Goal: Task Accomplishment & Management: Complete application form

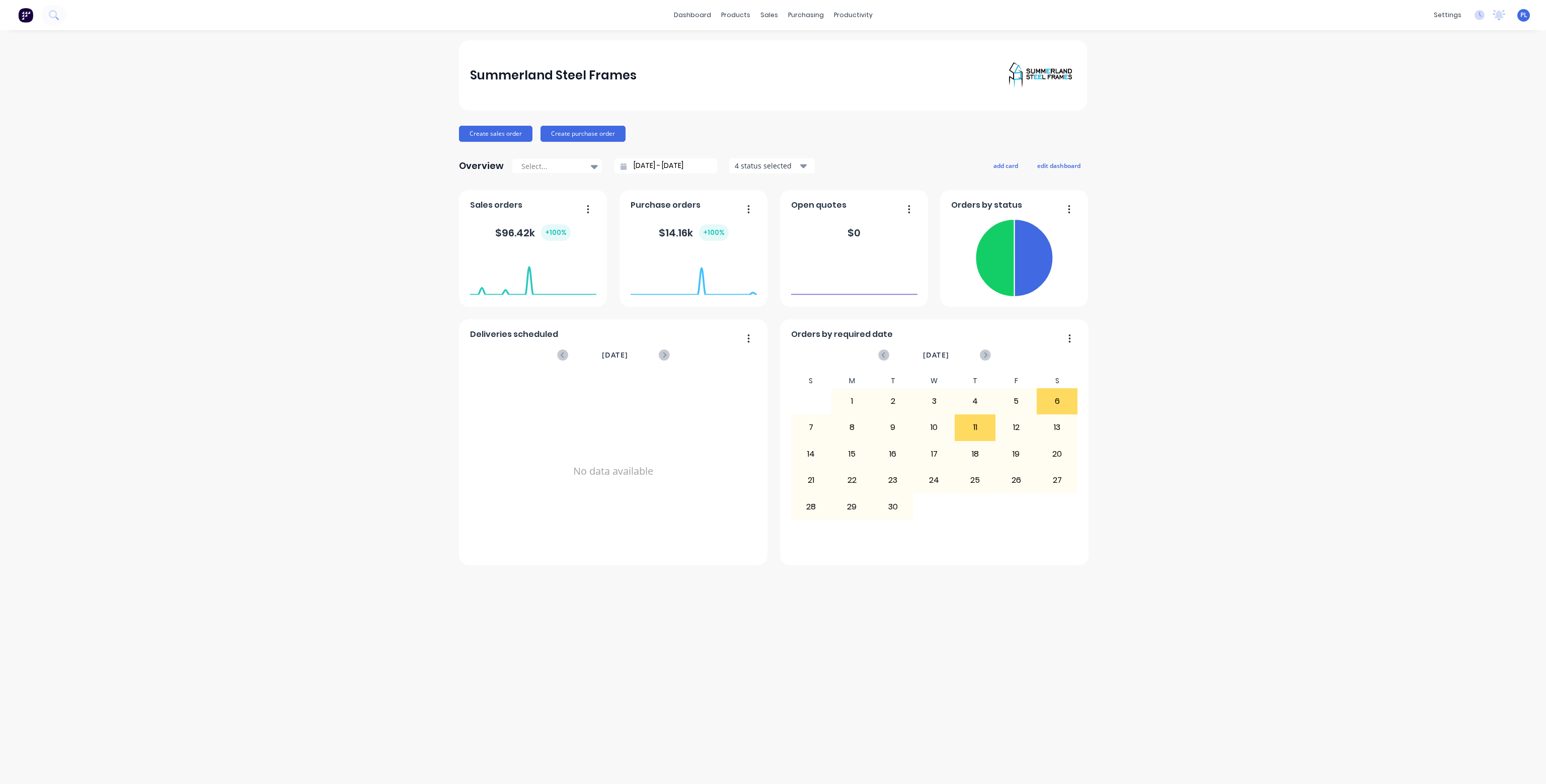
click at [324, 122] on div "Summerland Steel Frames Create sales order Create purchase order Overview Selec…" at bounding box center [773, 407] width 1546 height 734
click at [501, 133] on button "Create sales order" at bounding box center [496, 134] width 73 height 16
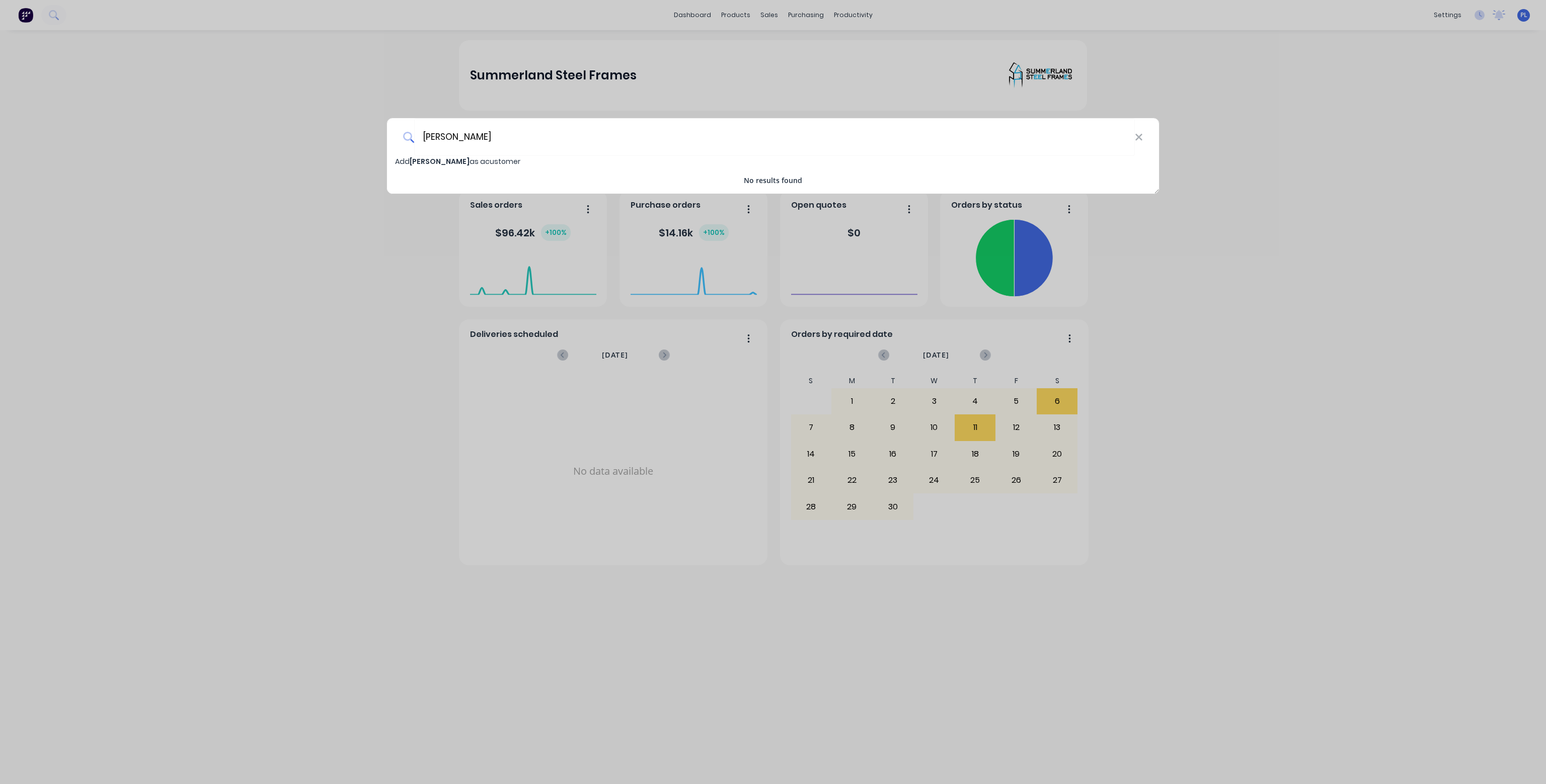
type input "[PERSON_NAME]"
click at [454, 160] on span "[PERSON_NAME]" at bounding box center [440, 161] width 60 height 10
select select "AU"
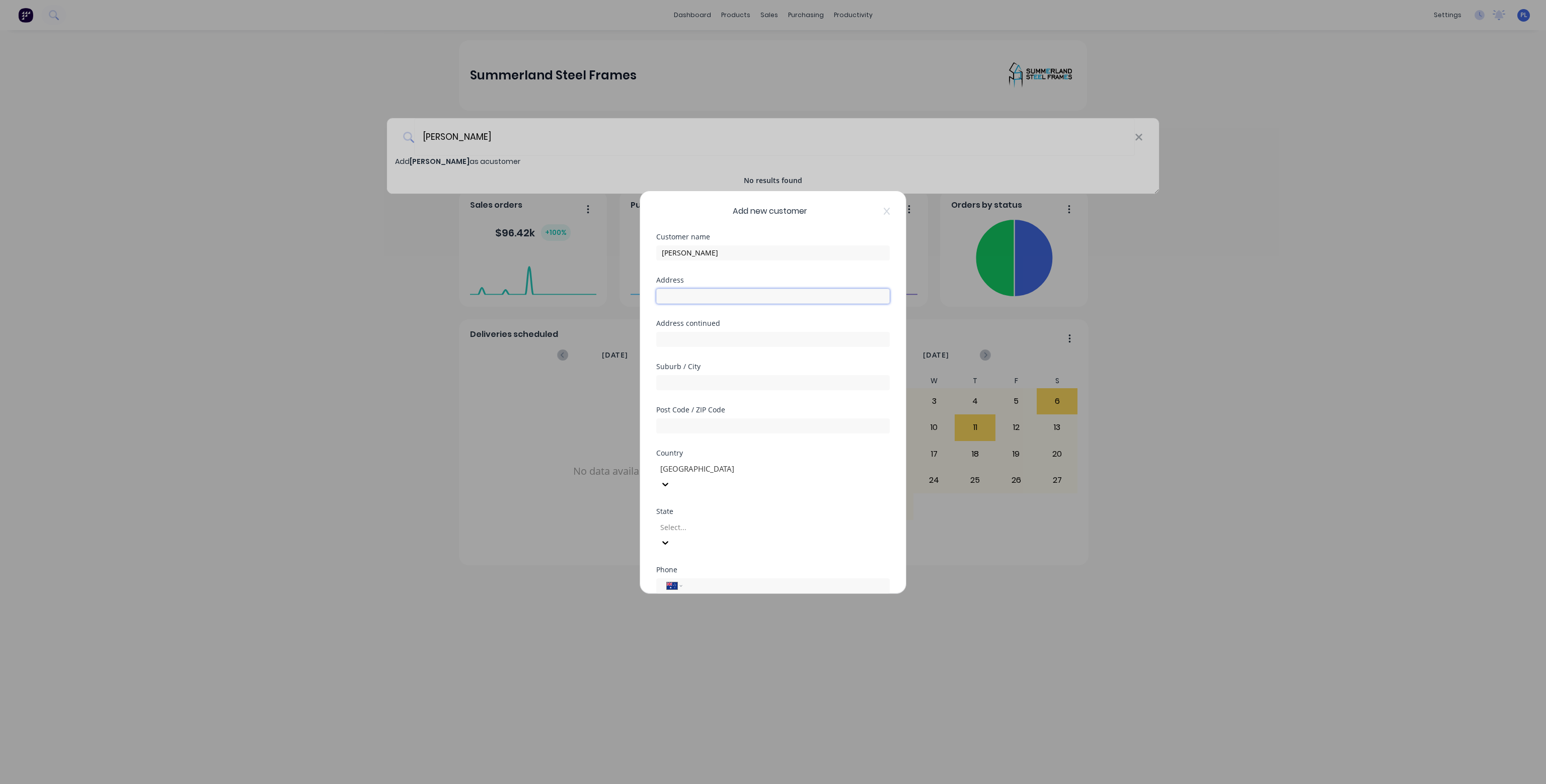
click at [726, 290] on input "text" at bounding box center [772, 296] width 233 height 15
type input "[STREET_ADDRESS]"
click at [718, 388] on input "text" at bounding box center [772, 383] width 233 height 15
type input "[PERSON_NAME]"
click at [694, 421] on input "text" at bounding box center [772, 426] width 233 height 15
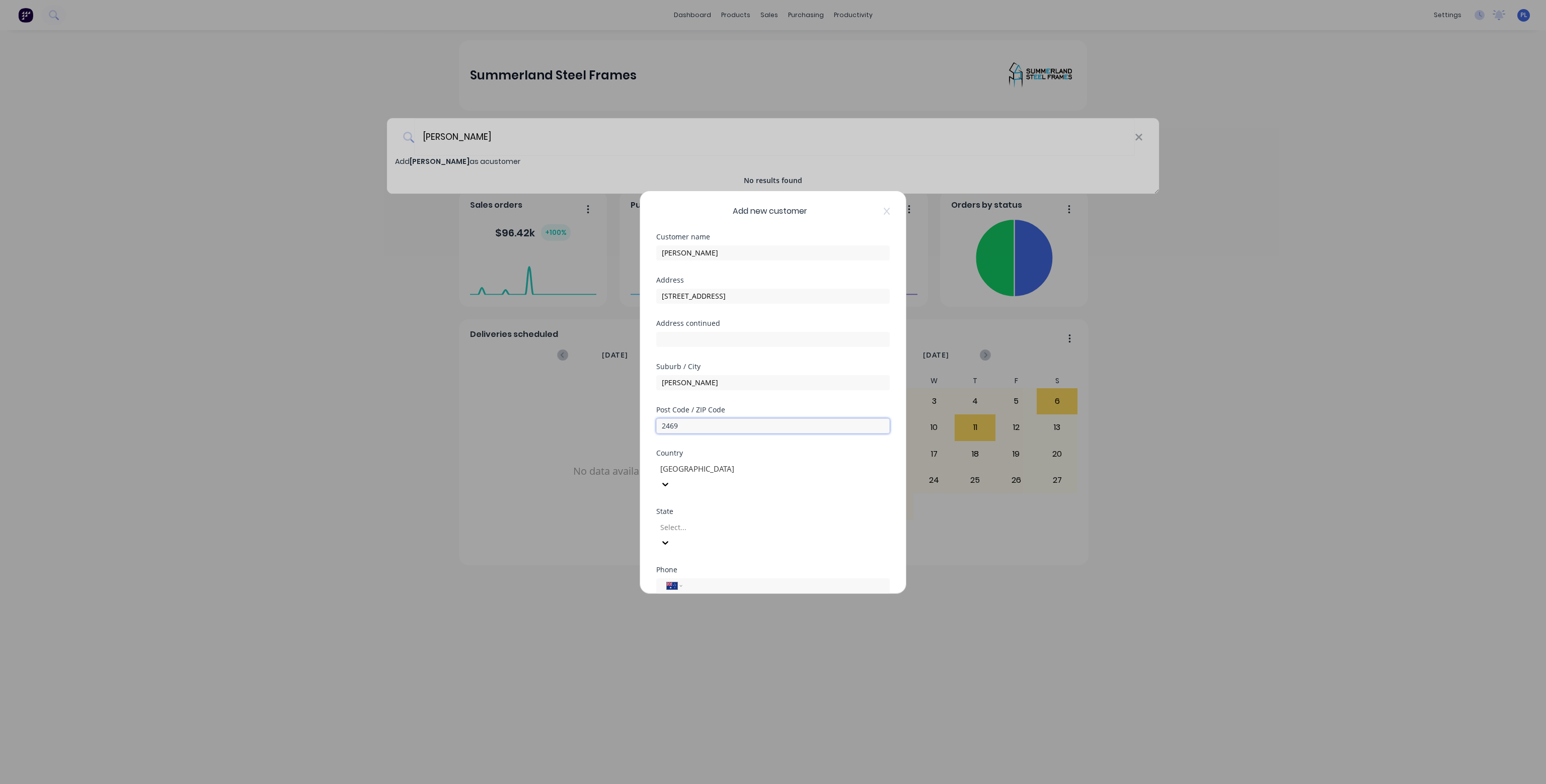
type input "2469"
click at [711, 521] on div at bounding box center [732, 527] width 145 height 13
click at [705, 580] on input "tel" at bounding box center [784, 585] width 190 height 11
click at [697, 580] on input "tel" at bounding box center [784, 585] width 190 height 11
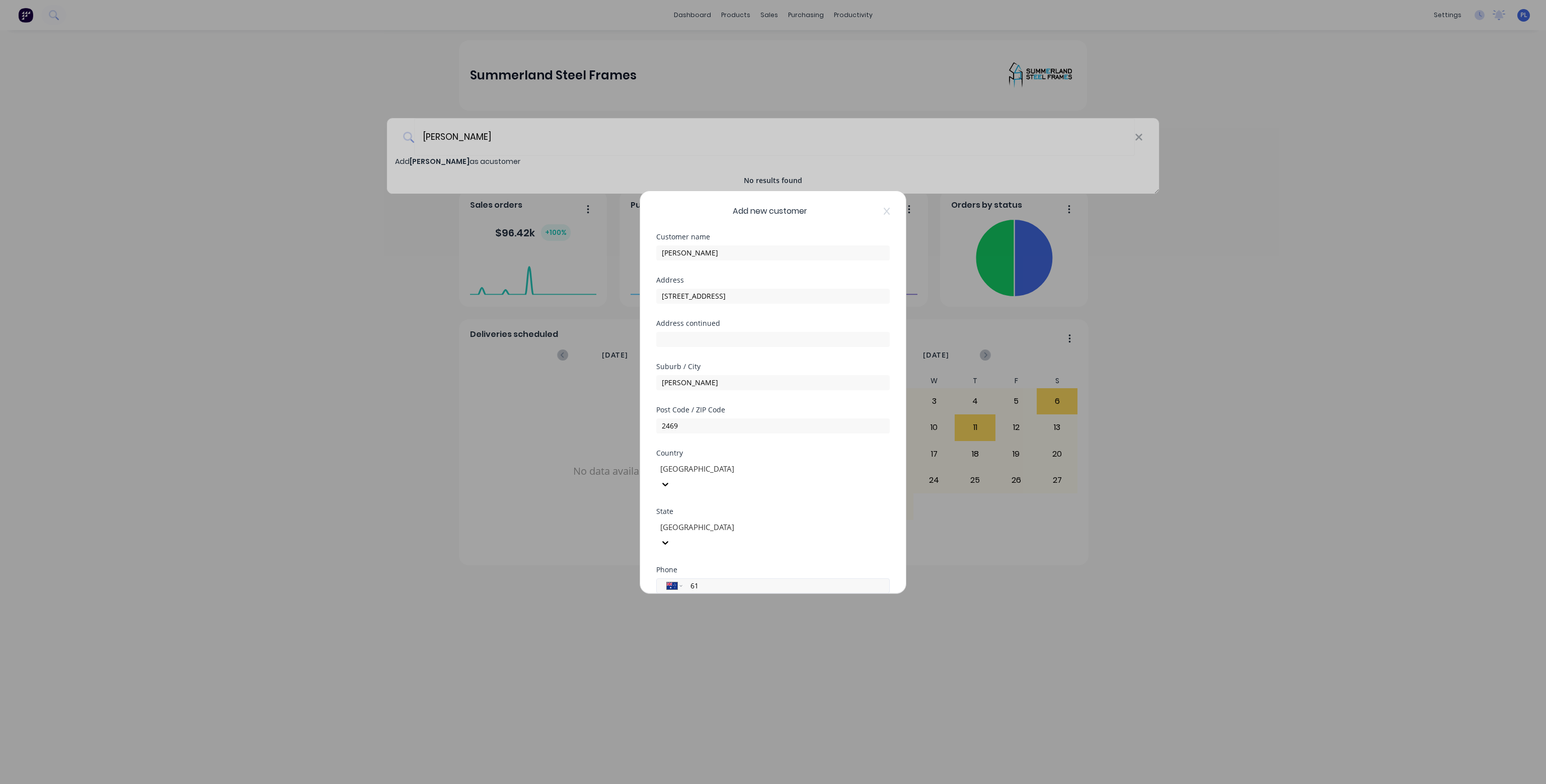
type input "6"
type input "0457 185 588"
click at [658, 562] on div at bounding box center [660, 572] width 20 height 20
click at [748, 594] on button "Save" at bounding box center [741, 602] width 55 height 16
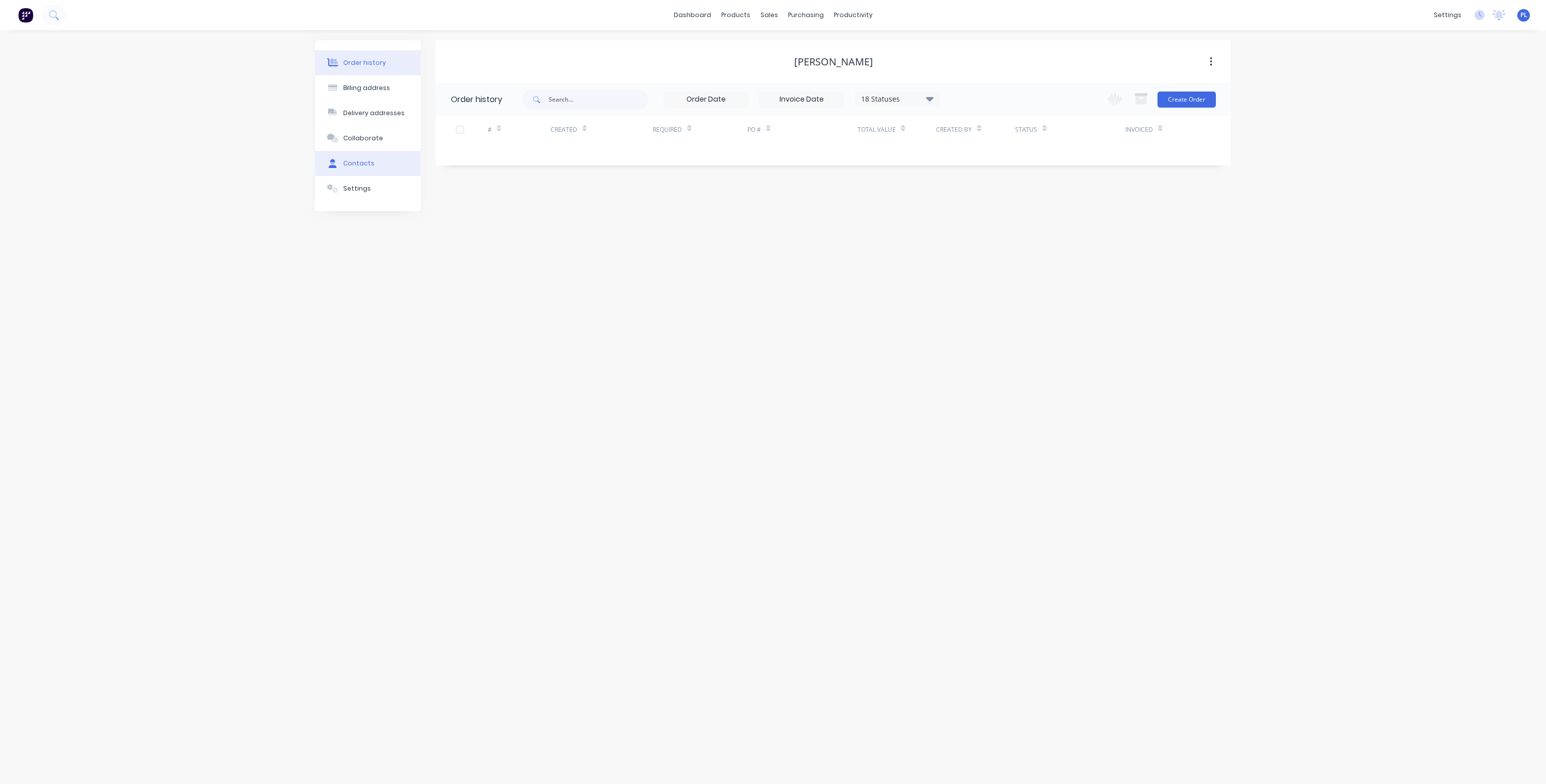
click at [372, 165] on button "Contacts" at bounding box center [368, 164] width 106 height 25
click at [1211, 61] on icon "button" at bounding box center [1211, 62] width 2 height 9
click at [373, 67] on button "Order history" at bounding box center [368, 63] width 106 height 25
click at [372, 91] on div "Billing address" at bounding box center [367, 88] width 47 height 9
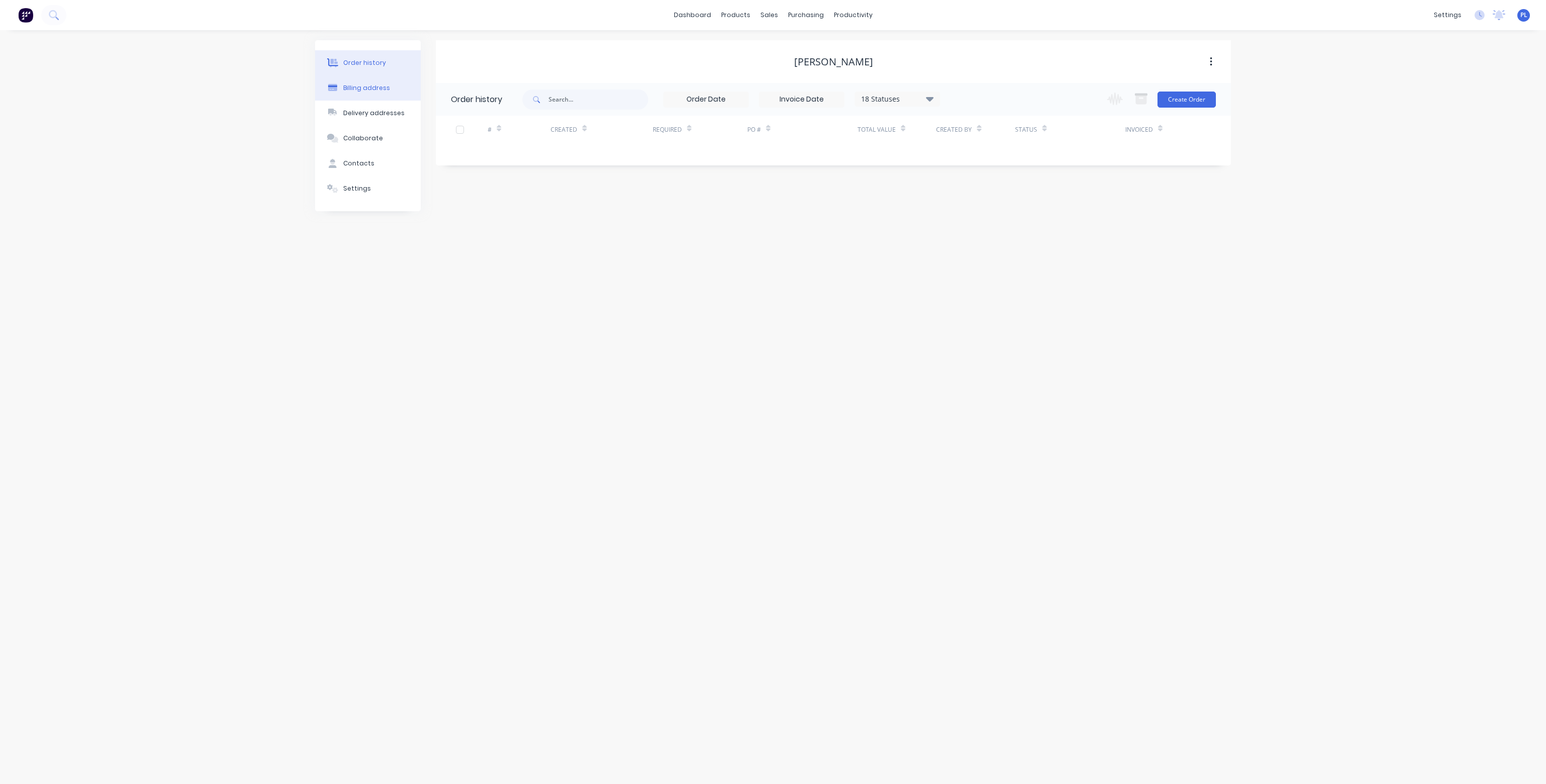
select select "AU"
click at [372, 112] on div "Delivery addresses" at bounding box center [374, 113] width 61 height 9
click at [367, 139] on div "Collaborate" at bounding box center [363, 138] width 40 height 9
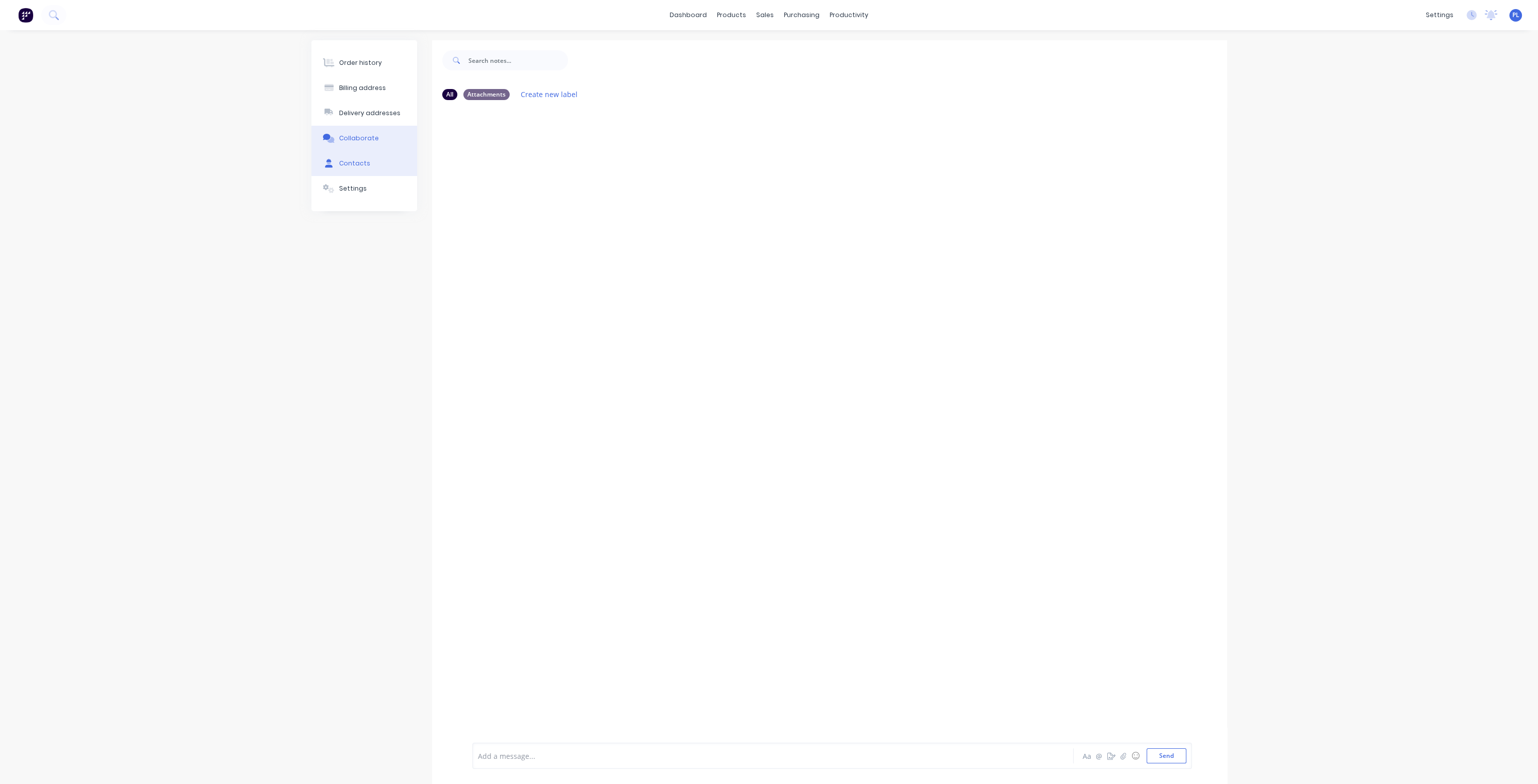
click at [362, 162] on div "Contacts" at bounding box center [355, 163] width 31 height 9
click at [361, 184] on div "Settings" at bounding box center [357, 188] width 28 height 9
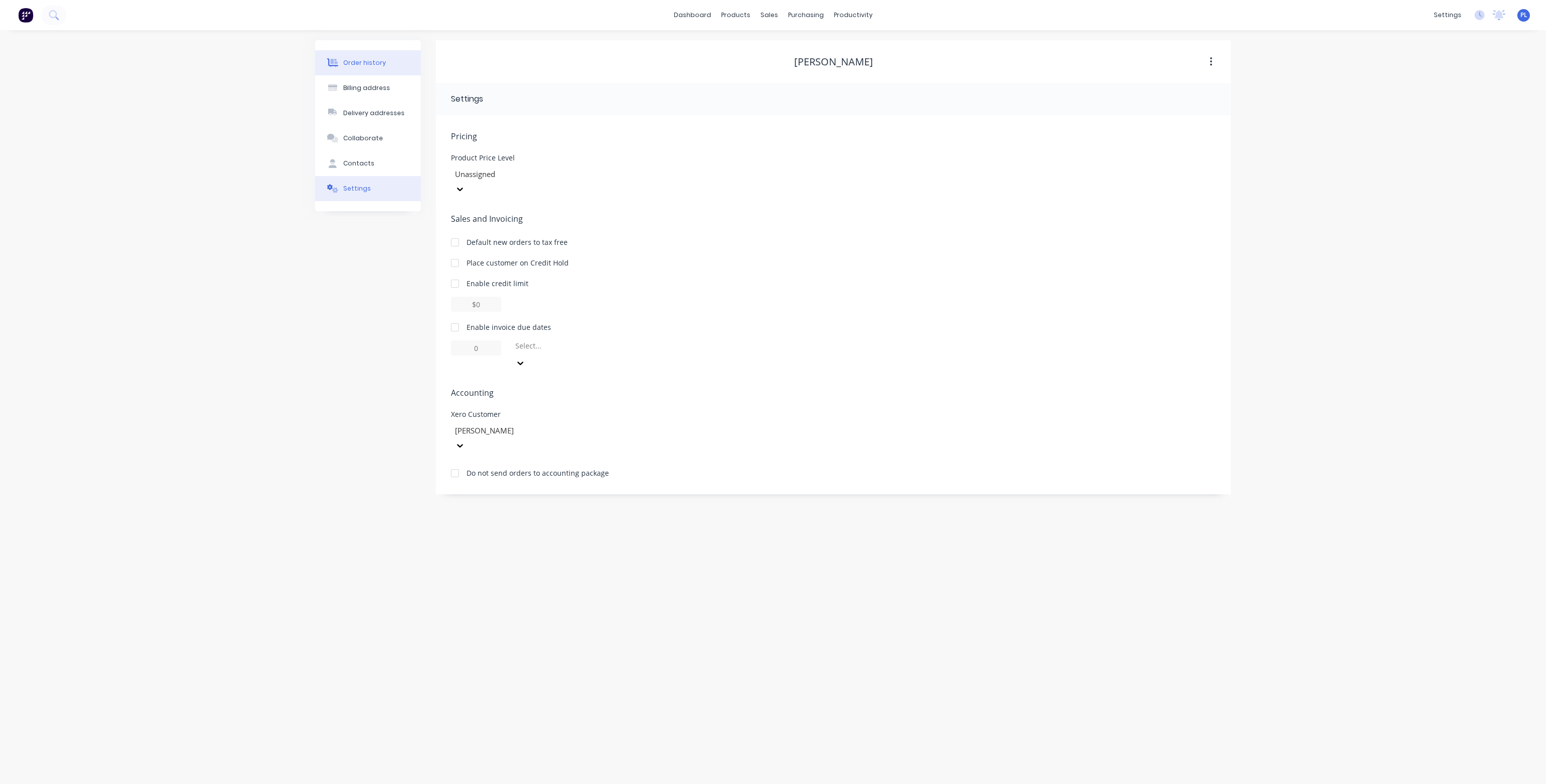
click at [374, 64] on div "Order history" at bounding box center [364, 62] width 43 height 9
click at [373, 88] on div "Billing address" at bounding box center [367, 88] width 47 height 9
select select "AU"
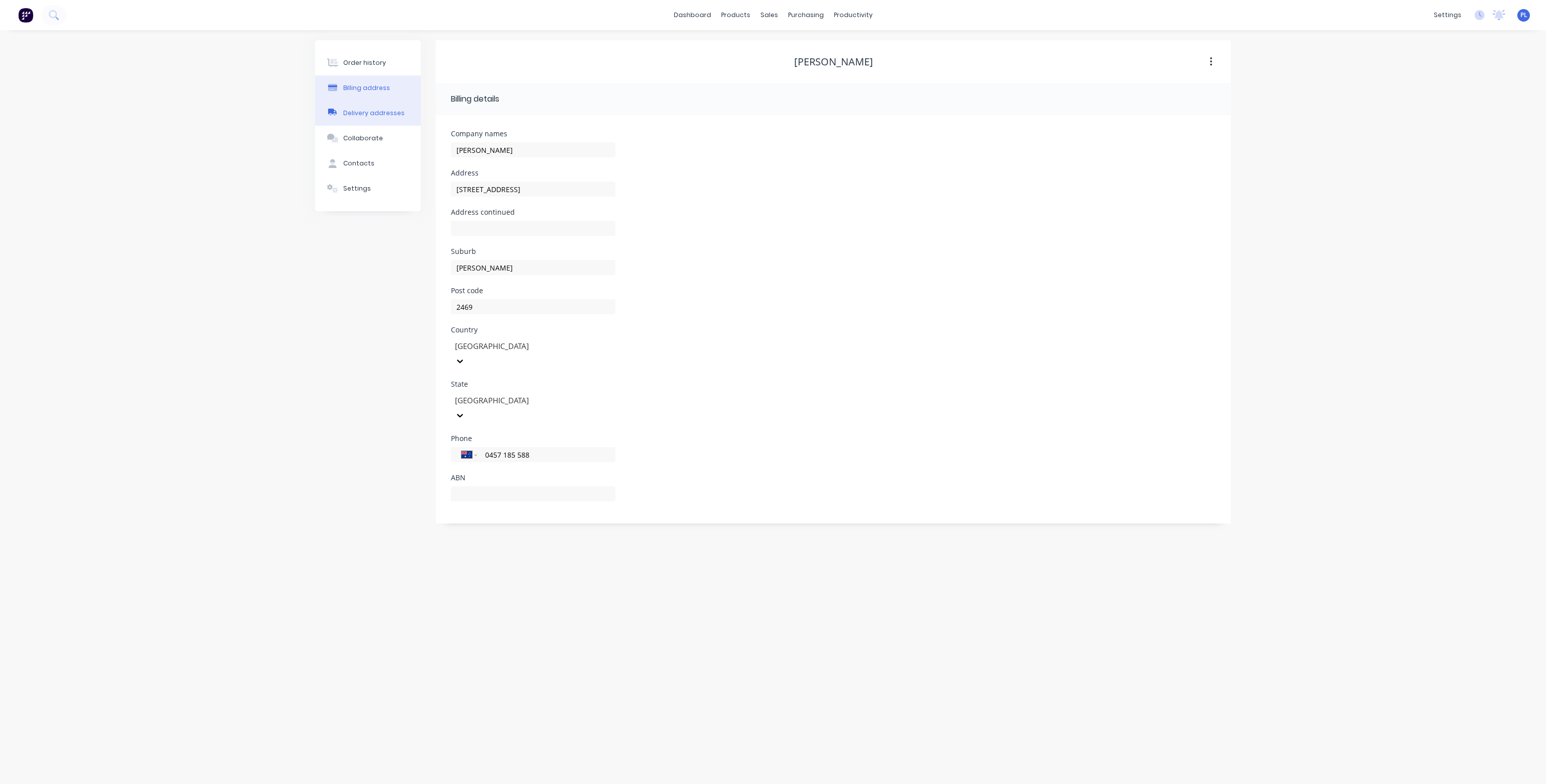
click at [373, 107] on button "Delivery addresses" at bounding box center [368, 113] width 106 height 25
click at [365, 142] on div "Collaborate" at bounding box center [363, 138] width 40 height 9
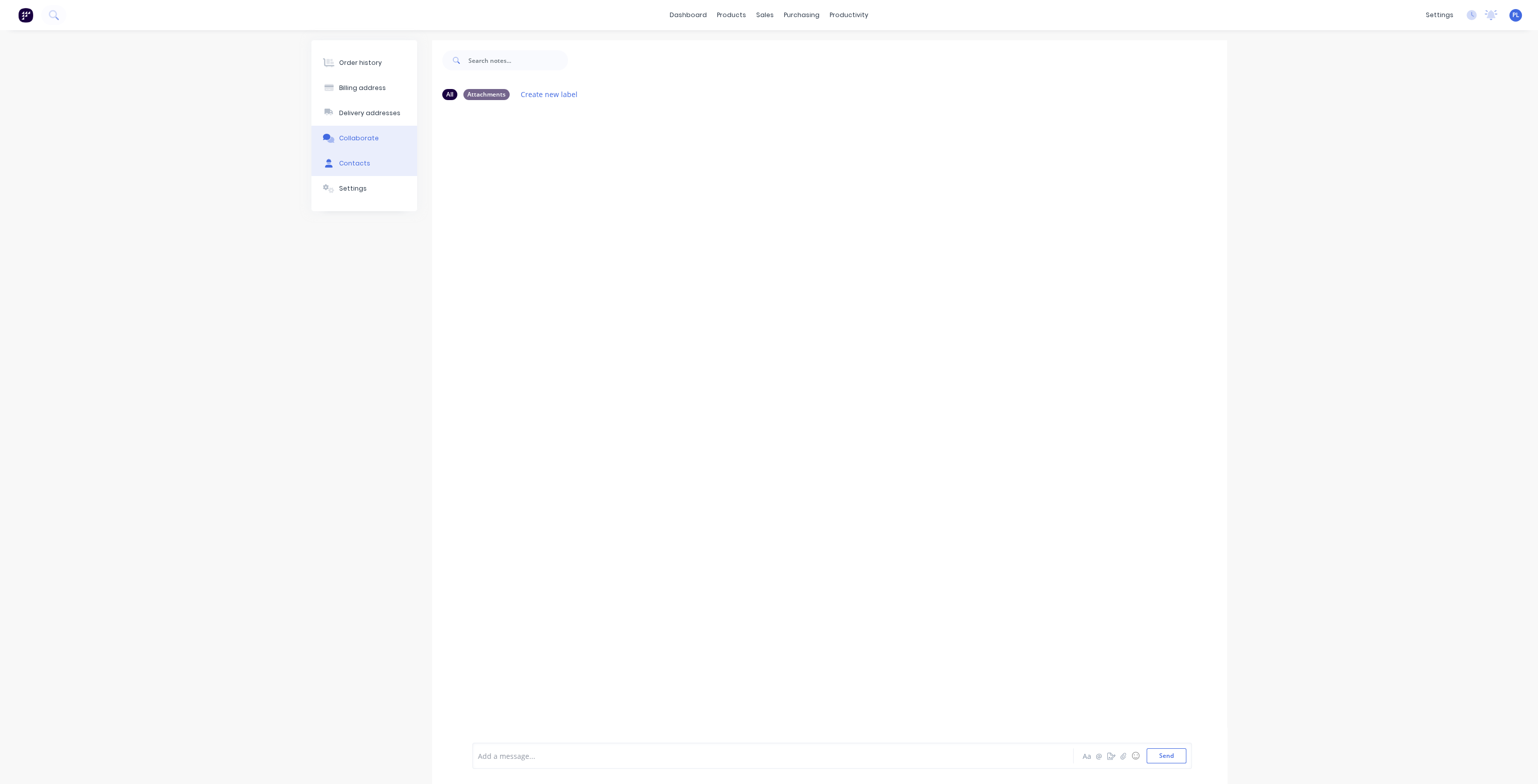
click at [362, 160] on div "Contacts" at bounding box center [355, 163] width 31 height 9
click at [554, 95] on input "text" at bounding box center [584, 99] width 100 height 20
click at [807, 67] on div "[PERSON_NAME]" at bounding box center [834, 62] width 79 height 12
click at [562, 95] on input "text" at bounding box center [584, 99] width 100 height 20
click at [1214, 60] on button "button" at bounding box center [1210, 62] width 23 height 18
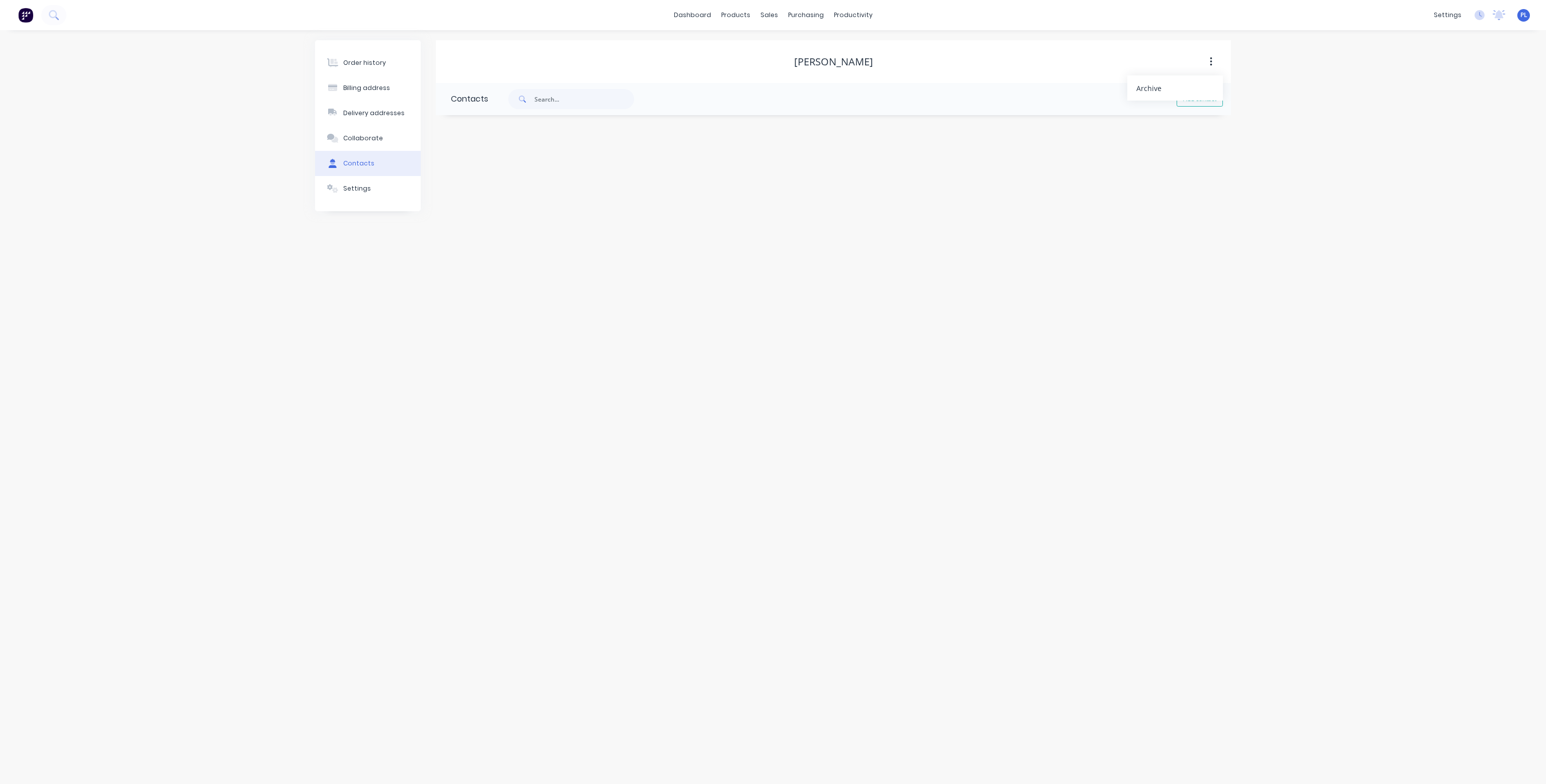
click at [1214, 60] on button "button" at bounding box center [1211, 62] width 23 height 18
click at [1456, 15] on div "settings" at bounding box center [1448, 15] width 38 height 15
click at [795, 47] on div "Sales Orders" at bounding box center [806, 48] width 41 height 9
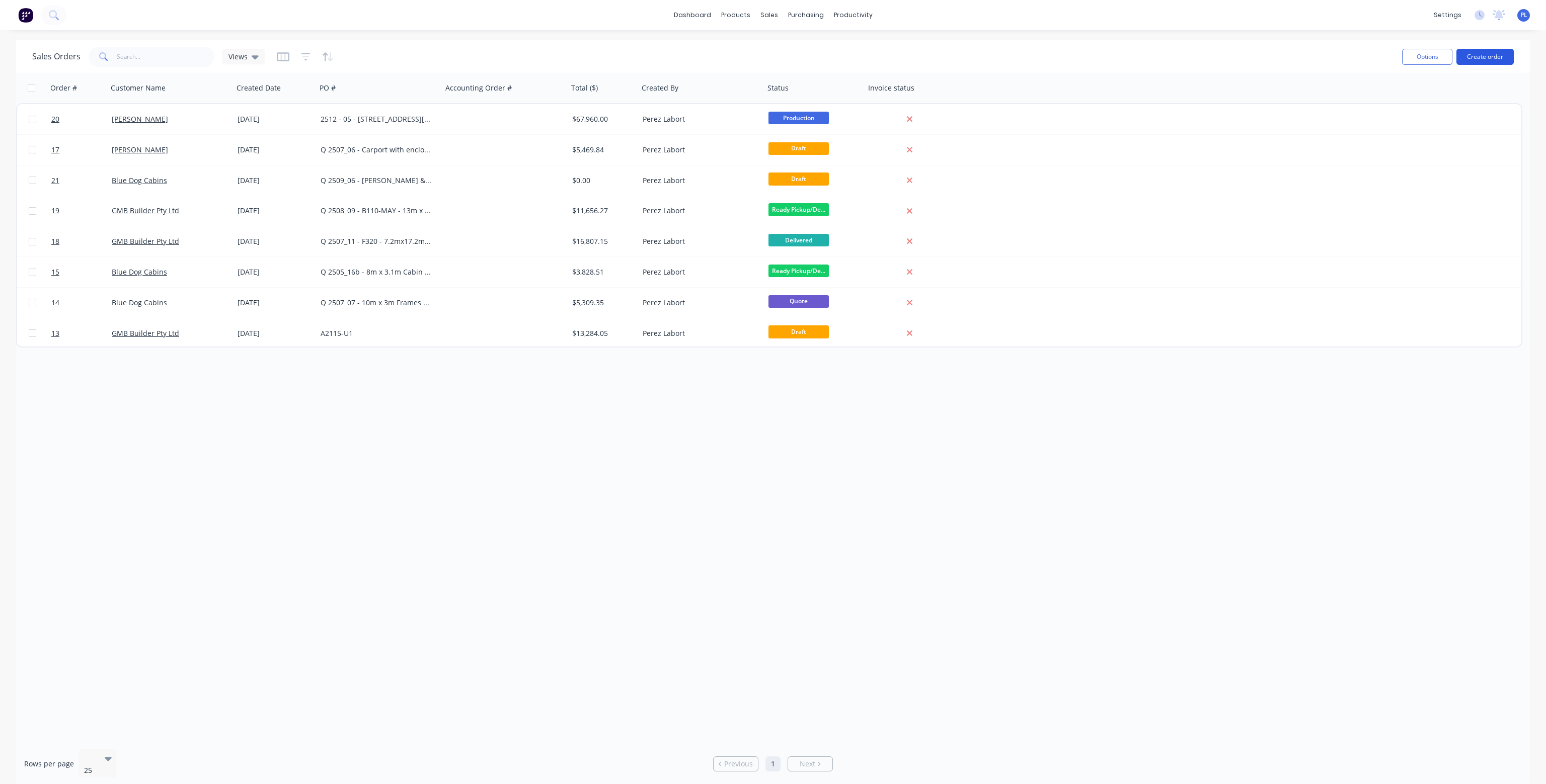
click at [1487, 58] on button "Create order" at bounding box center [1485, 56] width 58 height 16
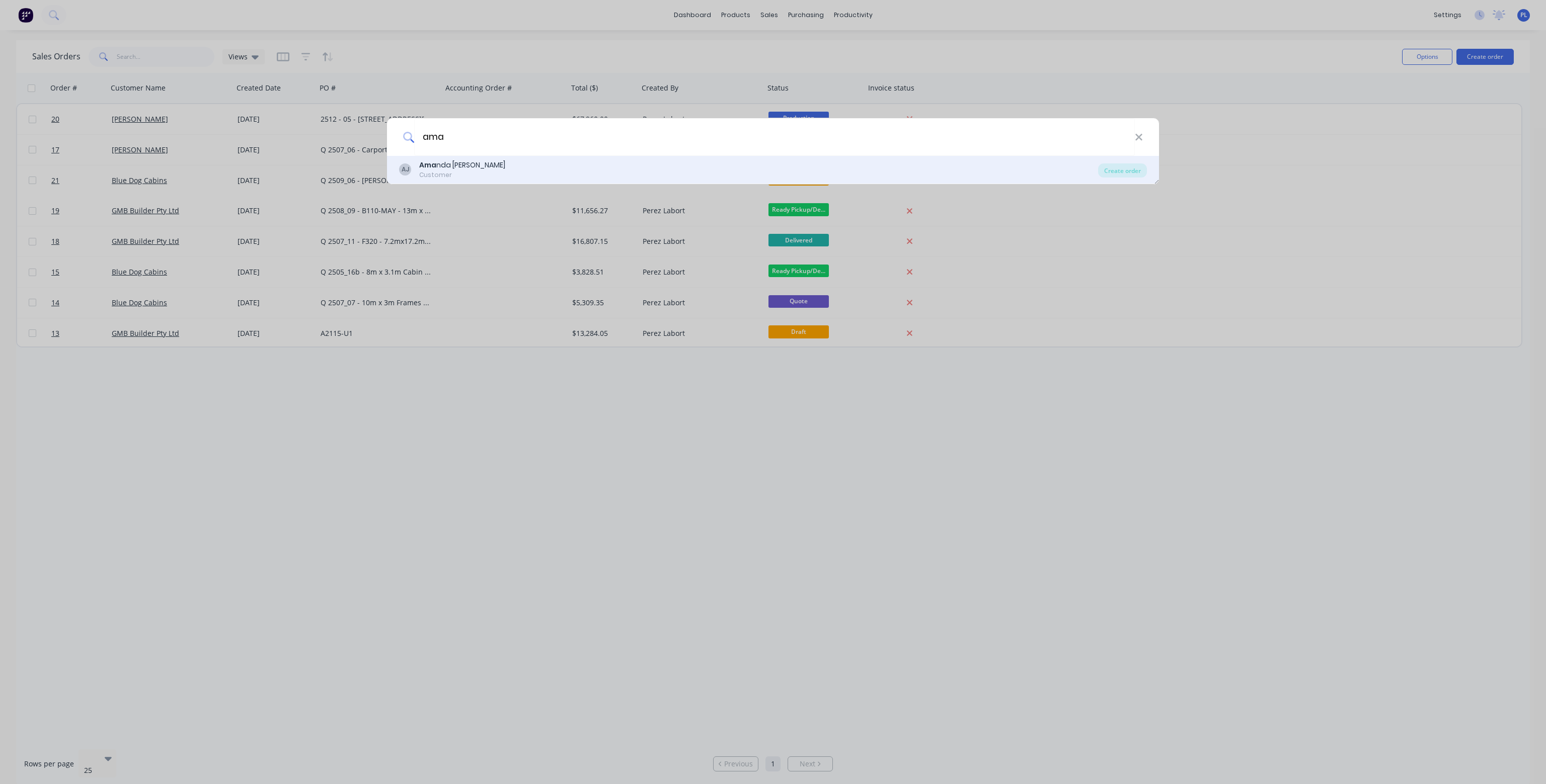
type input "ama"
click at [453, 164] on div "[PERSON_NAME]" at bounding box center [462, 166] width 86 height 11
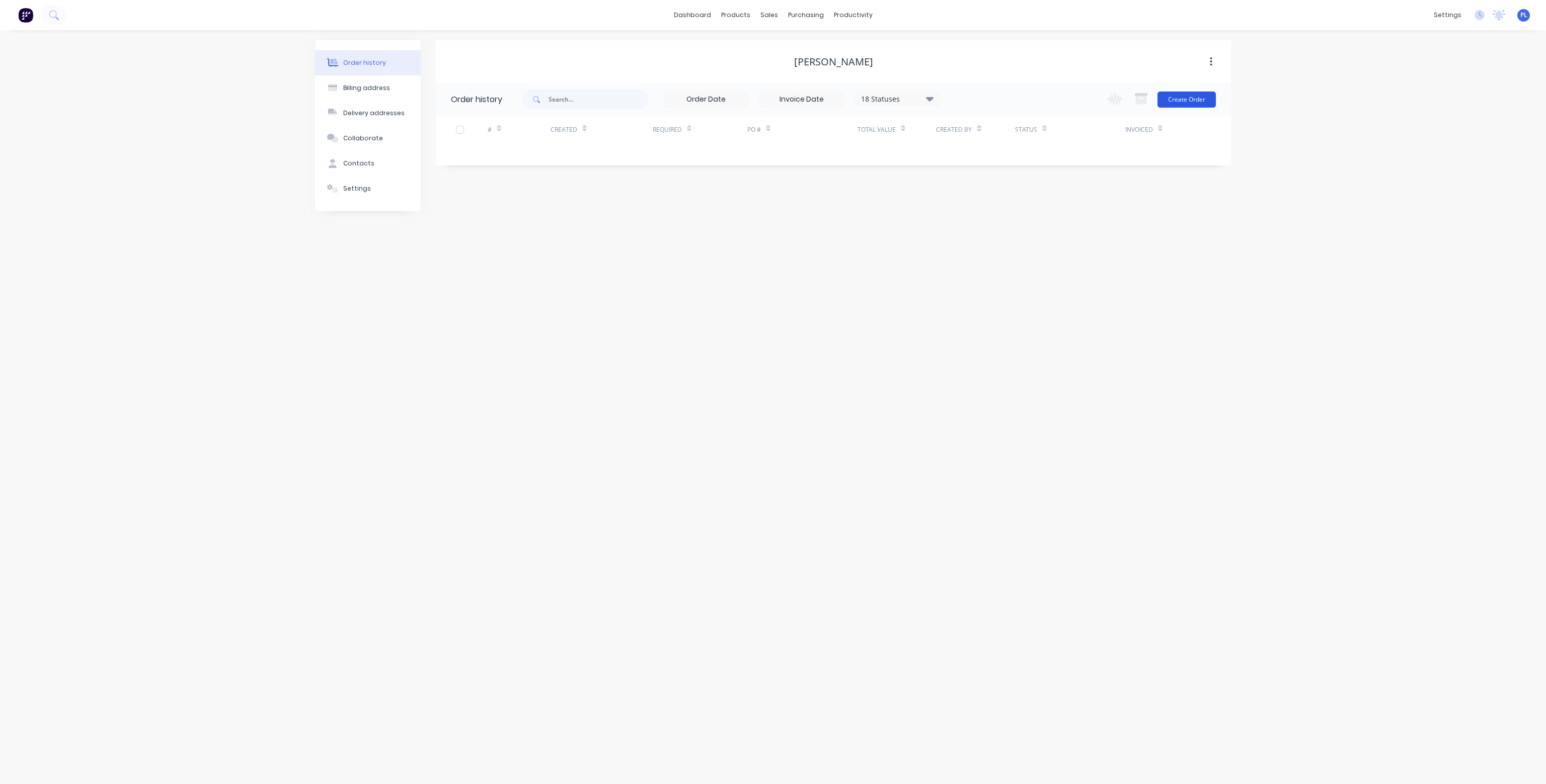
click at [1180, 98] on button "Create Order" at bounding box center [1187, 100] width 58 height 16
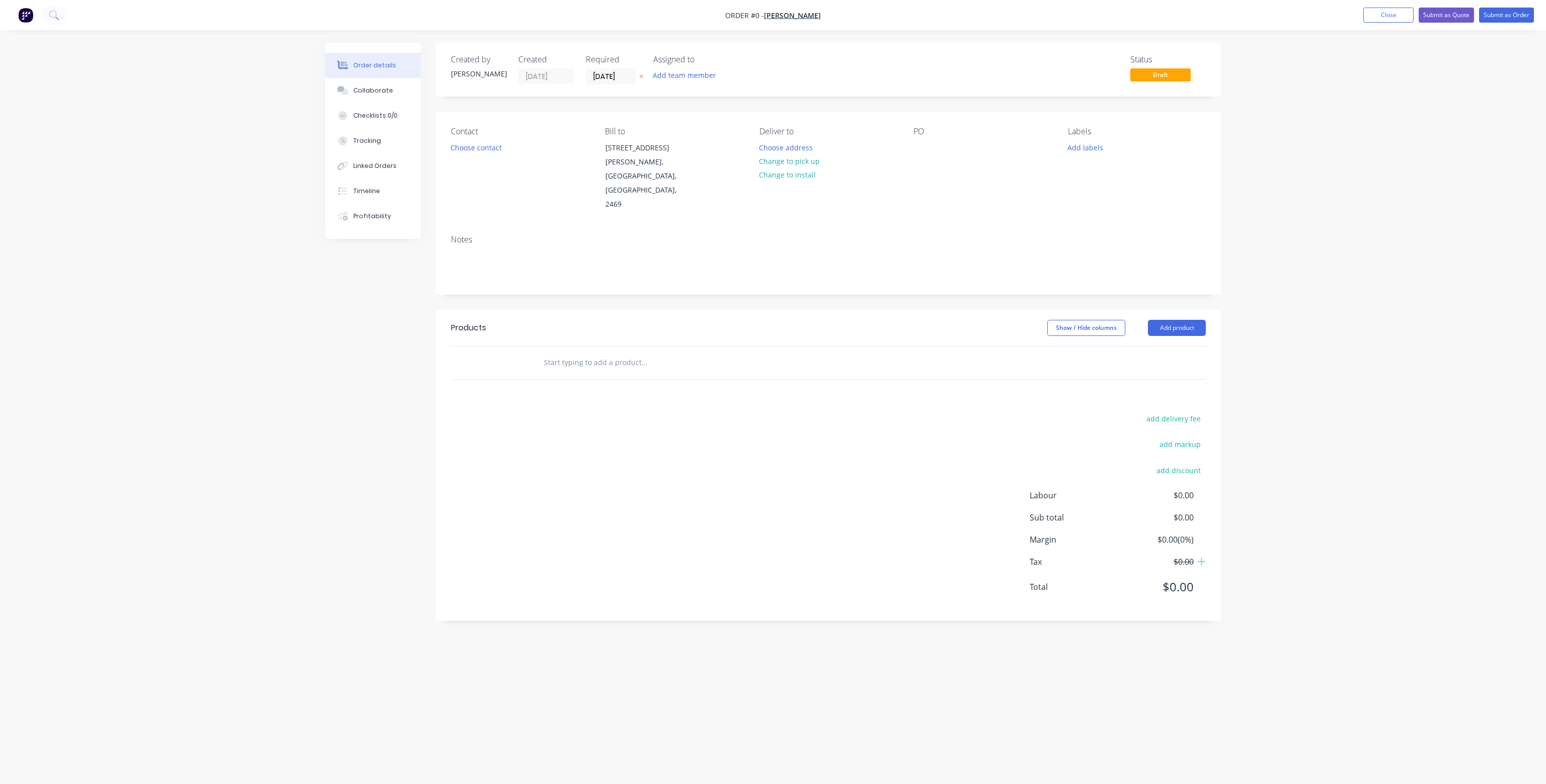
click at [912, 151] on div "Contact Choose contact [PERSON_NAME] to [STREET_ADDRESS] Deliver to Choose addr…" at bounding box center [828, 169] width 785 height 115
click at [776, 149] on button "Choose address" at bounding box center [786, 147] width 64 height 14
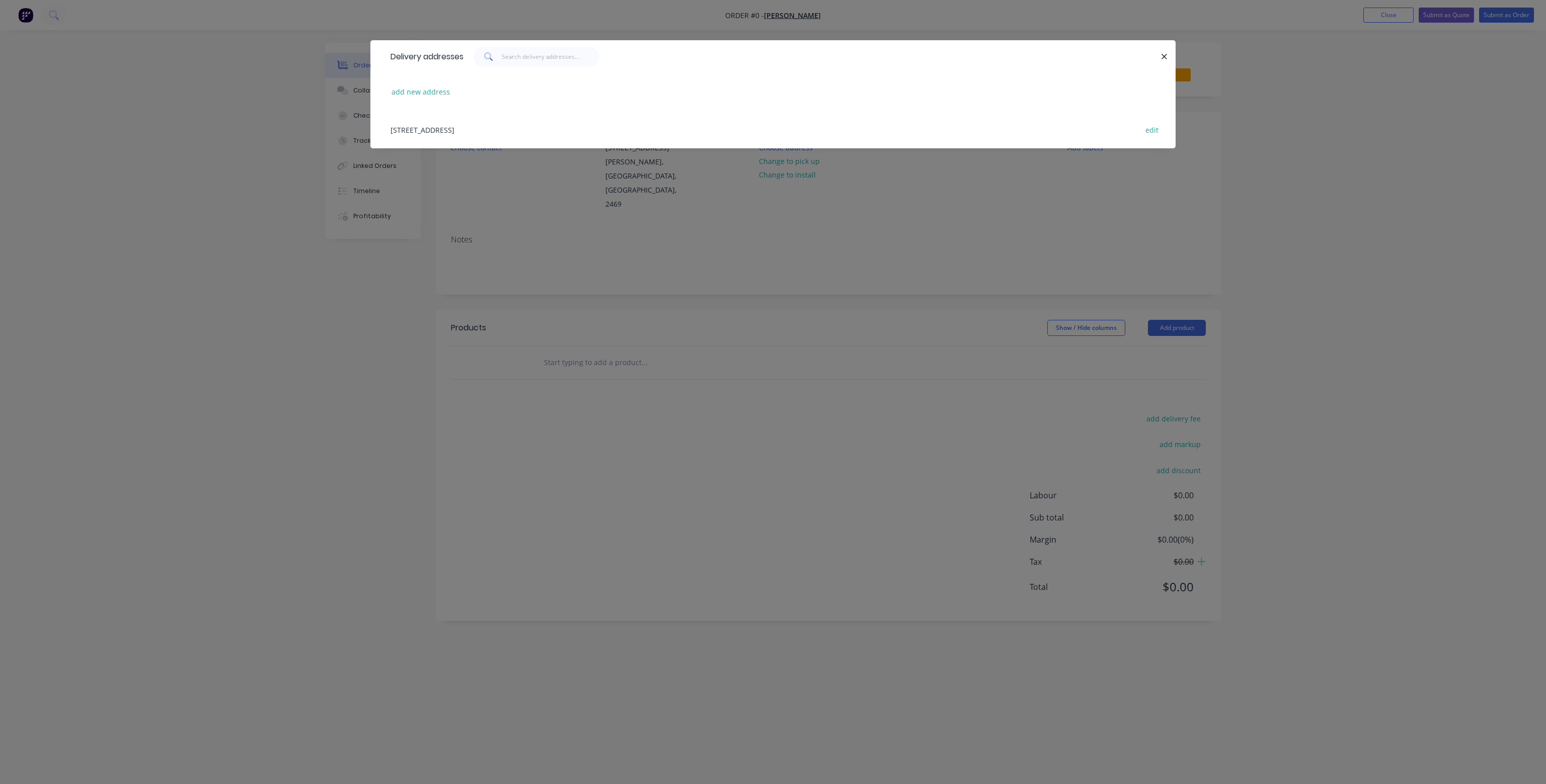
click at [576, 132] on div "[STREET_ADDRESS] edit" at bounding box center [772, 129] width 775 height 38
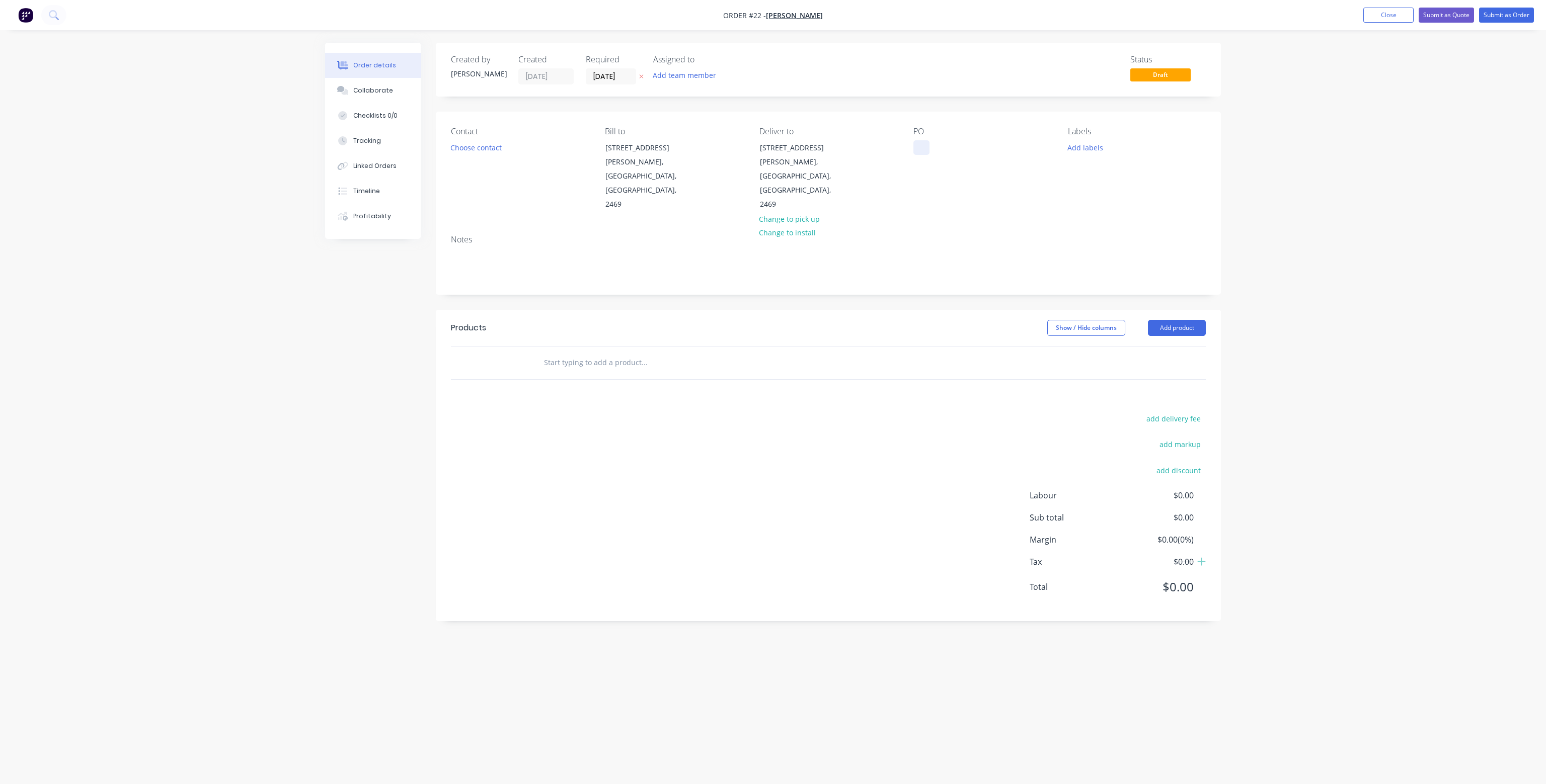
click at [918, 150] on div at bounding box center [921, 148] width 16 height 14
click at [922, 254] on div "Notes" at bounding box center [828, 260] width 785 height 67
click at [1389, 14] on button "Close" at bounding box center [1389, 15] width 50 height 15
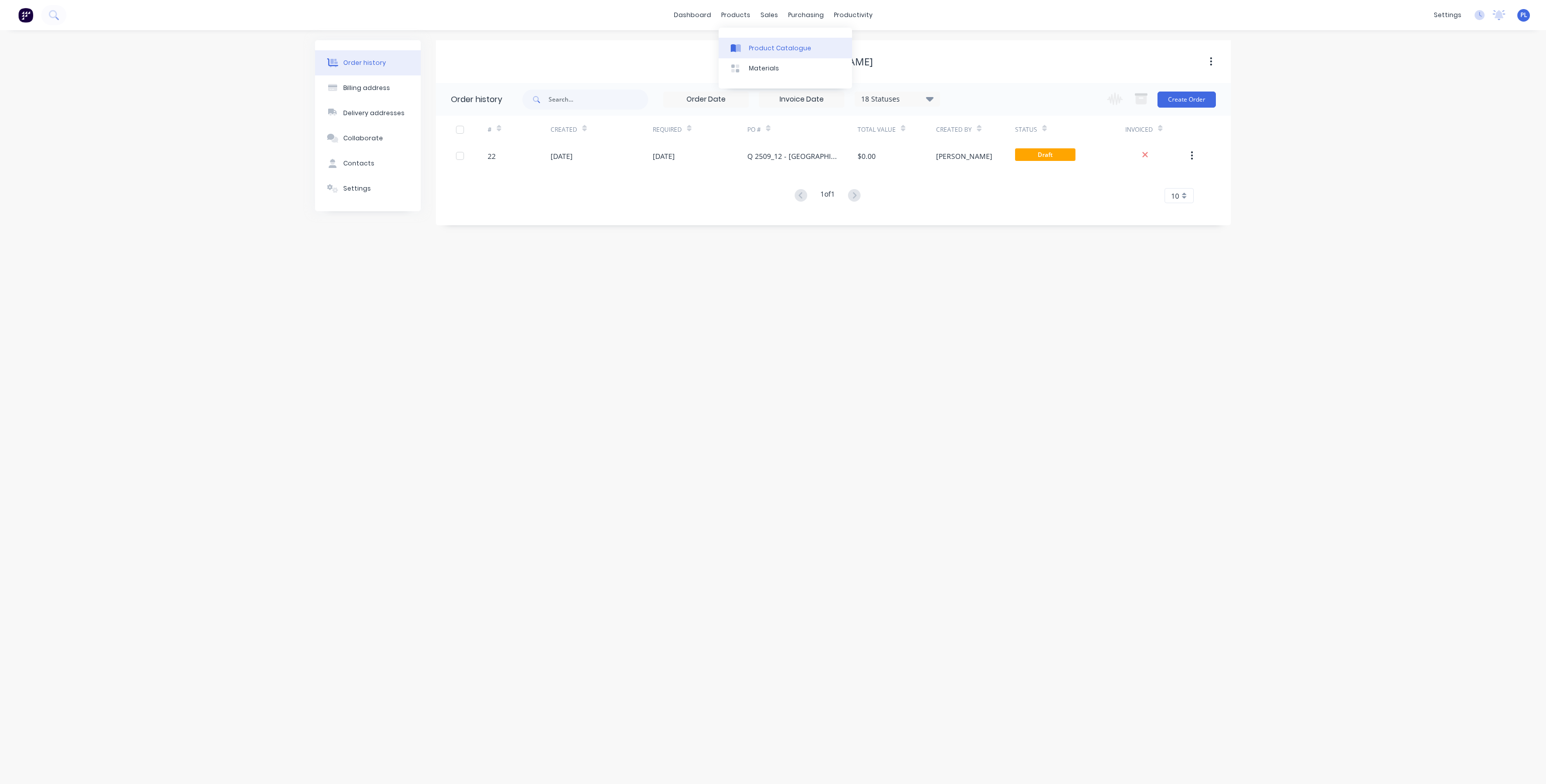
click at [771, 42] on link "Product Catalogue" at bounding box center [785, 48] width 133 height 20
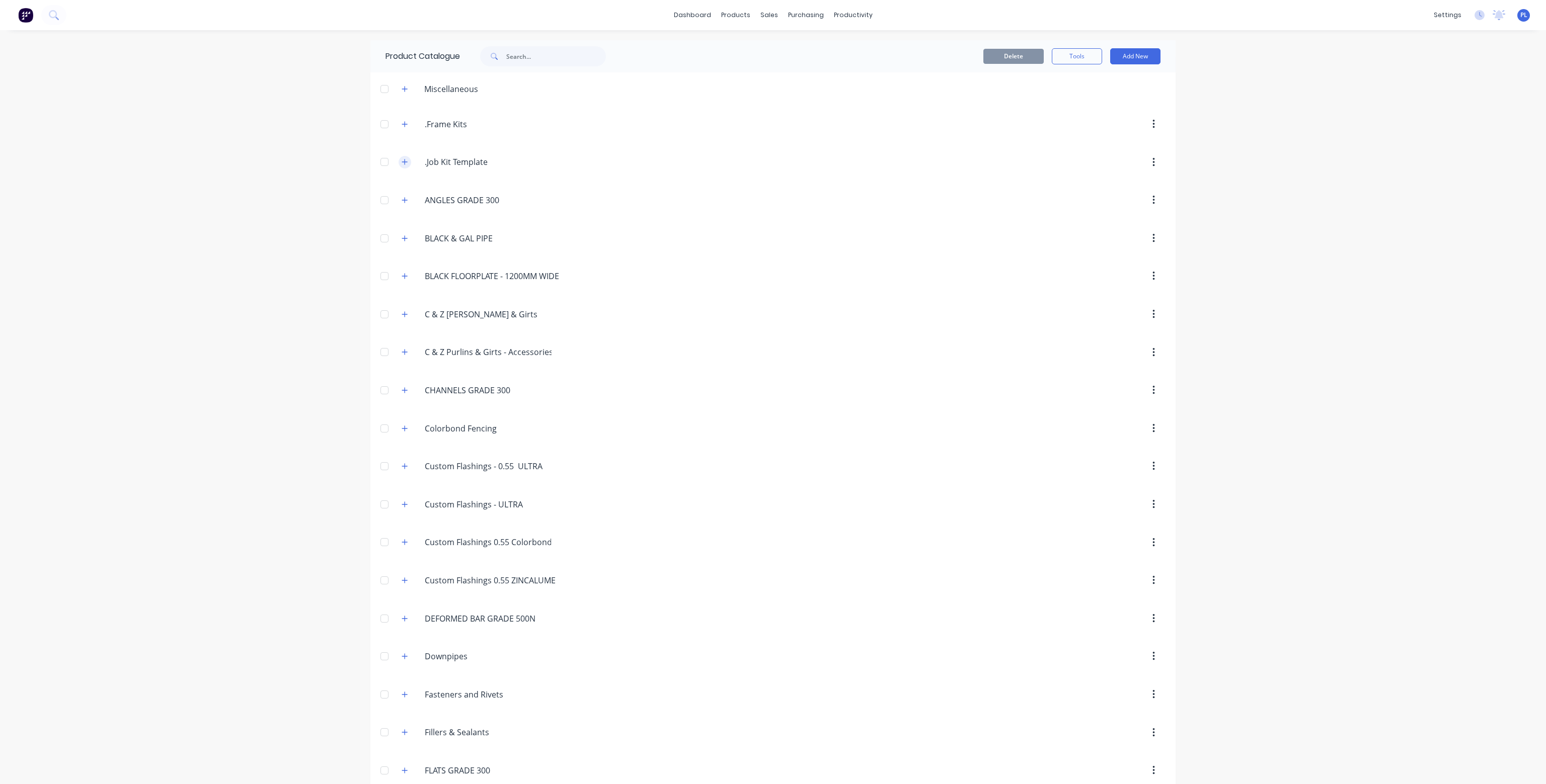
click at [402, 163] on icon "button" at bounding box center [405, 162] width 6 height 7
click at [402, 160] on icon "button" at bounding box center [405, 162] width 6 height 7
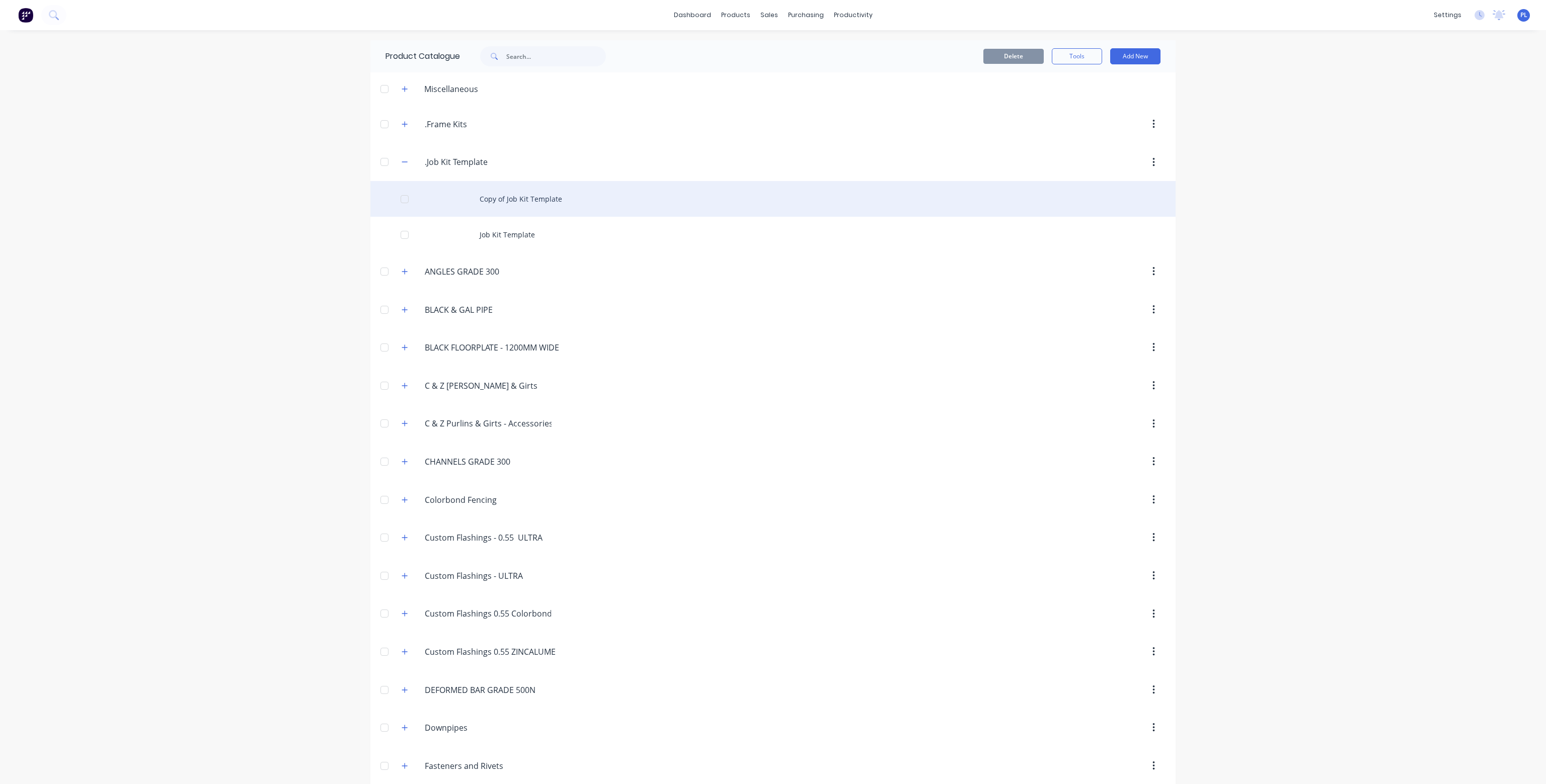
click at [506, 199] on div "Copy of Job Kit Template" at bounding box center [773, 199] width 805 height 36
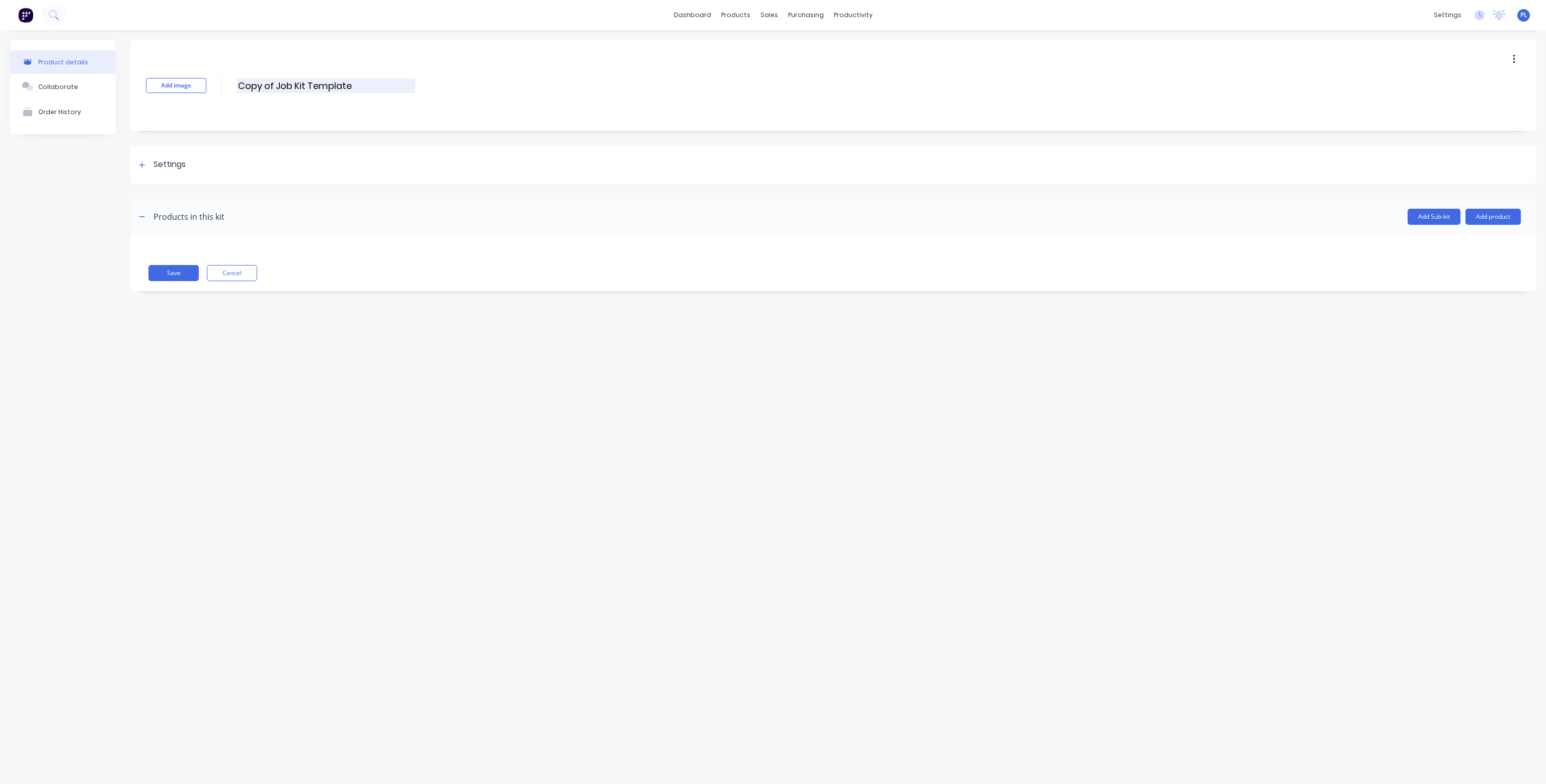
click at [360, 89] on input "Copy of Job Kit Template" at bounding box center [326, 86] width 178 height 14
click at [360, 88] on input "Copy of Job Kit Template" at bounding box center [326, 86] width 178 height 14
type input "A"
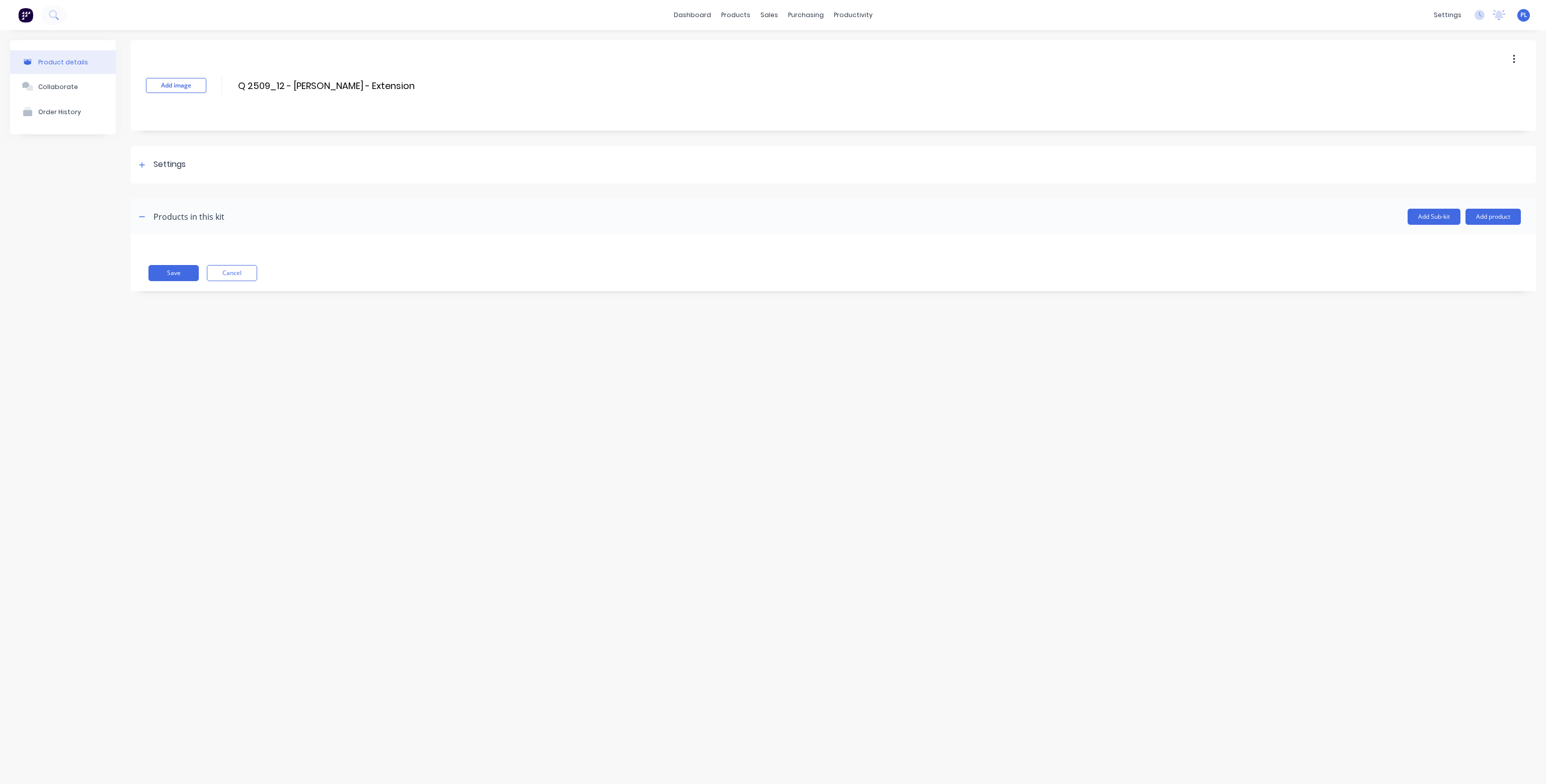
type input "Q 2509_12 - [PERSON_NAME] - Extension"
click at [550, 86] on div "Add image Q 2509_12 - [PERSON_NAME] - Extension Q 2509_12 - [PERSON_NAME] - Ext…" at bounding box center [833, 85] width 1405 height 91
click at [146, 161] on div at bounding box center [142, 164] width 13 height 13
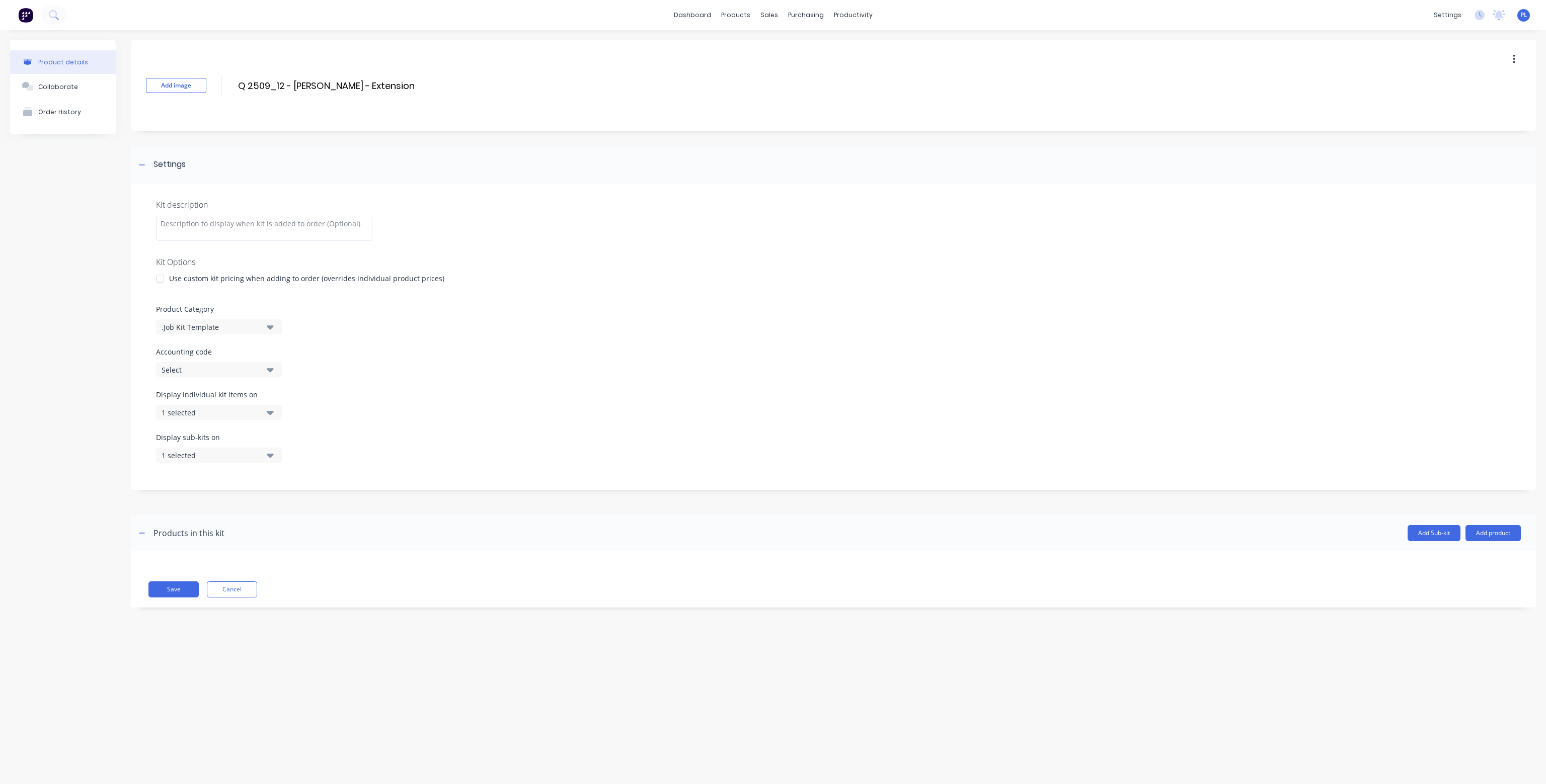
click at [272, 410] on icon "button" at bounding box center [270, 412] width 7 height 11
click at [146, 160] on div at bounding box center [142, 164] width 13 height 13
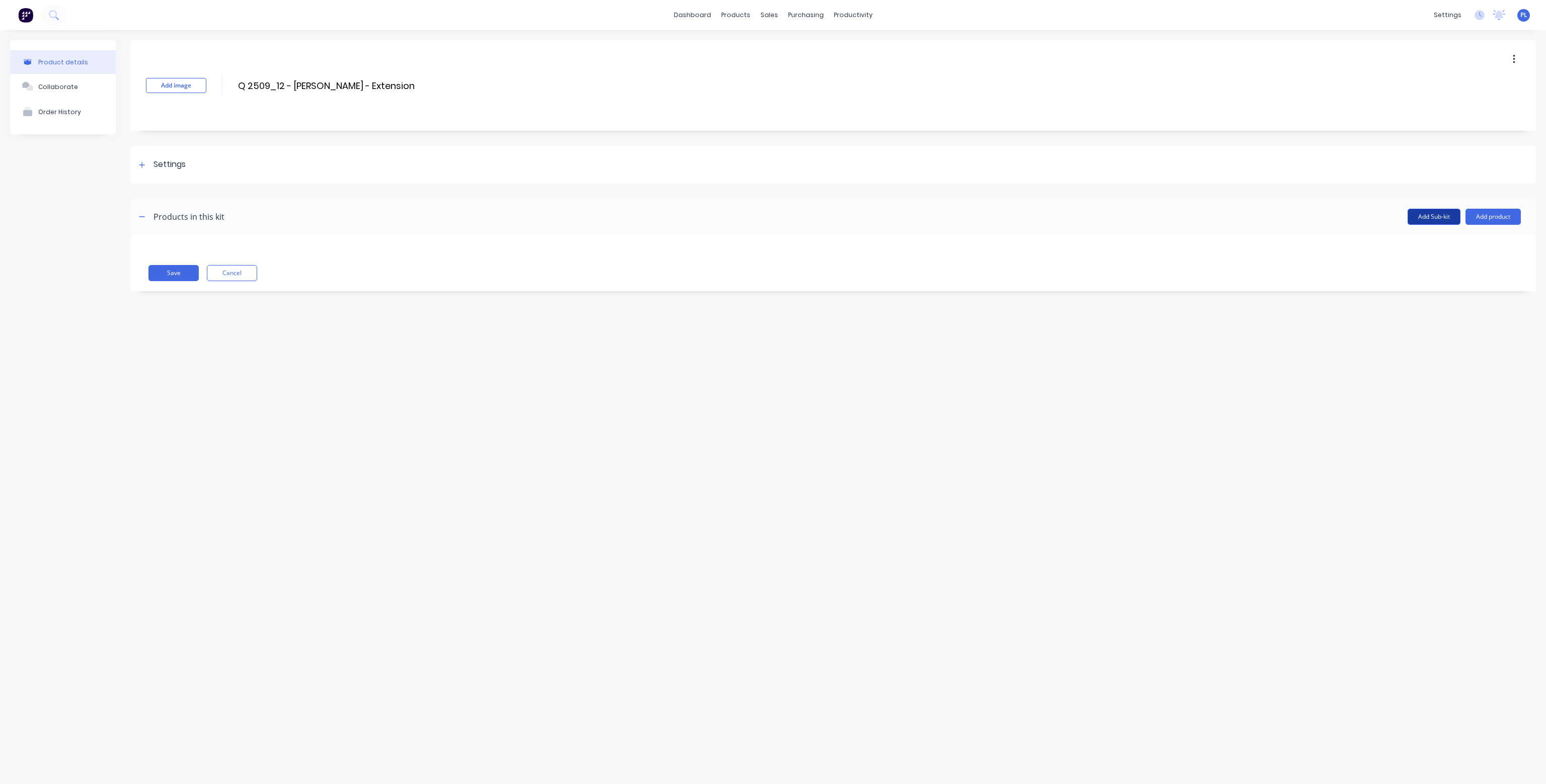
click at [1429, 215] on button "Add Sub-kit" at bounding box center [1434, 217] width 53 height 16
click at [1501, 296] on button "Add product" at bounding box center [1493, 293] width 55 height 16
click at [1483, 318] on div "Product catalogue" at bounding box center [1473, 319] width 77 height 14
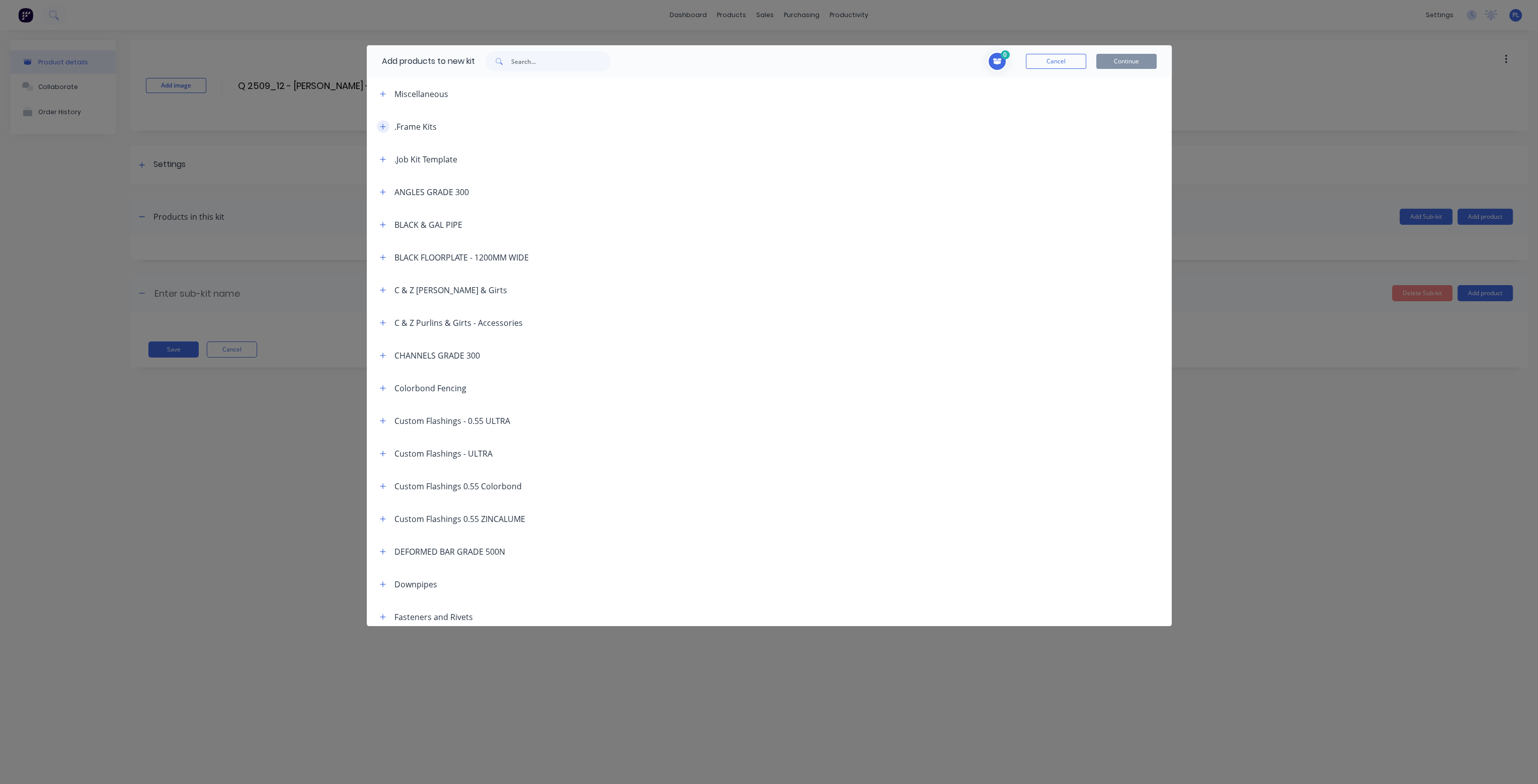
click at [382, 124] on icon "button" at bounding box center [382, 126] width 5 height 5
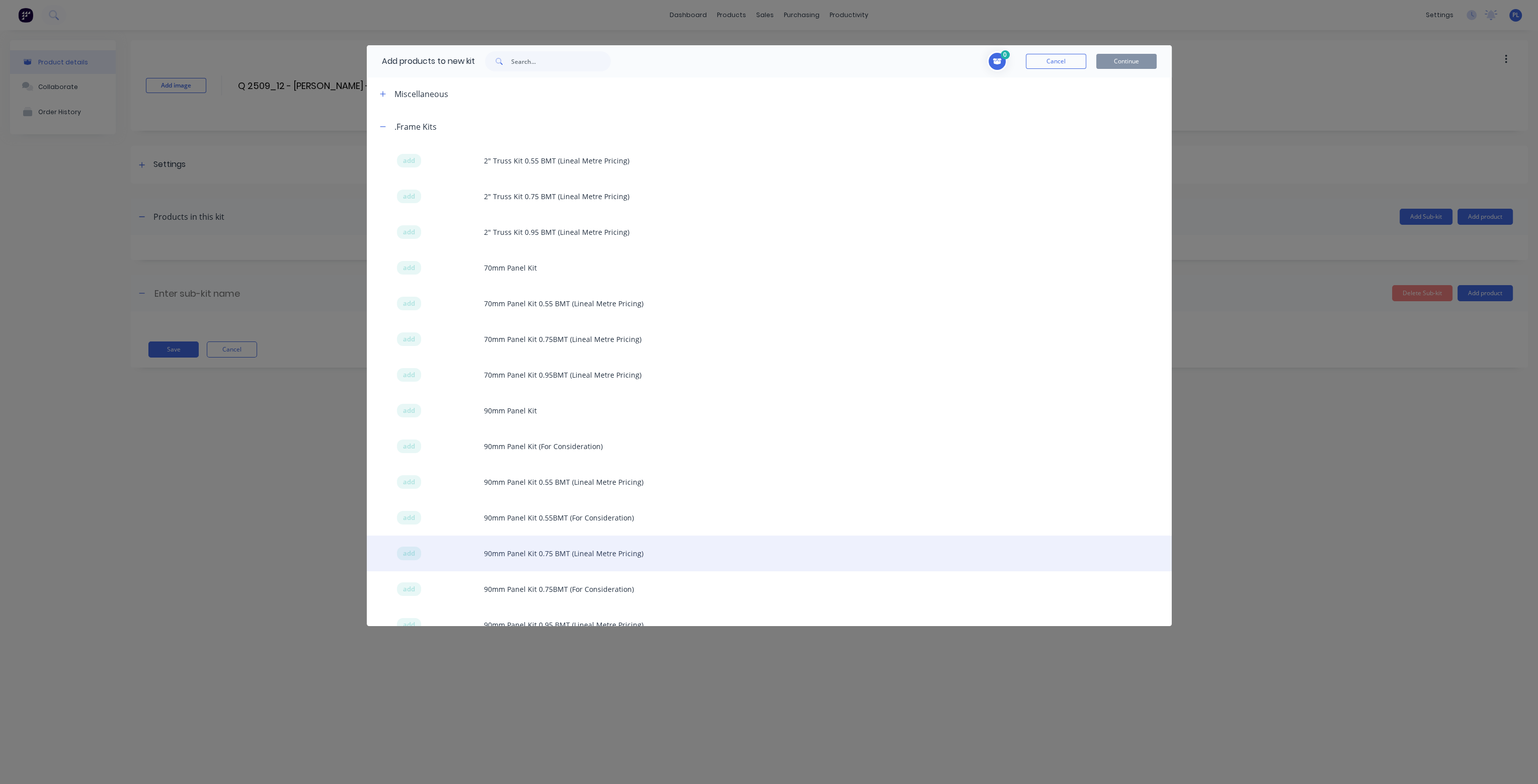
click at [611, 552] on div "add 90mm Panel Kit 0.75 BMT (Lineal Metre Pricing)" at bounding box center [769, 554] width 805 height 36
click at [405, 551] on span "add" at bounding box center [409, 554] width 12 height 10
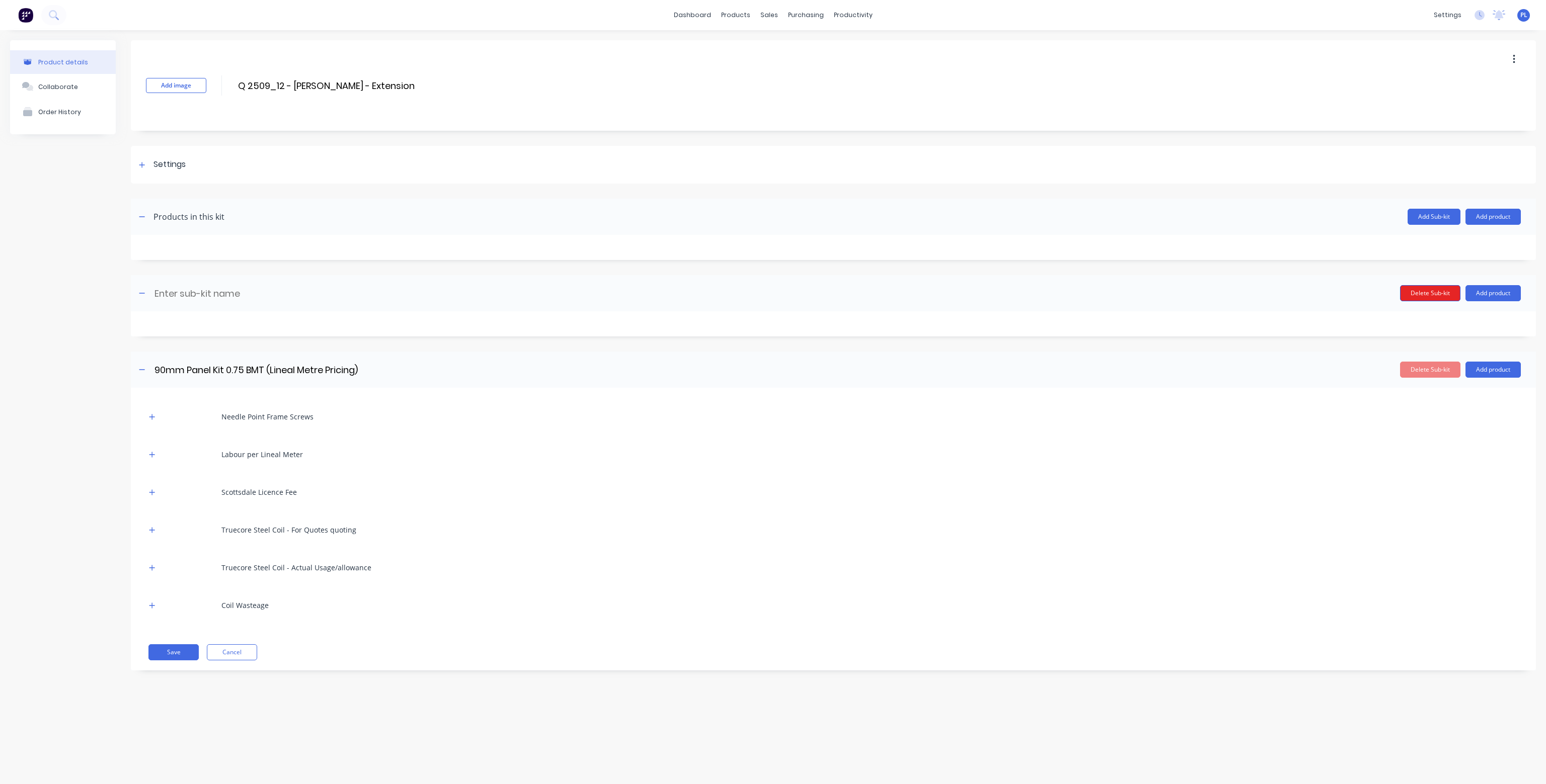
click at [1439, 289] on button "Delete Sub-kit" at bounding box center [1430, 293] width 61 height 16
type input "90mm Panel Kit 0.75 BMT (Lineal Metre Pricing)"
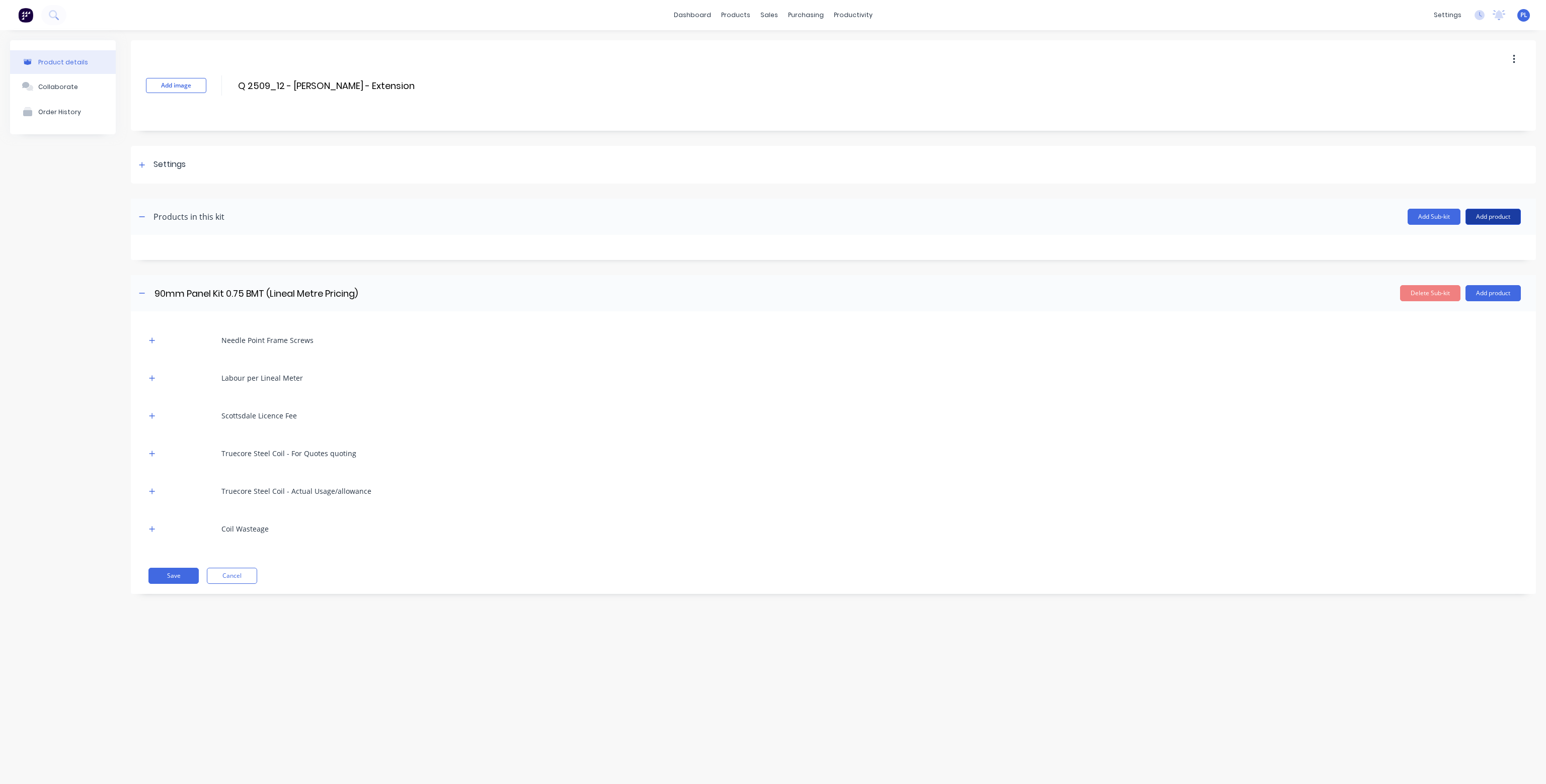
click at [1504, 217] on button "Add product" at bounding box center [1493, 217] width 55 height 16
click at [1483, 246] on div "Product catalogue" at bounding box center [1473, 242] width 77 height 14
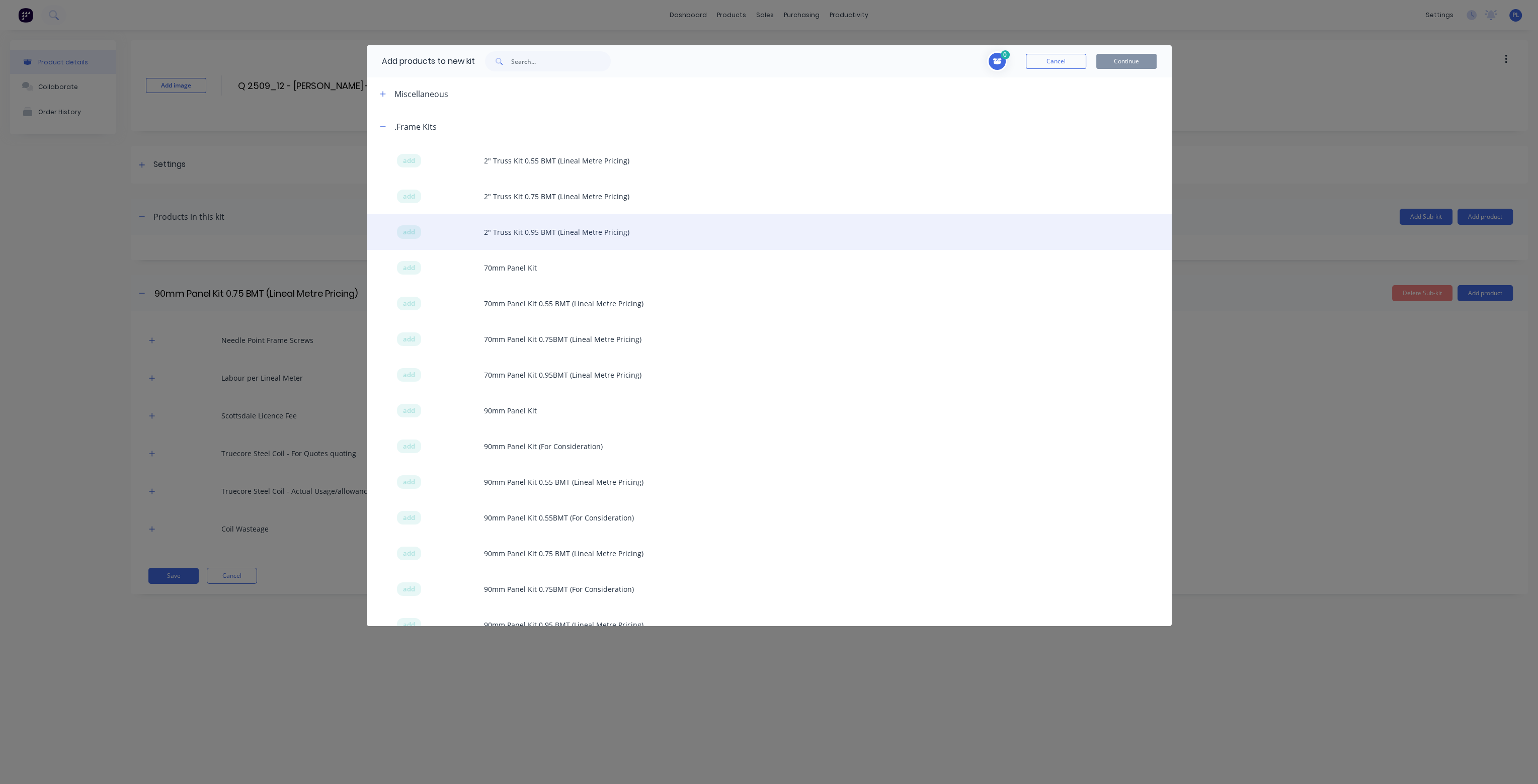
click at [564, 229] on div "add 2" Truss Kit 0.95 BMT (Lineal Metre Pricing)" at bounding box center [769, 232] width 805 height 36
click at [415, 231] on span "add" at bounding box center [409, 232] width 12 height 10
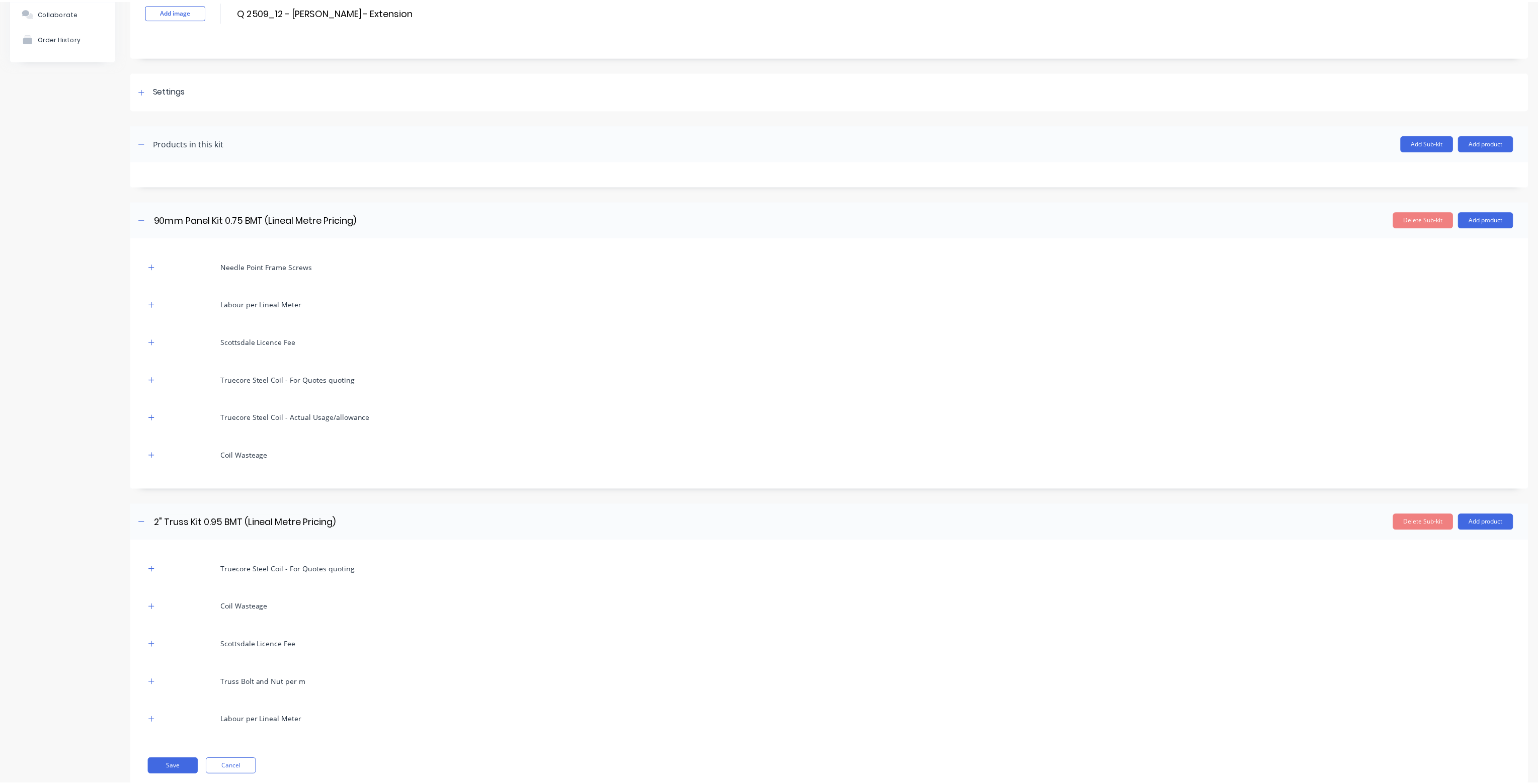
scroll to position [99, 0]
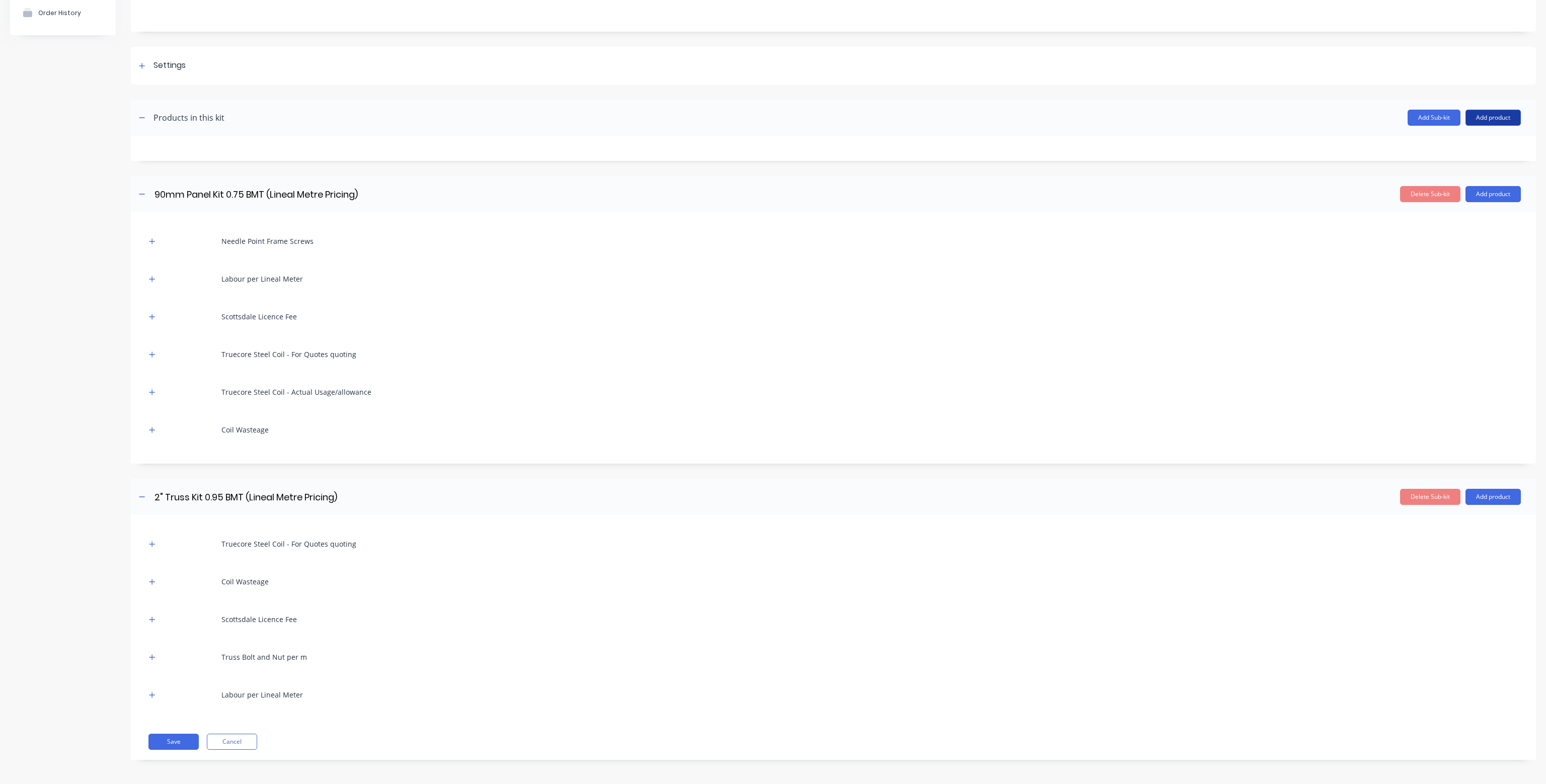
click at [1485, 114] on button "Add product" at bounding box center [1493, 118] width 55 height 16
click at [1463, 142] on div "Product catalogue" at bounding box center [1473, 143] width 77 height 14
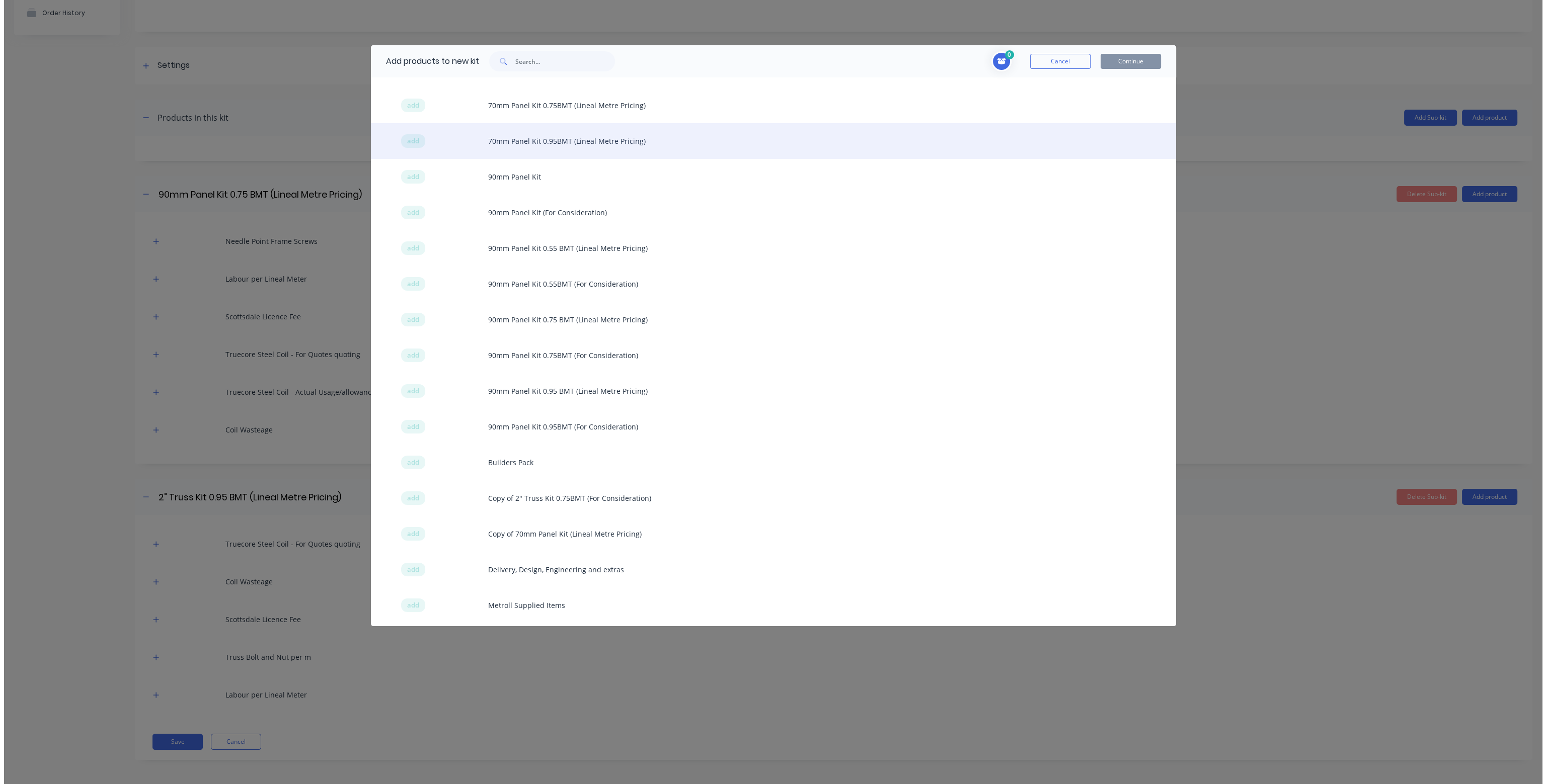
scroll to position [251, 0]
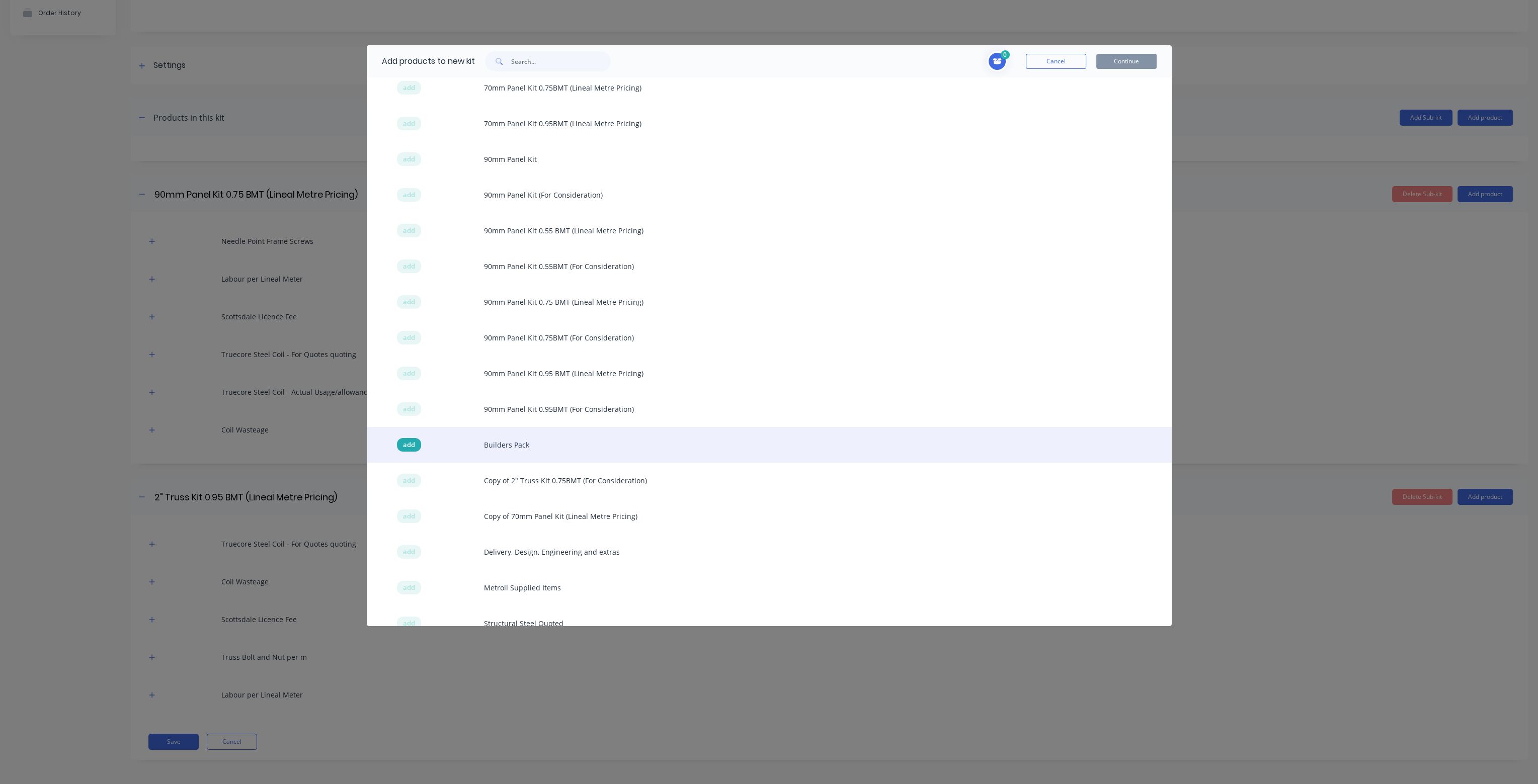
click at [404, 443] on span "add" at bounding box center [409, 445] width 12 height 10
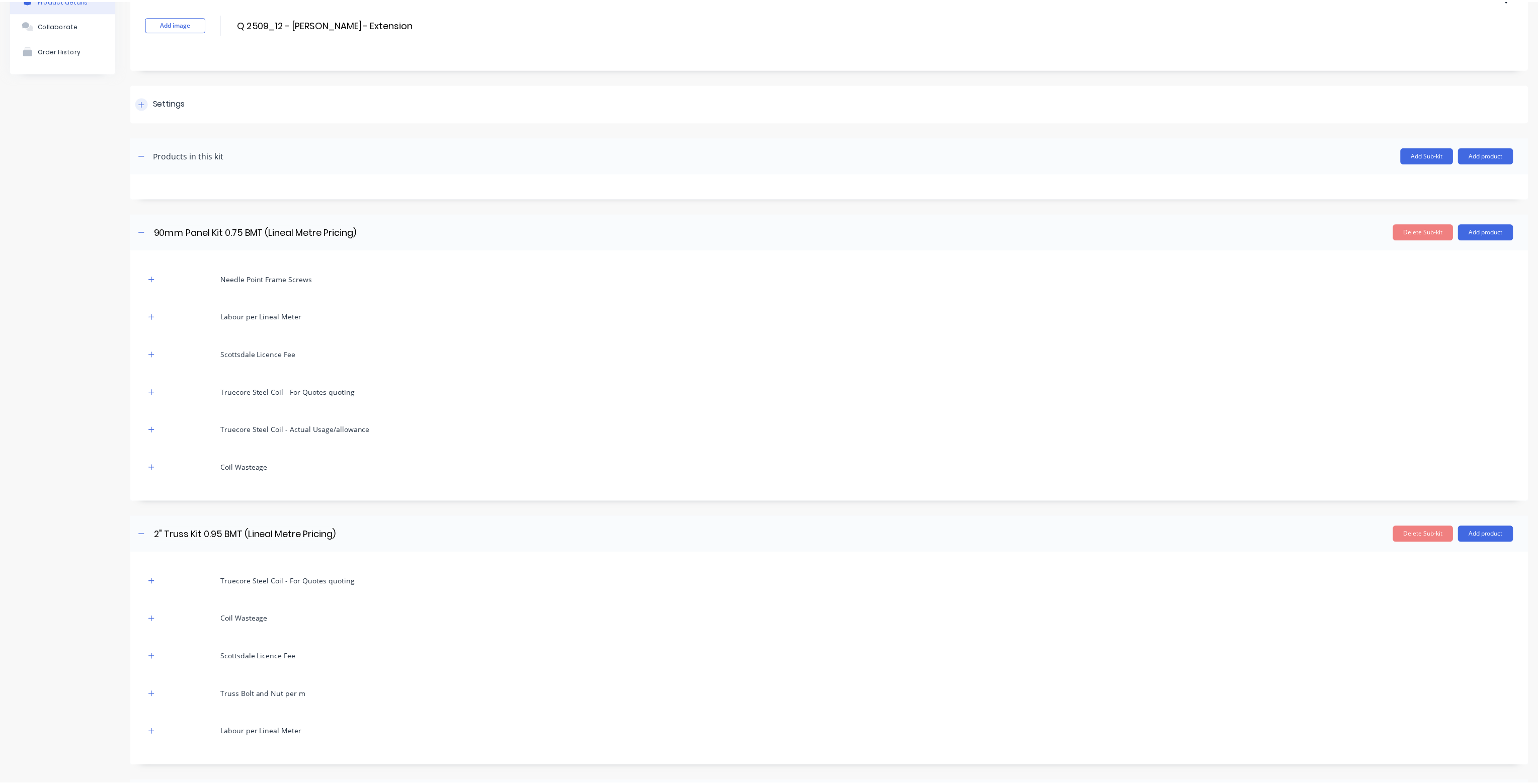
scroll to position [58, 0]
click at [1491, 152] on button "Add product" at bounding box center [1493, 158] width 55 height 16
click at [1460, 181] on div "Product catalogue" at bounding box center [1473, 184] width 77 height 14
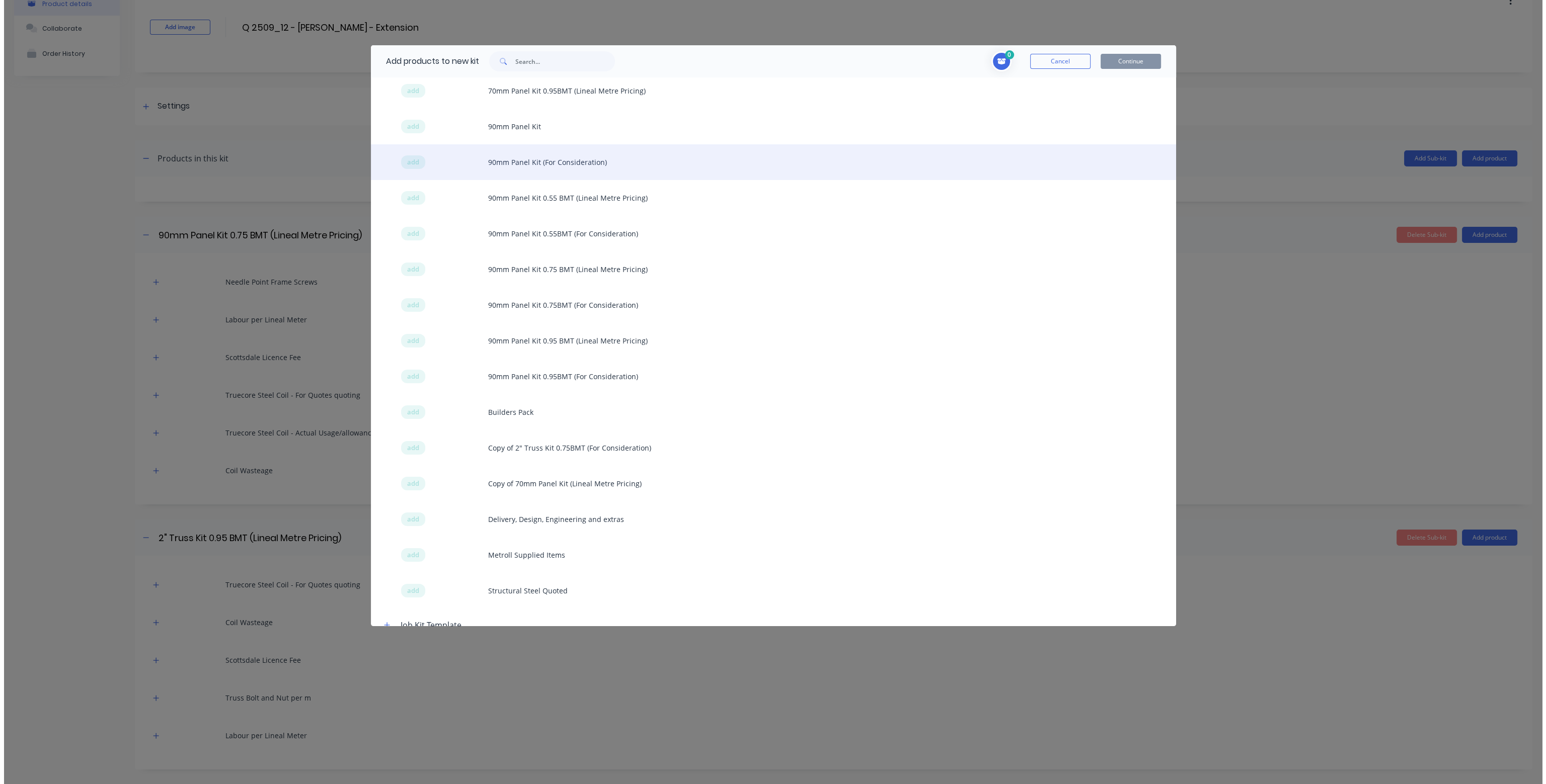
scroll to position [302, 0]
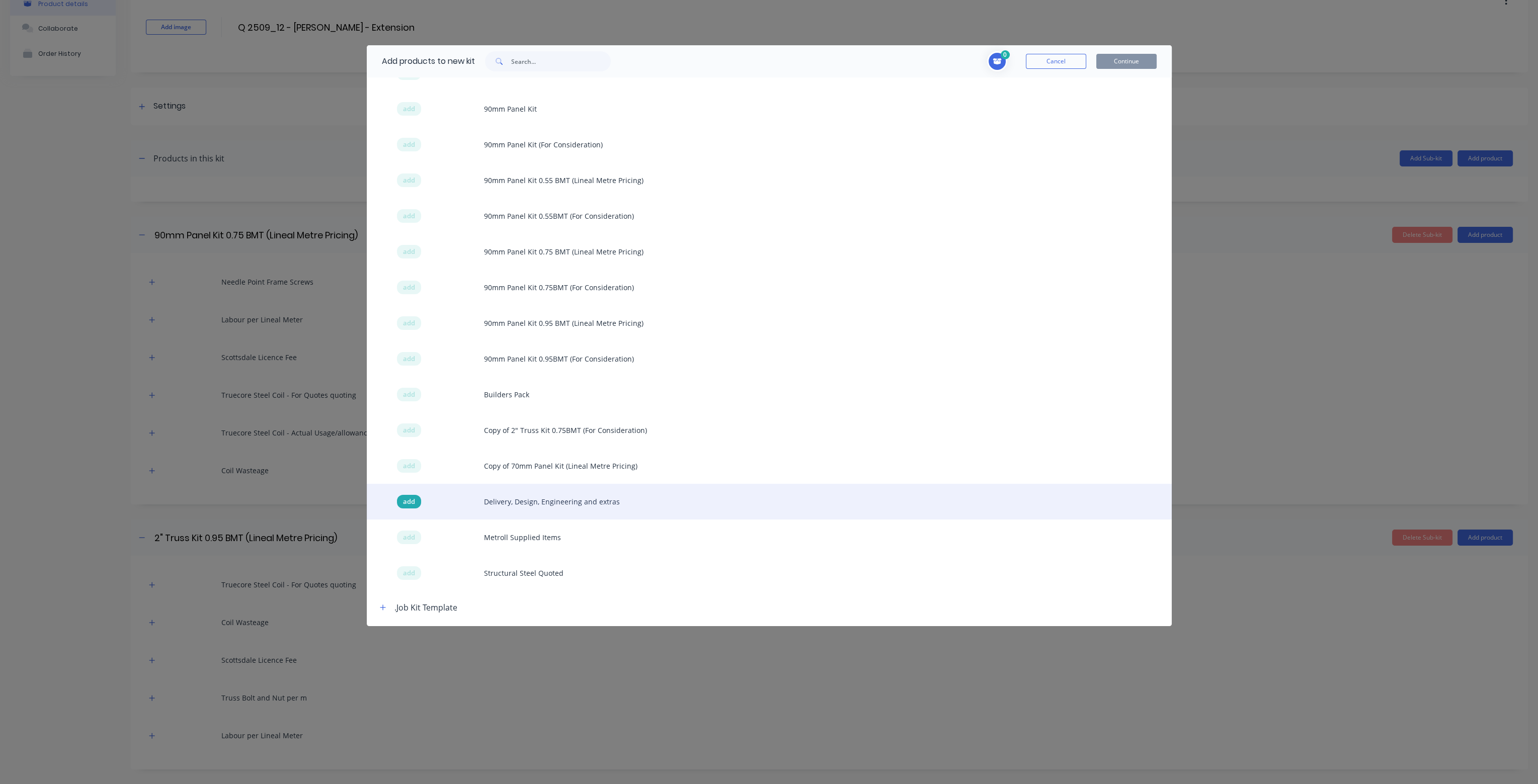
click at [404, 500] on span "add" at bounding box center [409, 501] width 12 height 10
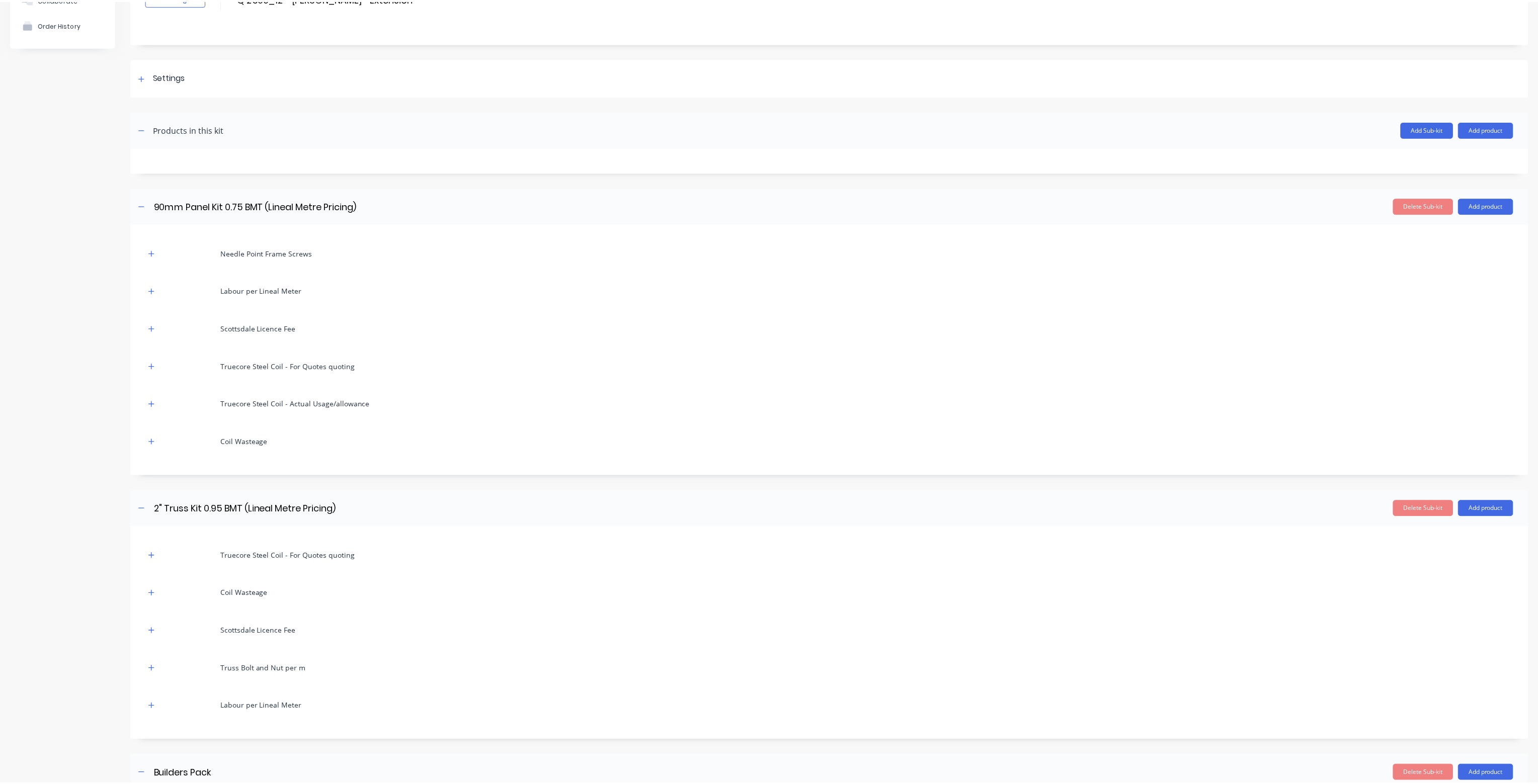
scroll to position [0, 0]
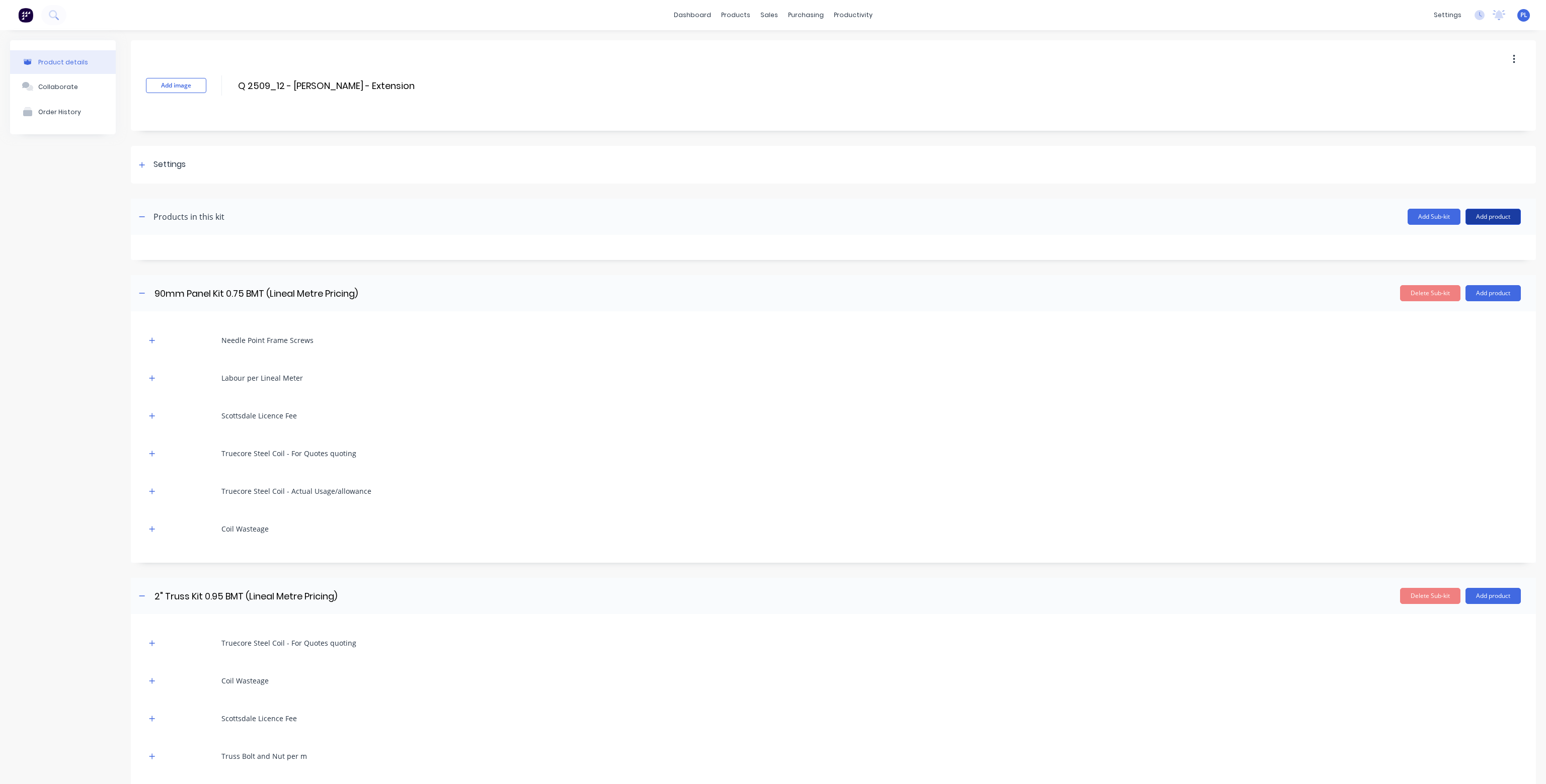
click at [1482, 217] on button "Add product" at bounding box center [1493, 217] width 55 height 16
click at [1471, 239] on div "Product catalogue" at bounding box center [1473, 242] width 77 height 14
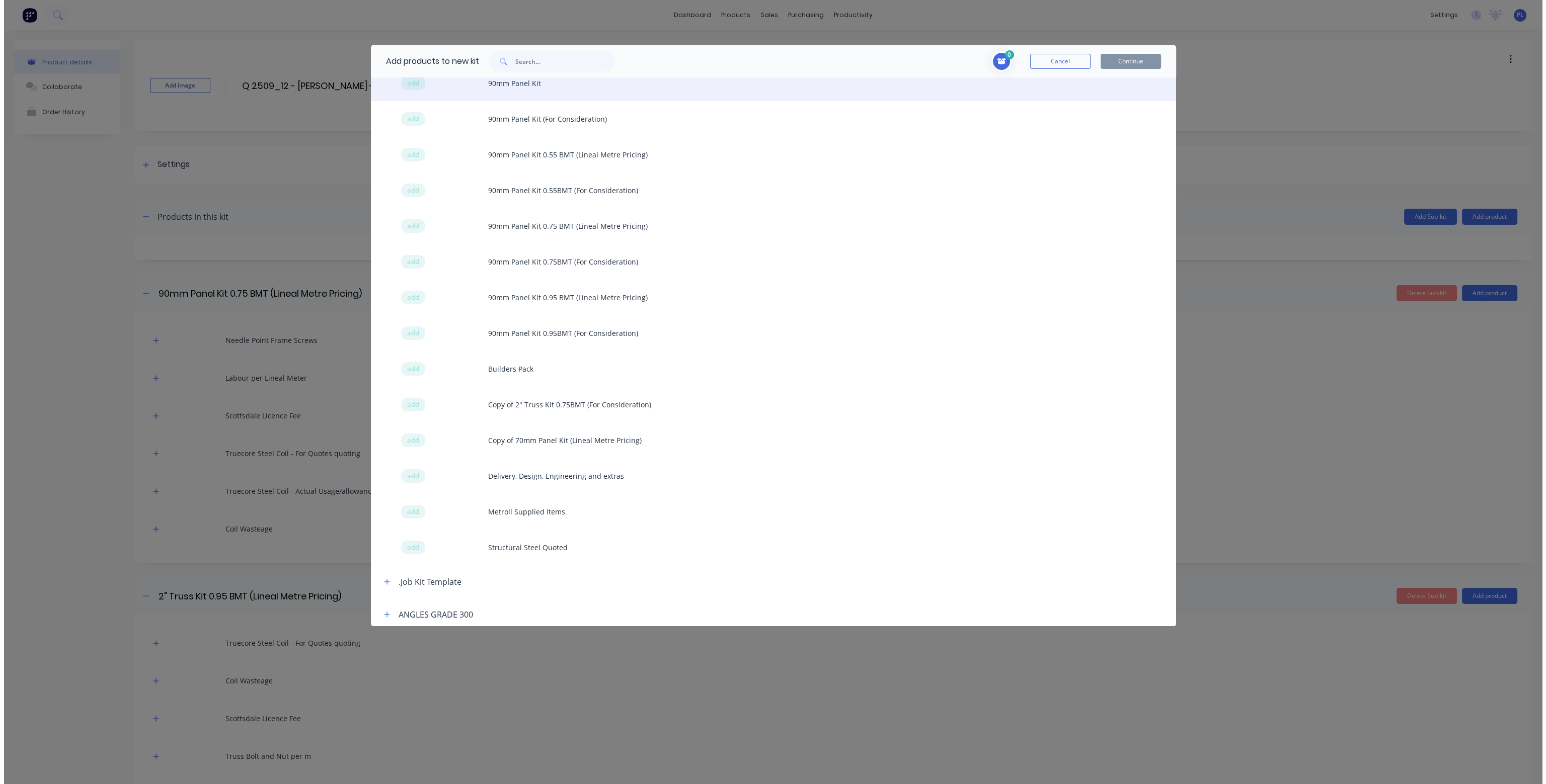
scroll to position [352, 0]
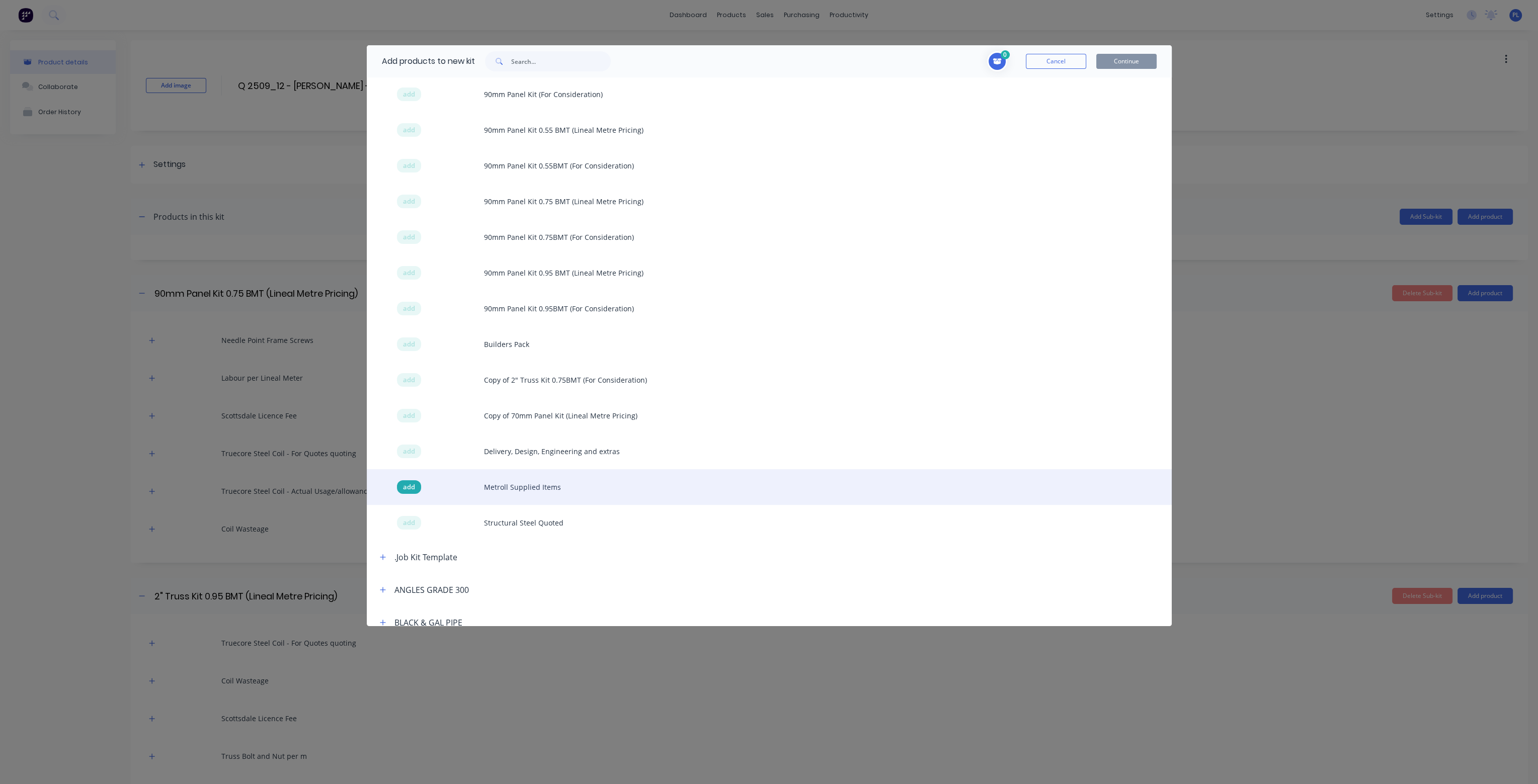
click at [411, 486] on span "add" at bounding box center [409, 487] width 12 height 10
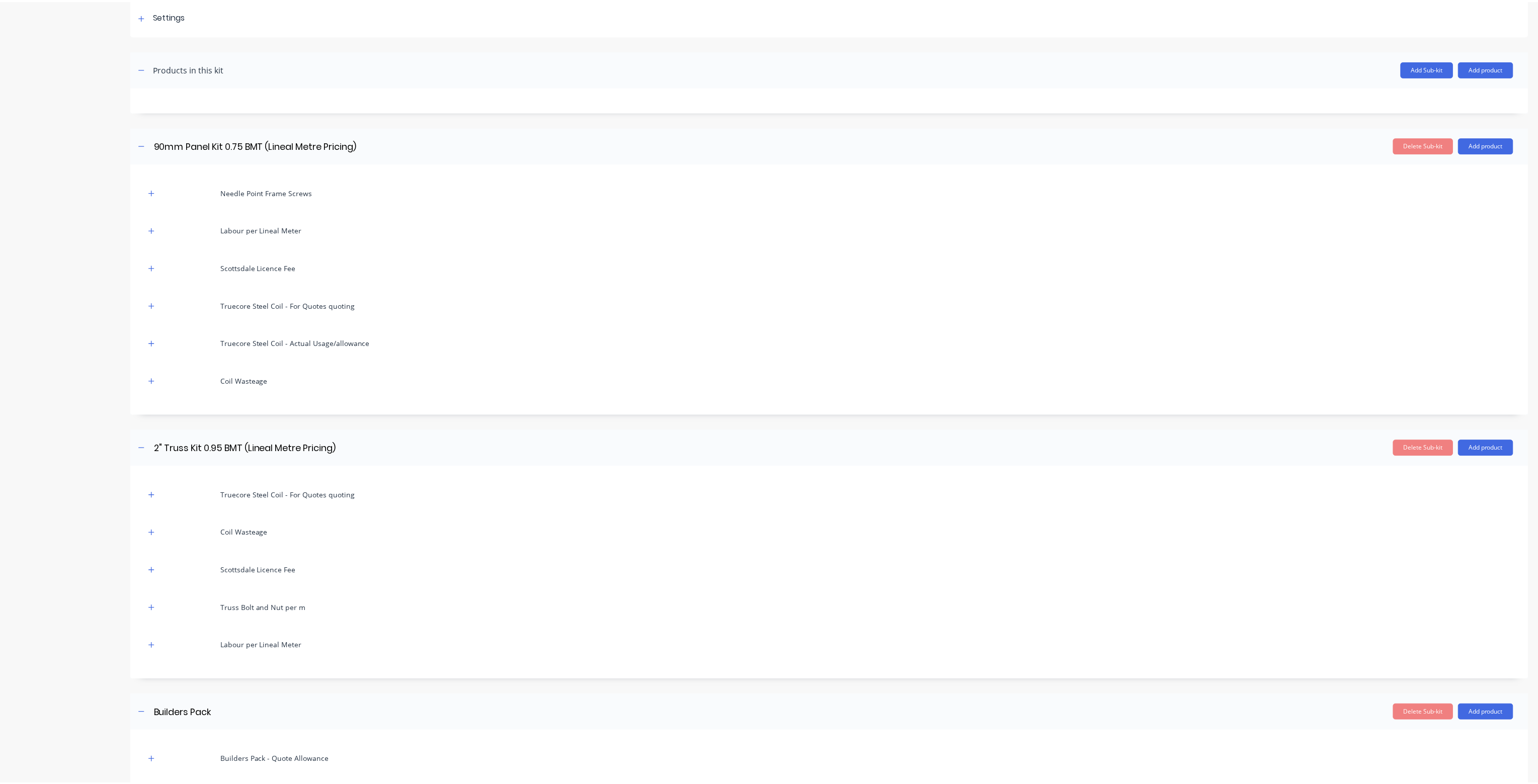
scroll to position [0, 0]
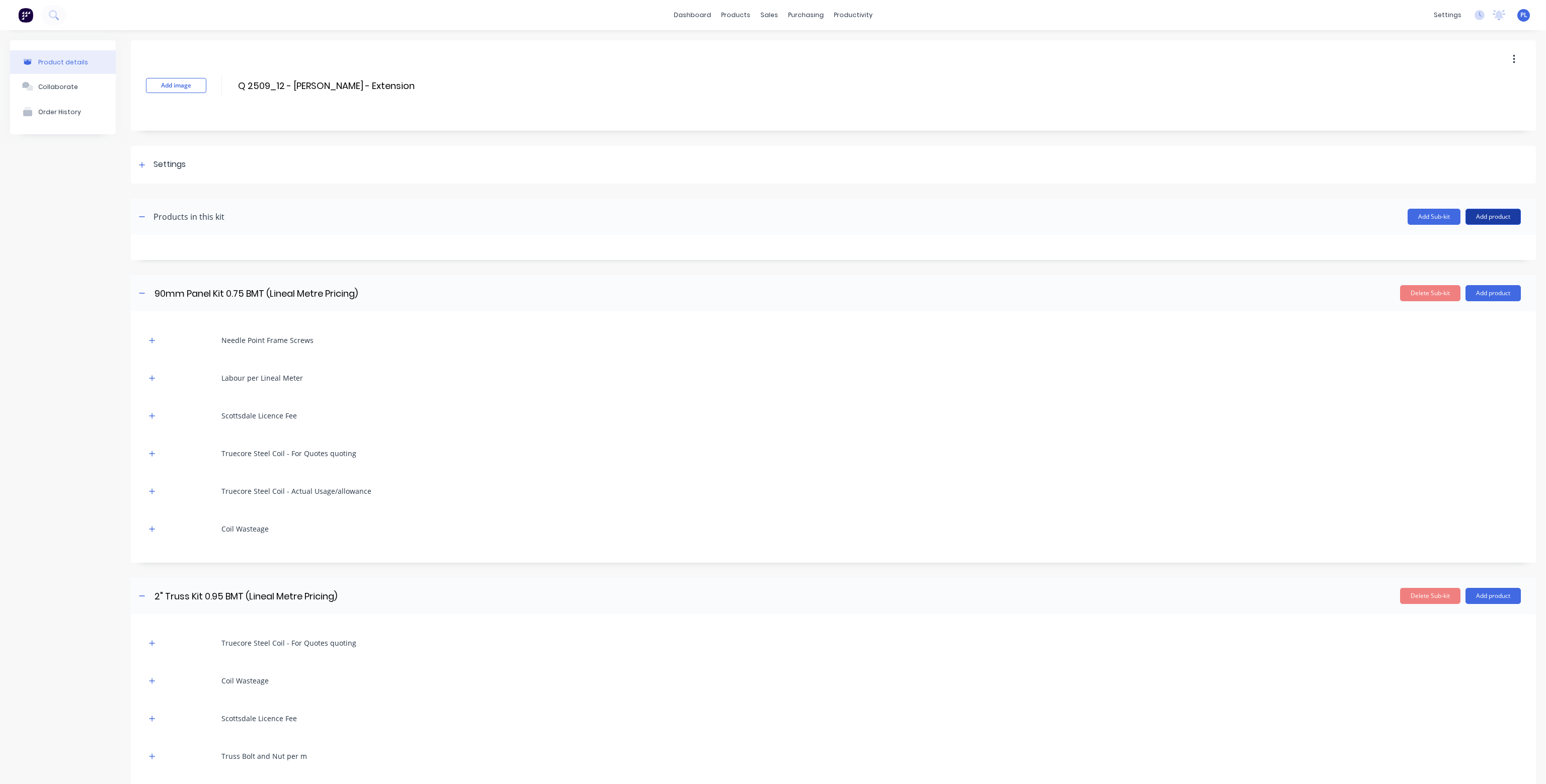
click at [1490, 211] on button "Add product" at bounding box center [1493, 217] width 55 height 16
click at [1459, 242] on div "Product catalogue" at bounding box center [1473, 242] width 77 height 14
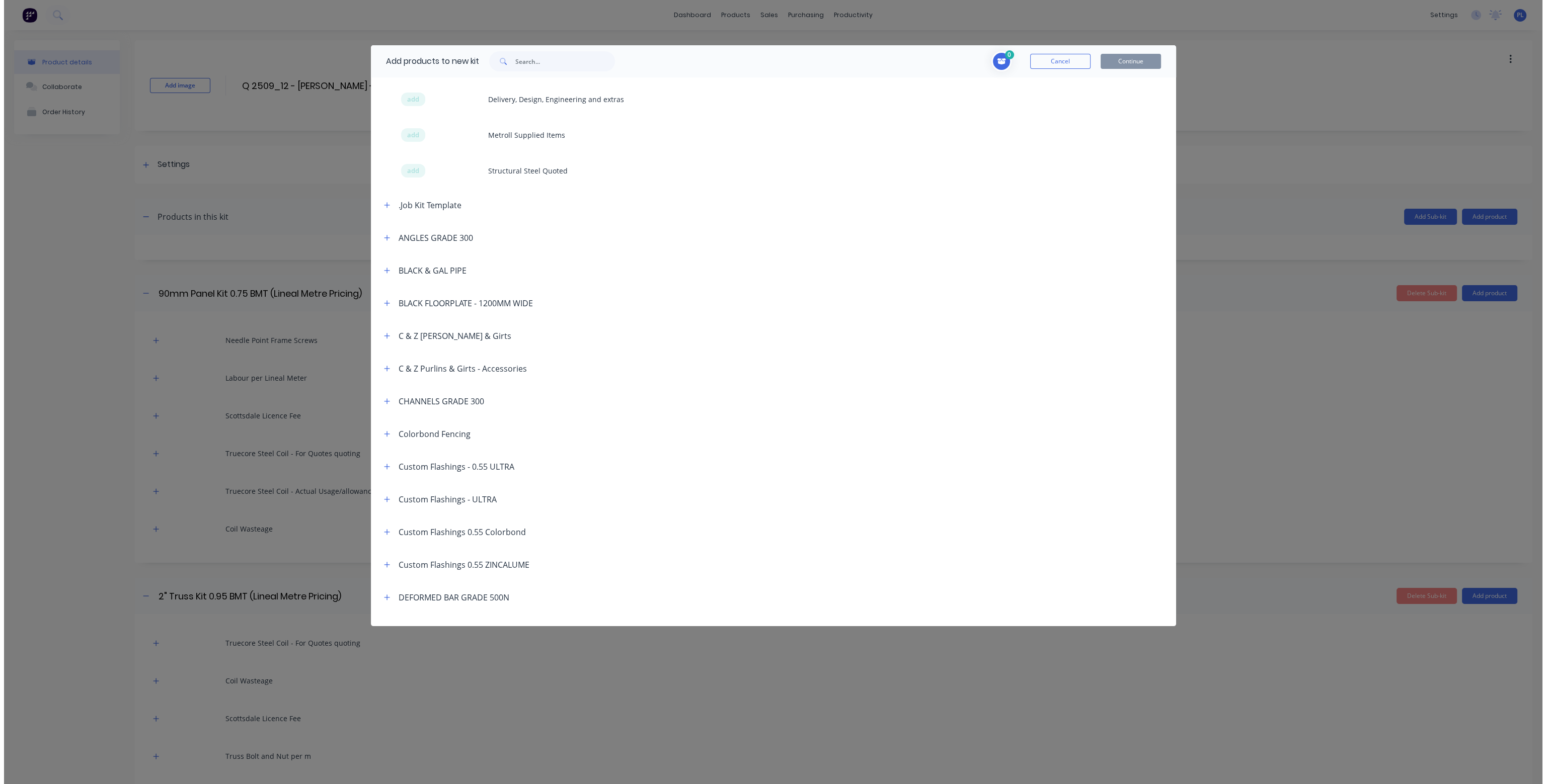
scroll to position [654, 0]
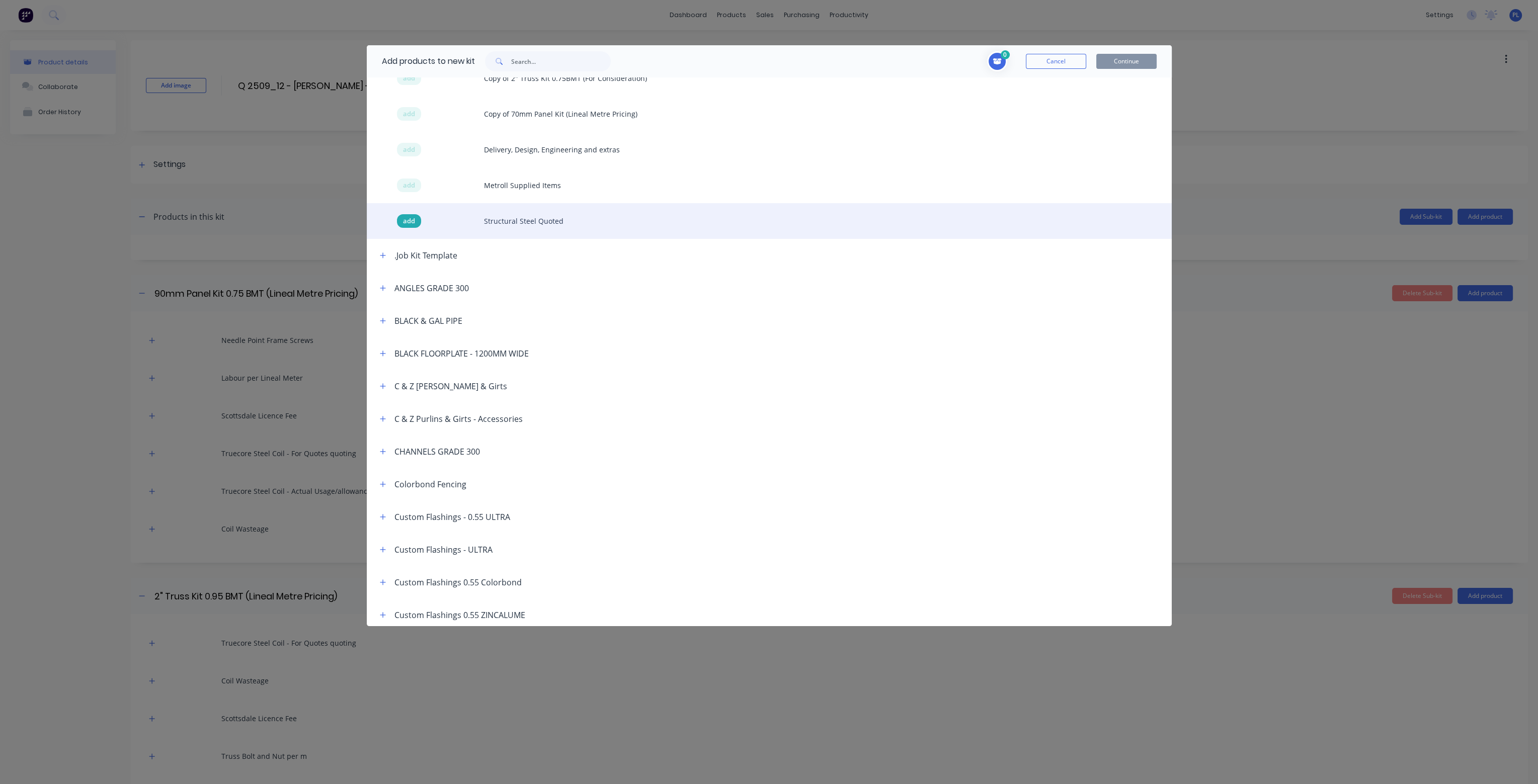
click at [410, 223] on span "add" at bounding box center [409, 221] width 12 height 10
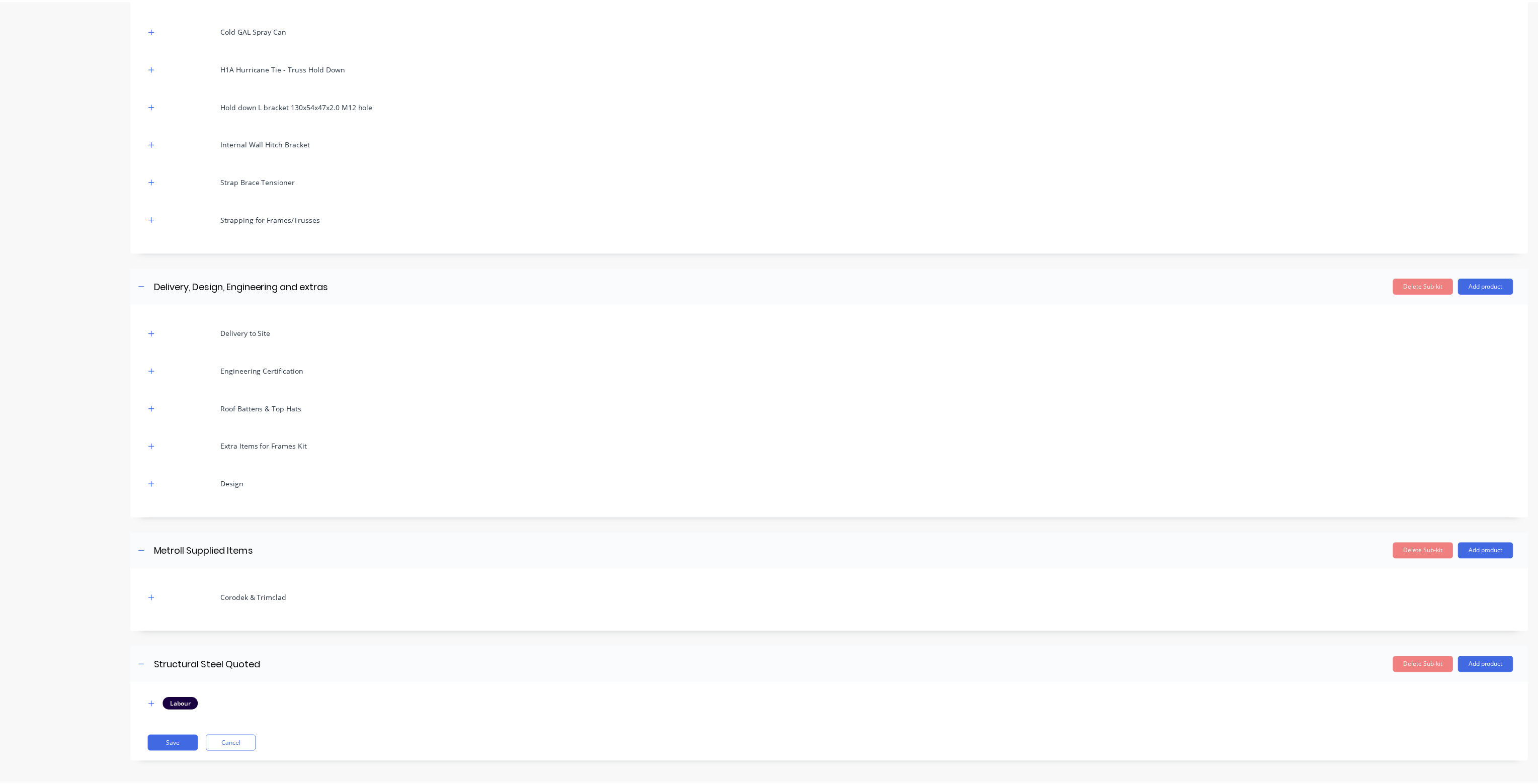
scroll to position [955, 0]
click at [176, 740] on button "Save" at bounding box center [173, 743] width 50 height 16
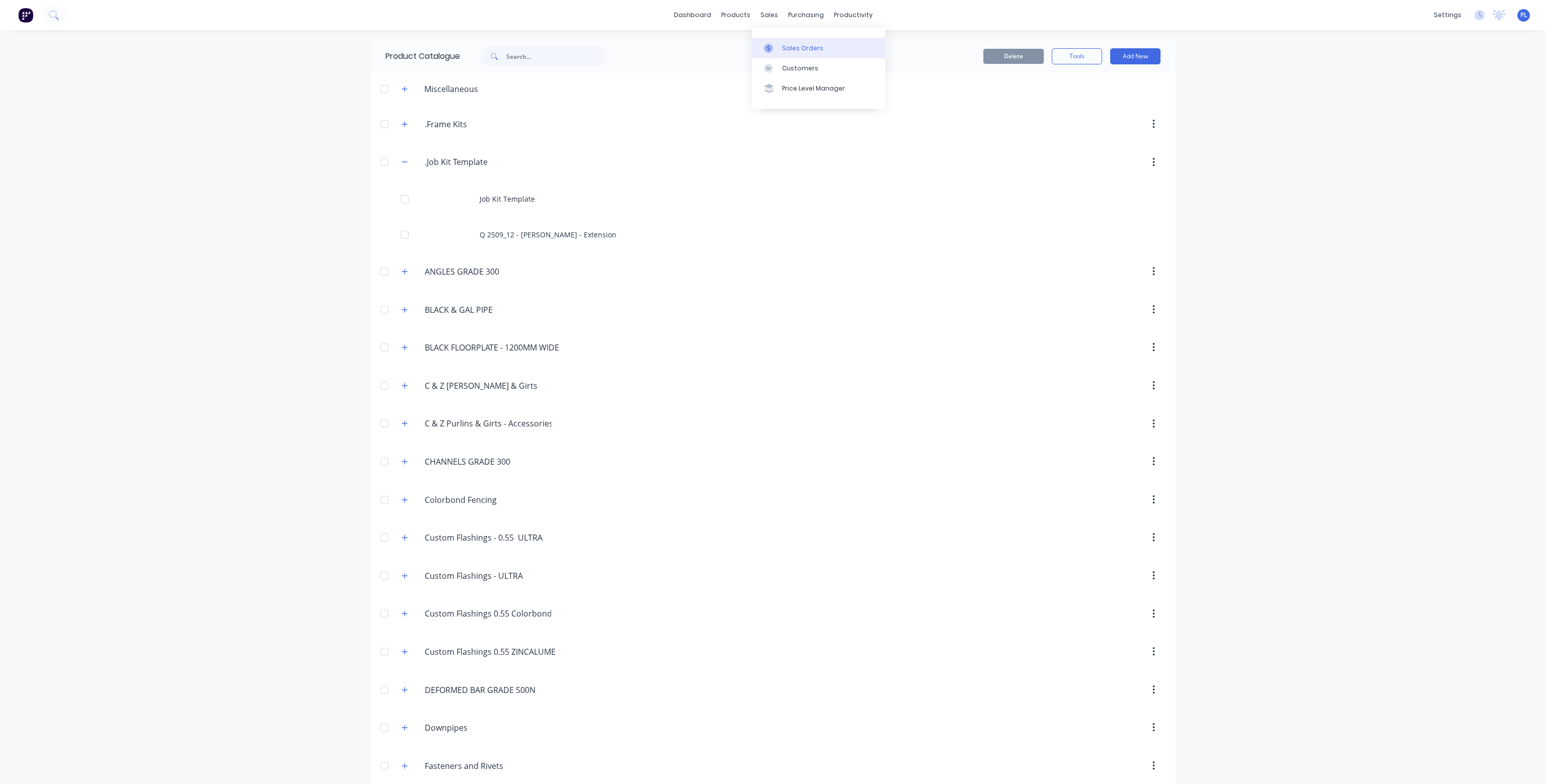
click at [791, 44] on div "Sales Orders" at bounding box center [802, 48] width 41 height 9
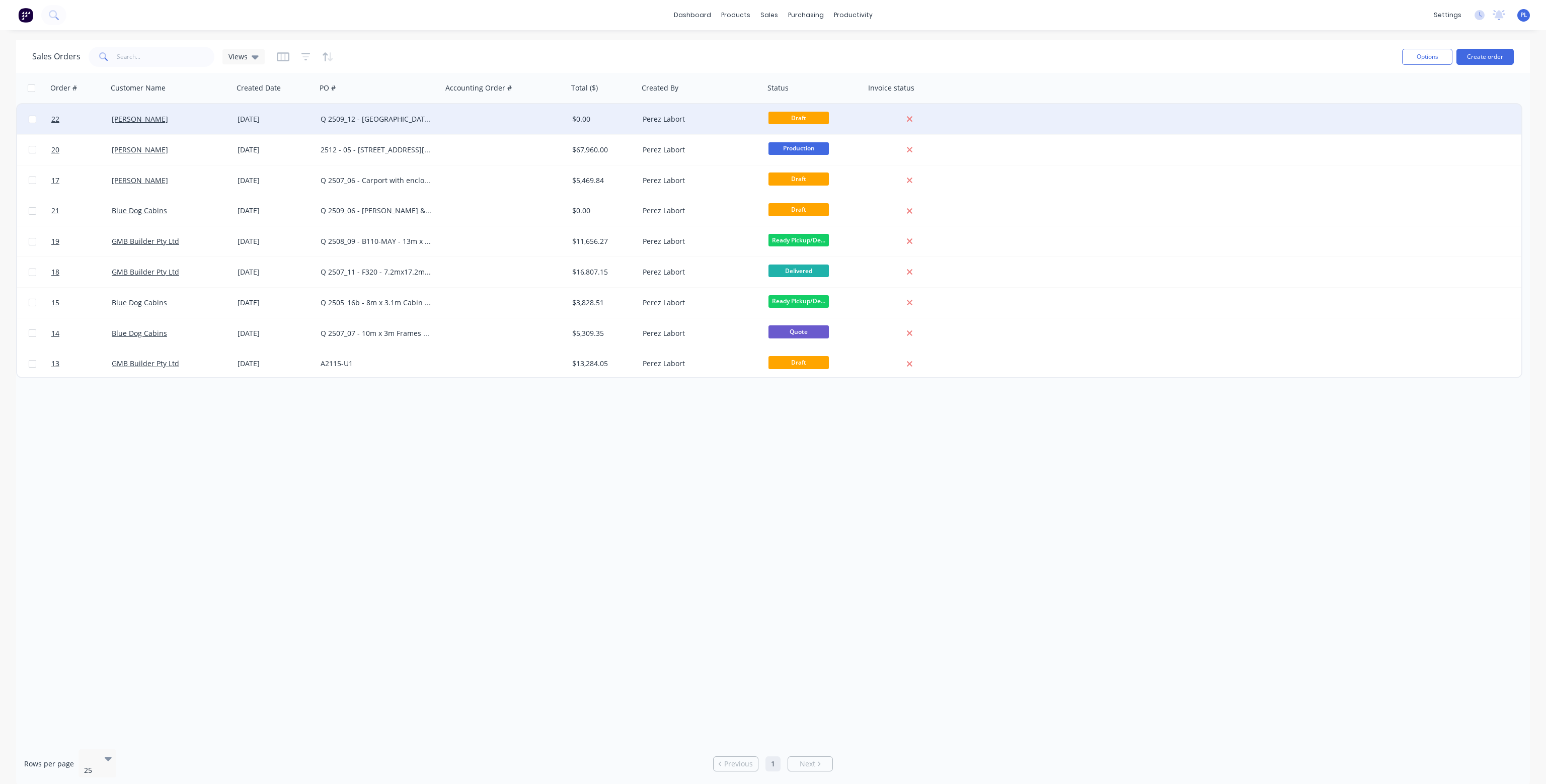
click at [203, 119] on div "[PERSON_NAME]" at bounding box center [167, 119] width 112 height 10
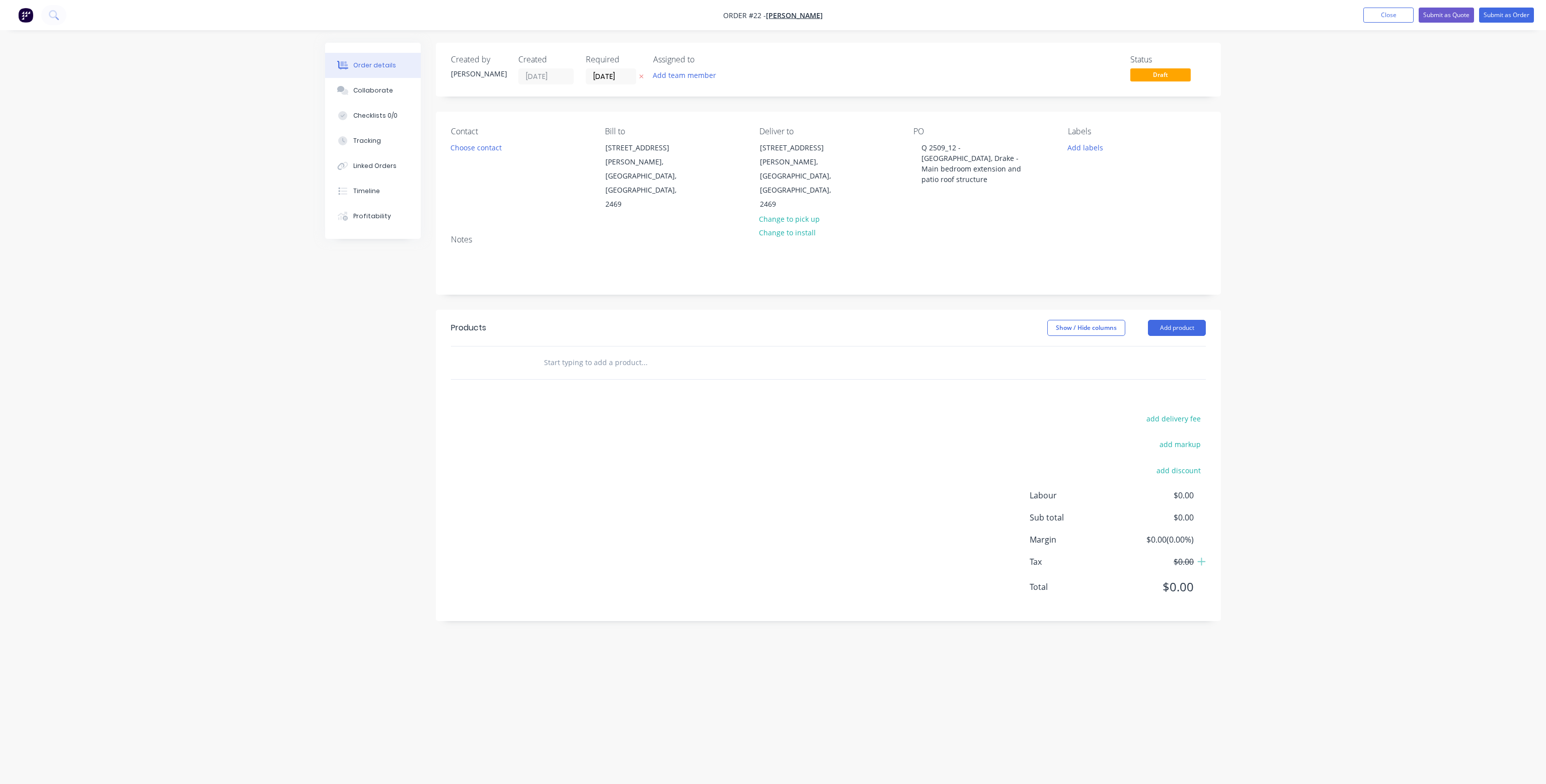
click at [576, 353] on input "text" at bounding box center [644, 363] width 201 height 20
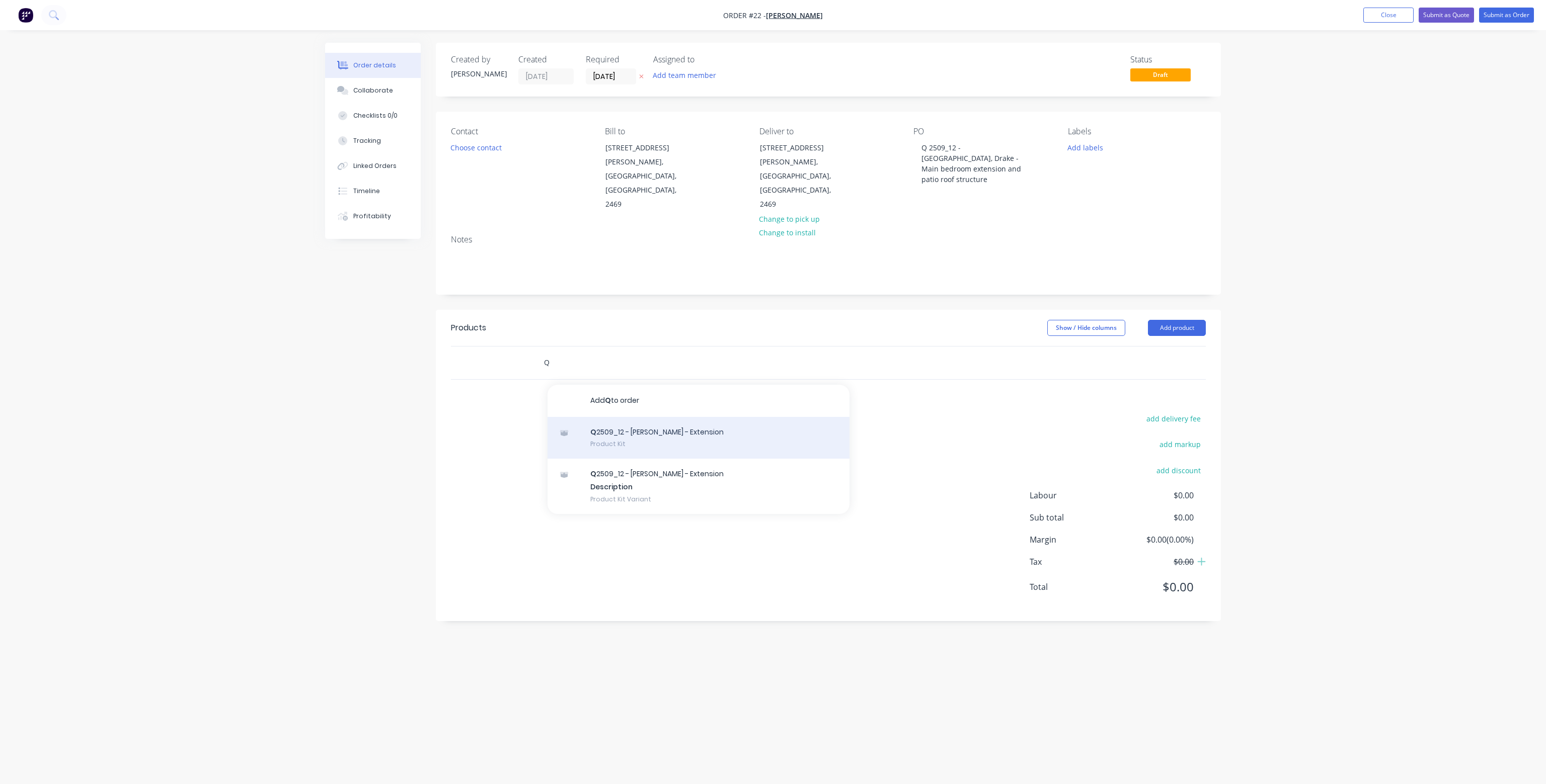
type input "Q"
click at [661, 417] on div "Q 2509_12 - [PERSON_NAME] - Extension Product Kit" at bounding box center [698, 438] width 302 height 42
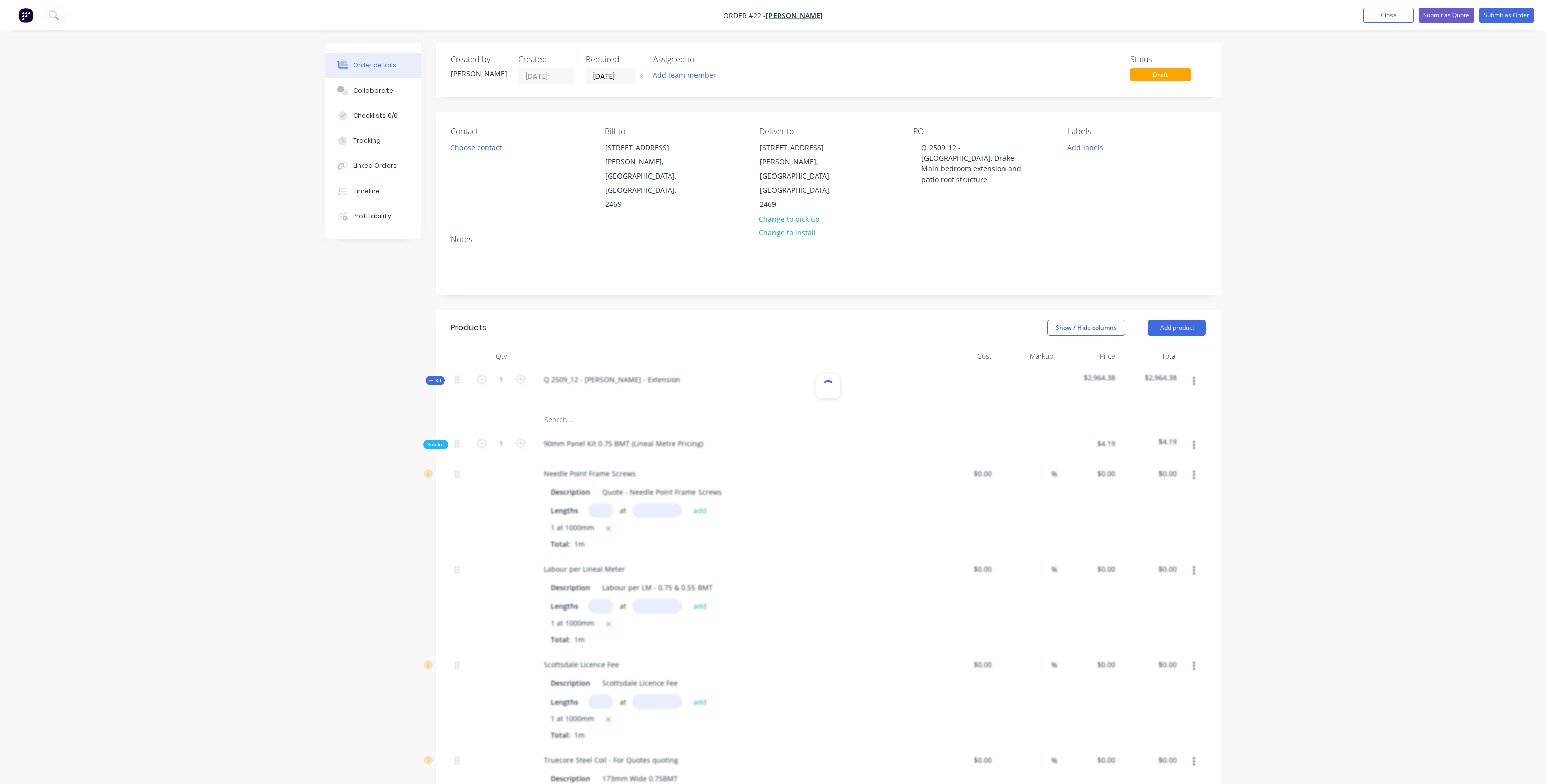
type input "$0.10"
type input "20"
type input "$0.12"
type input "$1.00"
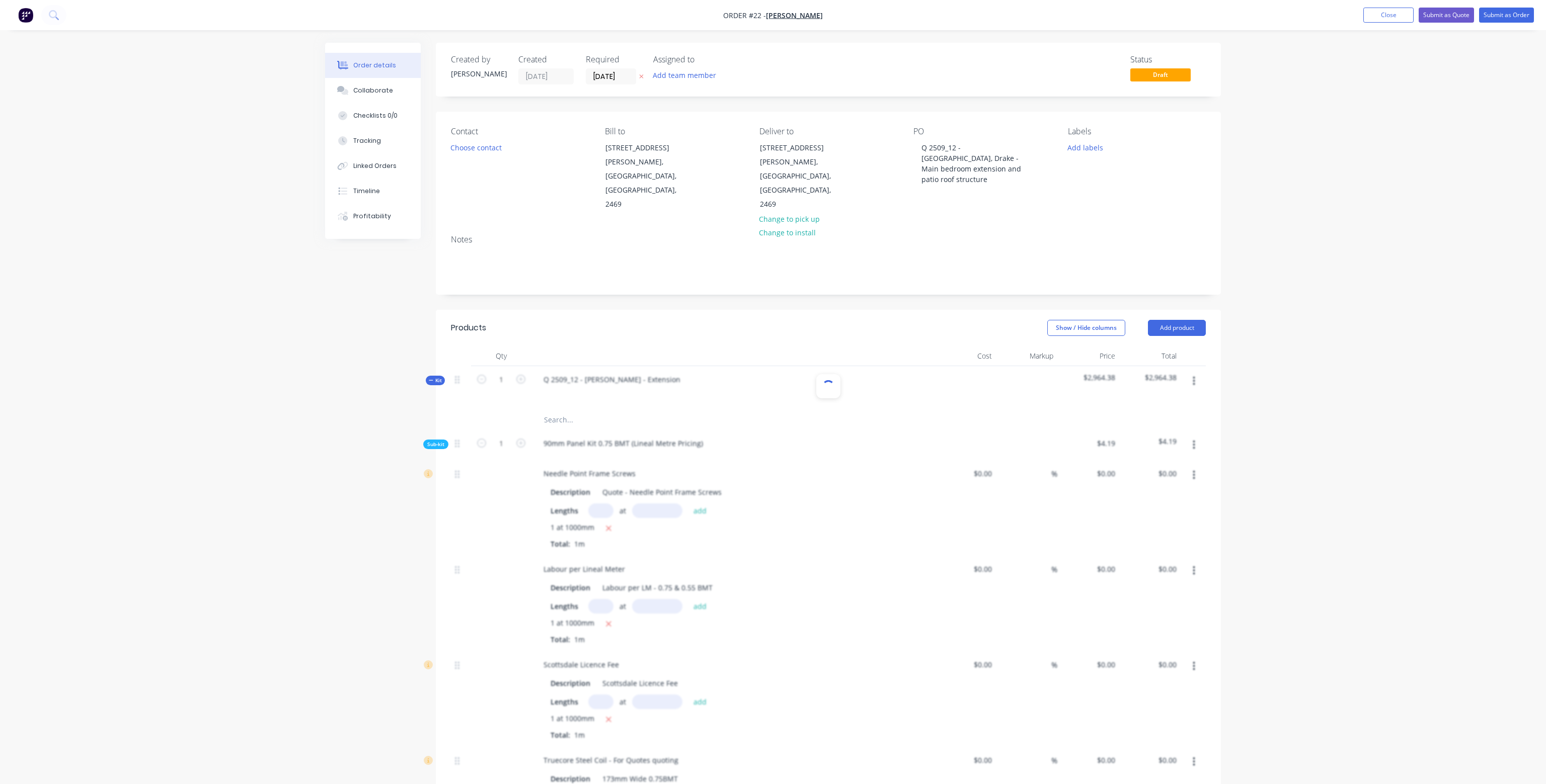
type input "20"
type input "$1.20"
type input "$0.24"
type input "20"
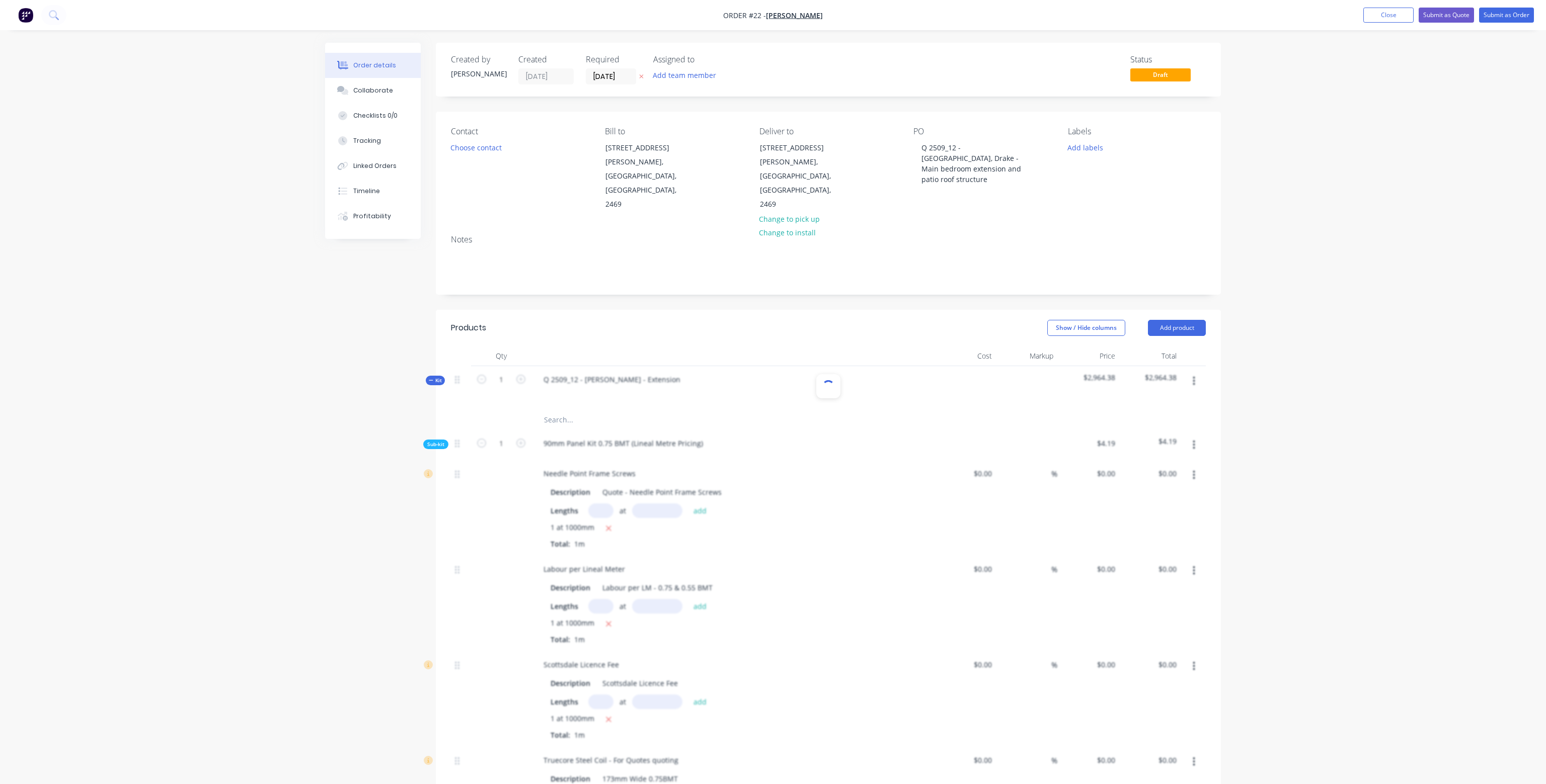
type input "$0.288"
type input "$0.29"
type input "20"
type input "$2.508"
type input "$2.51"
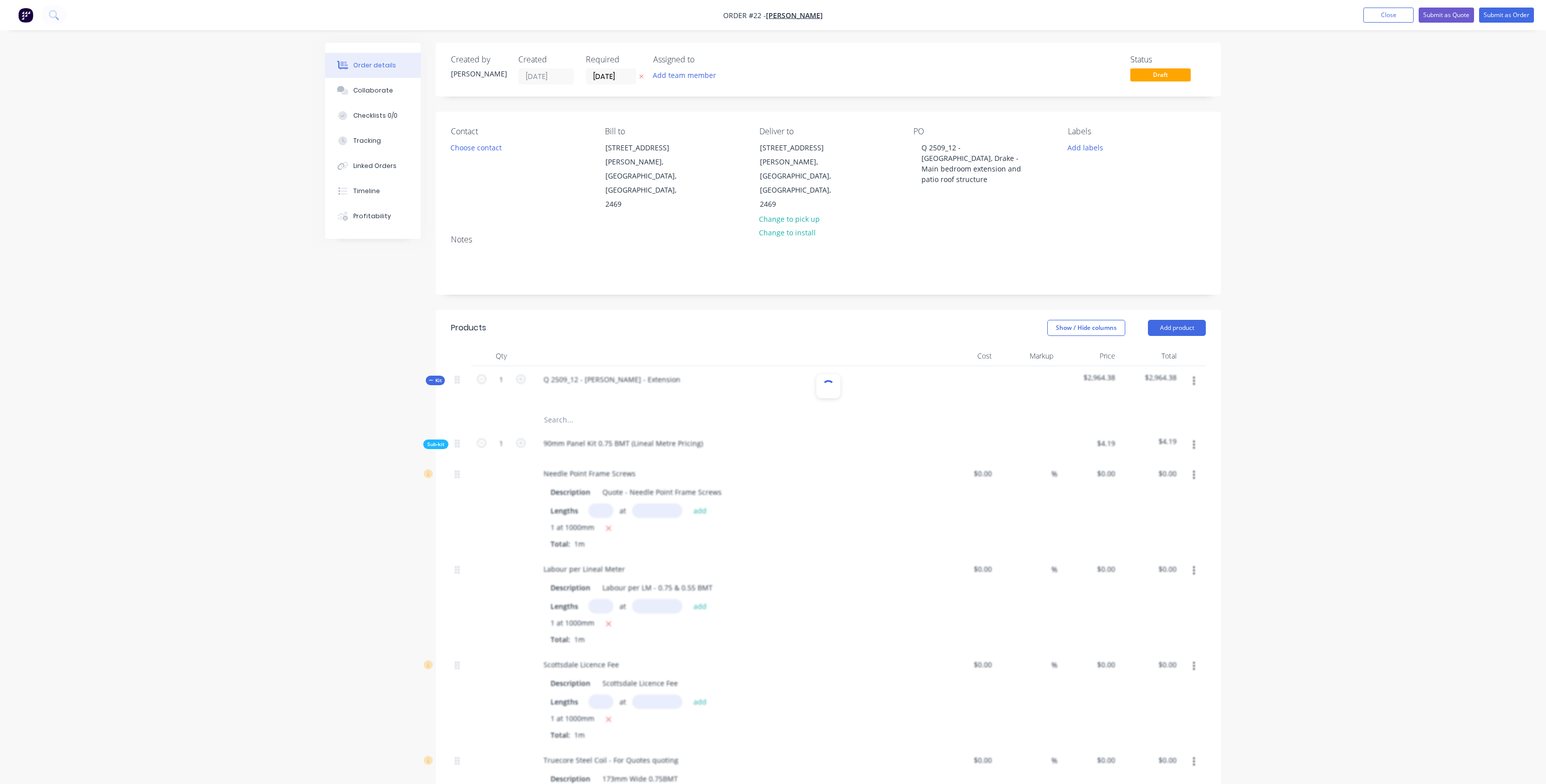
type input "$2.09"
type input "-100"
type input "$0.06"
type input "20"
type input "$0.072"
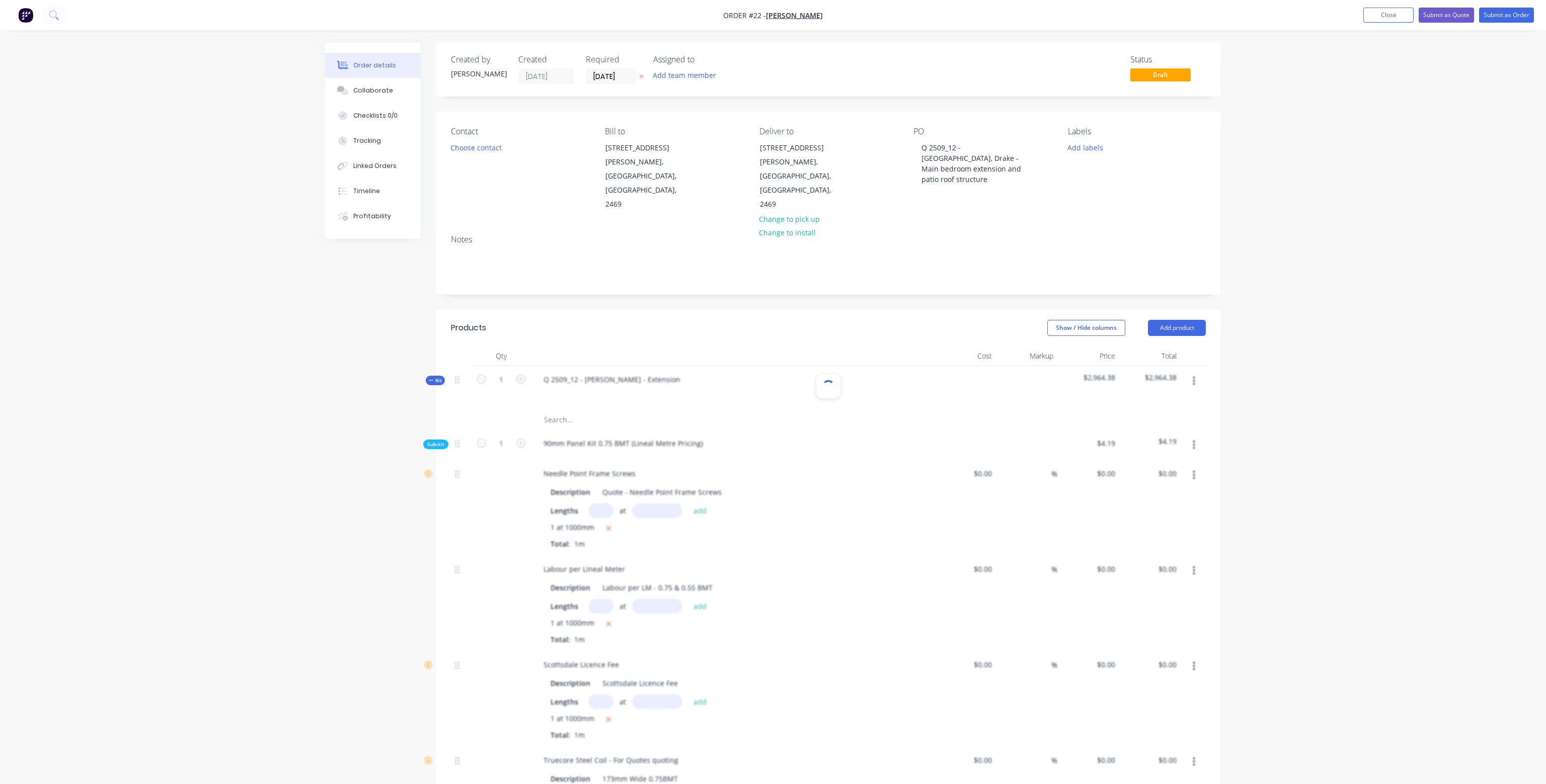
type input "$0.07"
type input "20"
type input "$3.168"
type input "$3.17"
type input "$0.08"
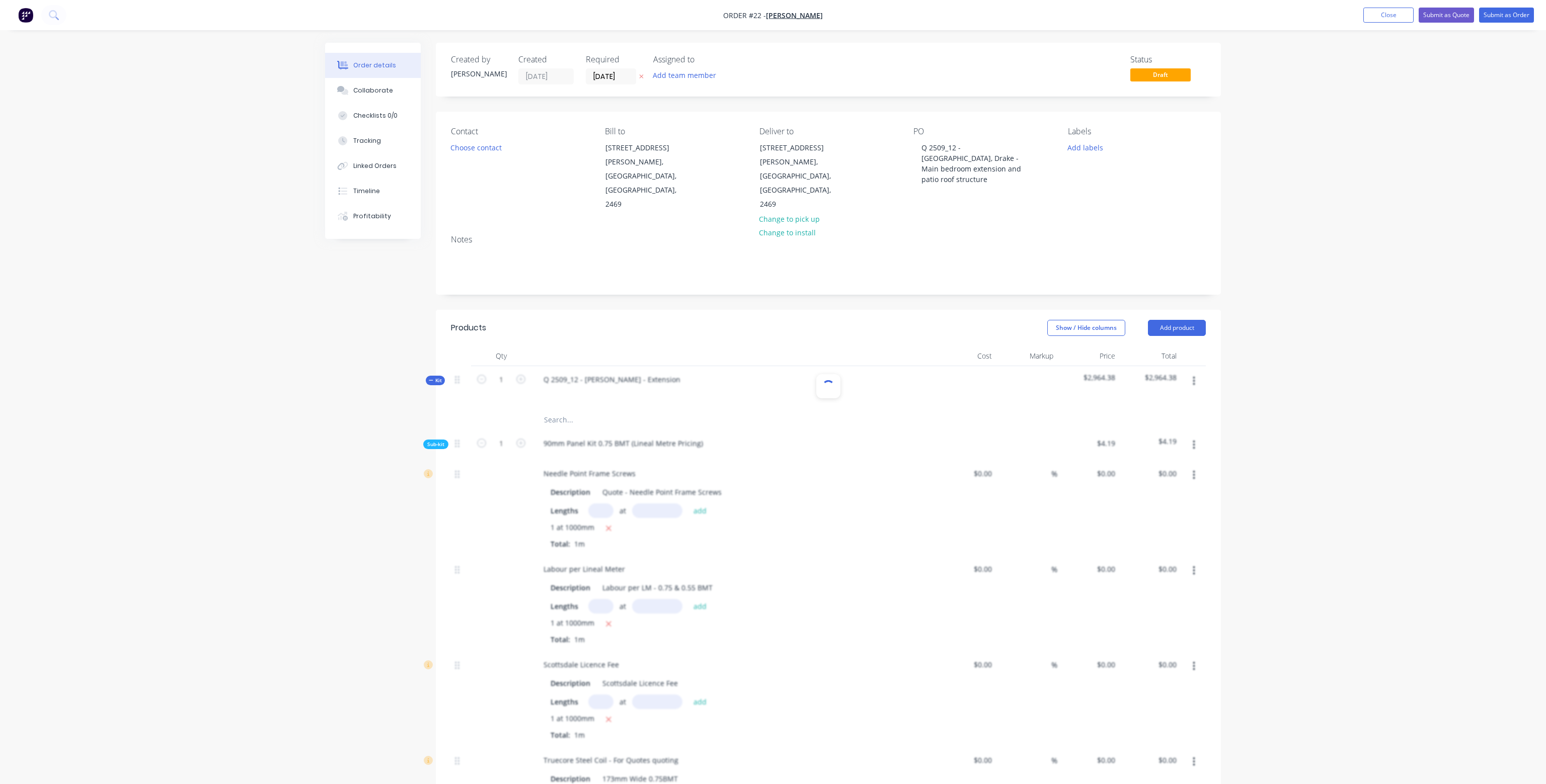
type input "20"
type input "$0.096"
type input "$0.10"
type input "$0.24"
type input "20"
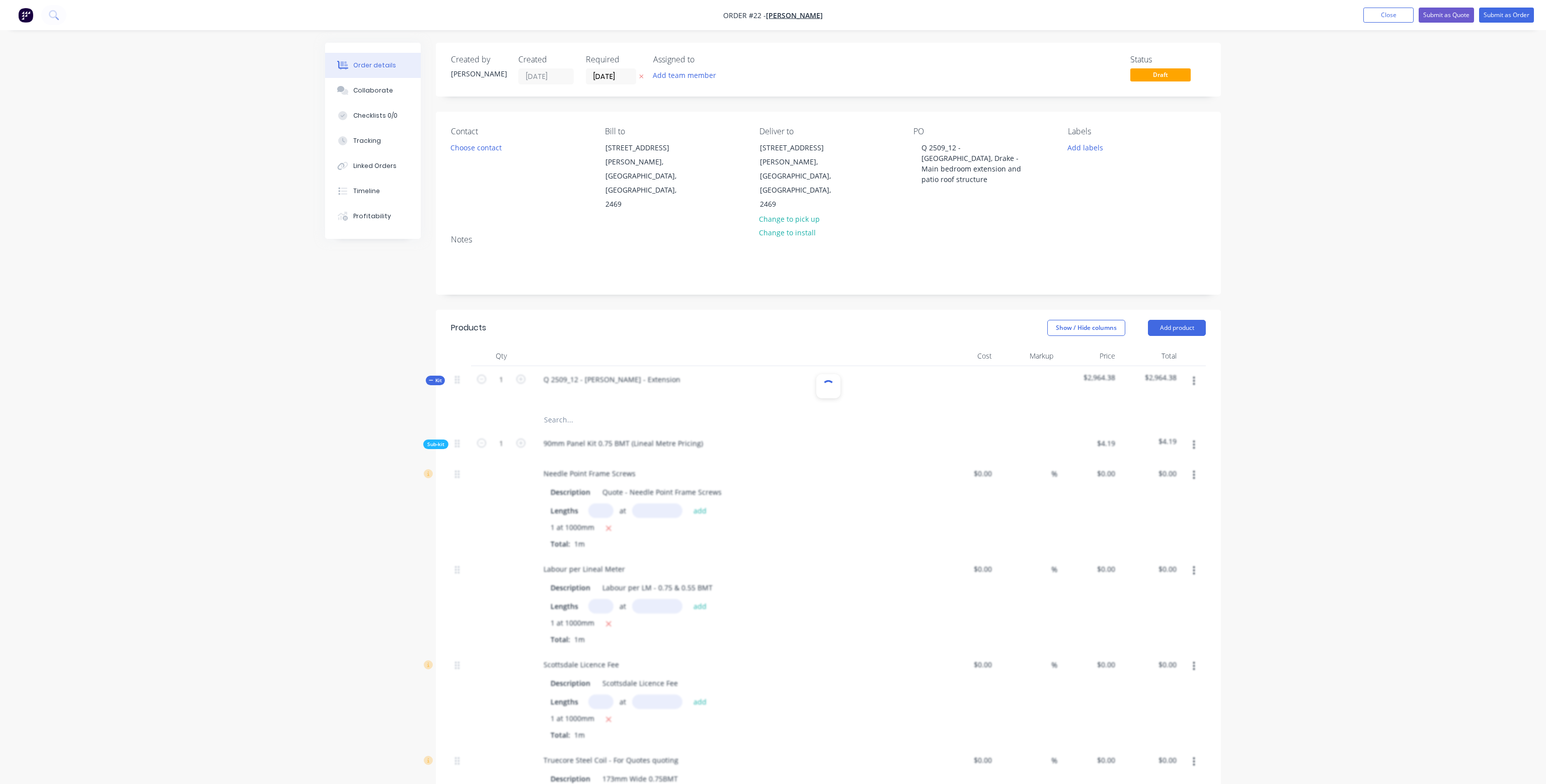
type input "$0.288"
type input "$0.29"
type input "$0.35"
type input "20"
type input "$0.42"
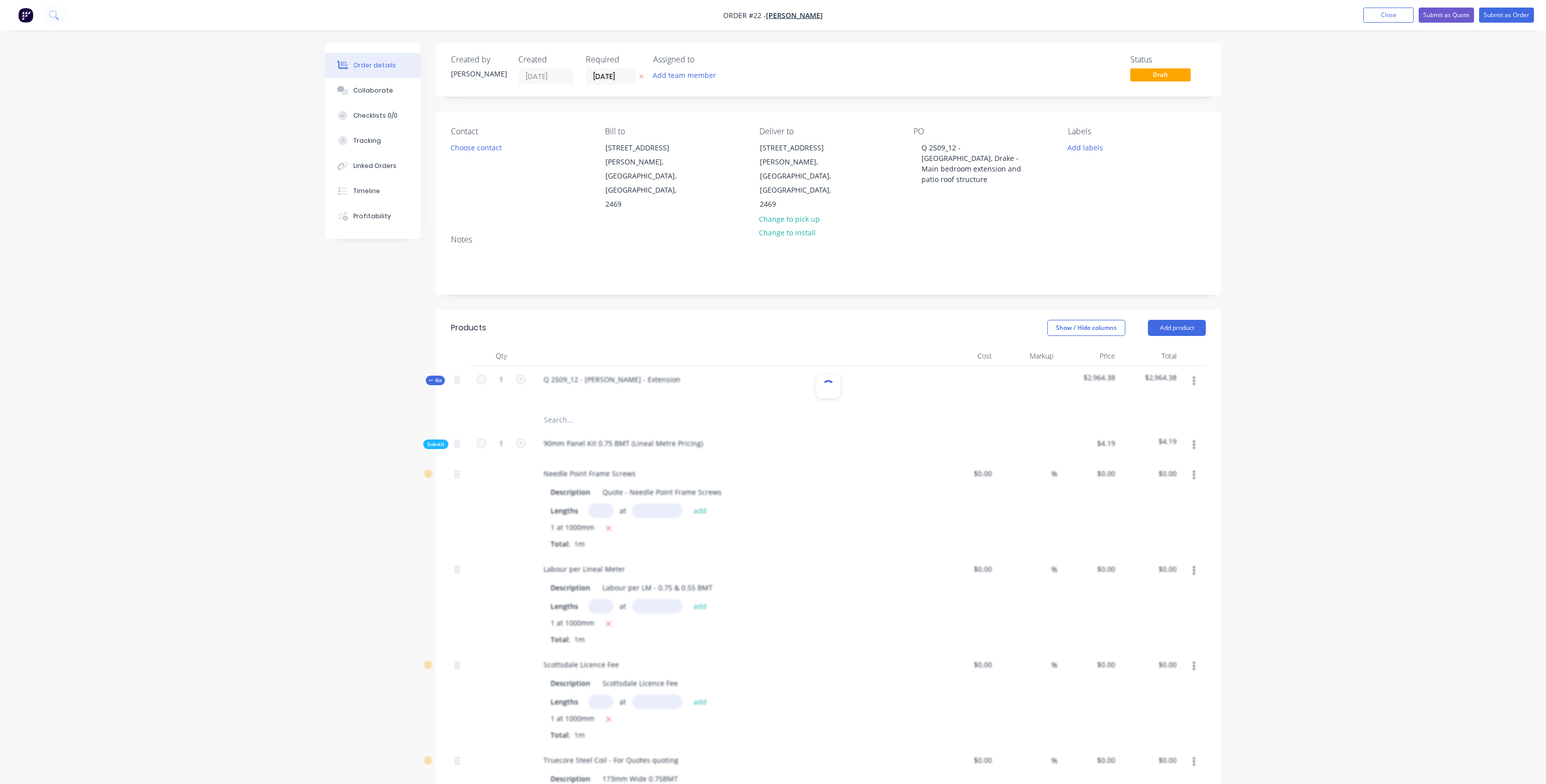
type input "$0.42"
type input "$1.00"
type input "20"
type input "$1.20"
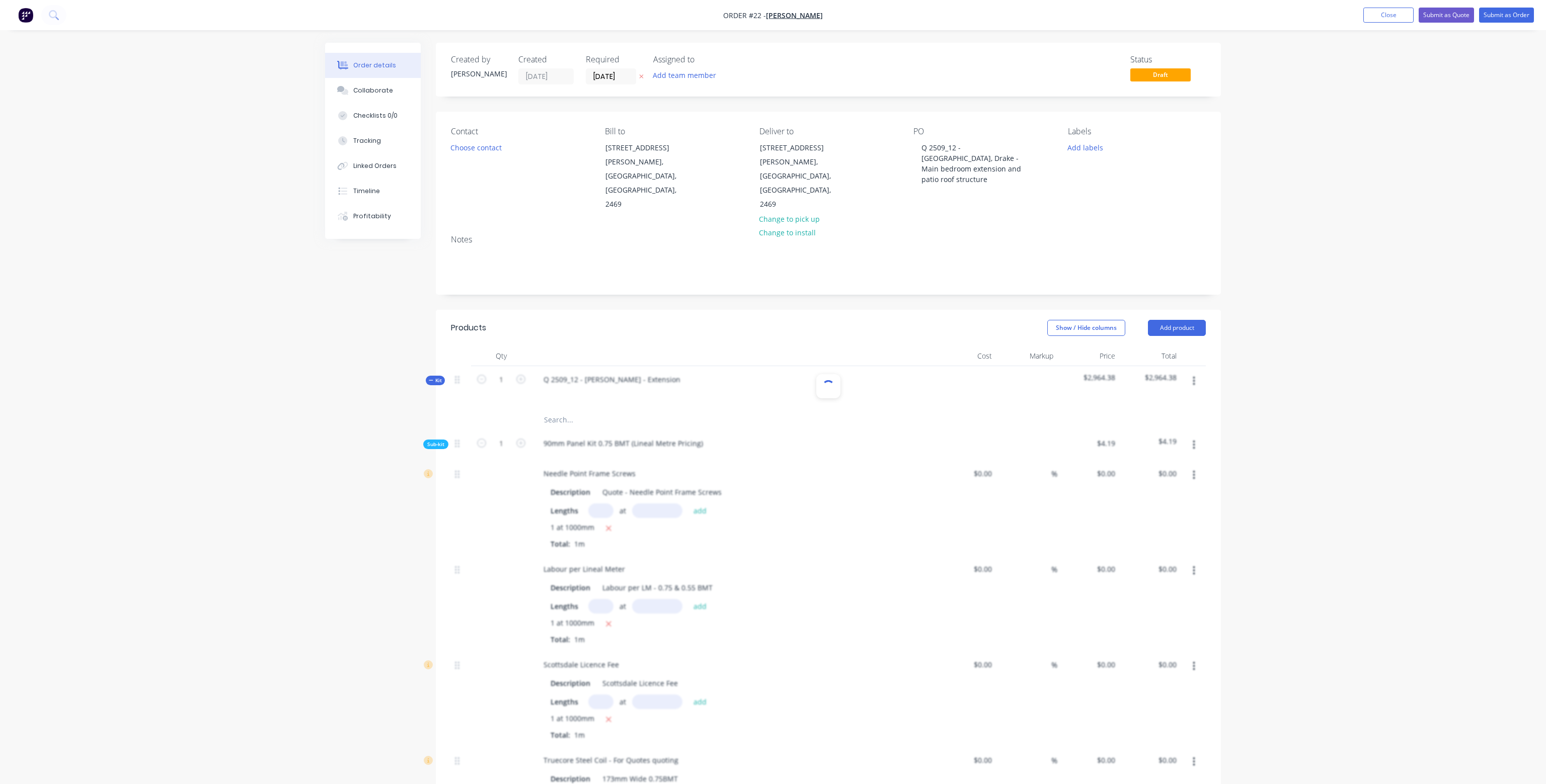
type input "$17.00"
type input "$15.00"
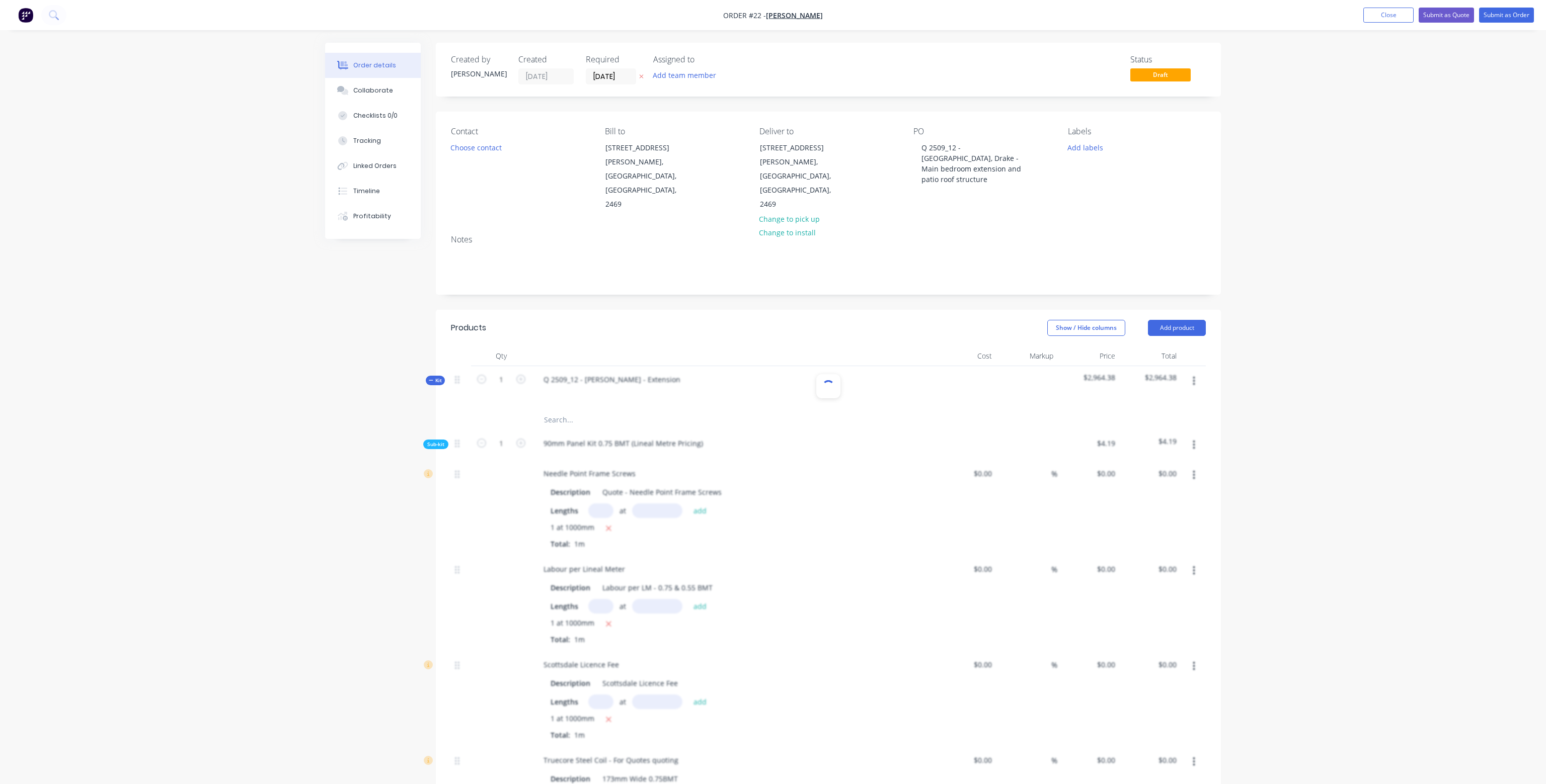
type input "$15.00"
type input "$11.00"
type input "$1.99"
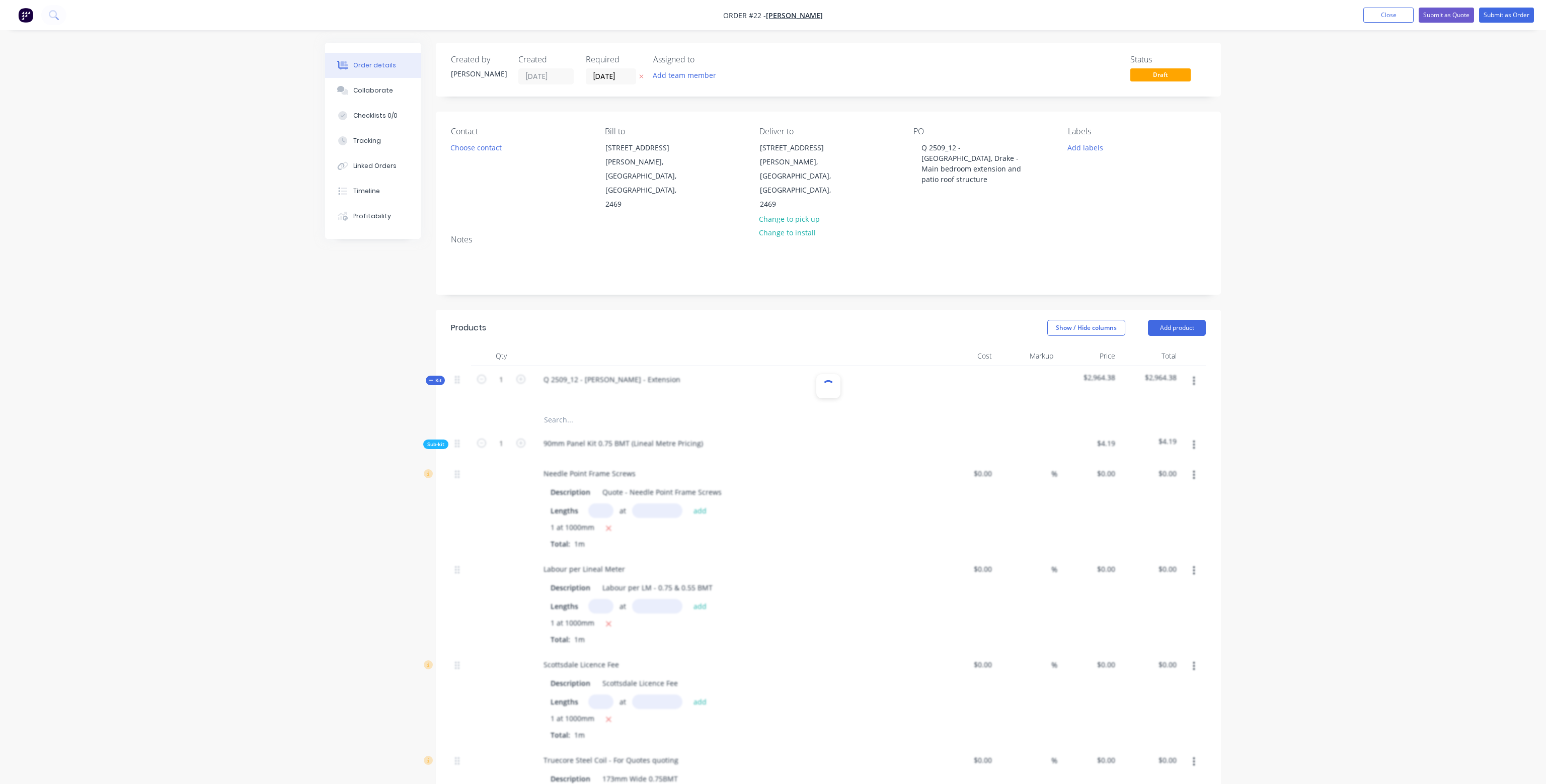
type input "$1.99"
type input "$2.15"
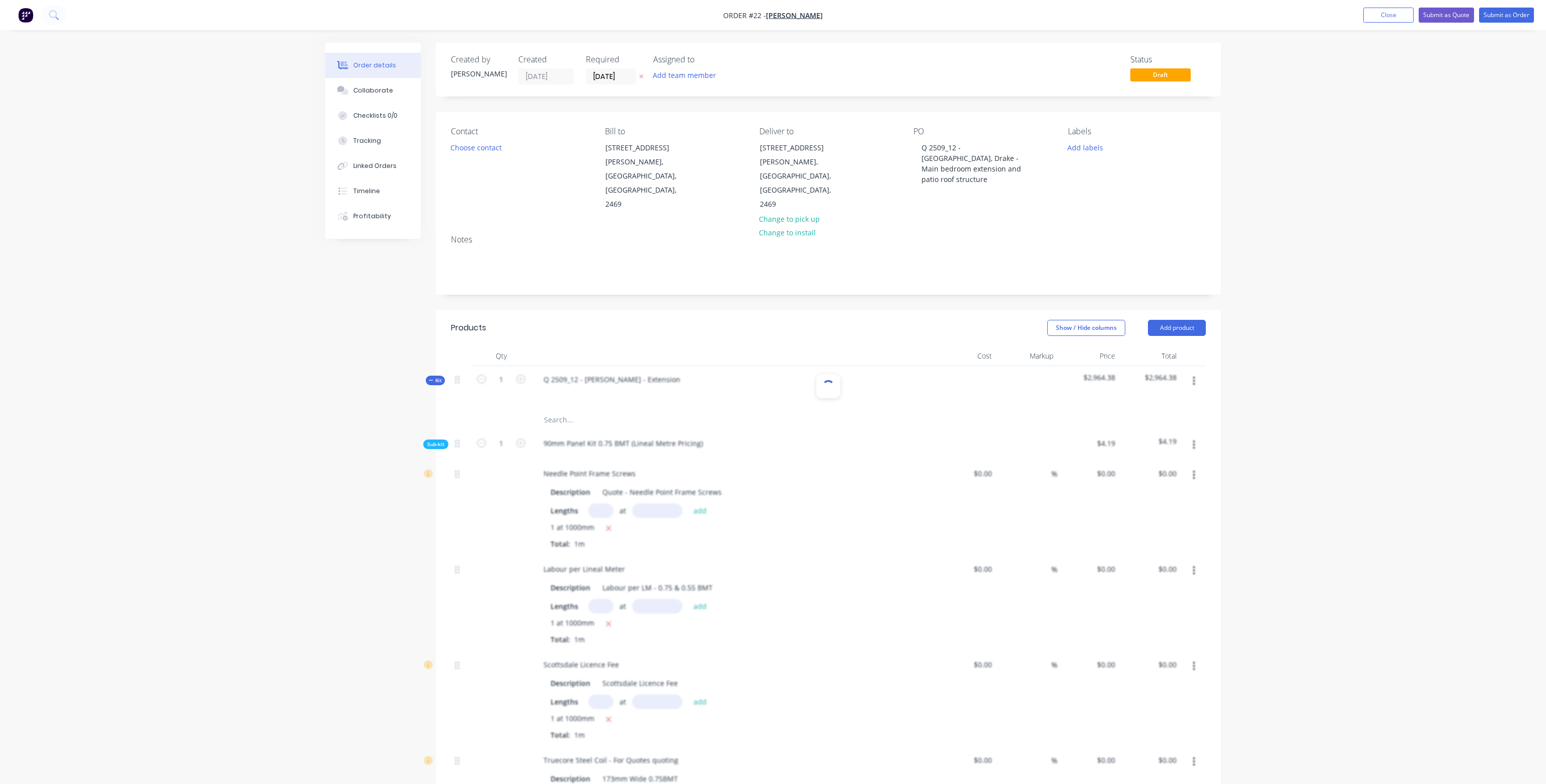
type input "$0.69"
type input "$1.98"
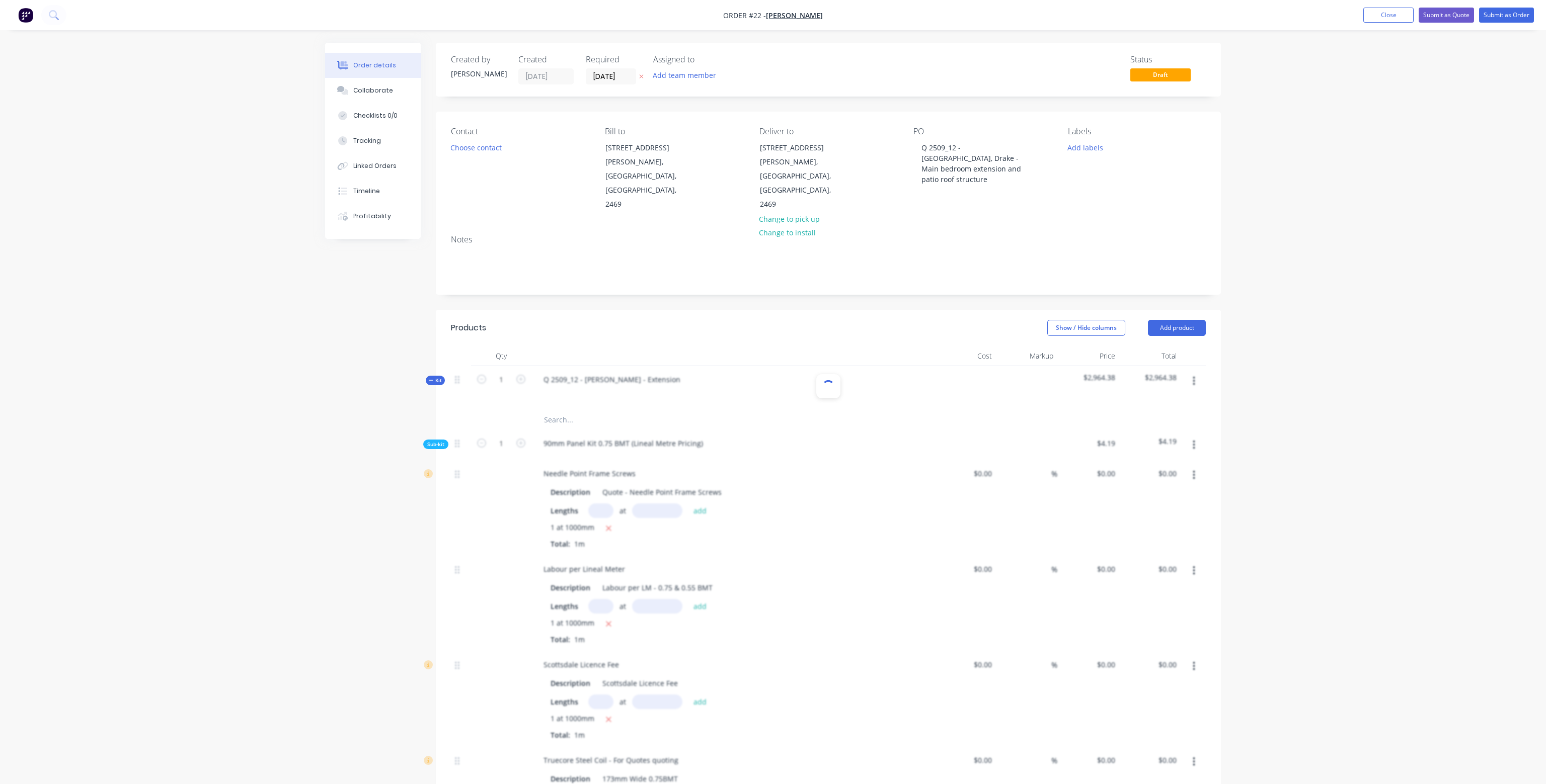
type input "$1.98"
type input "$2.00"
type input "$2.30"
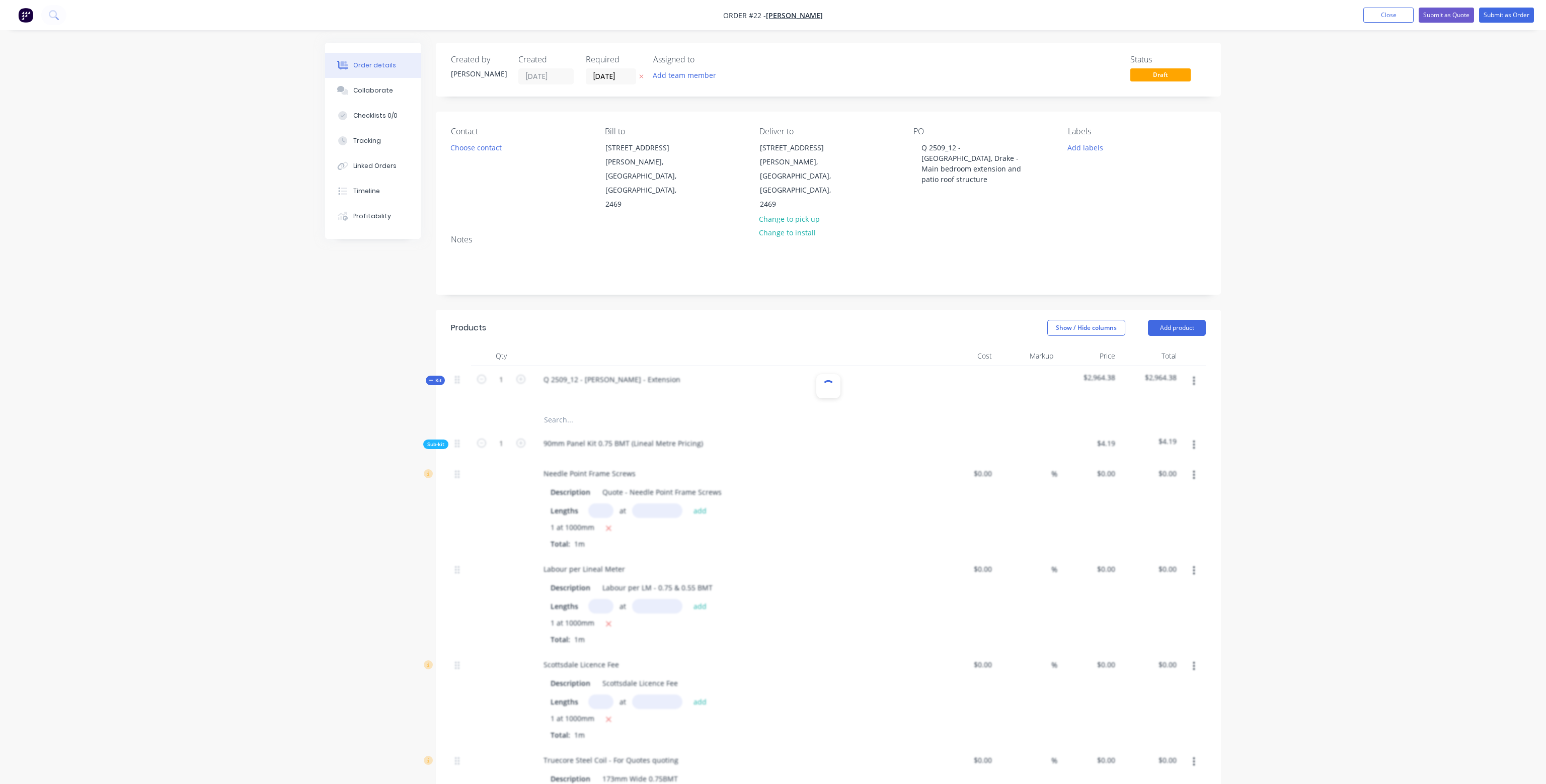
type input "$450.00"
type input "$900.00"
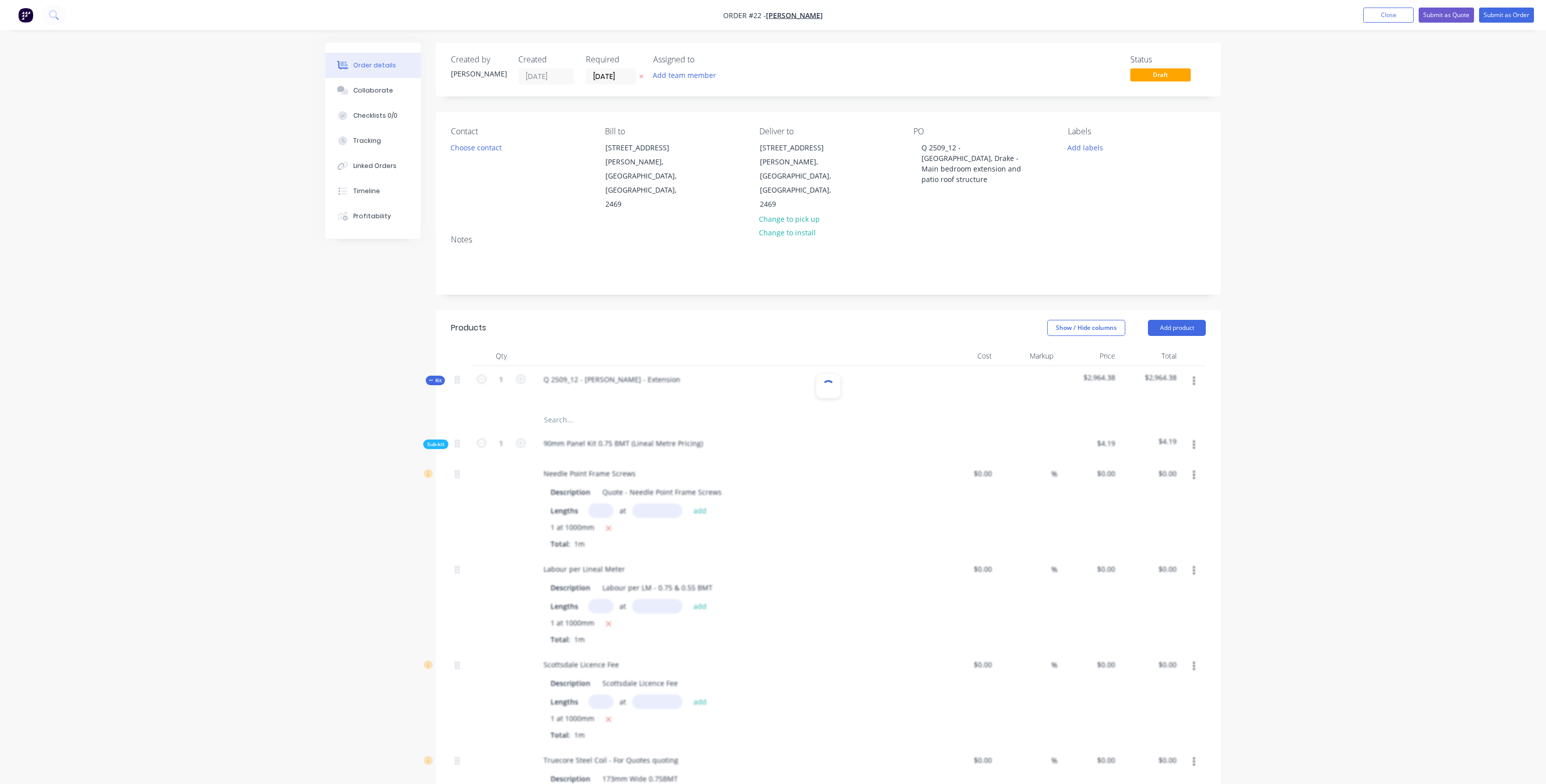
type input "$900.00"
type input "$1,450.00"
type input "$12.50"
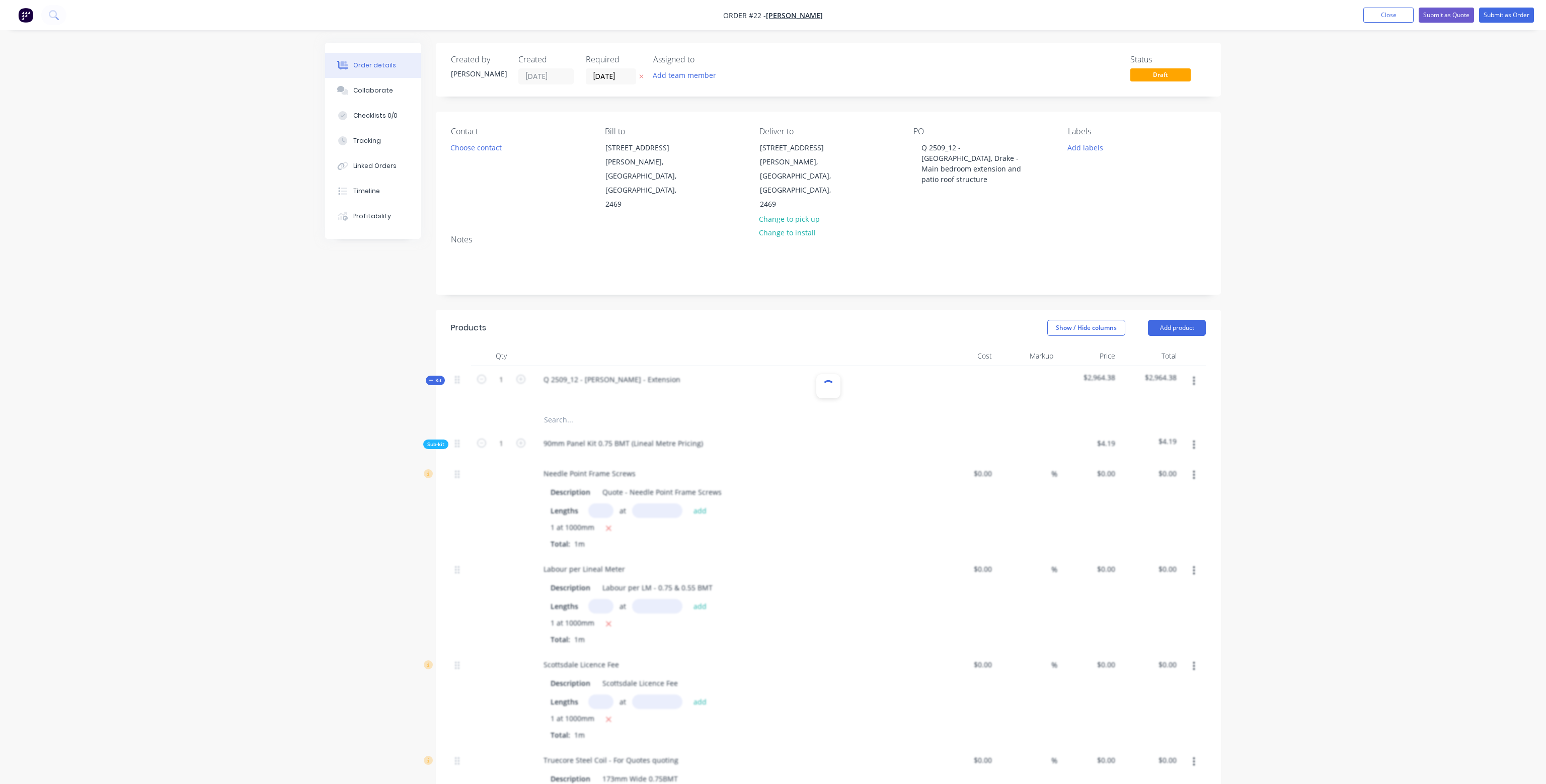
type input "$12.50"
type input "$7.75"
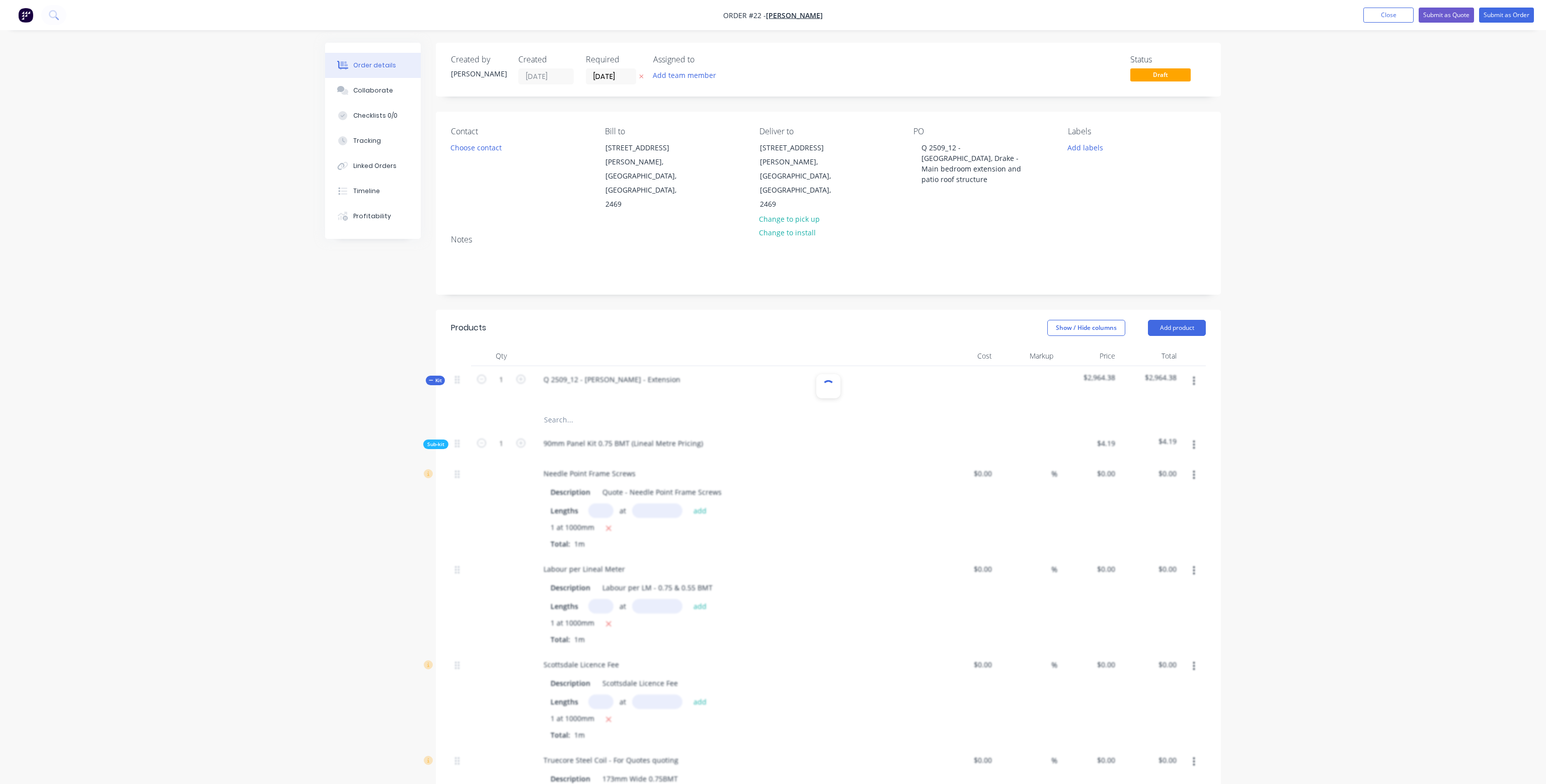
type input "$1.00"
type input "$11.95"
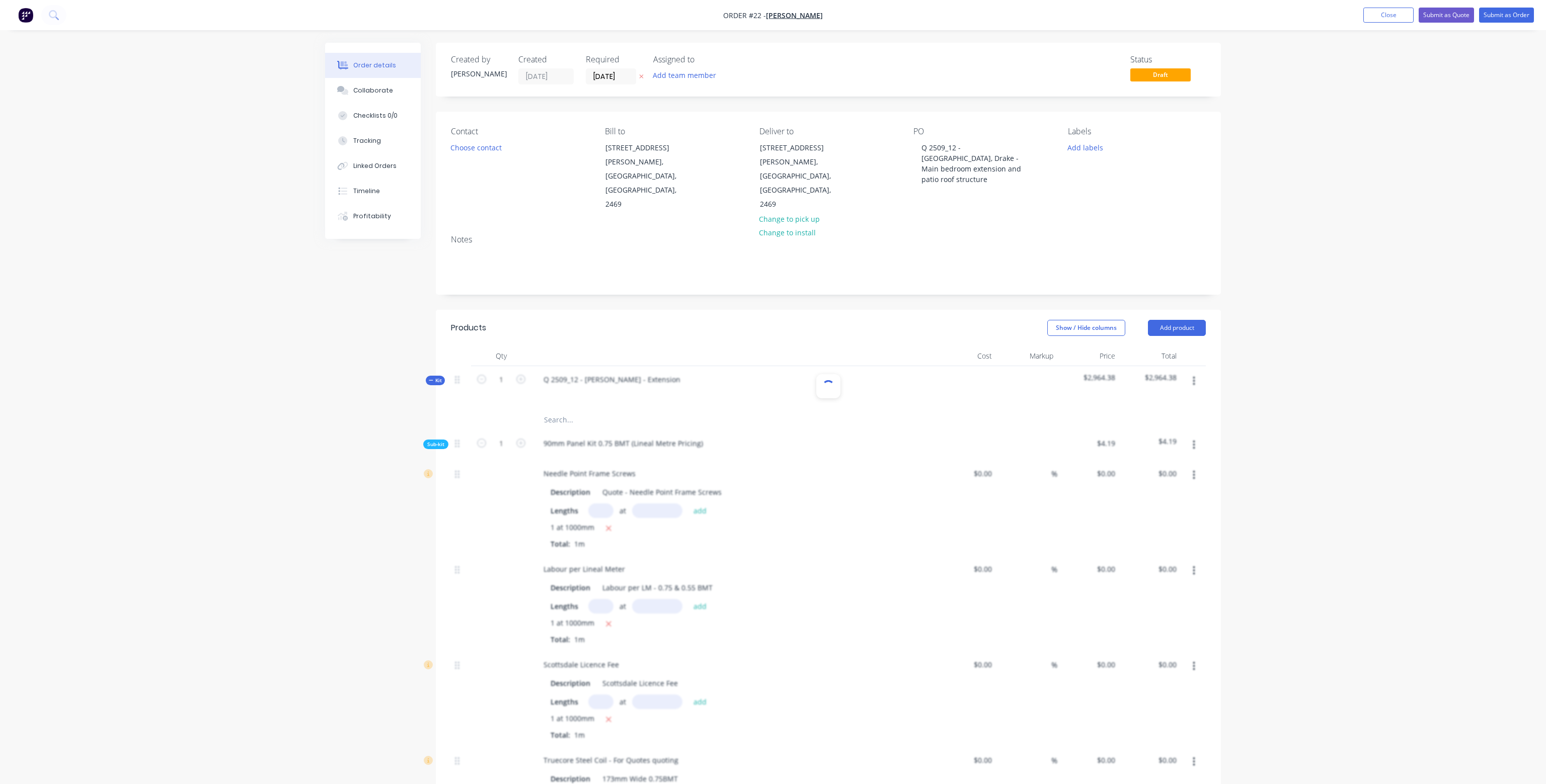
type input "$54.00"
type input "33.33"
type input "$72.00"
type input "211.2"
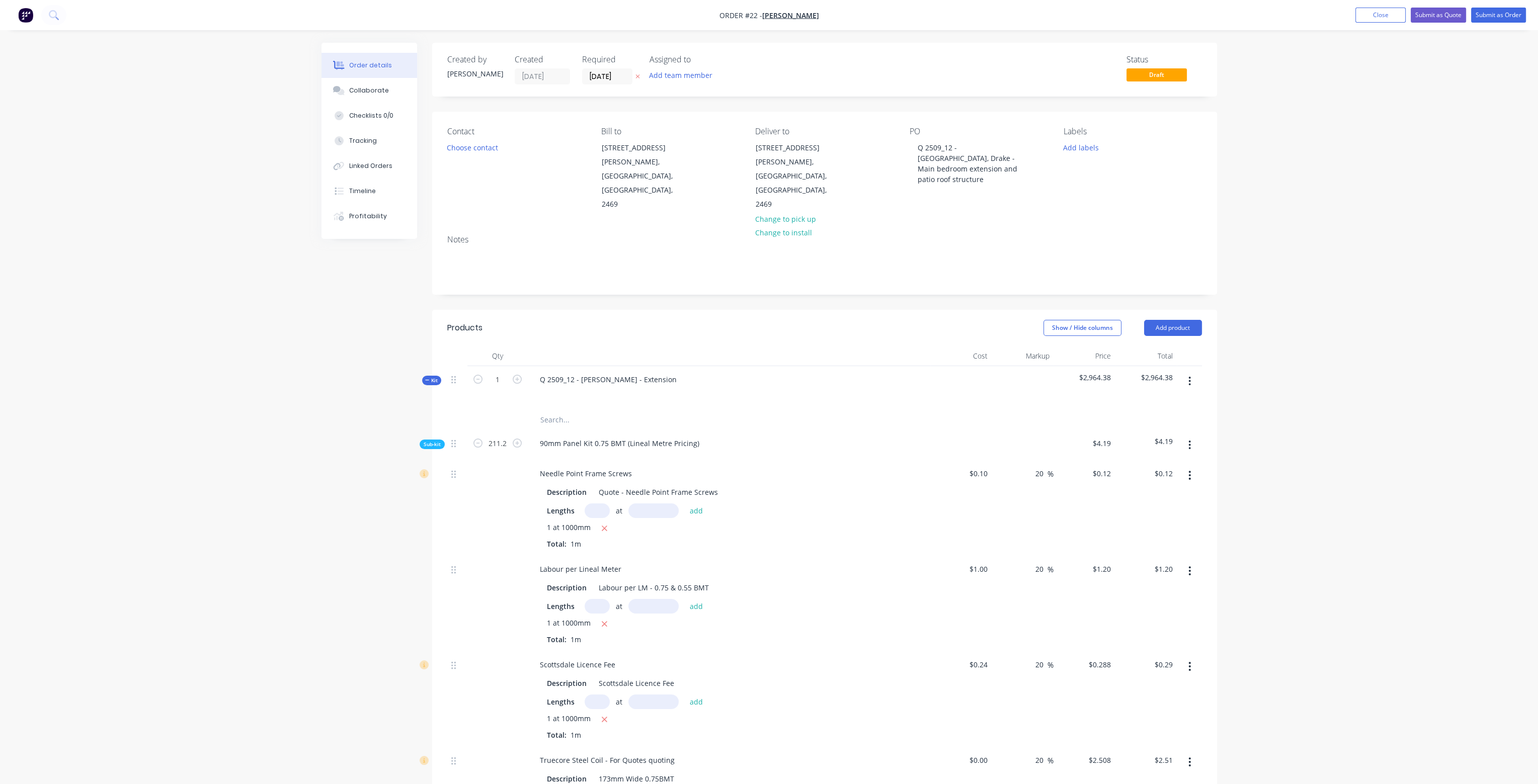
click at [803, 366] on div "Q 2509_12 - [PERSON_NAME] - Extension" at bounding box center [729, 388] width 403 height 44
type input "$25.32"
type input "$253.20"
type input "$60.77"
type input "$529.19"
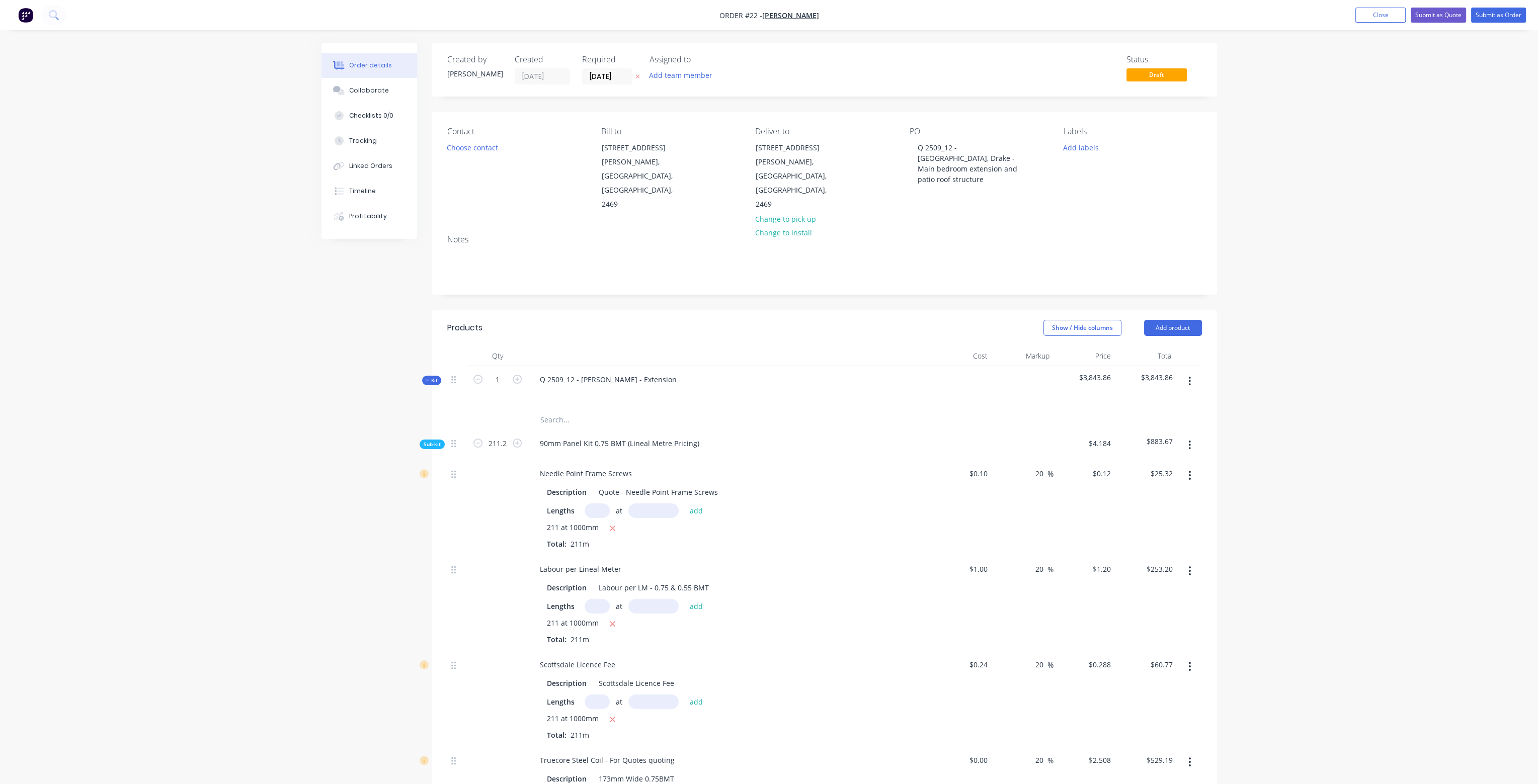
type input "$15.19"
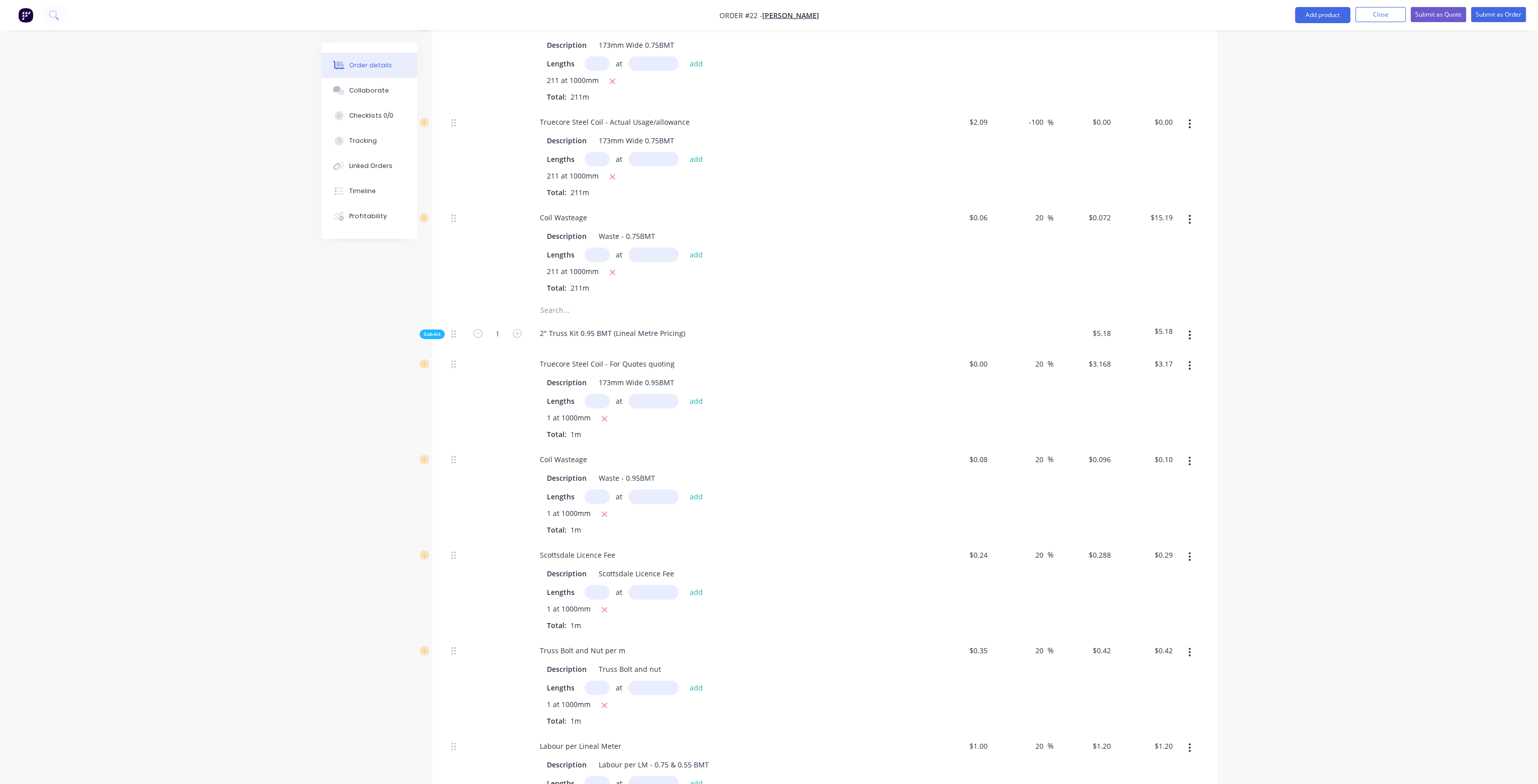
scroll to position [755, 0]
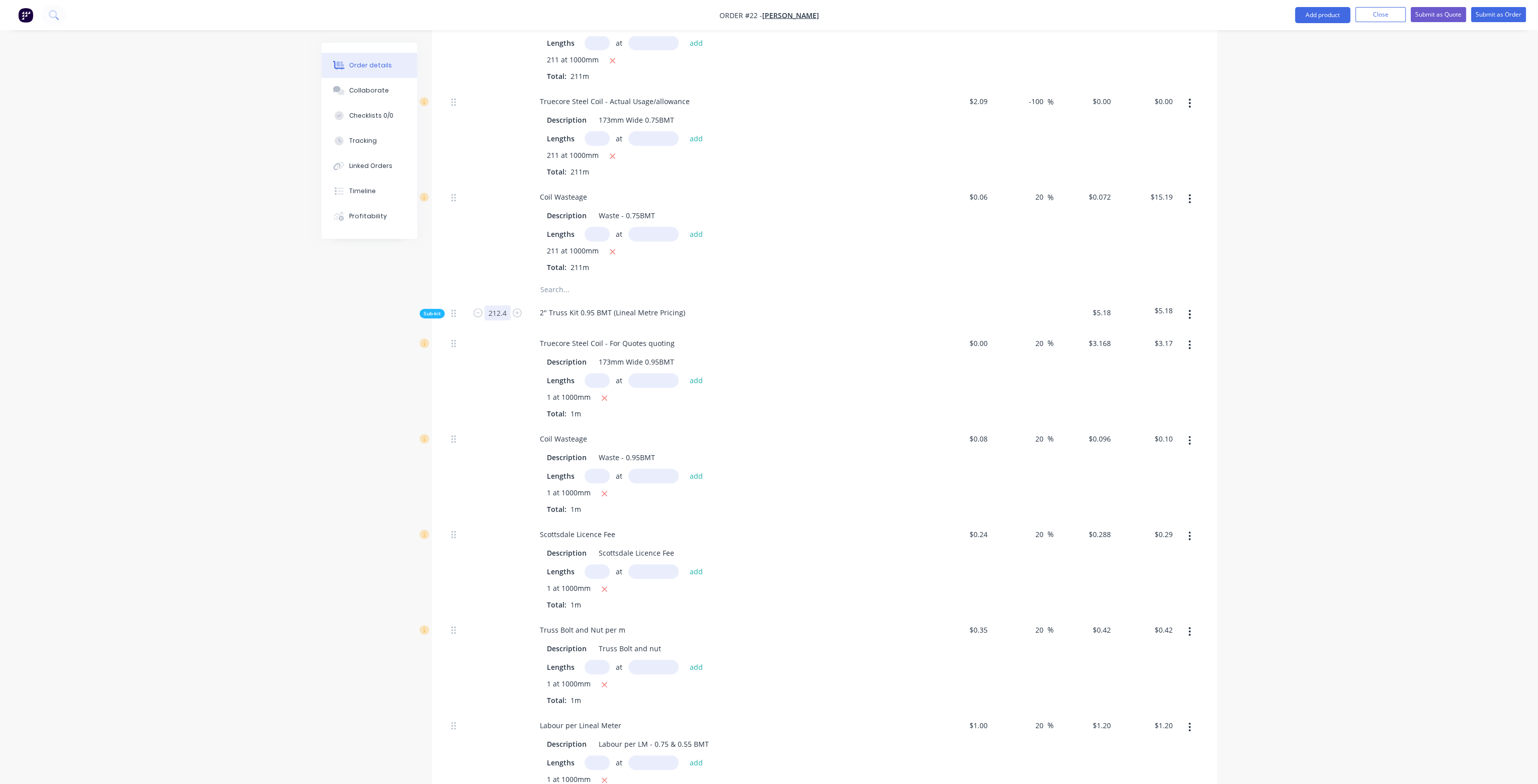
type input "212.4"
click at [777, 245] on div "211 at 1000mm Total: 211m" at bounding box center [728, 259] width 364 height 27
type input "$671.62"
type input "$20.35"
type input "$61.06"
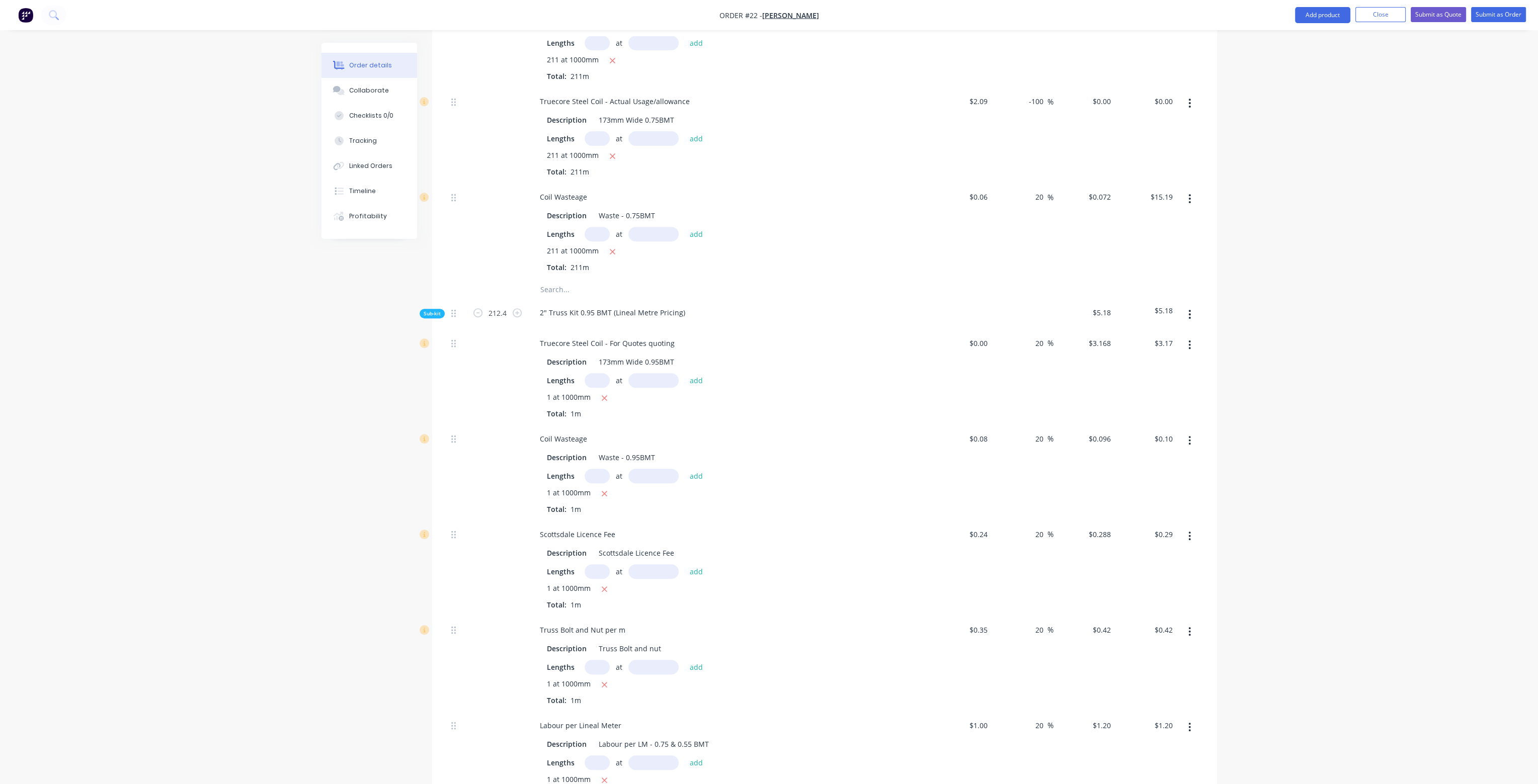
type input "$89.04"
type input "$254.40"
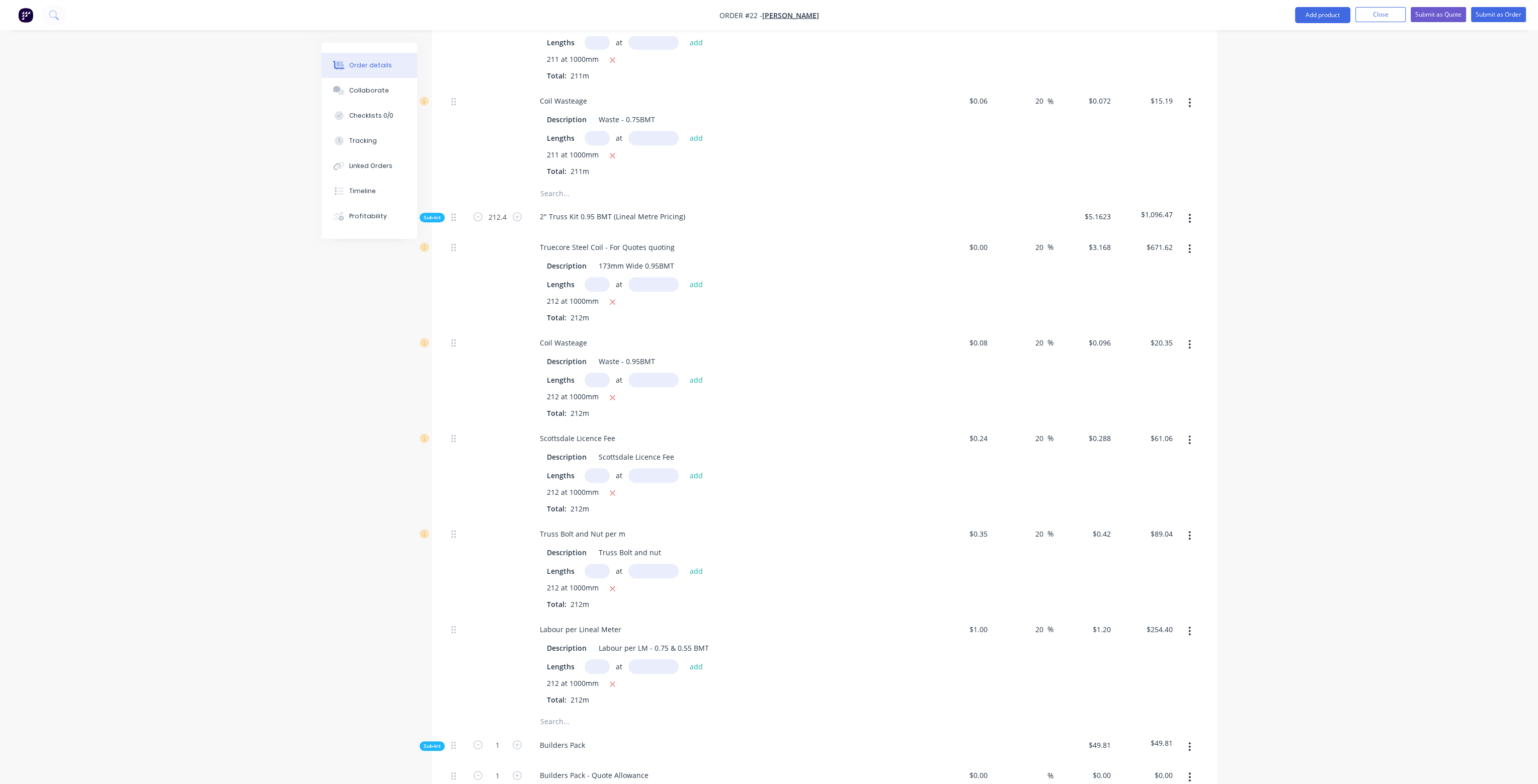
scroll to position [855, 0]
click at [505, 205] on input "212.4" at bounding box center [498, 212] width 26 height 15
drag, startPoint x: 505, startPoint y: 185, endPoint x: 511, endPoint y: 191, distance: 8.5
click at [505, 205] on input "212.4" at bounding box center [498, 212] width 26 height 15
type input "212.38"
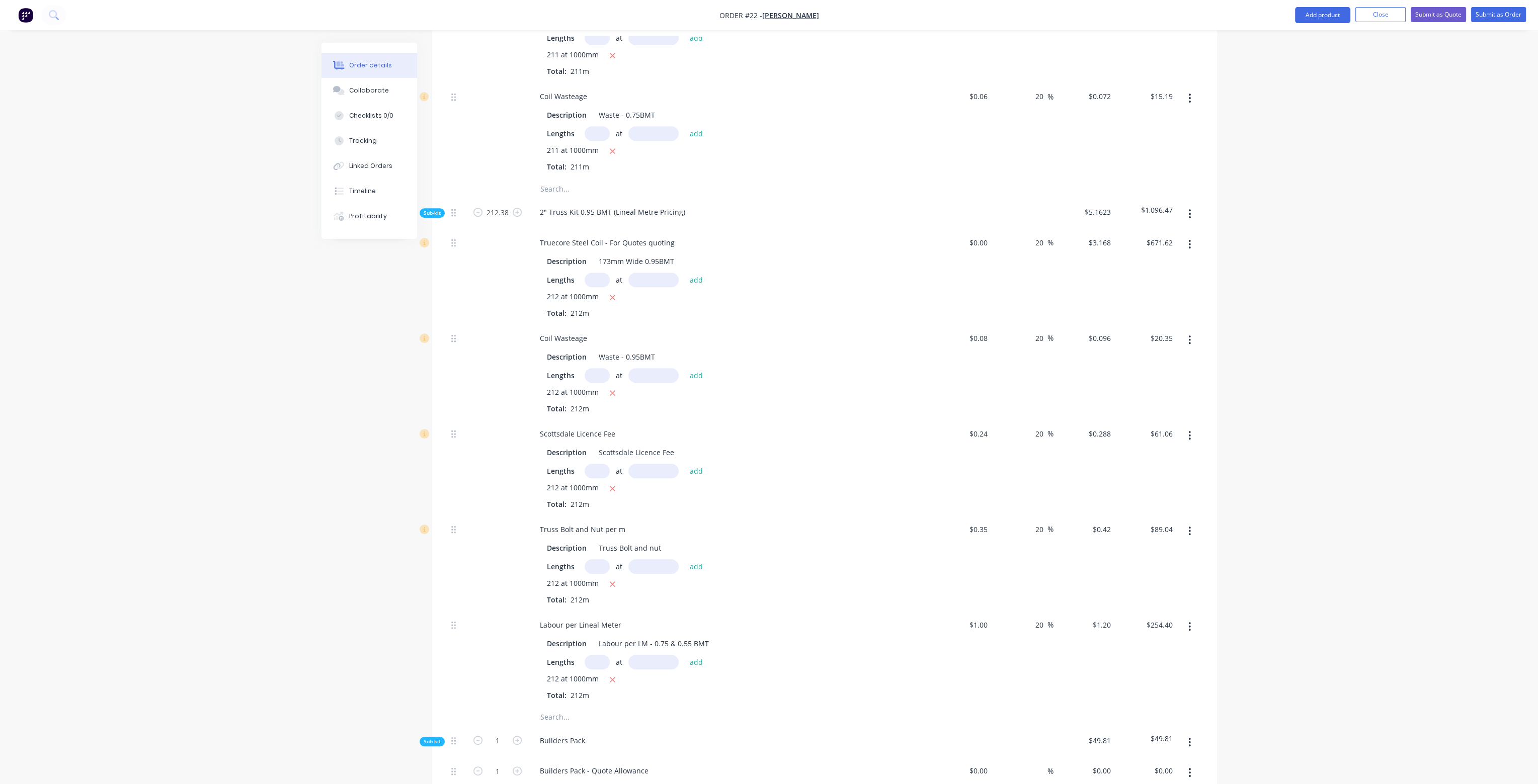
click at [795, 145] on div "211 at 1000mm Total: 211m" at bounding box center [728, 158] width 364 height 27
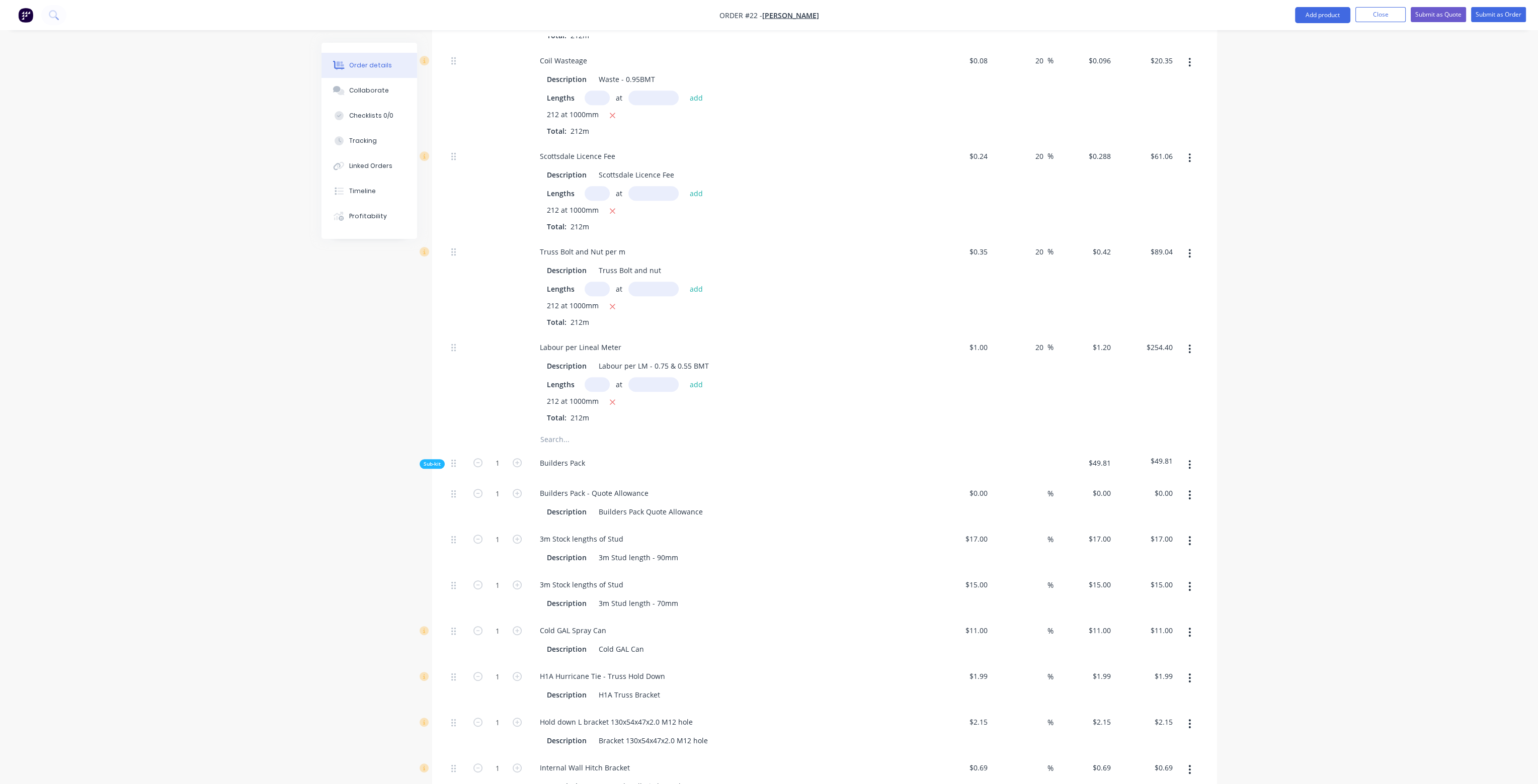
scroll to position [1157, 0]
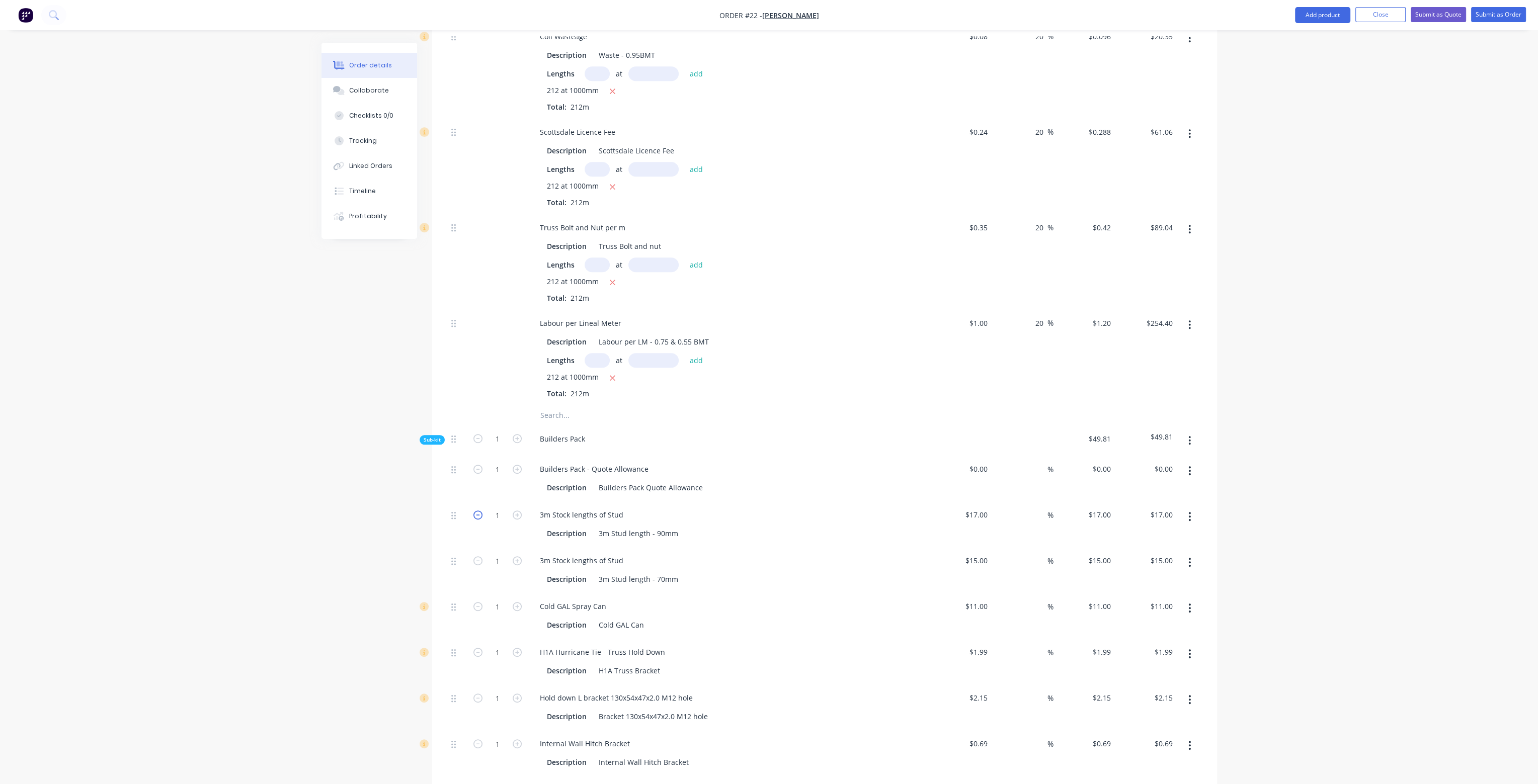
click at [475, 510] on icon "button" at bounding box center [478, 515] width 9 height 9
type input "0"
type input "$0.00"
click at [475, 556] on icon "button" at bounding box center [478, 560] width 9 height 9
type input "0"
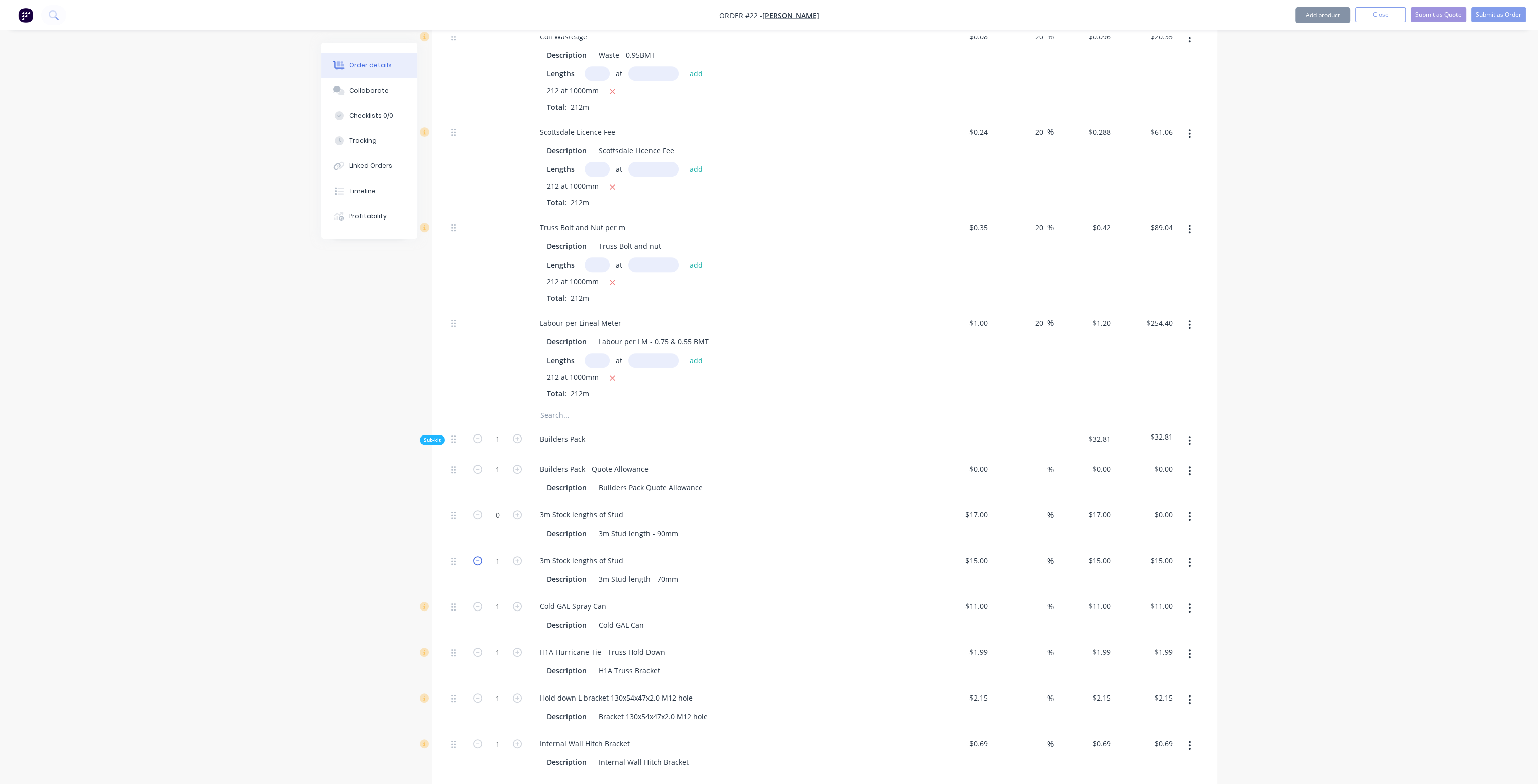
type input "$0.00"
click at [477, 602] on icon "button" at bounding box center [478, 606] width 9 height 9
type input "0"
type input "$0.00"
click at [478, 648] on icon "button" at bounding box center [478, 652] width 9 height 9
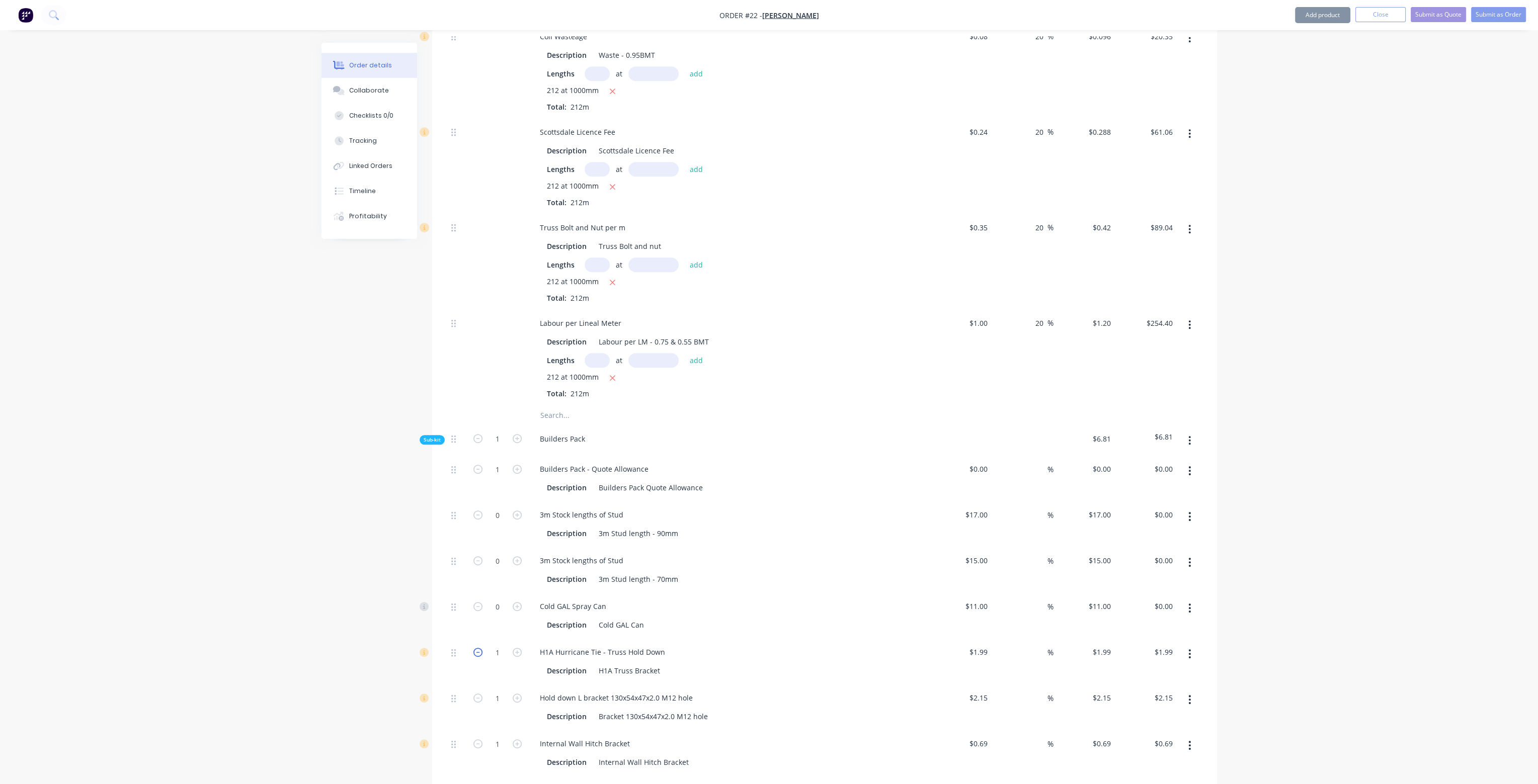
type input "0"
type input "$0.00"
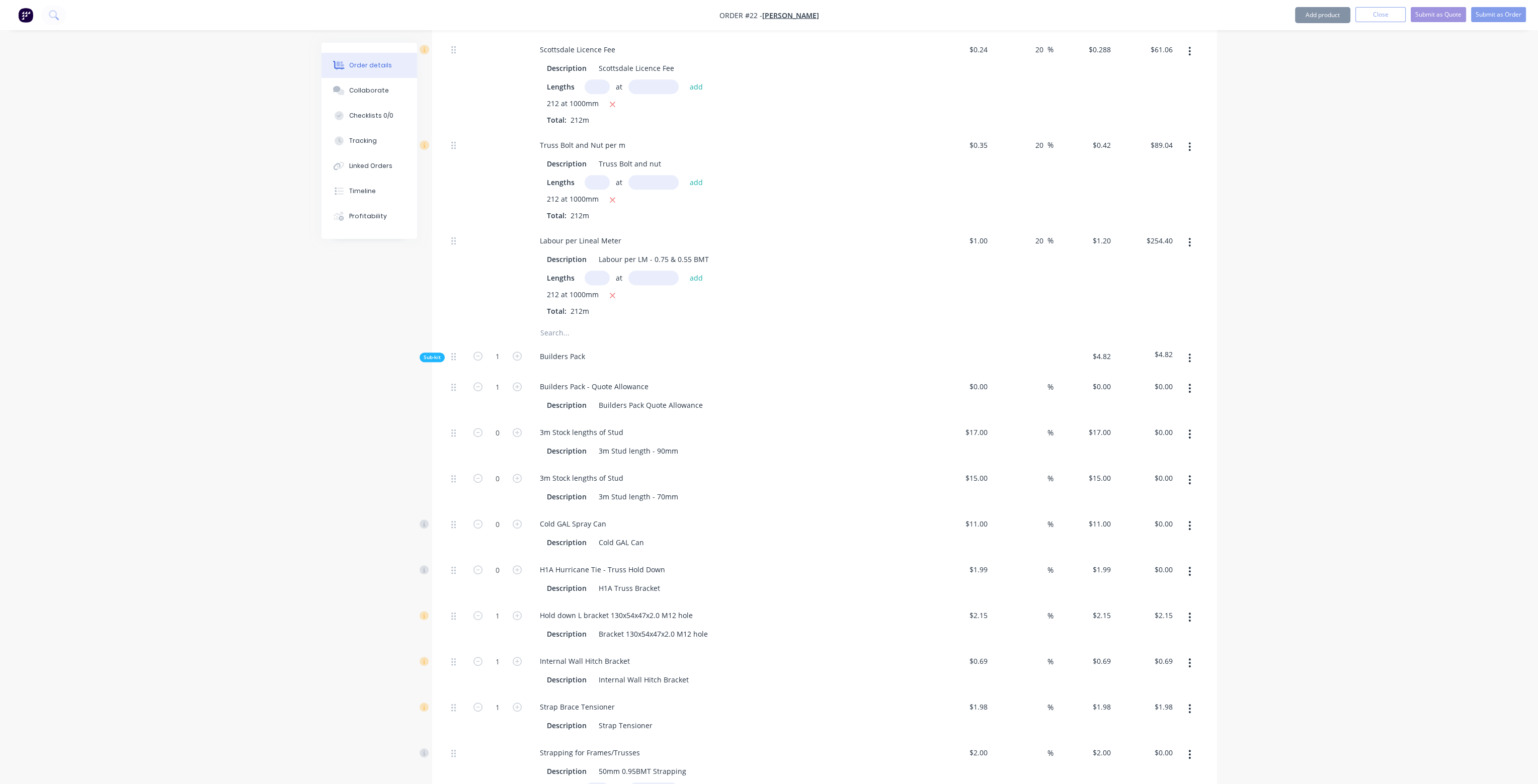
scroll to position [1257, 0]
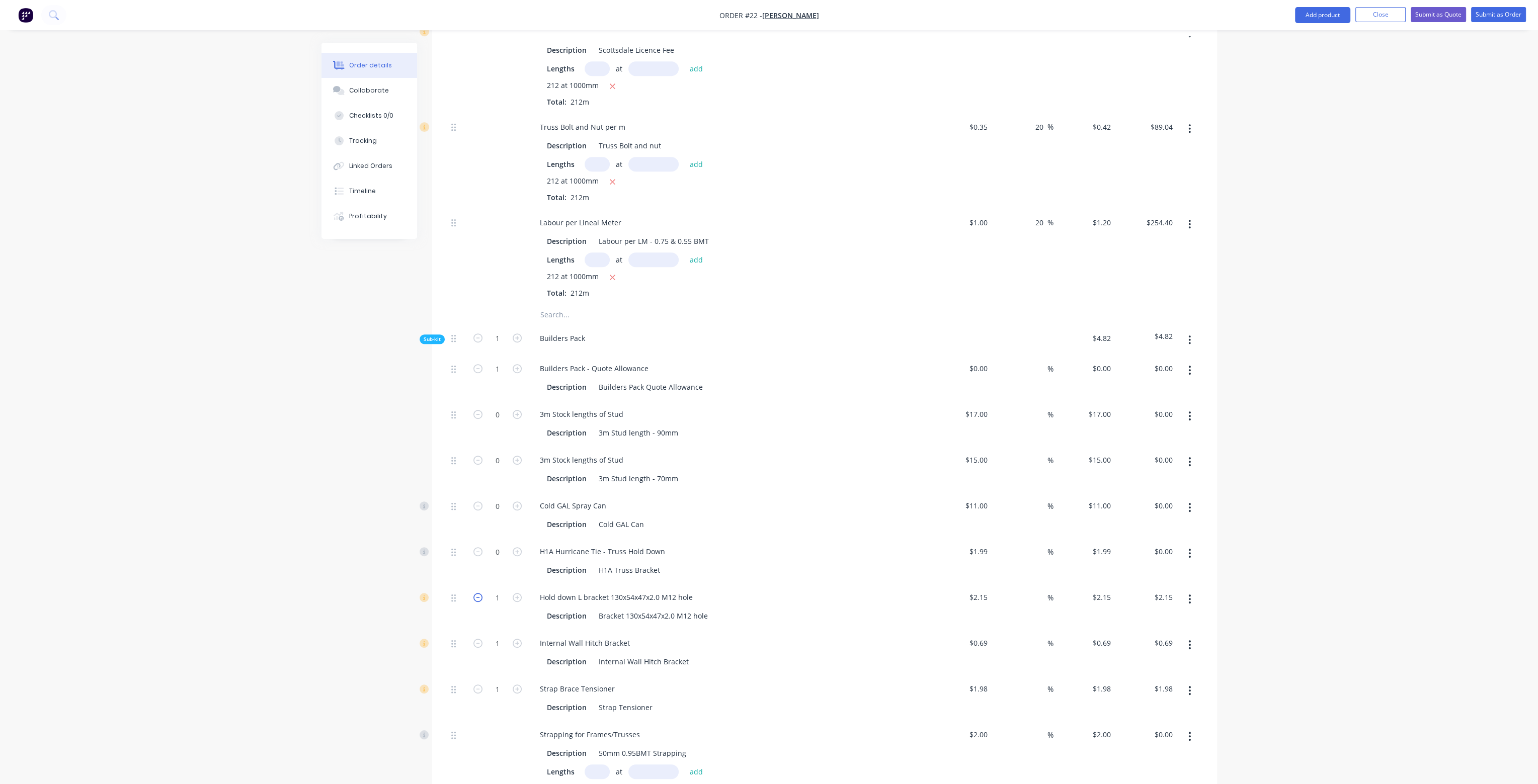
click at [476, 593] on icon "button" at bounding box center [478, 597] width 9 height 9
type input "0"
type input "$0.00"
click at [478, 639] on icon "button" at bounding box center [478, 643] width 9 height 9
type input "0"
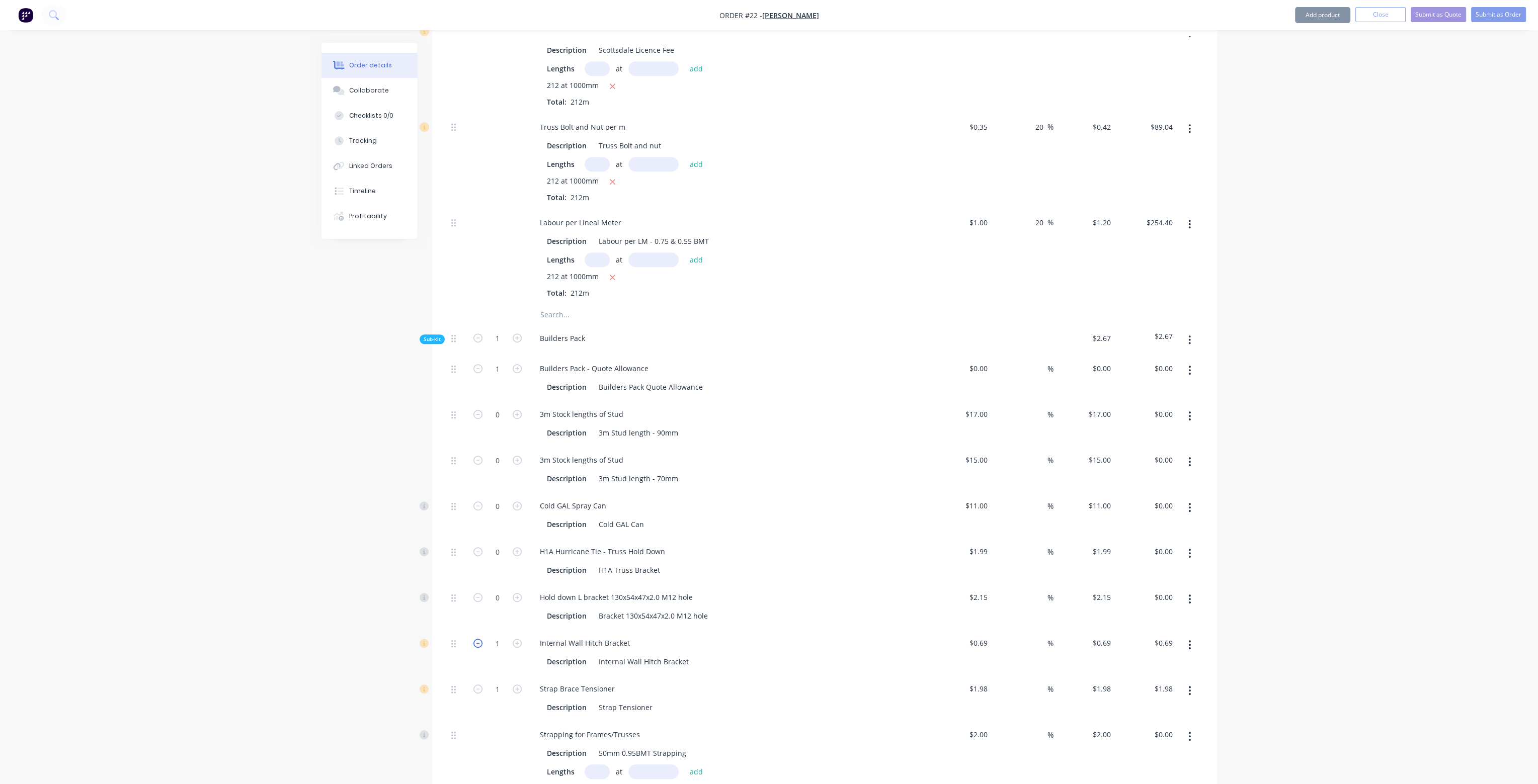
type input "$0.00"
click at [476, 684] on icon "button" at bounding box center [478, 689] width 9 height 9
type input "0"
type input "$0.00"
click at [982, 361] on input at bounding box center [980, 368] width 23 height 14
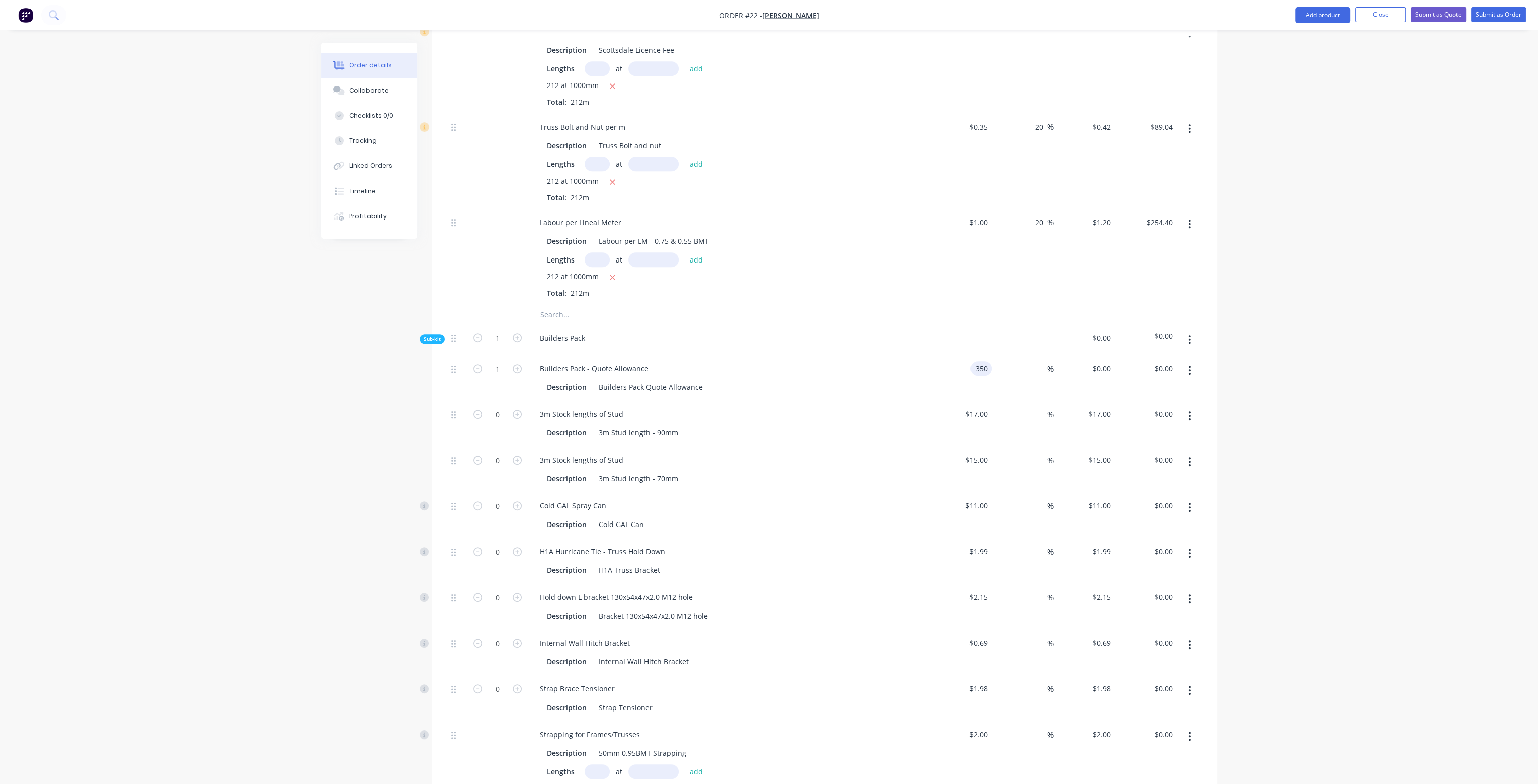
type input "$350.00"
click at [916, 305] on div at bounding box center [825, 315] width 755 height 20
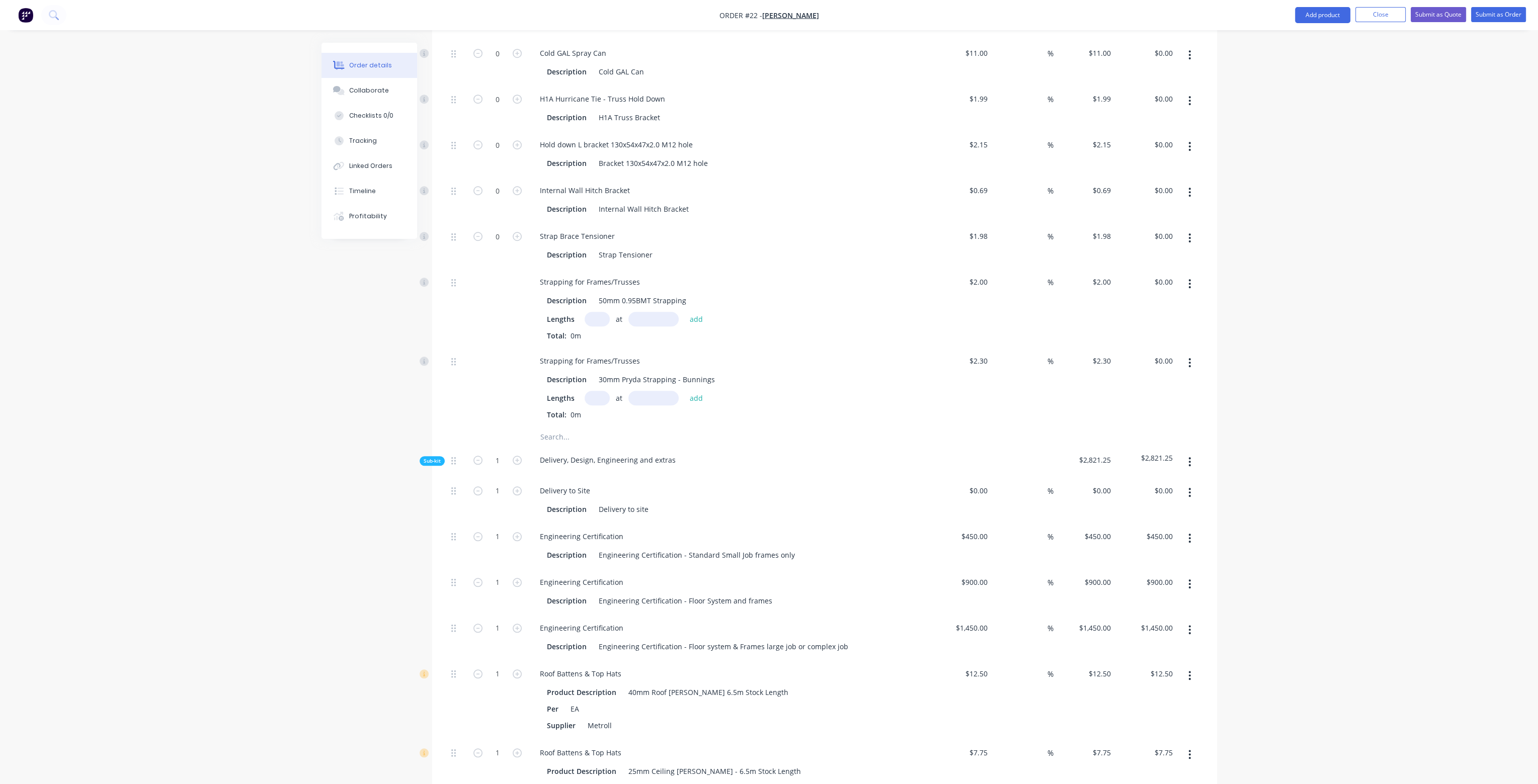
scroll to position [1761, 0]
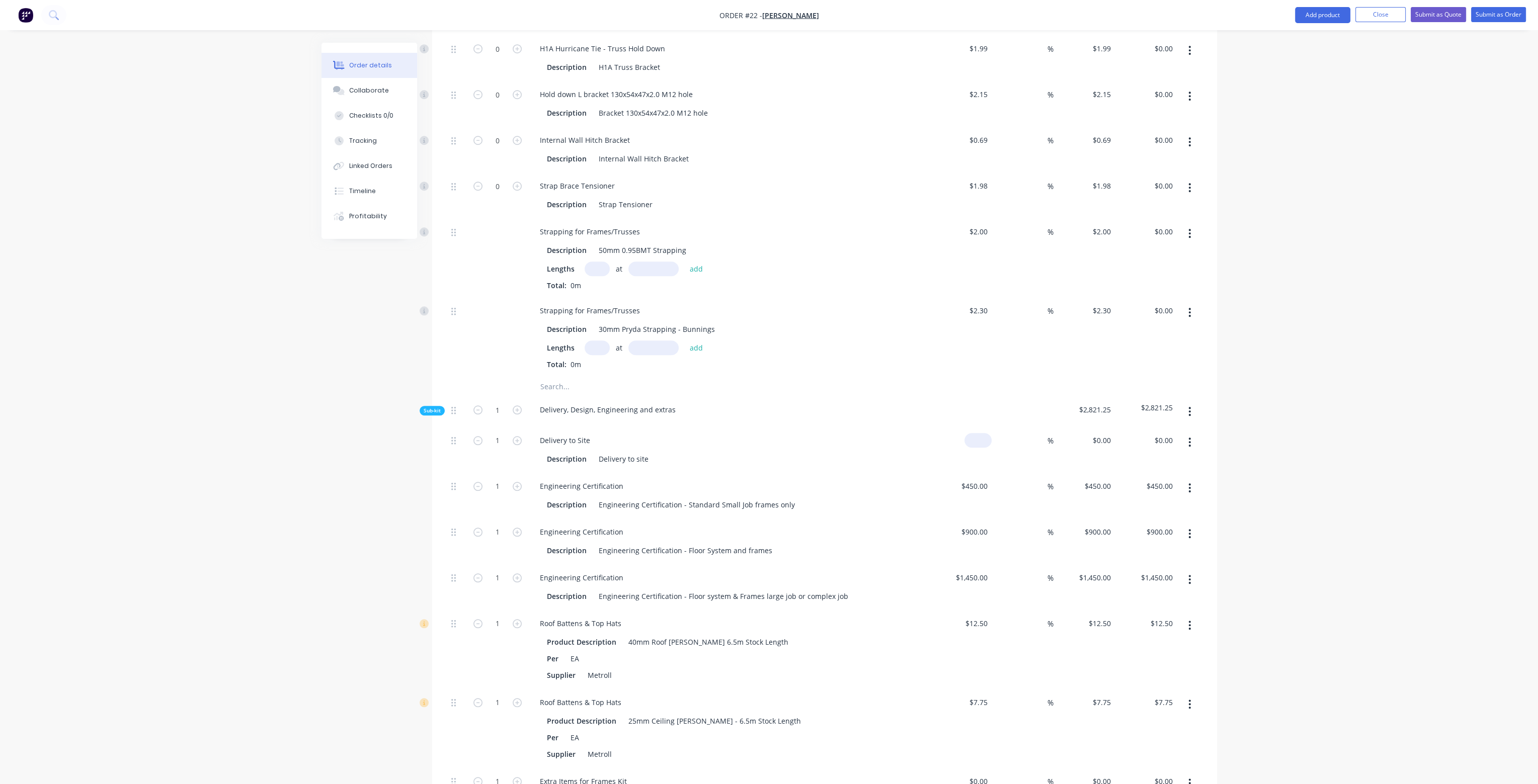
click at [975, 427] on div "$0.00" at bounding box center [961, 450] width 62 height 46
click at [912, 450] on div "Description Delivery to site" at bounding box center [728, 458] width 394 height 17
type input "$1,050.00"
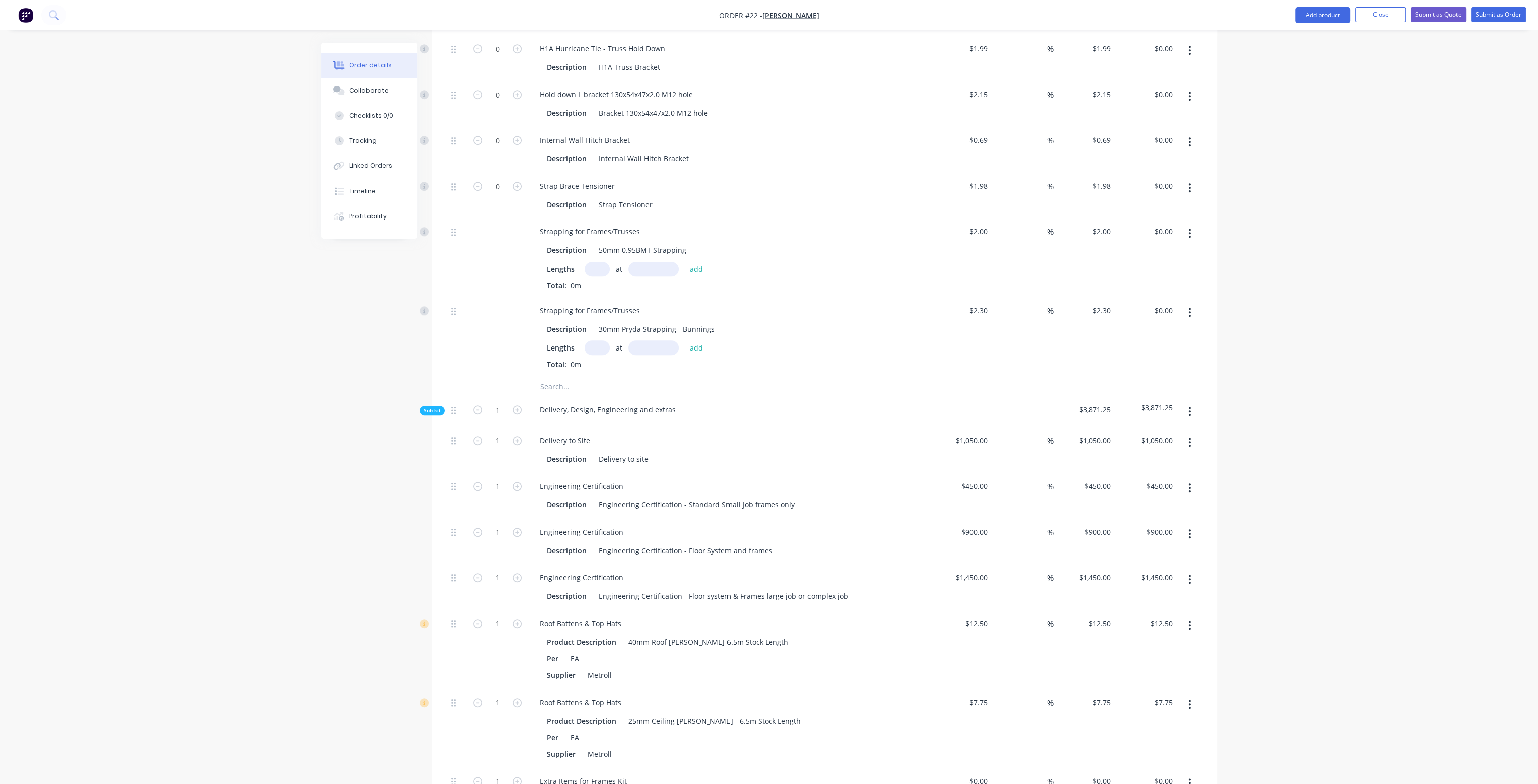
click at [1191, 528] on icon "button" at bounding box center [1190, 533] width 2 height 11
click at [1152, 593] on div "Delete" at bounding box center [1154, 600] width 77 height 14
click at [1188, 525] on button "button" at bounding box center [1189, 534] width 23 height 18
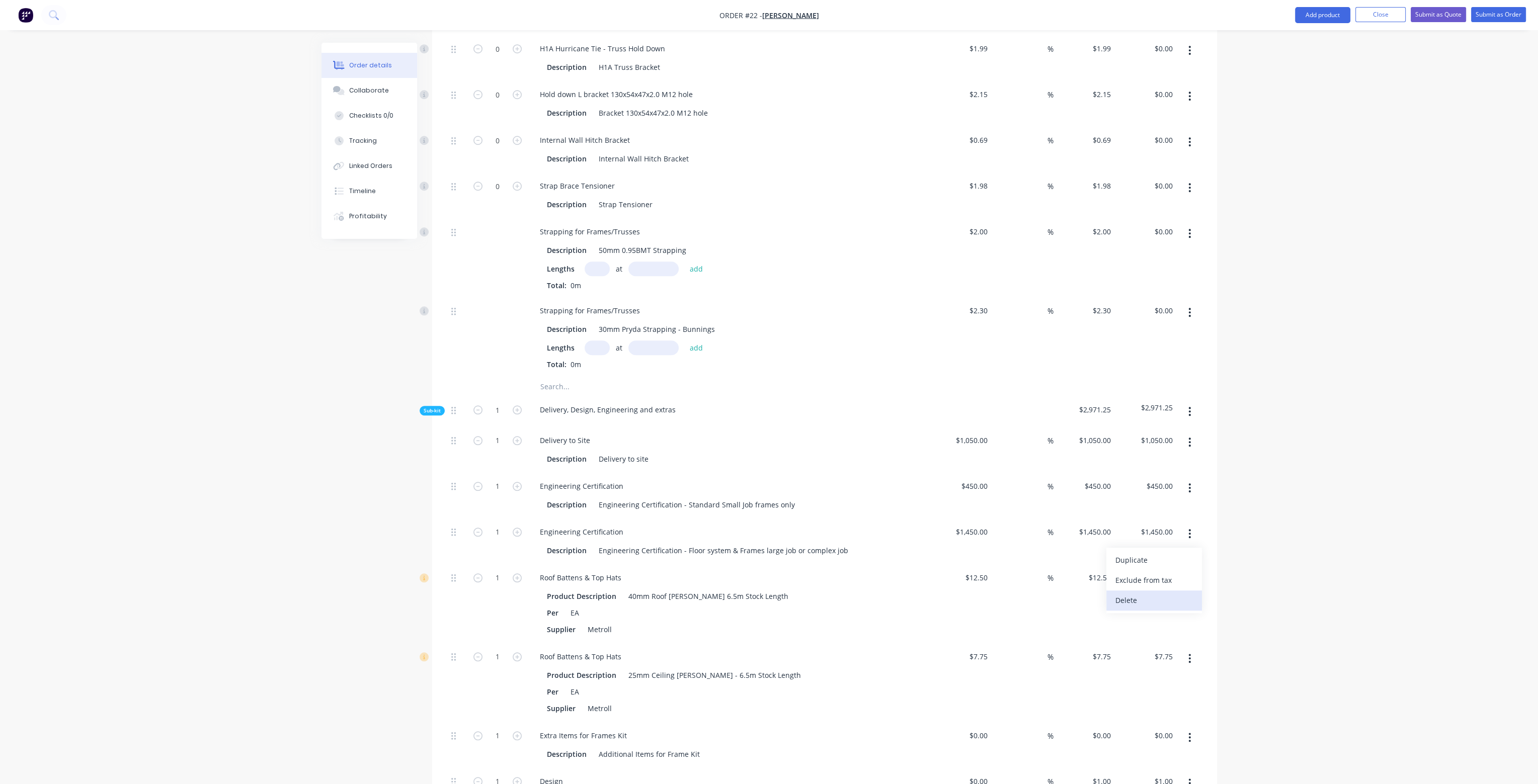
click at [1143, 593] on div "Delete" at bounding box center [1154, 600] width 77 height 14
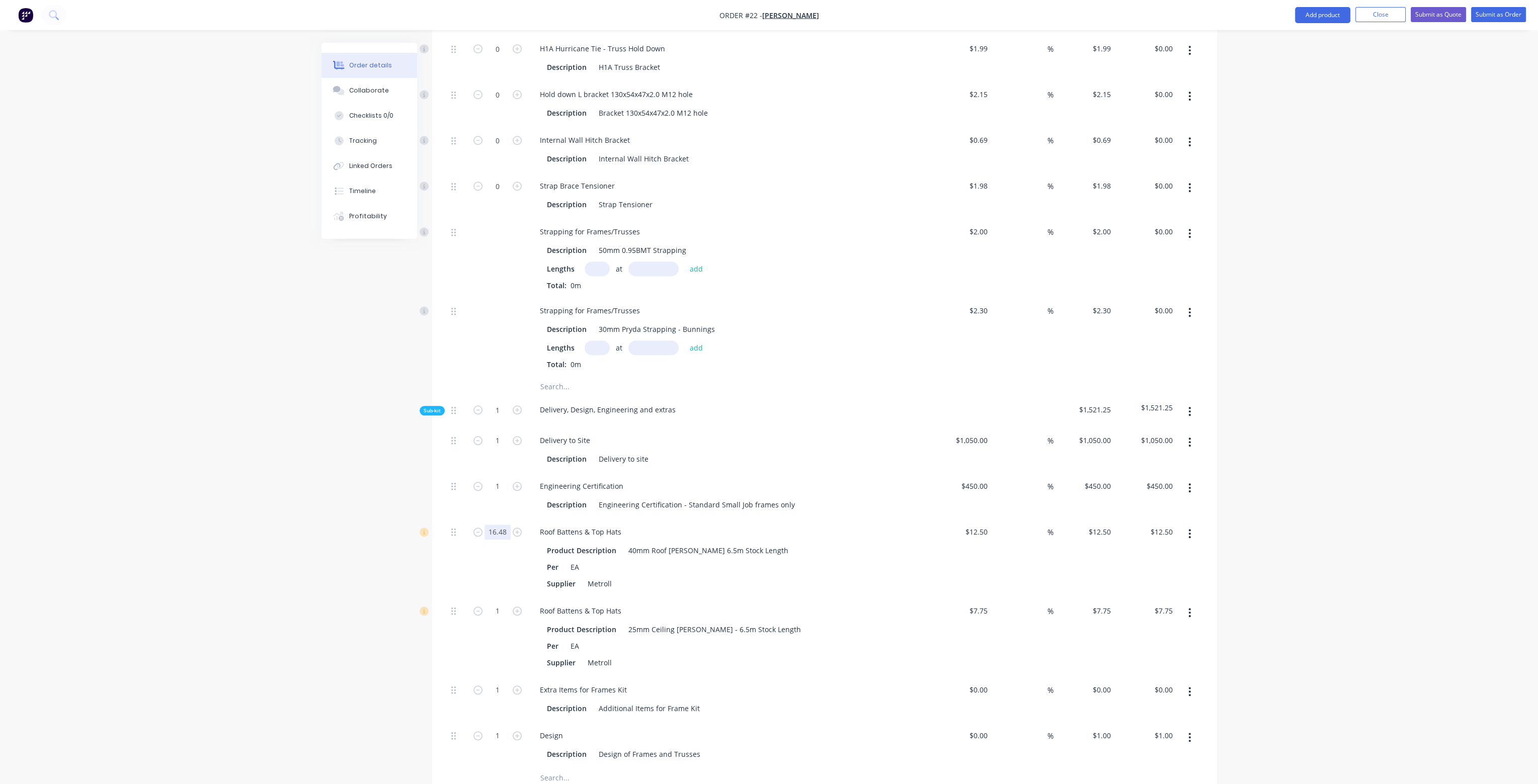
type input "16.48"
click at [865, 597] on div "Roof Battens & Top Hats Product Description 25mm Ceiling [PERSON_NAME] - 6.5m S…" at bounding box center [729, 637] width 403 height 79
type input "$206.00"
type input "35.07"
type input "$438.38"
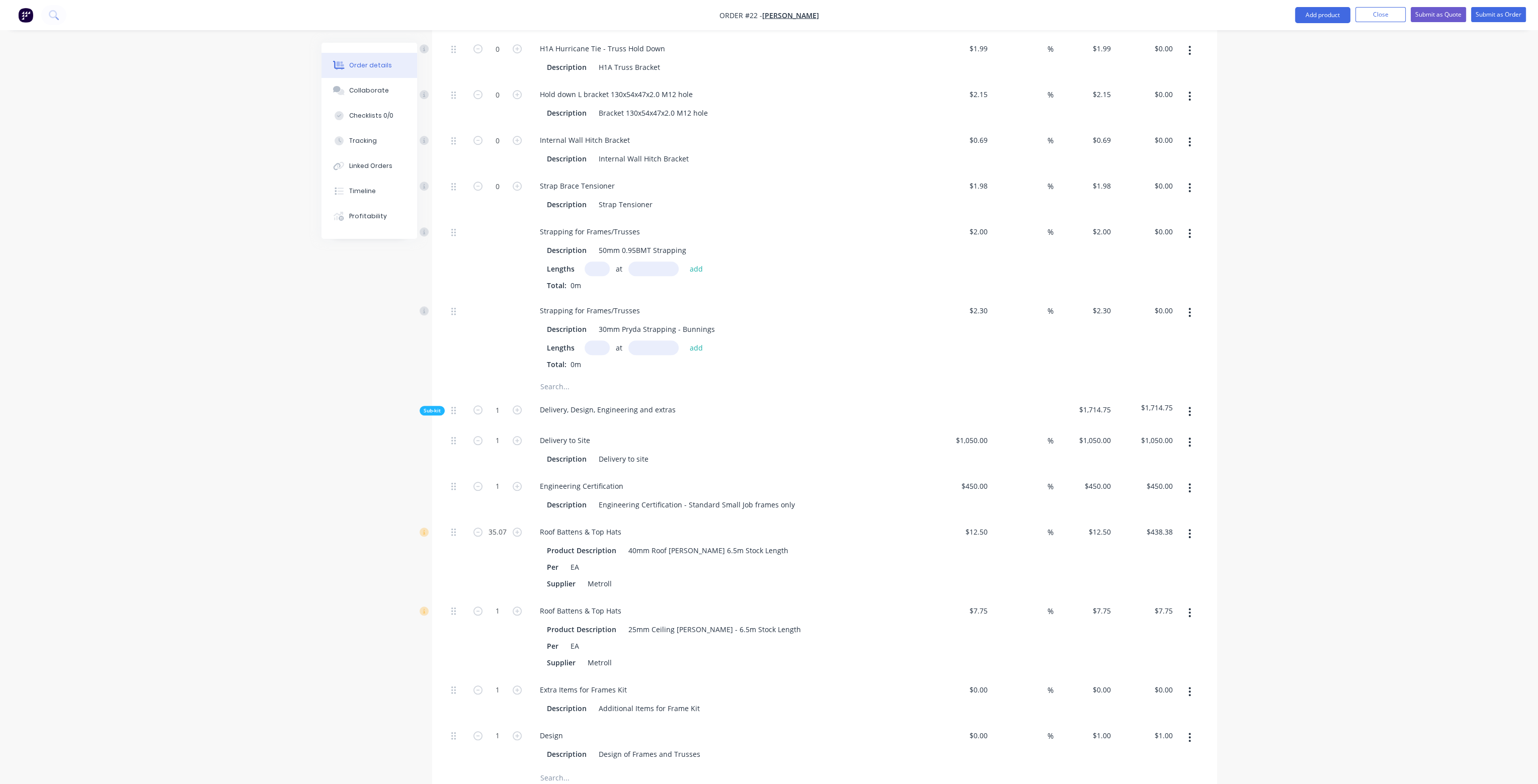
click at [805, 433] on div "Delivery to Site" at bounding box center [728, 440] width 394 height 14
click at [503, 603] on input "1" at bounding box center [498, 611] width 26 height 15
drag, startPoint x: 590, startPoint y: 582, endPoint x: 535, endPoint y: 582, distance: 55.0
click at [535, 603] on div "Roof Battens & Top Hats" at bounding box center [580, 611] width 98 height 14
click at [505, 603] on input "1" at bounding box center [498, 611] width 26 height 15
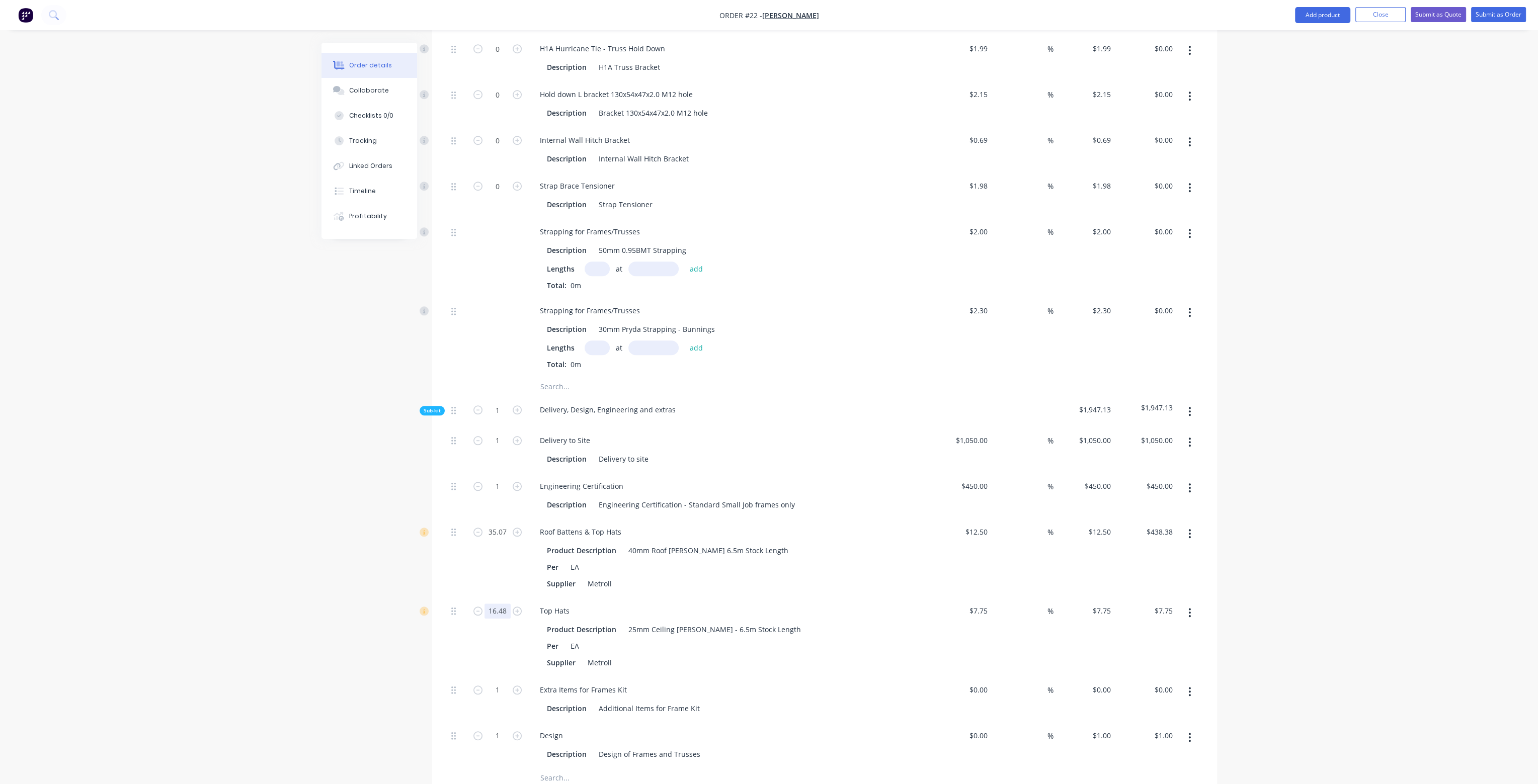
type input "16.48"
type input "$127.72"
click at [889, 519] on div "Roof Battens & Top Hats Product Description 40mm Roof [PERSON_NAME] 6.5m Stock …" at bounding box center [729, 558] width 403 height 79
click at [822, 543] on div "Product Description 40mm Roof [PERSON_NAME] 6.5m Stock Length" at bounding box center [727, 551] width 368 height 14
click at [854, 543] on div "Product Description 40mm Roof [PERSON_NAME] 6.5m Stock Length" at bounding box center [727, 551] width 368 height 14
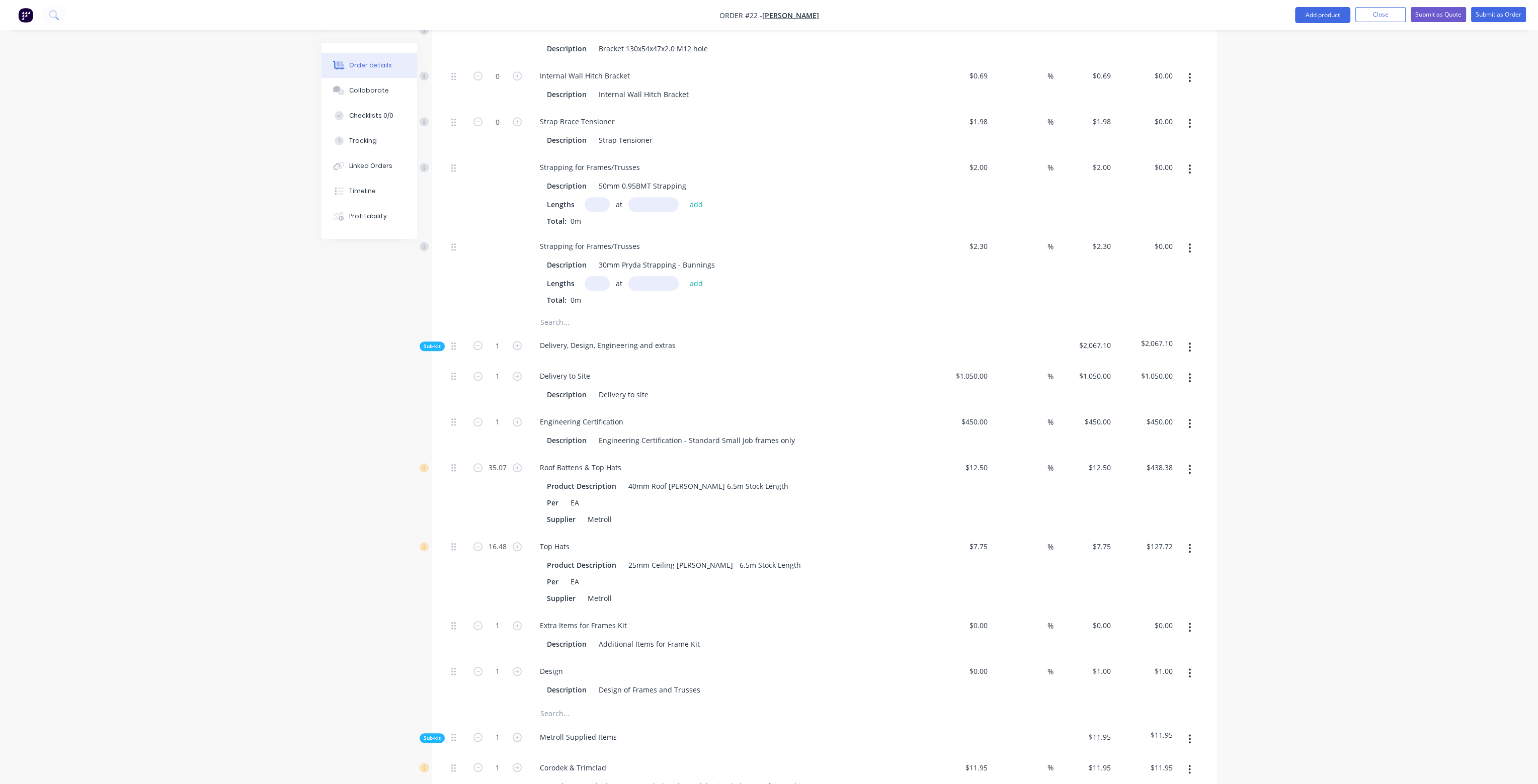
scroll to position [1861, 0]
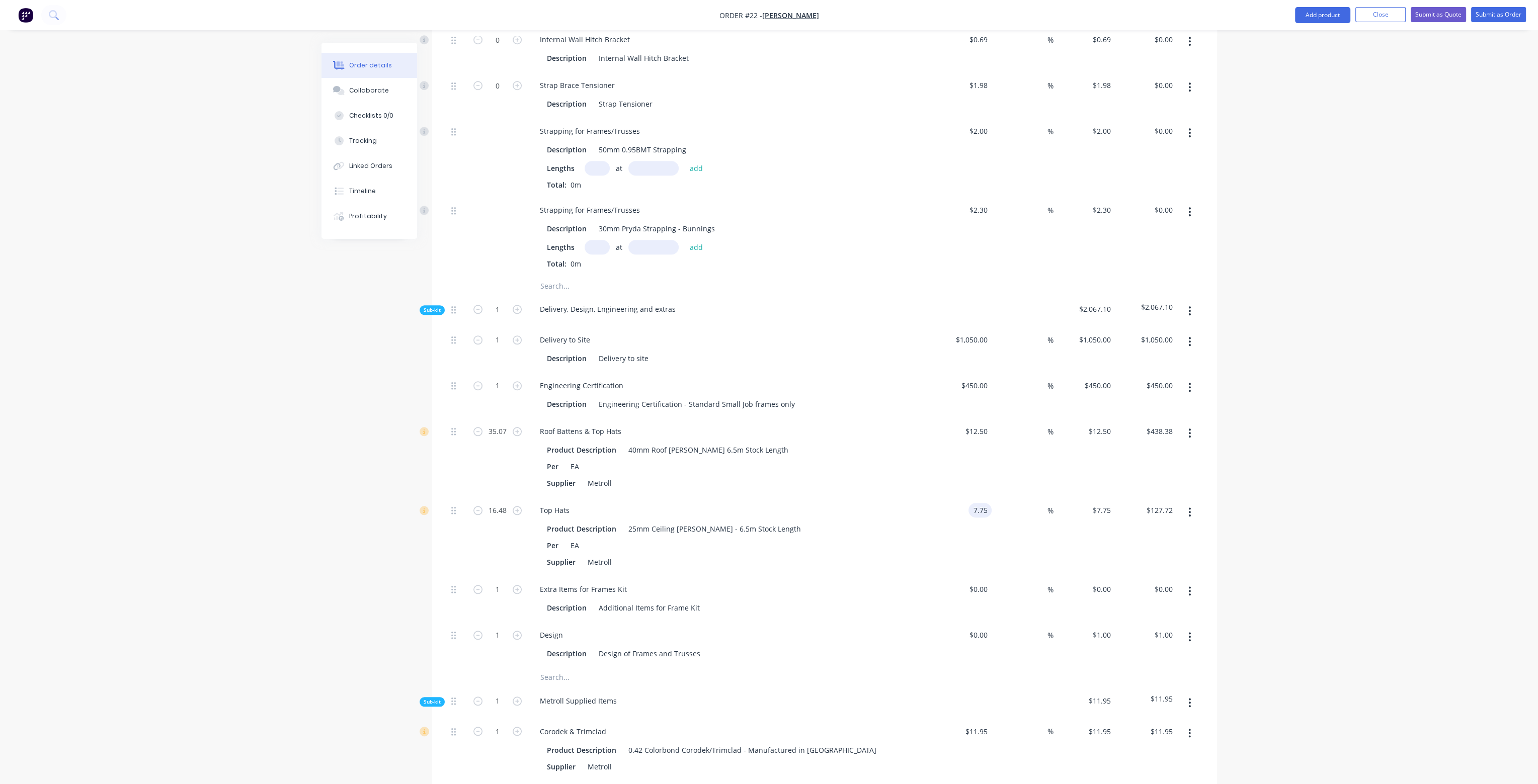
click at [986, 503] on input "7.75" at bounding box center [982, 510] width 19 height 14
type input "7.44"
type input "12.5"
type input "$7.44"
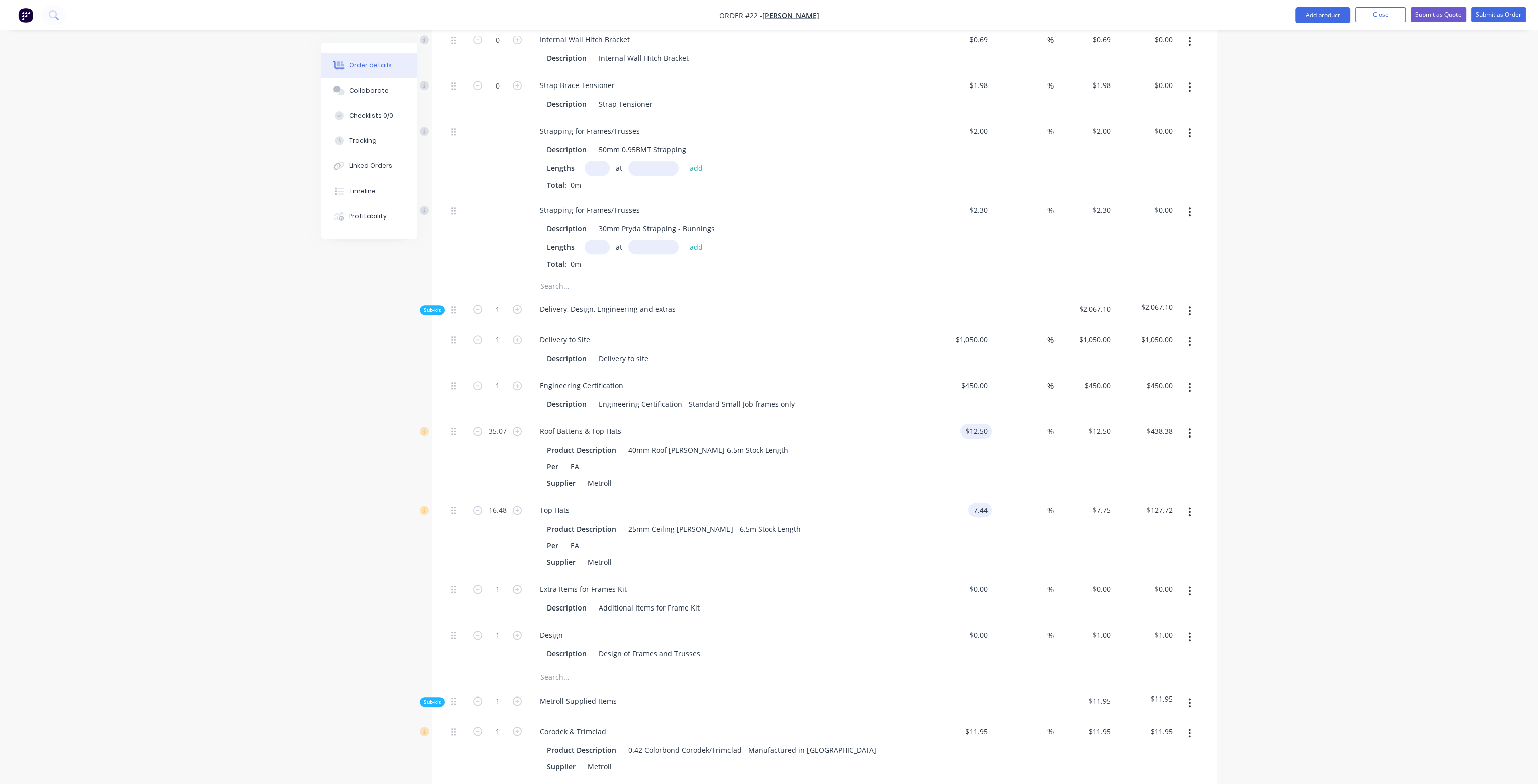
type input "$122.61"
click at [987, 424] on input "12.5" at bounding box center [982, 431] width 19 height 14
type input "$13.19"
type input "$462.57"
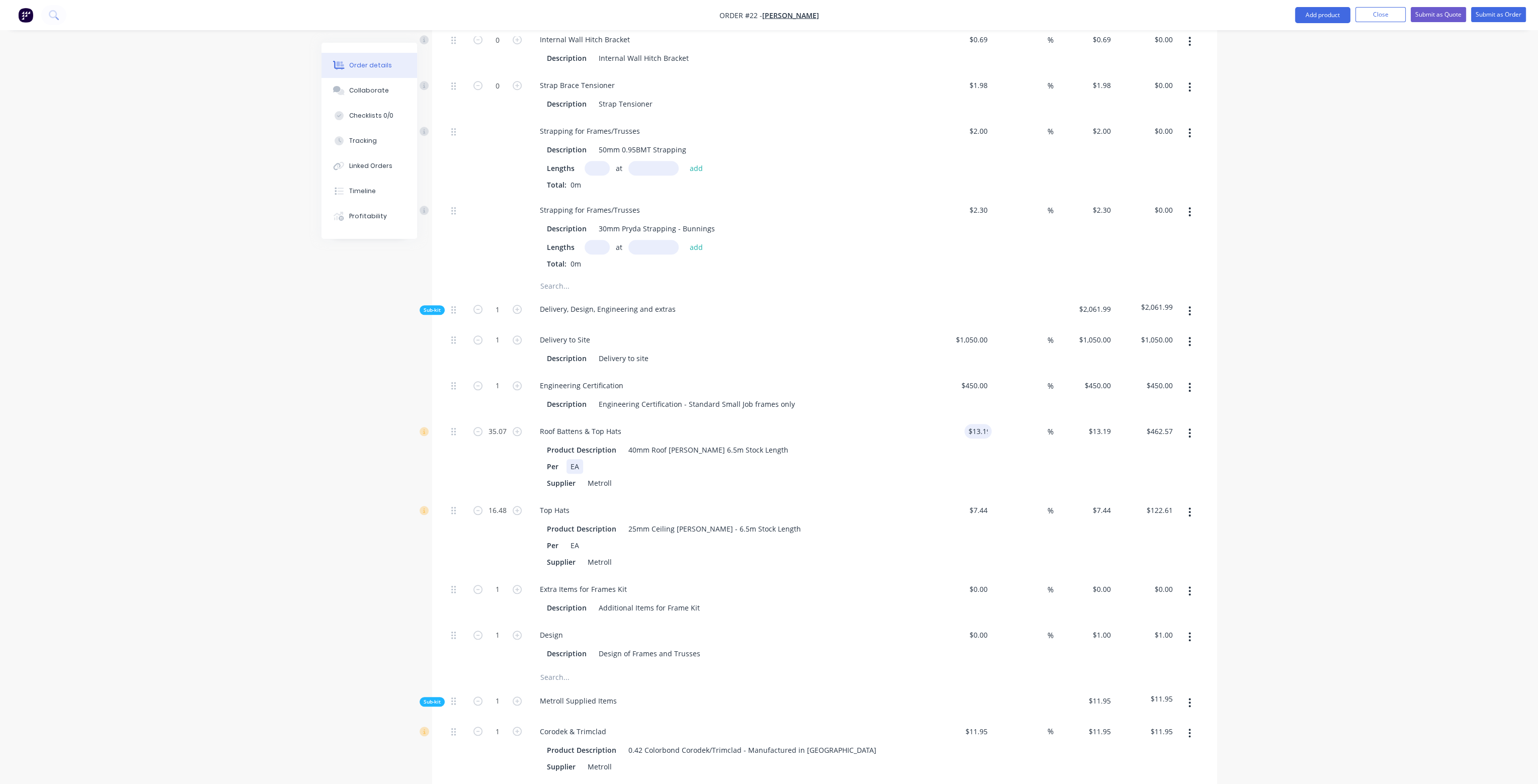
click at [912, 444] on div "Product Description 40mm Roof [PERSON_NAME] 6.5m Stock Length Per EA Supplier M…" at bounding box center [728, 465] width 394 height 50
click at [503, 424] on input "35.07" at bounding box center [498, 431] width 26 height 15
type input "27.69"
type input "$365.23"
click at [502, 503] on input "16.48" at bounding box center [498, 510] width 26 height 15
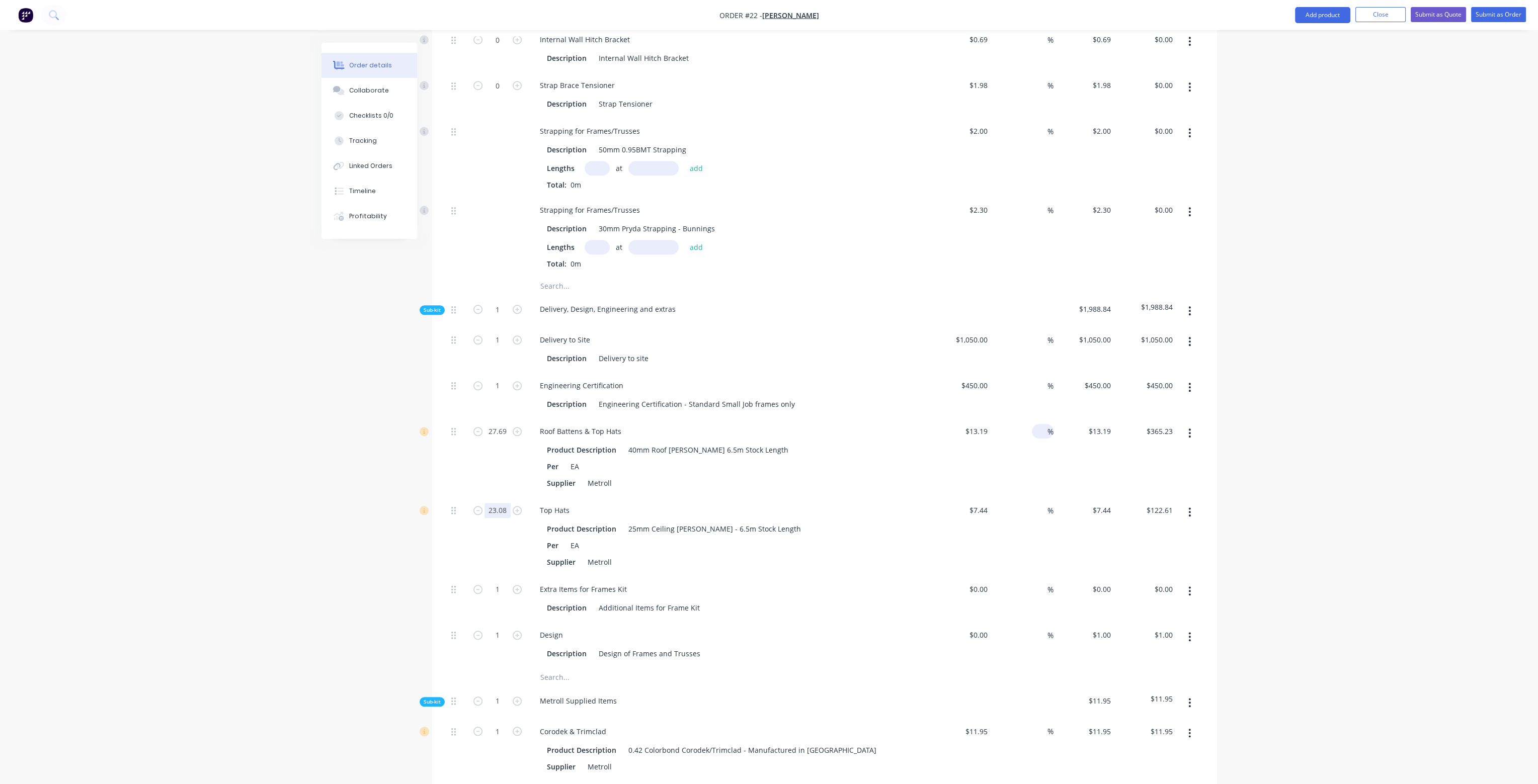
type input "23.08"
click at [1042, 424] on input at bounding box center [1042, 431] width 11 height 14
type input "$171.72"
type input "20"
type input "$15.828"
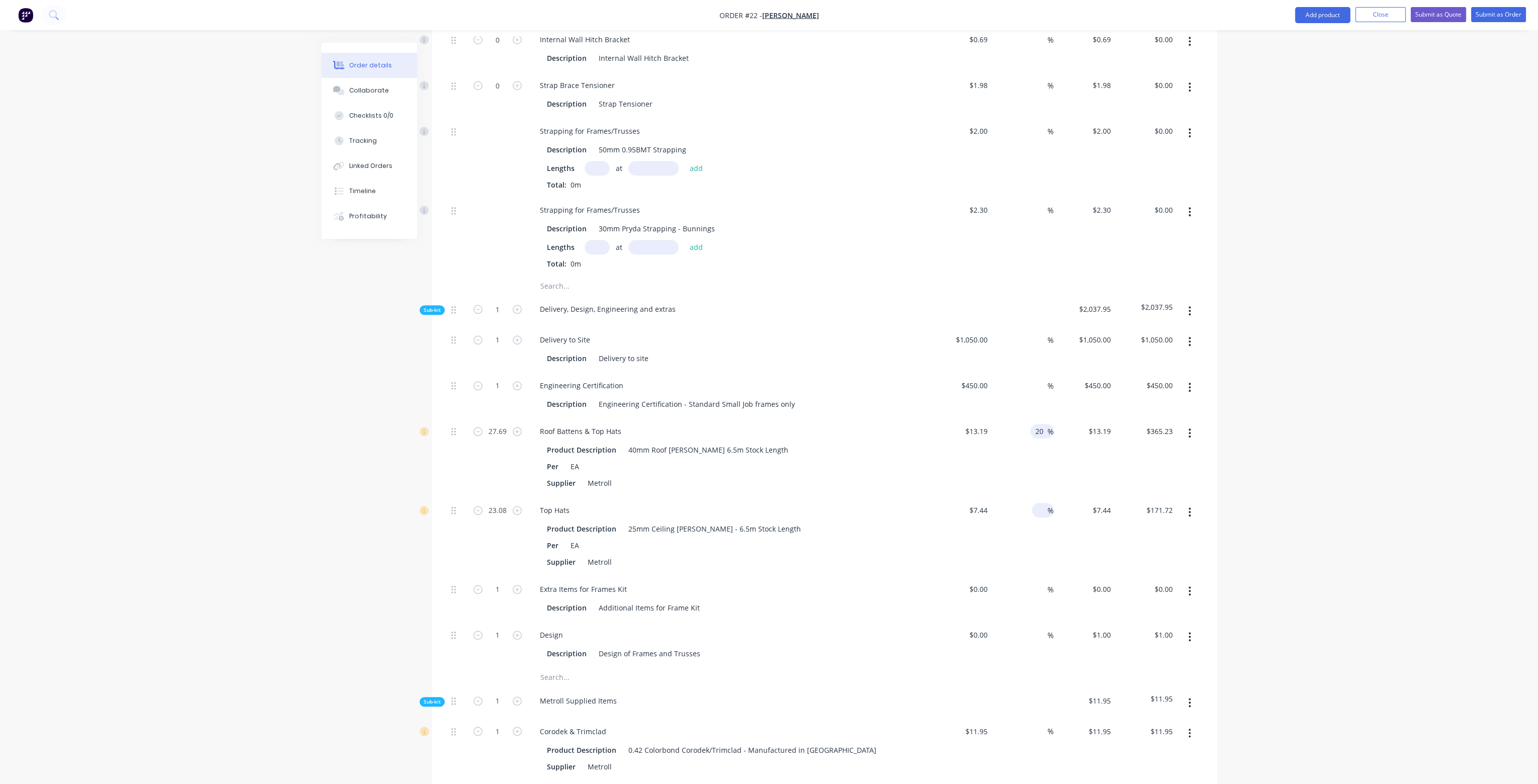
type input "$438.28"
click at [1041, 503] on input at bounding box center [1042, 510] width 11 height 14
type input "20"
type input "$8.928"
type input "$206.06"
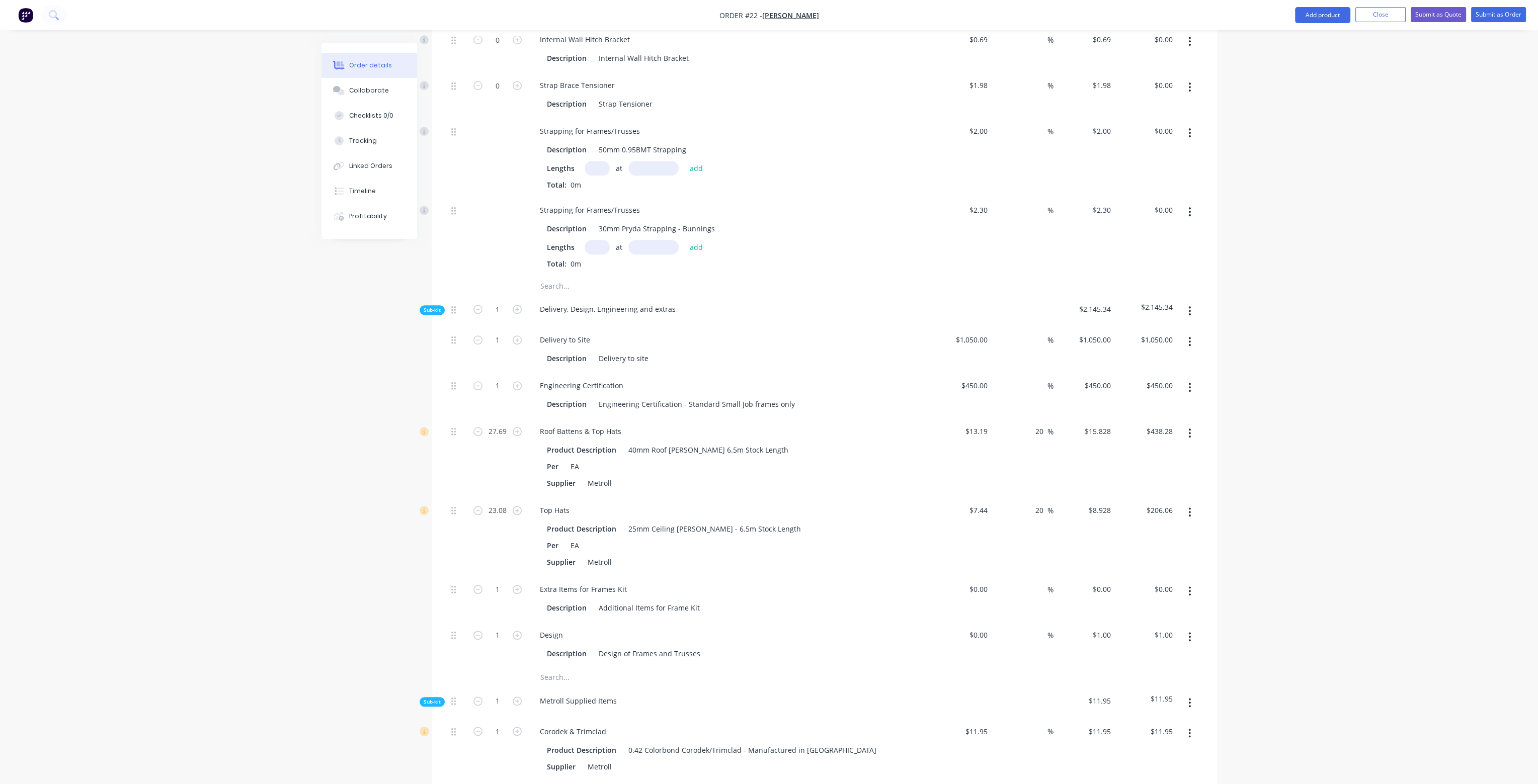
click at [1025, 440] on div "20 20 %" at bounding box center [1023, 458] width 62 height 79
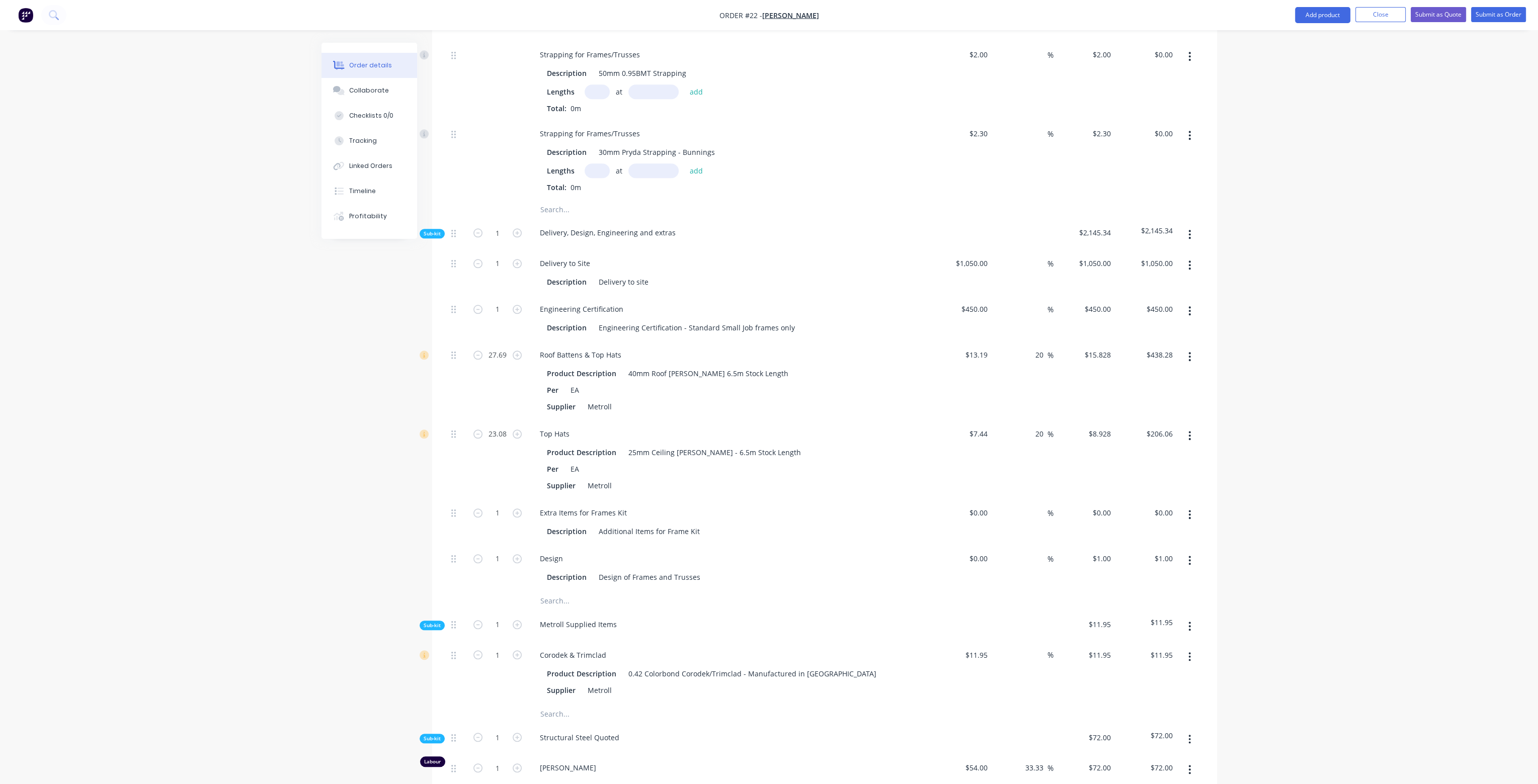
scroll to position [1961, 0]
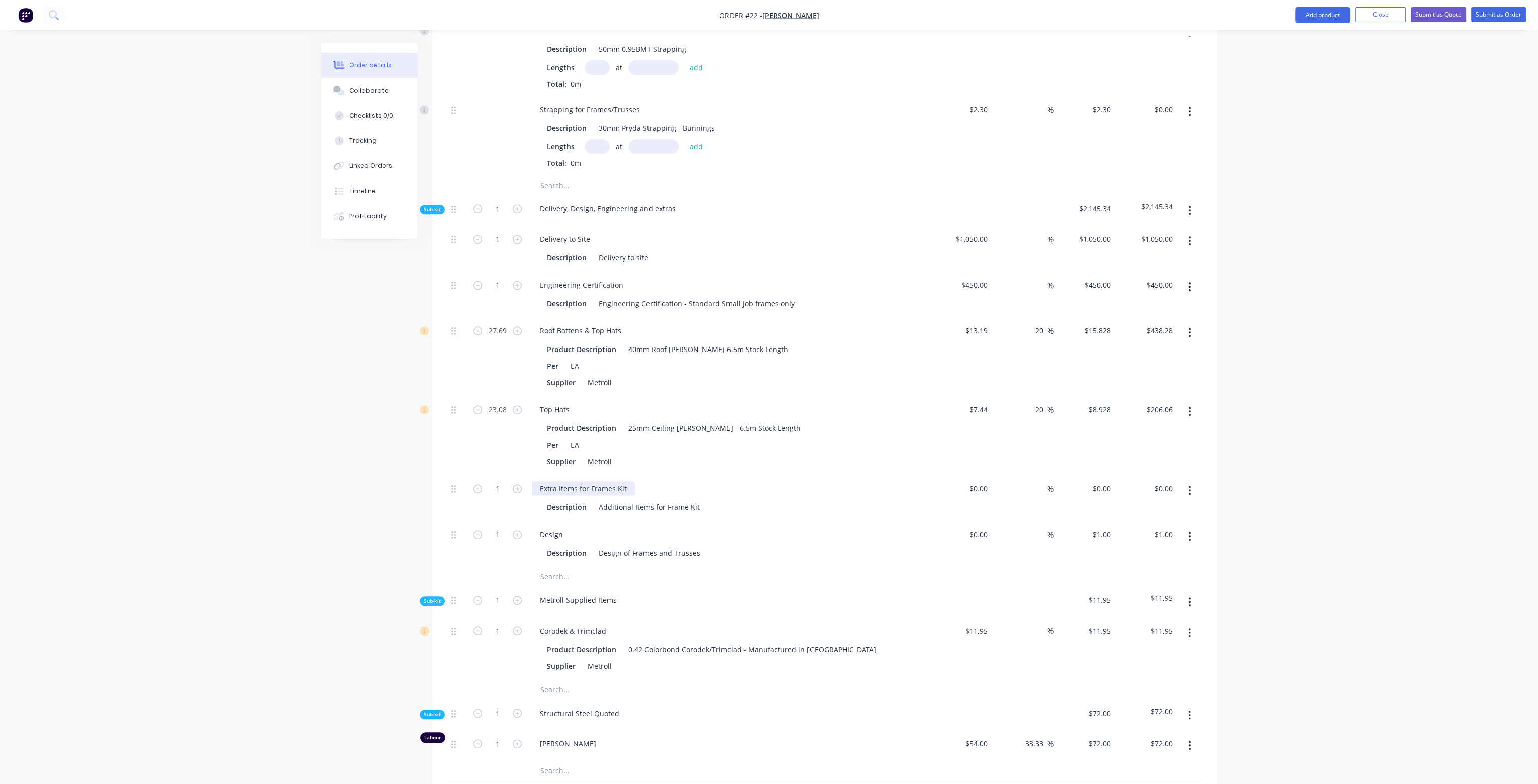
click at [631, 481] on div "Extra Items for Frames Kit" at bounding box center [583, 488] width 103 height 14
drag, startPoint x: 698, startPoint y: 480, endPoint x: 590, endPoint y: 484, distance: 108.1
click at [590, 500] on div "Description Additional Items for Frame Kit" at bounding box center [727, 507] width 368 height 14
click at [978, 481] on div "$0.00" at bounding box center [978, 488] width 27 height 14
type input "$125.00"
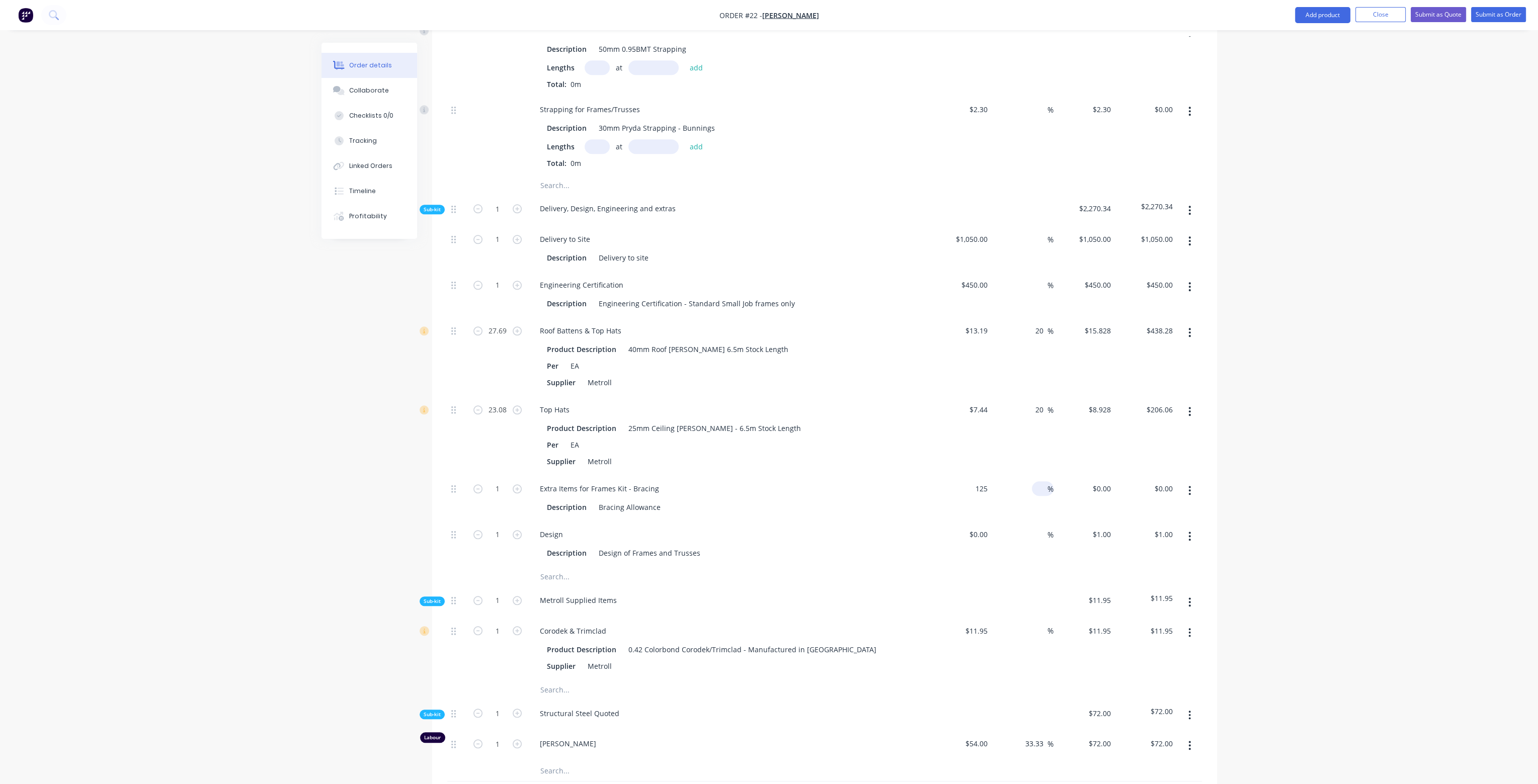
type input "$125.00"
click at [1038, 481] on input at bounding box center [1042, 488] width 11 height 14
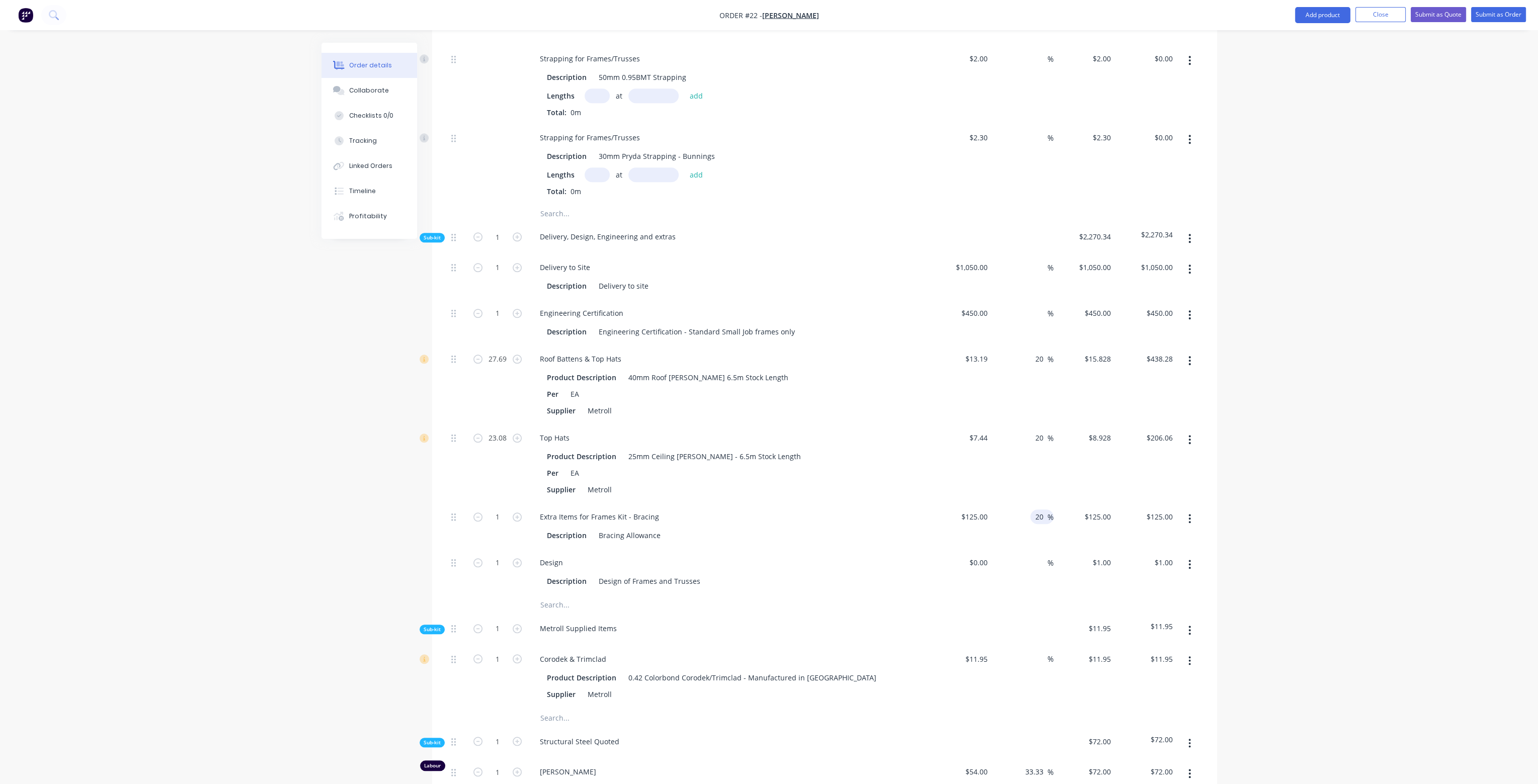
scroll to position [1911, 0]
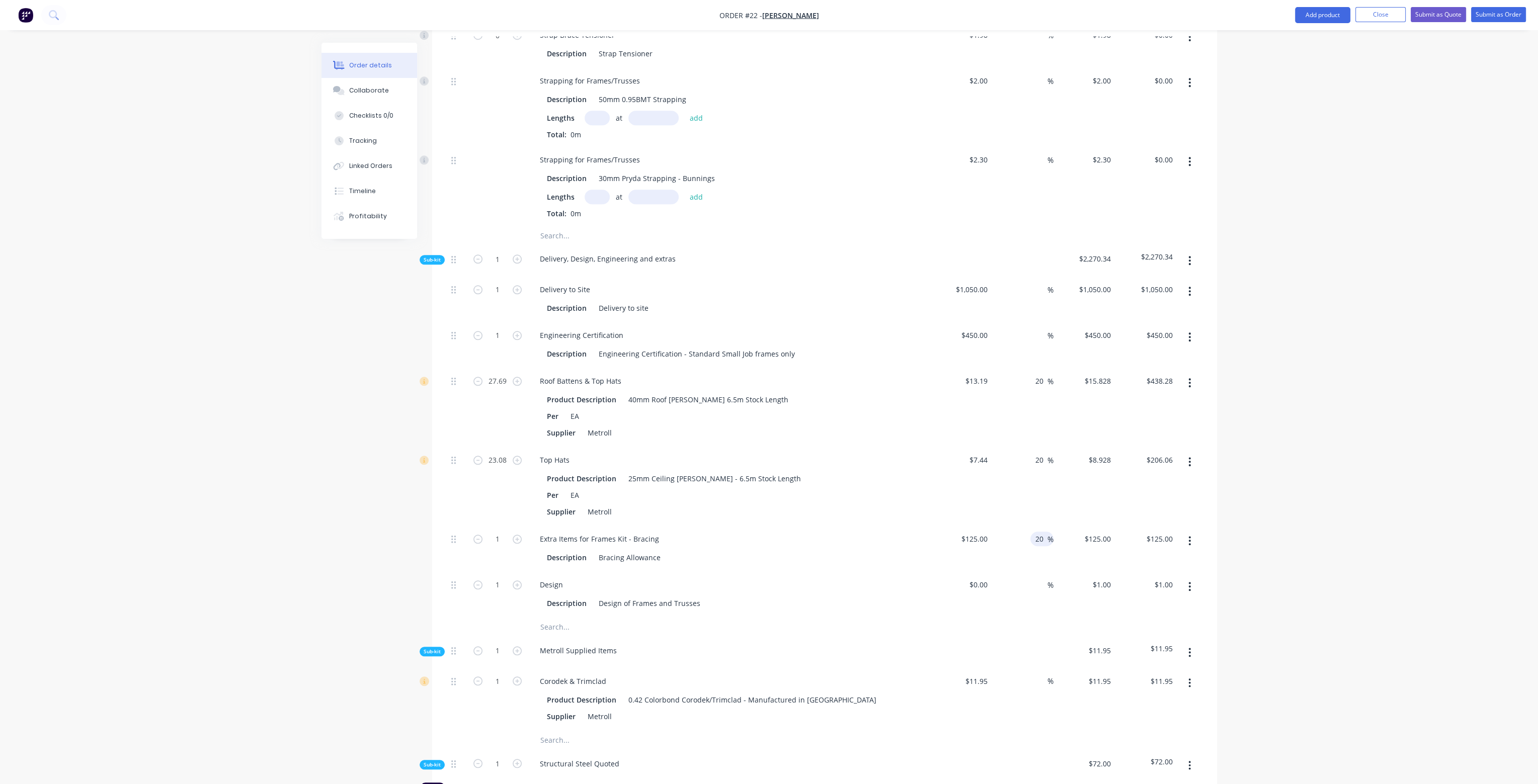
type input "20"
type input "$150.00"
click at [1101, 476] on div "$8.928 $8.928" at bounding box center [1084, 486] width 62 height 79
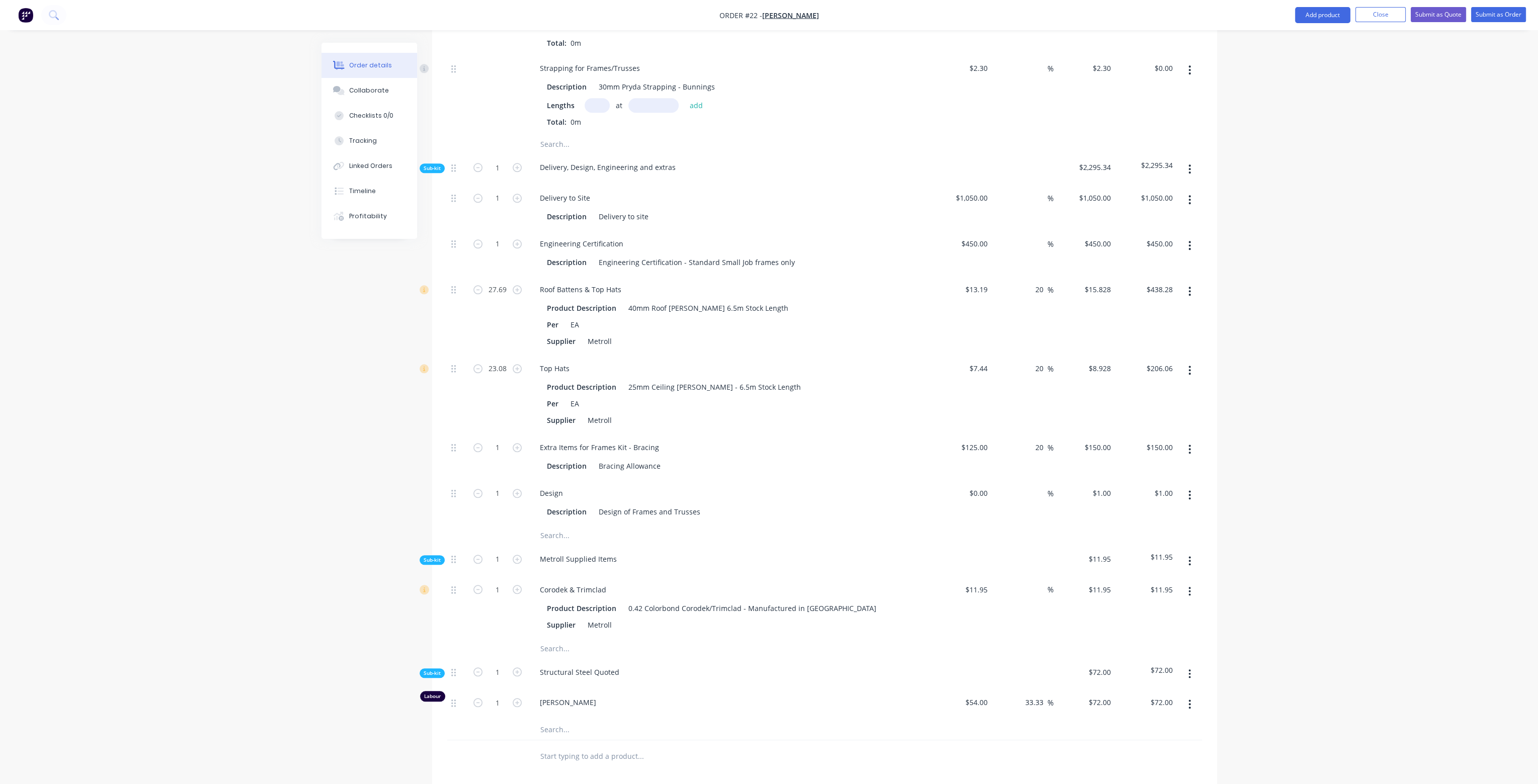
scroll to position [2012, 0]
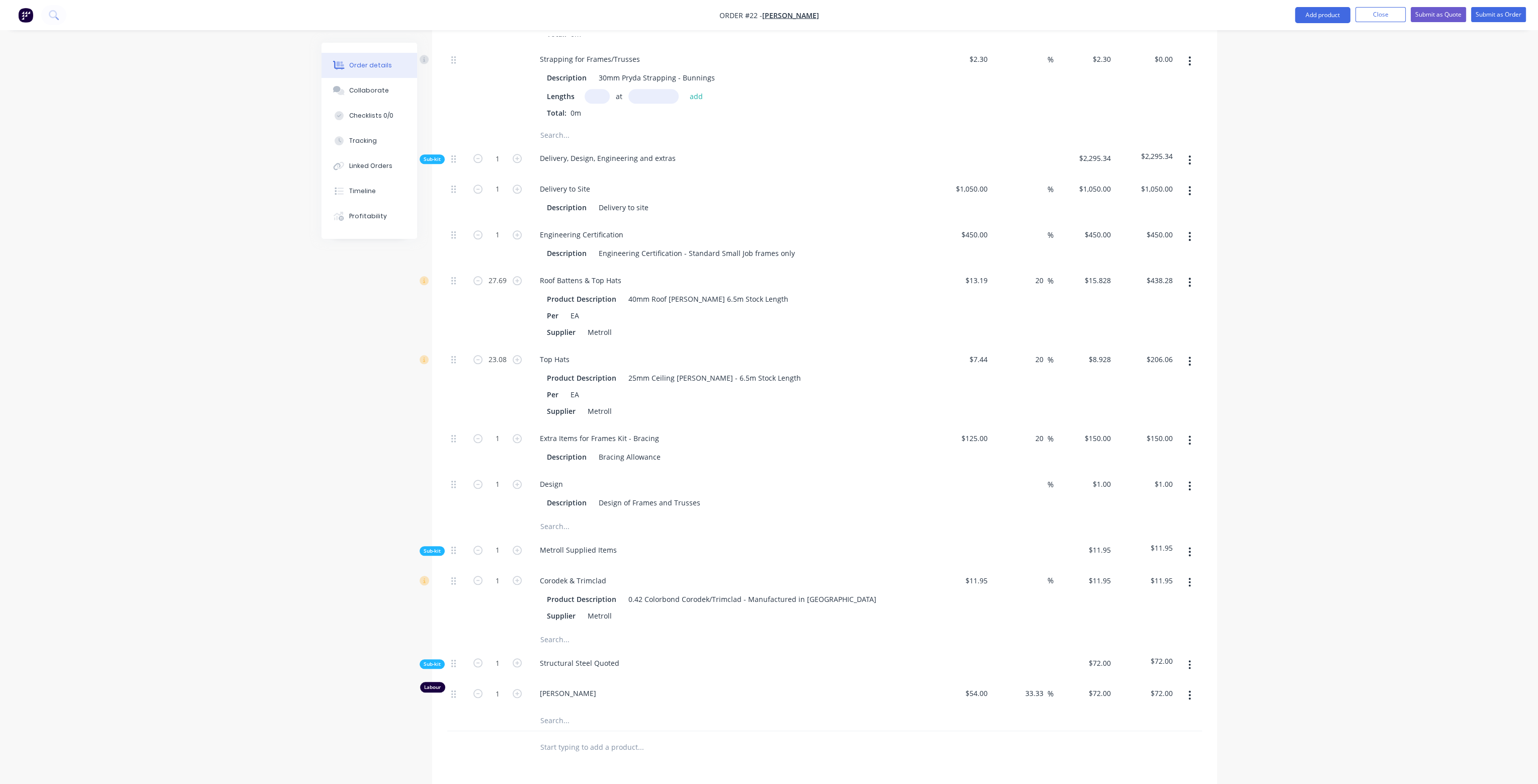
click at [974, 471] on div "$0.00" at bounding box center [961, 494] width 62 height 46
type input "$600.00"
click at [961, 516] on div at bounding box center [825, 527] width 755 height 20
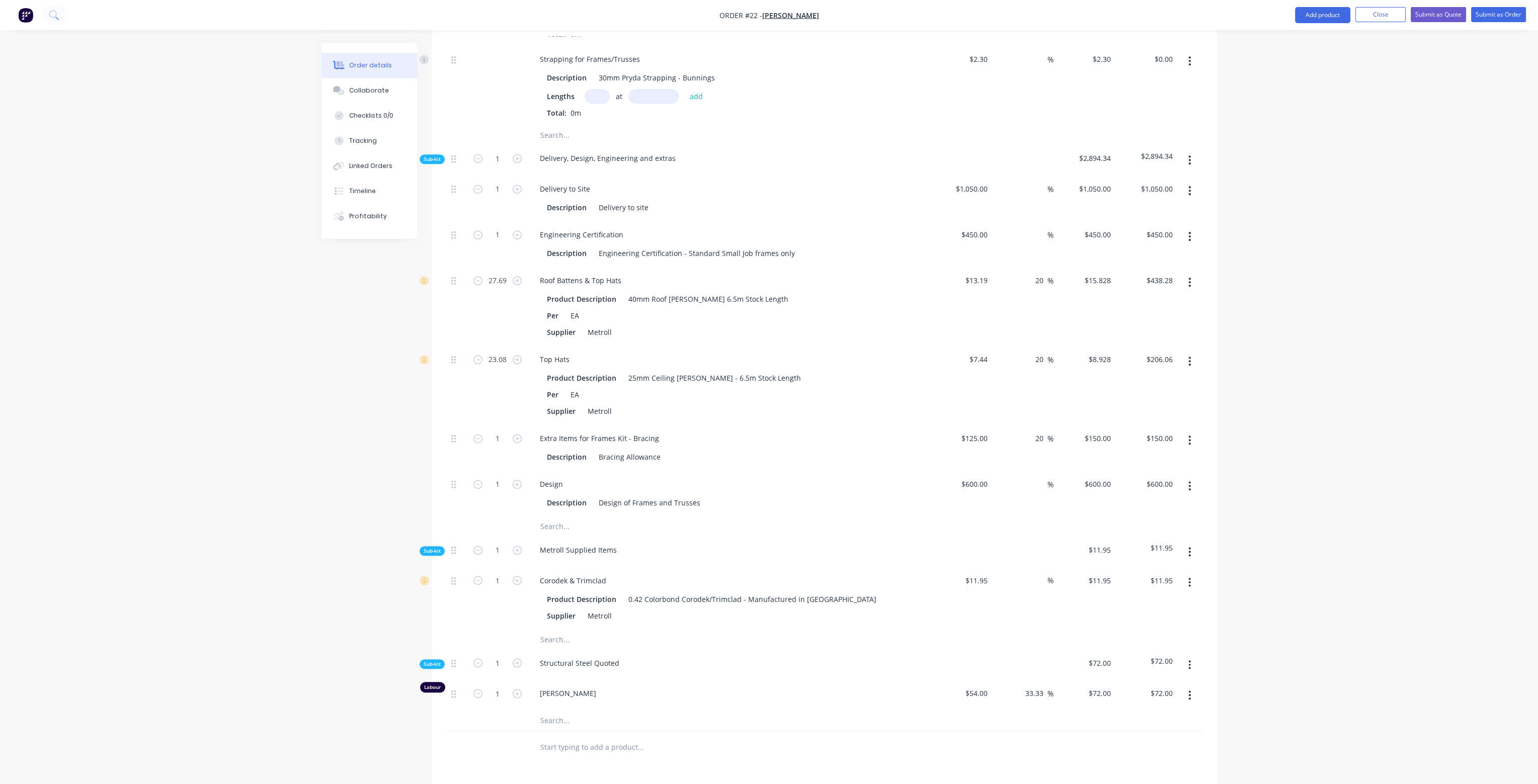
click at [1189, 660] on icon "button" at bounding box center [1189, 665] width 2 height 9
click at [1183, 599] on div at bounding box center [1189, 599] width 25 height 62
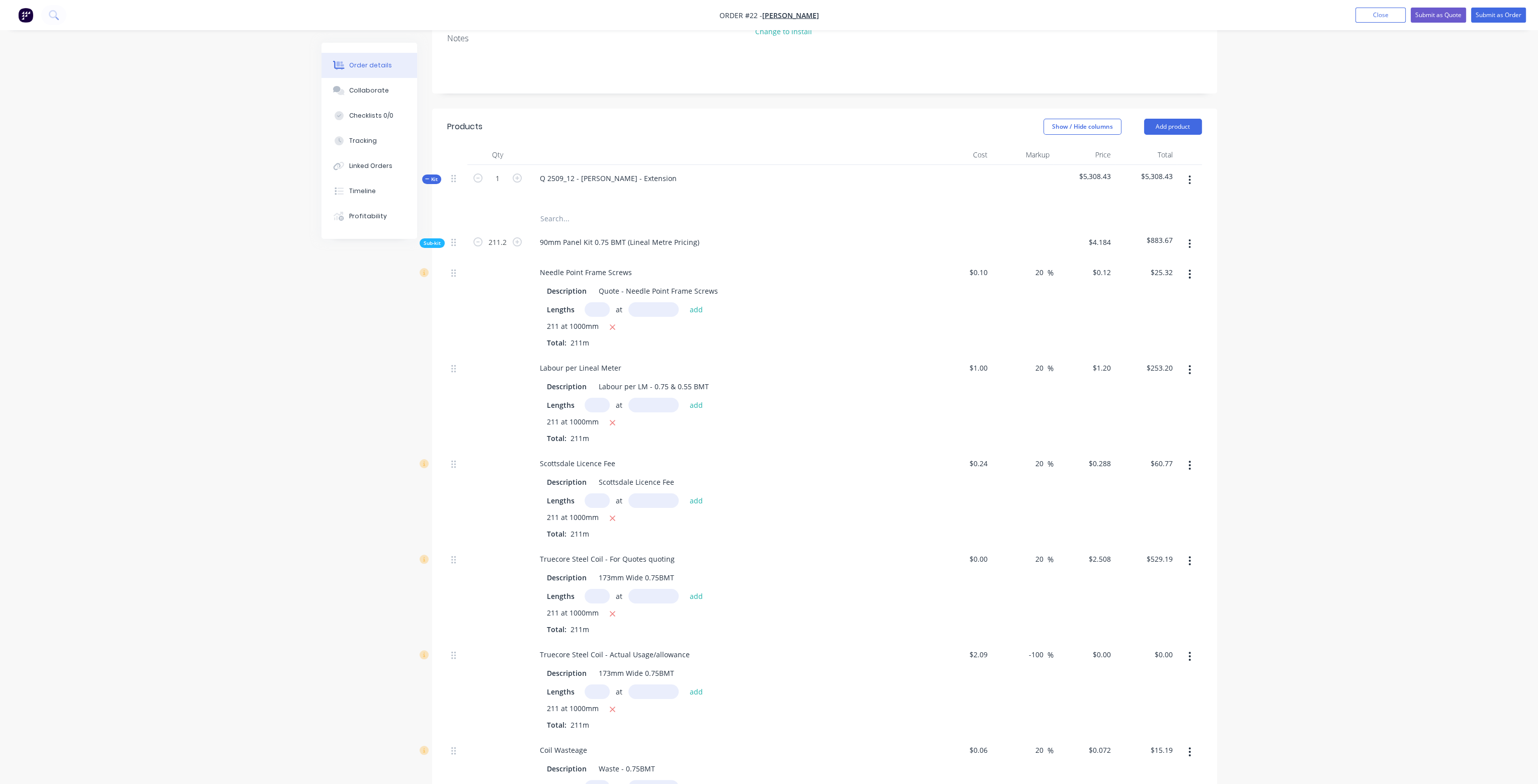
scroll to position [151, 0]
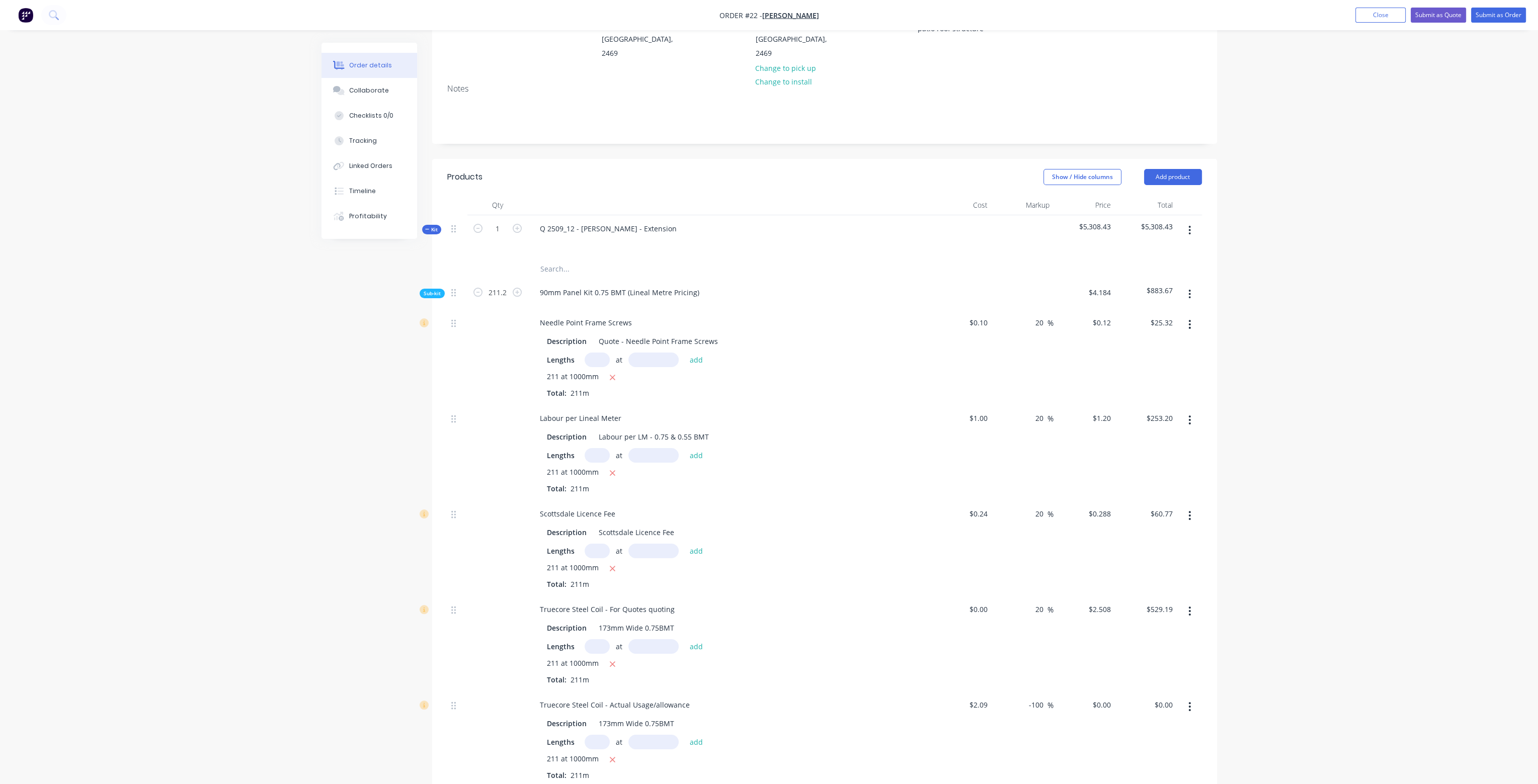
click at [1192, 221] on button "button" at bounding box center [1189, 230] width 23 height 18
click at [1167, 250] on div "Add product to kit" at bounding box center [1154, 257] width 77 height 14
click at [1158, 290] on div "Product catalogue" at bounding box center [1154, 297] width 77 height 14
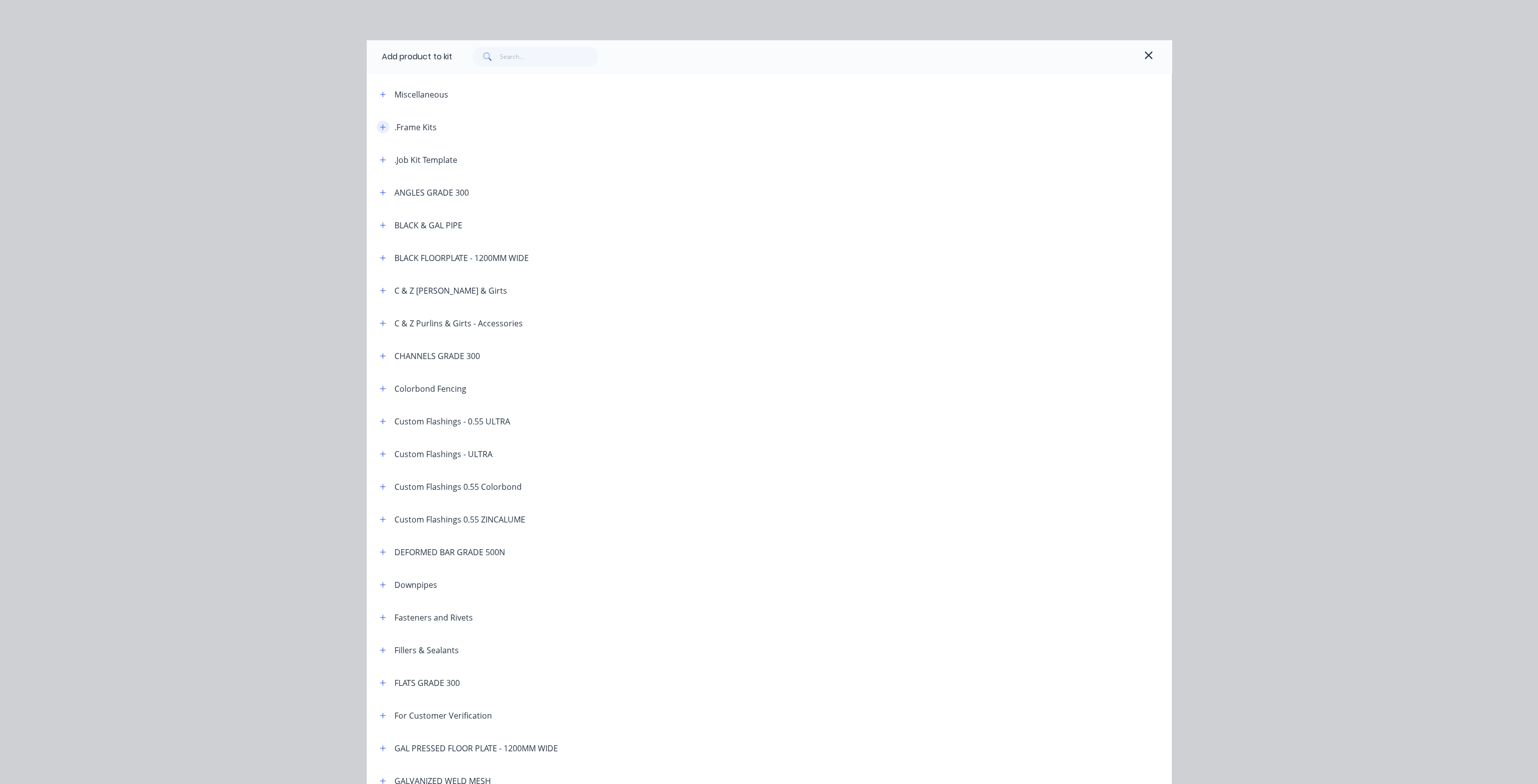
click at [380, 125] on icon "button" at bounding box center [383, 127] width 6 height 7
click at [1144, 55] on icon "button" at bounding box center [1149, 55] width 9 height 12
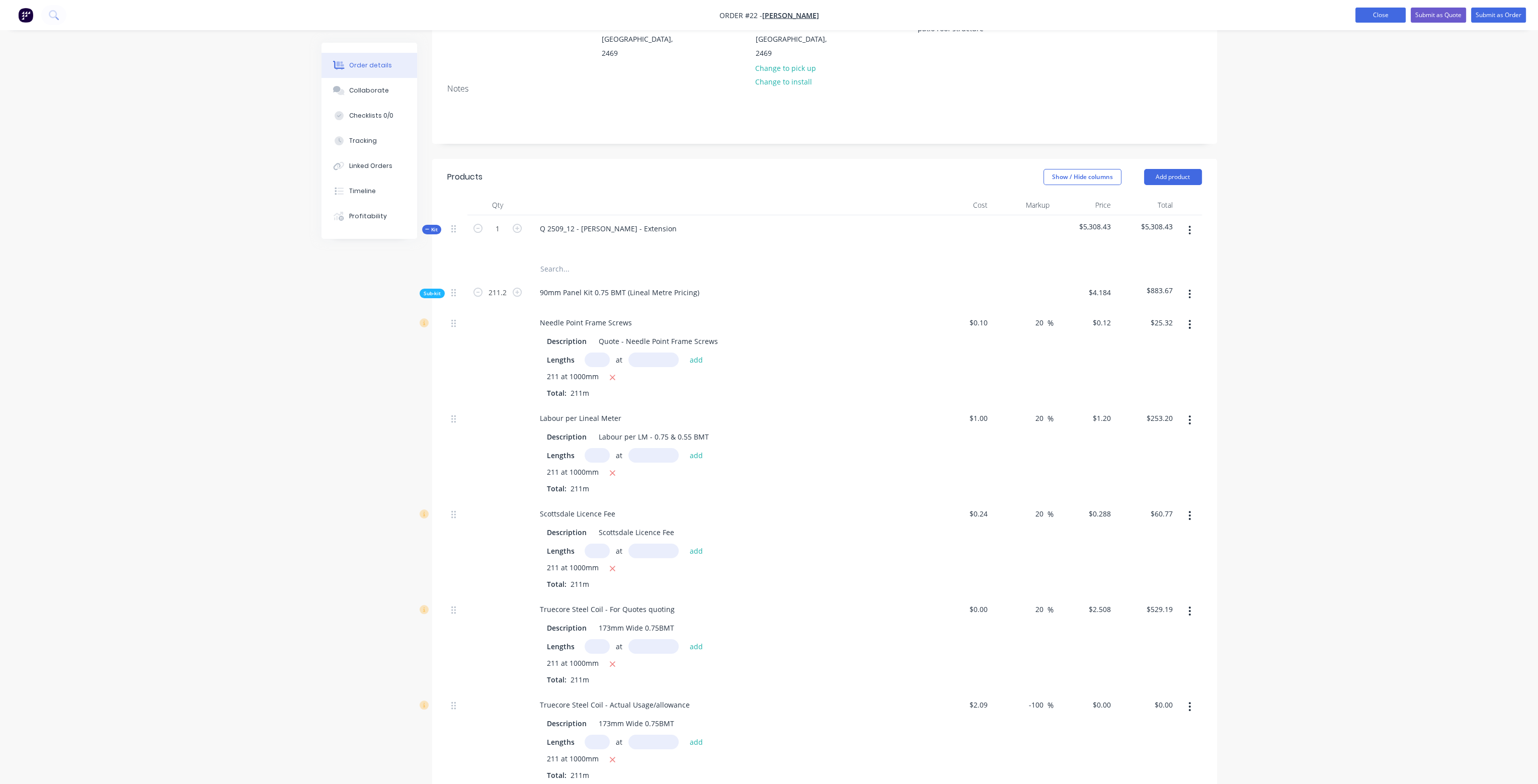
click at [1377, 16] on button "Close" at bounding box center [1381, 15] width 50 height 15
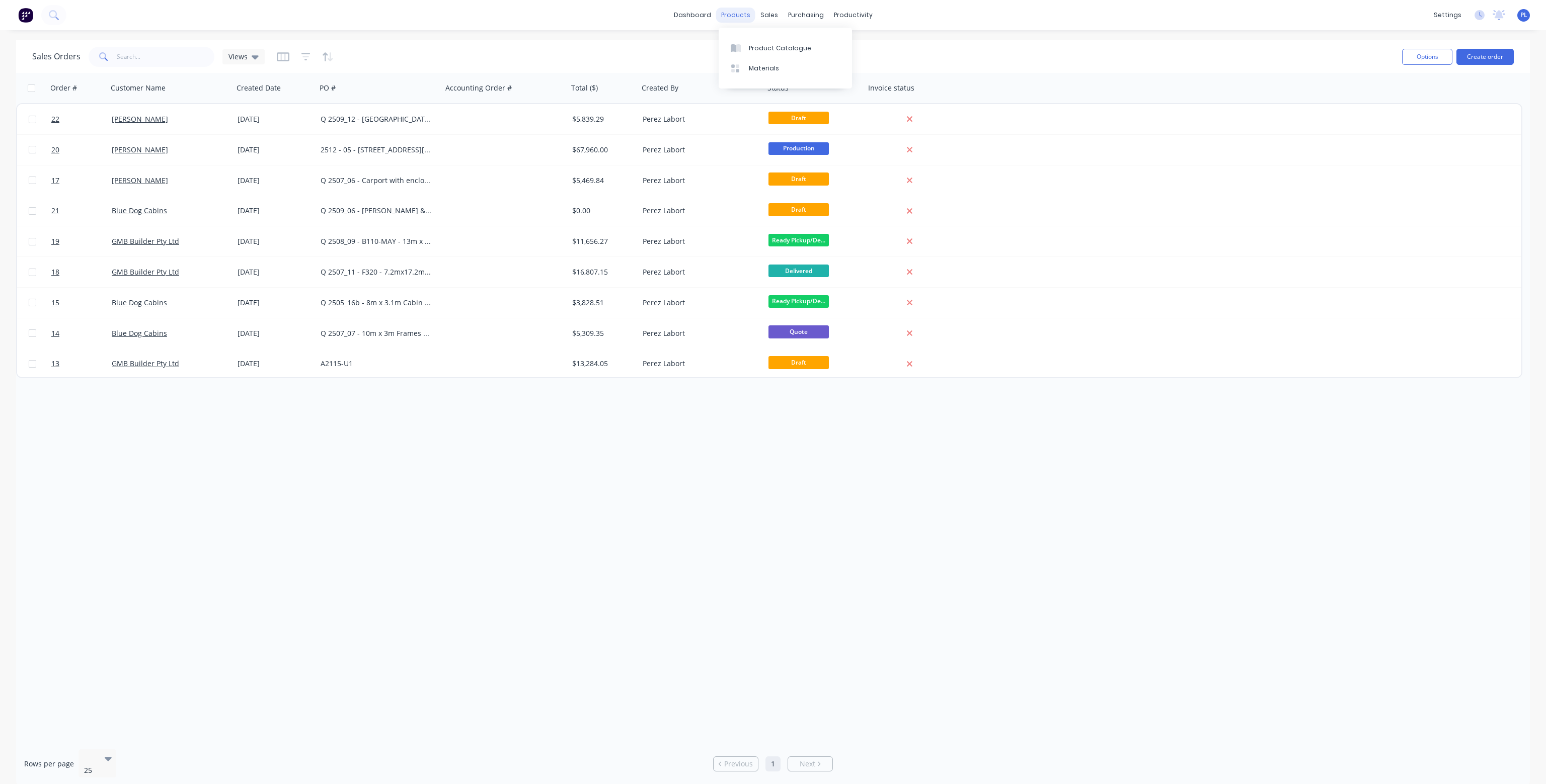
click at [734, 13] on div "products" at bounding box center [735, 15] width 39 height 15
click at [751, 41] on link "Product Catalogue" at bounding box center [785, 48] width 133 height 20
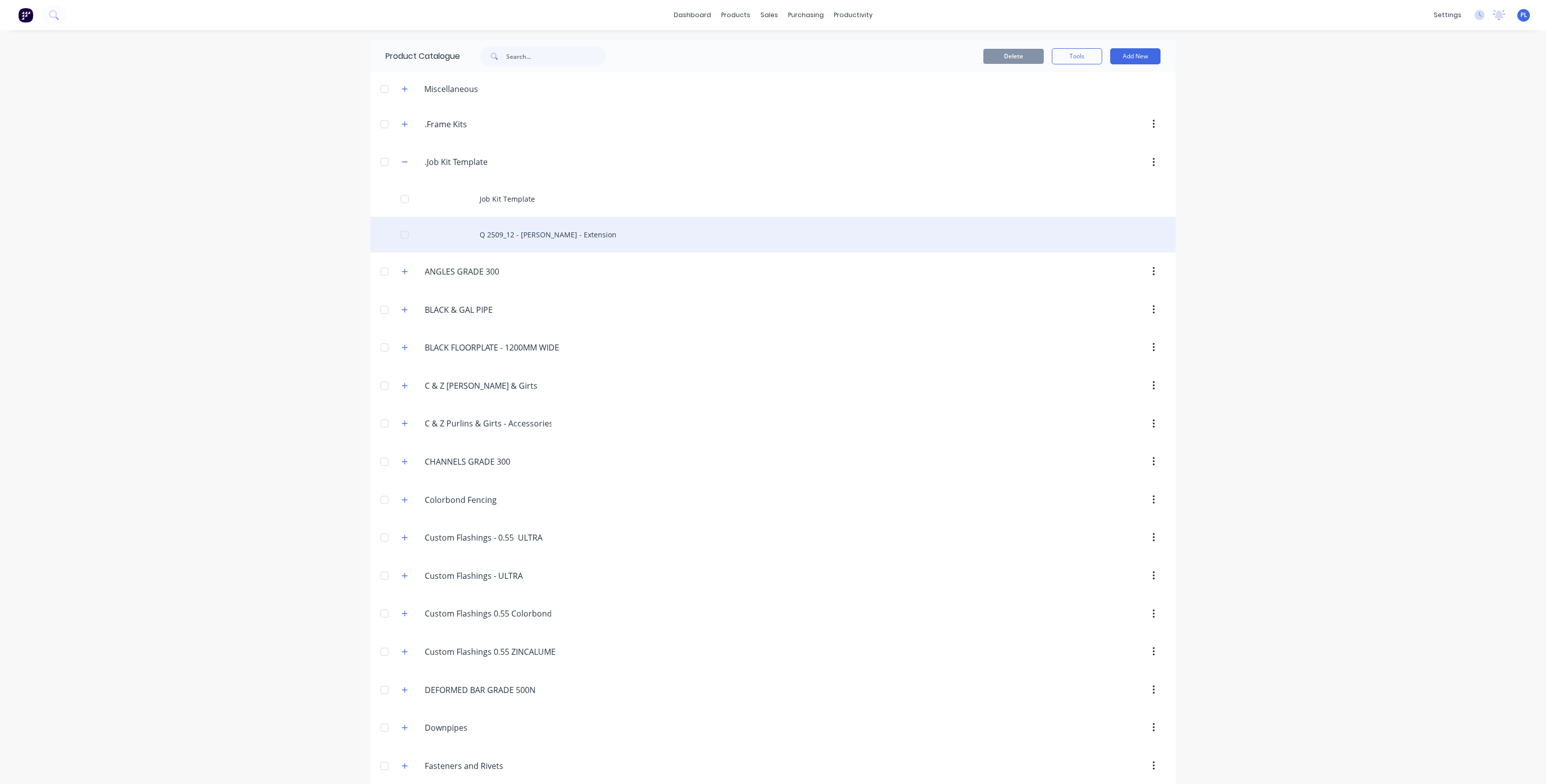
click at [541, 231] on div "Q 2509_12 - [PERSON_NAME] - Extension" at bounding box center [773, 235] width 805 height 36
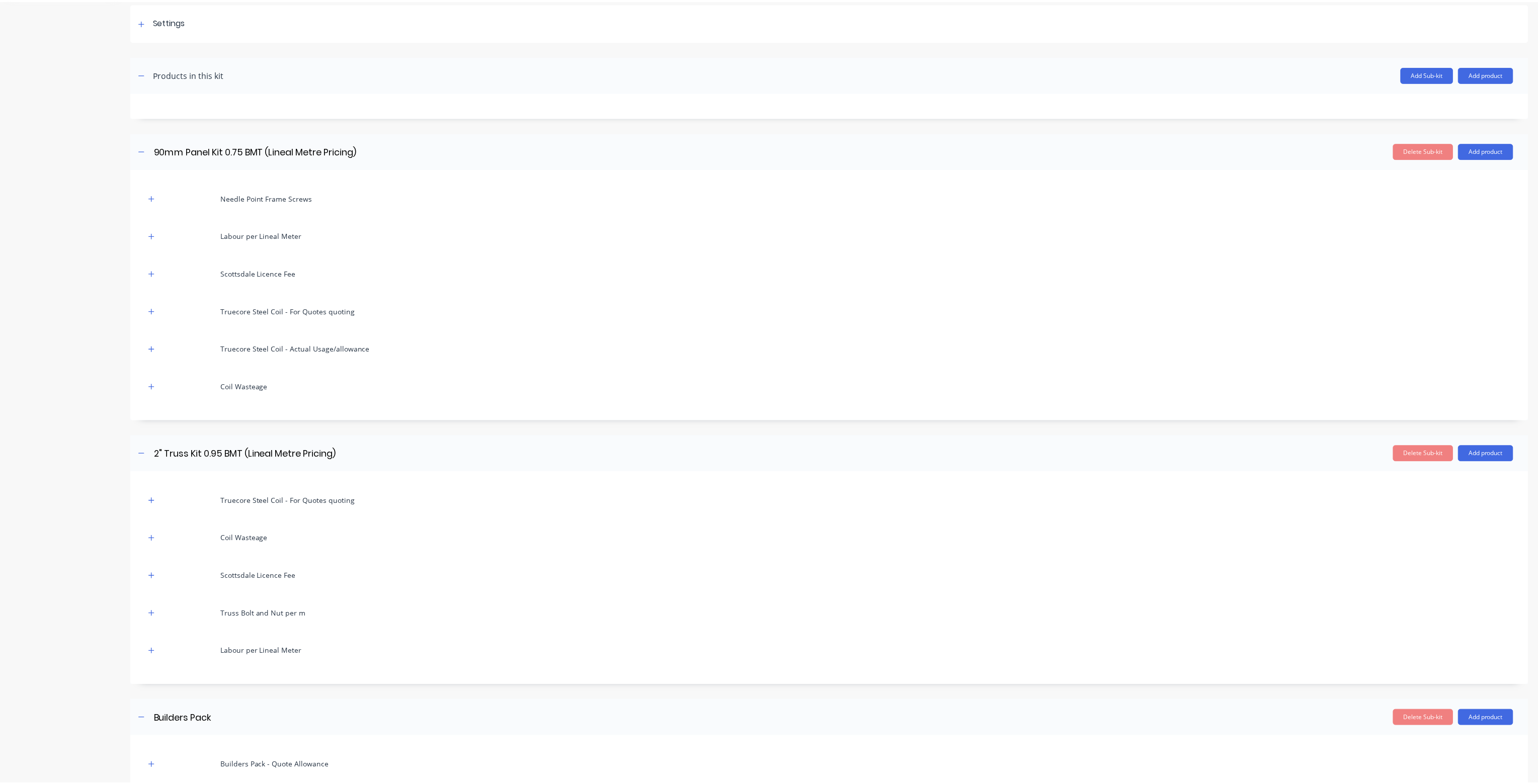
scroll to position [50, 0]
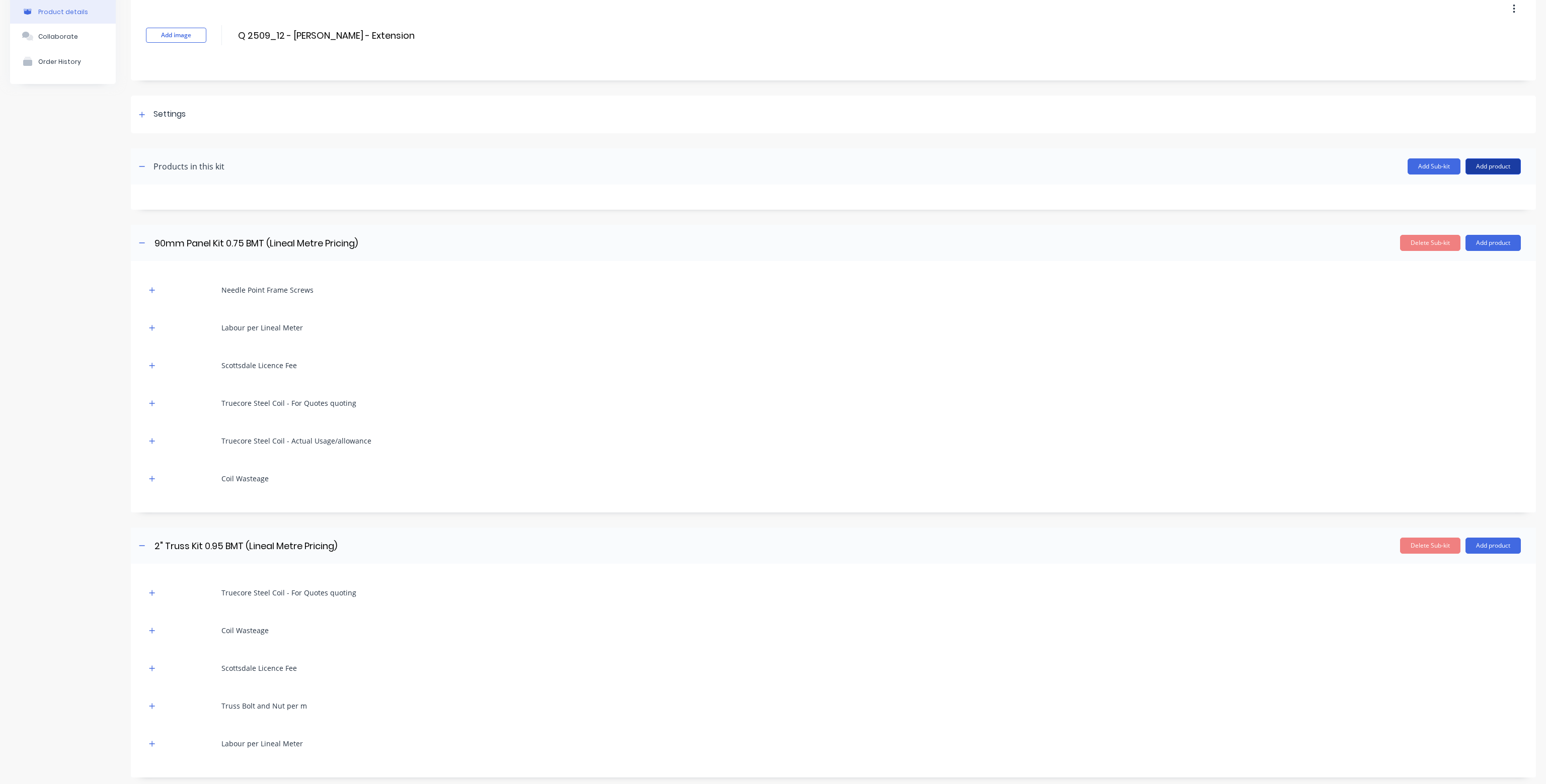
click at [1484, 164] on button "Add product" at bounding box center [1493, 166] width 55 height 16
click at [1473, 188] on div "Product catalogue" at bounding box center [1473, 193] width 77 height 14
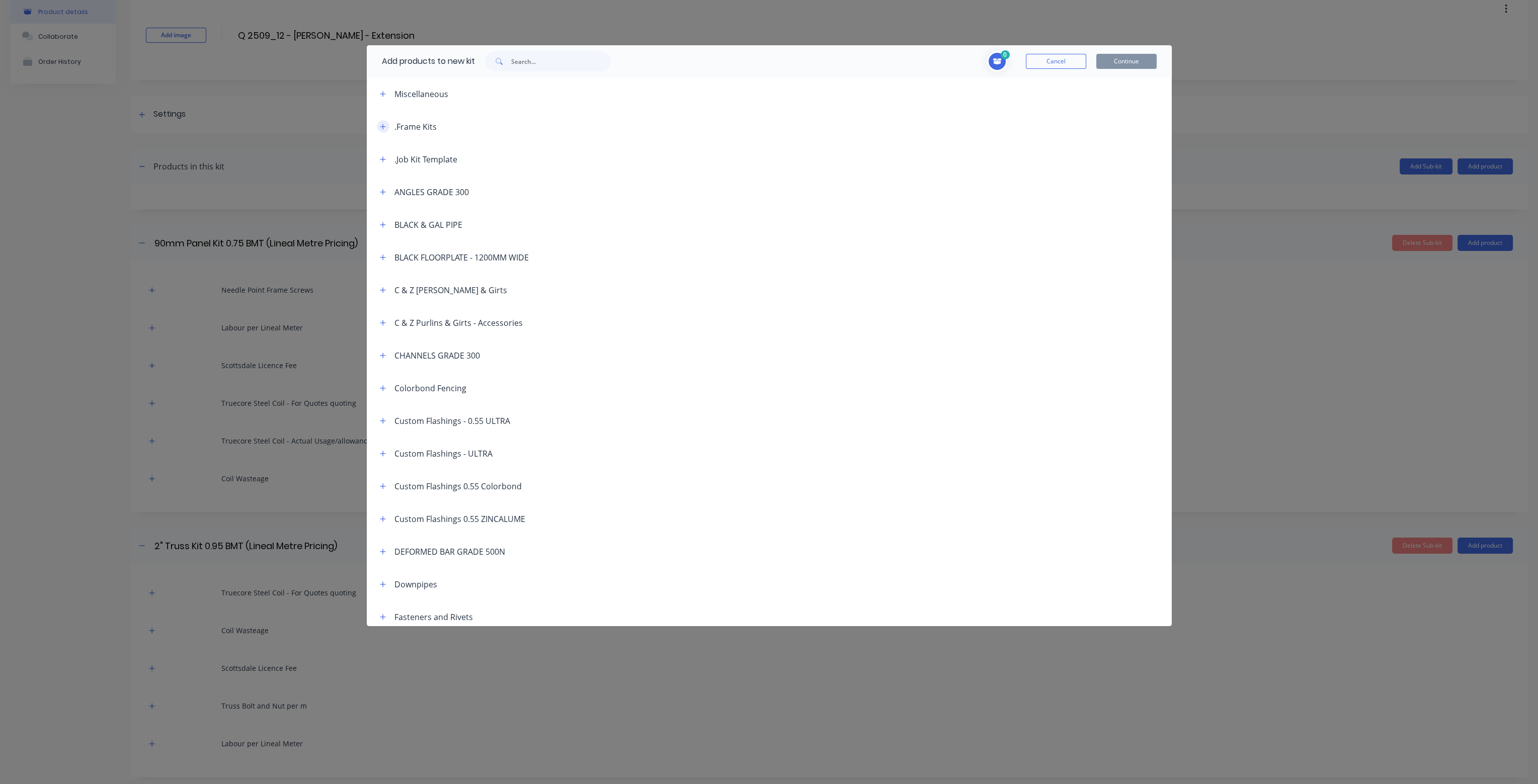
click at [382, 124] on icon "button" at bounding box center [383, 127] width 6 height 7
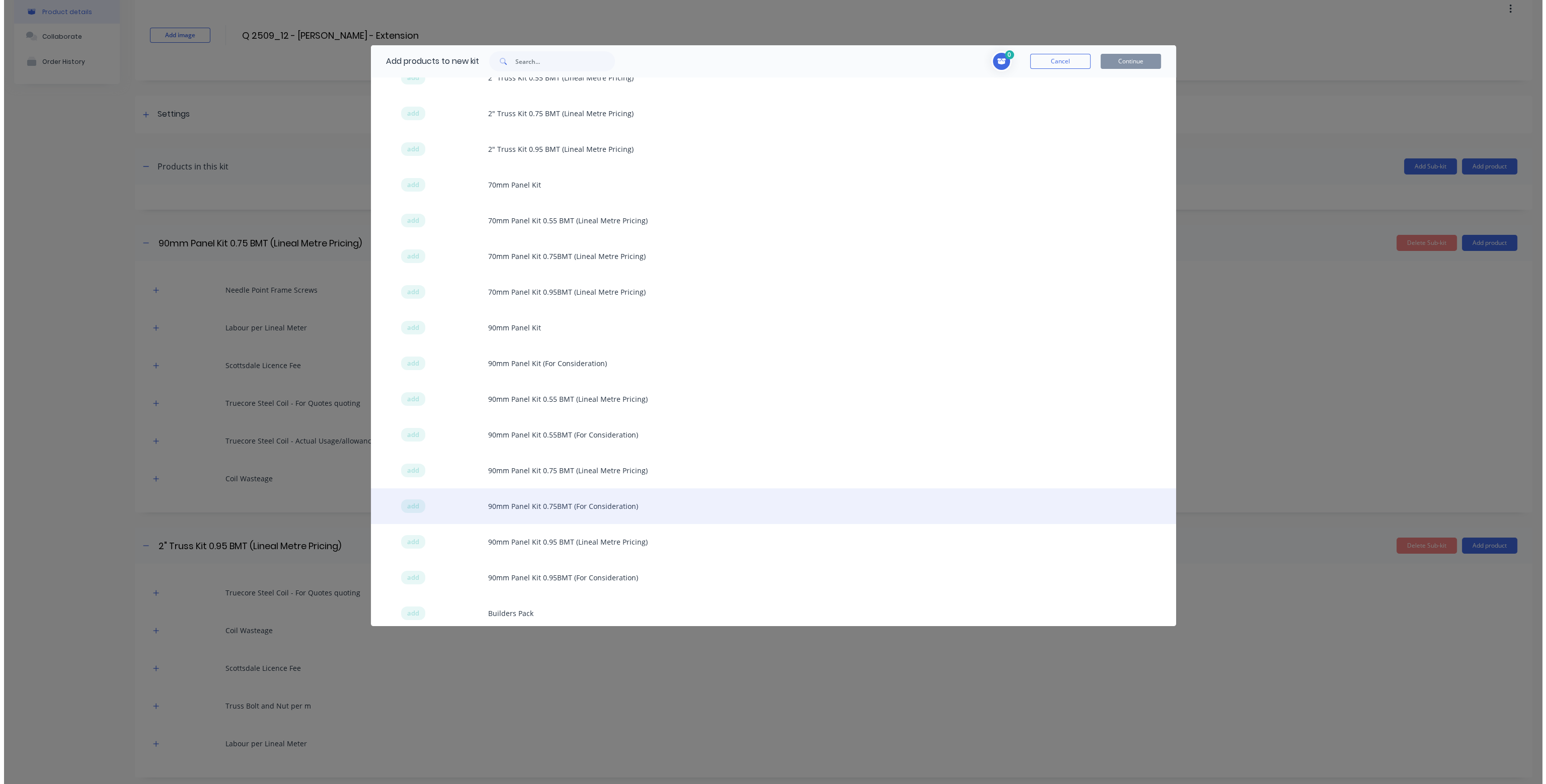
scroll to position [101, 0]
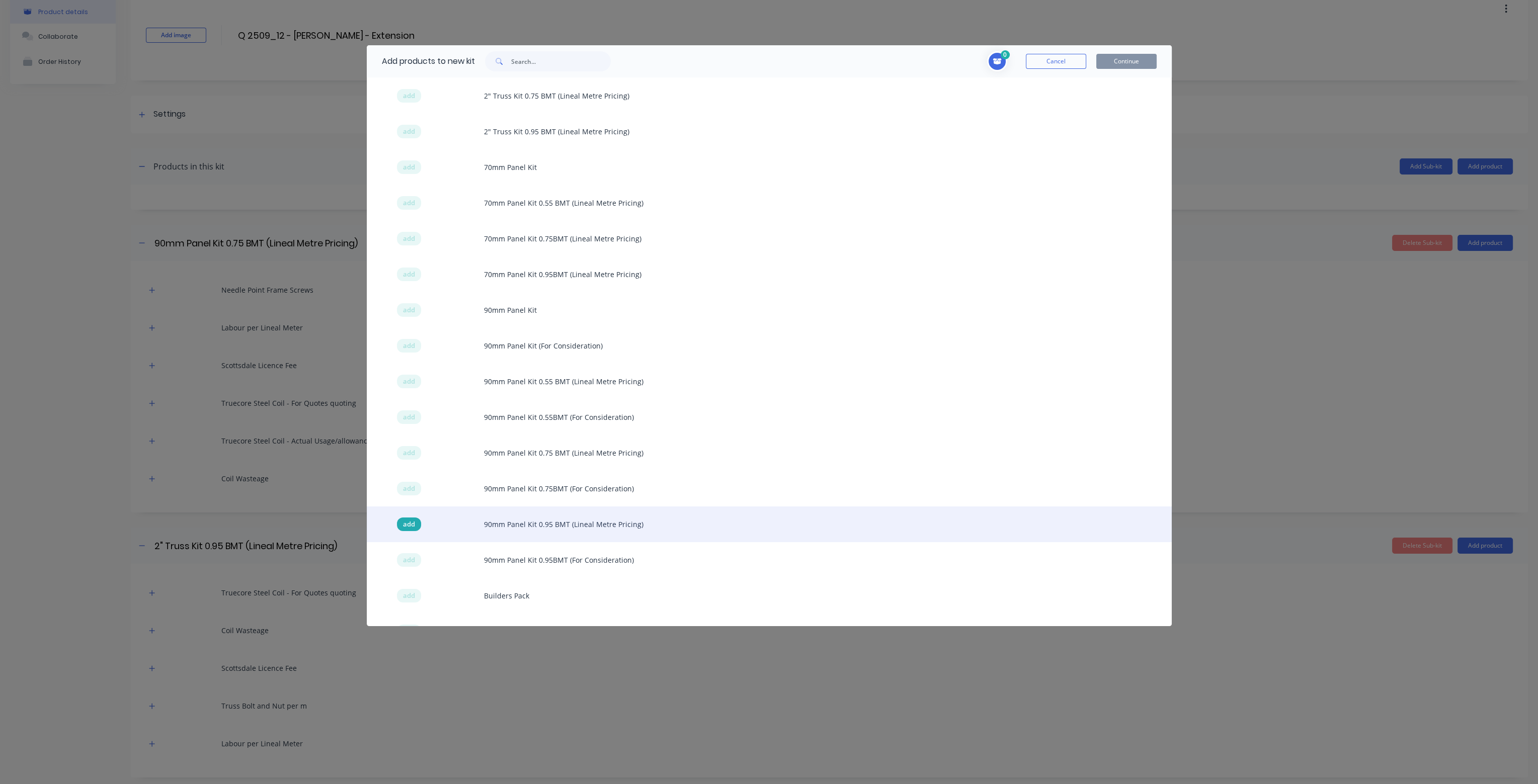
click at [414, 521] on span "add" at bounding box center [409, 524] width 12 height 10
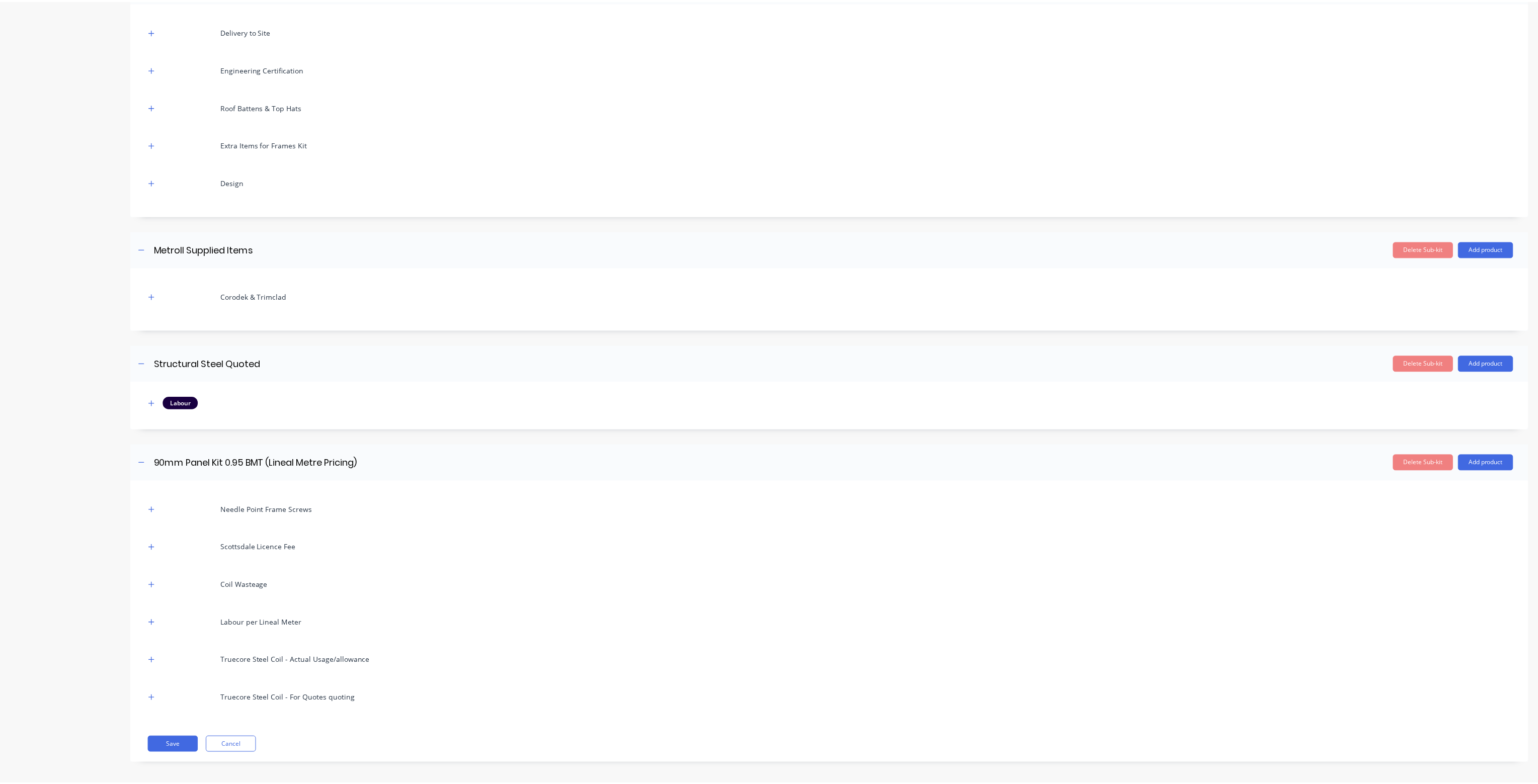
scroll to position [1257, 0]
click at [183, 741] on button "Save" at bounding box center [173, 743] width 50 height 16
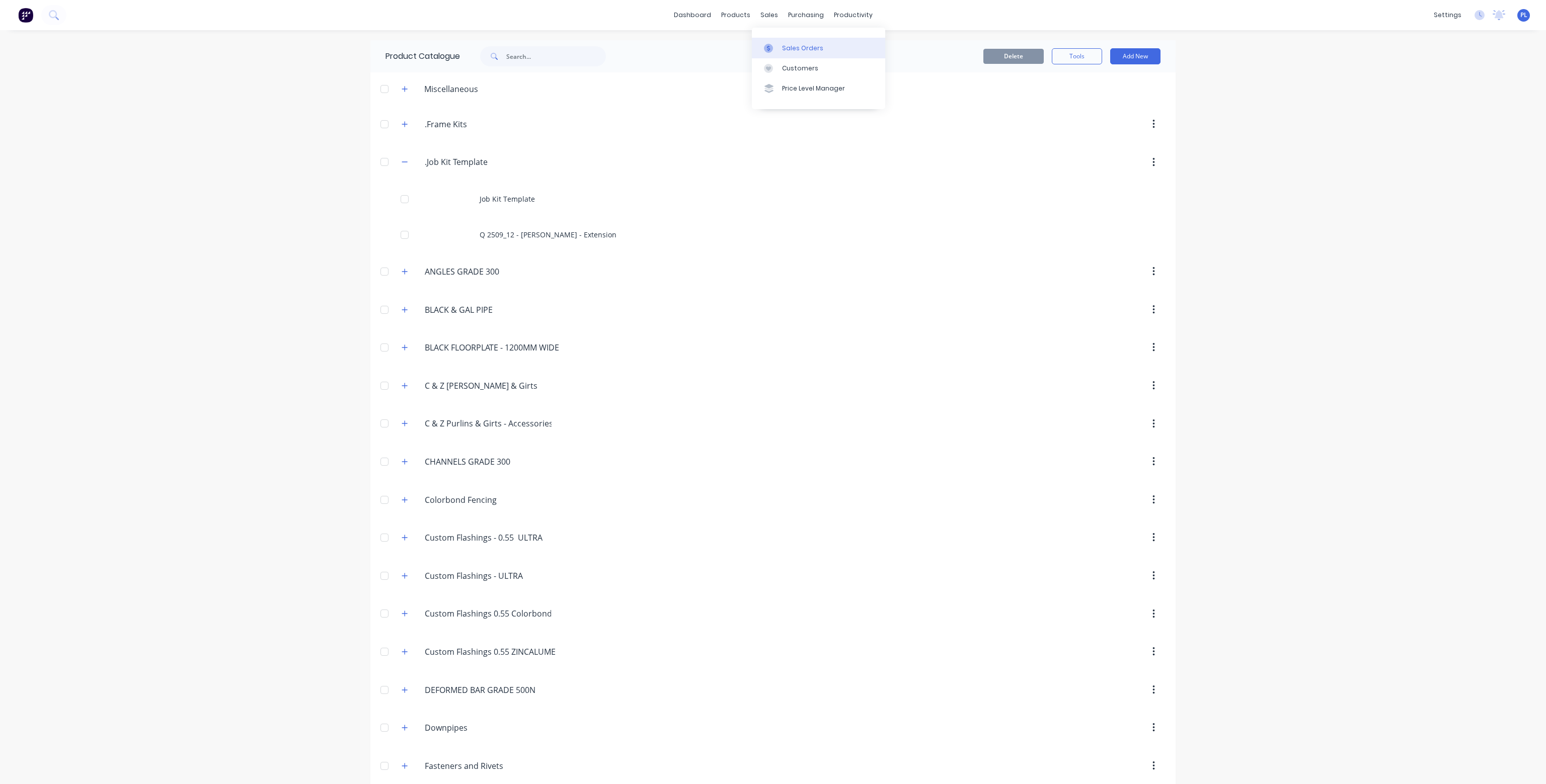
click at [801, 49] on div "Sales Orders" at bounding box center [802, 48] width 41 height 9
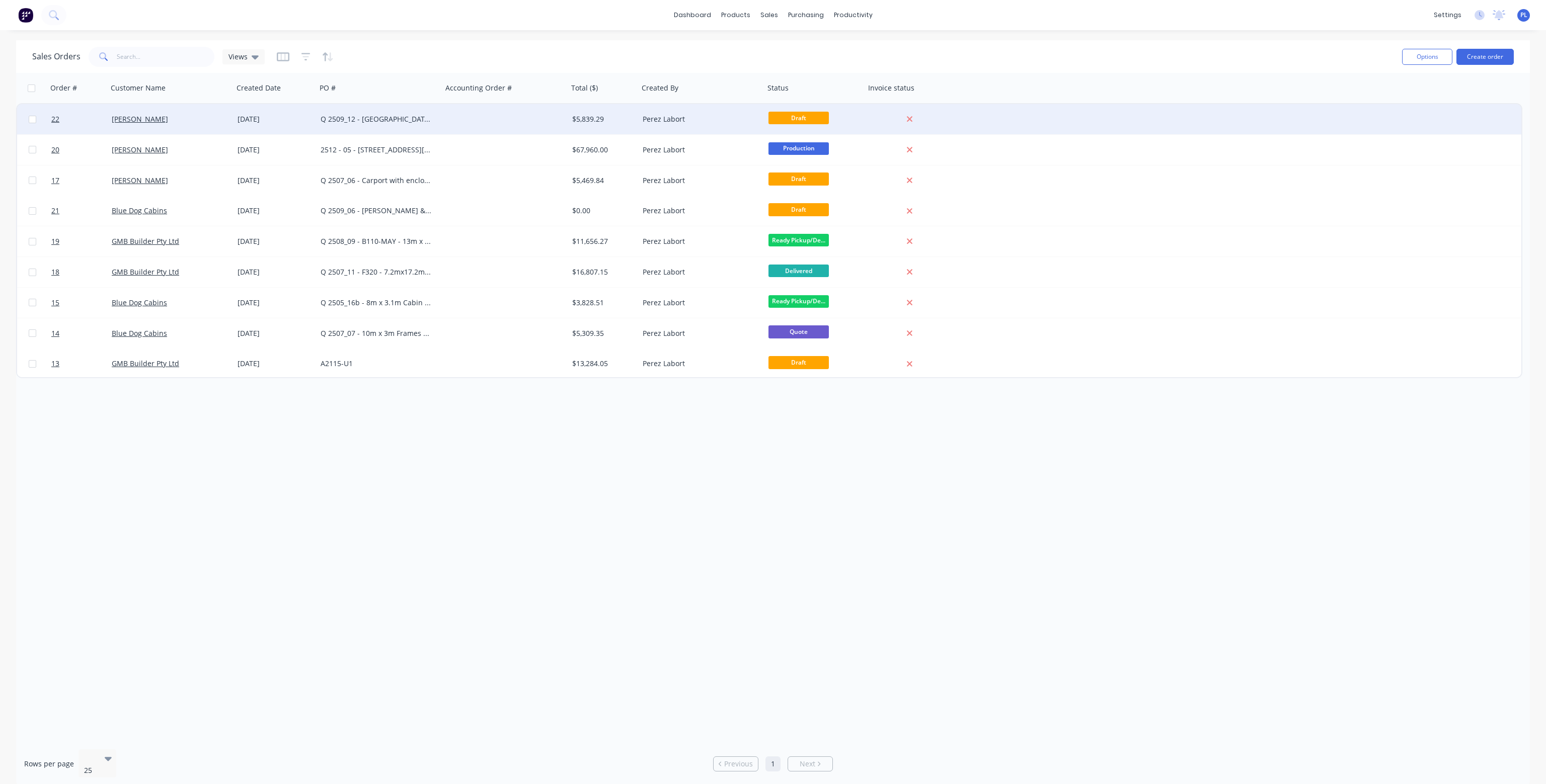
click at [503, 120] on div at bounding box center [505, 119] width 126 height 30
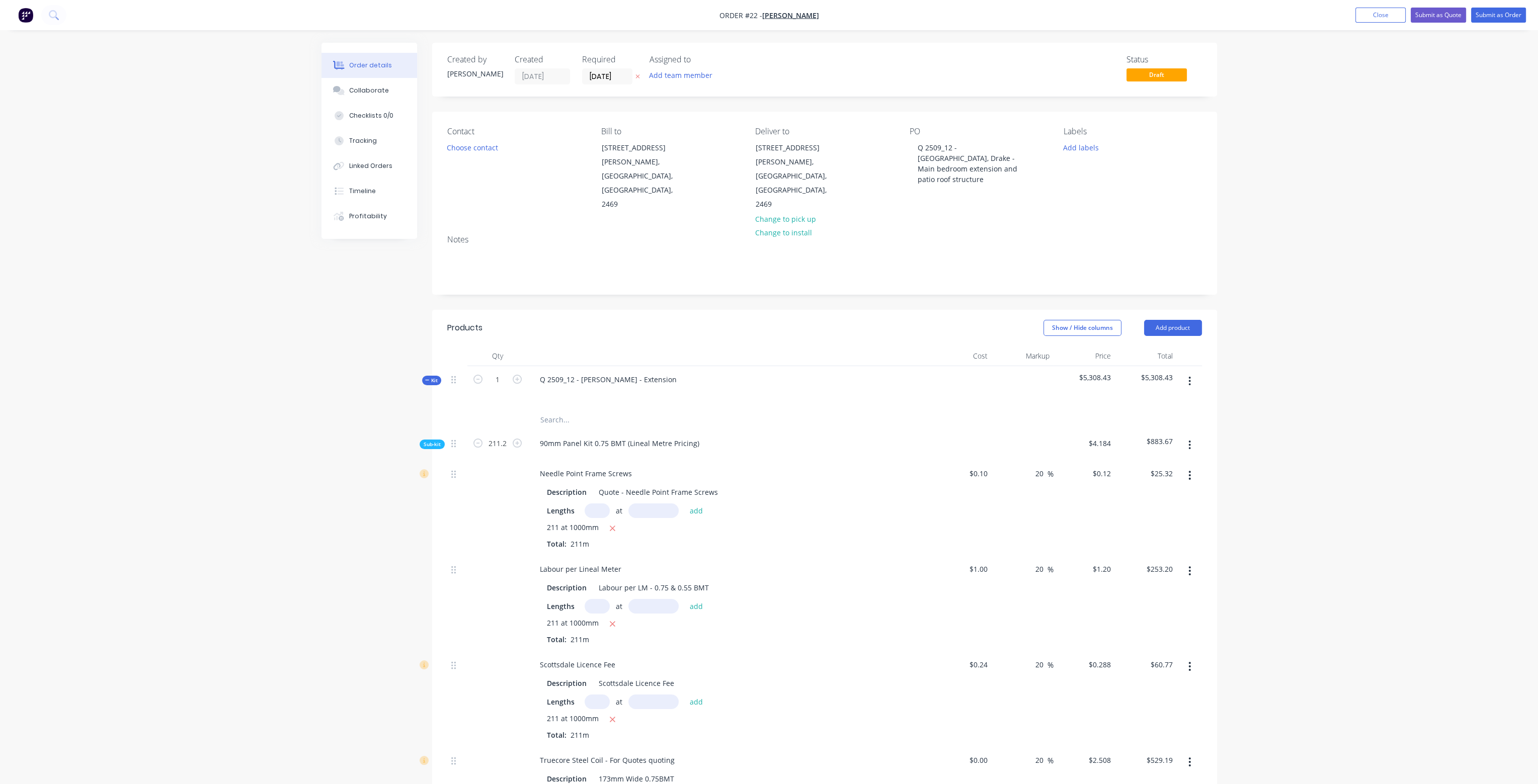
click at [1191, 376] on icon "button" at bounding box center [1190, 381] width 2 height 11
click at [1140, 461] on div "Delete" at bounding box center [1154, 468] width 77 height 14
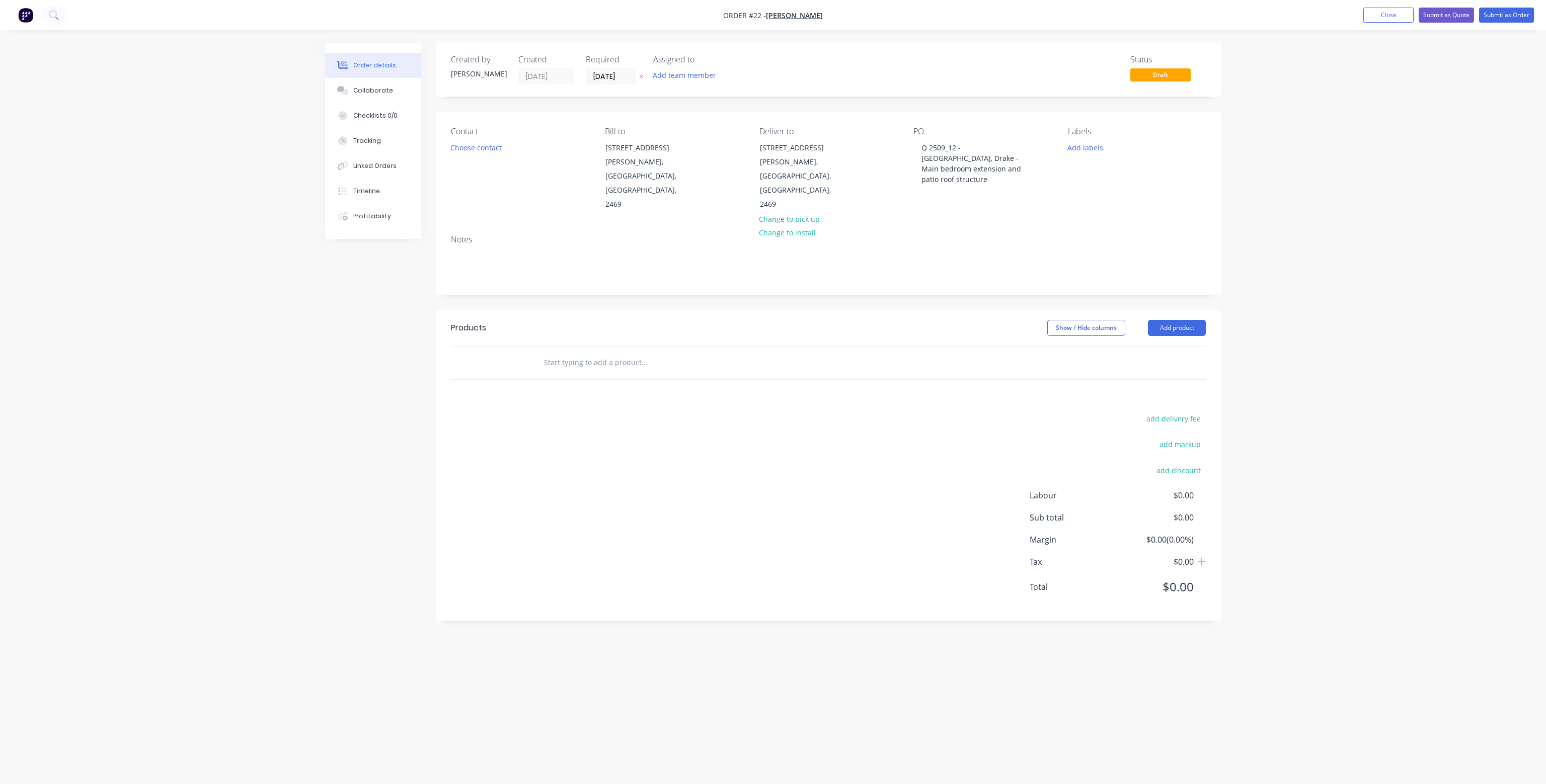
click at [616, 353] on input "text" at bounding box center [644, 363] width 201 height 20
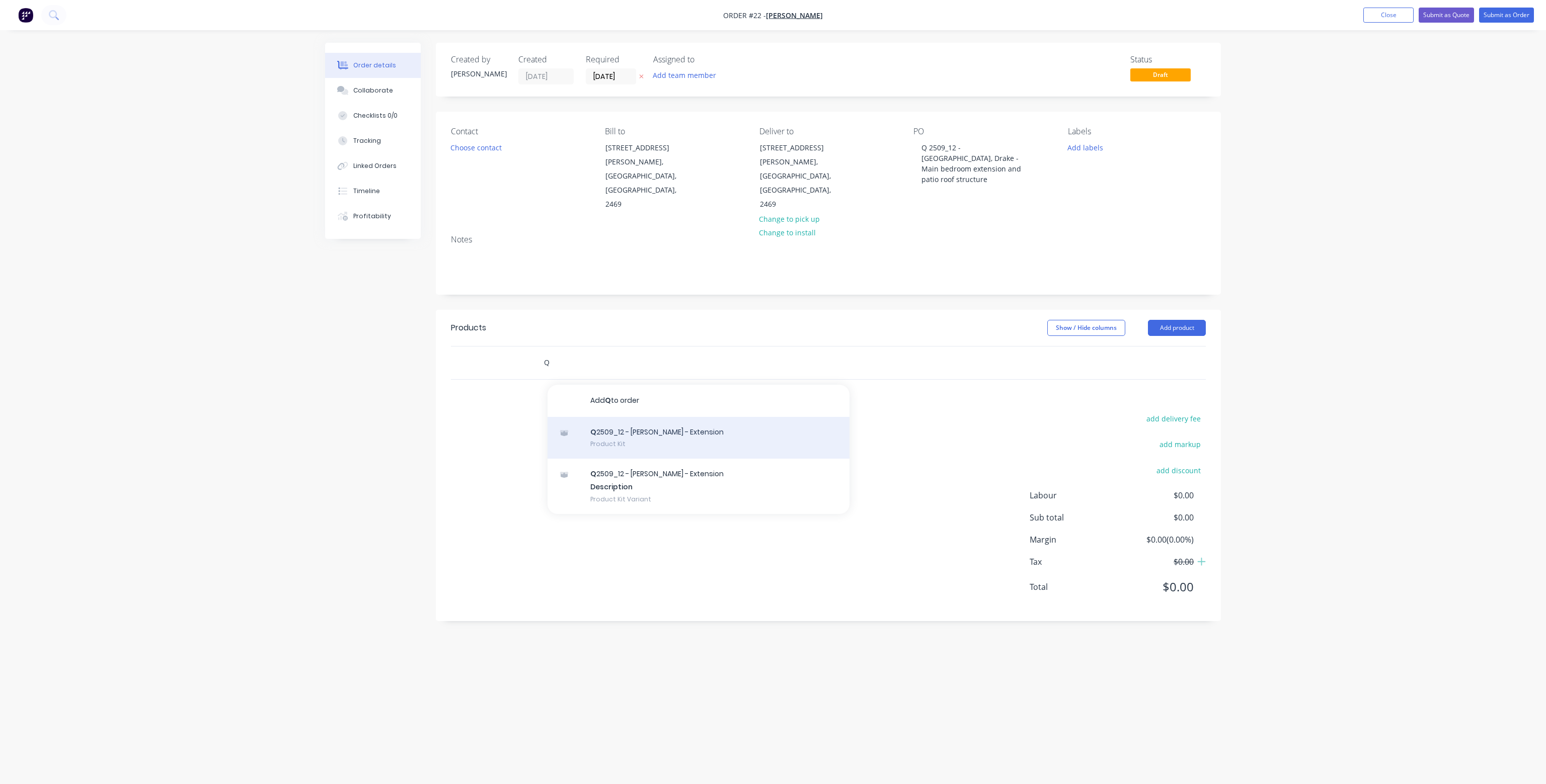
type input "Q"
click at [648, 417] on div "Q 2509_12 - [PERSON_NAME] - Extension Product Kit" at bounding box center [698, 438] width 302 height 42
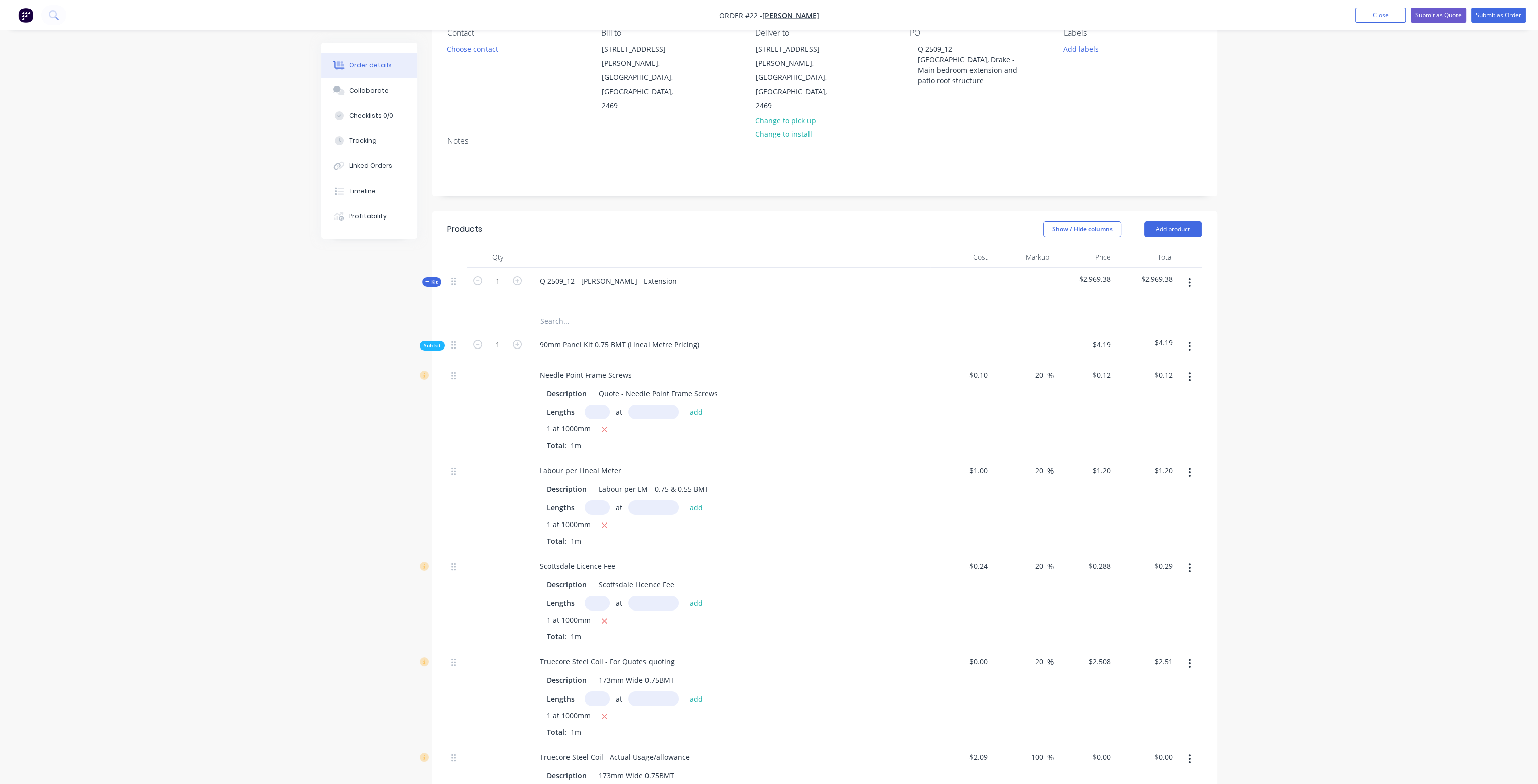
scroll to position [101, 0]
type input "211.2"
click at [834, 280] on div "Q 2509_12 - [PERSON_NAME] - Extension" at bounding box center [729, 287] width 403 height 44
type input "$25.32"
type input "$253.20"
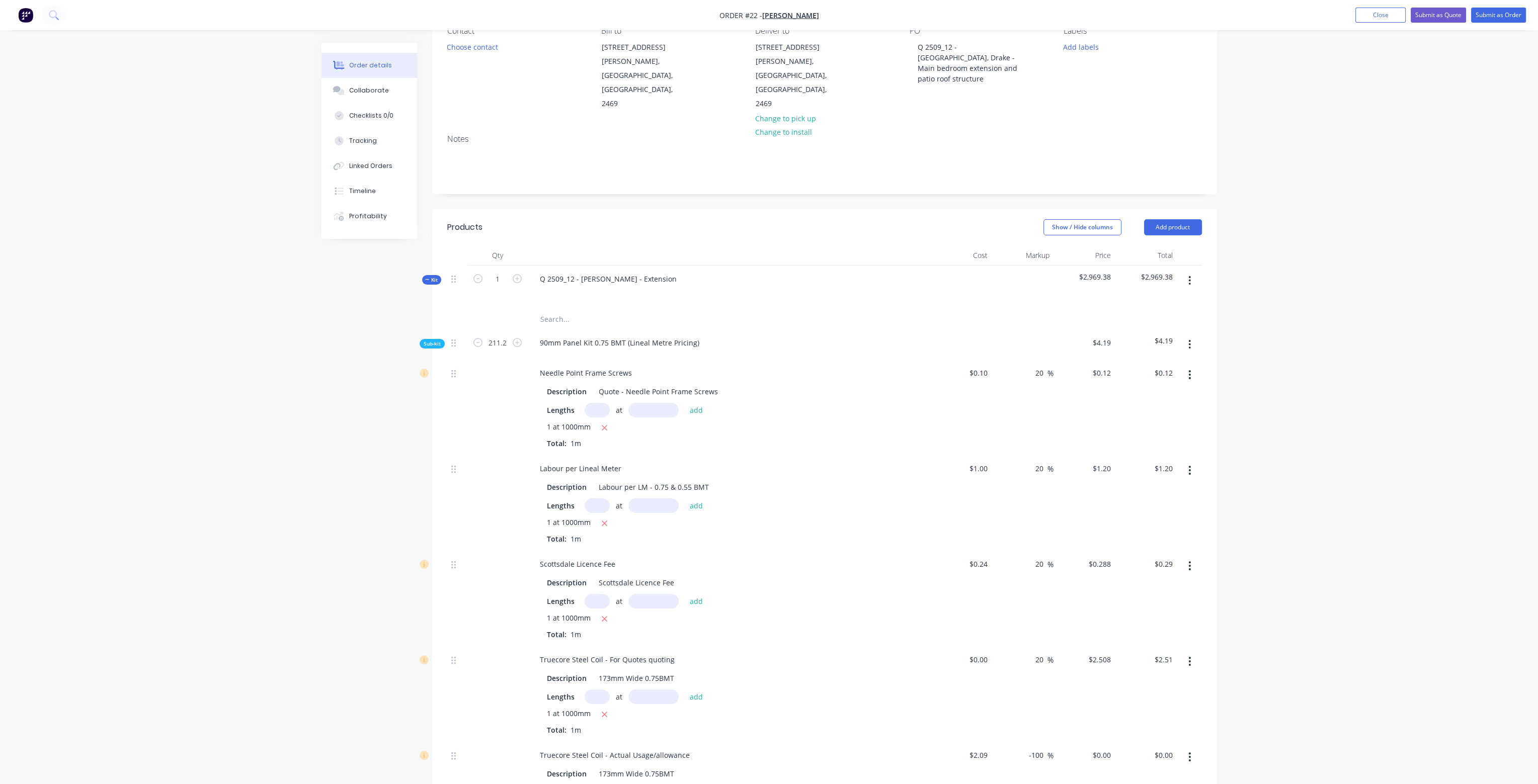
type input "$60.77"
type input "$529.19"
type input "$15.19"
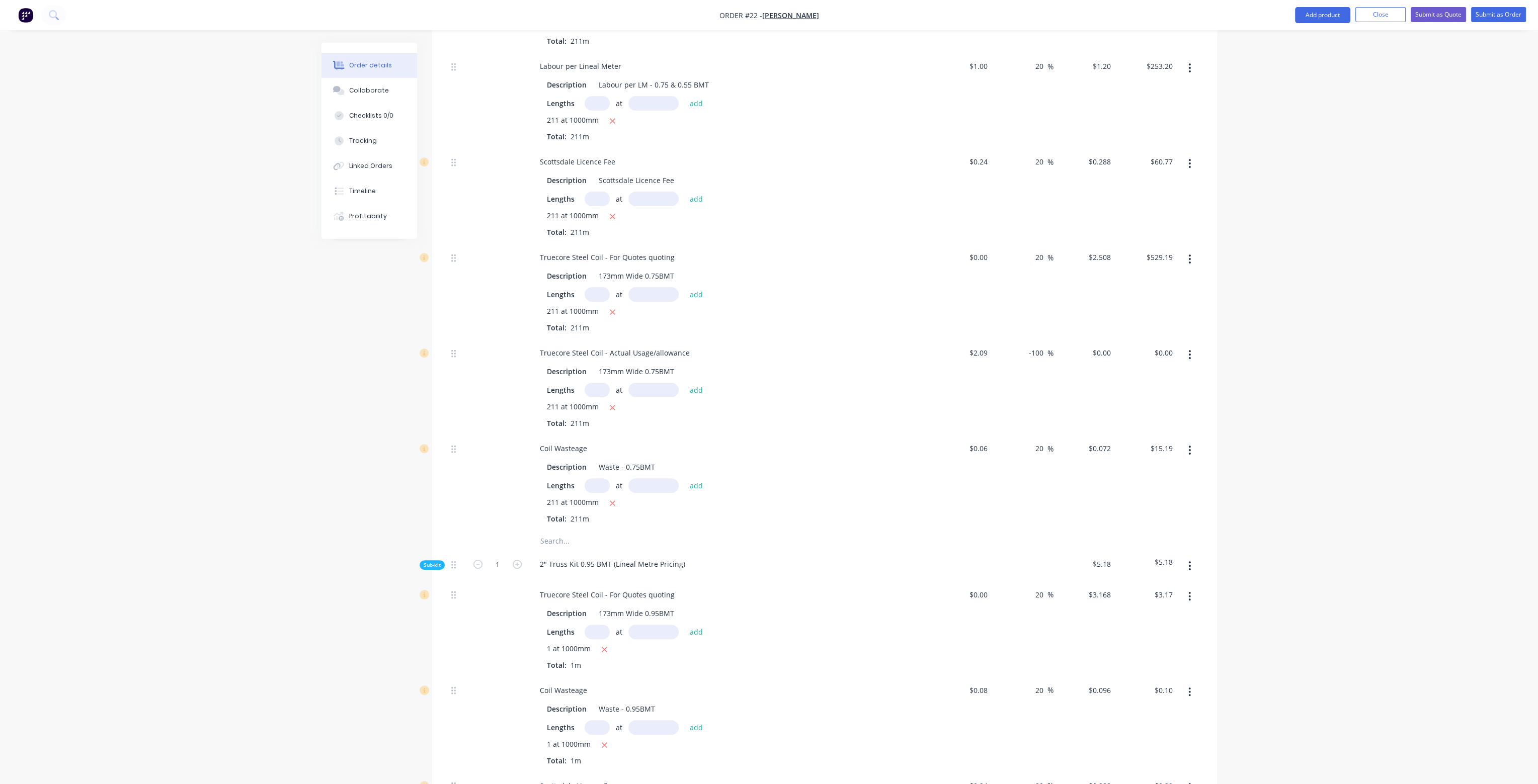
scroll to position [553, 0]
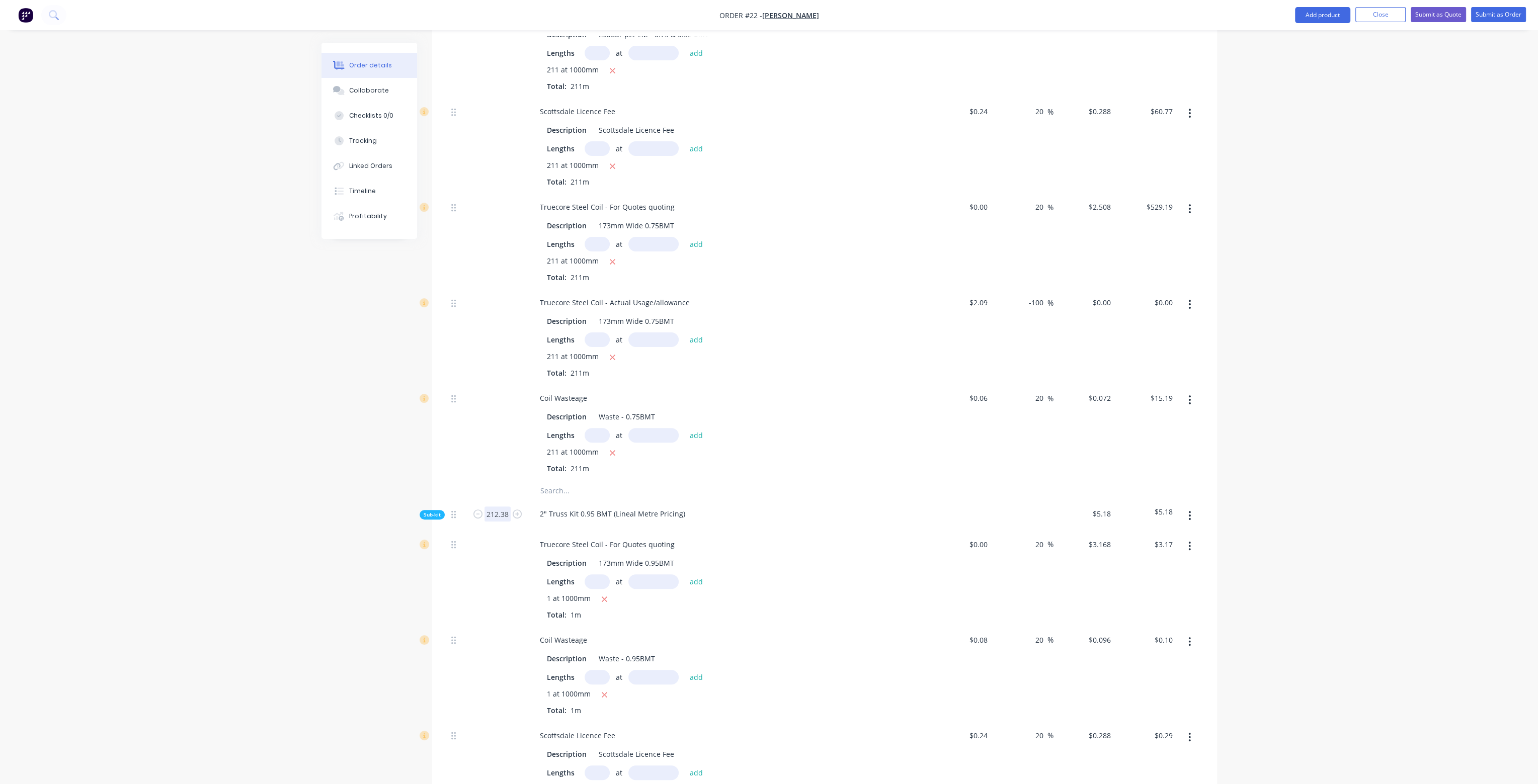
type input "212.38"
click at [834, 410] on div "Description Waste - 0.75BMT" at bounding box center [727, 417] width 368 height 14
type input "$671.62"
type input "$20.35"
type input "$61.06"
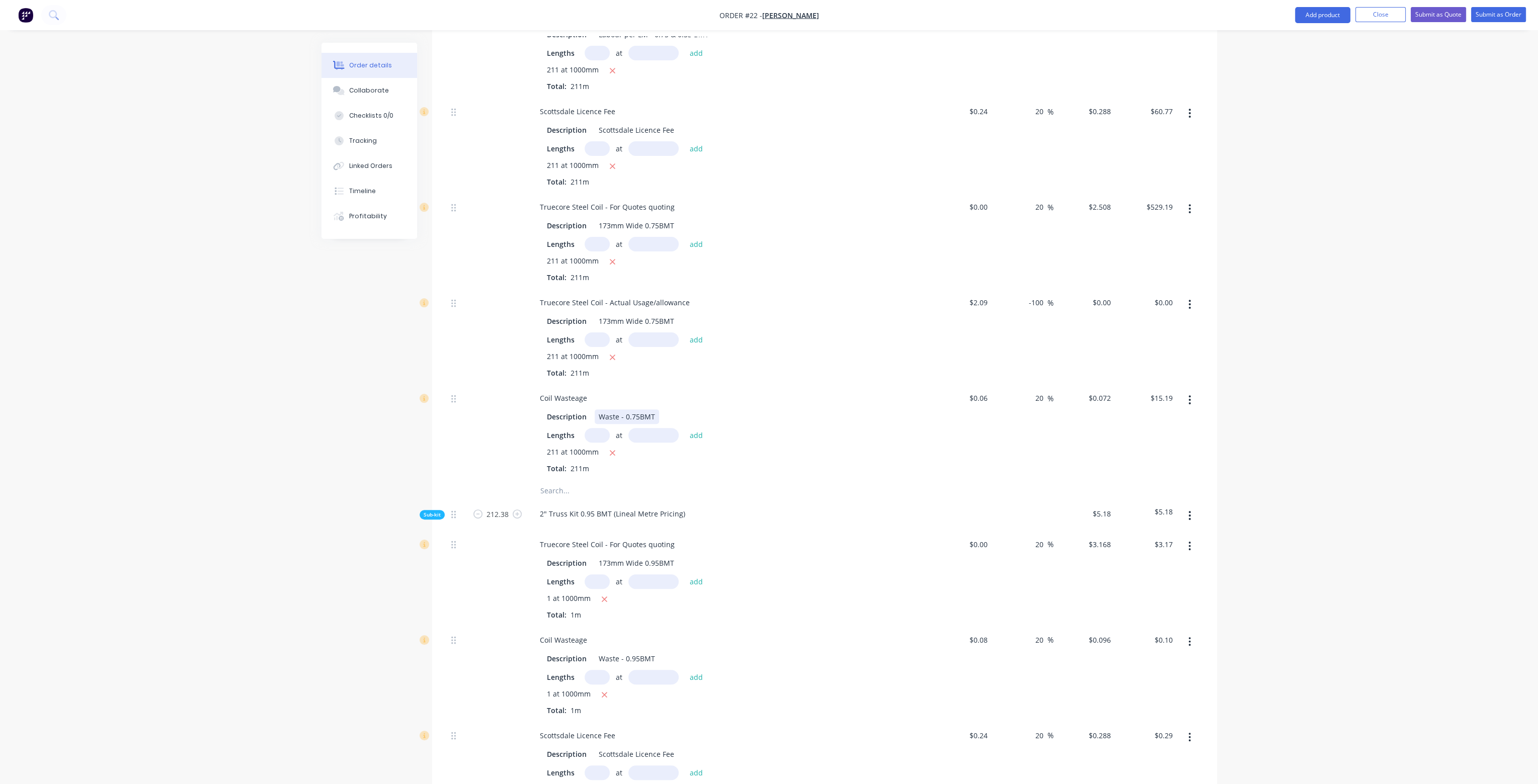
type input "$89.04"
type input "$254.40"
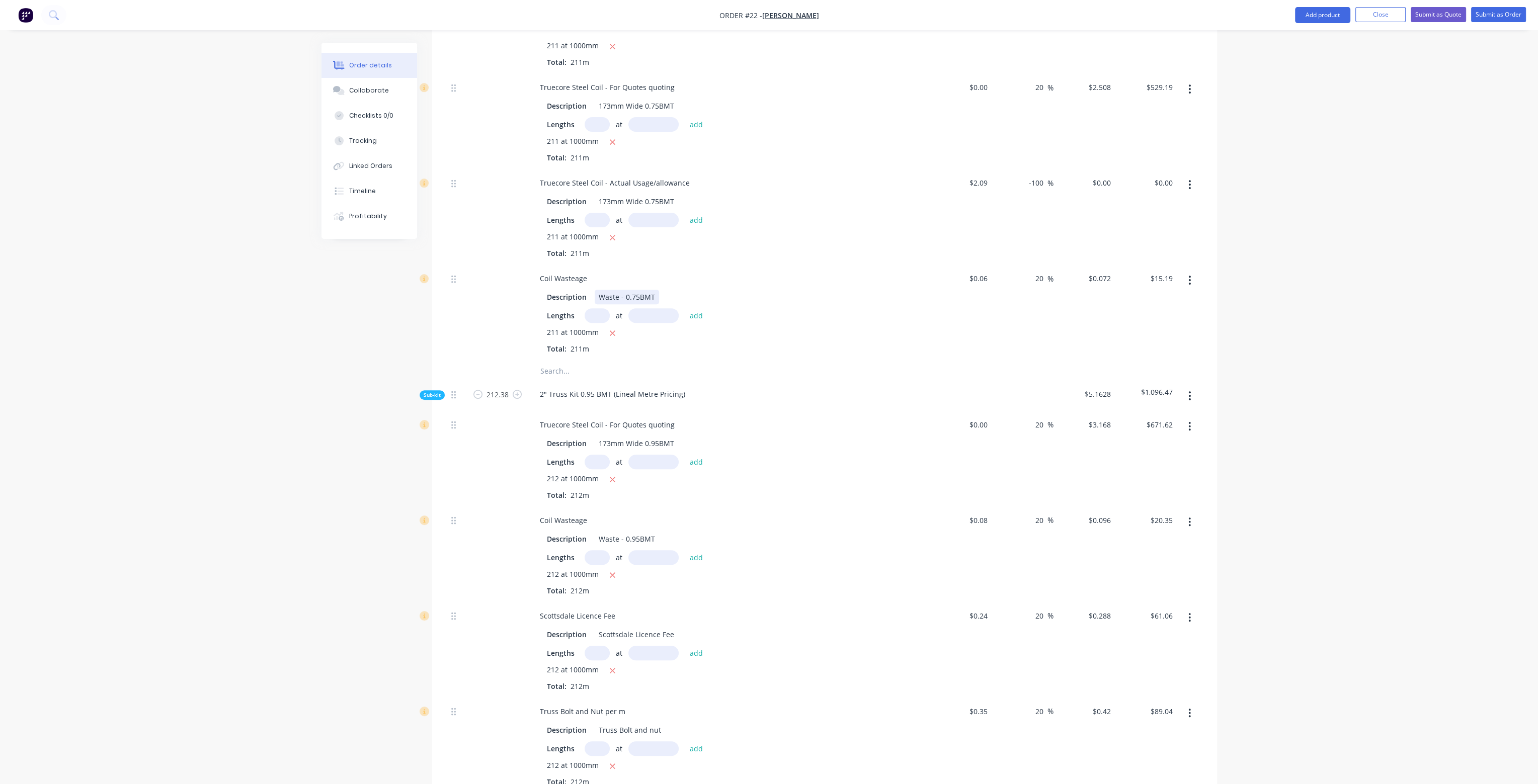
scroll to position [654, 0]
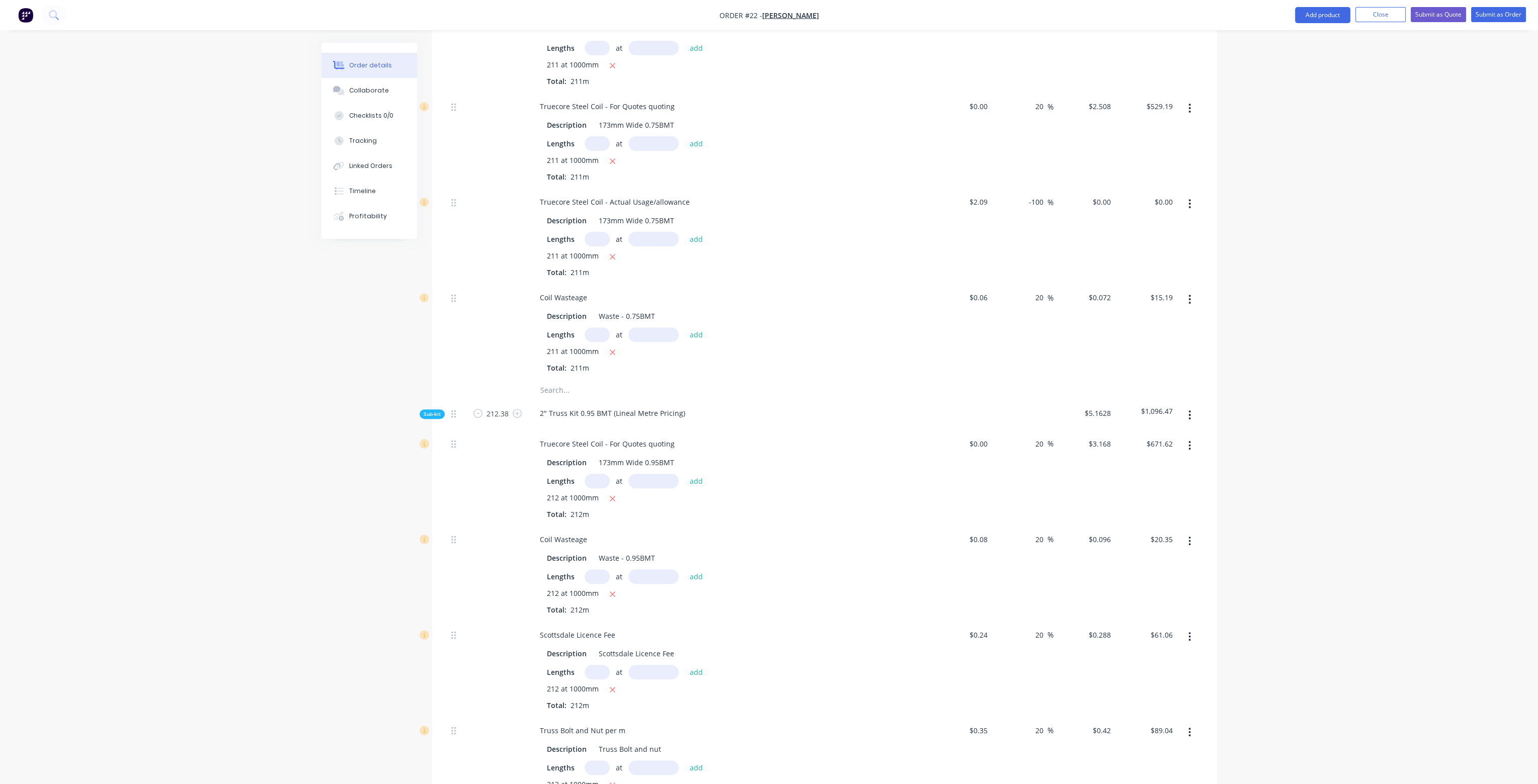
click at [1194, 195] on button "button" at bounding box center [1189, 204] width 23 height 18
click at [1153, 263] on div "Delete" at bounding box center [1154, 271] width 77 height 14
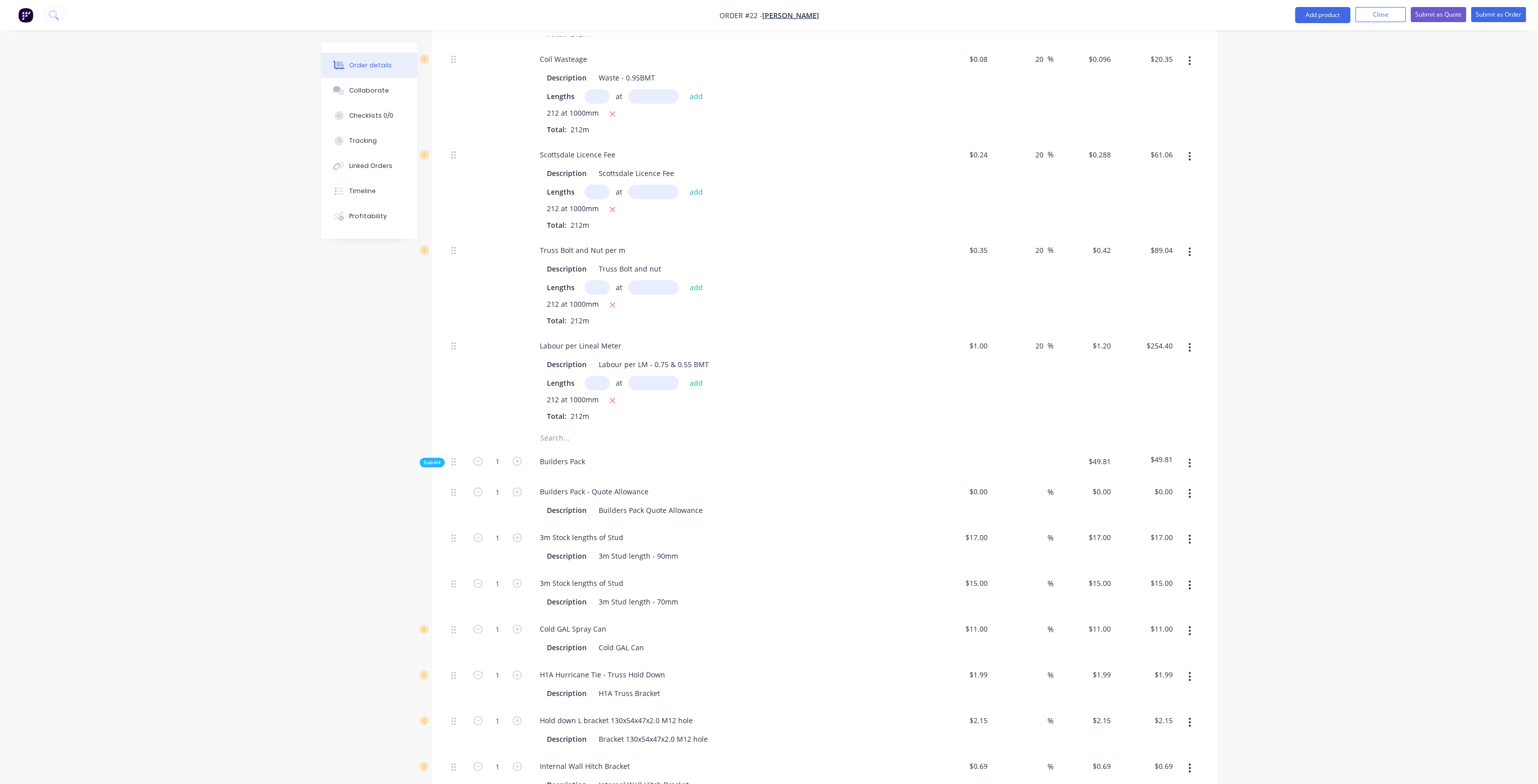
scroll to position [1056, 0]
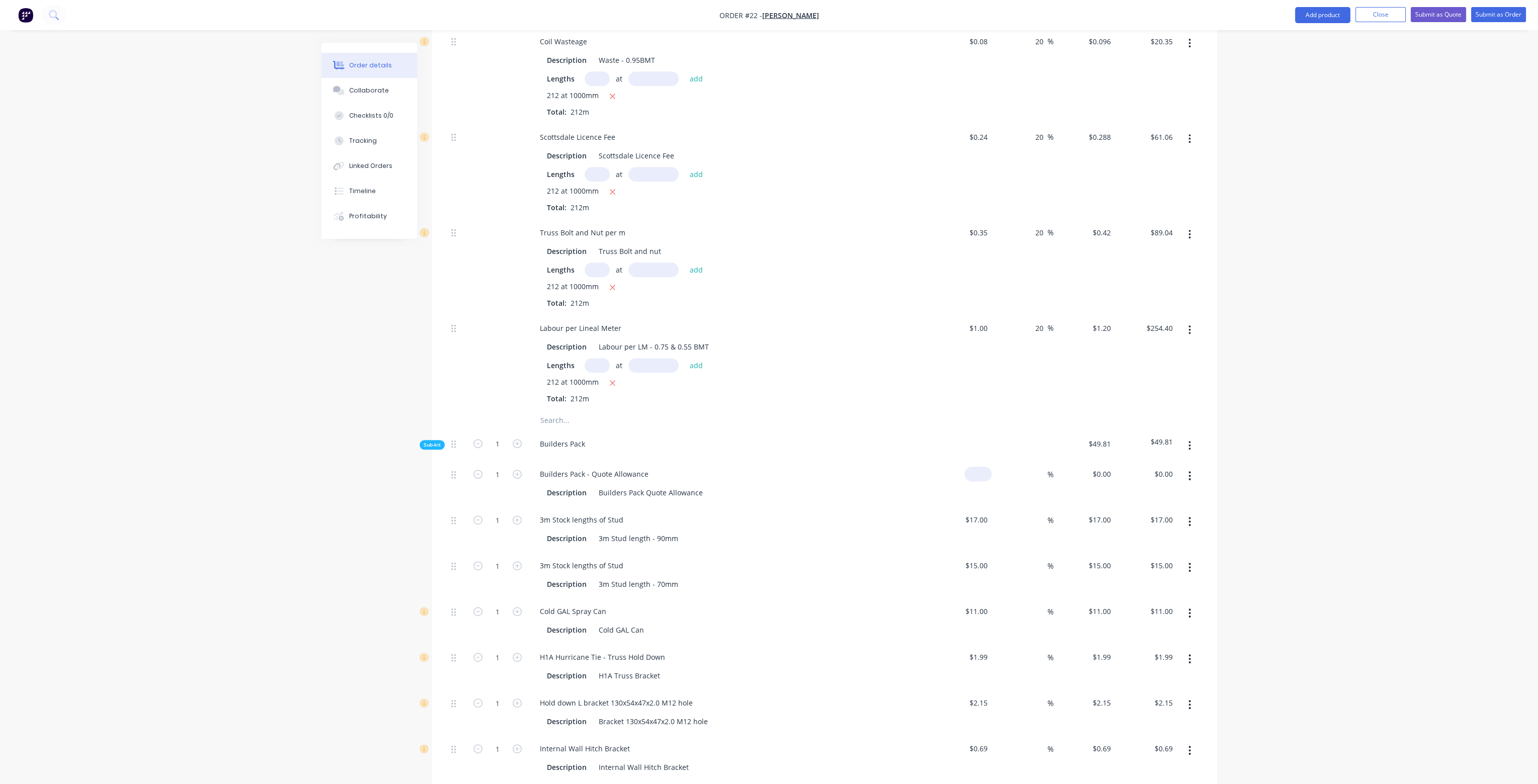
click at [987, 467] on input at bounding box center [980, 474] width 23 height 14
type input "$350.00"
click at [987, 380] on div "$1.00 $1.00" at bounding box center [961, 362] width 62 height 95
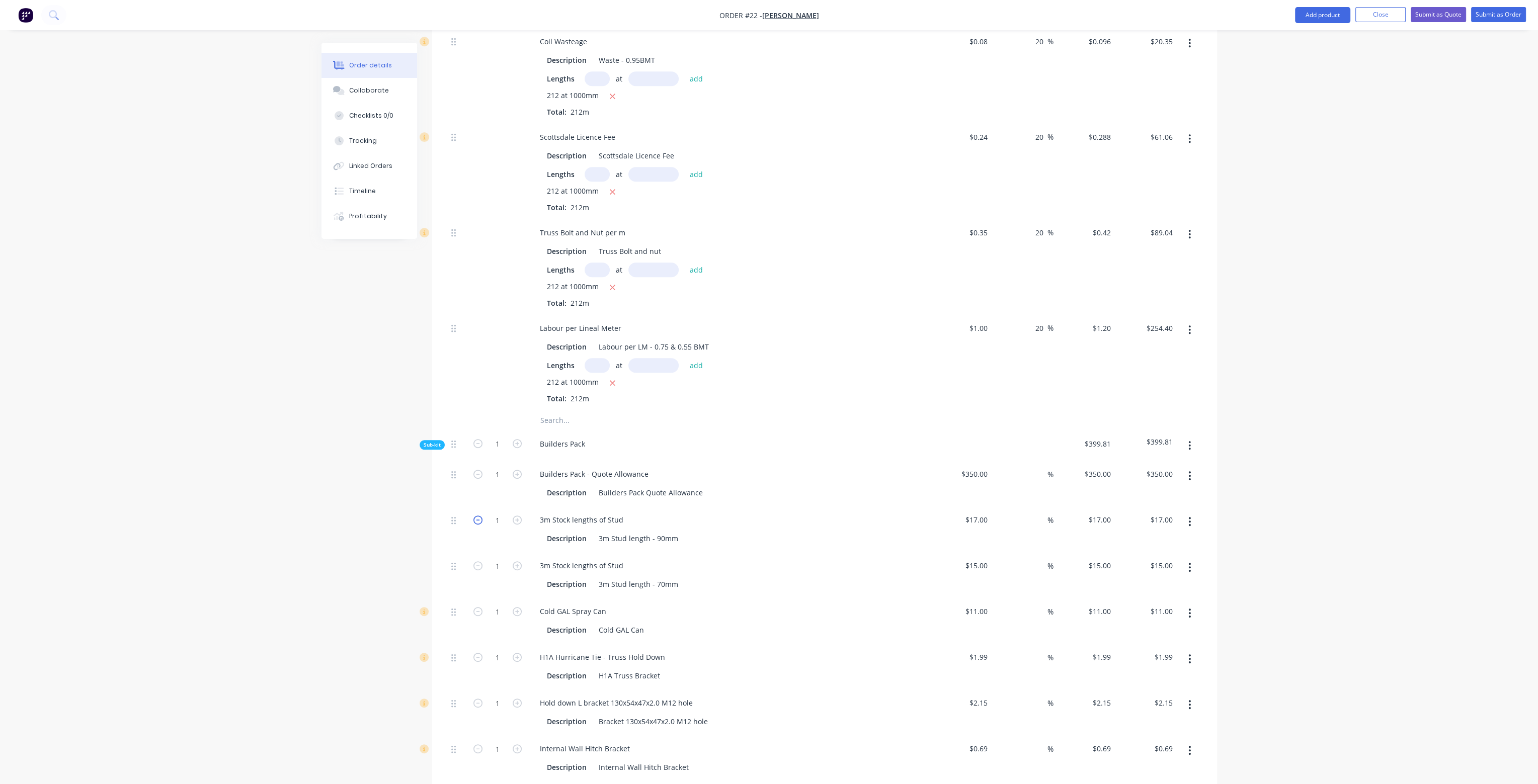
click at [476, 516] on icon "button" at bounding box center [478, 520] width 9 height 9
type input "0"
type input "$0.00"
click at [475, 557] on form "1" at bounding box center [497, 564] width 52 height 15
click at [477, 561] on icon "button" at bounding box center [478, 566] width 9 height 9
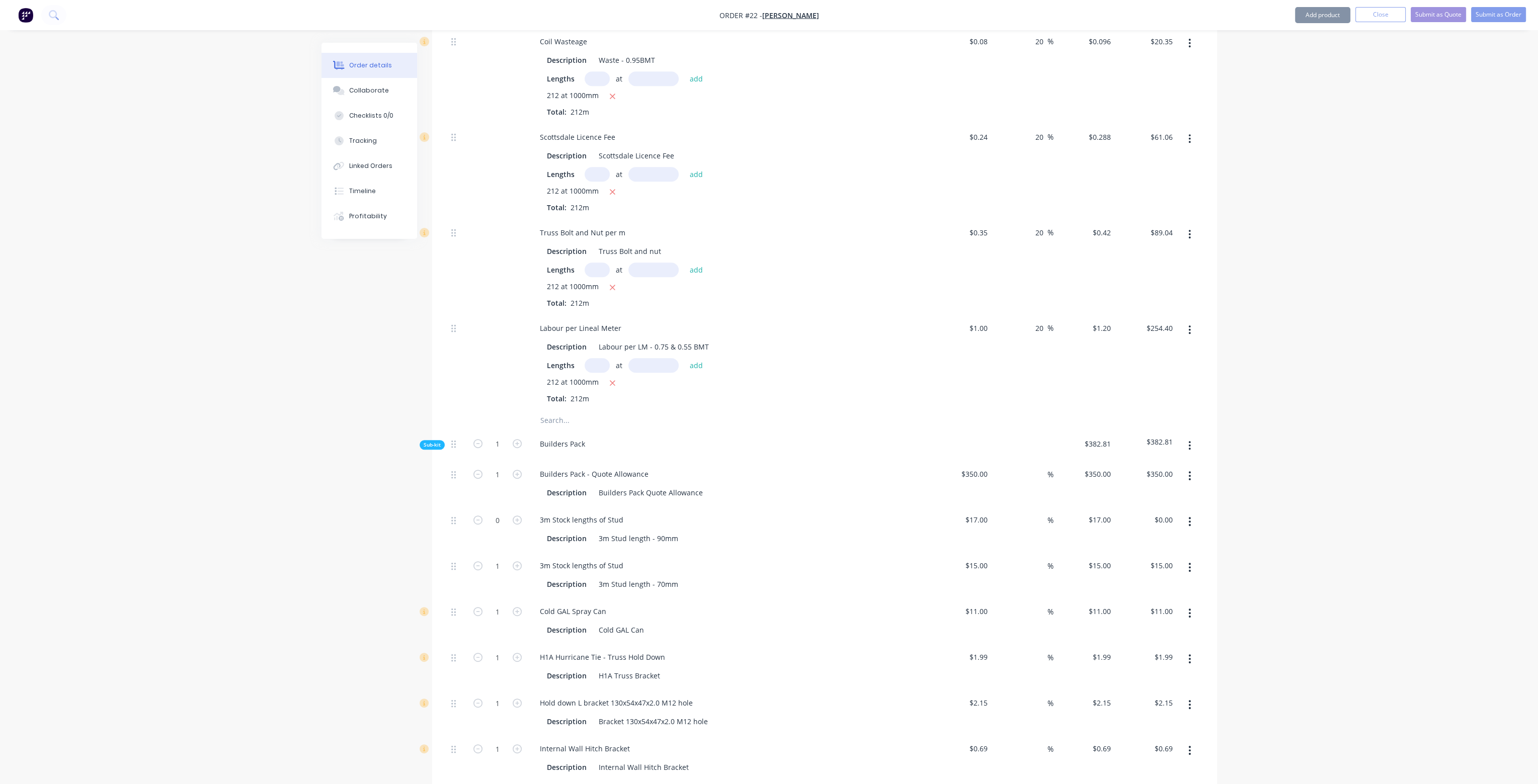
type input "0"
type input "$0.00"
click at [476, 607] on icon "button" at bounding box center [478, 611] width 9 height 9
type input "0"
type input "$0.00"
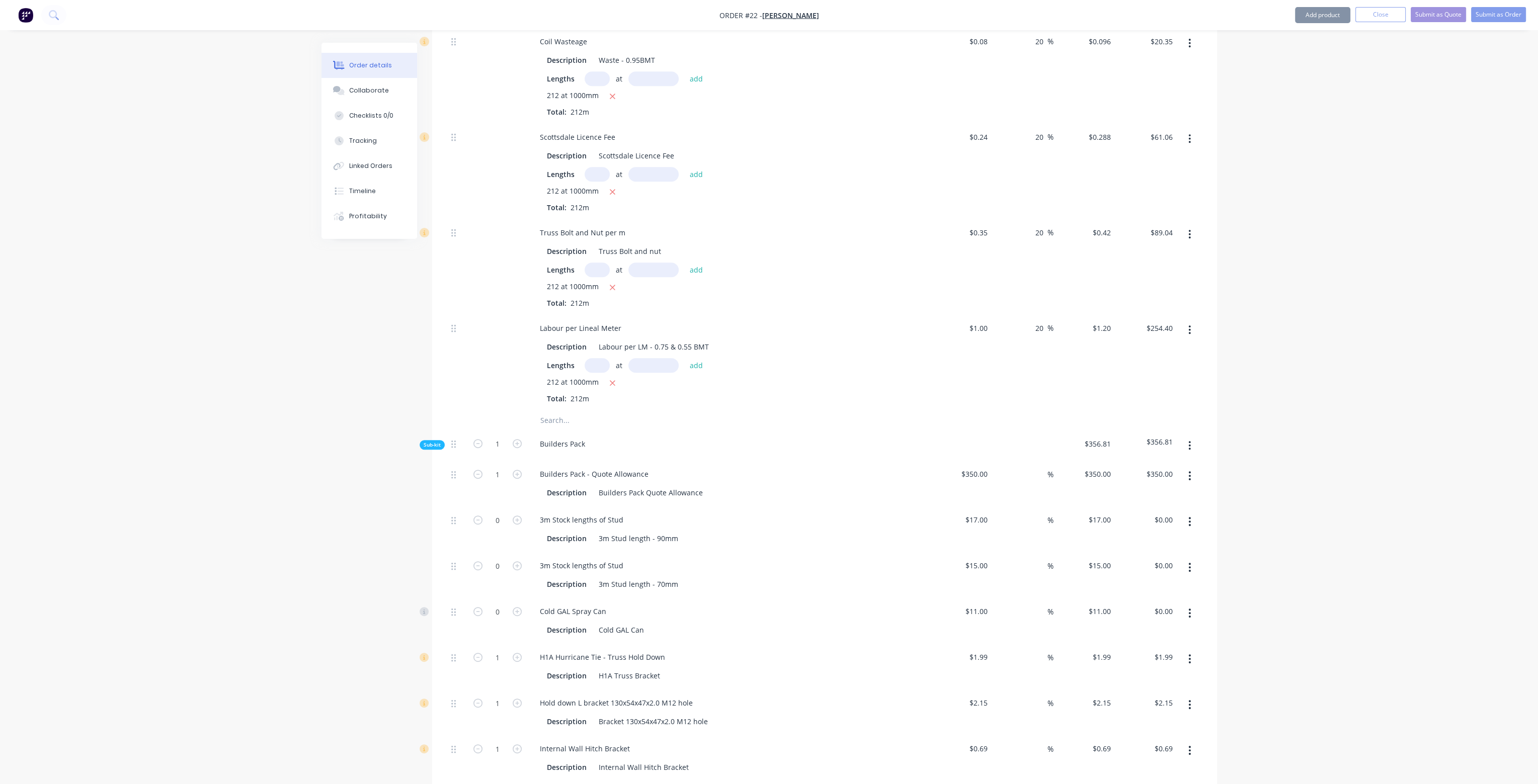
drag, startPoint x: 481, startPoint y: 628, endPoint x: 473, endPoint y: 656, distance: 29.1
click at [479, 649] on form "1" at bounding box center [497, 656] width 52 height 15
click at [475, 699] on icon "button" at bounding box center [478, 703] width 9 height 9
type input "0"
type input "$0.00"
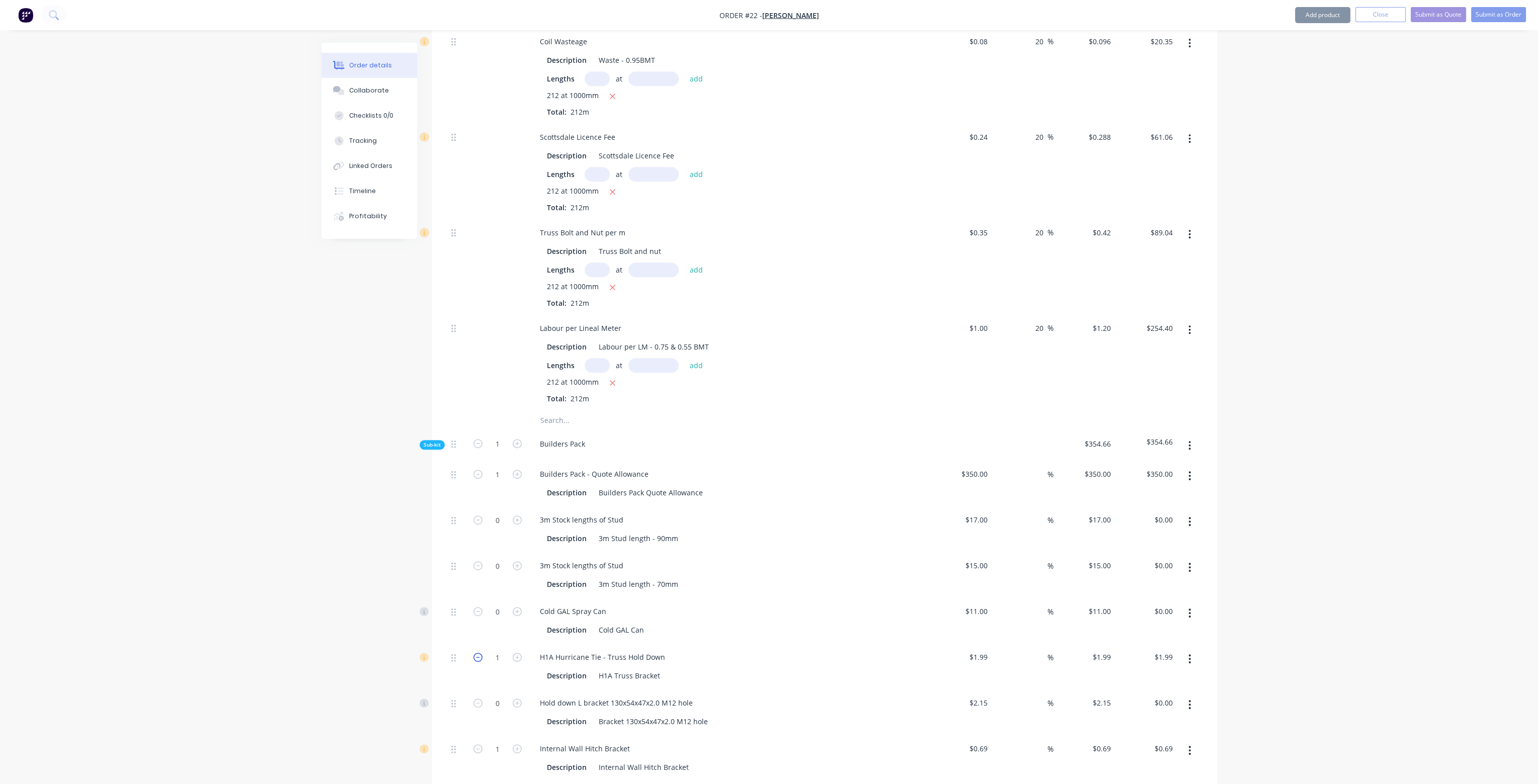
click at [477, 653] on icon "button" at bounding box center [478, 657] width 9 height 9
type input "0"
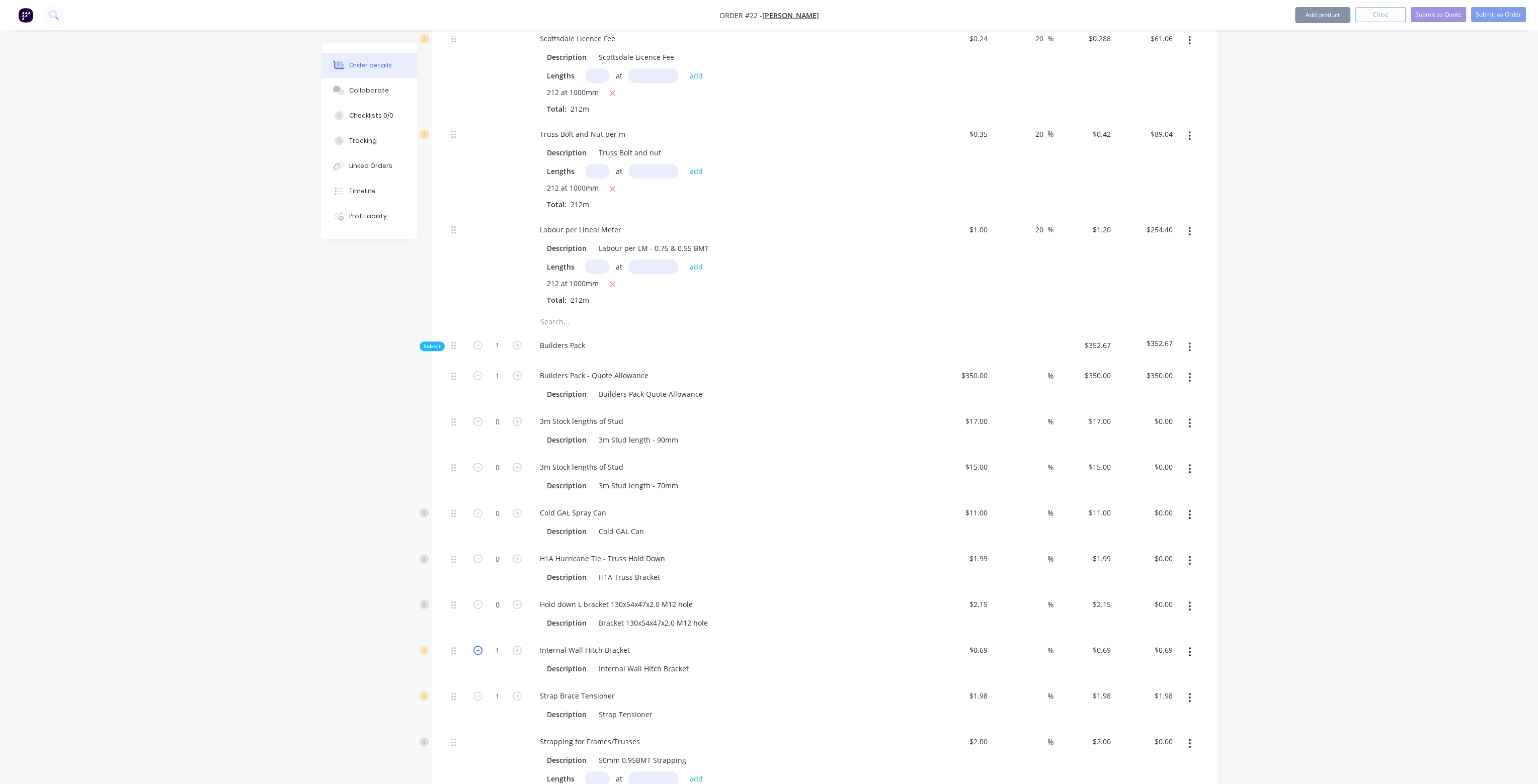
scroll to position [1157, 0]
click at [479, 644] on icon "button" at bounding box center [478, 648] width 9 height 9
click at [478, 690] on icon "button" at bounding box center [478, 694] width 9 height 9
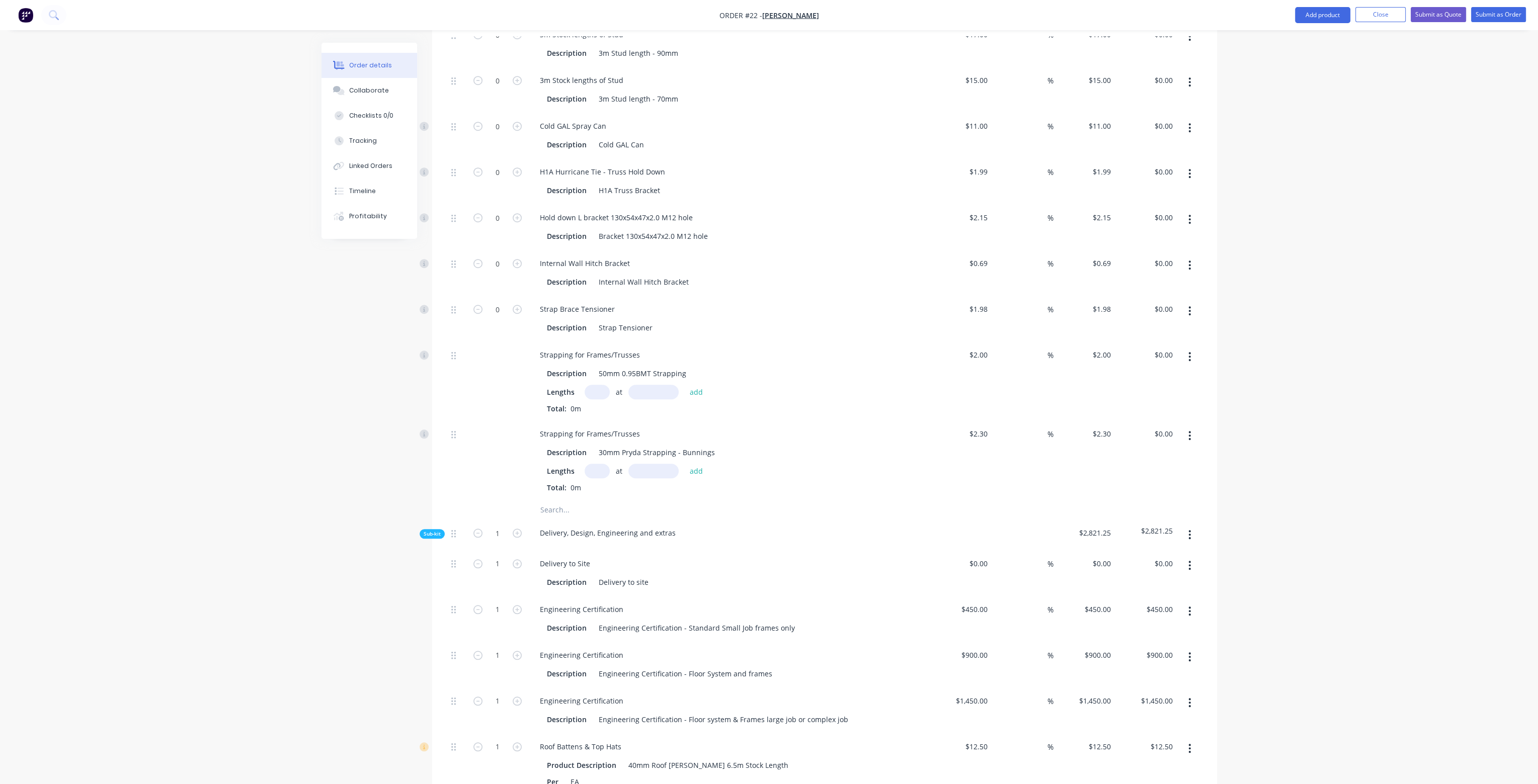
scroll to position [1559, 0]
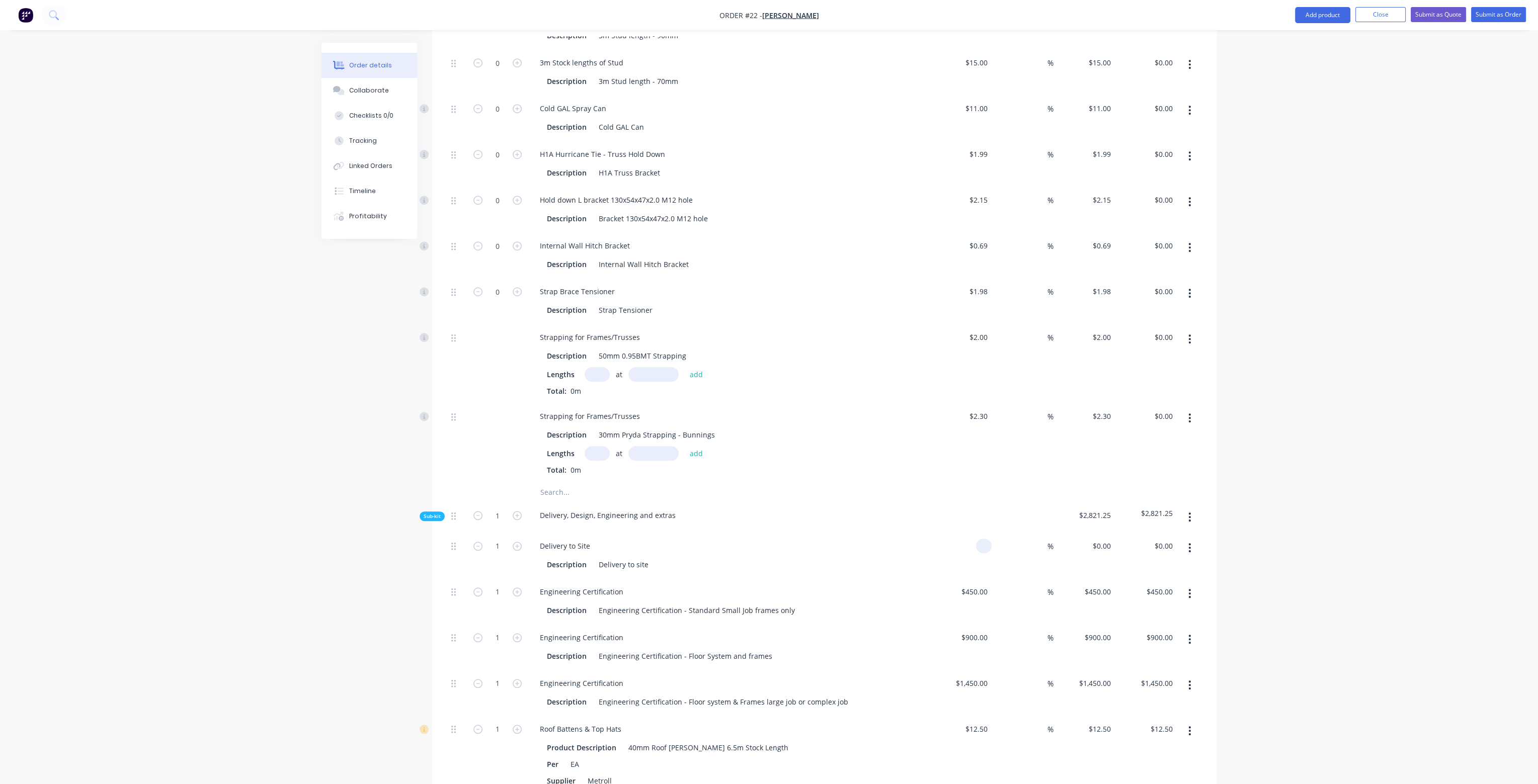
click at [988, 539] on input at bounding box center [985, 546] width 11 height 14
click at [1192, 630] on button "button" at bounding box center [1189, 639] width 23 height 18
drag, startPoint x: 1167, startPoint y: 681, endPoint x: 1176, endPoint y: 662, distance: 21.0
click at [1166, 699] on div "Delete" at bounding box center [1154, 706] width 77 height 14
click at [1192, 630] on button "button" at bounding box center [1189, 639] width 23 height 18
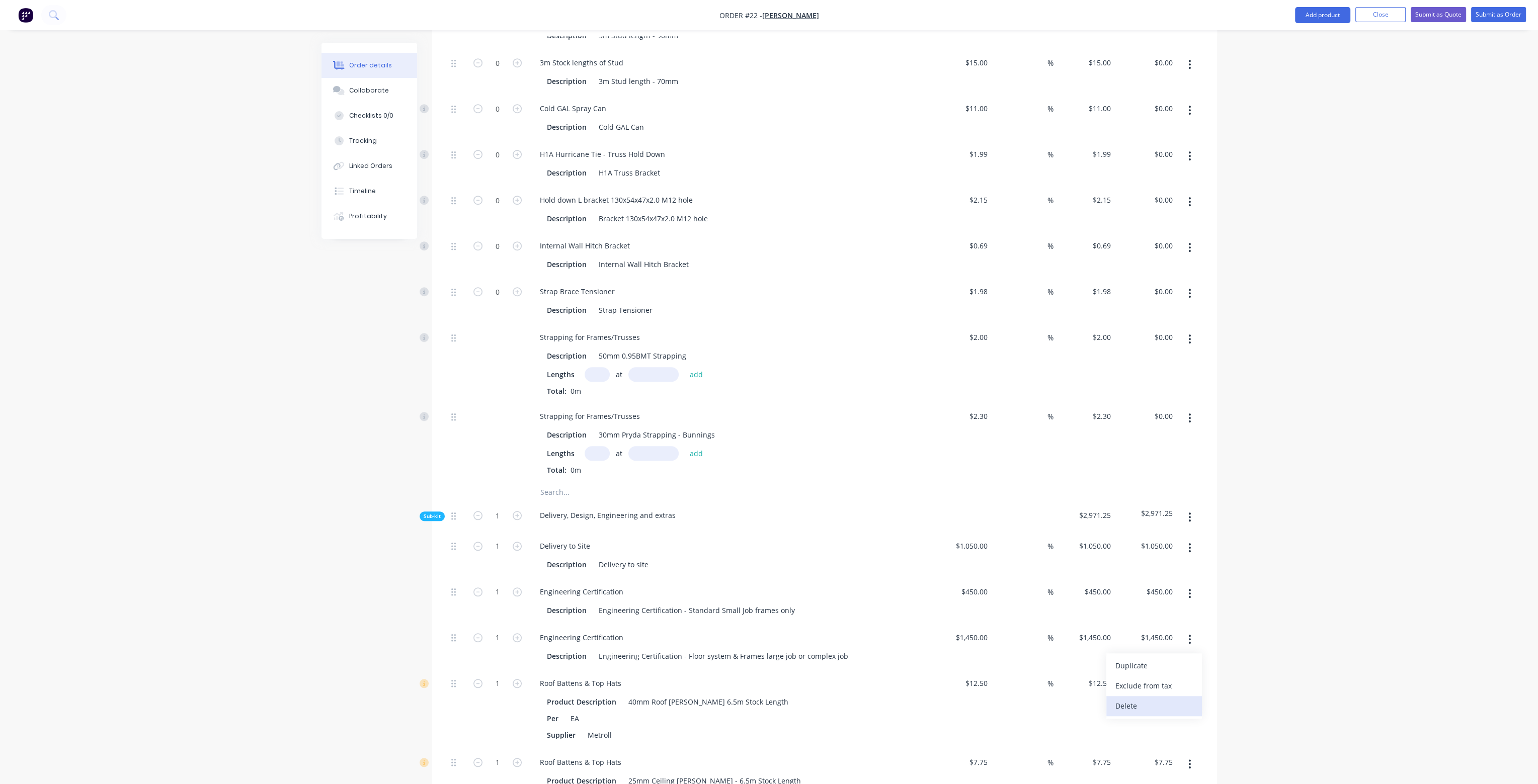
click at [1165, 699] on div "Delete" at bounding box center [1154, 706] width 77 height 14
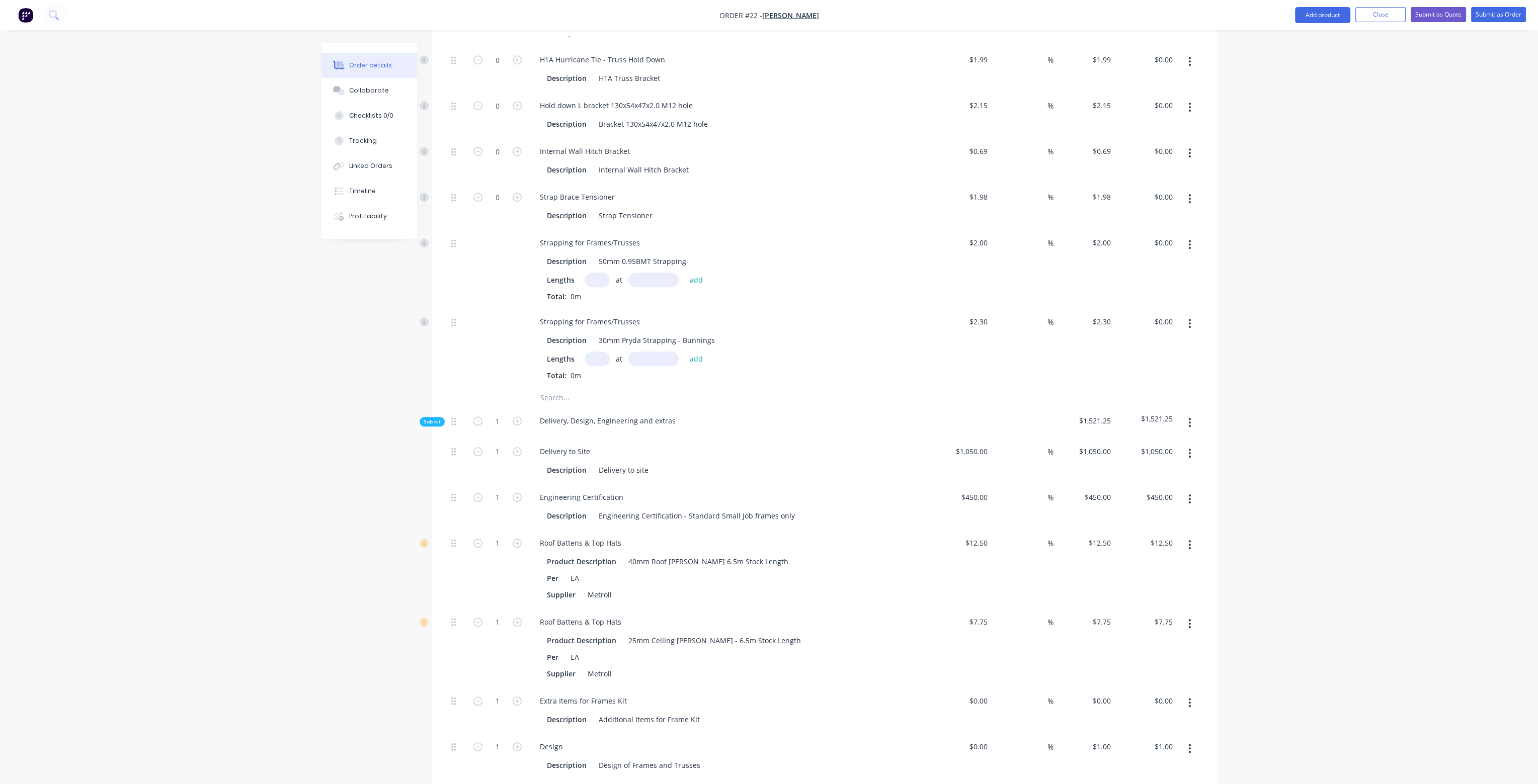
scroll to position [1660, 0]
click at [503, 530] on input "1" at bounding box center [498, 537] width 26 height 15
click at [506, 609] on input "1" at bounding box center [498, 616] width 26 height 15
click at [828, 581] on div "Supplier Metroll" at bounding box center [727, 588] width 368 height 14
click at [1036, 530] on input at bounding box center [1042, 537] width 11 height 14
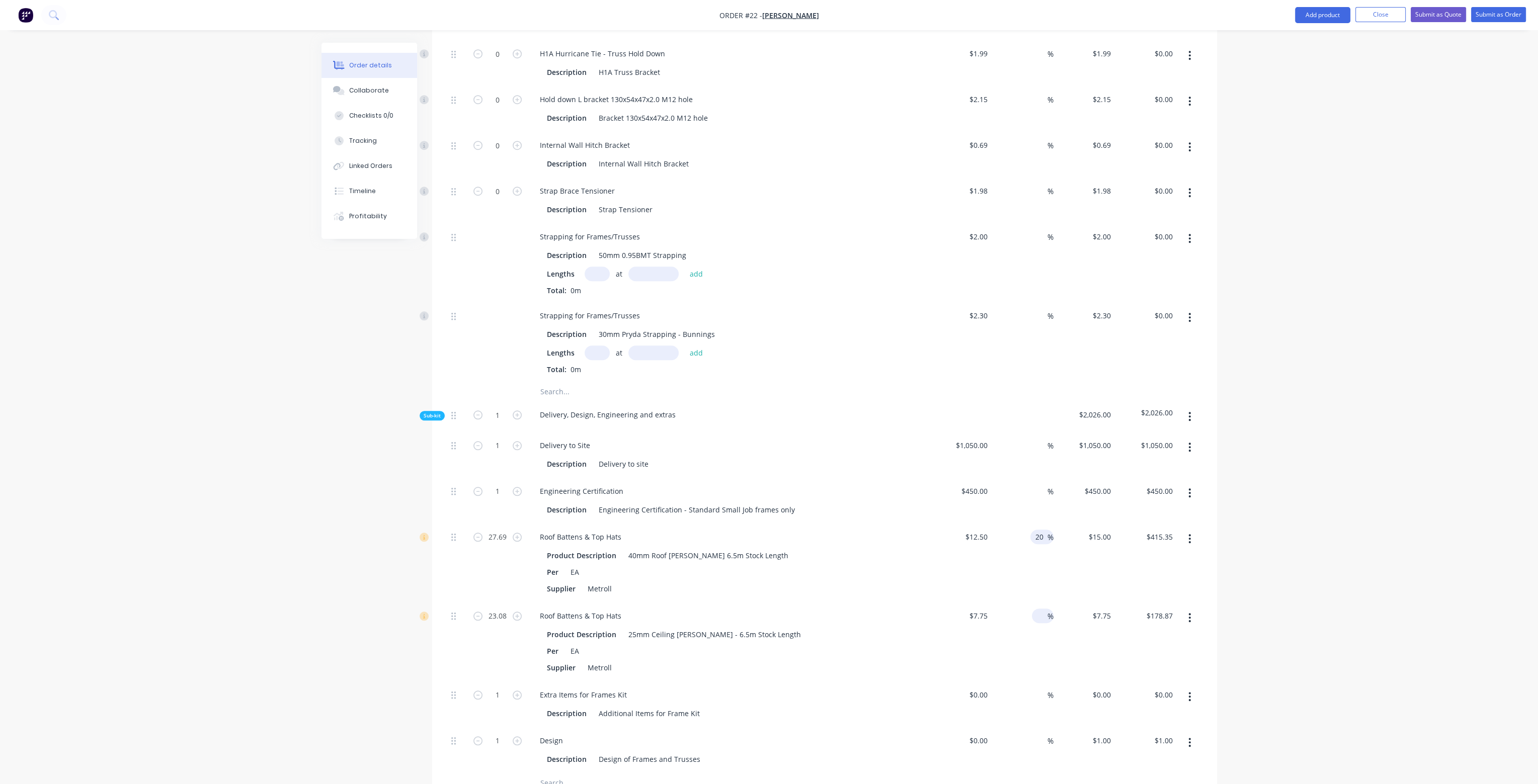
click at [1038, 609] on input at bounding box center [1042, 616] width 11 height 14
click at [987, 530] on input "$12.50" at bounding box center [978, 537] width 27 height 14
click at [980, 530] on input "12.5" at bounding box center [982, 537] width 19 height 14
click at [981, 609] on input "$7.75" at bounding box center [980, 616] width 23 height 14
click at [1023, 545] on div "20 20 %" at bounding box center [1023, 563] width 62 height 79
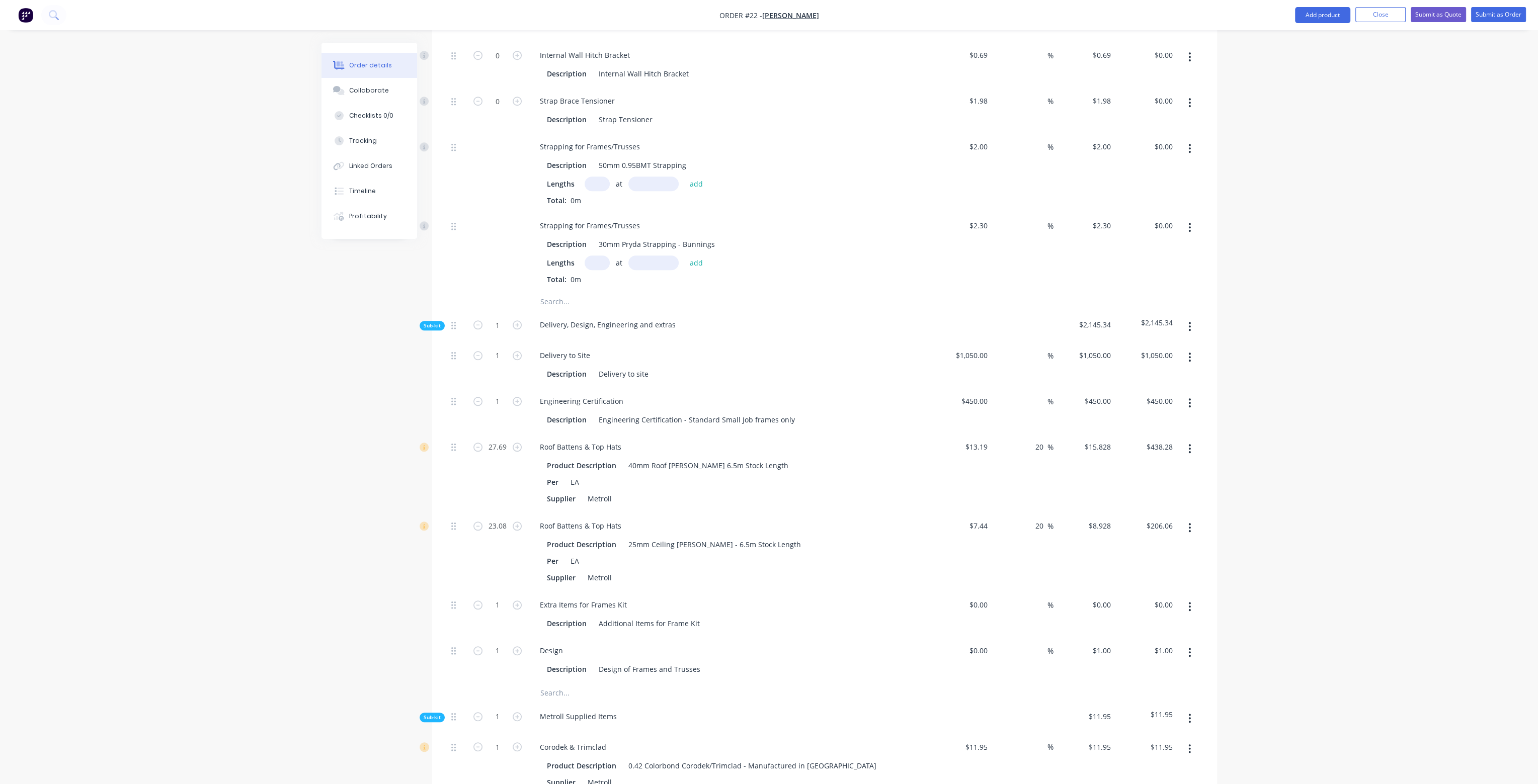
scroll to position [1761, 0]
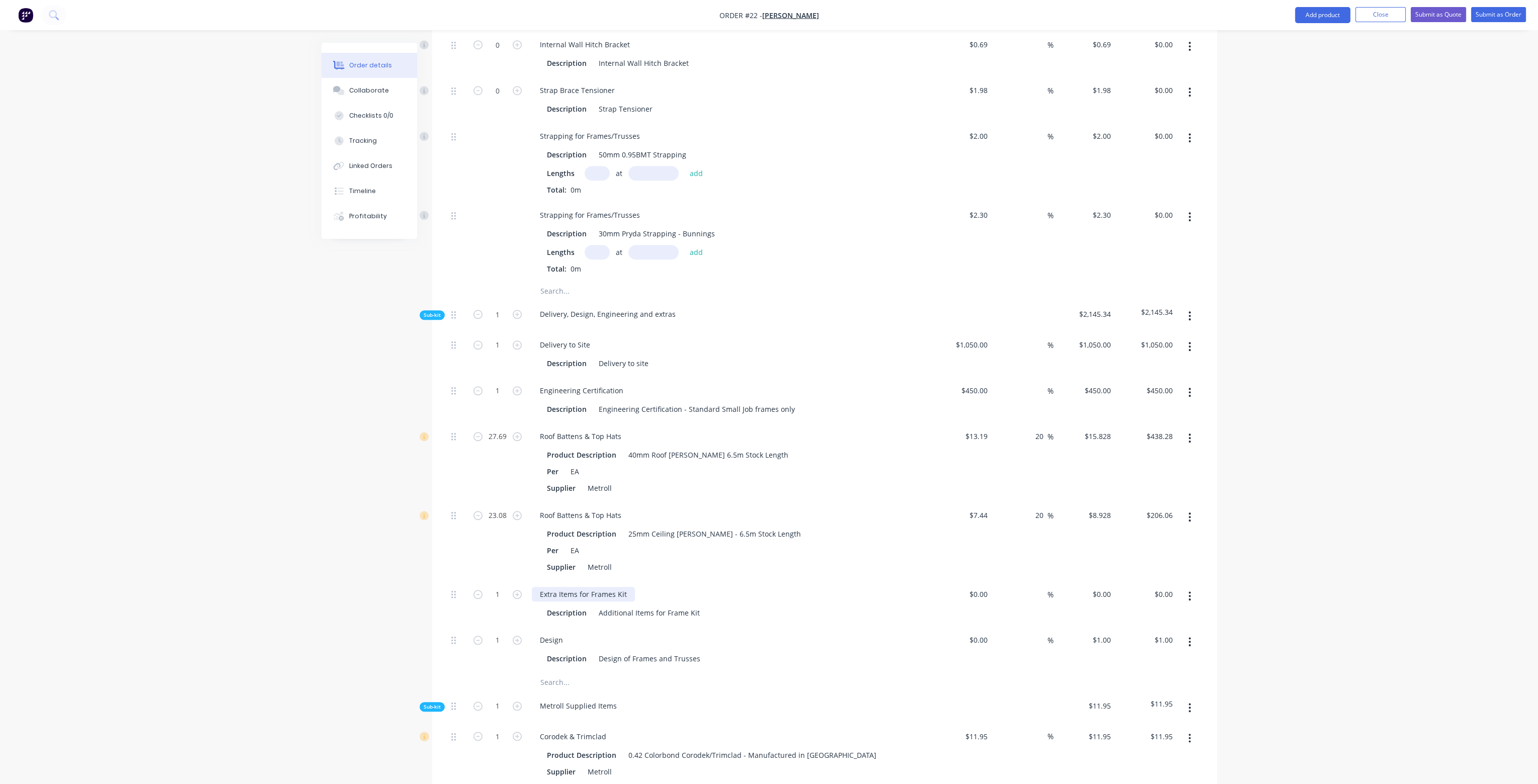
click at [626, 587] on div "Extra Items for Frames Kit" at bounding box center [583, 594] width 103 height 14
drag, startPoint x: 694, startPoint y: 566, endPoint x: 632, endPoint y: 569, distance: 62.1
click at [632, 587] on div "Extra Items for Frames Kit - Bracing allowance" at bounding box center [617, 594] width 171 height 14
copy div "Bracing allowance"
drag, startPoint x: 697, startPoint y: 582, endPoint x: 586, endPoint y: 582, distance: 111.0
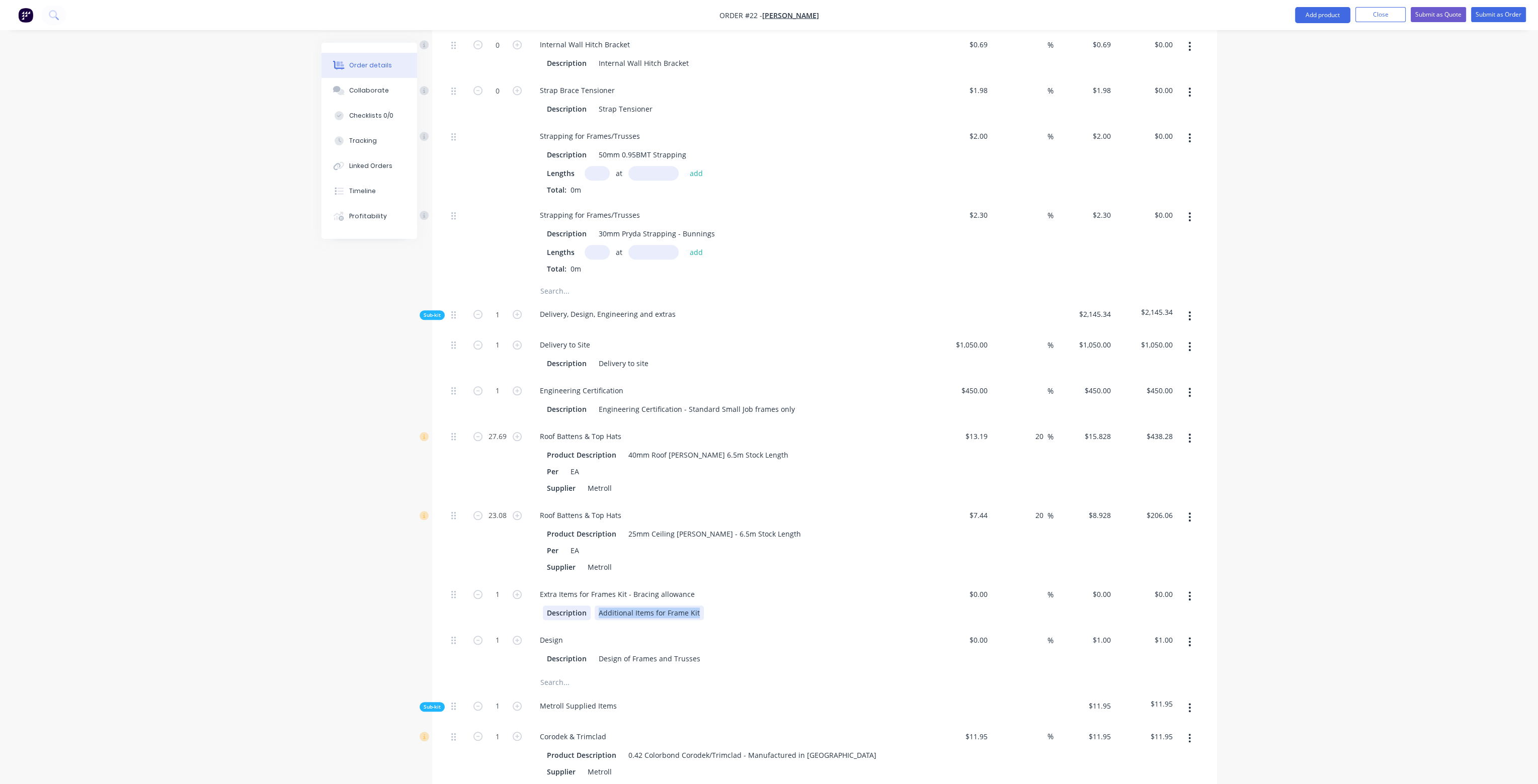
click at [585, 606] on div "Description Additional Items for Frame Kit" at bounding box center [727, 613] width 368 height 14
paste div
click at [981, 587] on input "$0.00" at bounding box center [980, 594] width 23 height 14
click at [1039, 587] on input at bounding box center [1042, 594] width 11 height 14
click at [1031, 527] on div "20 20 %" at bounding box center [1023, 542] width 62 height 79
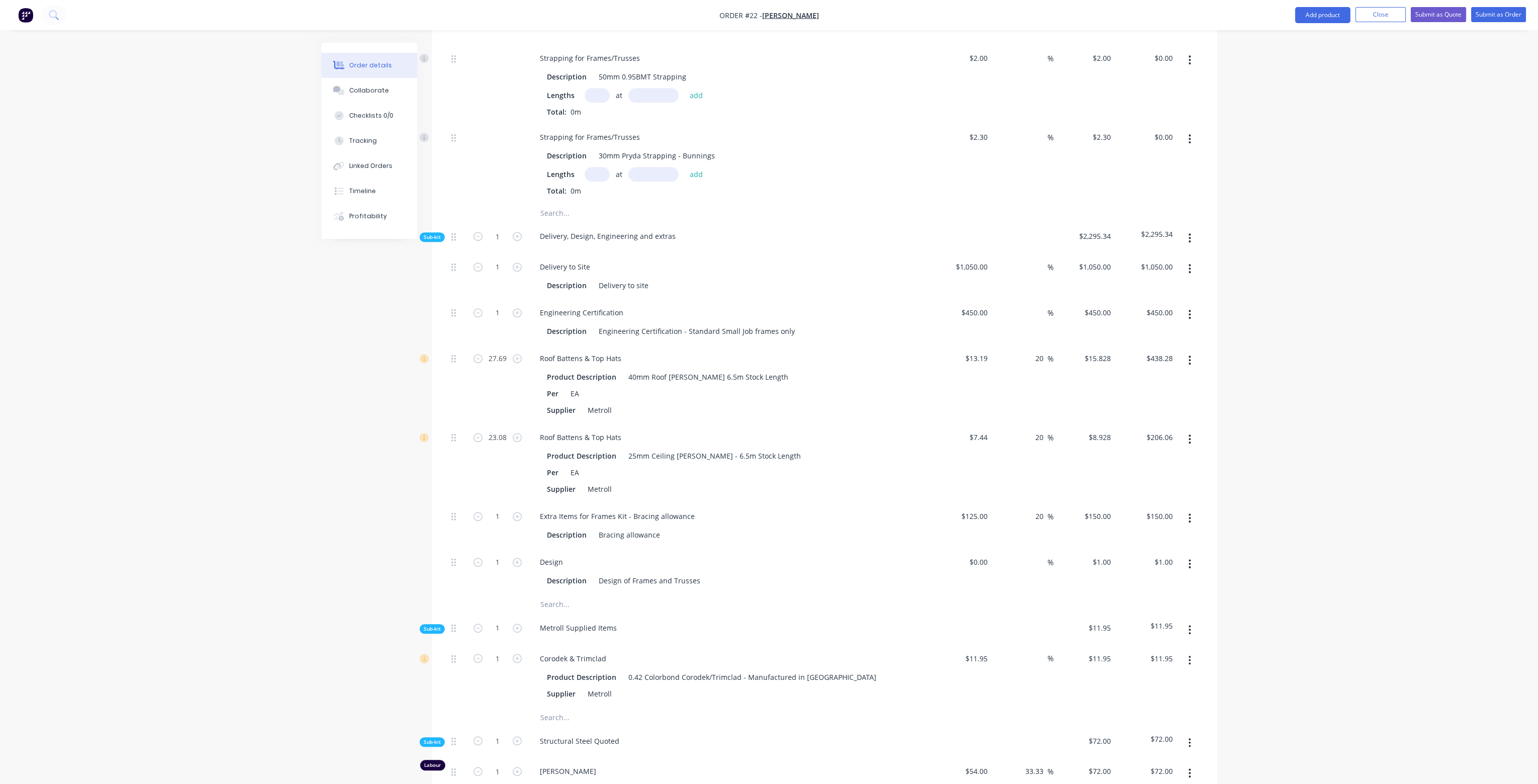
scroll to position [1861, 0]
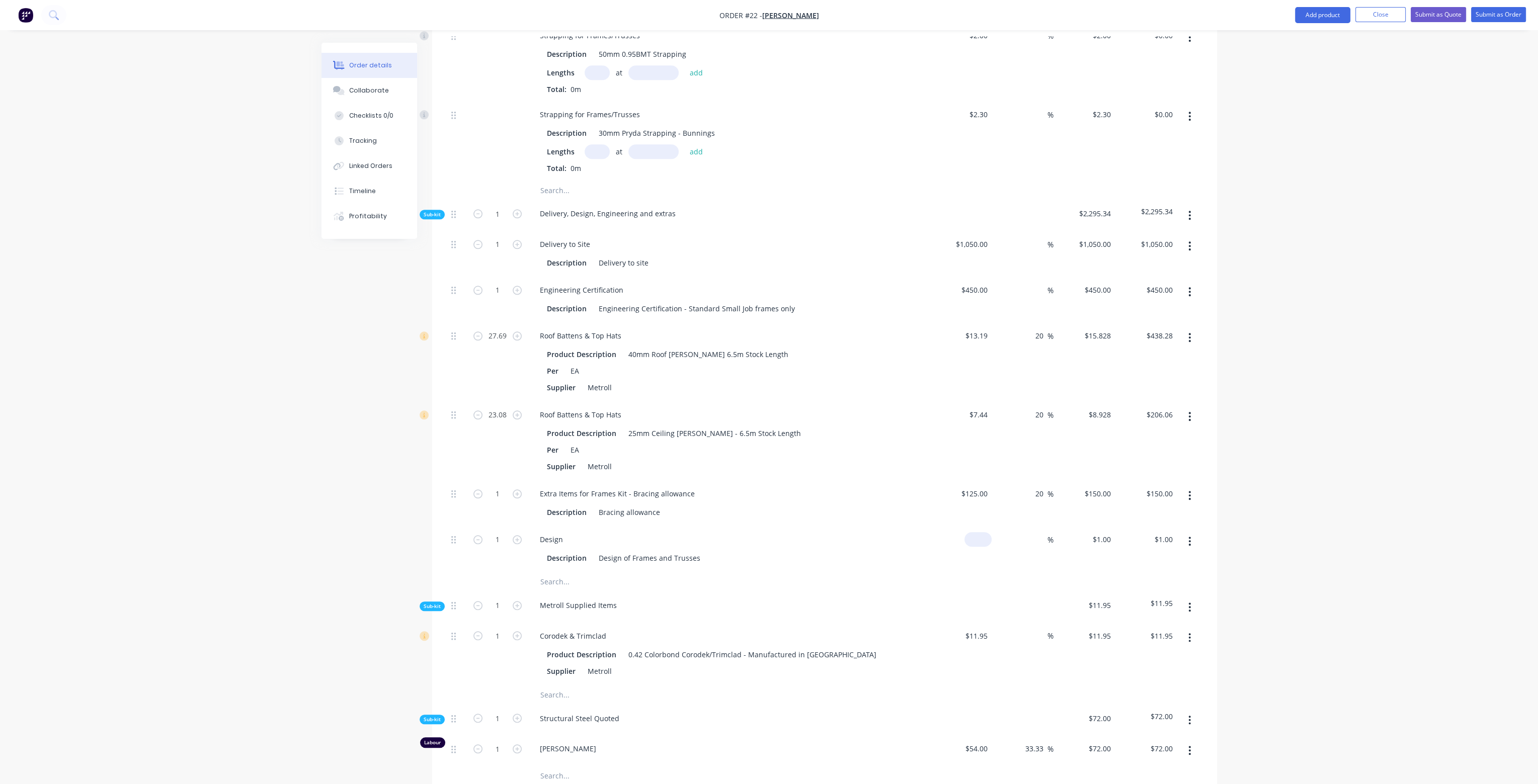
click at [982, 532] on input at bounding box center [980, 539] width 23 height 14
click at [896, 592] on div "Metroll Supplied Items" at bounding box center [729, 607] width 403 height 31
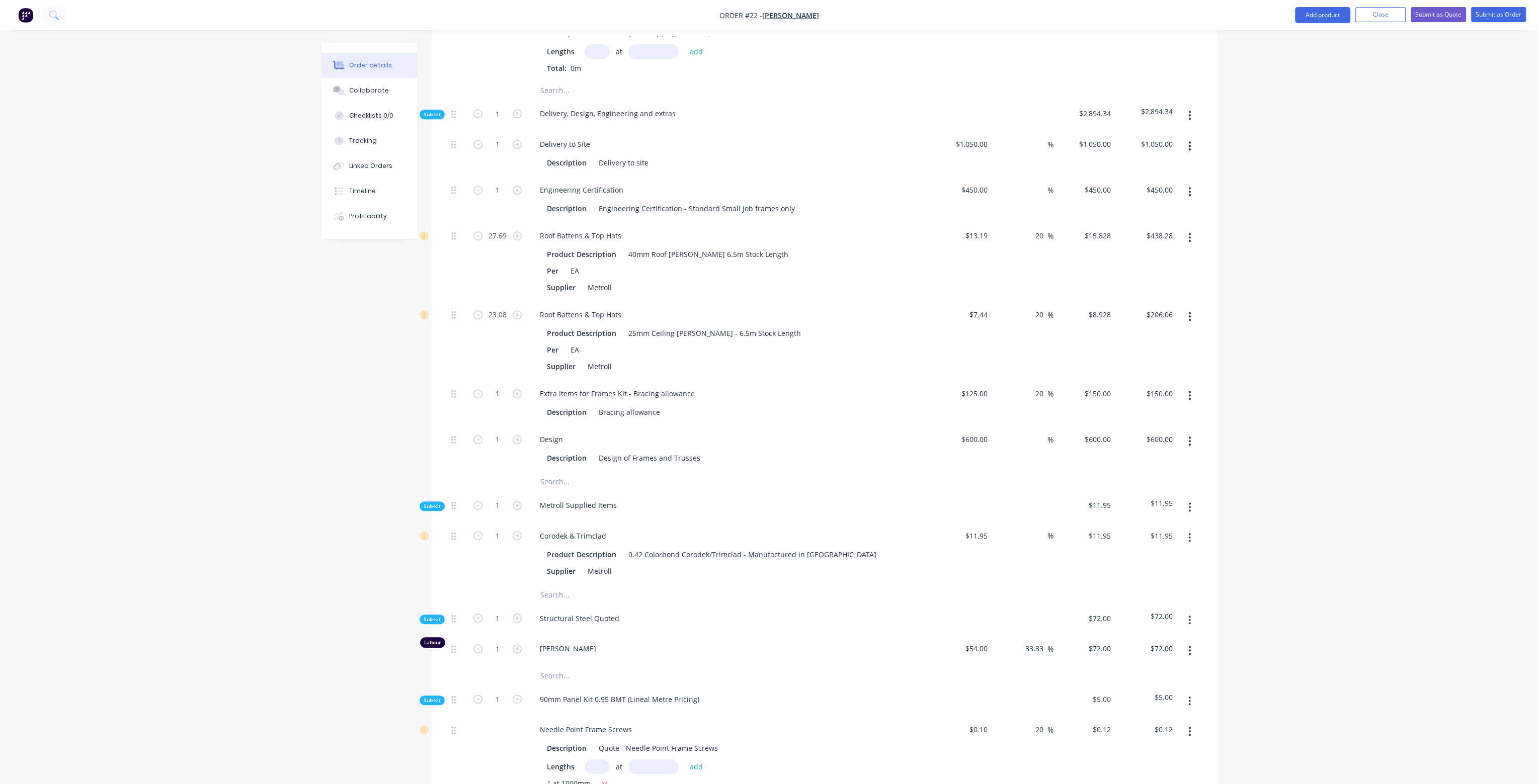
scroll to position [1961, 0]
drag, startPoint x: 972, startPoint y: 506, endPoint x: 995, endPoint y: 506, distance: 23.0
click at [995, 522] on div "1 Corodek & Trimclad Product Description 0.42 Colorbond Corodek/Trimclad - Manu…" at bounding box center [825, 553] width 755 height 62
click at [993, 584] on div at bounding box center [825, 594] width 755 height 20
click at [506, 528] on input "1" at bounding box center [498, 535] width 26 height 15
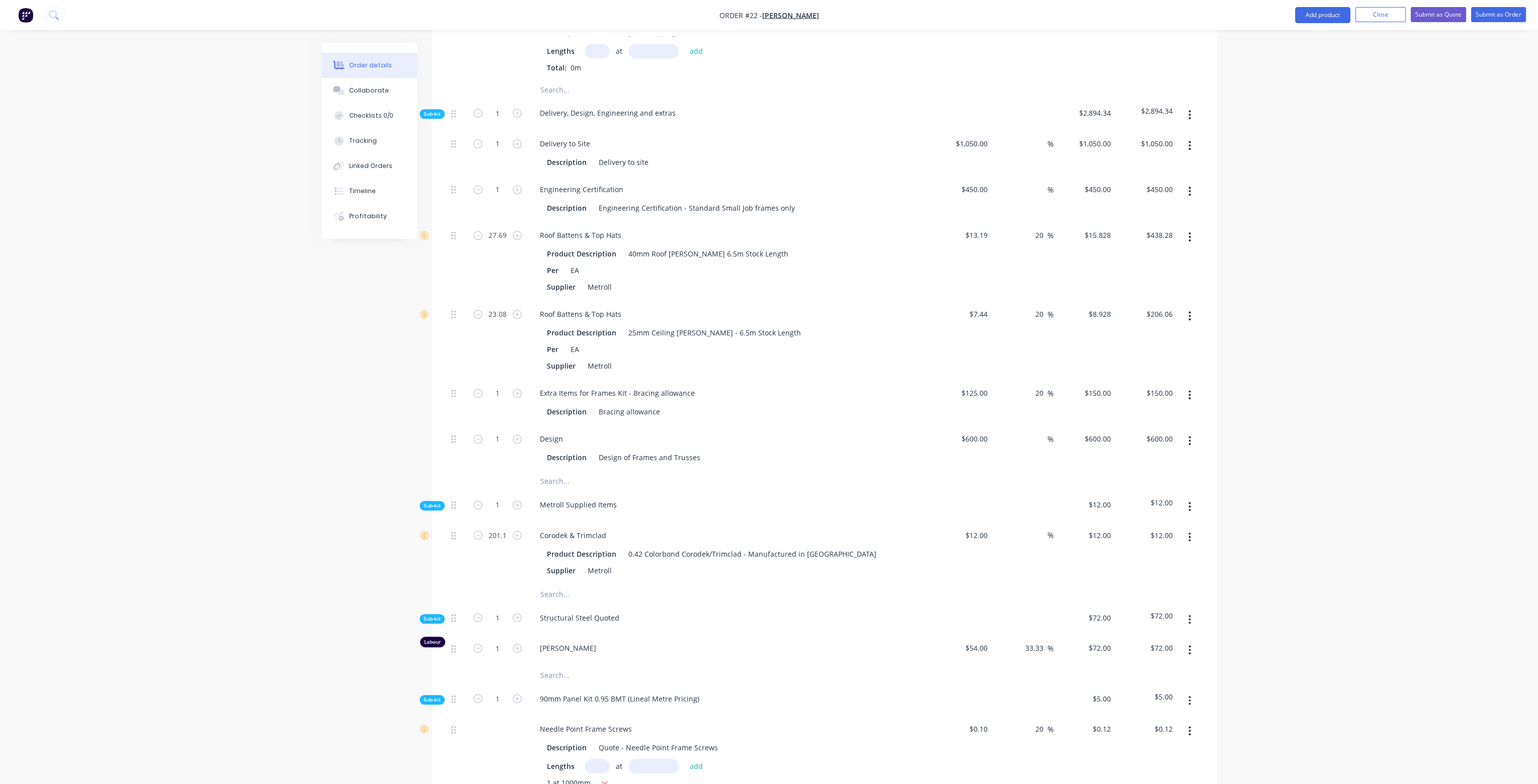
click at [838, 431] on div "Design" at bounding box center [728, 438] width 394 height 14
click at [559, 584] on input "text" at bounding box center [640, 594] width 201 height 20
click at [1189, 501] on icon "button" at bounding box center [1190, 506] width 2 height 11
click at [1165, 525] on div "Add product to kit" at bounding box center [1154, 533] width 77 height 14
click at [1158, 566] on div "Product catalogue" at bounding box center [1154, 573] width 77 height 14
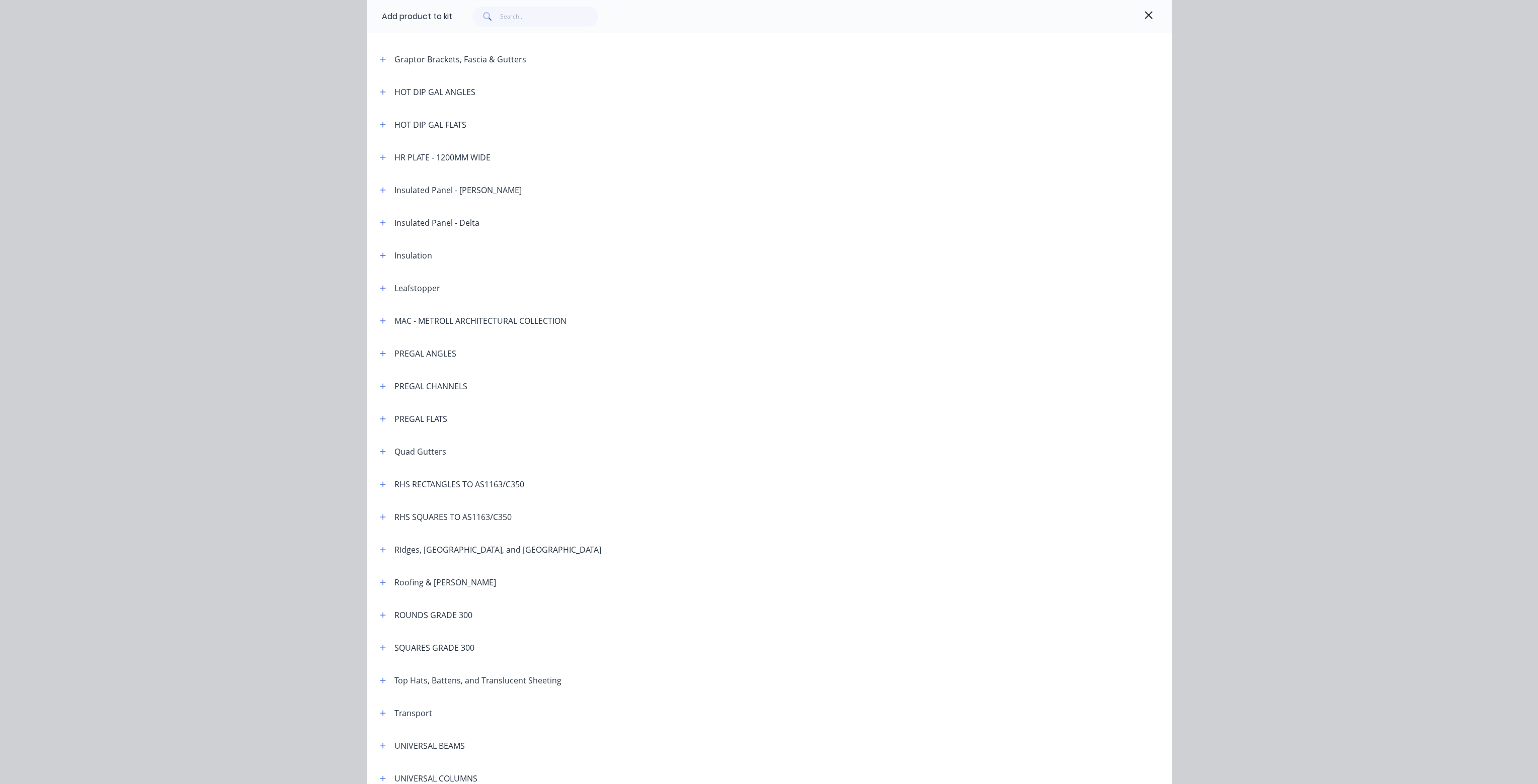
scroll to position [809, 0]
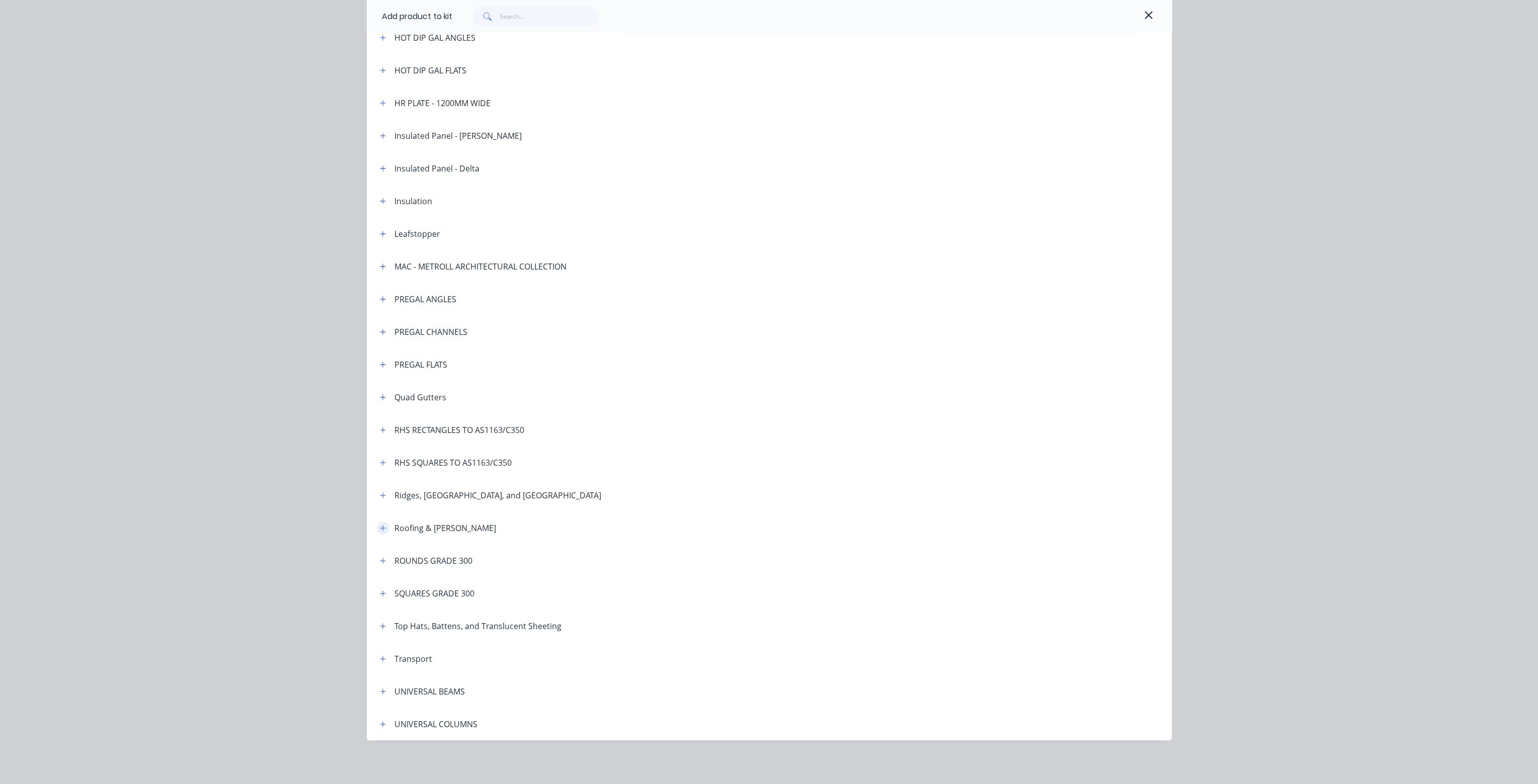
click at [380, 527] on icon "button" at bounding box center [383, 528] width 6 height 7
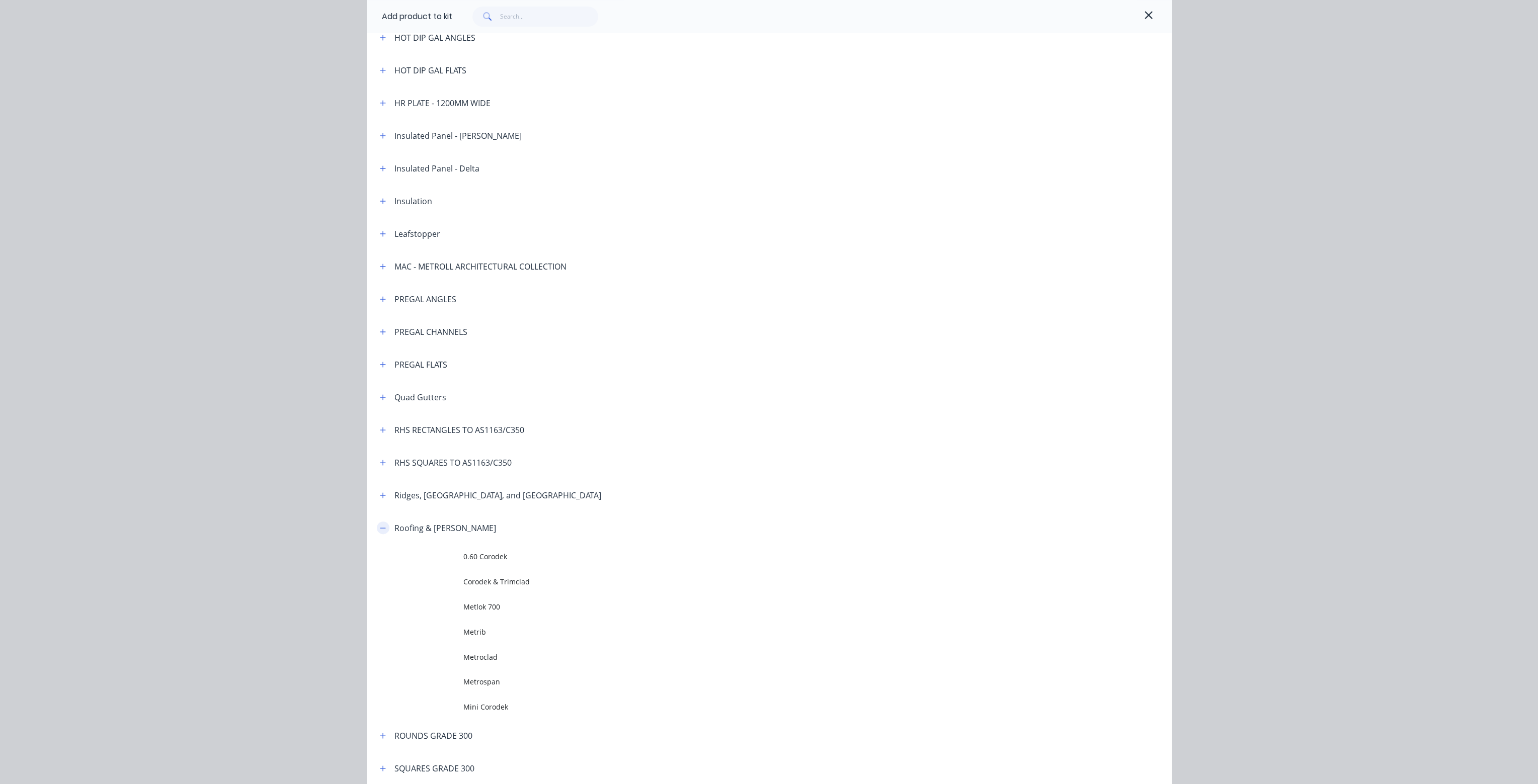
click at [380, 527] on icon "button" at bounding box center [383, 528] width 6 height 7
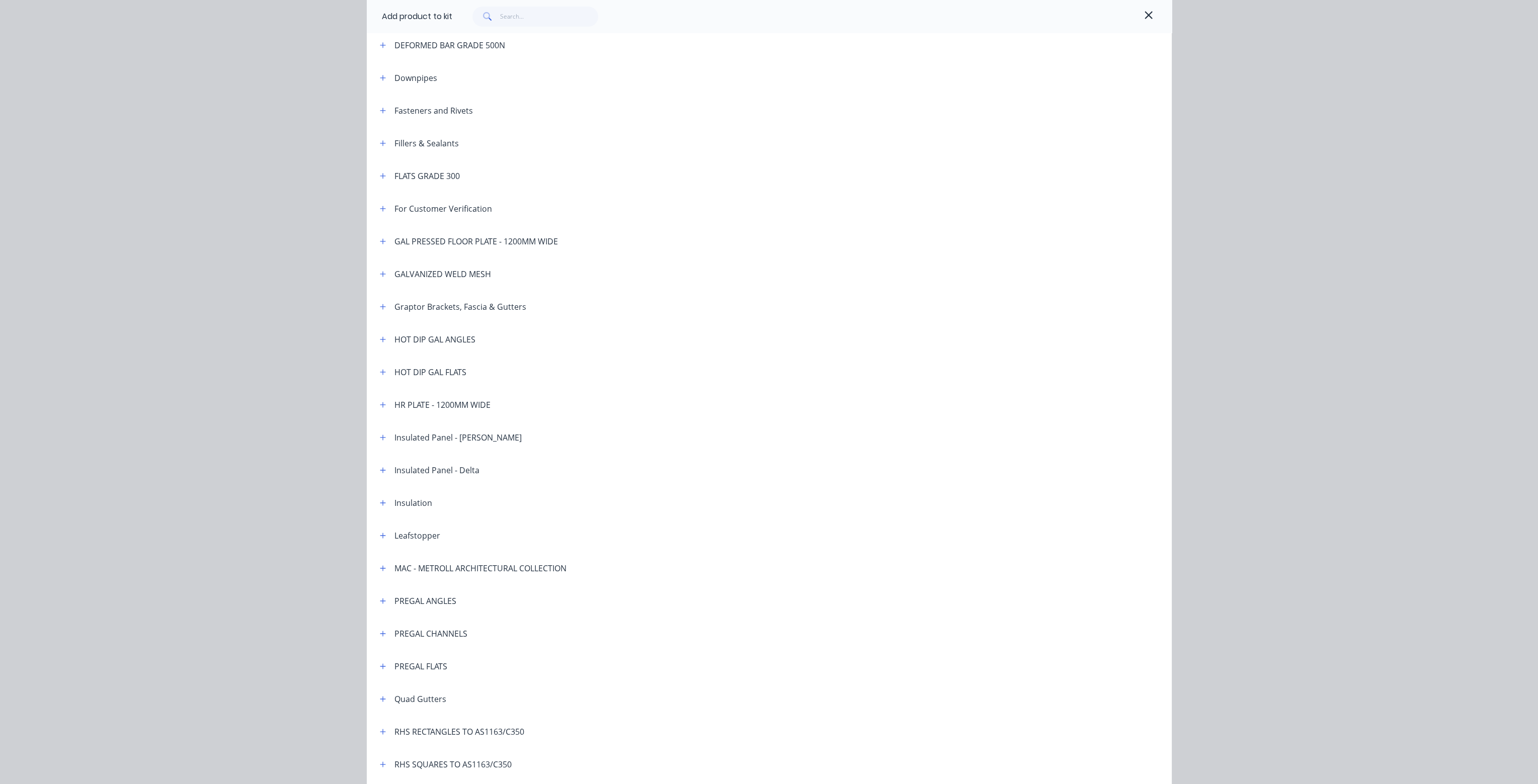
scroll to position [456, 0]
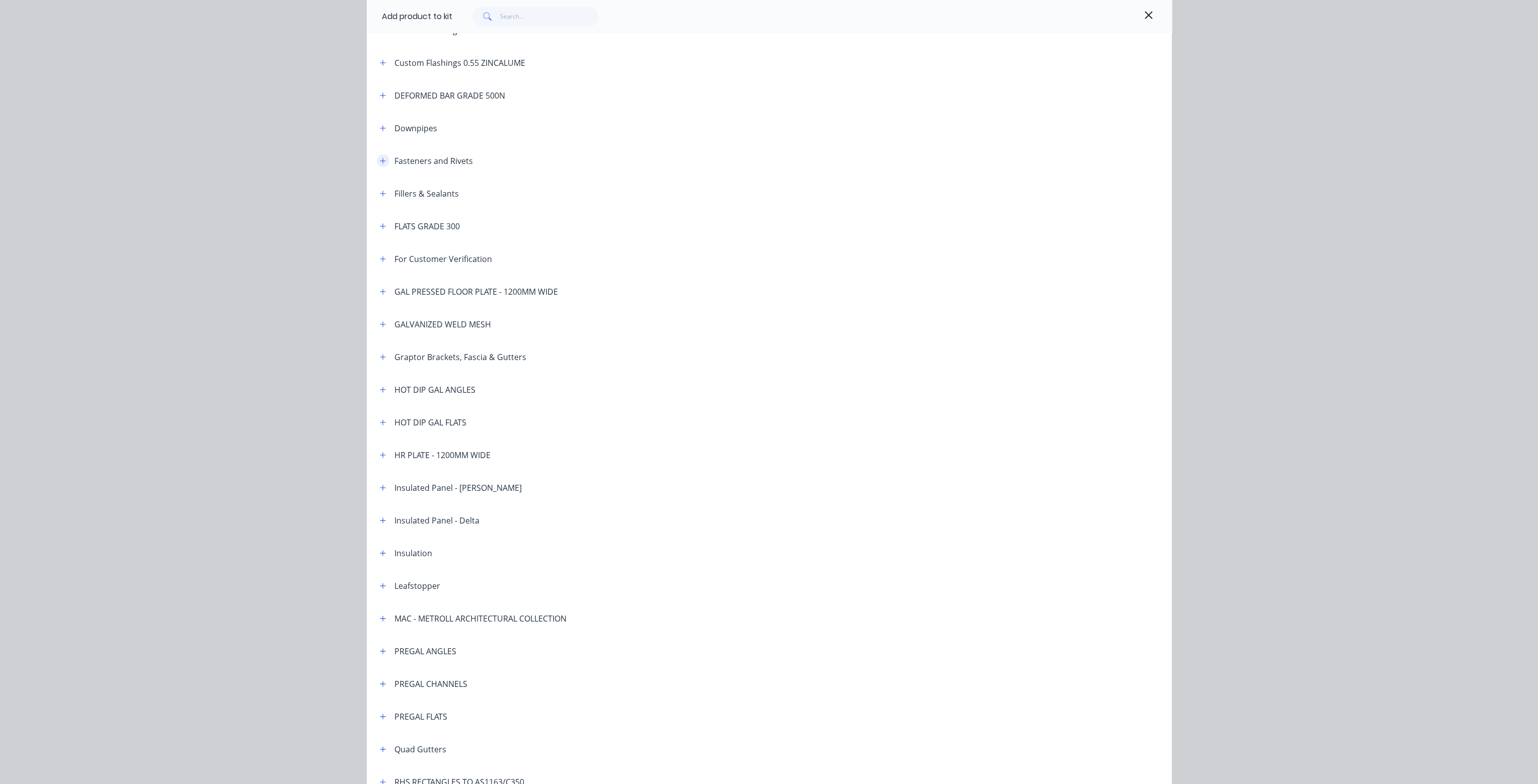
click at [382, 160] on icon "button" at bounding box center [382, 160] width 5 height 5
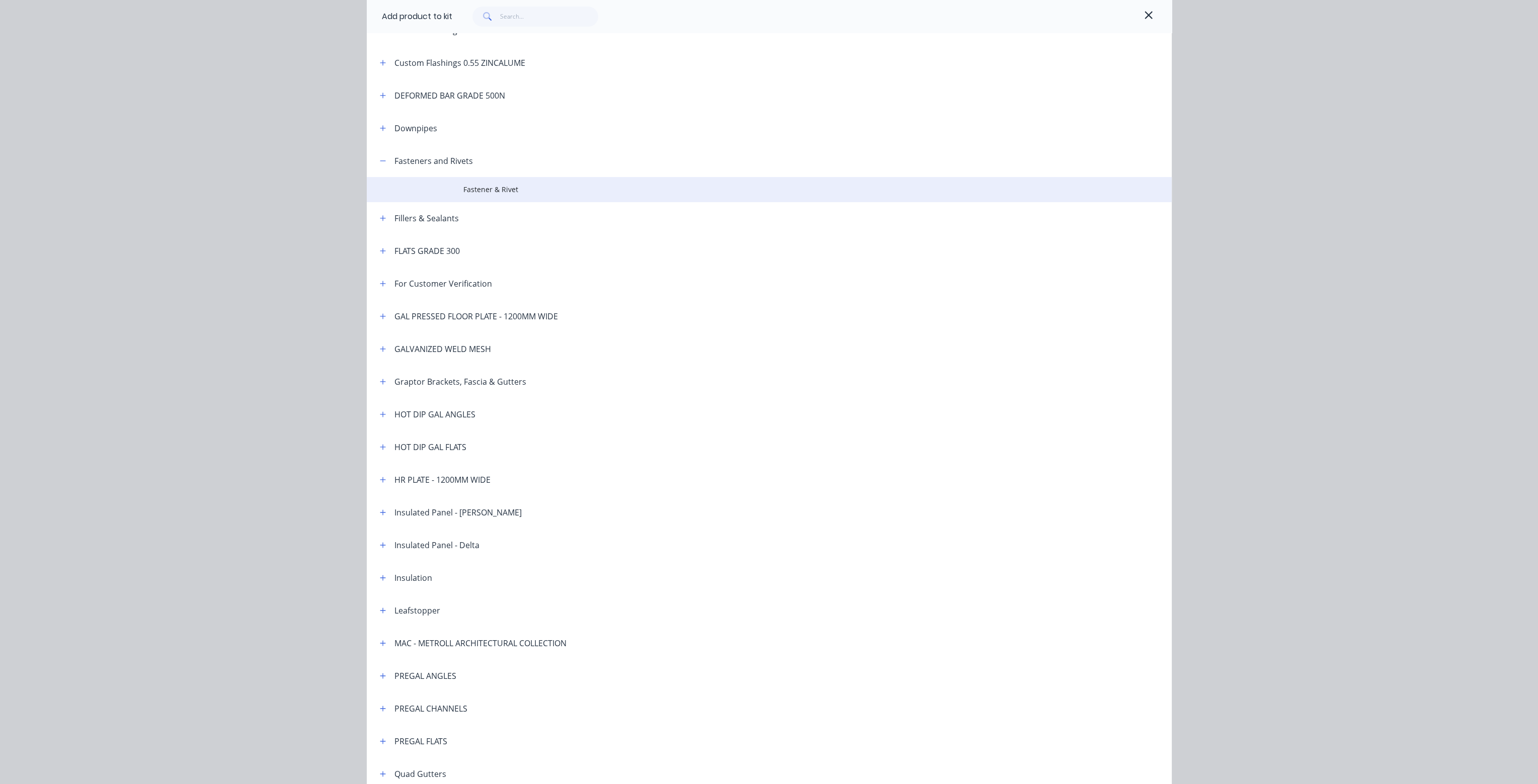
click at [496, 190] on span "Fastener & Rivet" at bounding box center [746, 190] width 566 height 11
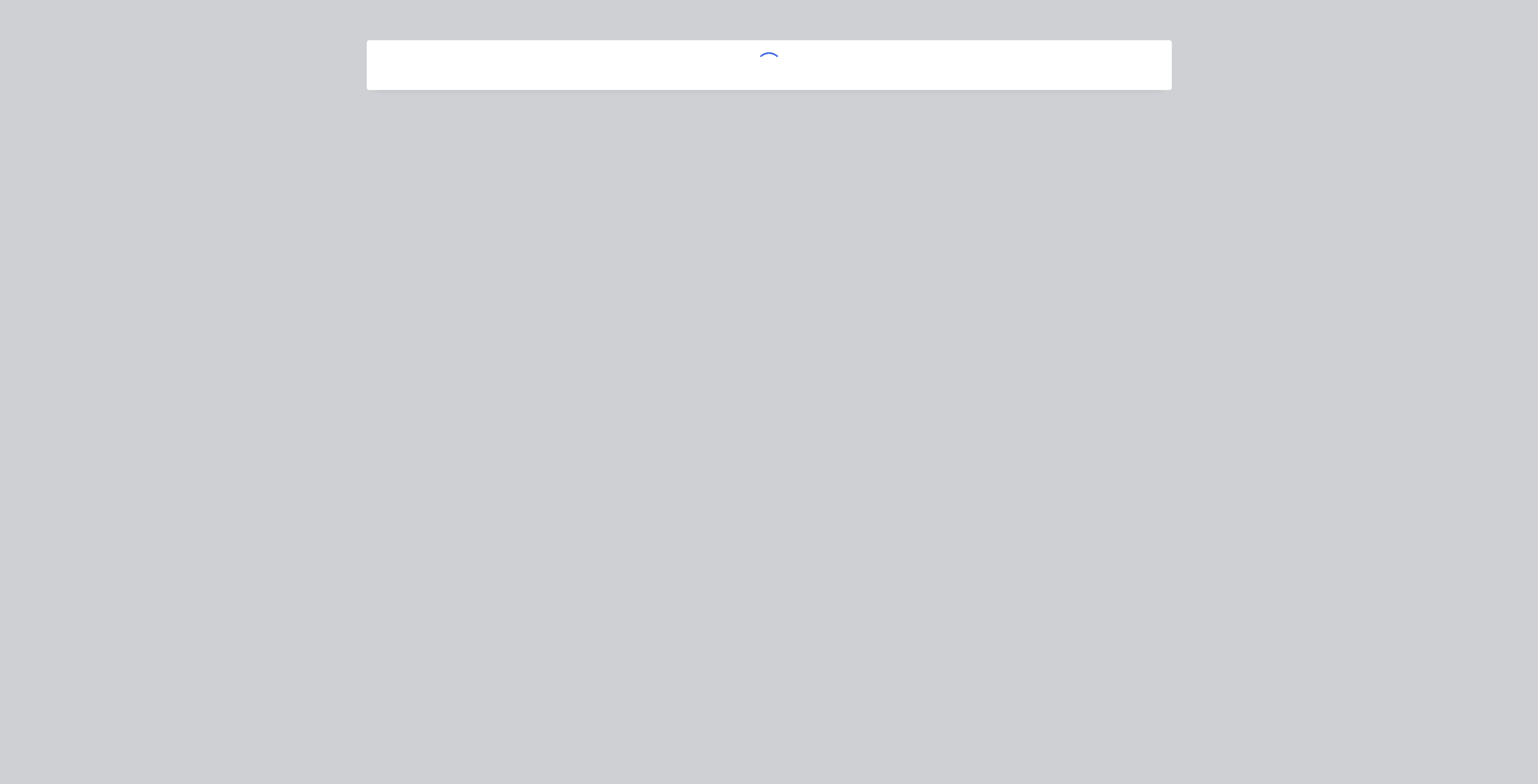
scroll to position [0, 0]
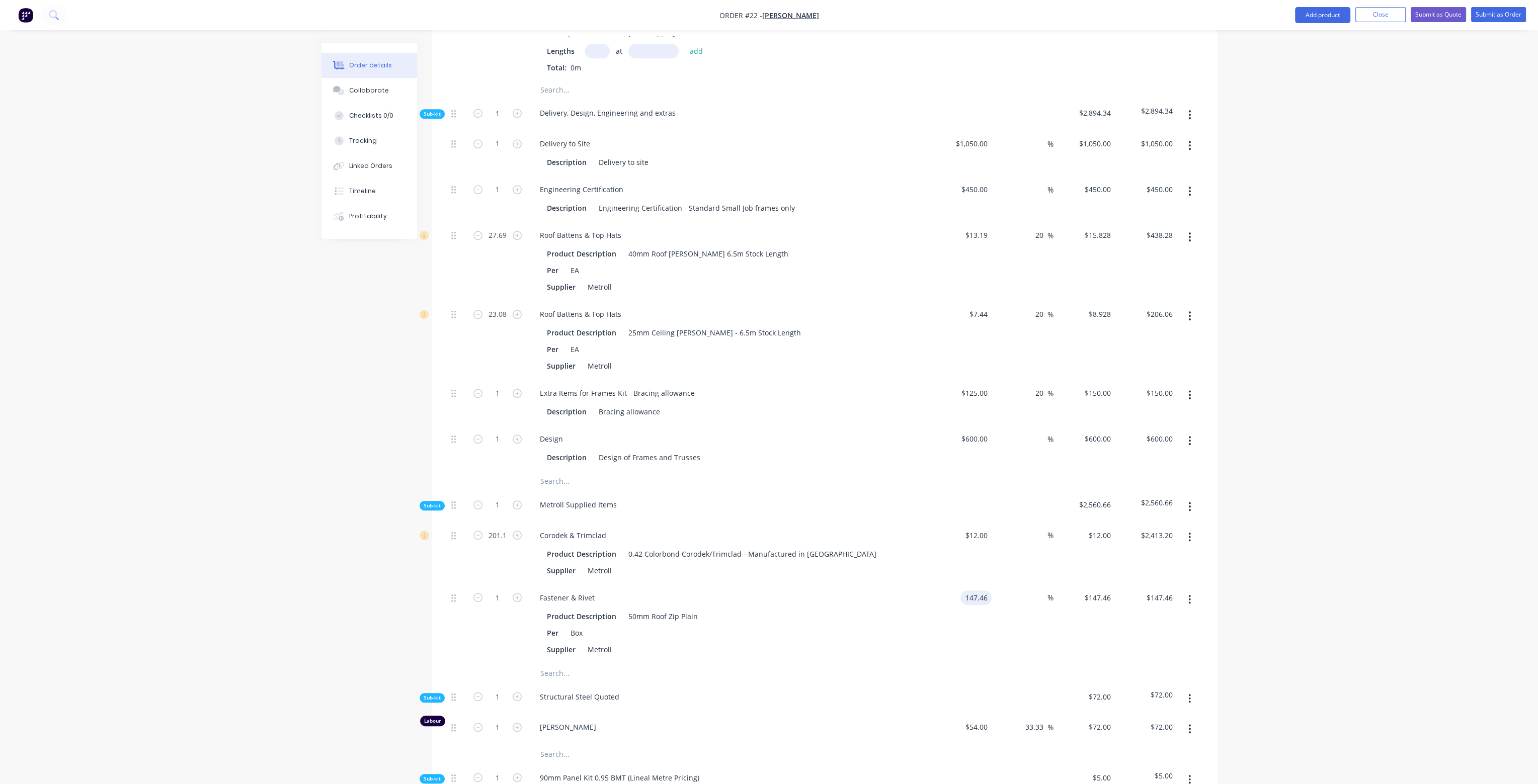
click at [987, 590] on input "147.46" at bounding box center [978, 597] width 27 height 14
click at [1194, 590] on button "button" at bounding box center [1189, 599] width 23 height 18
click at [1155, 659] on div "Delete" at bounding box center [1154, 666] width 77 height 14
click at [559, 584] on input "text" at bounding box center [640, 594] width 201 height 20
click at [1192, 497] on button "button" at bounding box center [1189, 506] width 23 height 18
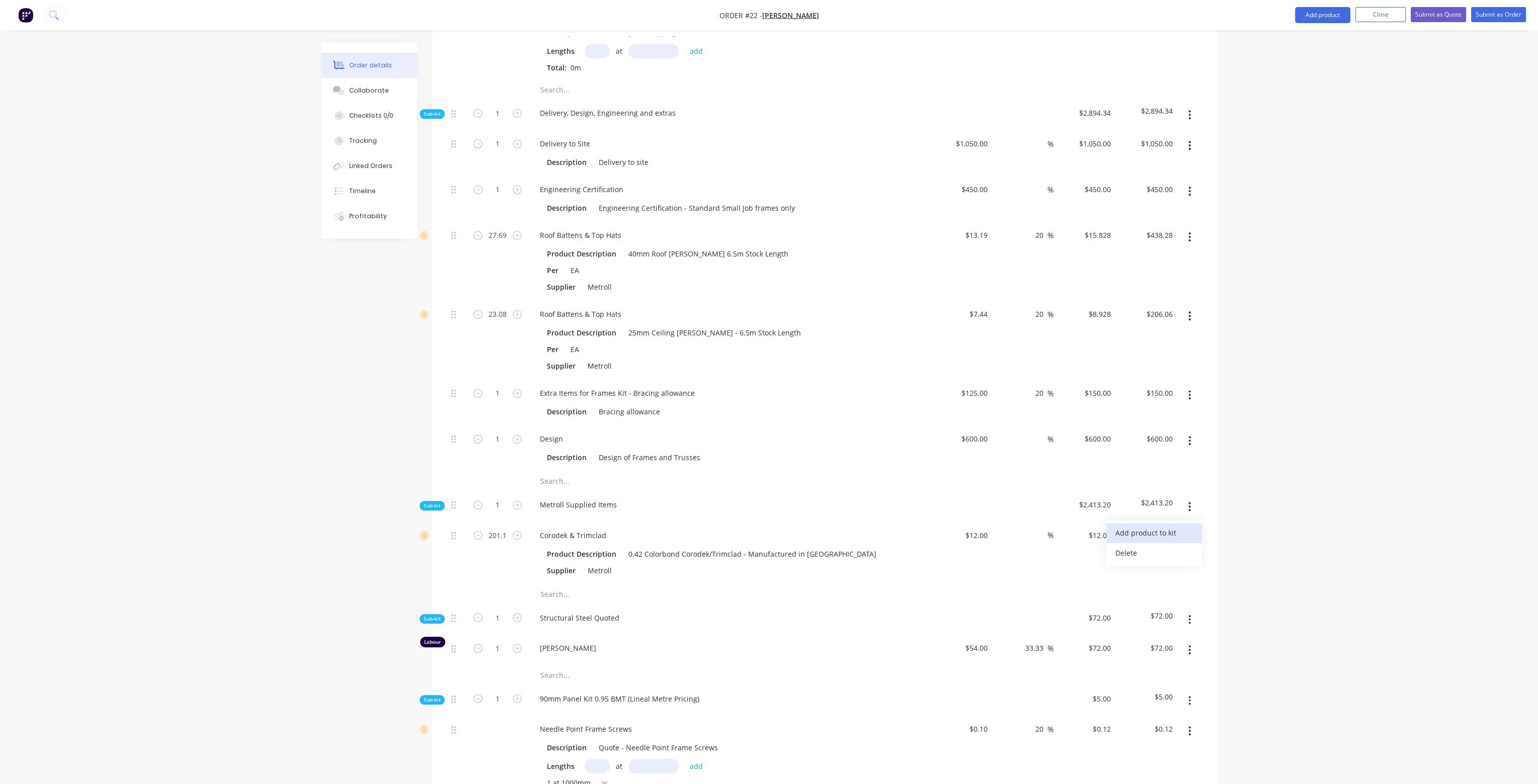
click at [1177, 525] on div "Add product to kit" at bounding box center [1154, 533] width 77 height 14
click at [1152, 566] on div "Product catalogue" at bounding box center [1154, 573] width 77 height 14
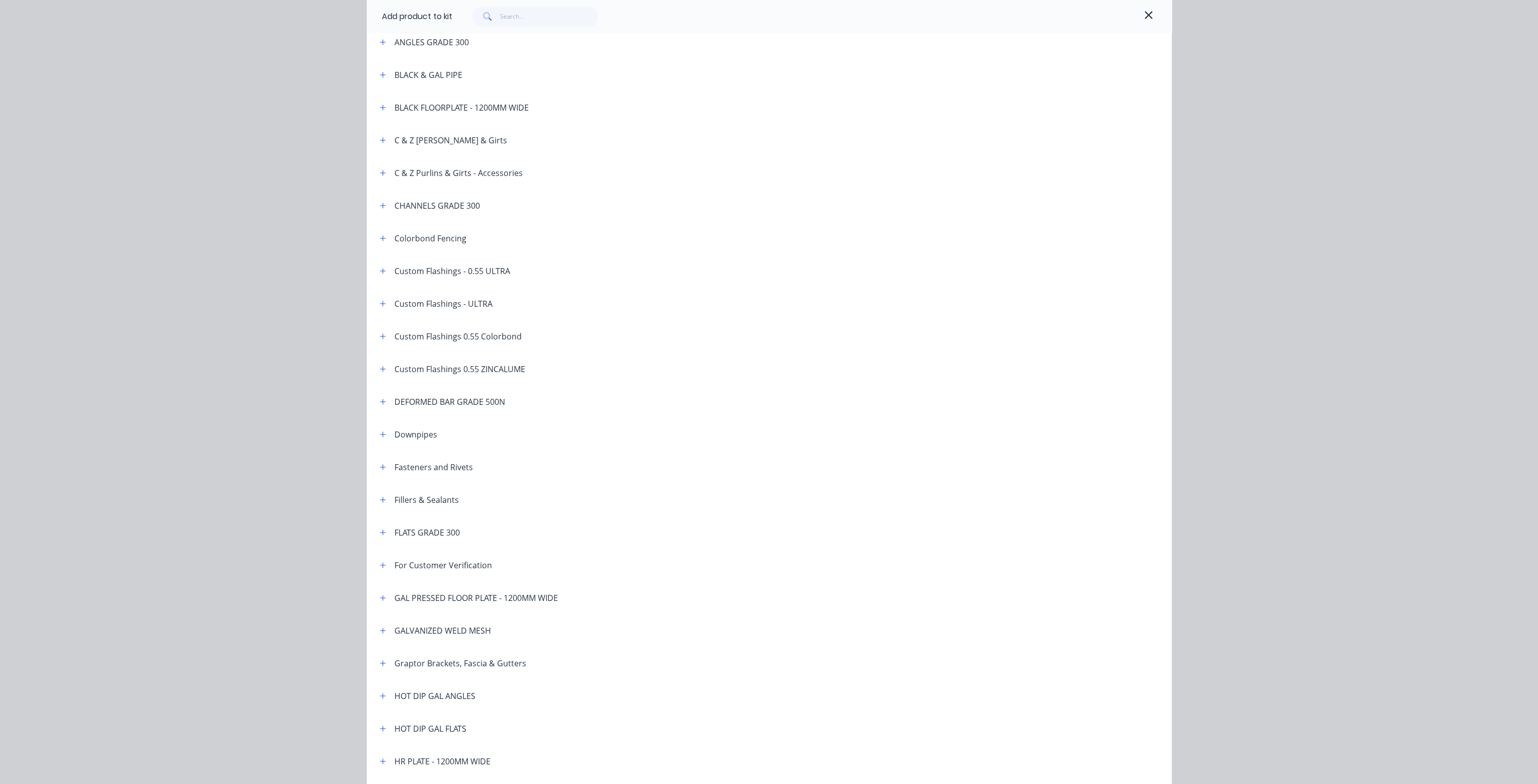
scroll to position [151, 0]
click at [382, 465] on button "button" at bounding box center [383, 466] width 13 height 13
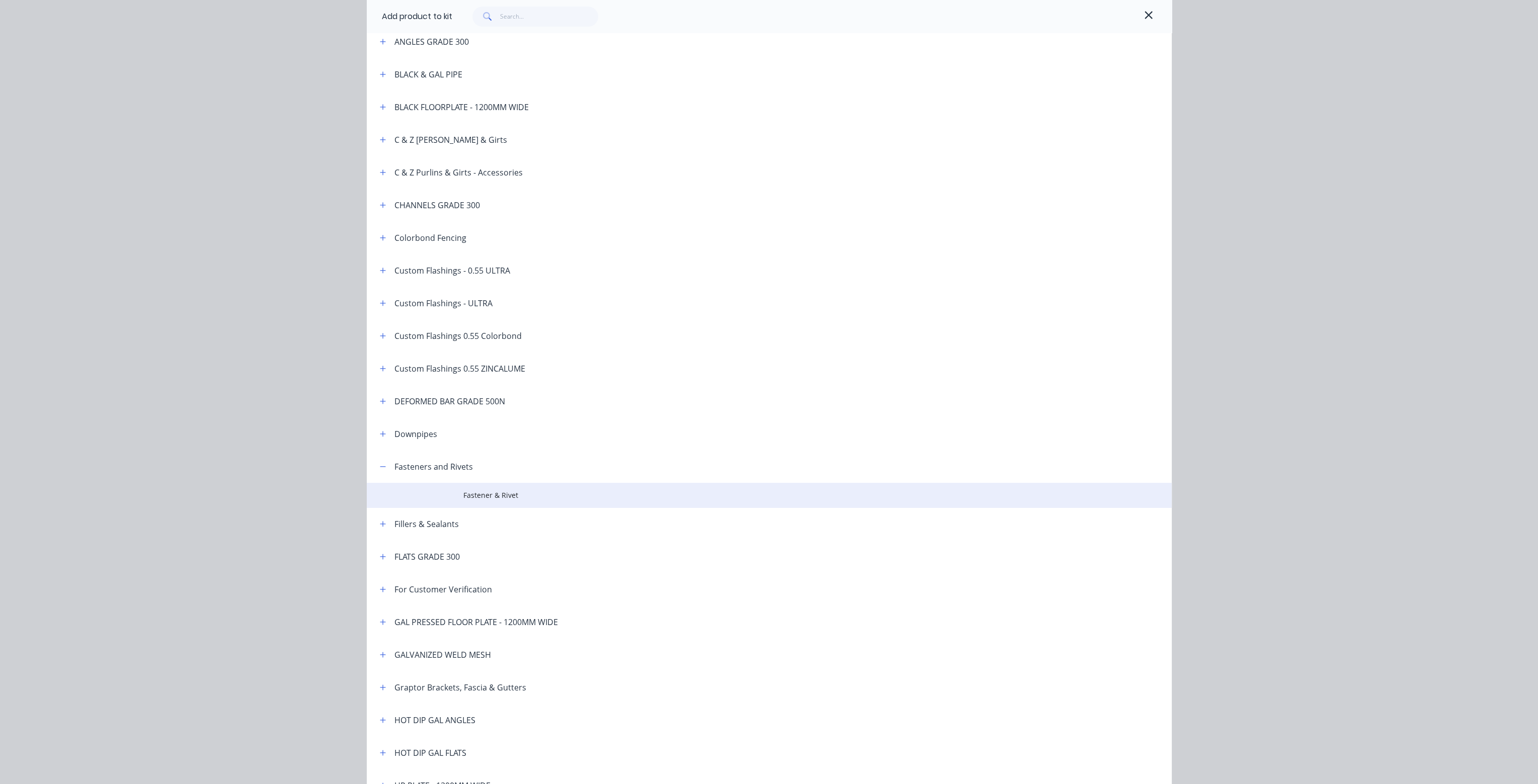
click at [466, 494] on span "Fastener & Rivet" at bounding box center [746, 495] width 566 height 11
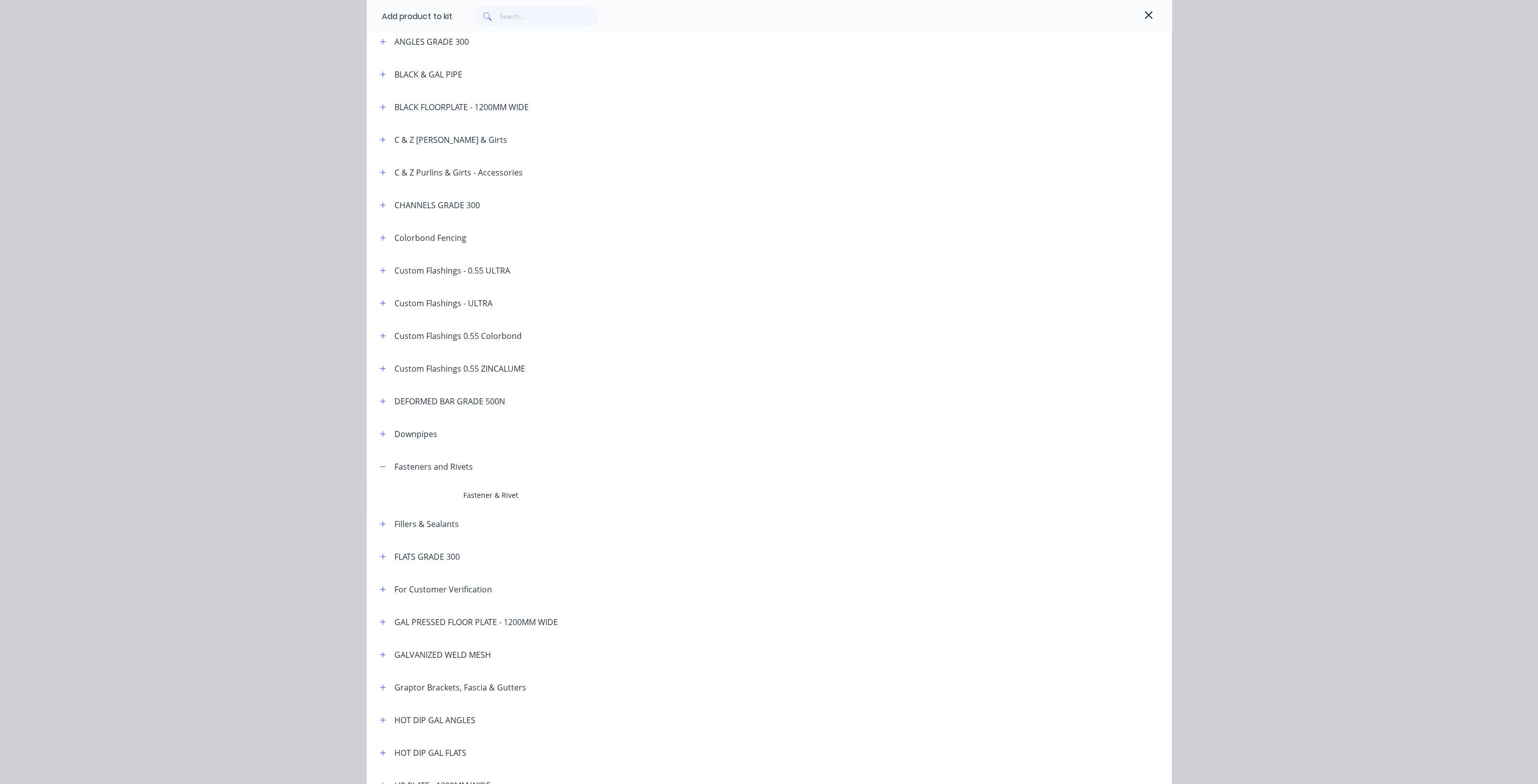
scroll to position [0, 0]
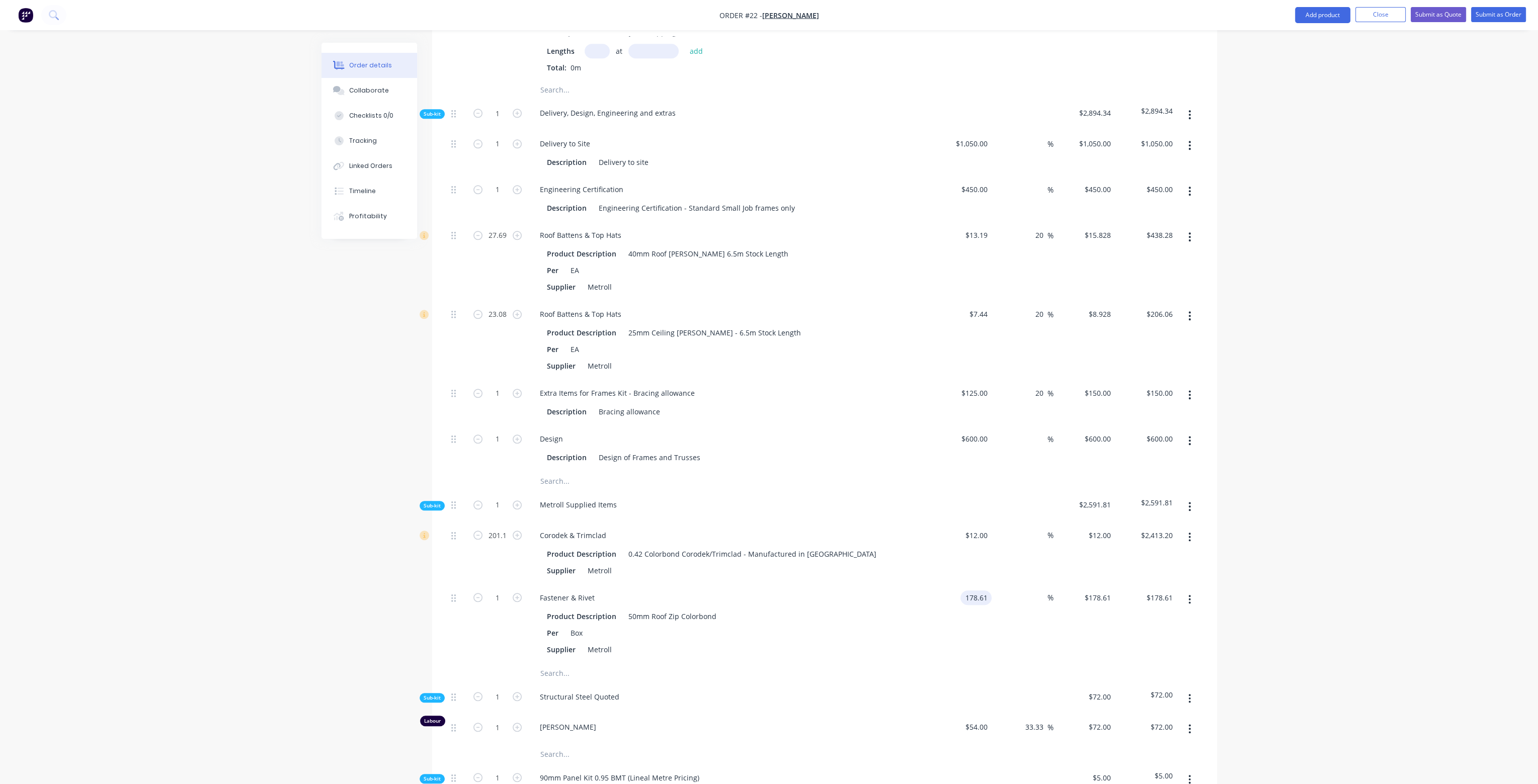
click at [982, 590] on input "178.61" at bounding box center [978, 597] width 27 height 14
click at [497, 590] on input "1" at bounding box center [498, 597] width 26 height 15
click at [735, 630] on div "Fastener & Rivet Product Description 50mm Roof Zip Colorbond Per Box Supplier M…" at bounding box center [729, 624] width 403 height 79
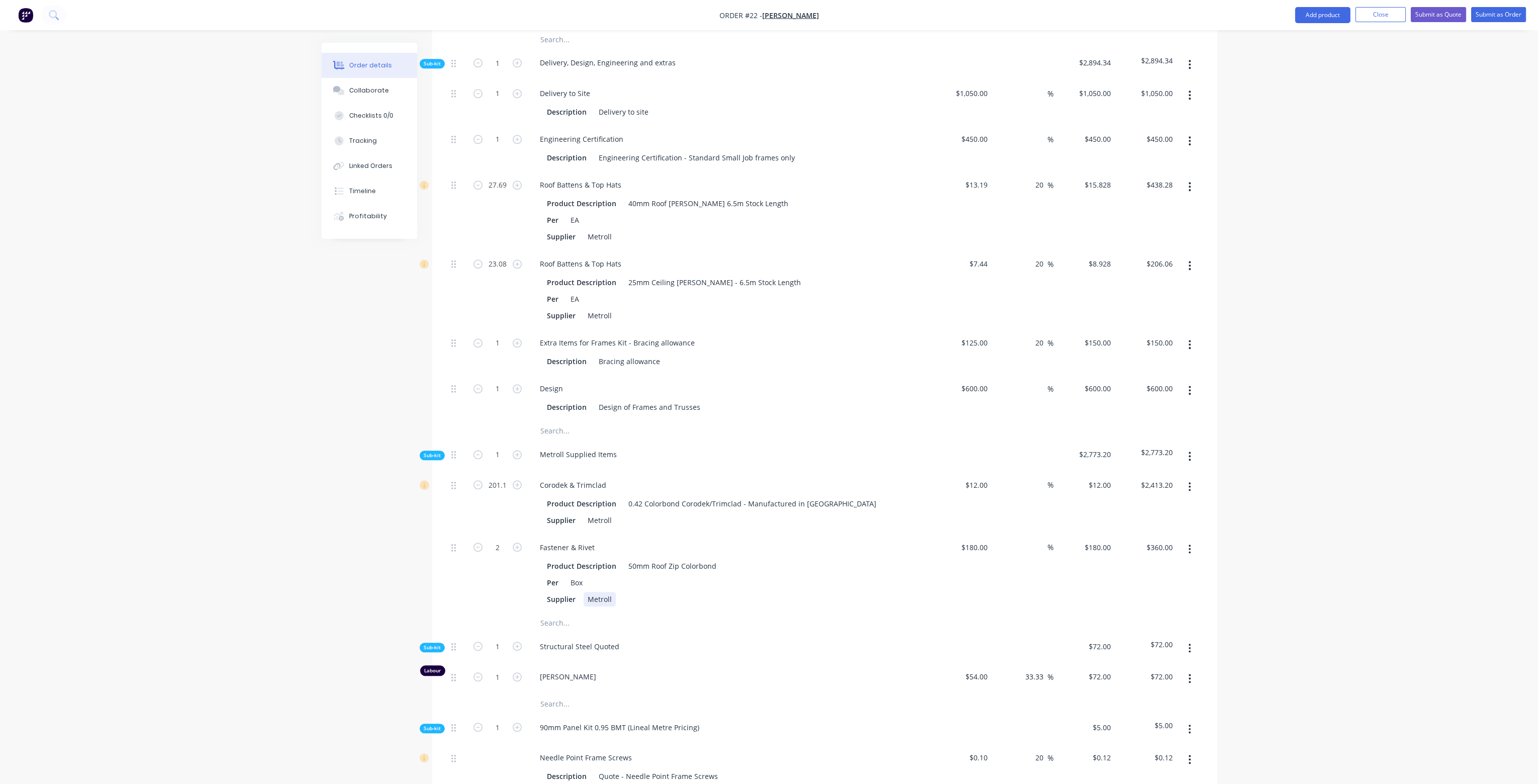
scroll to position [2062, 0]
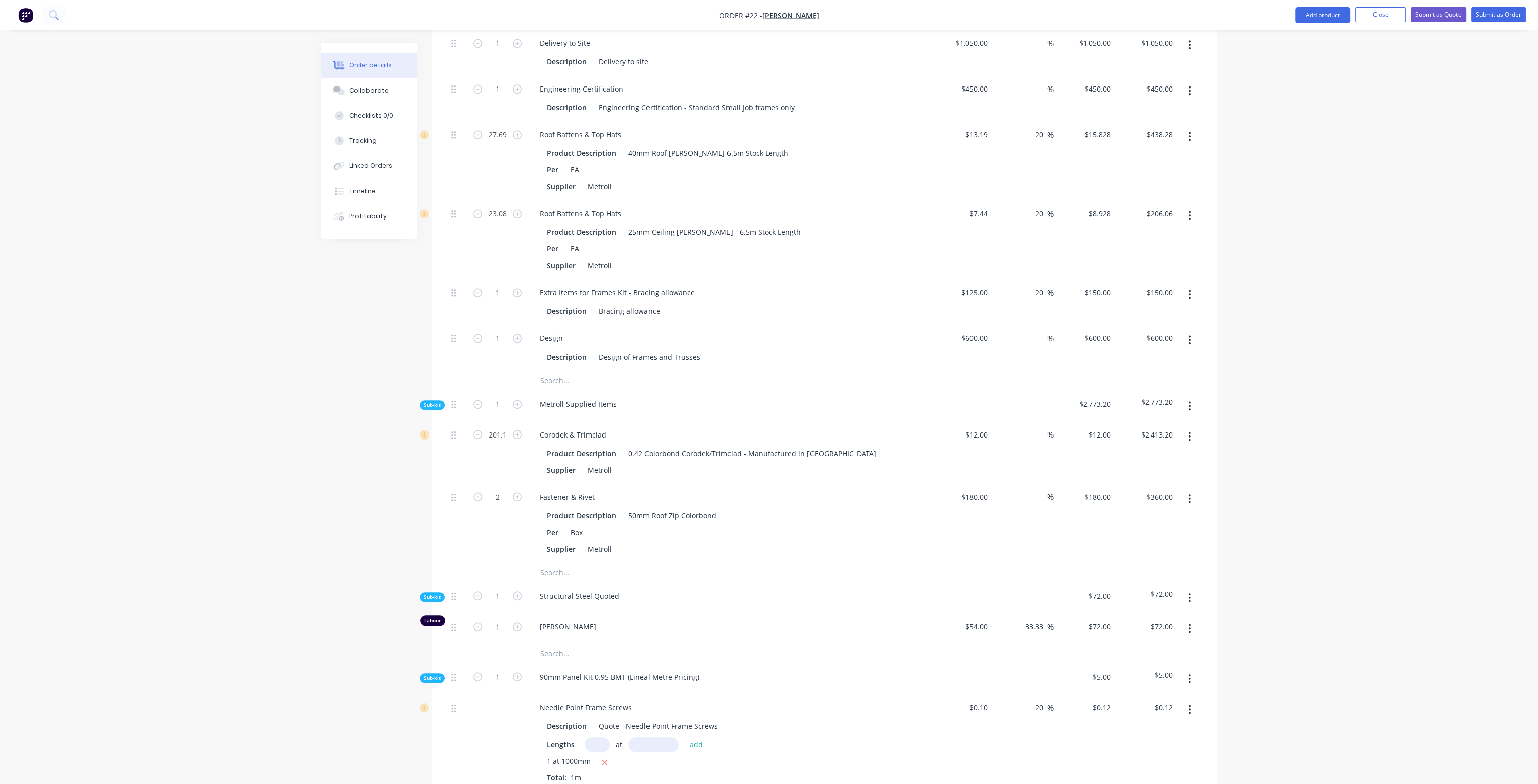
click at [553, 563] on input "text" at bounding box center [640, 573] width 201 height 20
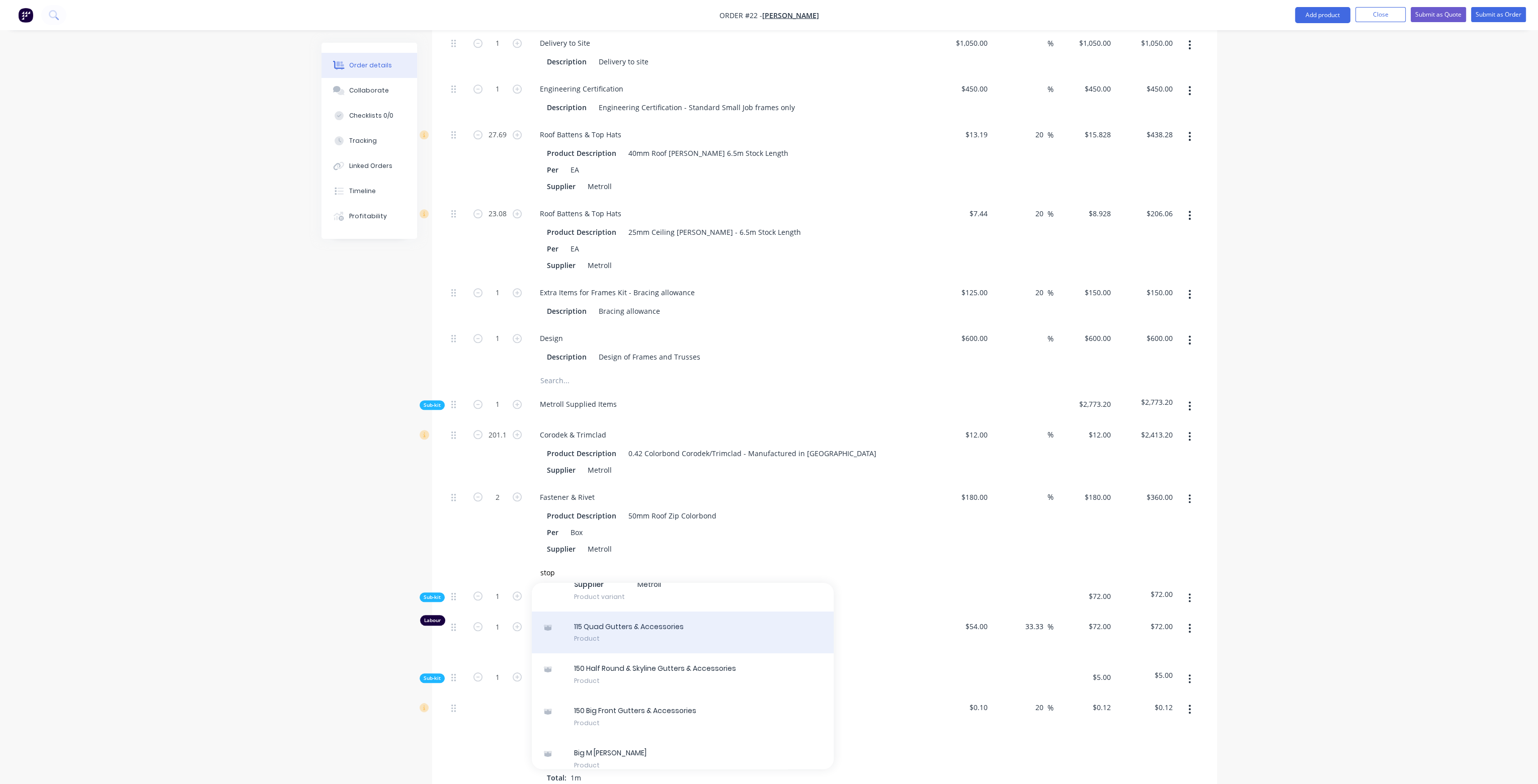
click at [722, 612] on div "115 Quad Gutters & Accessories Product" at bounding box center [682, 633] width 302 height 42
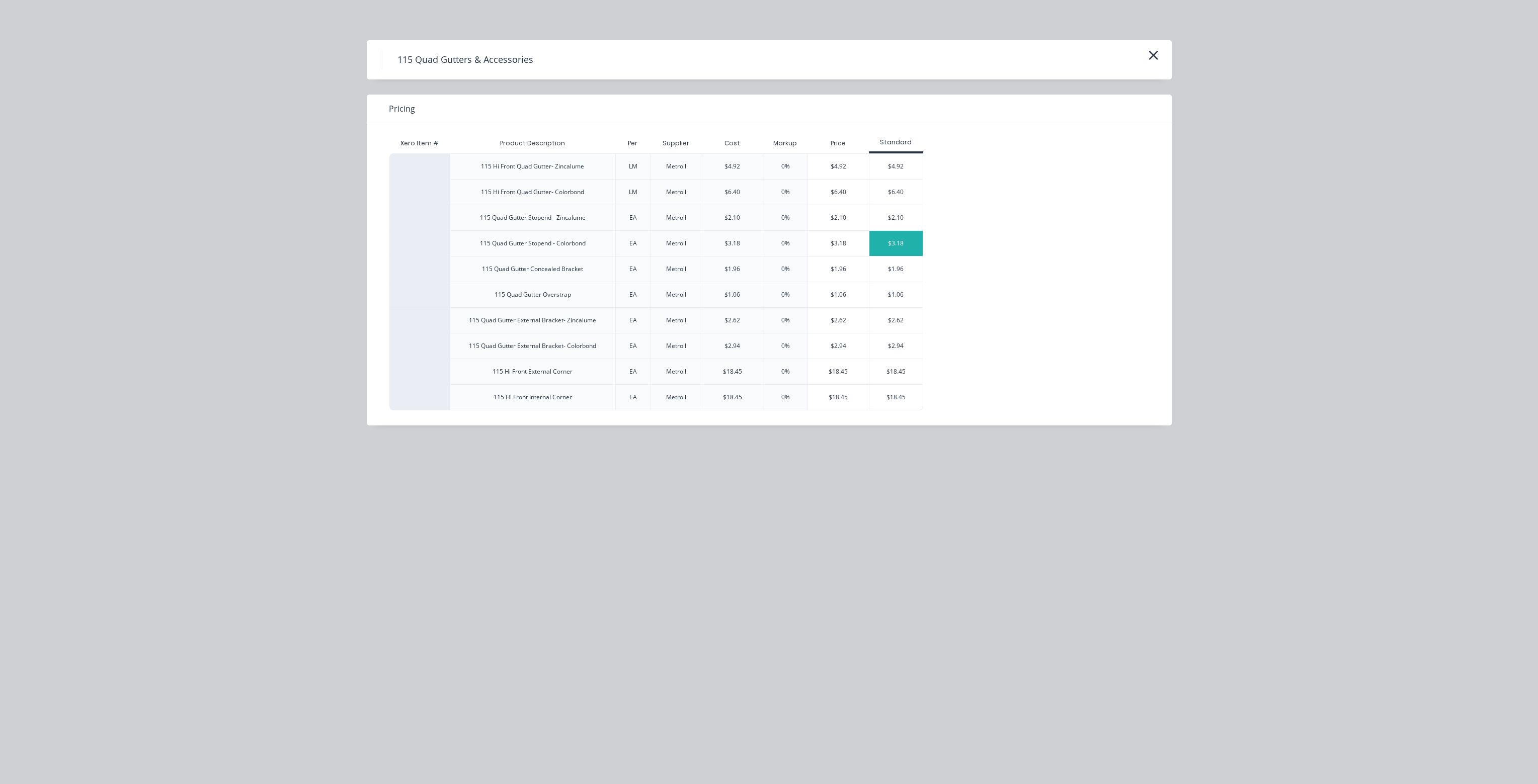
click at [916, 242] on div "$3.18" at bounding box center [897, 244] width 54 height 25
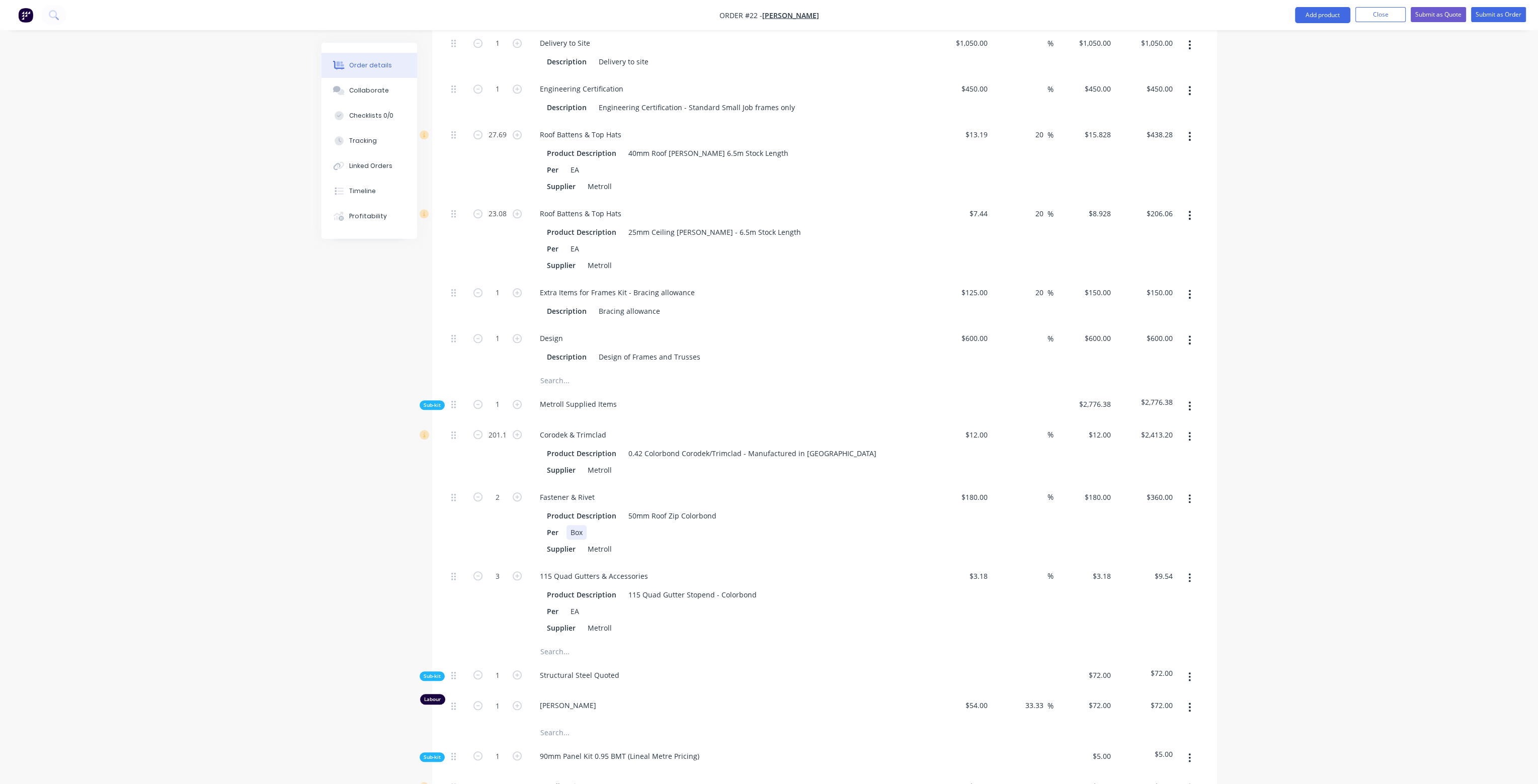
click at [810, 525] on div "Per Box" at bounding box center [727, 532] width 368 height 14
click at [550, 642] on input "text" at bounding box center [640, 652] width 201 height 20
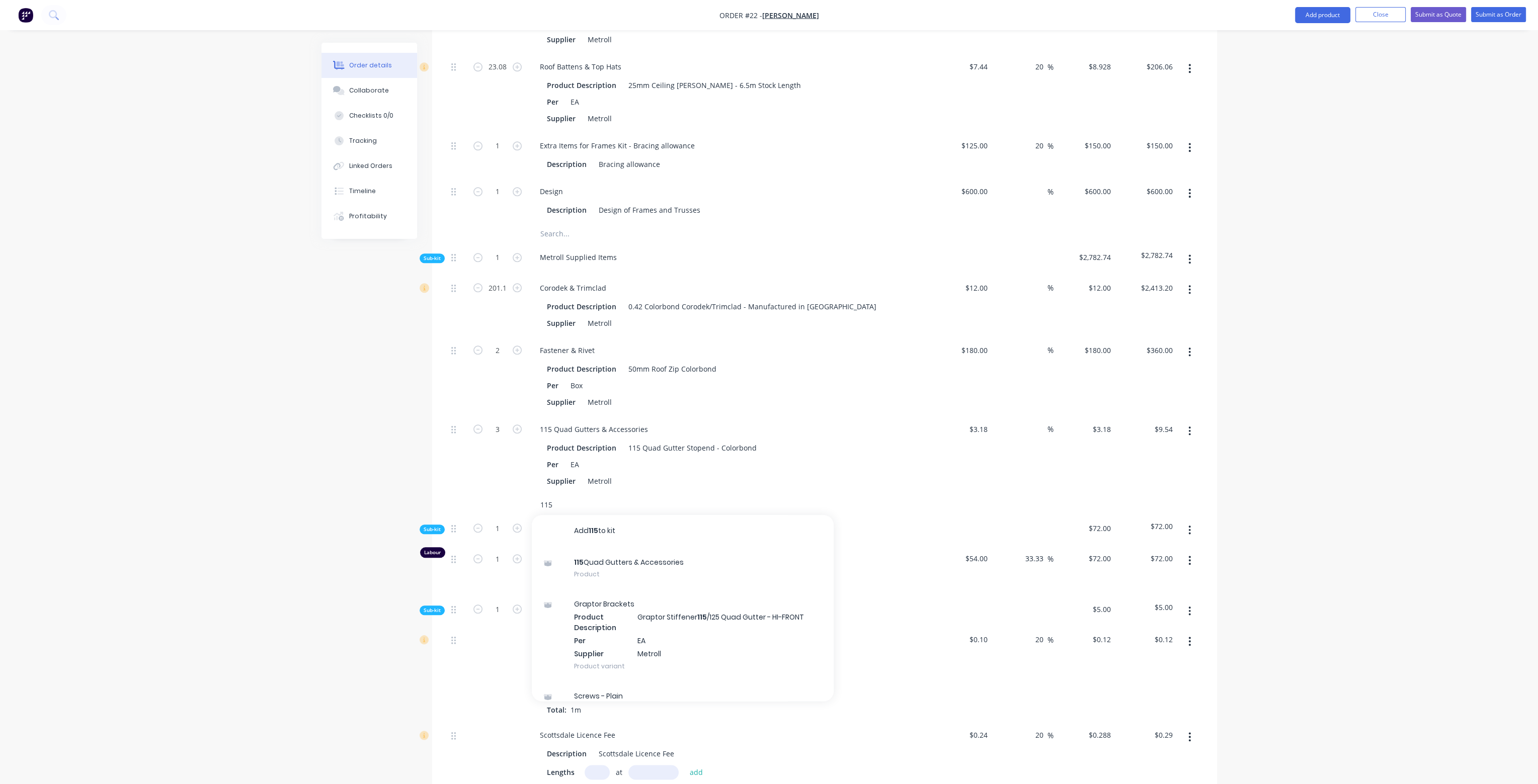
scroll to position [2213, 0]
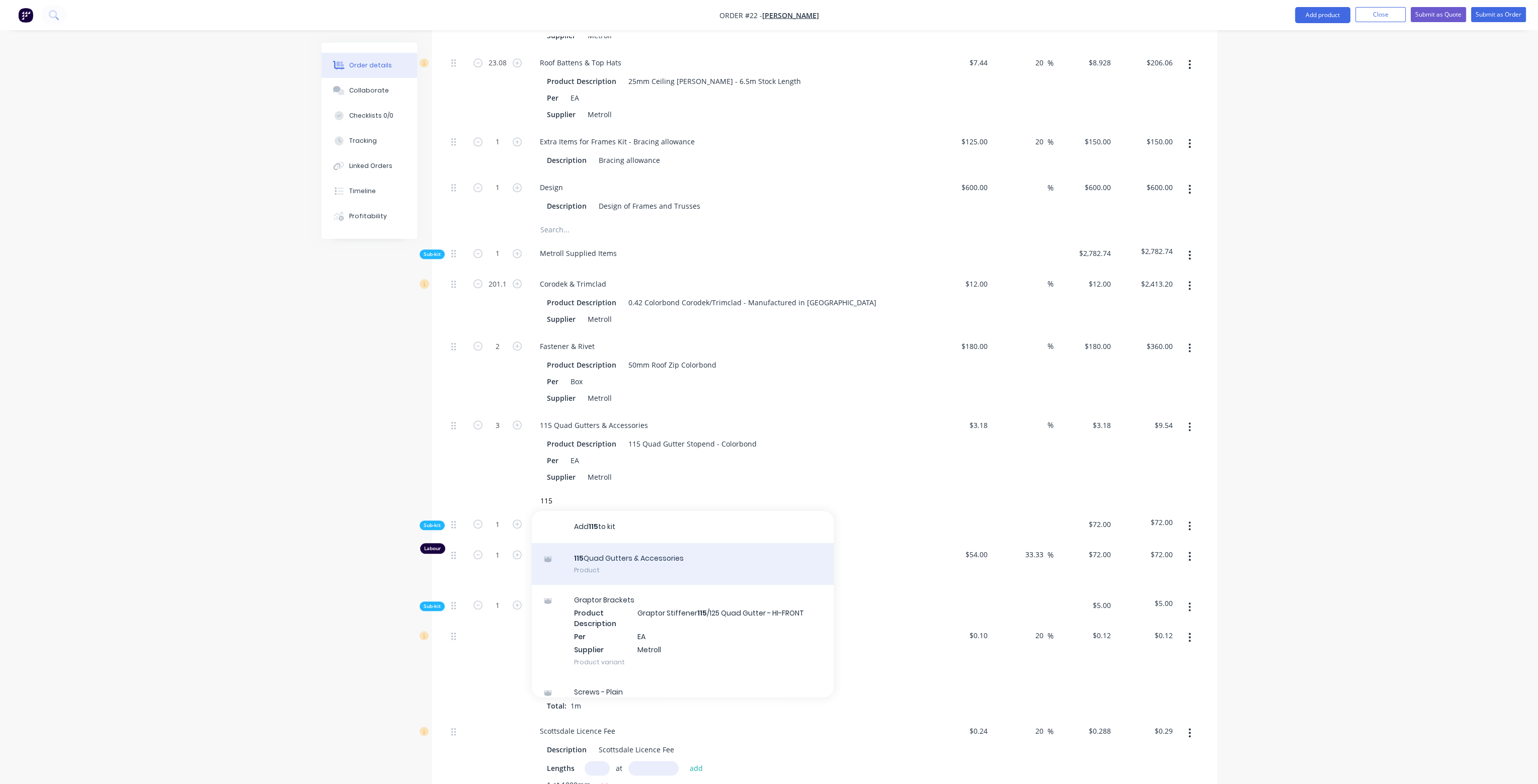
click at [665, 543] on div "115 Quad Gutters & Accessories Product" at bounding box center [682, 564] width 302 height 42
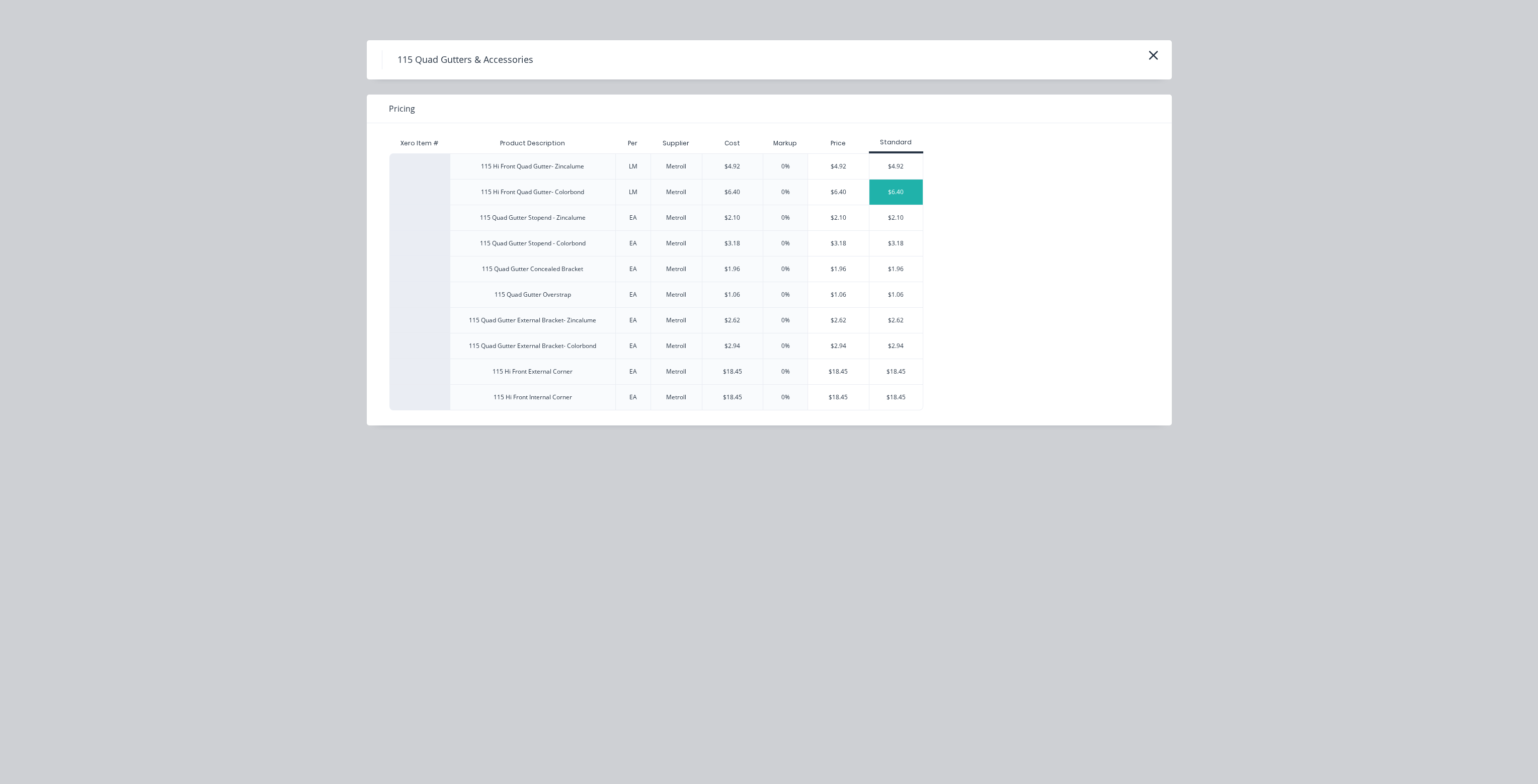
click at [912, 195] on div "$6.40" at bounding box center [897, 192] width 54 height 25
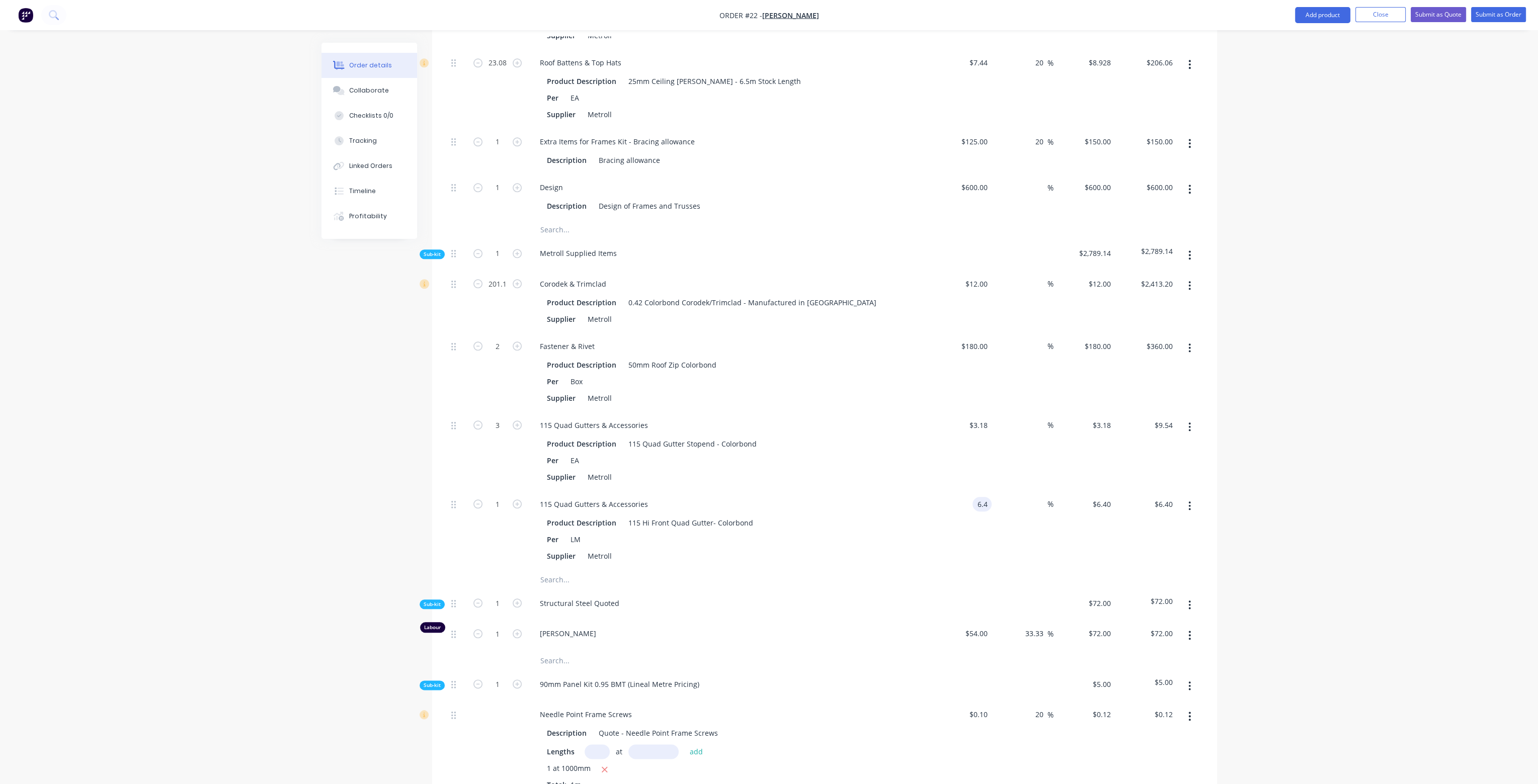
click at [982, 497] on input "6.4" at bounding box center [984, 504] width 15 height 14
click at [883, 590] on div "Structural Steel Quoted" at bounding box center [729, 605] width 403 height 31
click at [500, 497] on input "1" at bounding box center [498, 504] width 26 height 15
click at [901, 470] on div "Supplier Metroll" at bounding box center [727, 477] width 368 height 14
click at [567, 570] on input "text" at bounding box center [640, 580] width 201 height 20
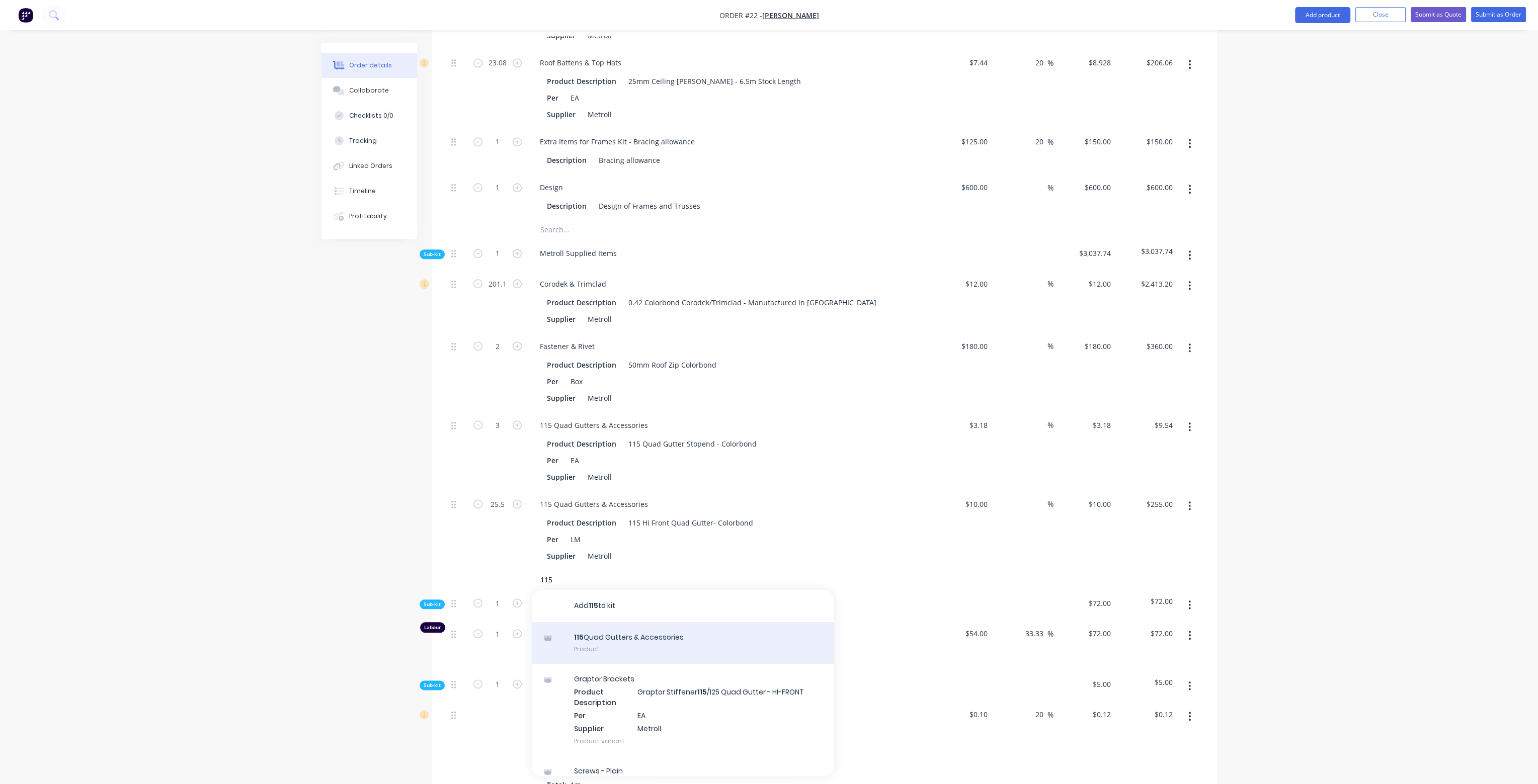
click at [628, 622] on div "115 Quad Gutters & Accessories Product" at bounding box center [682, 643] width 302 height 42
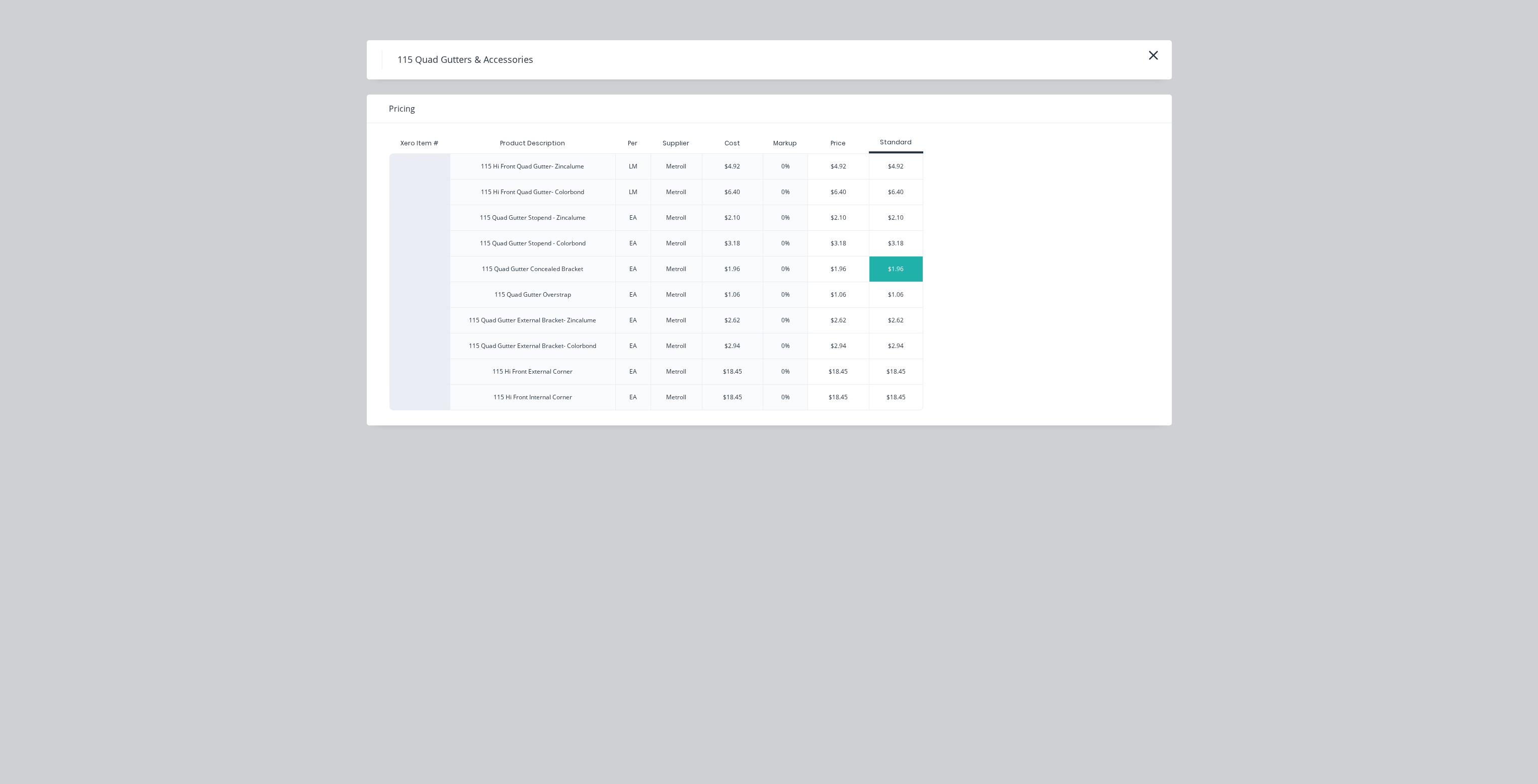
click at [916, 266] on div "$1.96" at bounding box center [897, 269] width 54 height 25
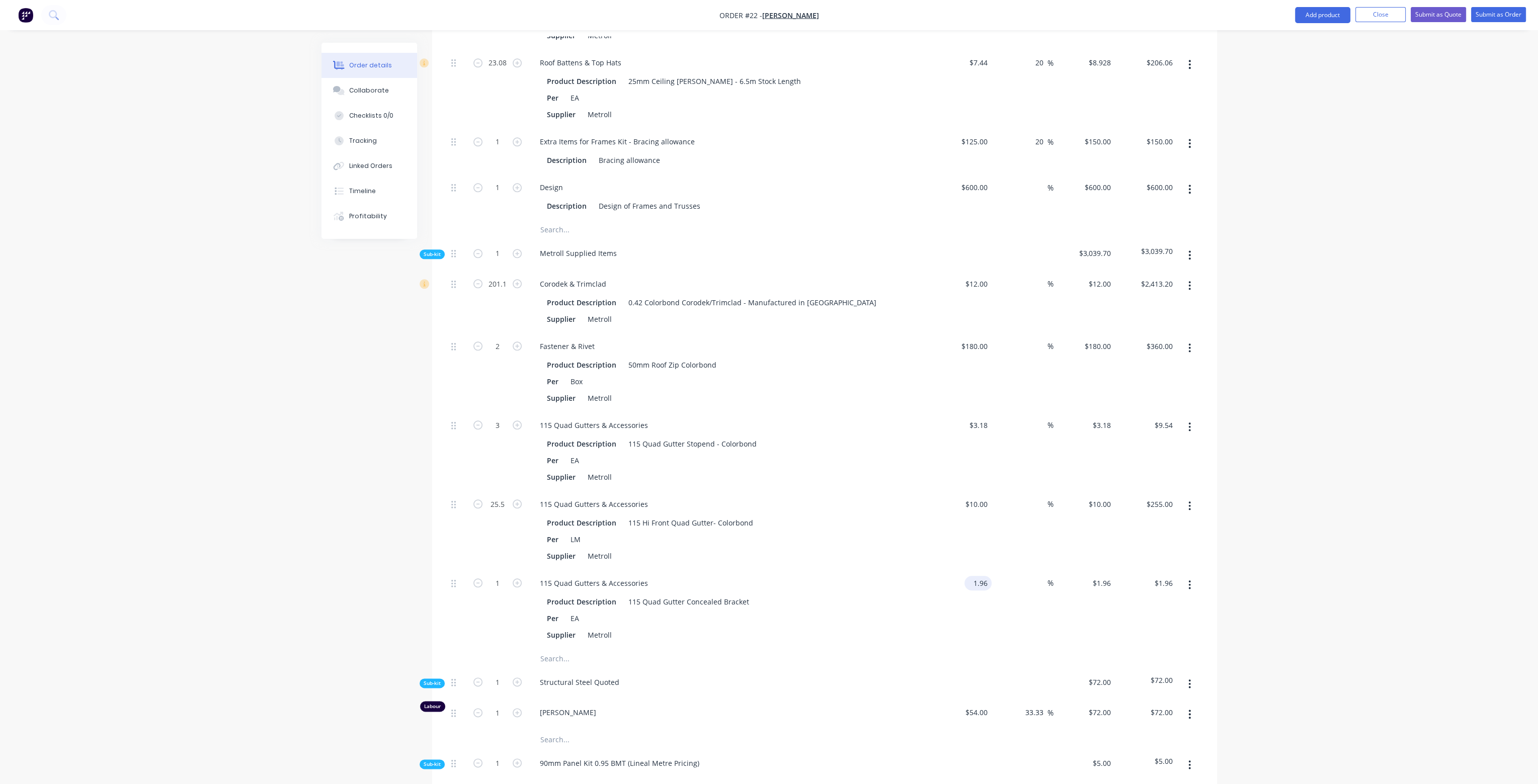
click at [972, 576] on div "1.96 $1.96" at bounding box center [978, 583] width 27 height 14
click at [509, 576] on input "1" at bounding box center [498, 583] width 26 height 15
click at [871, 549] on div "Supplier Metroll" at bounding box center [727, 556] width 368 height 14
click at [549, 649] on input "text" at bounding box center [640, 659] width 201 height 20
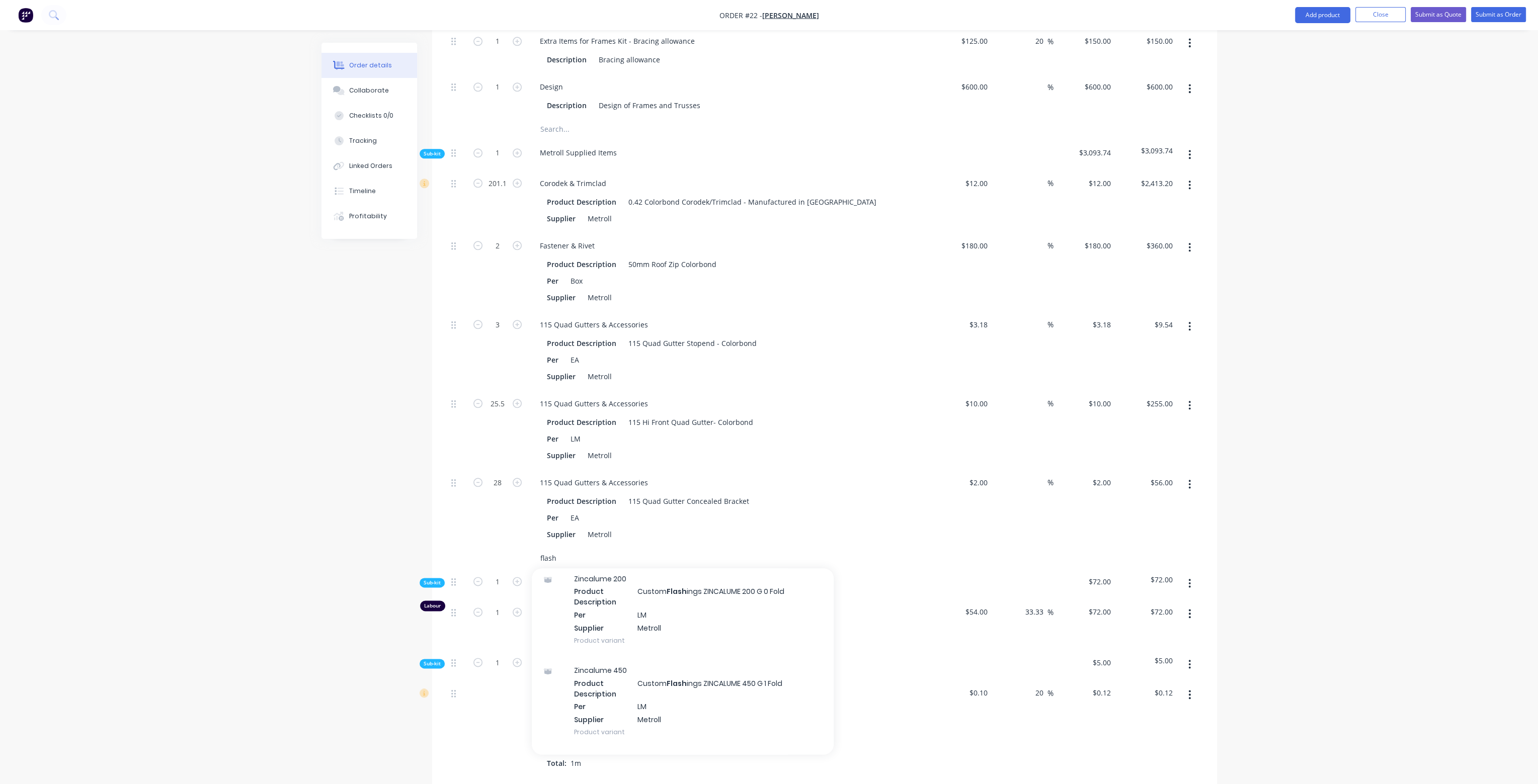
scroll to position [654, 0]
click at [807, 510] on div "Per EA" at bounding box center [727, 518] width 368 height 14
click at [620, 548] on input "flash" at bounding box center [640, 558] width 201 height 20
click at [1189, 150] on icon "button" at bounding box center [1189, 154] width 2 height 9
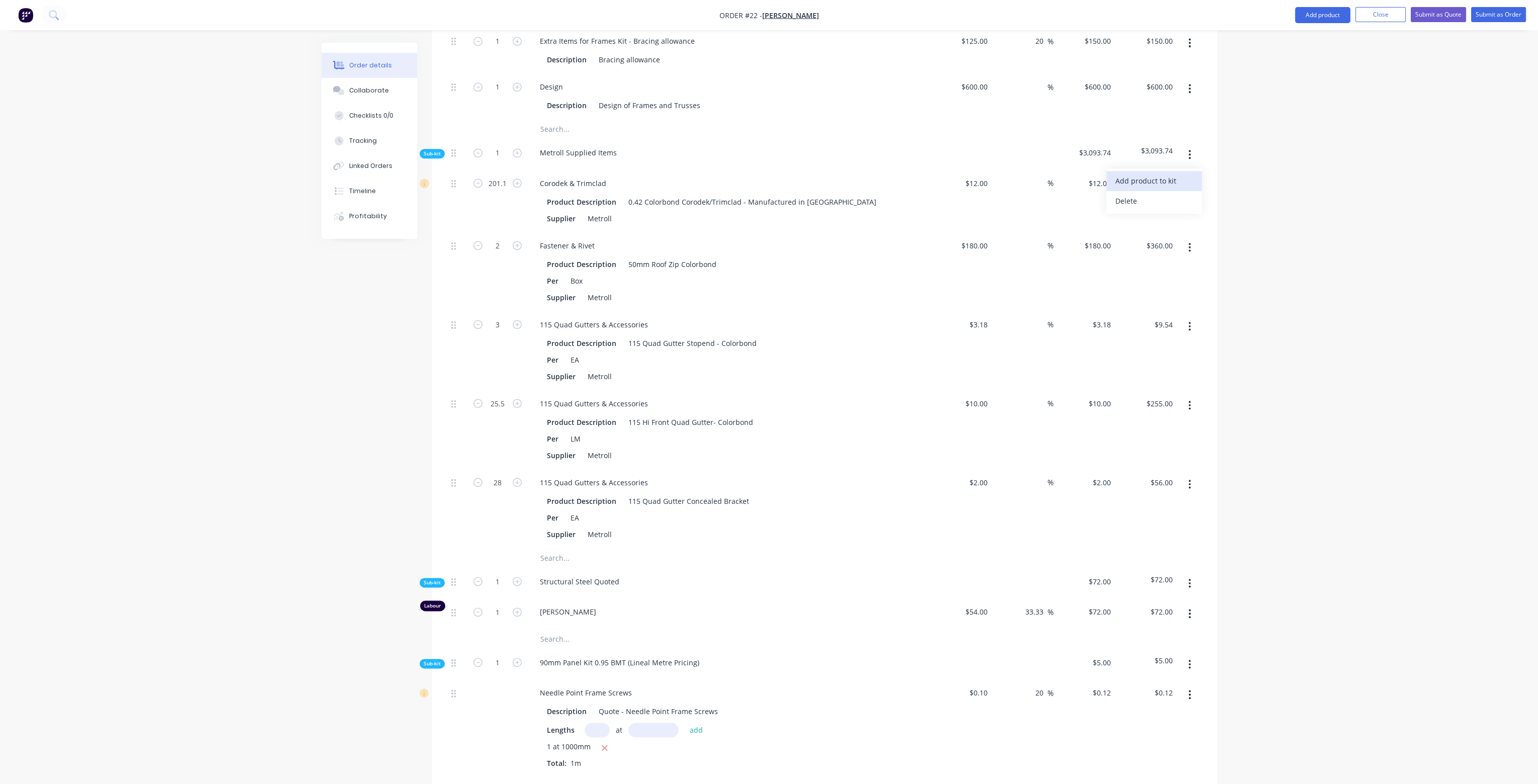
click at [1177, 173] on div "Add product to kit" at bounding box center [1154, 181] width 77 height 14
click at [1154, 214] on div "Product catalogue" at bounding box center [1154, 221] width 77 height 14
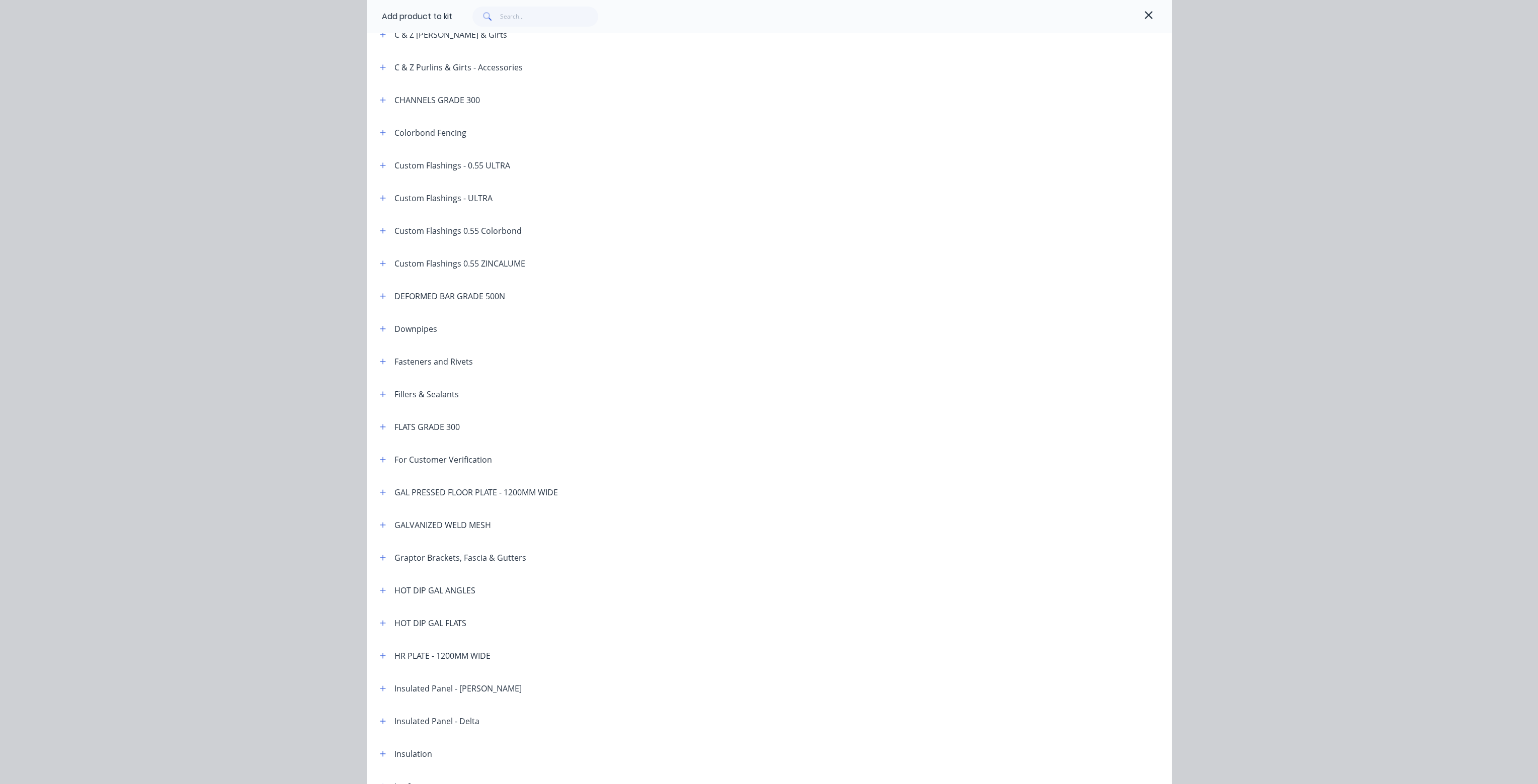
scroll to position [256, 0]
click at [380, 228] on icon "button" at bounding box center [383, 232] width 6 height 7
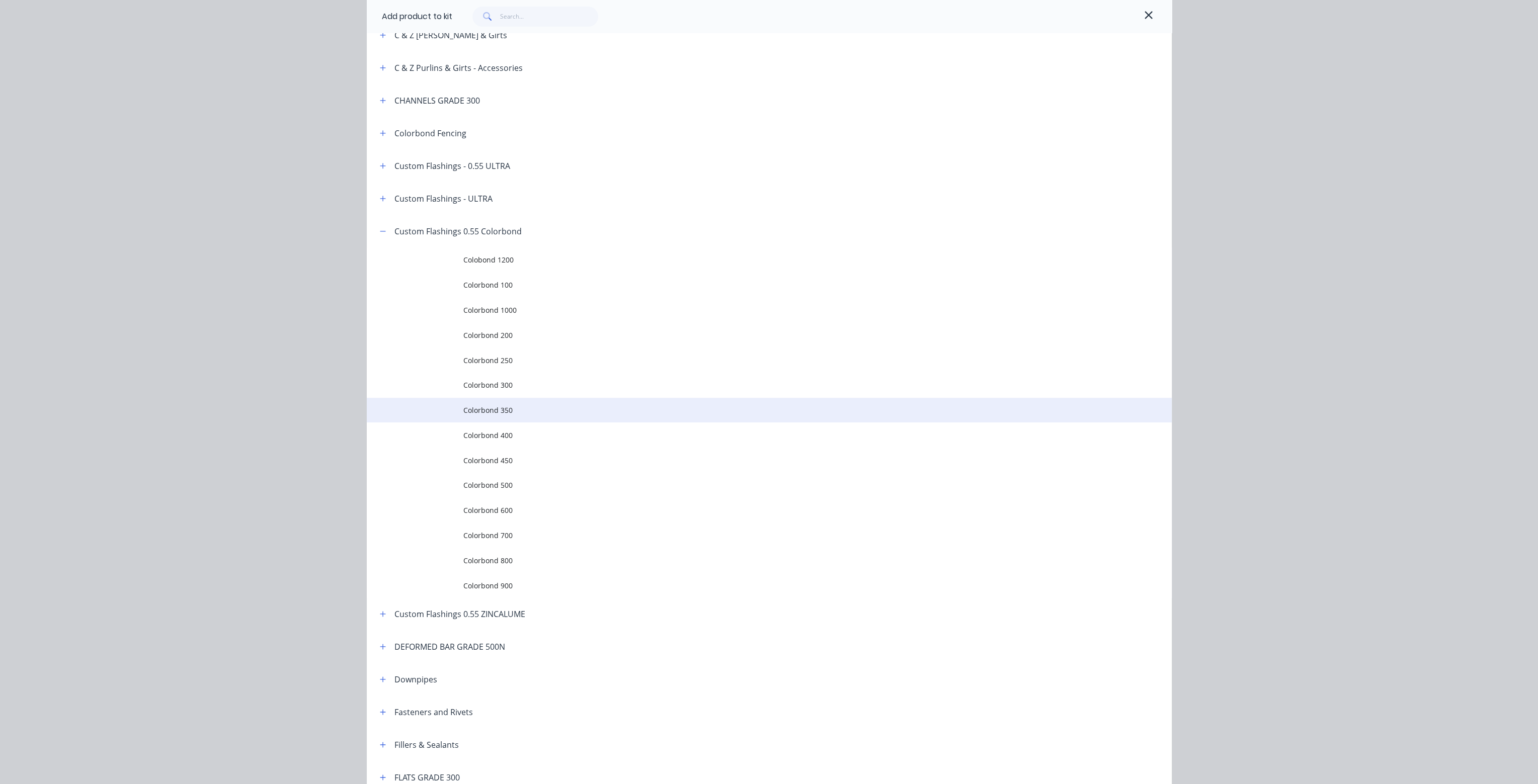
click at [562, 411] on span "Colorbond 350" at bounding box center [746, 410] width 566 height 11
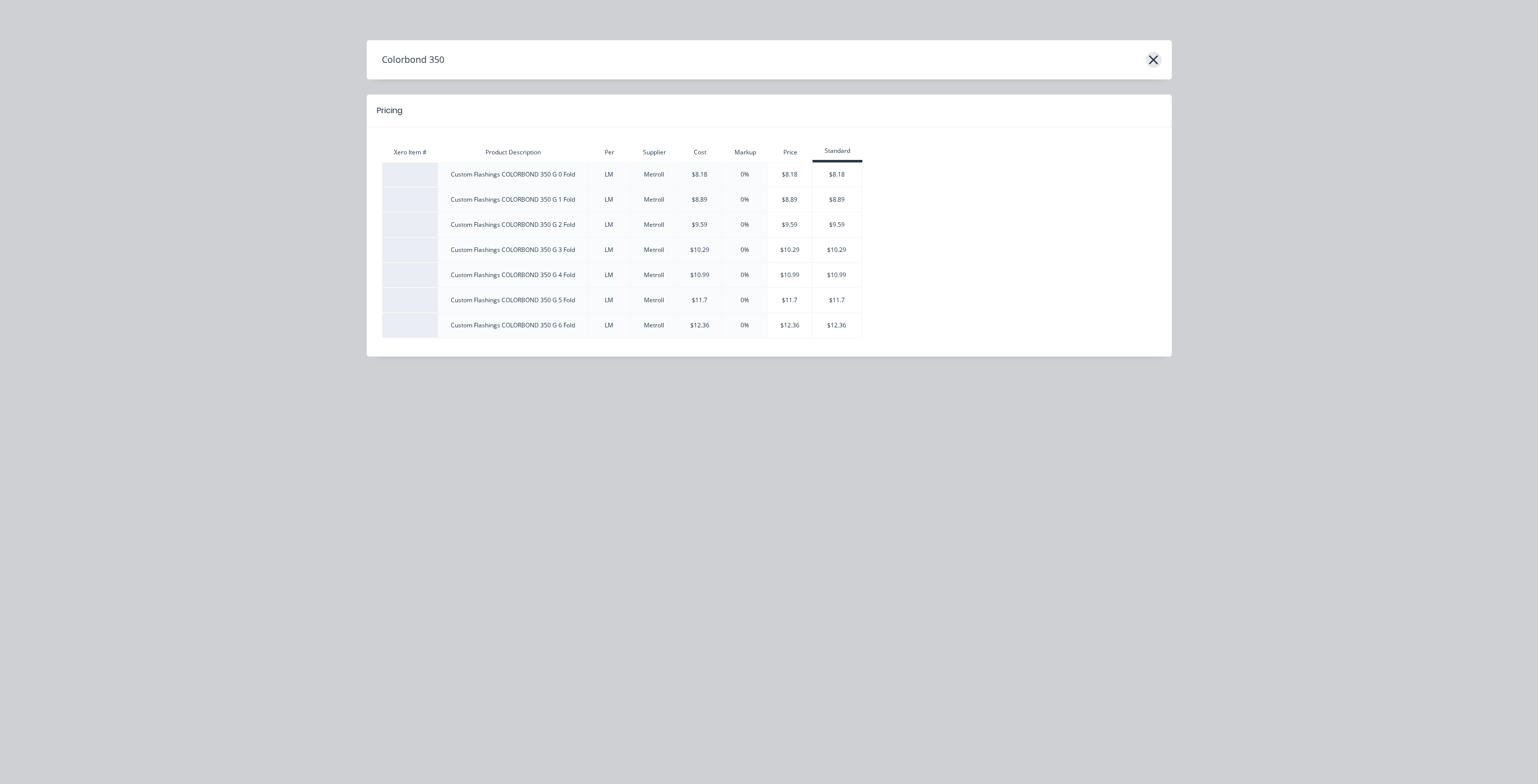
click at [1152, 55] on icon "button" at bounding box center [1154, 59] width 11 height 14
click at [1156, 60] on icon "button" at bounding box center [1154, 59] width 11 height 14
click at [1153, 56] on icon "button" at bounding box center [1154, 59] width 11 height 14
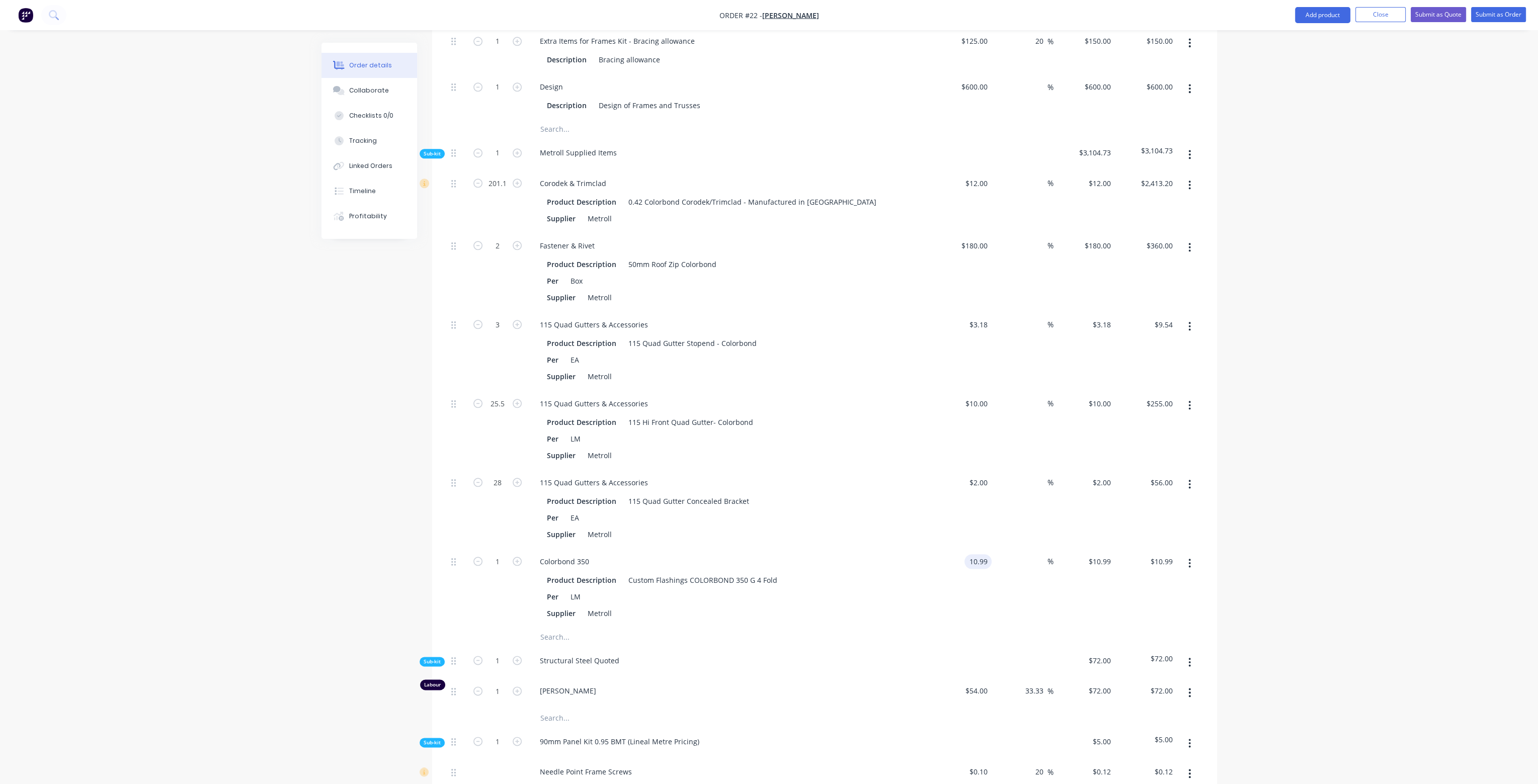
click at [990, 554] on input "10.99" at bounding box center [980, 561] width 23 height 14
click at [959, 585] on div "12 12" at bounding box center [961, 588] width 62 height 79
click at [503, 554] on input "1" at bounding box center [498, 561] width 26 height 15
click at [821, 527] on div "Supplier Metroll" at bounding box center [727, 534] width 368 height 14
click at [565, 627] on input "text" at bounding box center [640, 638] width 201 height 20
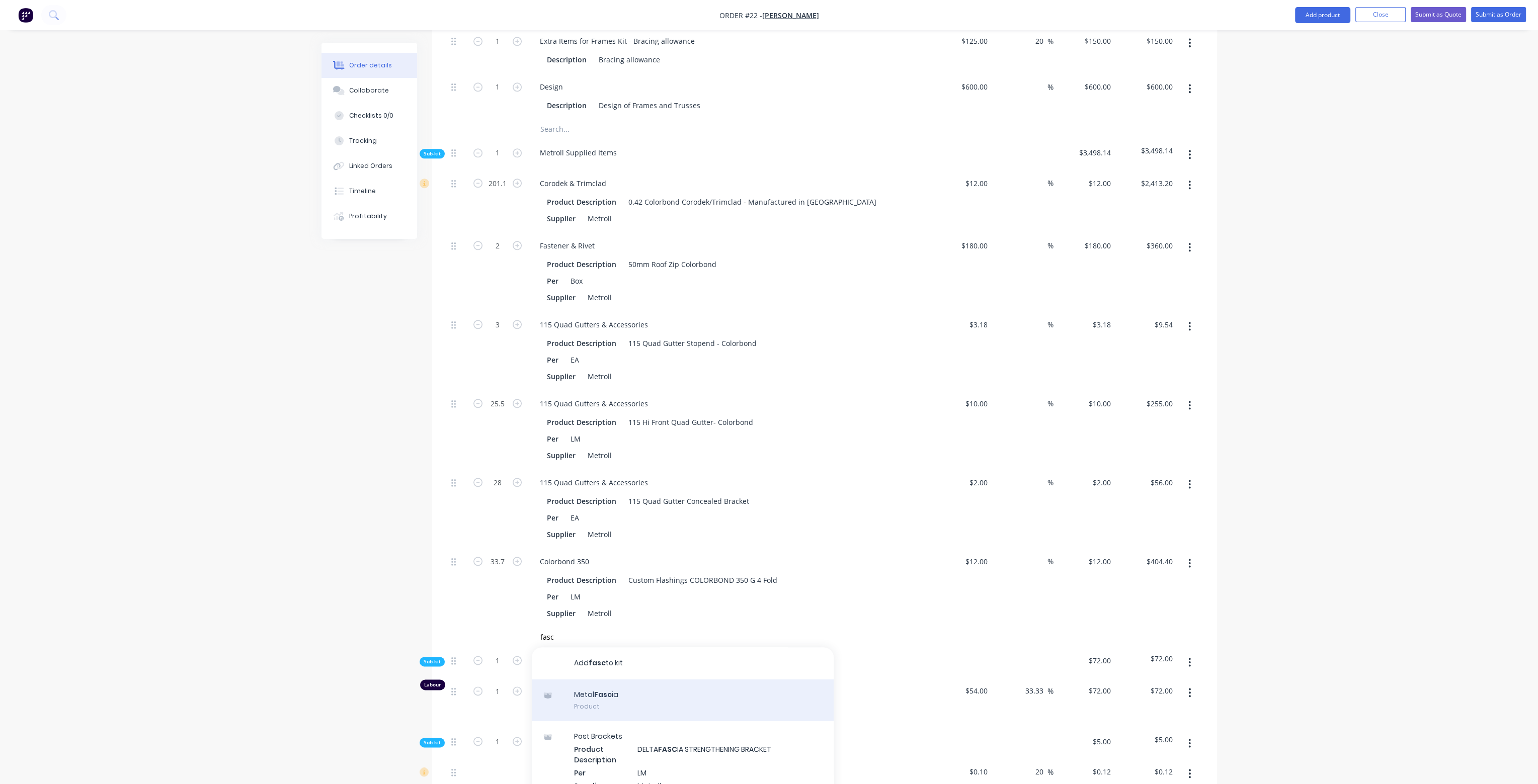
click at [616, 680] on div "Metal Fasc ia Product" at bounding box center [682, 701] width 302 height 42
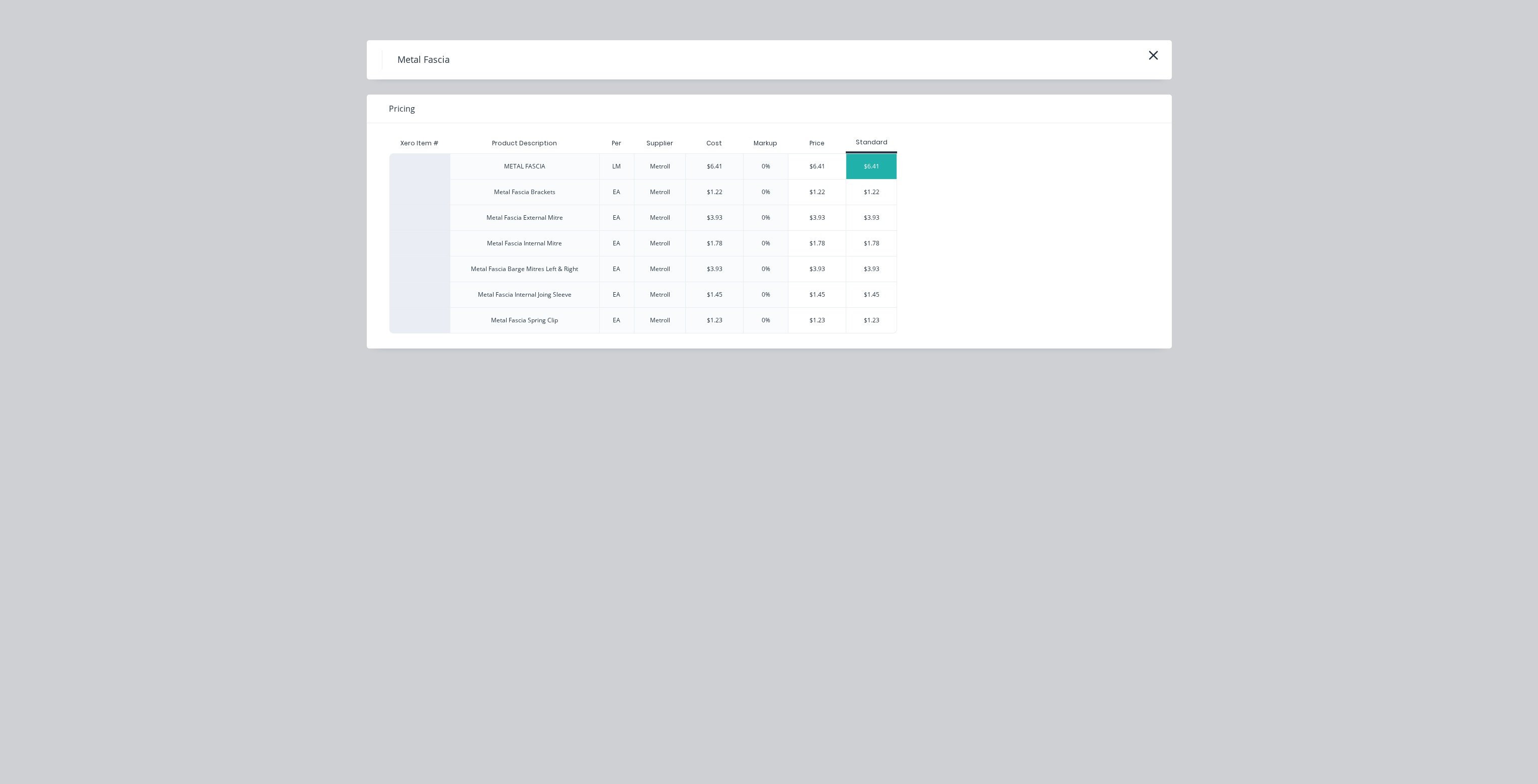
click at [893, 166] on div "$6.41" at bounding box center [871, 167] width 50 height 25
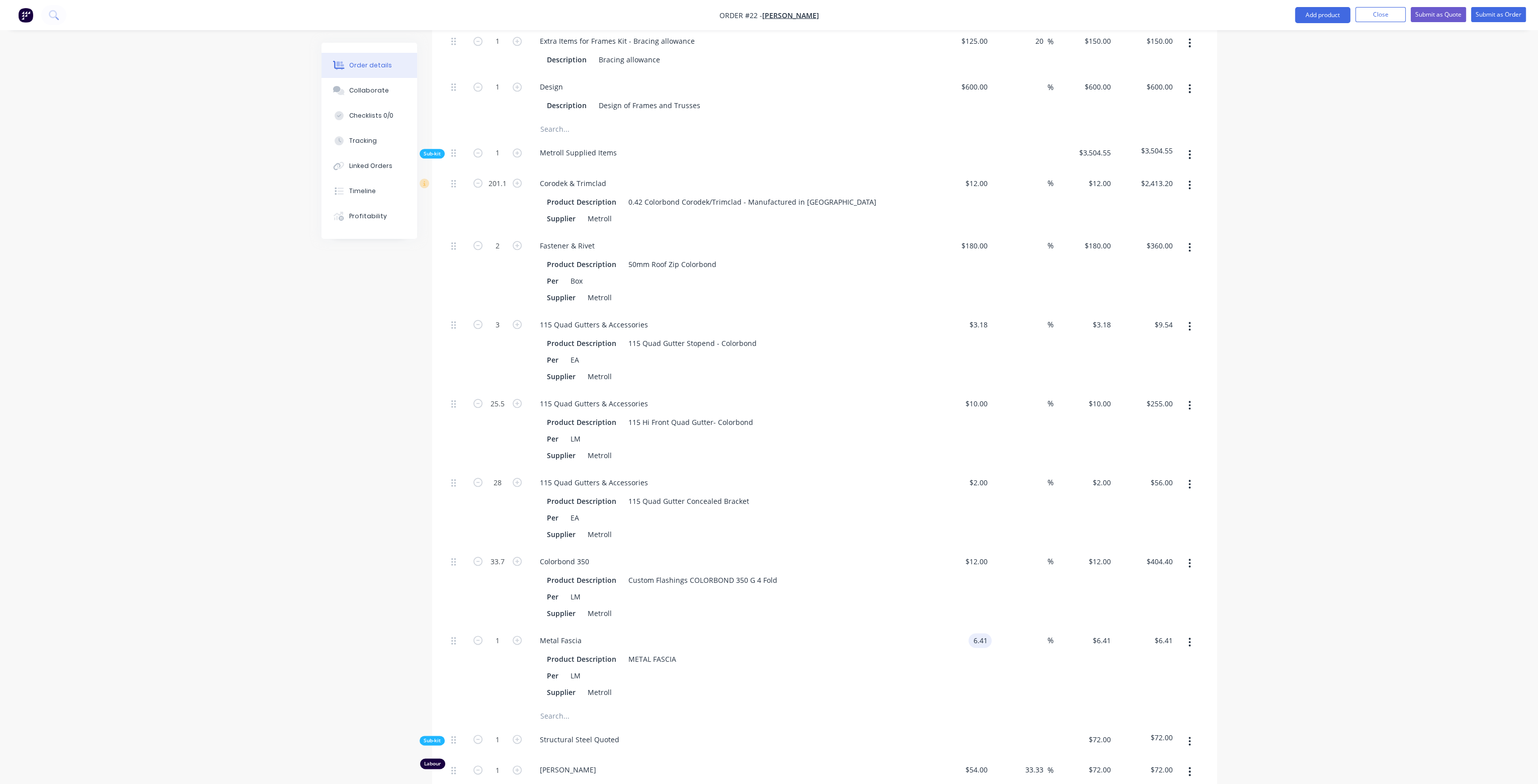
click at [981, 633] on input "6.41" at bounding box center [982, 641] width 19 height 14
click at [559, 706] on input "text" at bounding box center [640, 716] width 201 height 20
click at [617, 759] on div "Metal Fasc ia Product" at bounding box center [682, 780] width 302 height 42
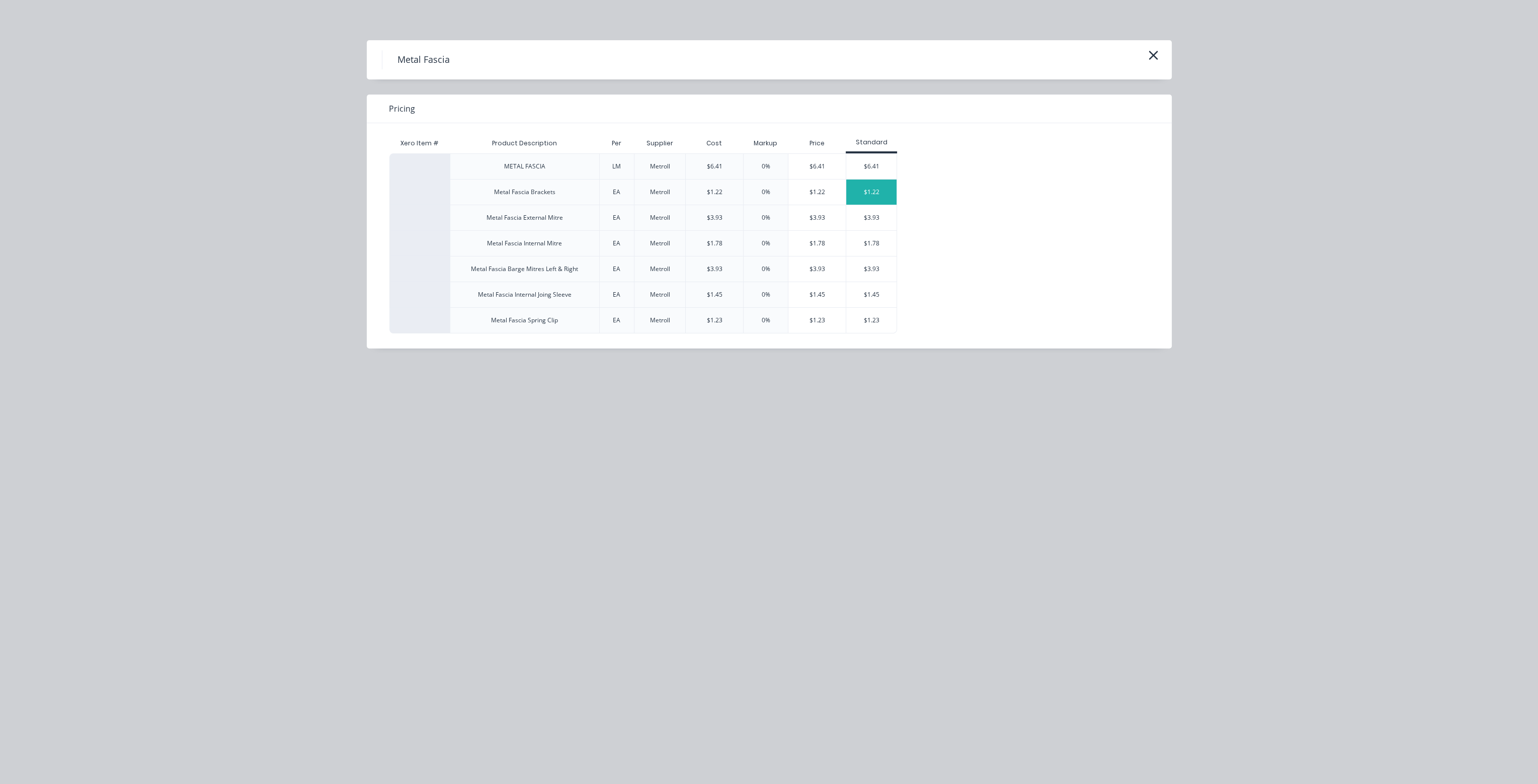
click at [890, 189] on div "$1.22" at bounding box center [871, 192] width 50 height 25
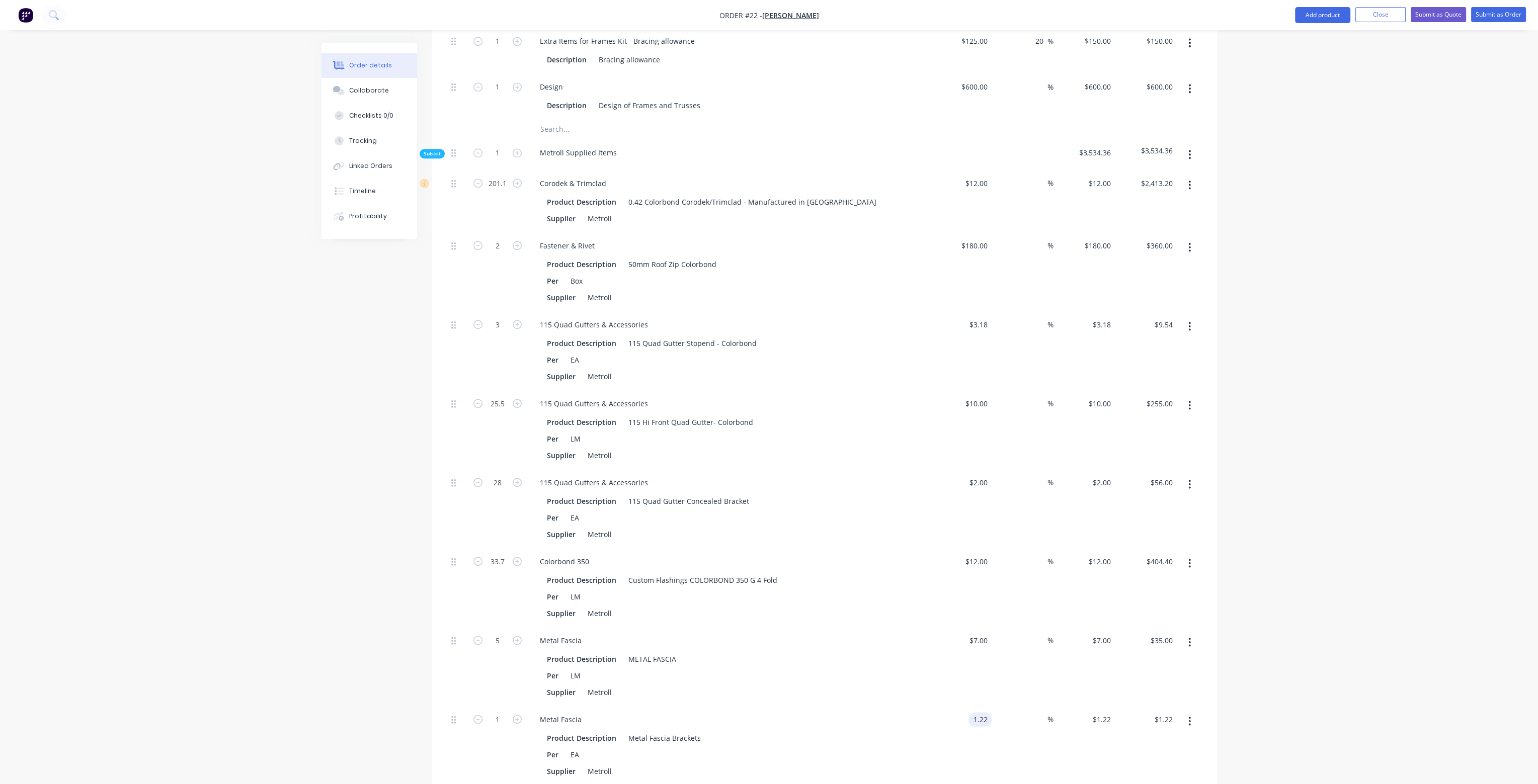
click at [986, 712] on input "1.22" at bounding box center [982, 719] width 19 height 14
click at [500, 712] on input "1" at bounding box center [498, 719] width 26 height 15
click at [847, 650] on div "Product Description METAL FASCIA Per LM Supplier Metroll" at bounding box center [728, 674] width 394 height 50
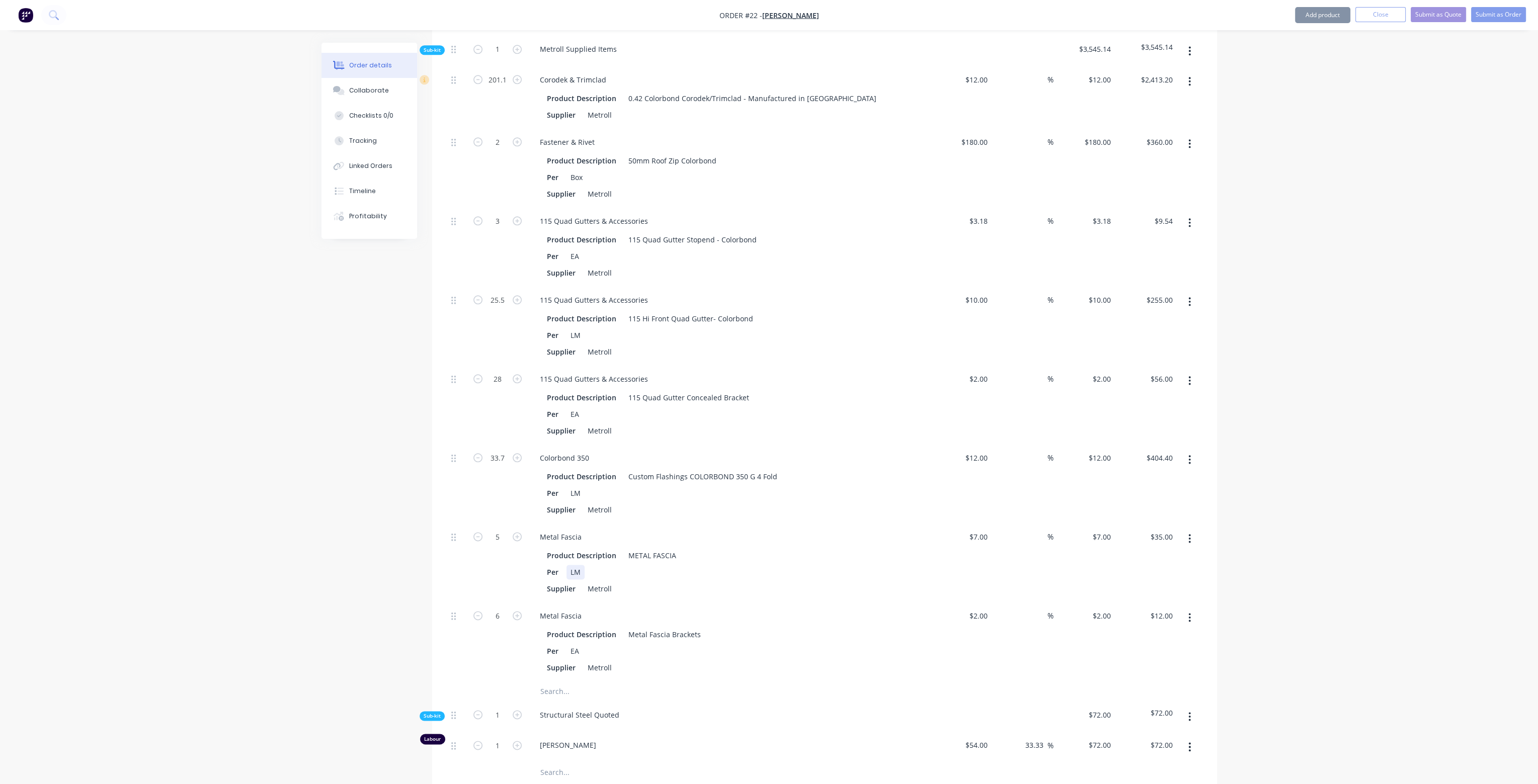
scroll to position [2465, 0]
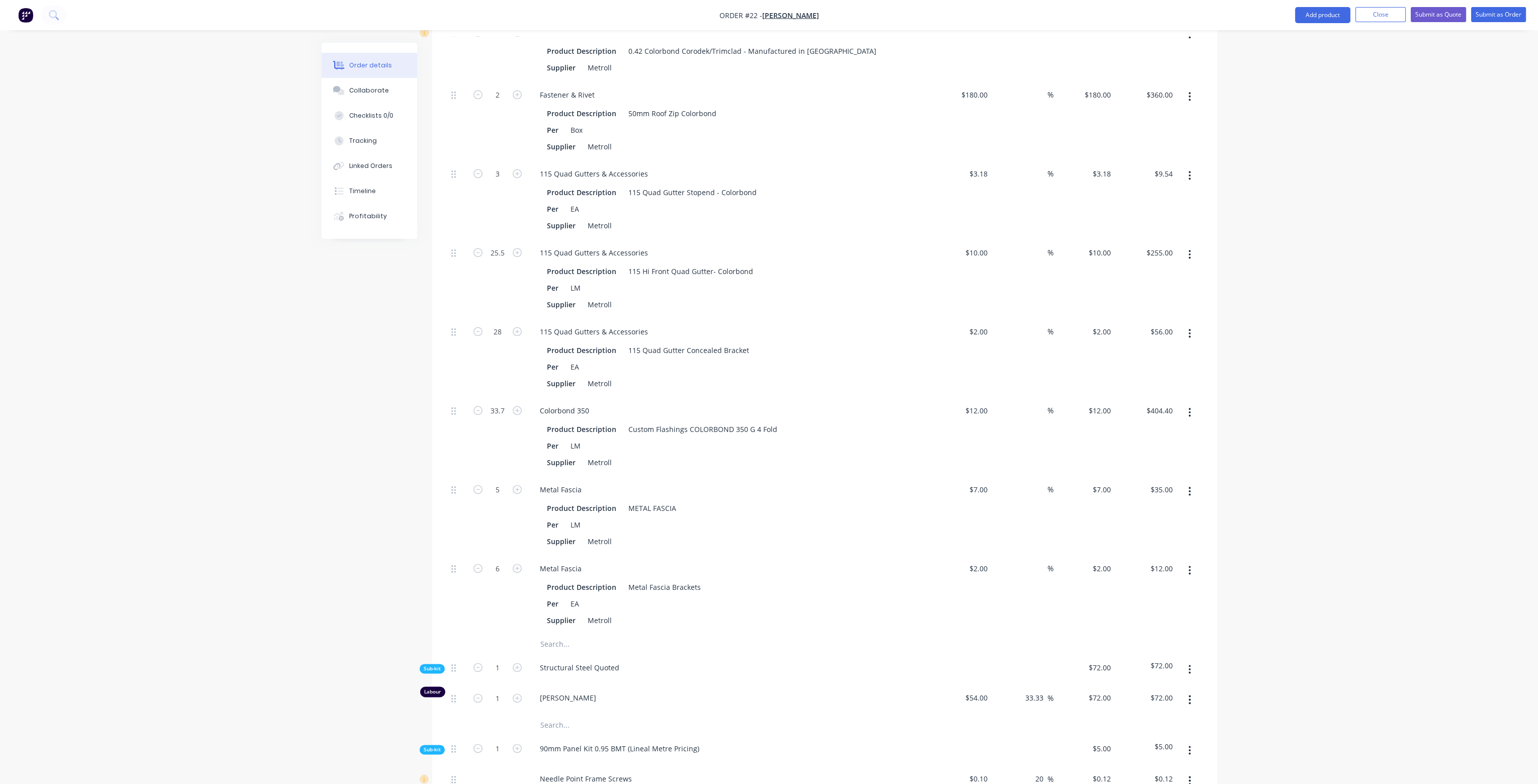
click at [559, 634] on input "text" at bounding box center [640, 644] width 201 height 20
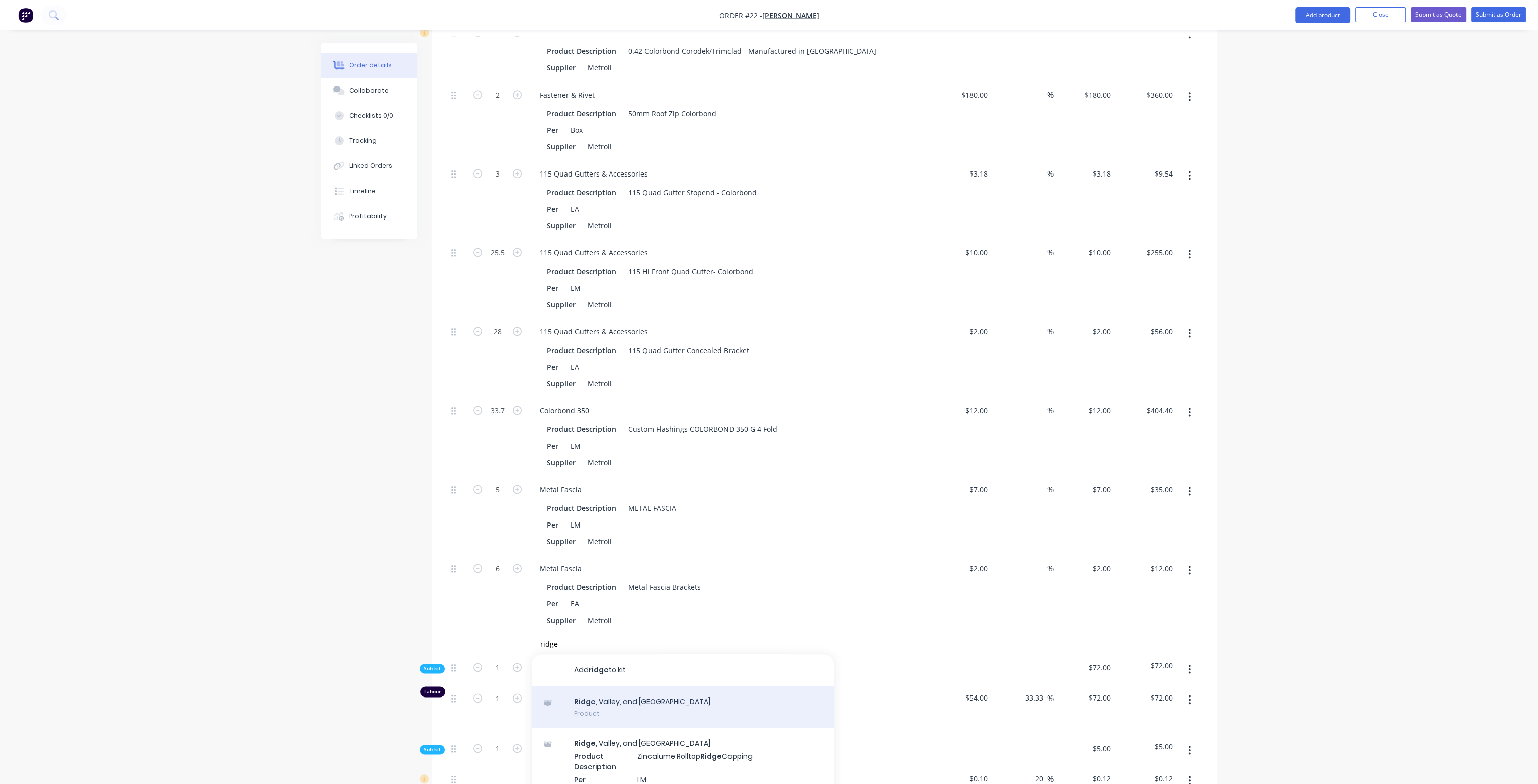
click at [678, 687] on div "Ridge , [GEOGRAPHIC_DATA], and Barge Product" at bounding box center [682, 708] width 302 height 42
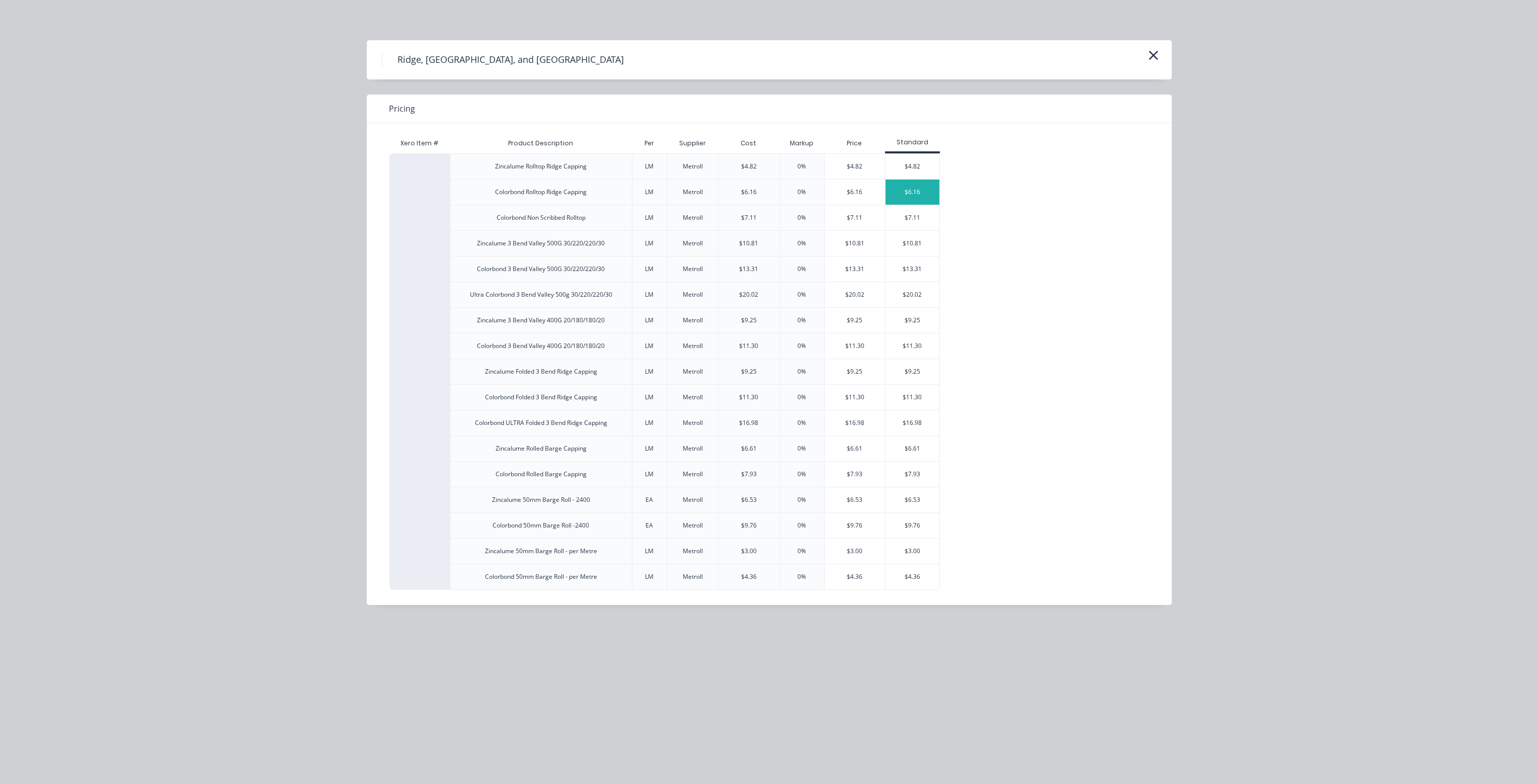
click at [926, 193] on div "$6.16" at bounding box center [913, 192] width 54 height 25
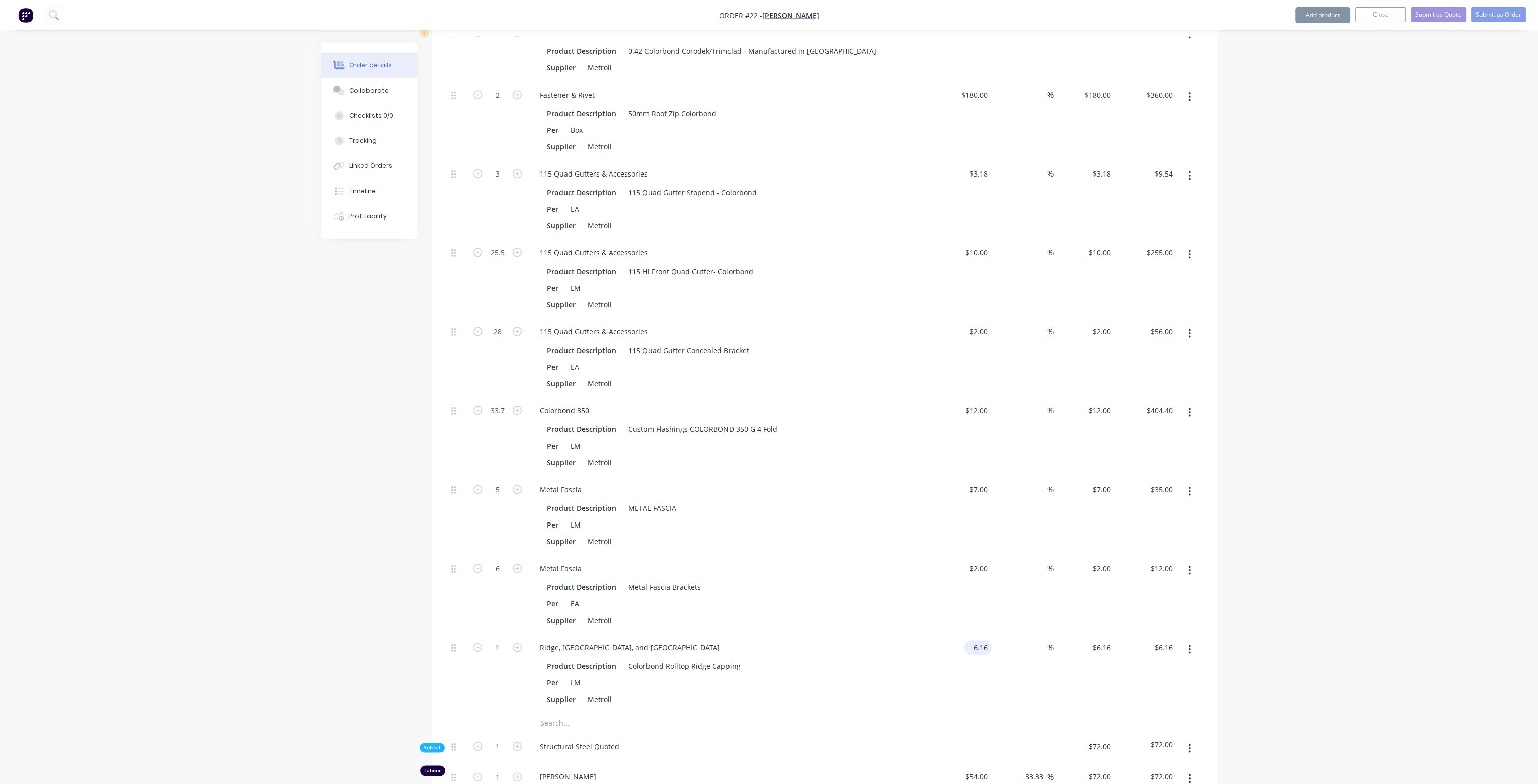
click at [984, 640] on input "6.16" at bounding box center [980, 647] width 23 height 14
drag, startPoint x: 900, startPoint y: 665, endPoint x: 816, endPoint y: 665, distance: 84.0
click at [900, 692] on div "Supplier Metroll" at bounding box center [727, 699] width 368 height 14
click at [499, 640] on input "1" at bounding box center [498, 647] width 26 height 15
click at [819, 578] on div "Product Description Metal Fascia Brackets Per EA Supplier Metroll" at bounding box center [728, 602] width 394 height 50
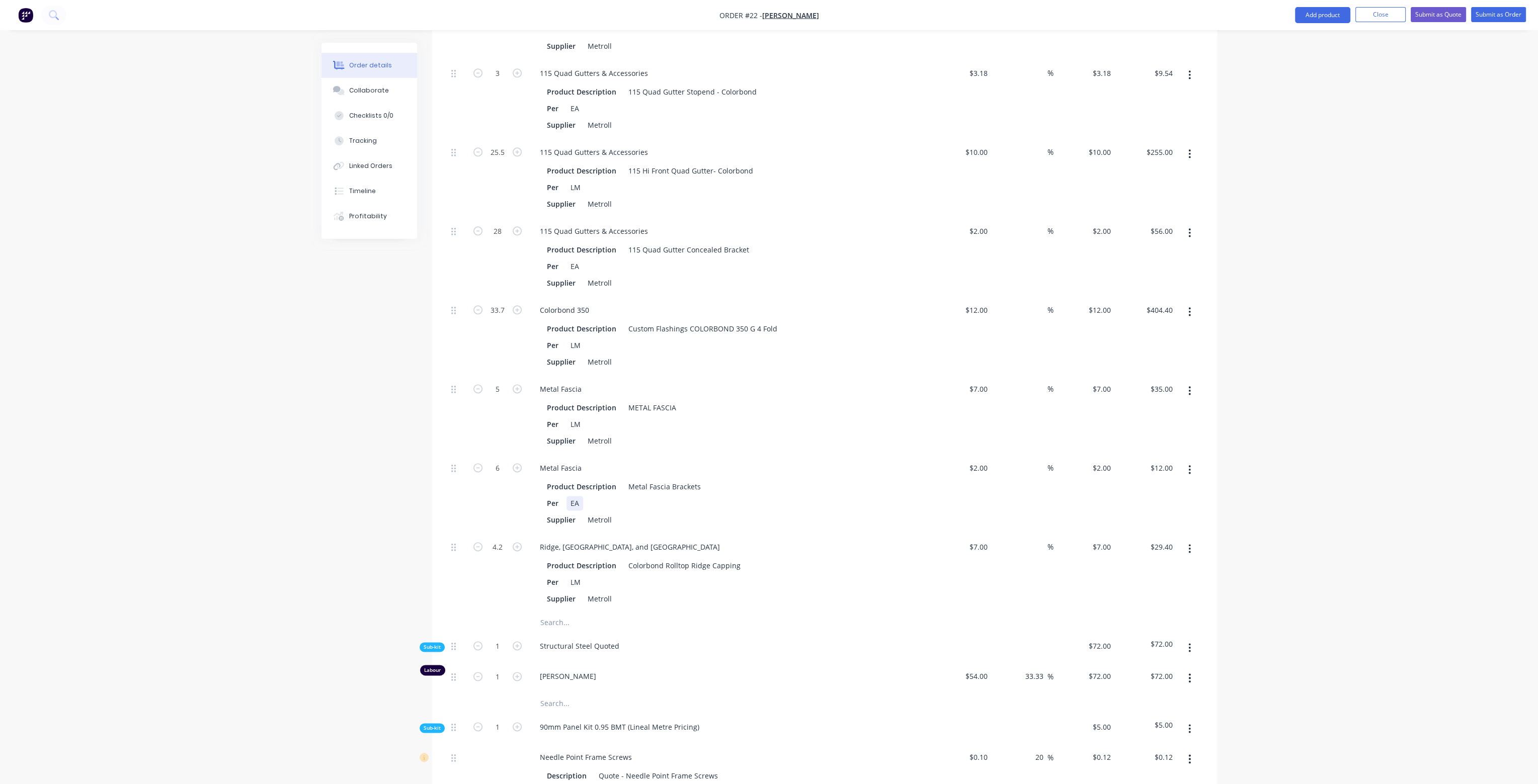
scroll to position [2615, 0]
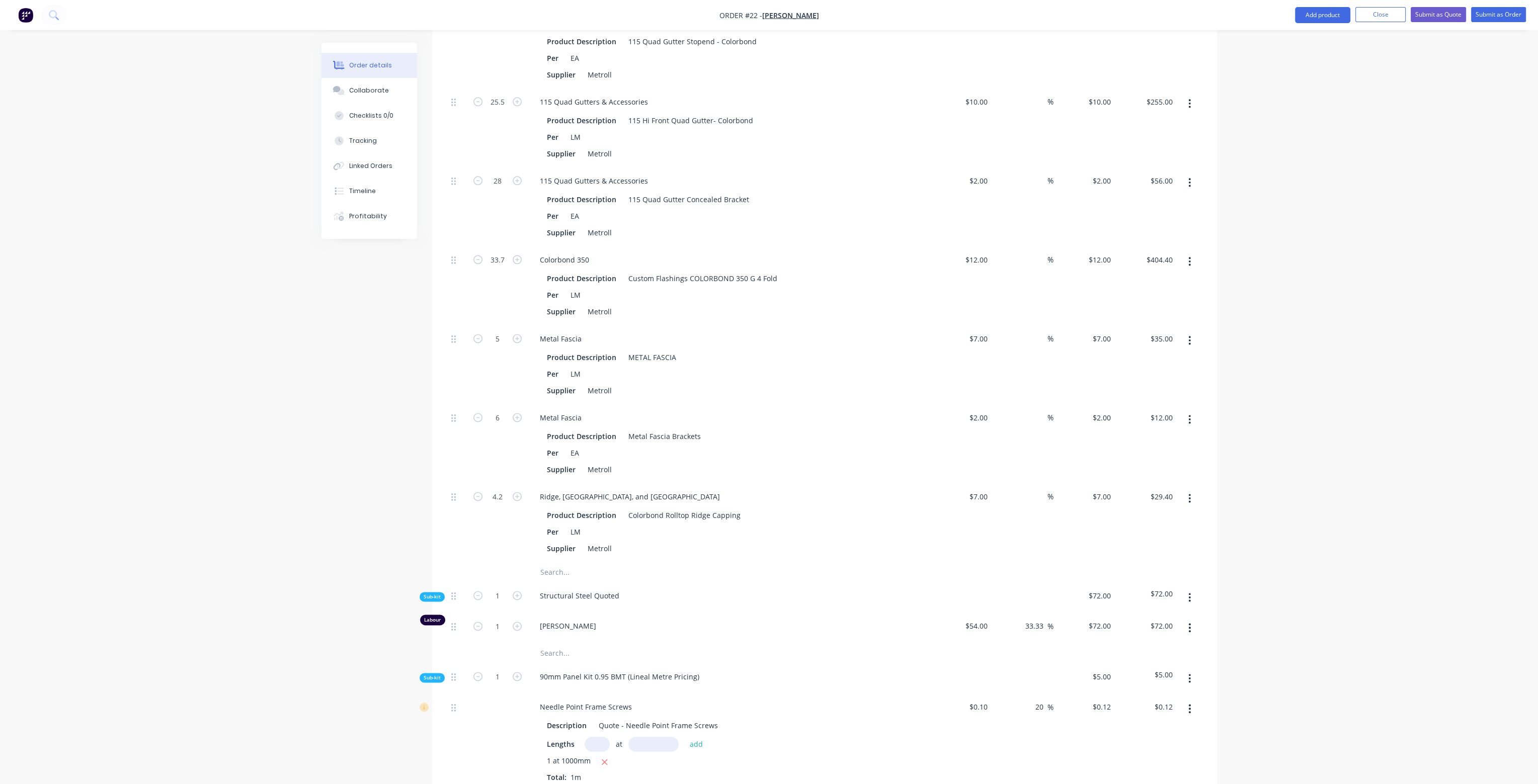
click at [549, 562] on input "text" at bounding box center [640, 572] width 201 height 20
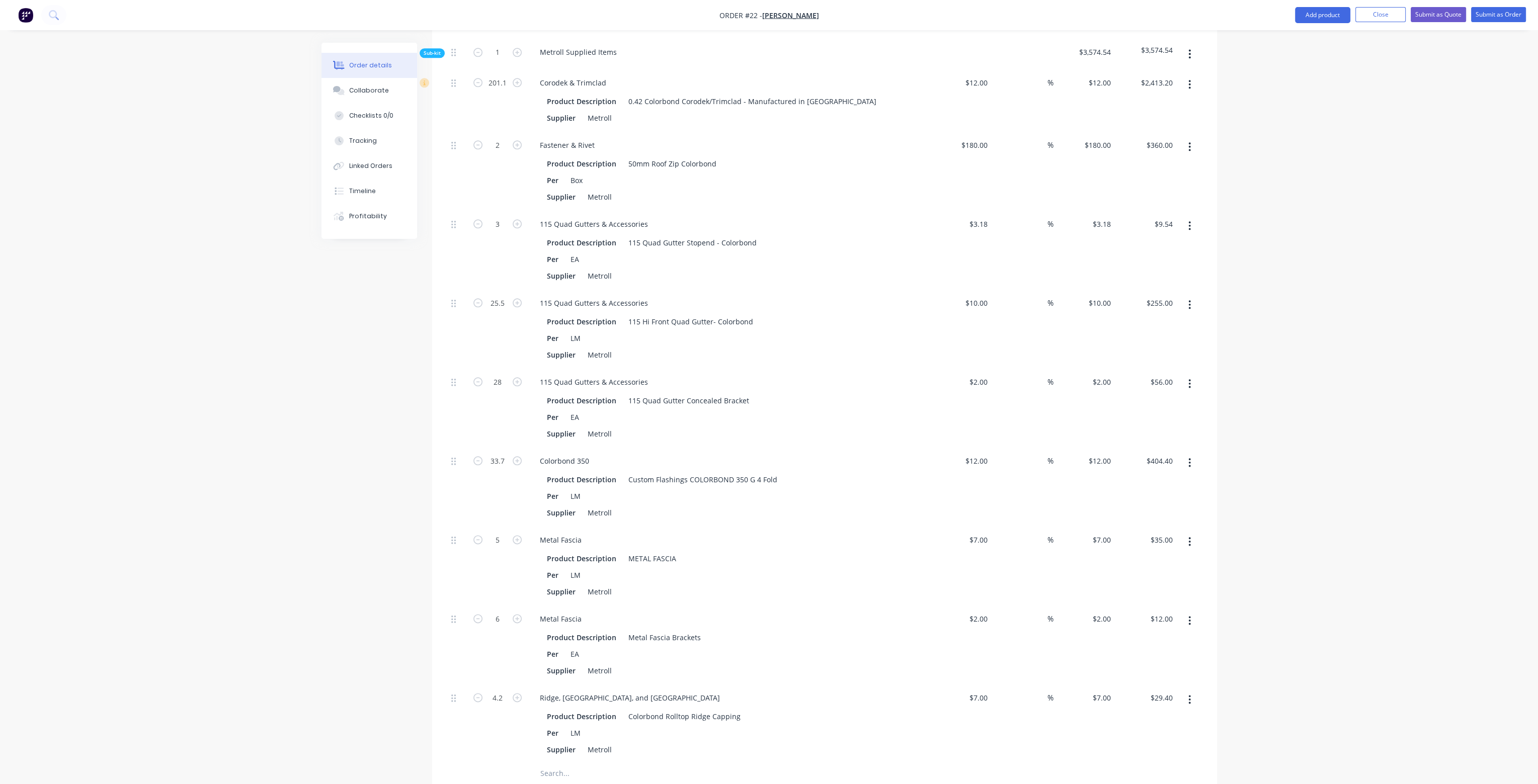
scroll to position [2314, 0]
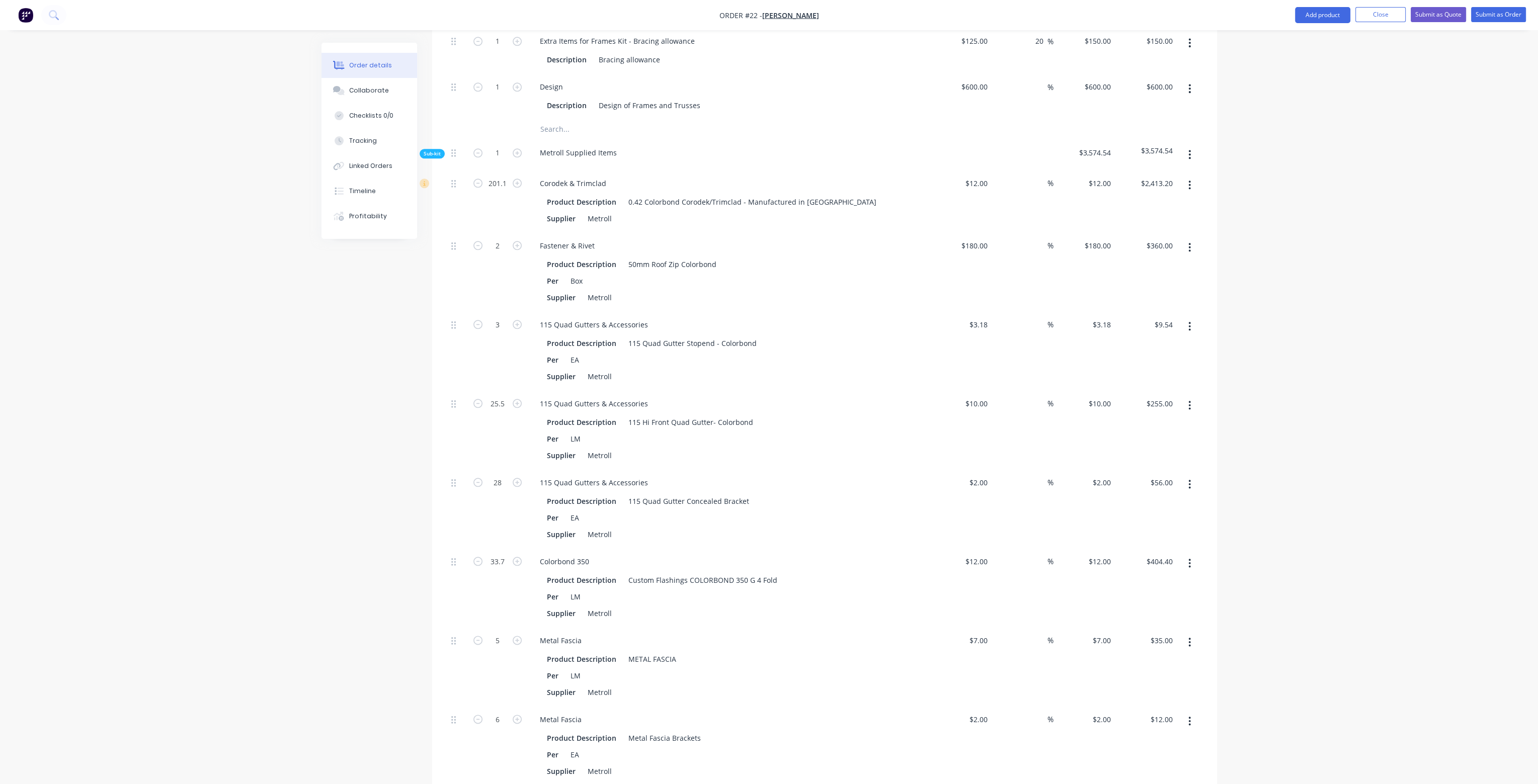
click at [1189, 149] on icon "button" at bounding box center [1190, 154] width 2 height 11
click at [1186, 173] on div "Add product to kit" at bounding box center [1154, 181] width 77 height 14
click at [1146, 214] on div "Product catalogue" at bounding box center [1154, 221] width 77 height 14
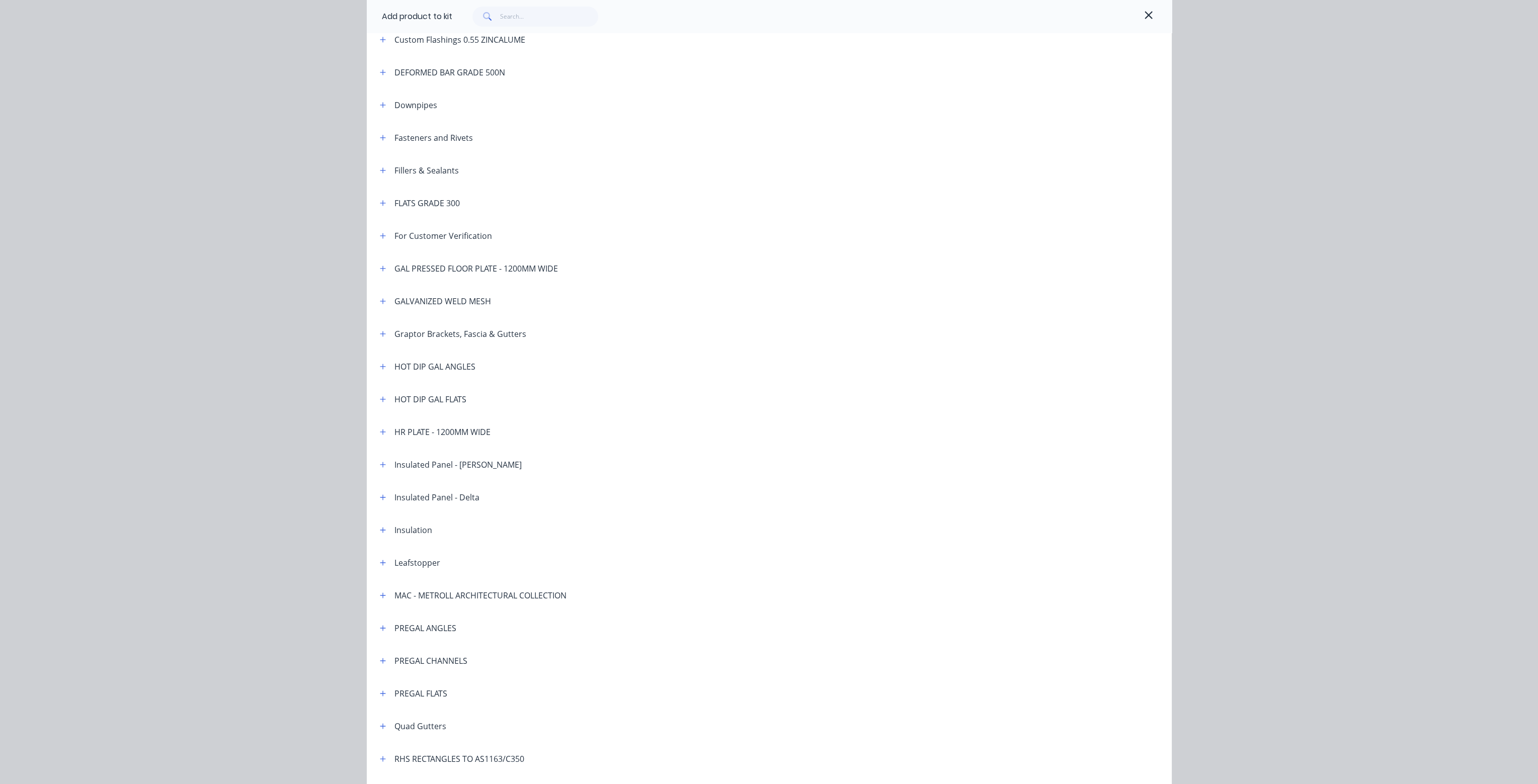
scroll to position [503, 0]
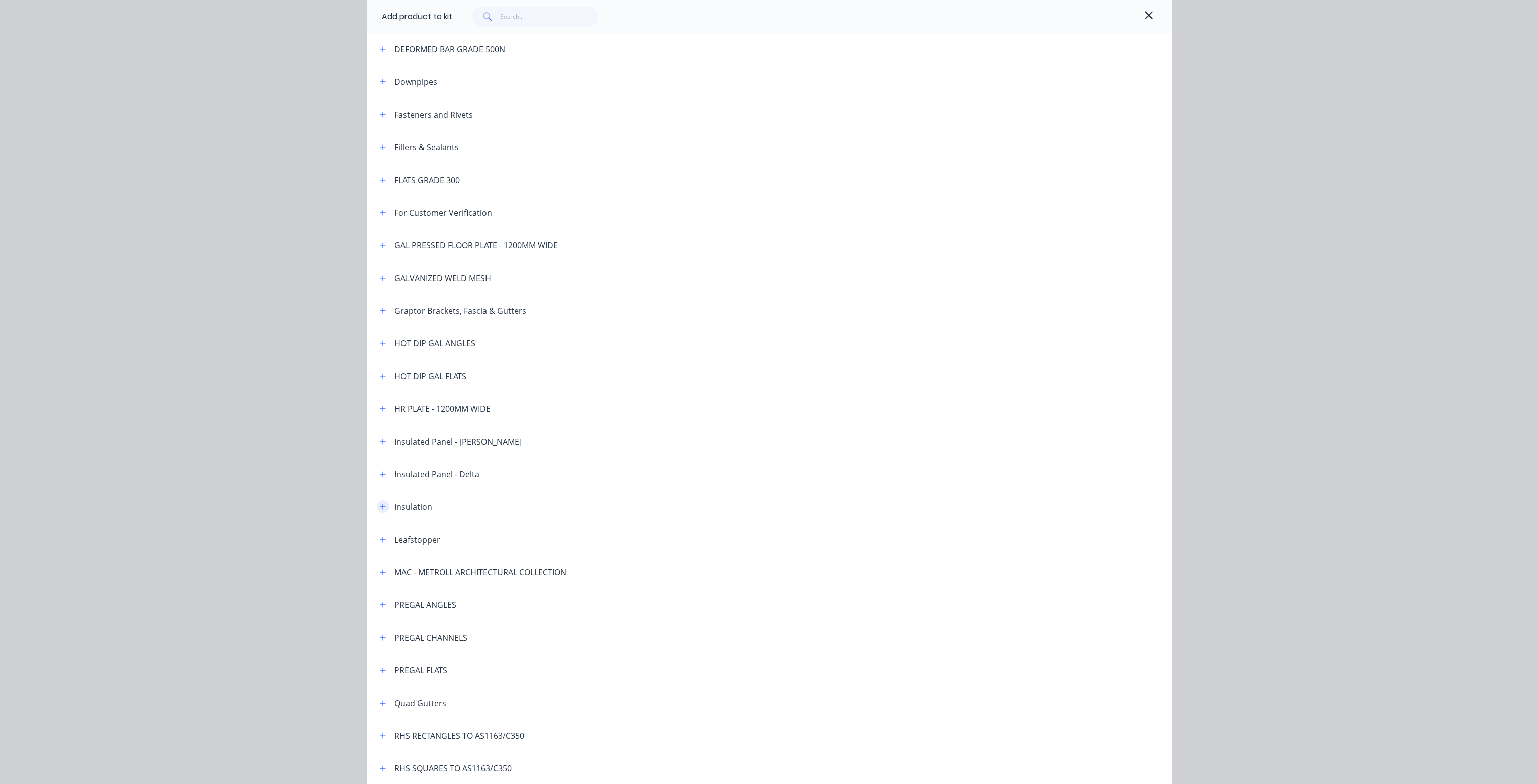
click at [380, 506] on icon "button" at bounding box center [383, 507] width 6 height 7
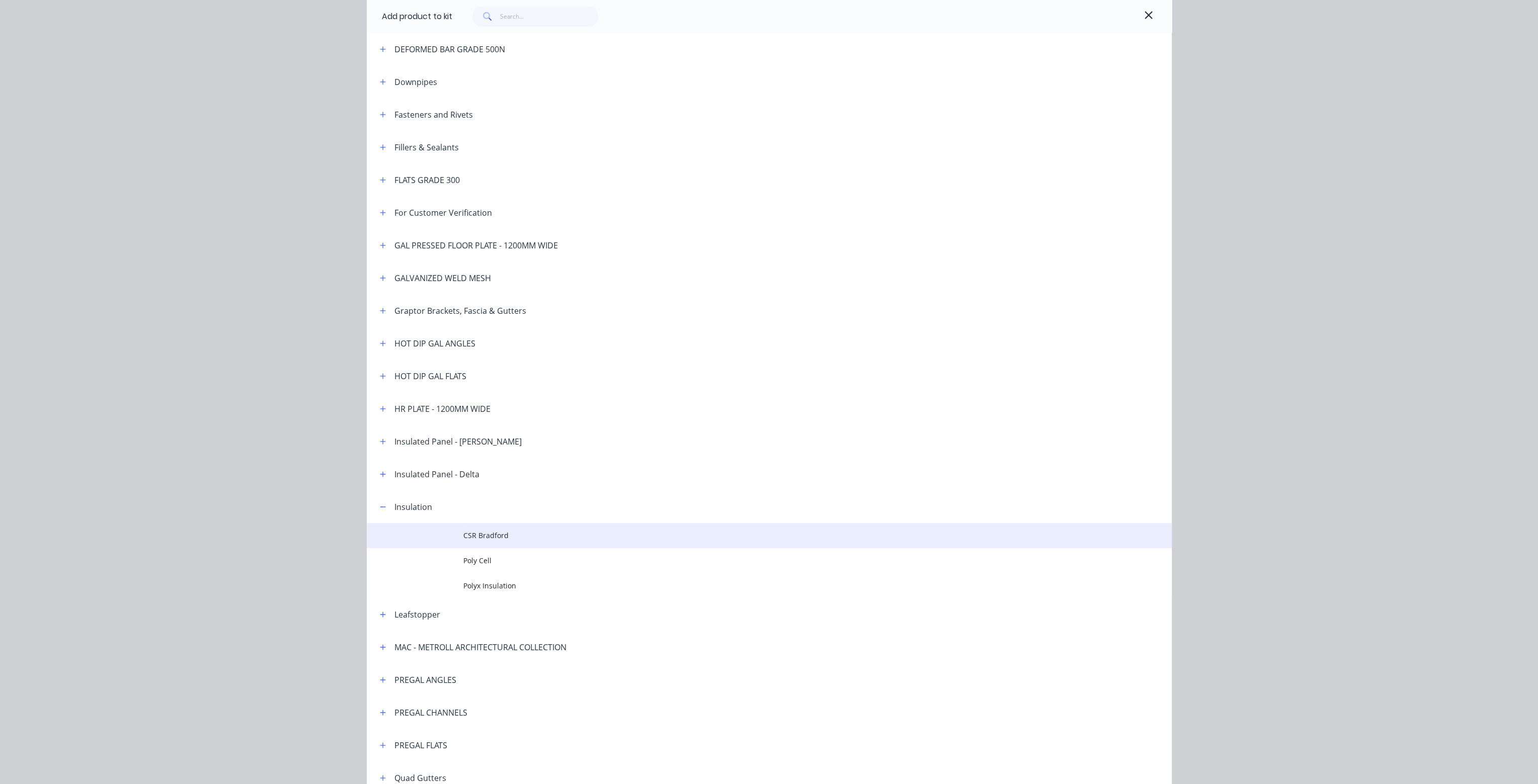
click at [505, 534] on span "CSR Bradford" at bounding box center [746, 536] width 566 height 11
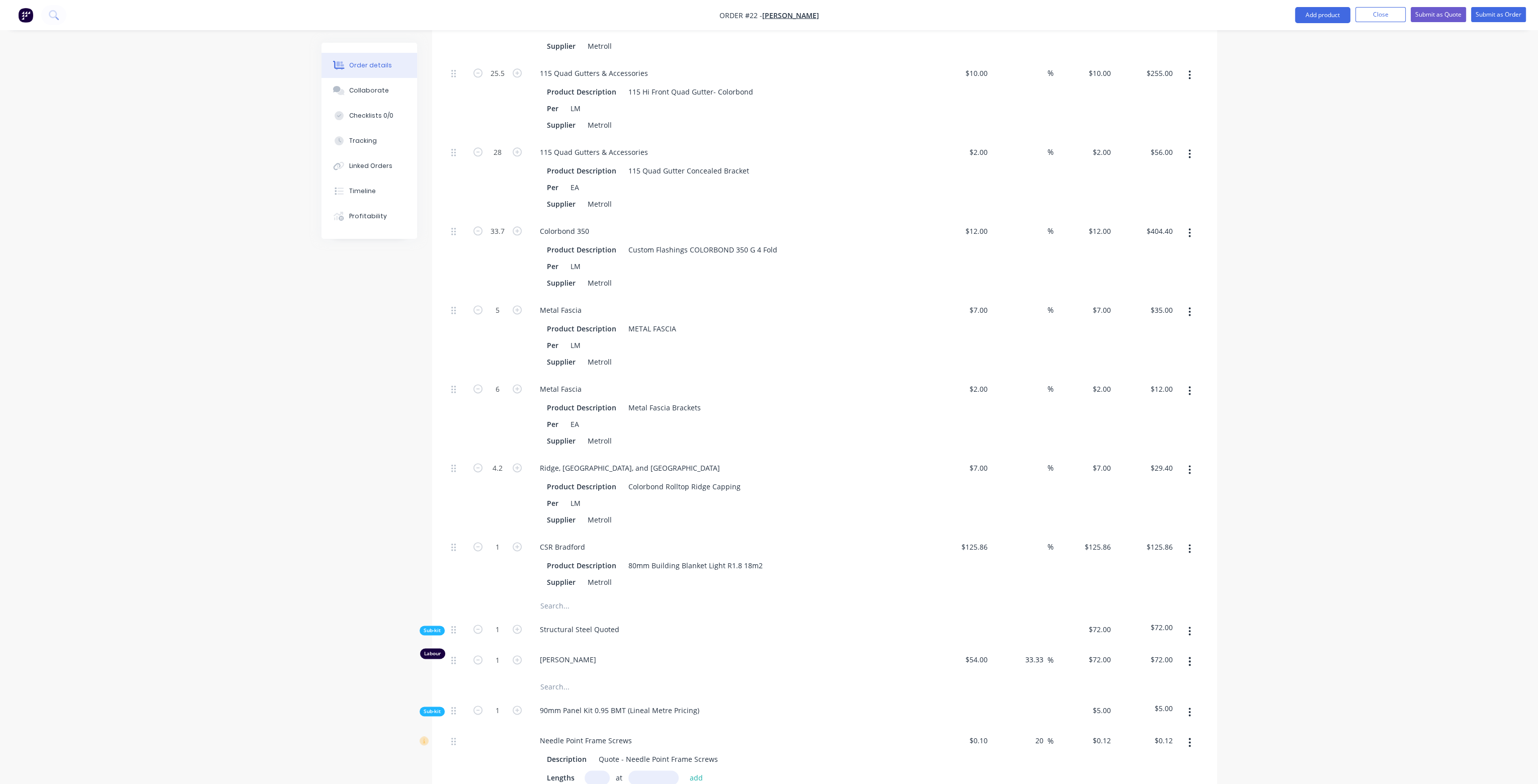
scroll to position [2666, 0]
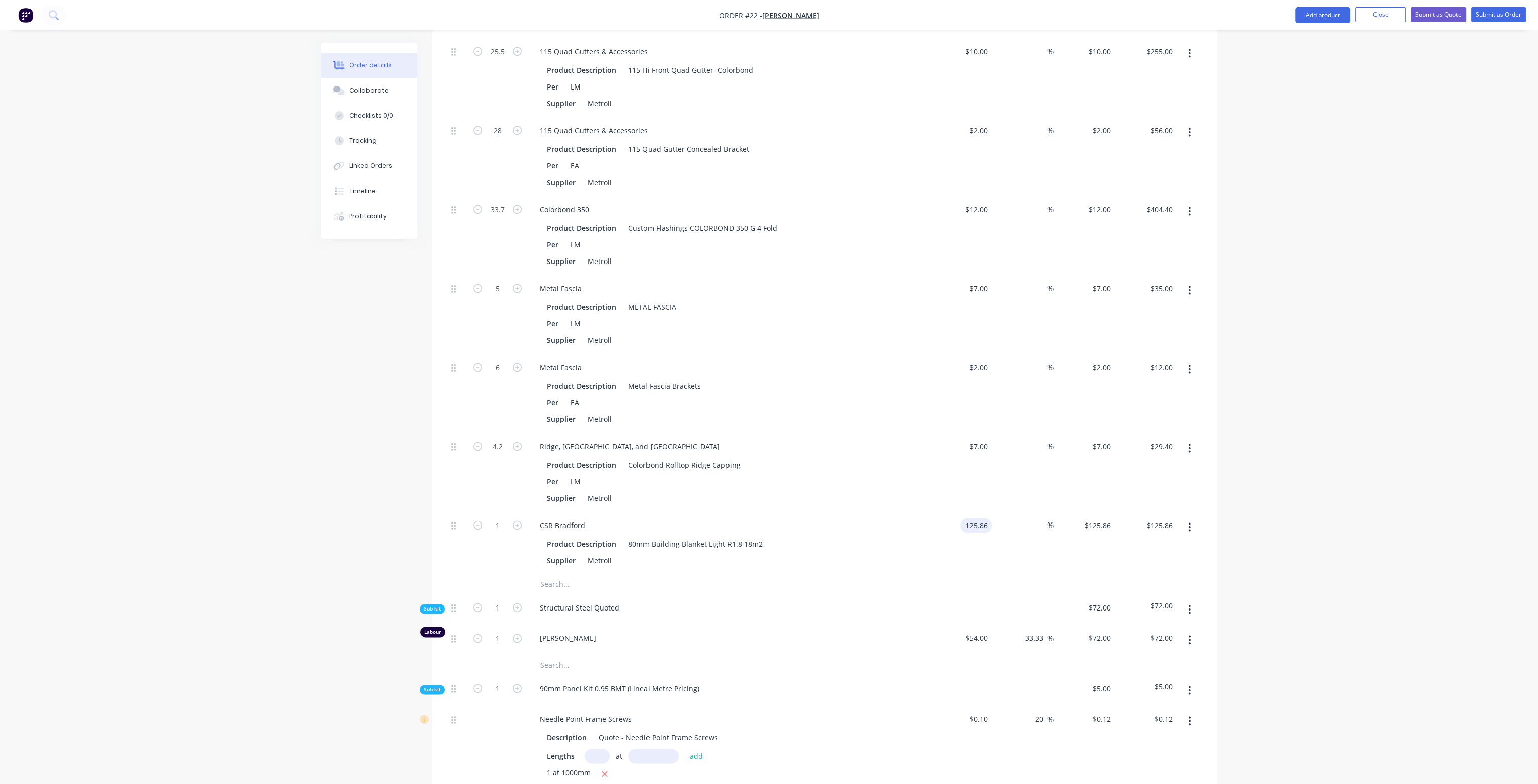
click at [978, 518] on input "125.86" at bounding box center [978, 525] width 27 height 14
click at [501, 518] on input "1" at bounding box center [498, 525] width 26 height 15
click at [834, 491] on div "Supplier Metroll" at bounding box center [727, 498] width 368 height 14
click at [562, 575] on input "text" at bounding box center [640, 585] width 201 height 20
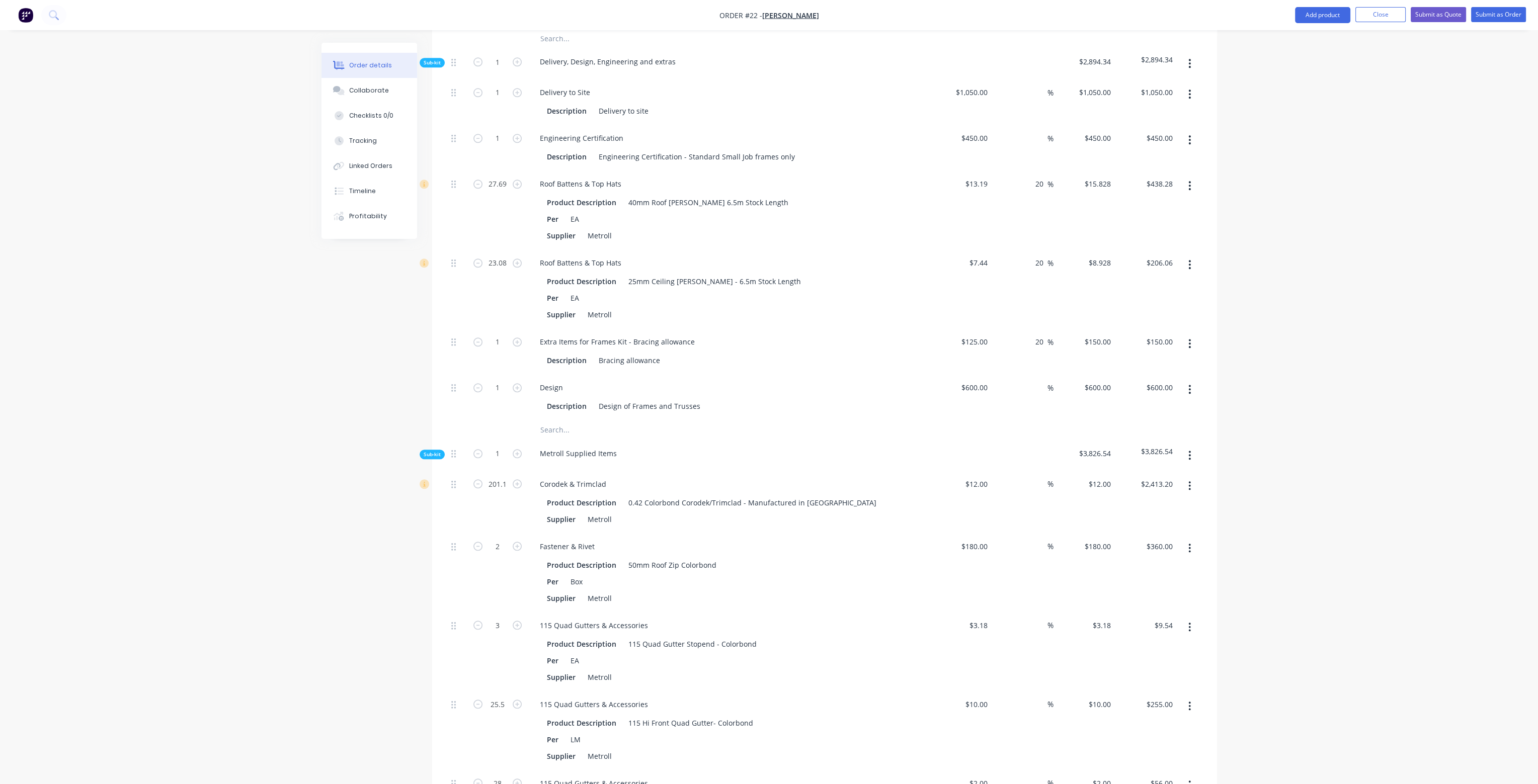
scroll to position [2012, 0]
click at [1191, 450] on icon "button" at bounding box center [1190, 456] width 2 height 11
click at [1180, 475] on div "Add product to kit" at bounding box center [1154, 482] width 77 height 14
click at [1149, 516] on div "Product catalogue" at bounding box center [1154, 523] width 77 height 14
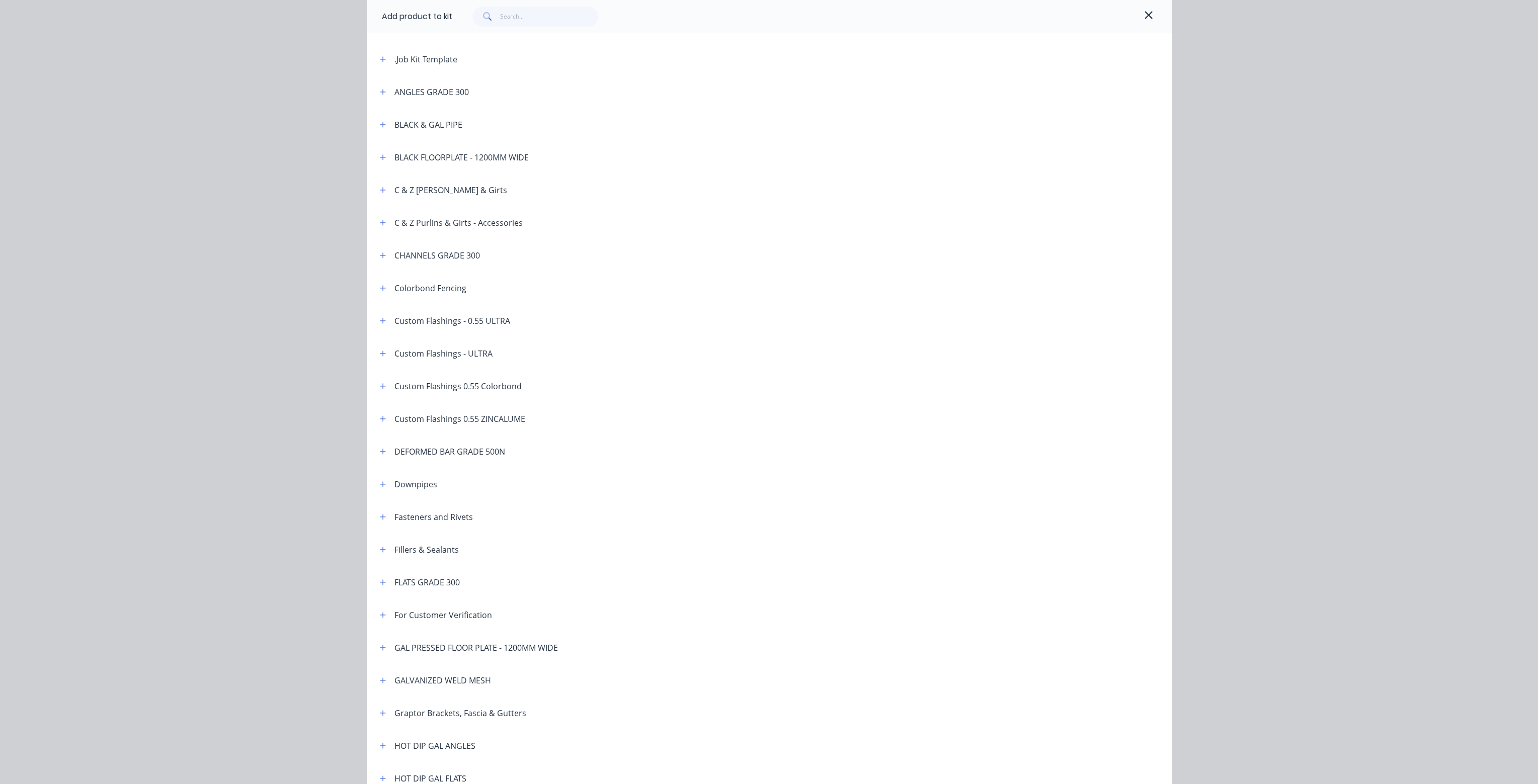
scroll to position [151, 0]
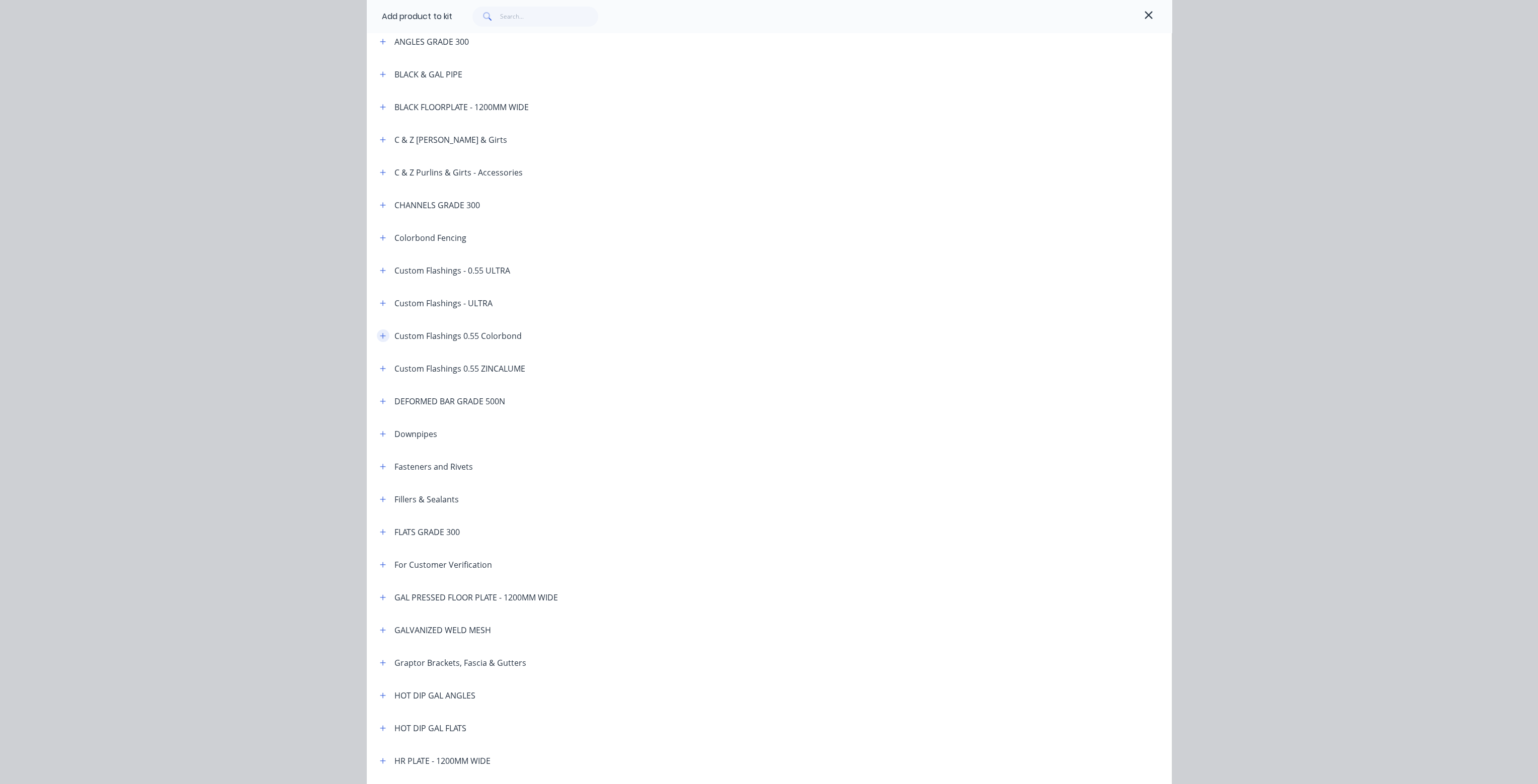
click at [380, 338] on icon "button" at bounding box center [383, 336] width 6 height 7
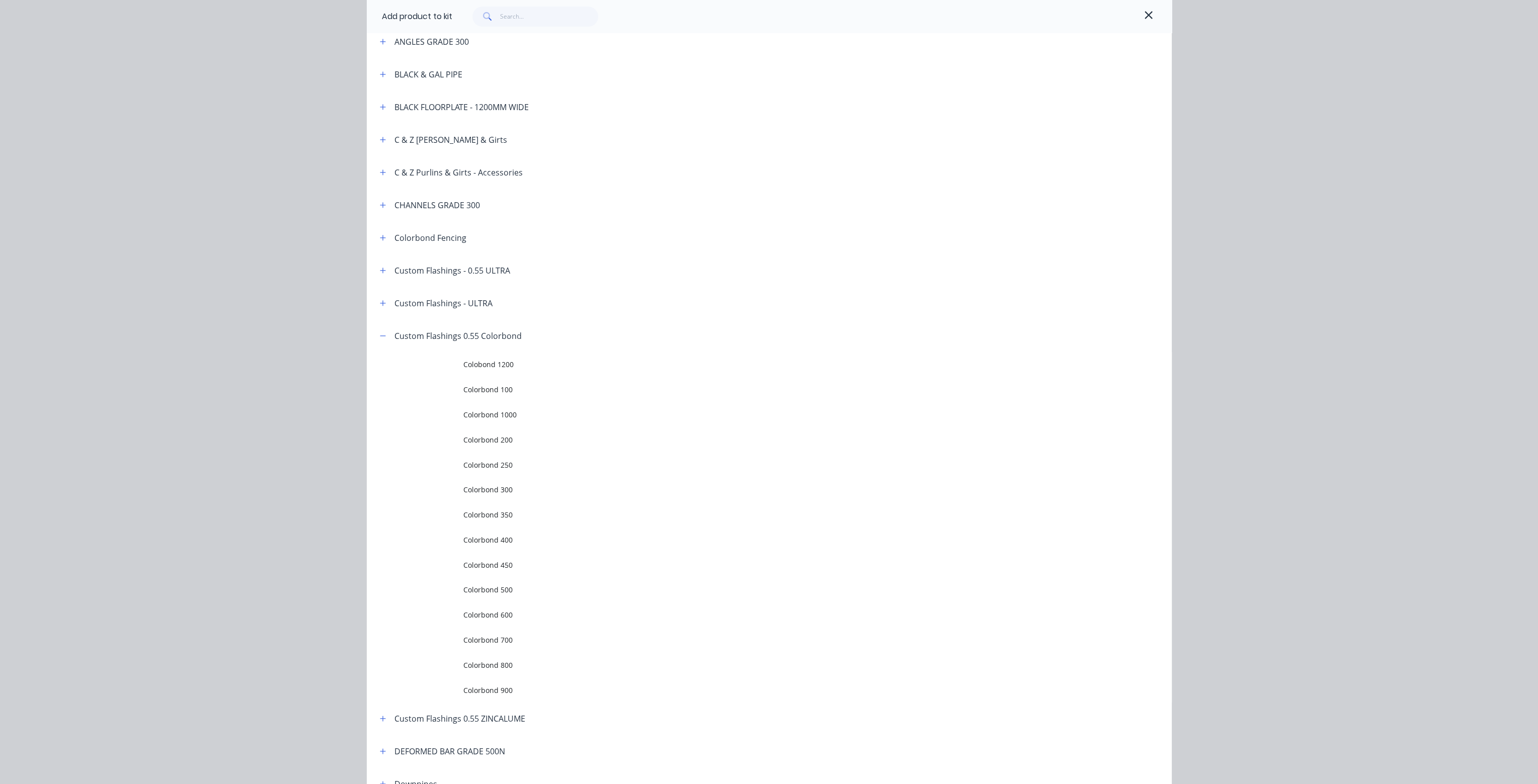
click at [481, 462] on span "Colorbond 250" at bounding box center [746, 465] width 566 height 11
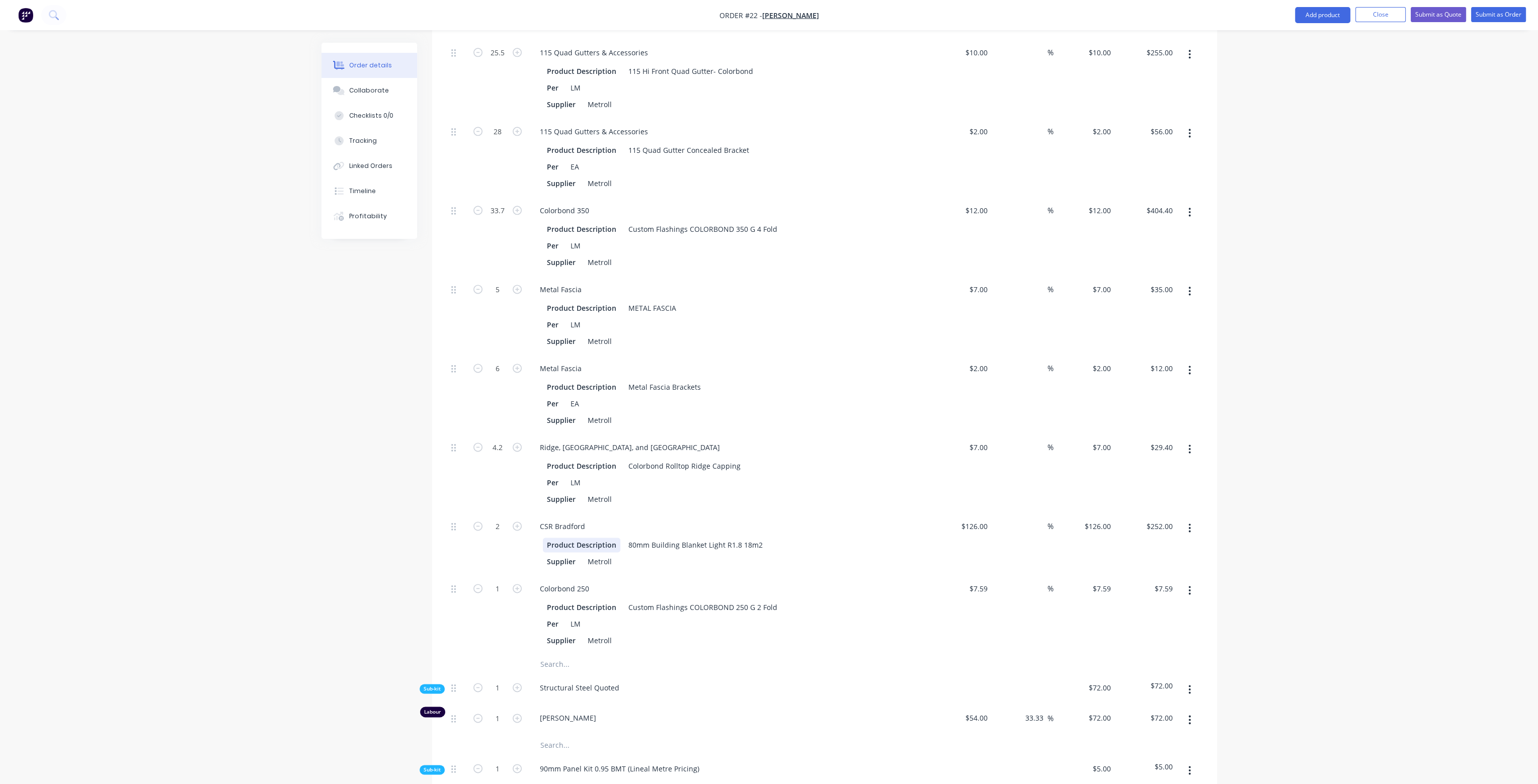
scroll to position [2666, 0]
click at [503, 581] on input "1" at bounding box center [498, 588] width 26 height 15
click at [859, 553] on div "Supplier Metroll" at bounding box center [727, 560] width 368 height 14
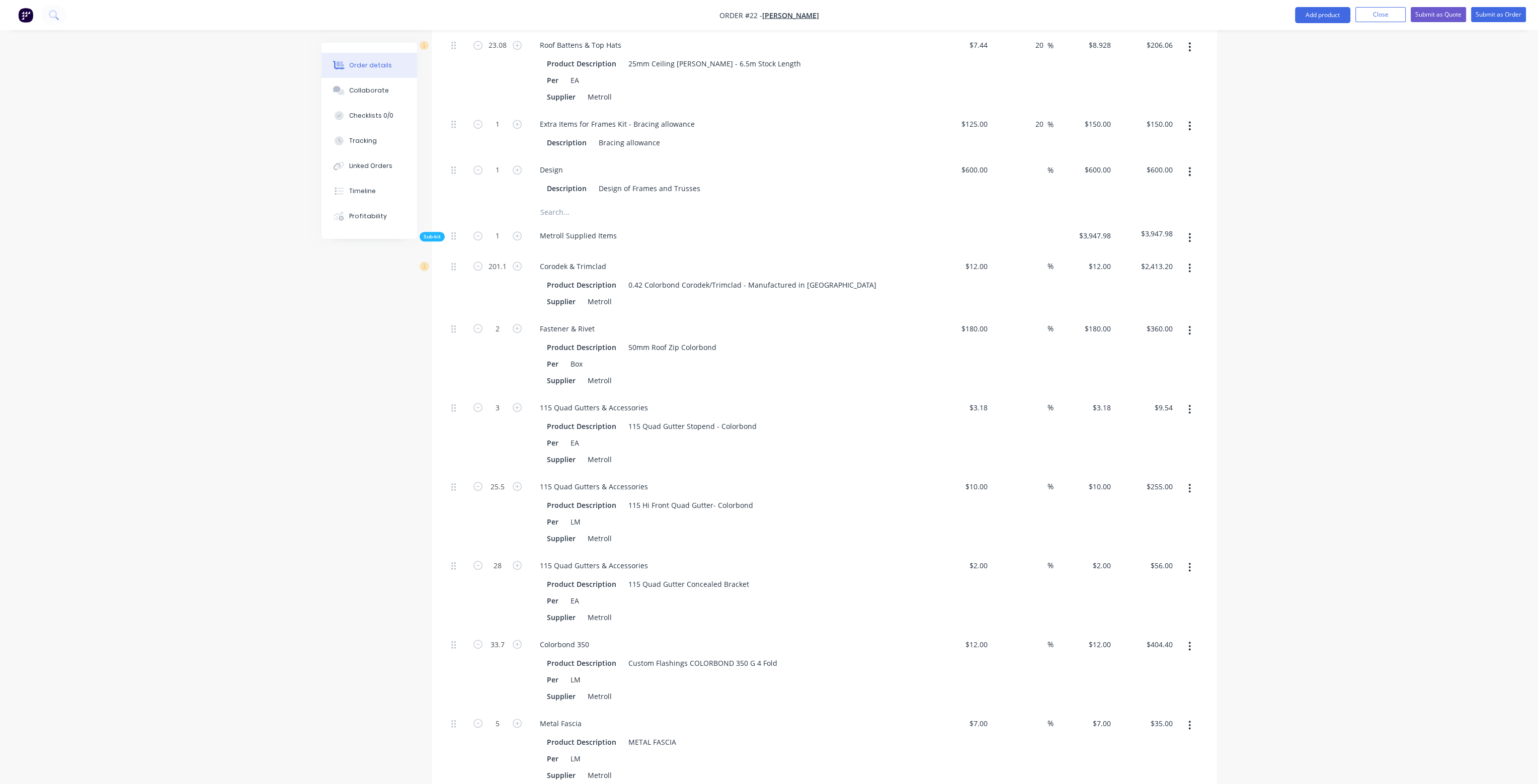
scroll to position [2213, 0]
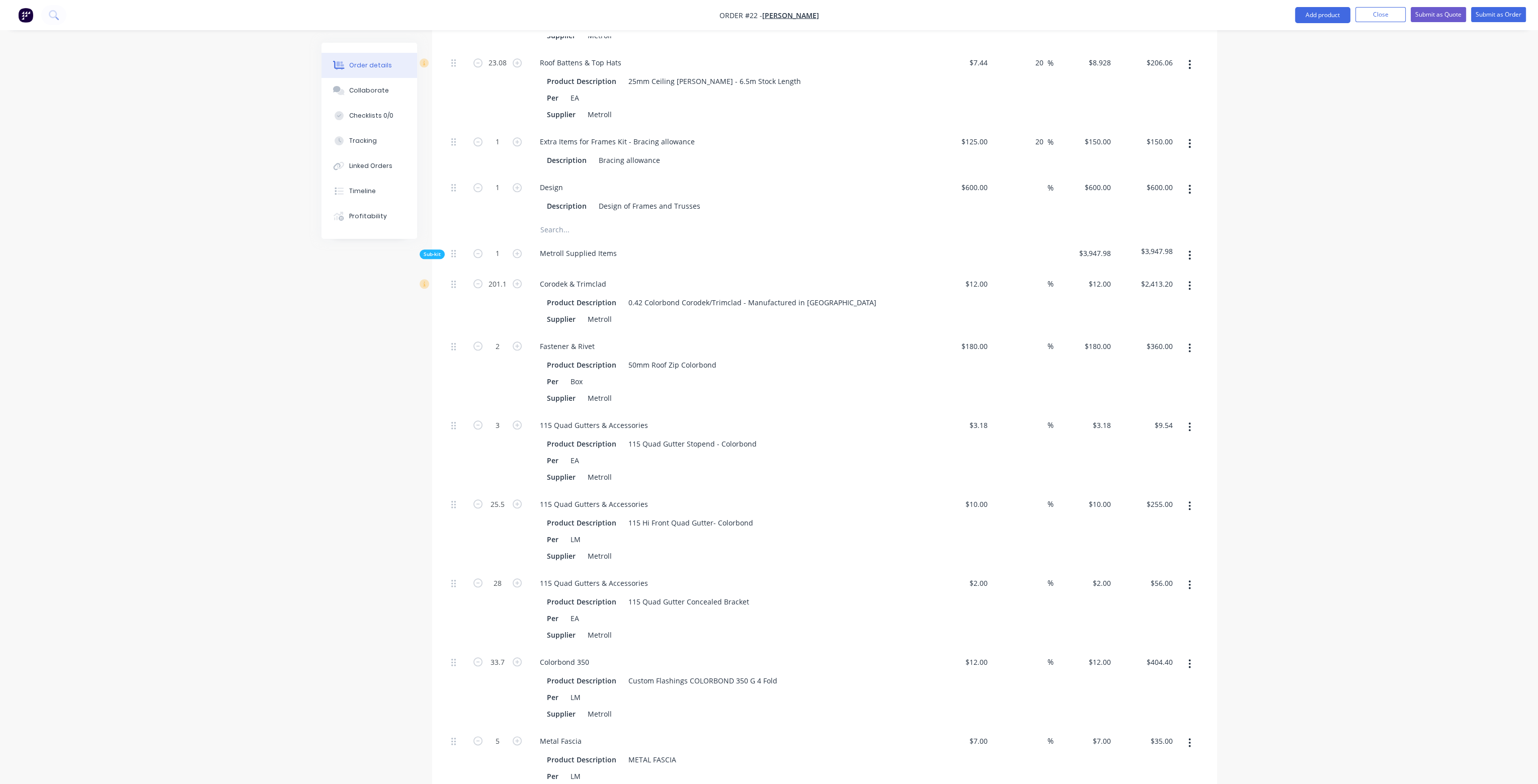
click at [1191, 250] on icon "button" at bounding box center [1190, 255] width 2 height 11
click at [1169, 274] on div "Add product to kit" at bounding box center [1154, 281] width 77 height 14
click at [1143, 314] on div "Product catalogue" at bounding box center [1154, 322] width 77 height 14
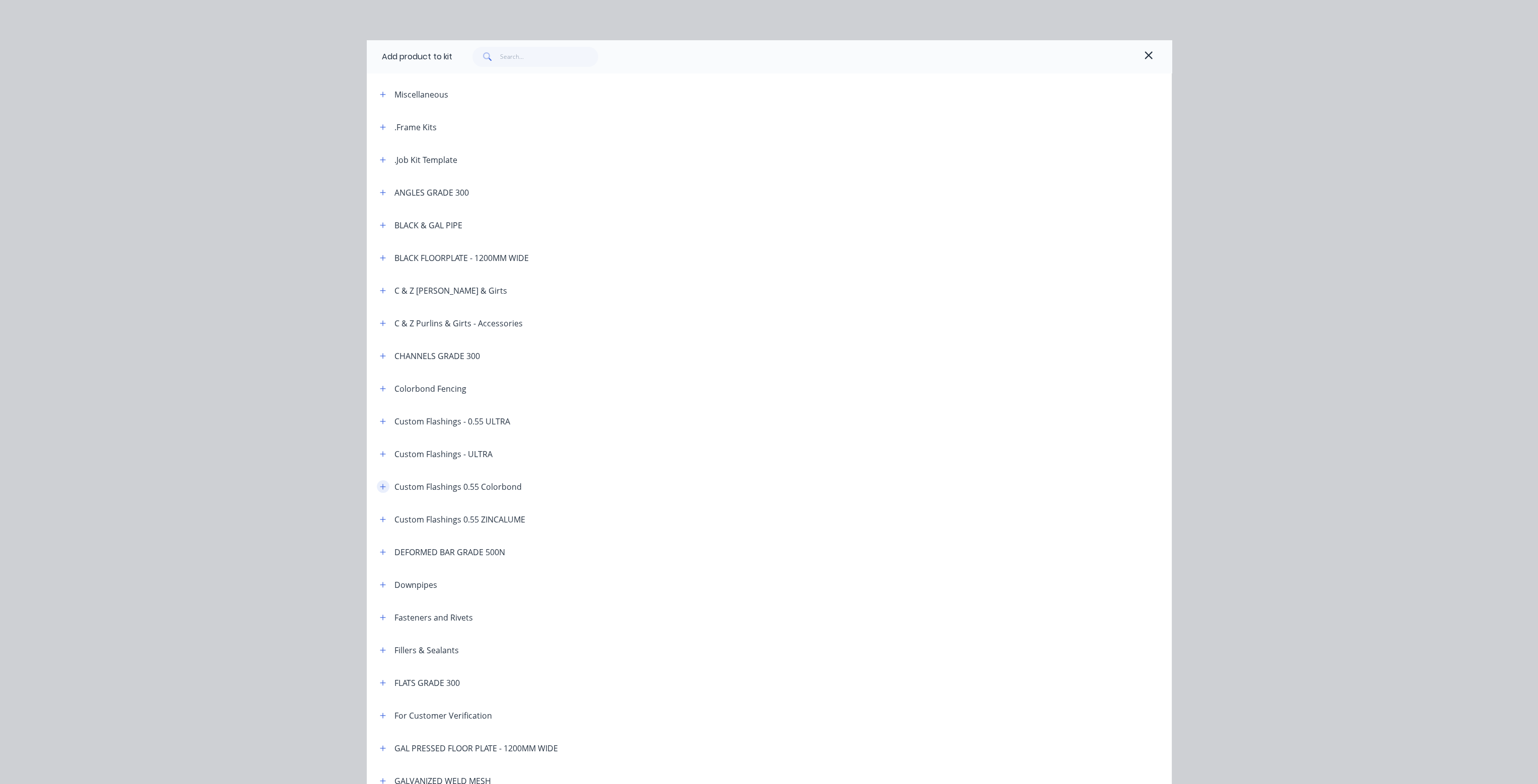
click at [382, 485] on button "button" at bounding box center [383, 486] width 13 height 13
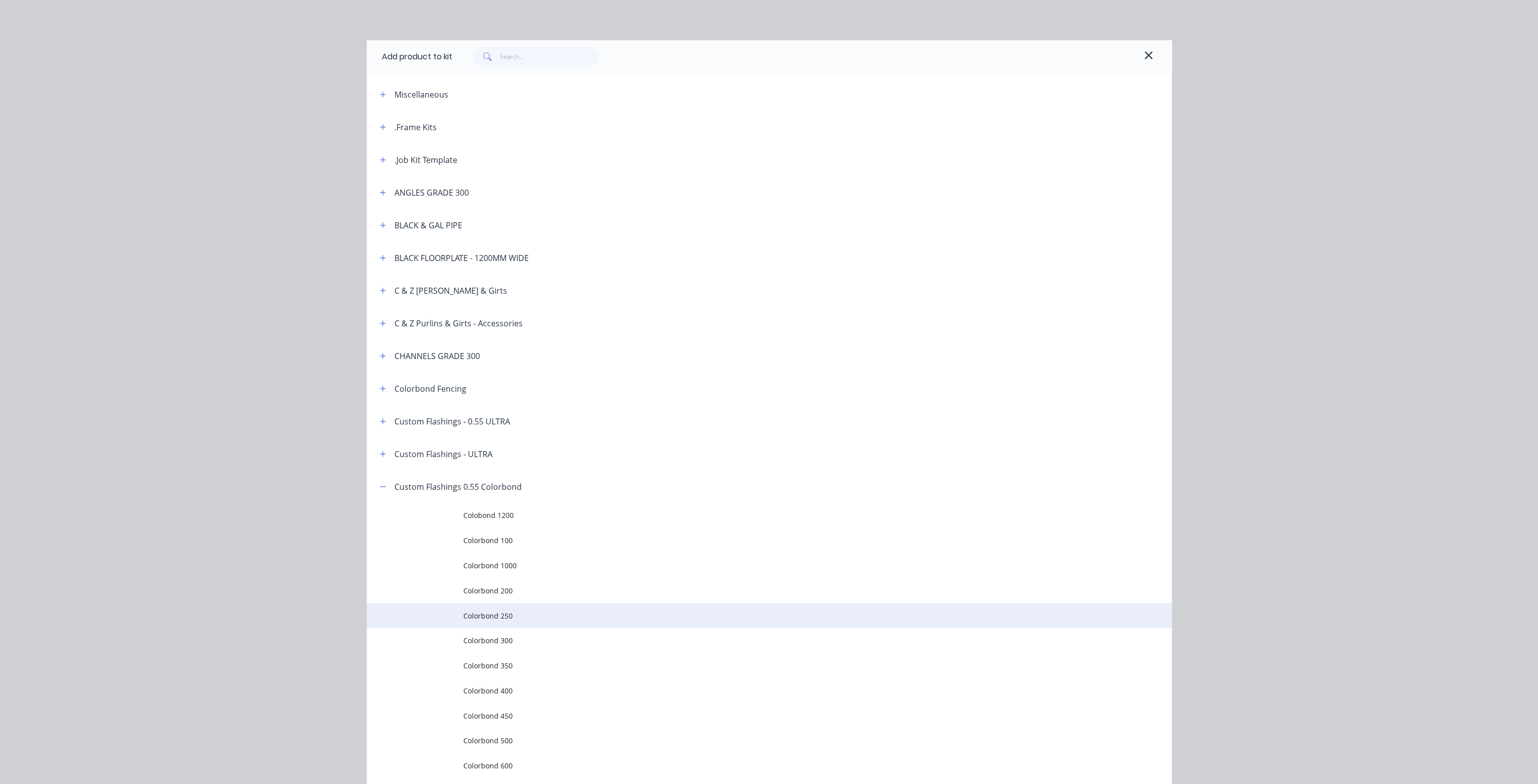
click at [484, 616] on span "Colorbond 250" at bounding box center [746, 616] width 566 height 11
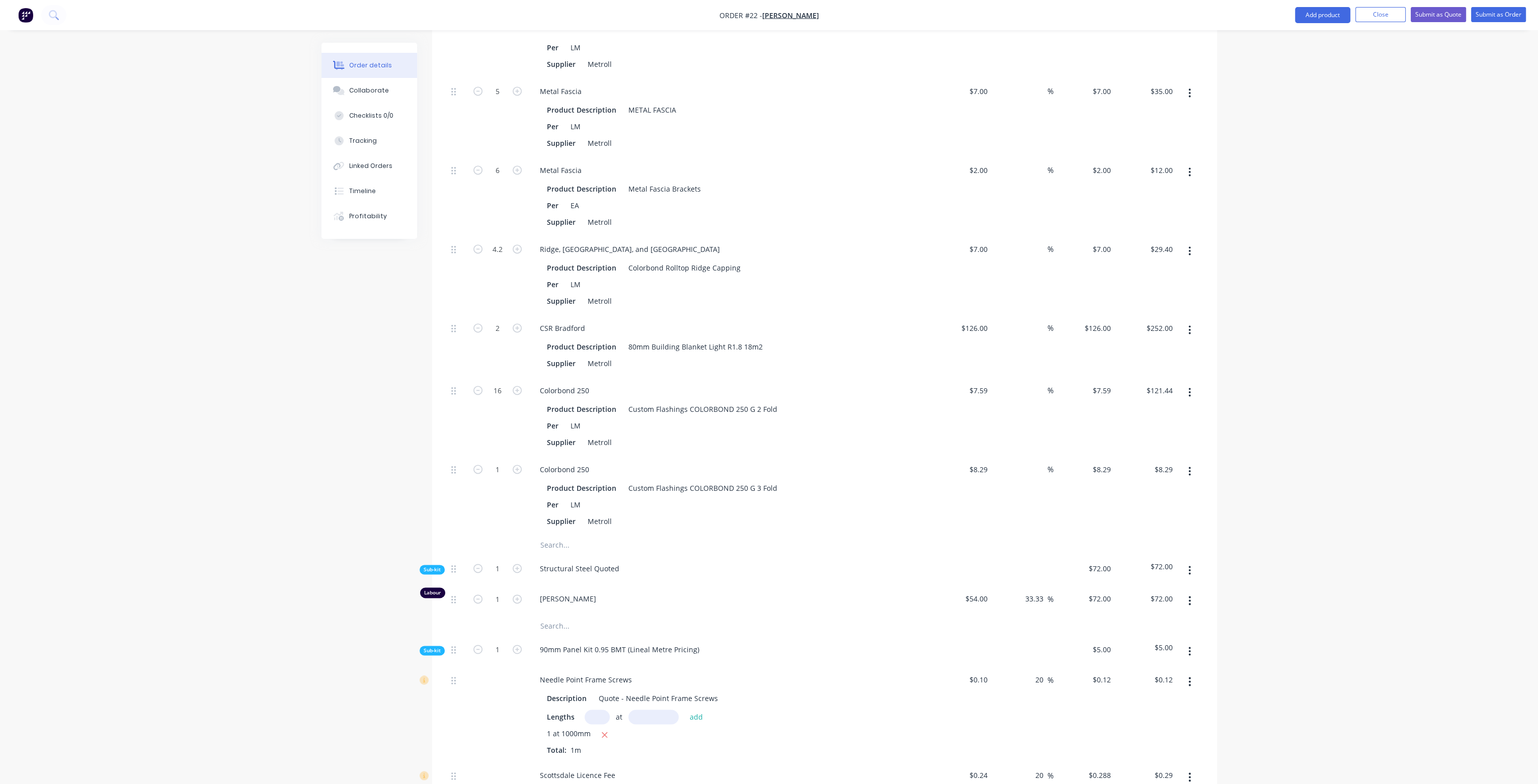
scroll to position [2867, 0]
click at [495, 458] on input "1" at bounding box center [498, 465] width 26 height 15
click at [841, 414] on div "Per LM" at bounding box center [727, 422] width 368 height 14
click at [550, 531] on input "text" at bounding box center [640, 542] width 201 height 20
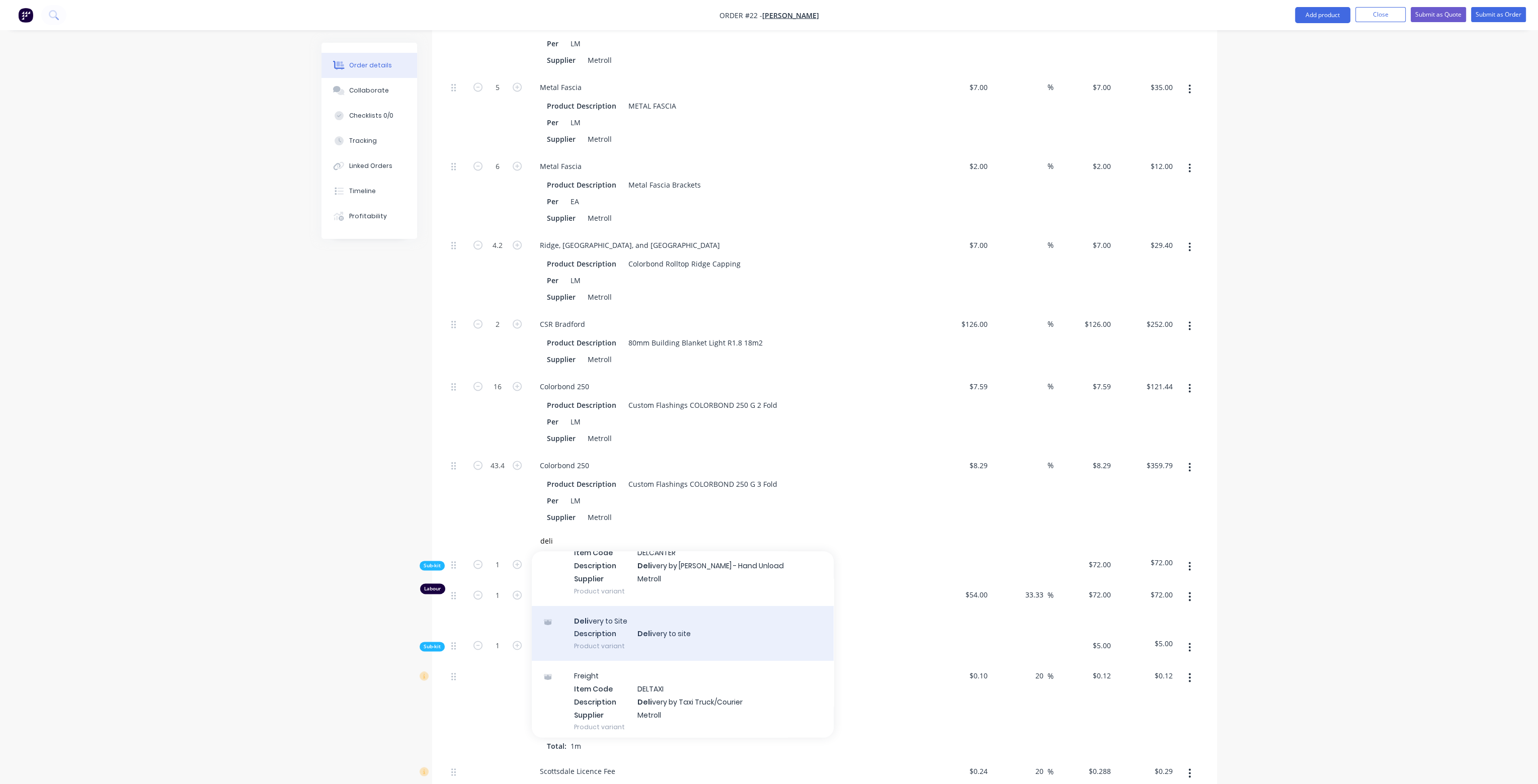
click at [645, 606] on div "Deli very to Site Description Deli very to site Product variant" at bounding box center [682, 633] width 302 height 55
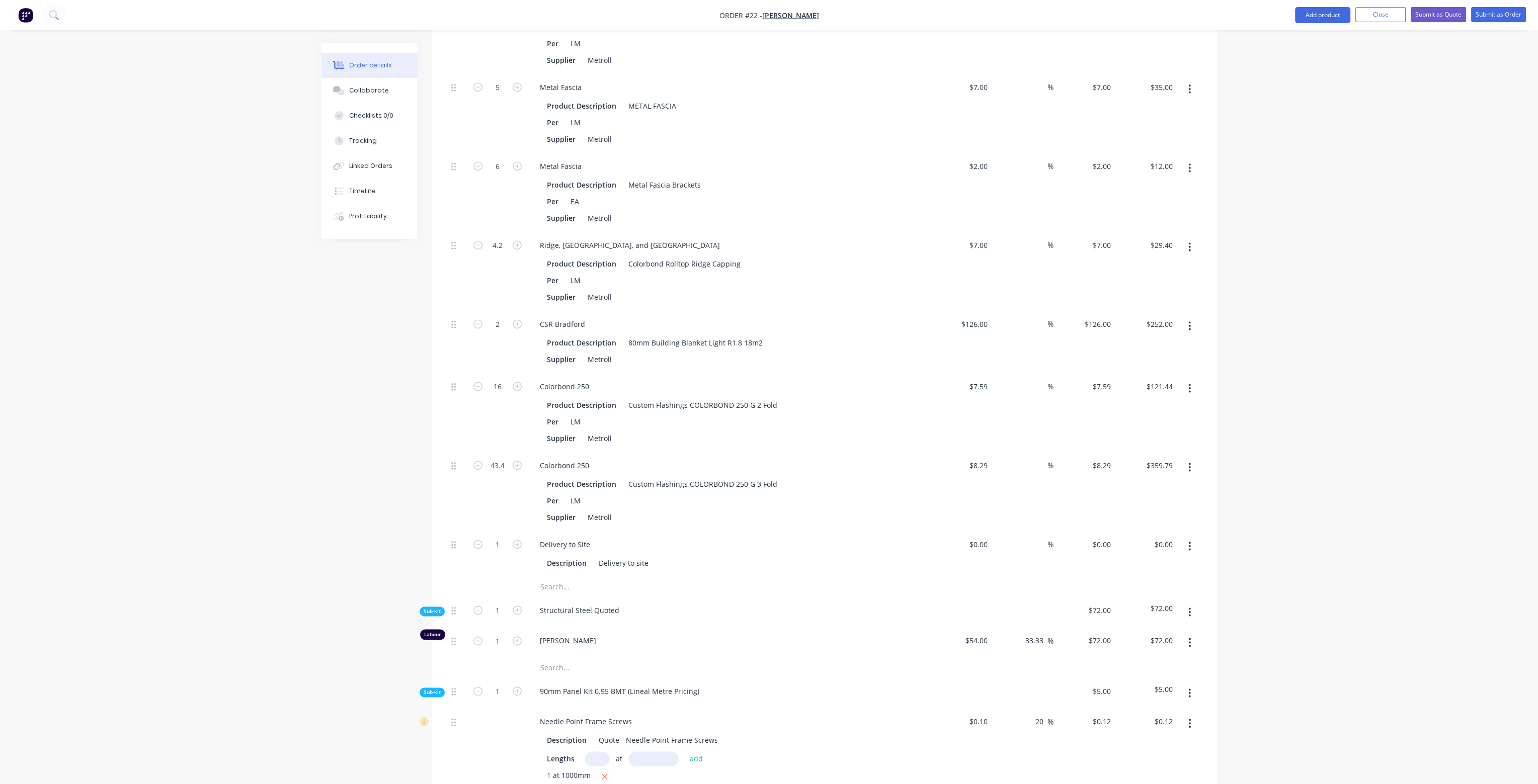
click at [598, 537] on div "Delivery to Site" at bounding box center [728, 545] width 394 height 14
click at [588, 537] on div "Delivery to Site" at bounding box center [565, 545] width 67 height 14
click at [975, 531] on div "$0.00 $0.00" at bounding box center [961, 554] width 62 height 46
click at [952, 542] on div "500 500" at bounding box center [961, 554] width 62 height 46
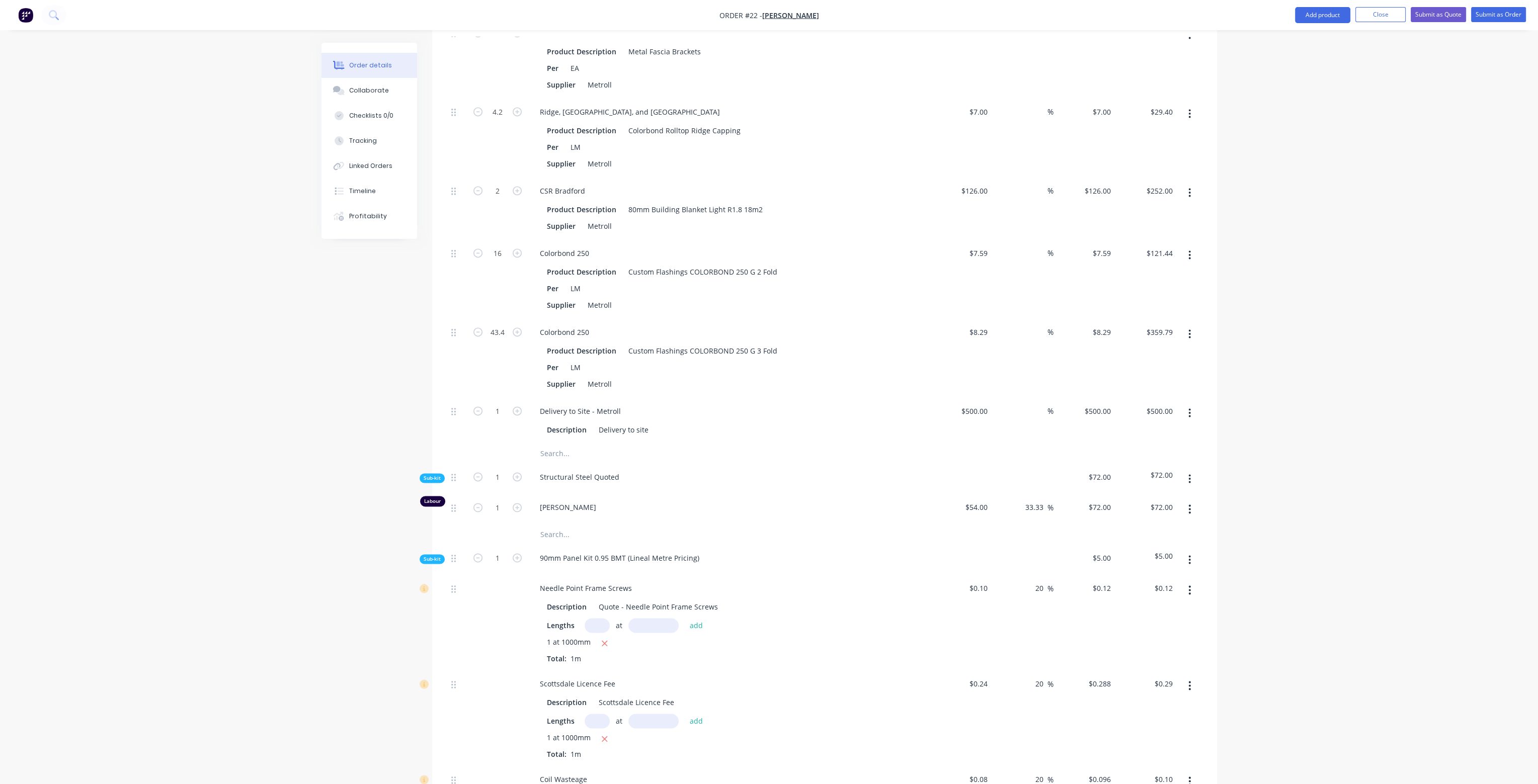
scroll to position [3018, 0]
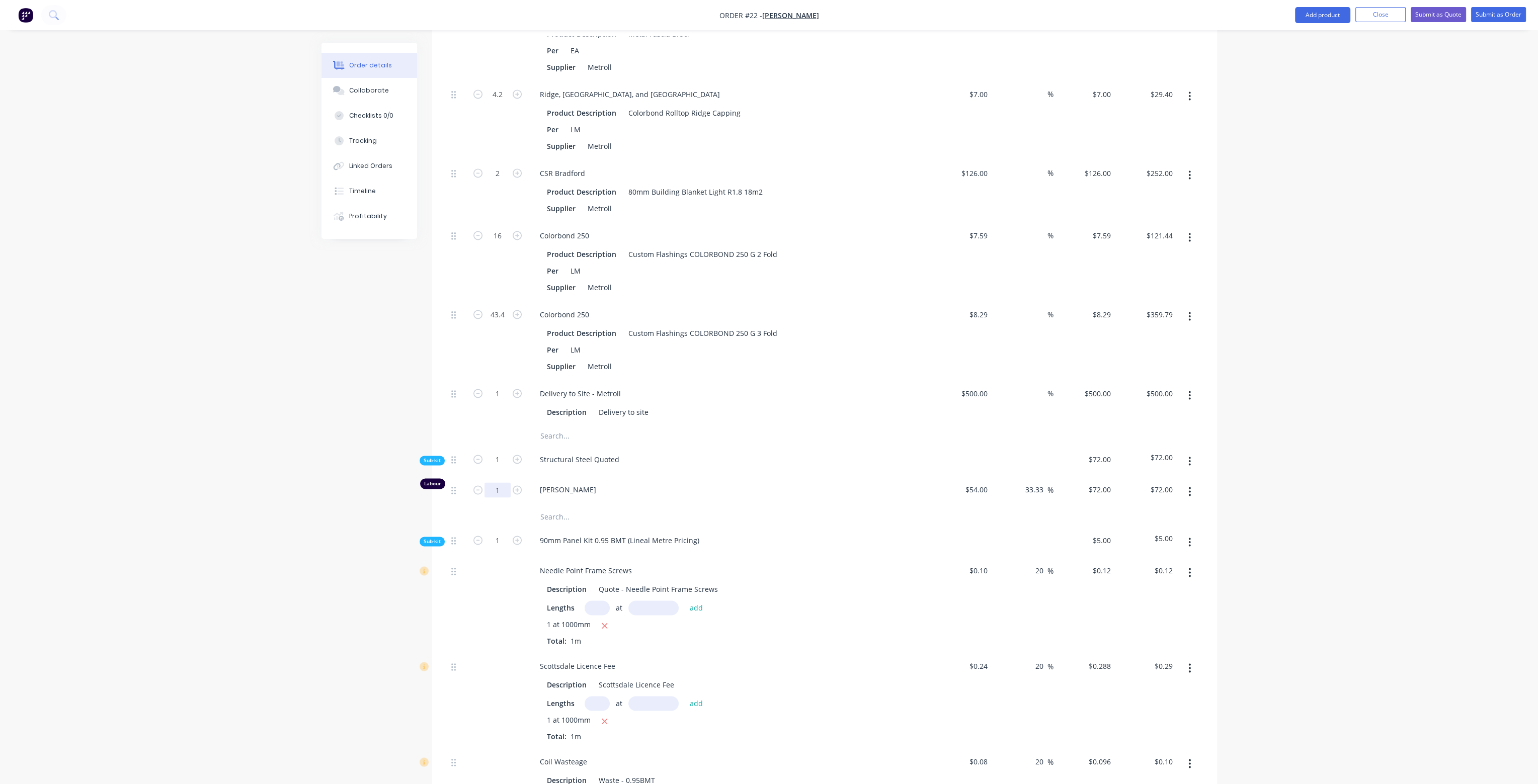
click at [505, 482] on input "1" at bounding box center [498, 489] width 26 height 15
click at [837, 476] on div "[PERSON_NAME]" at bounding box center [729, 491] width 403 height 31
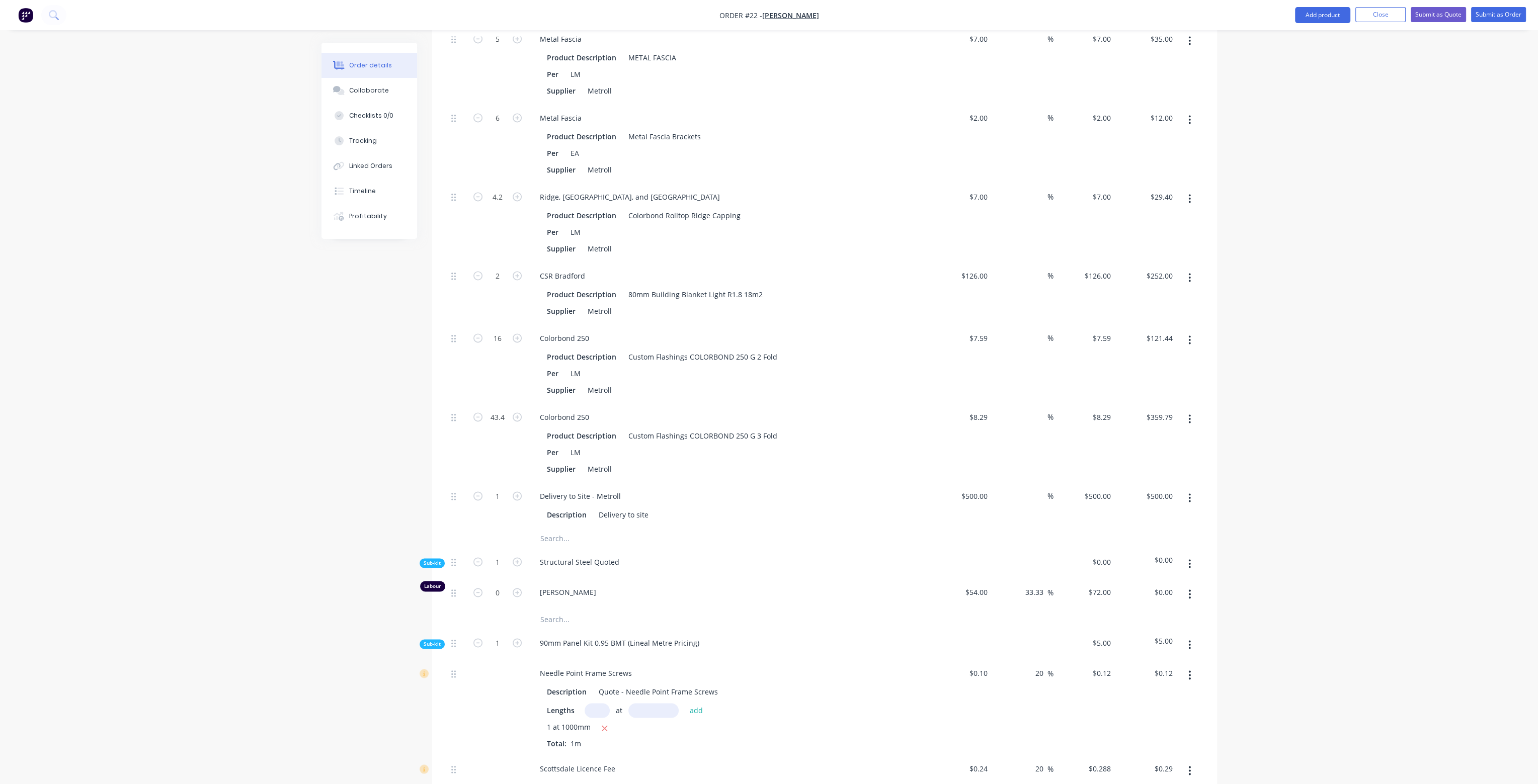
scroll to position [2937, 0]
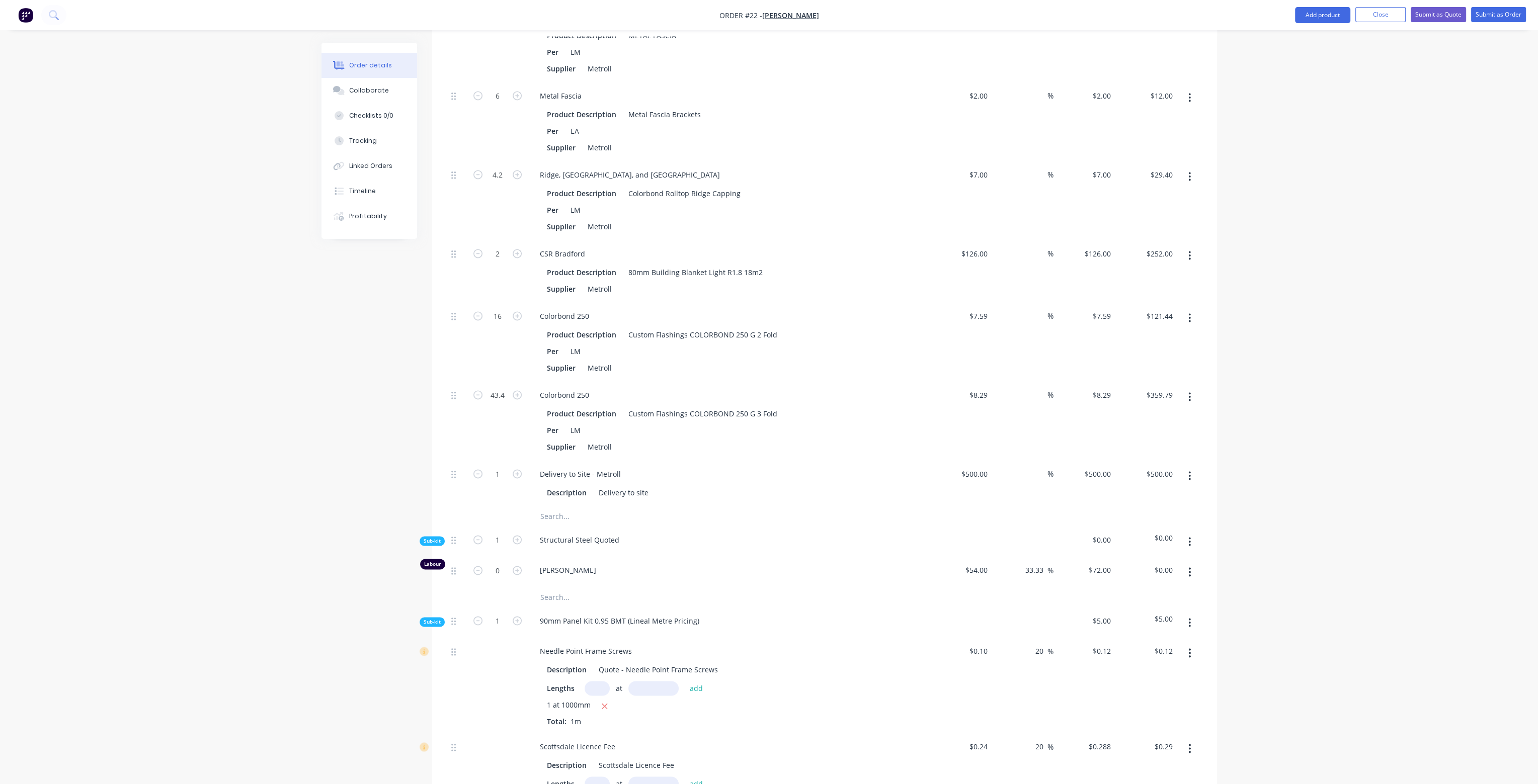
click at [1188, 533] on button "button" at bounding box center [1189, 542] width 23 height 18
click at [1174, 561] on div "Add product to kit" at bounding box center [1154, 568] width 77 height 14
click at [1158, 601] on div "Product catalogue" at bounding box center [1154, 608] width 77 height 14
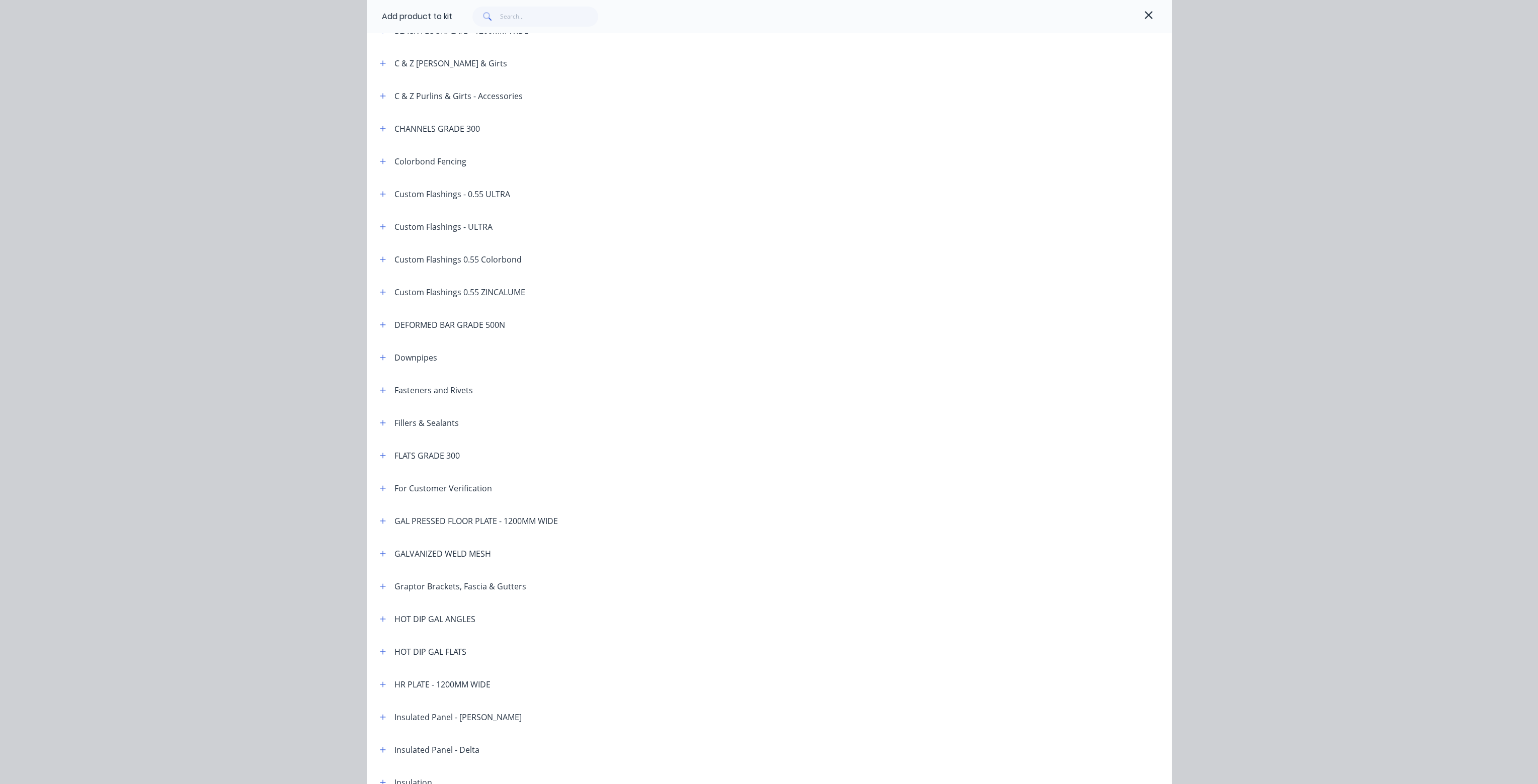
scroll to position [251, 0]
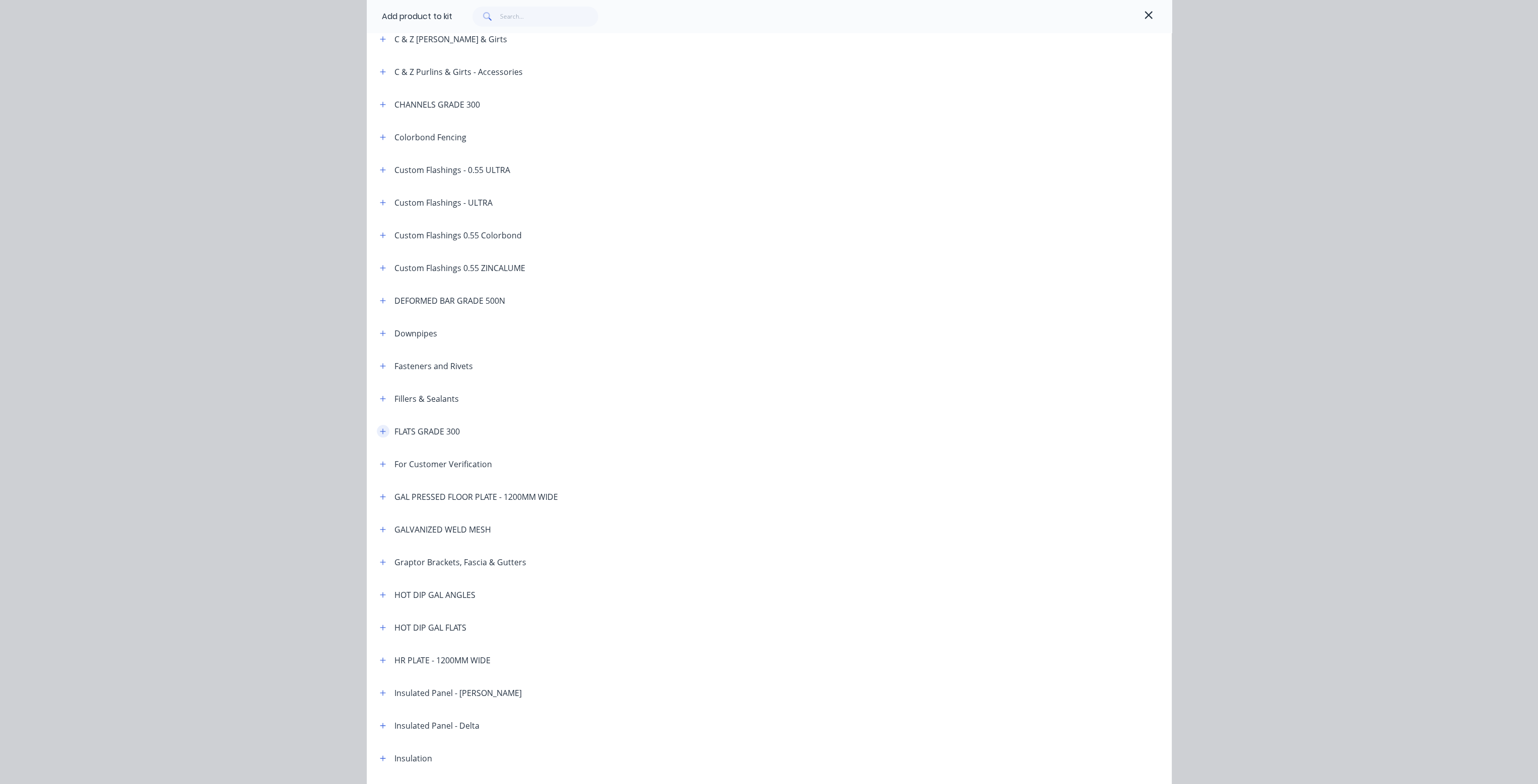
click at [380, 430] on icon "button" at bounding box center [383, 432] width 6 height 7
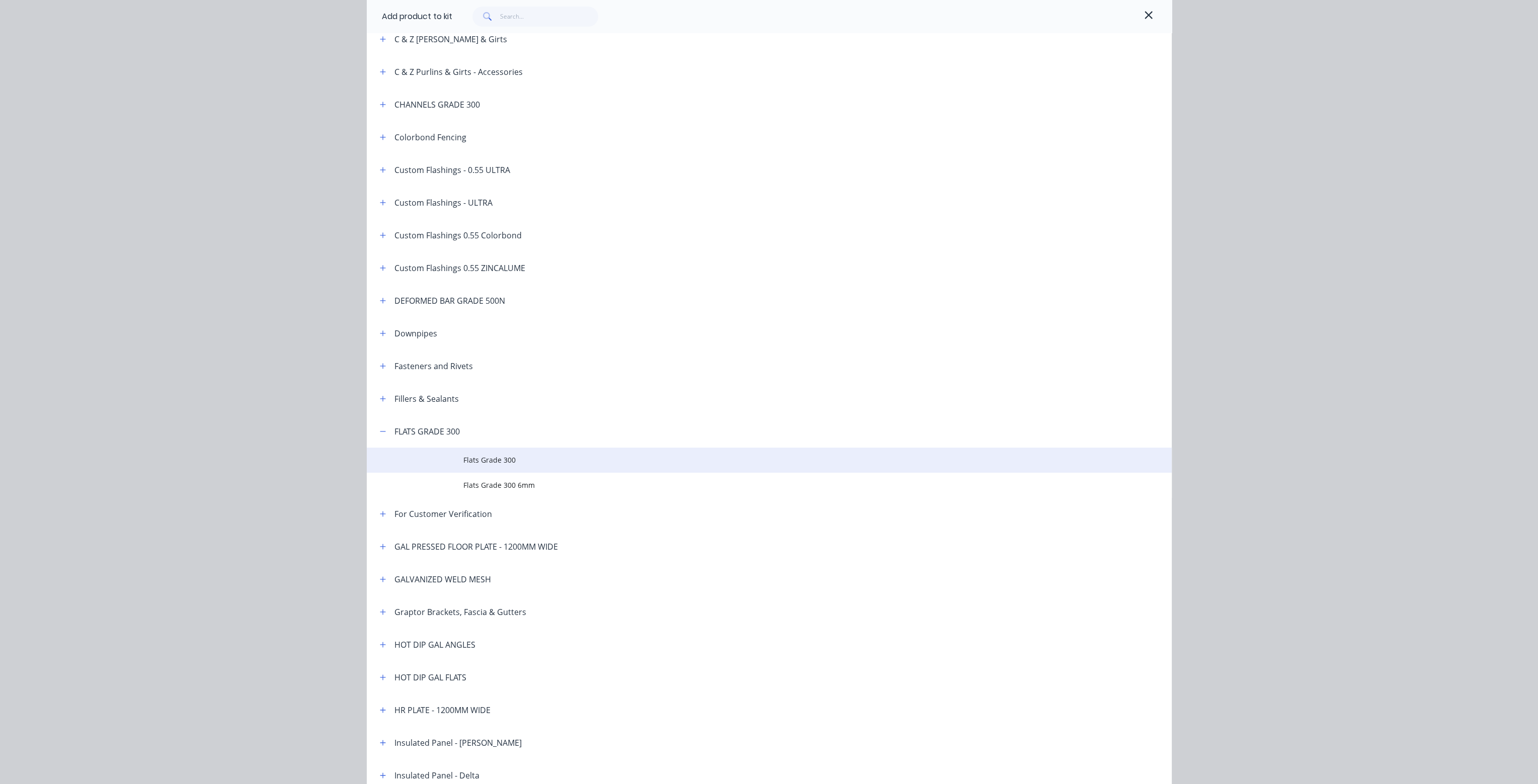
click at [489, 459] on span "Flats Grade 300" at bounding box center [746, 460] width 566 height 11
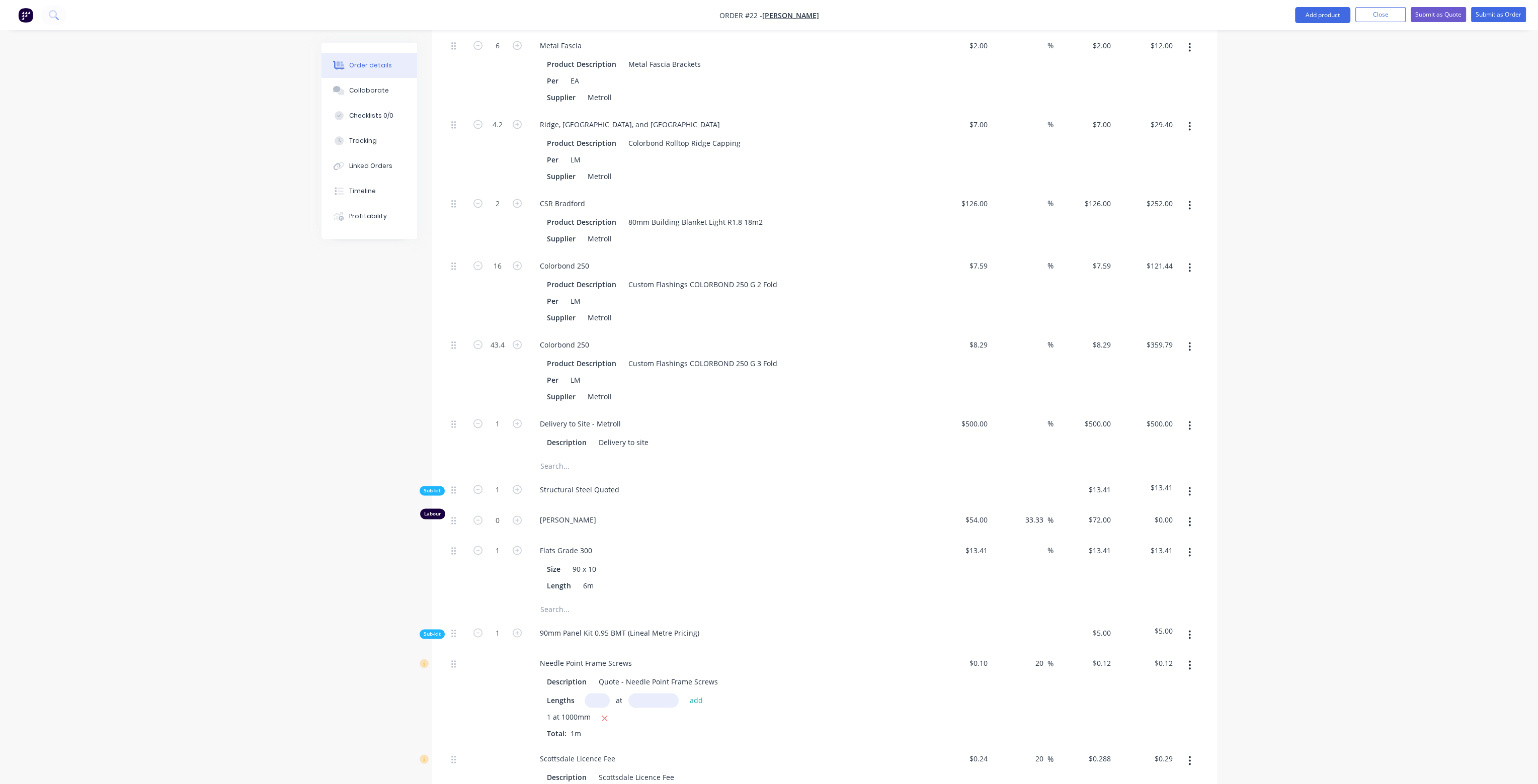
scroll to position [3038, 0]
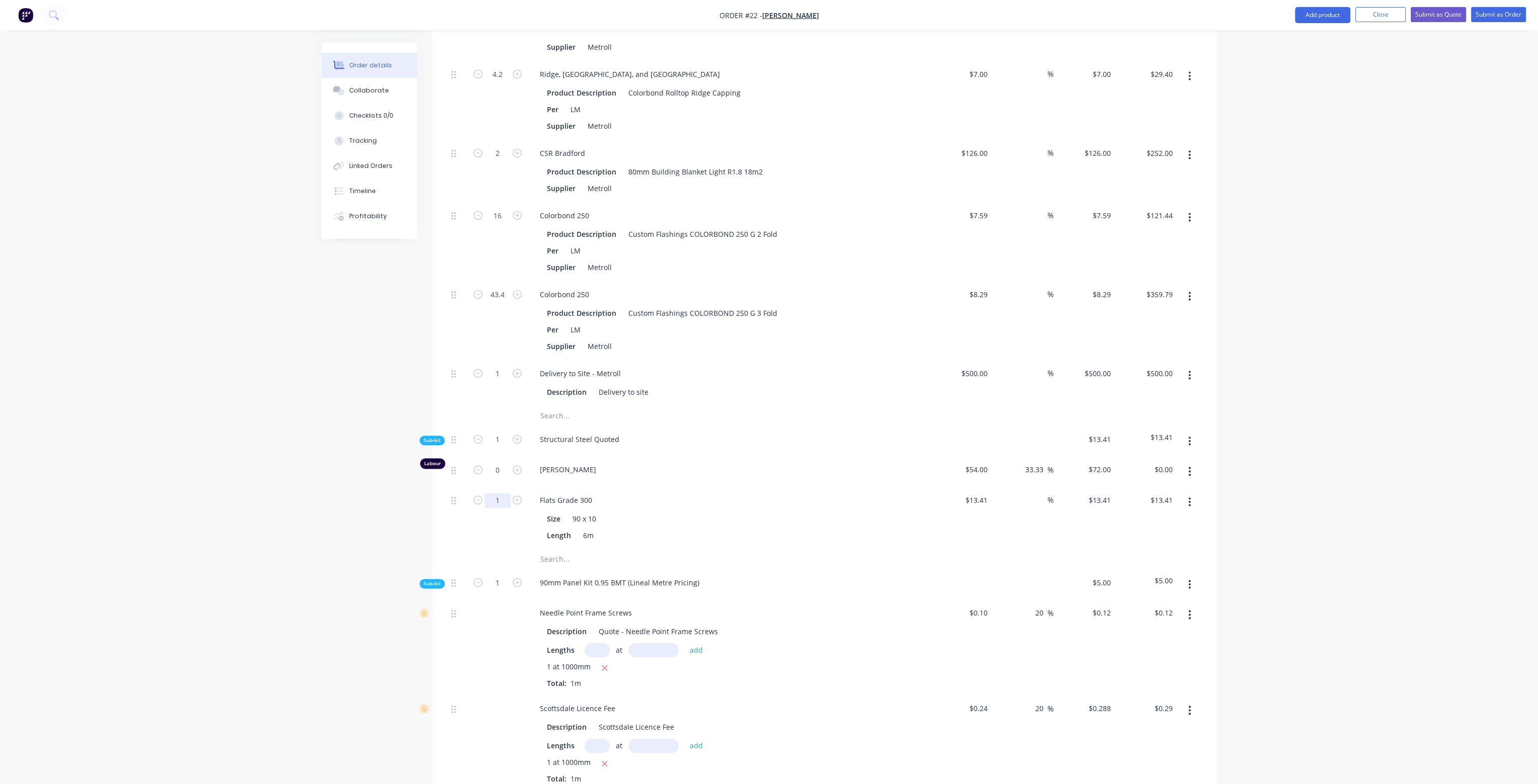
click at [503, 493] on input "1" at bounding box center [498, 500] width 26 height 15
click at [810, 464] on span "[PERSON_NAME]" at bounding box center [733, 470] width 386 height 11
click at [1190, 437] on icon "button" at bounding box center [1189, 441] width 2 height 9
click at [1182, 460] on div "Add product to kit" at bounding box center [1154, 467] width 77 height 14
click at [1168, 500] on div "Product catalogue" at bounding box center [1154, 507] width 77 height 14
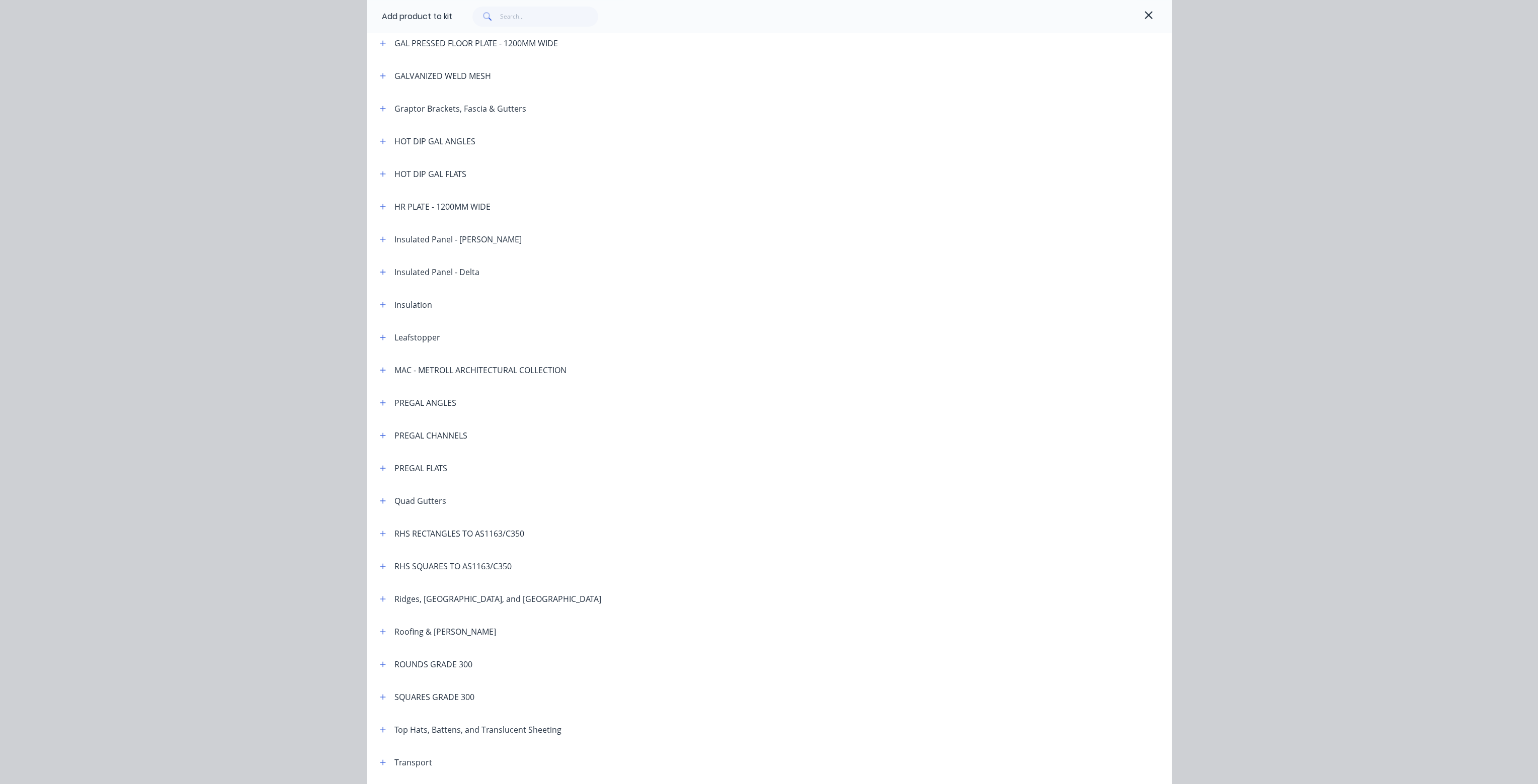
scroll to position [755, 0]
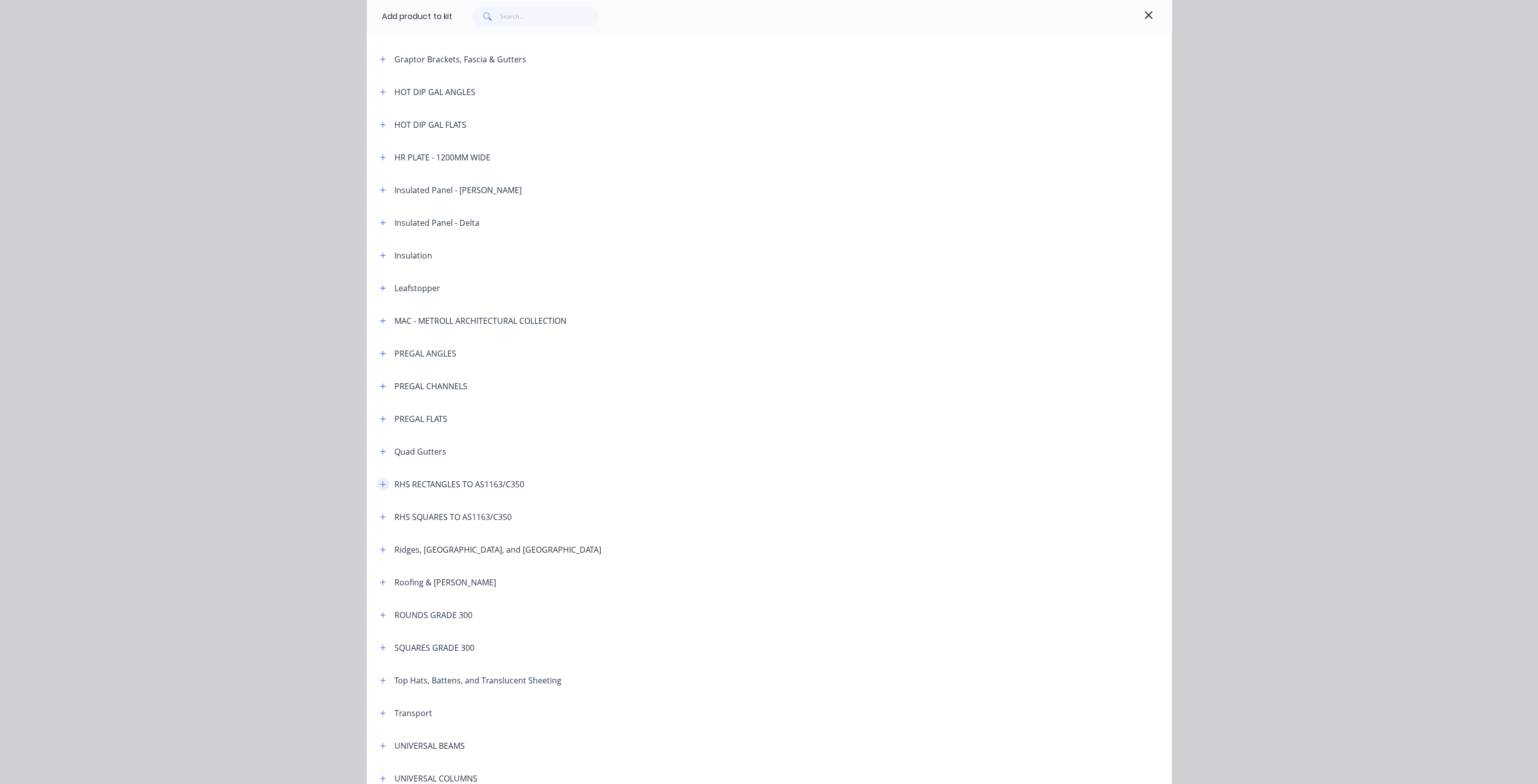
click at [380, 486] on icon "button" at bounding box center [383, 485] width 6 height 7
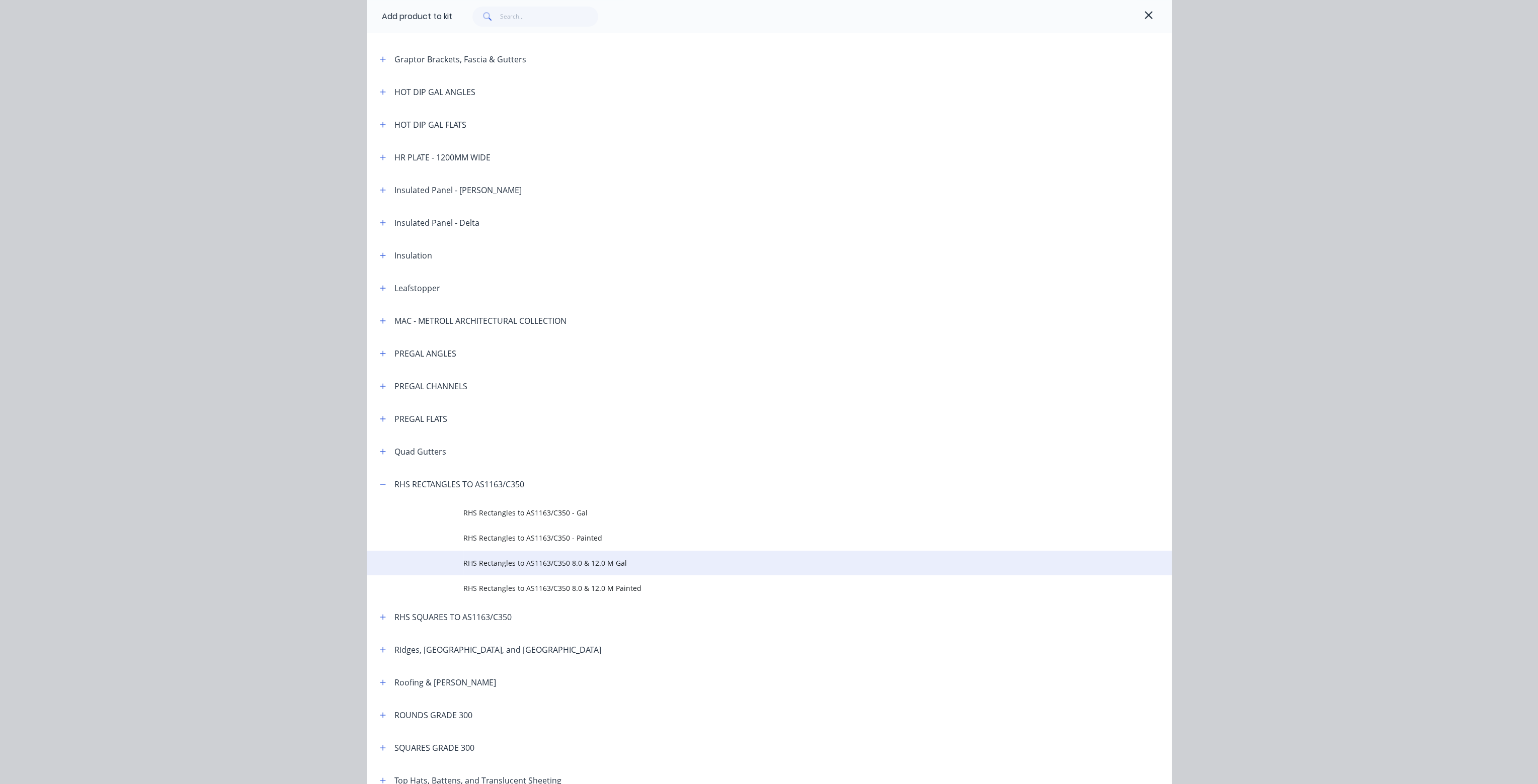
click at [525, 559] on span "RHS Rectangles to AS1163/C350 8.0 & 12.0 M Gal" at bounding box center [746, 563] width 566 height 11
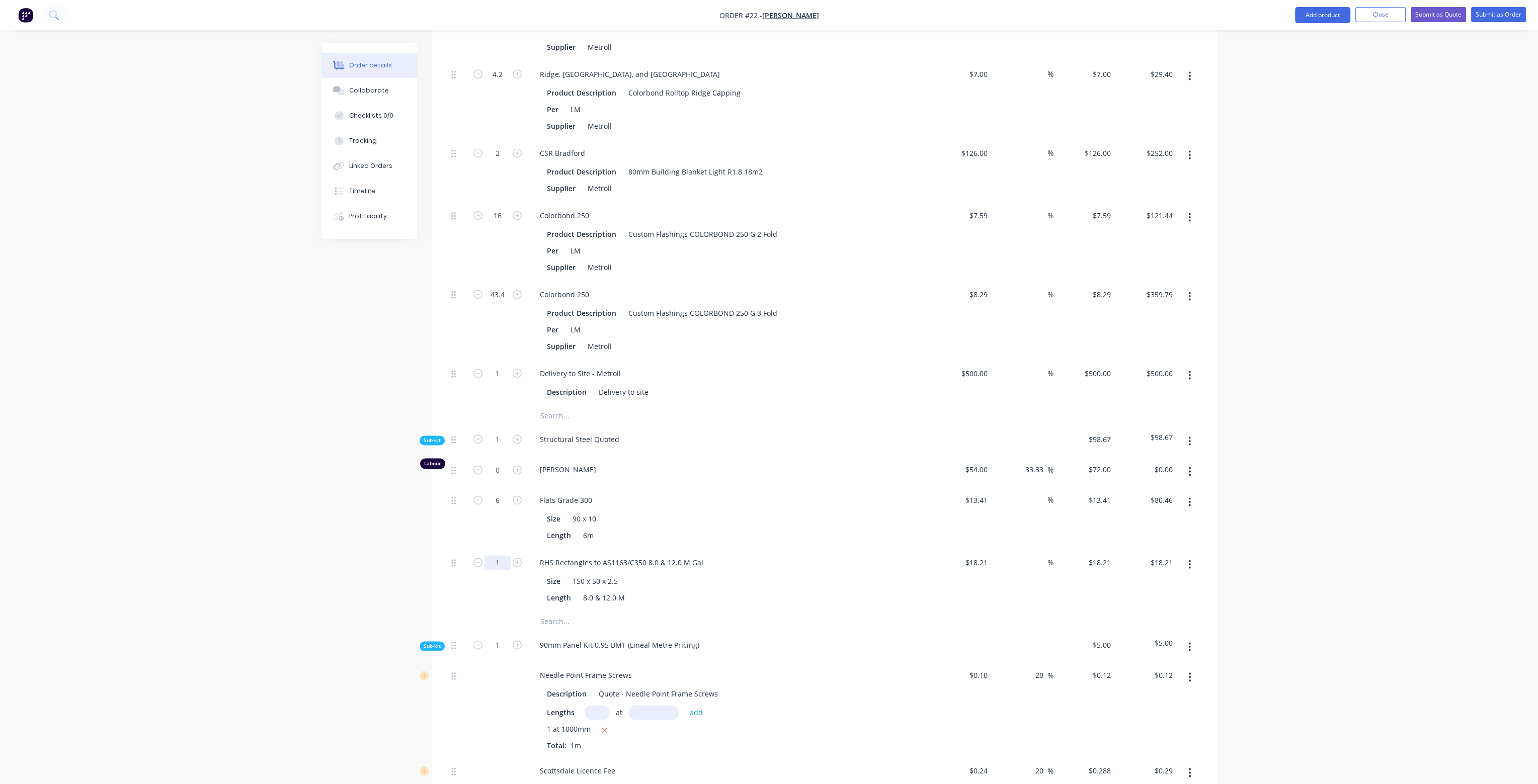
click at [503, 555] on input "1" at bounding box center [498, 563] width 26 height 15
click at [632, 555] on div "RHS Rectangles to AS1163/C350 8.0 & 12.0 M Gal" at bounding box center [621, 563] width 179 height 14
drag, startPoint x: 656, startPoint y: 531, endPoint x: 678, endPoint y: 533, distance: 22.1
click at [678, 555] on div "RHS Rectangles to AS1163/C350 8.0 & 12.0 M Gal" at bounding box center [621, 563] width 179 height 14
click at [601, 590] on div "8.0 & 12.0 M" at bounding box center [604, 597] width 50 height 14
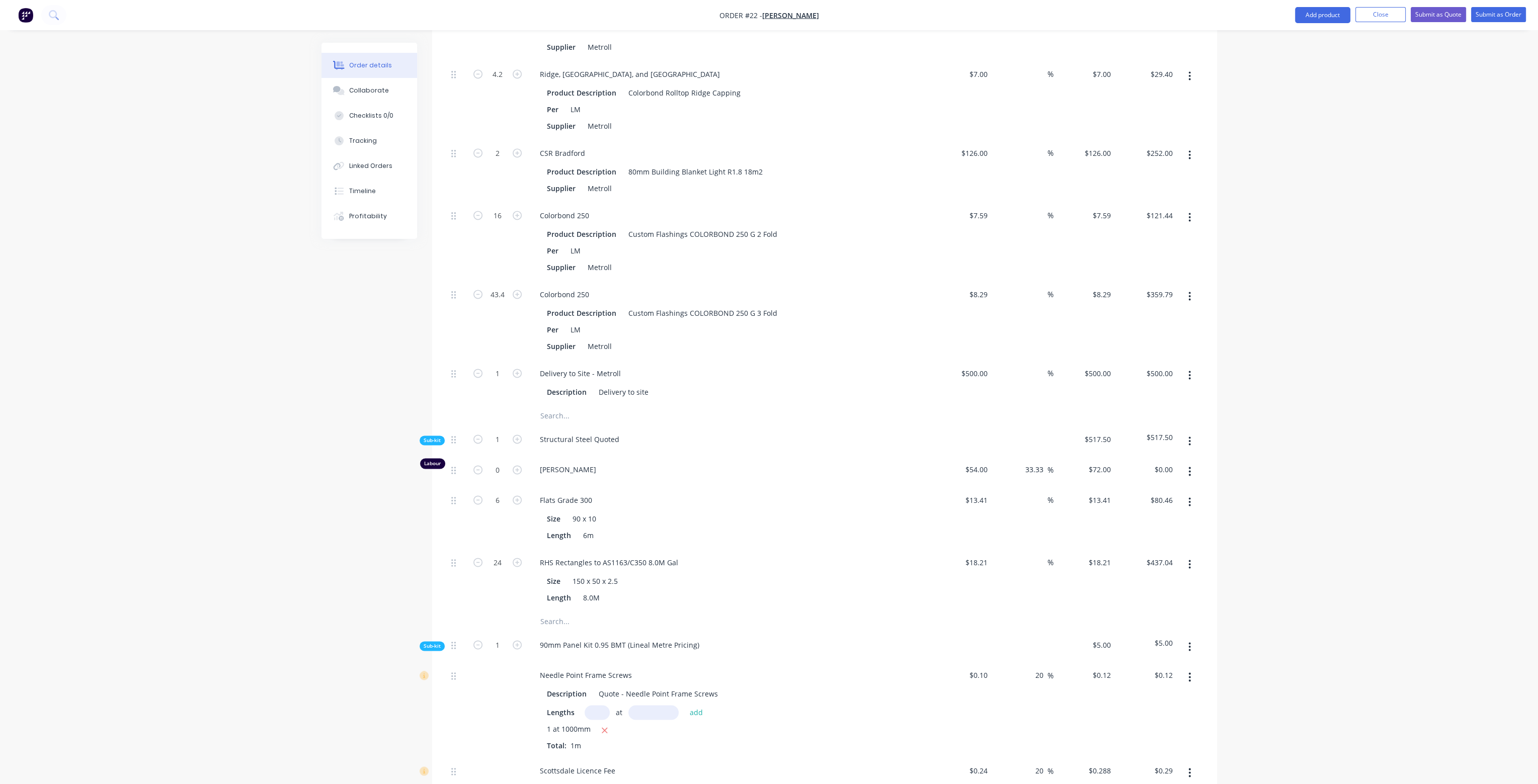
click at [743, 493] on div "Flats Grade 300" at bounding box center [728, 500] width 394 height 14
click at [1194, 432] on button "button" at bounding box center [1189, 441] width 23 height 18
click at [1180, 460] on div "Add product to kit" at bounding box center [1154, 467] width 77 height 14
click at [1157, 500] on div "Product catalogue" at bounding box center [1154, 507] width 77 height 14
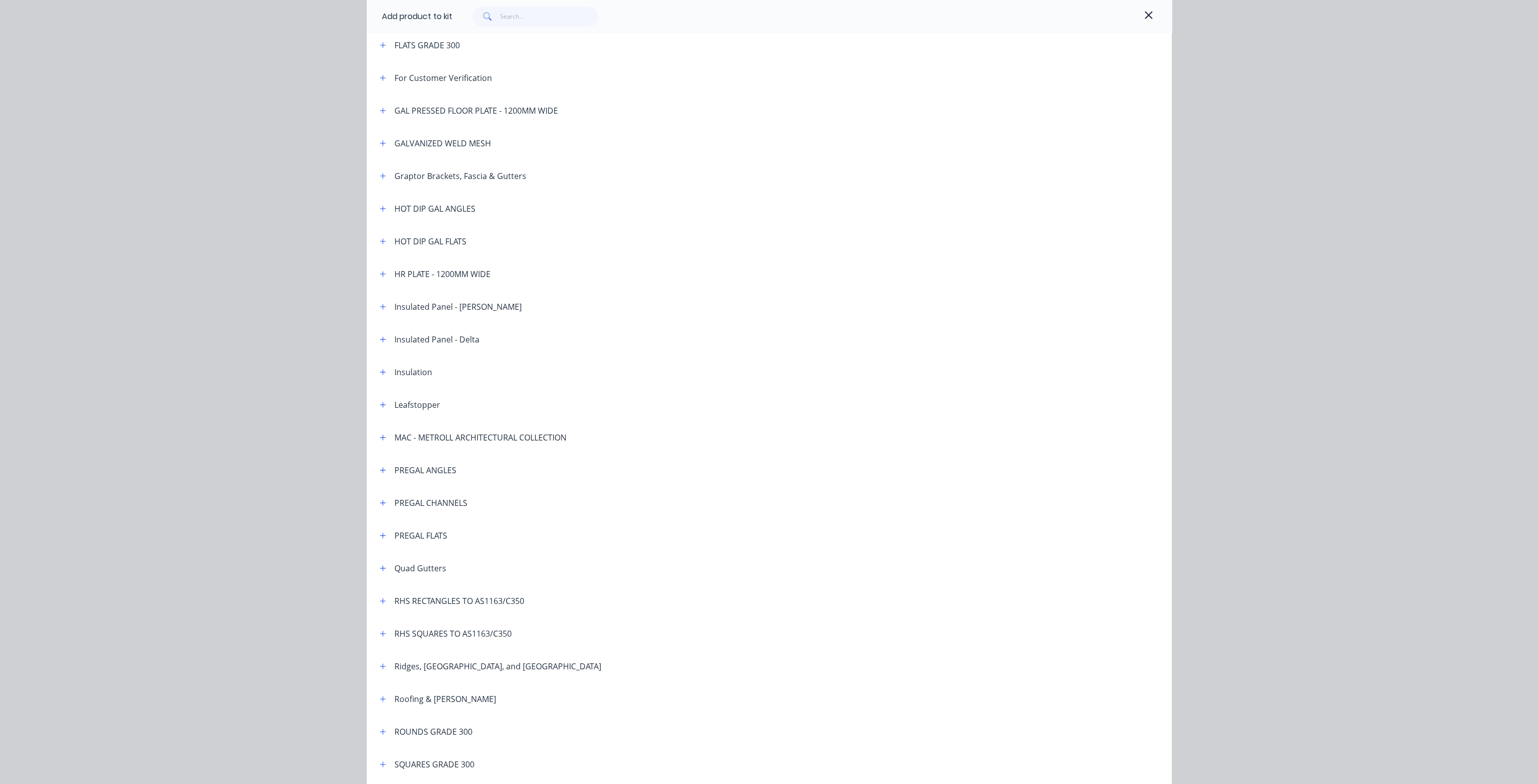
scroll to position [654, 0]
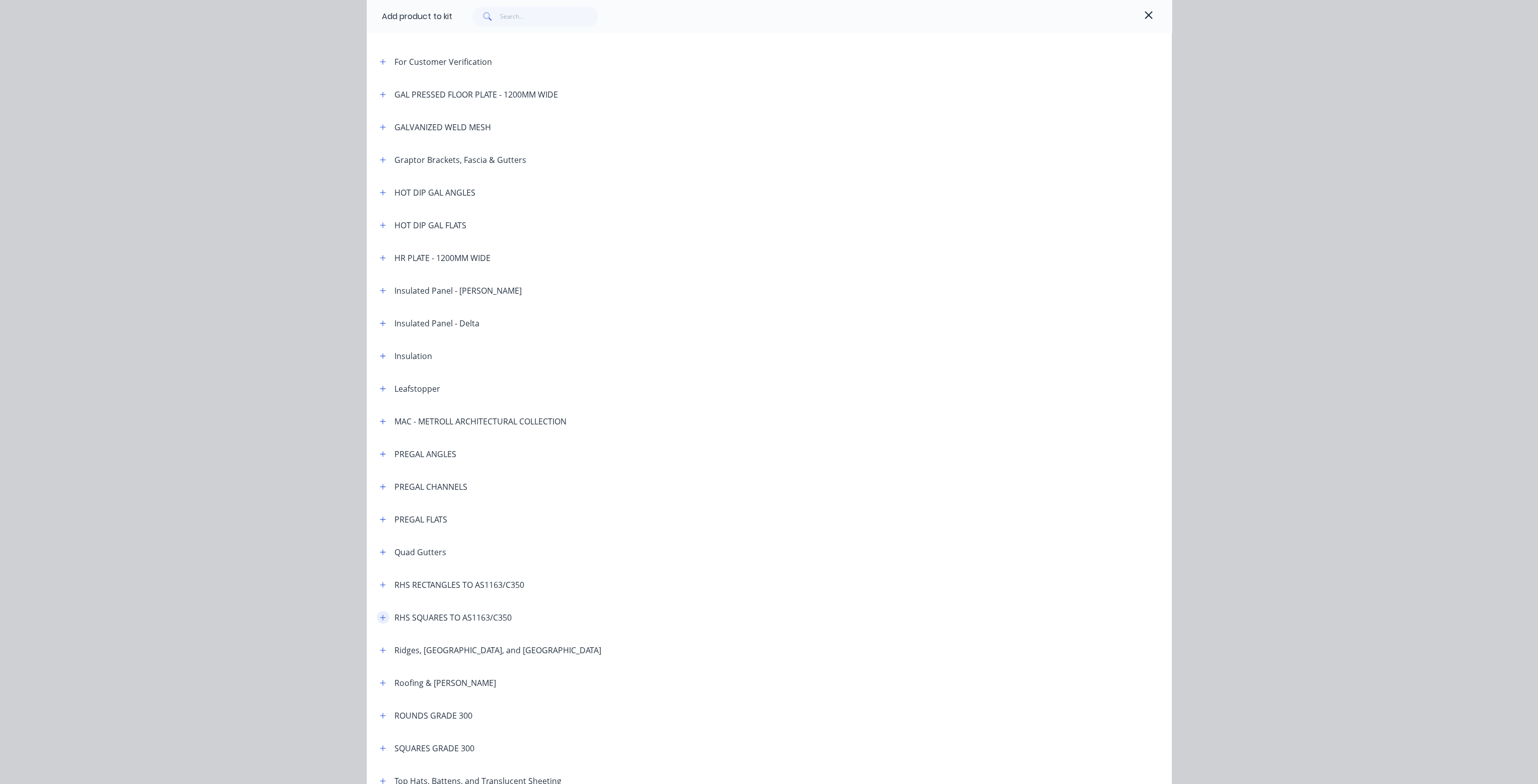
click at [380, 615] on icon "button" at bounding box center [382, 617] width 5 height 5
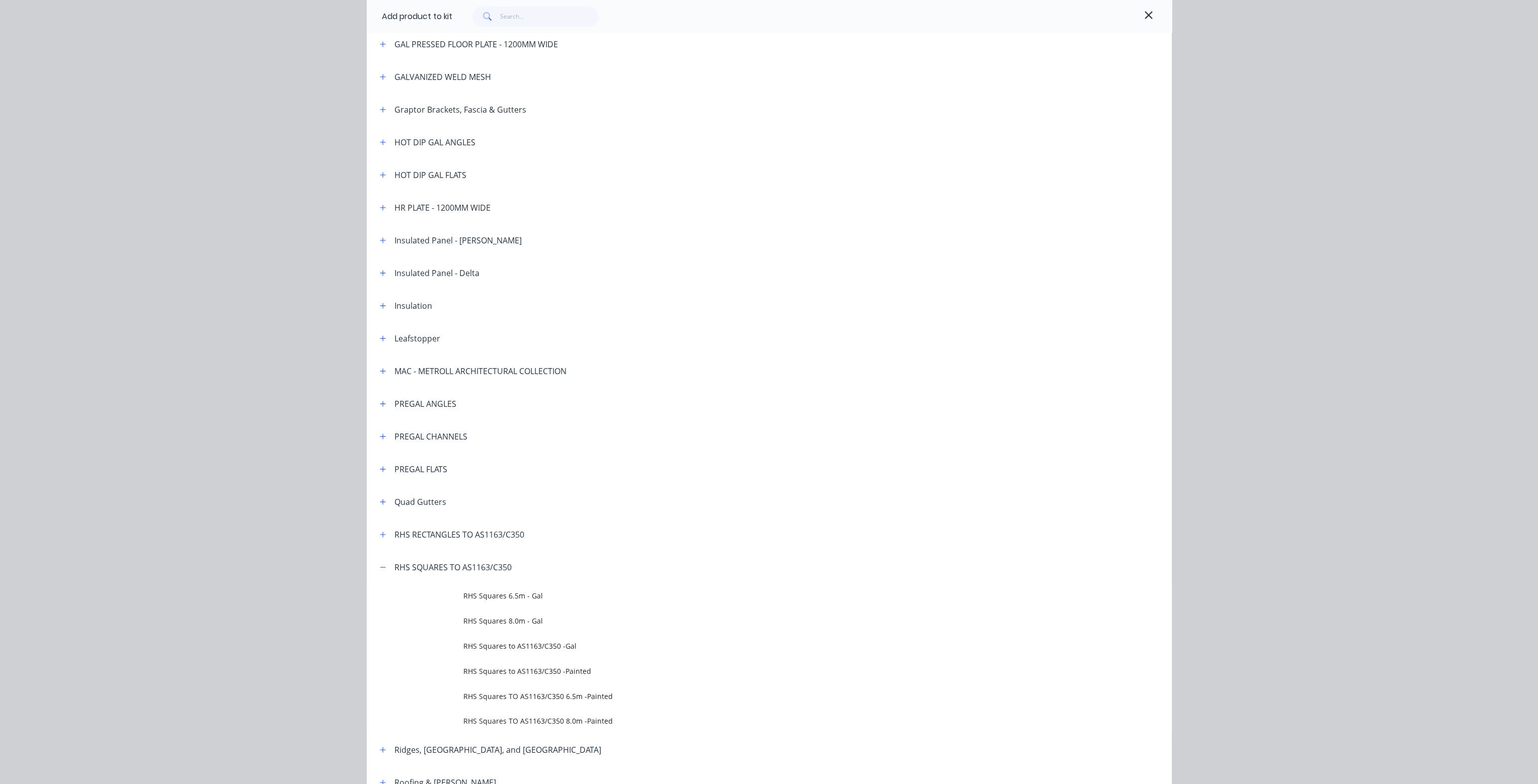
scroll to position [755, 0]
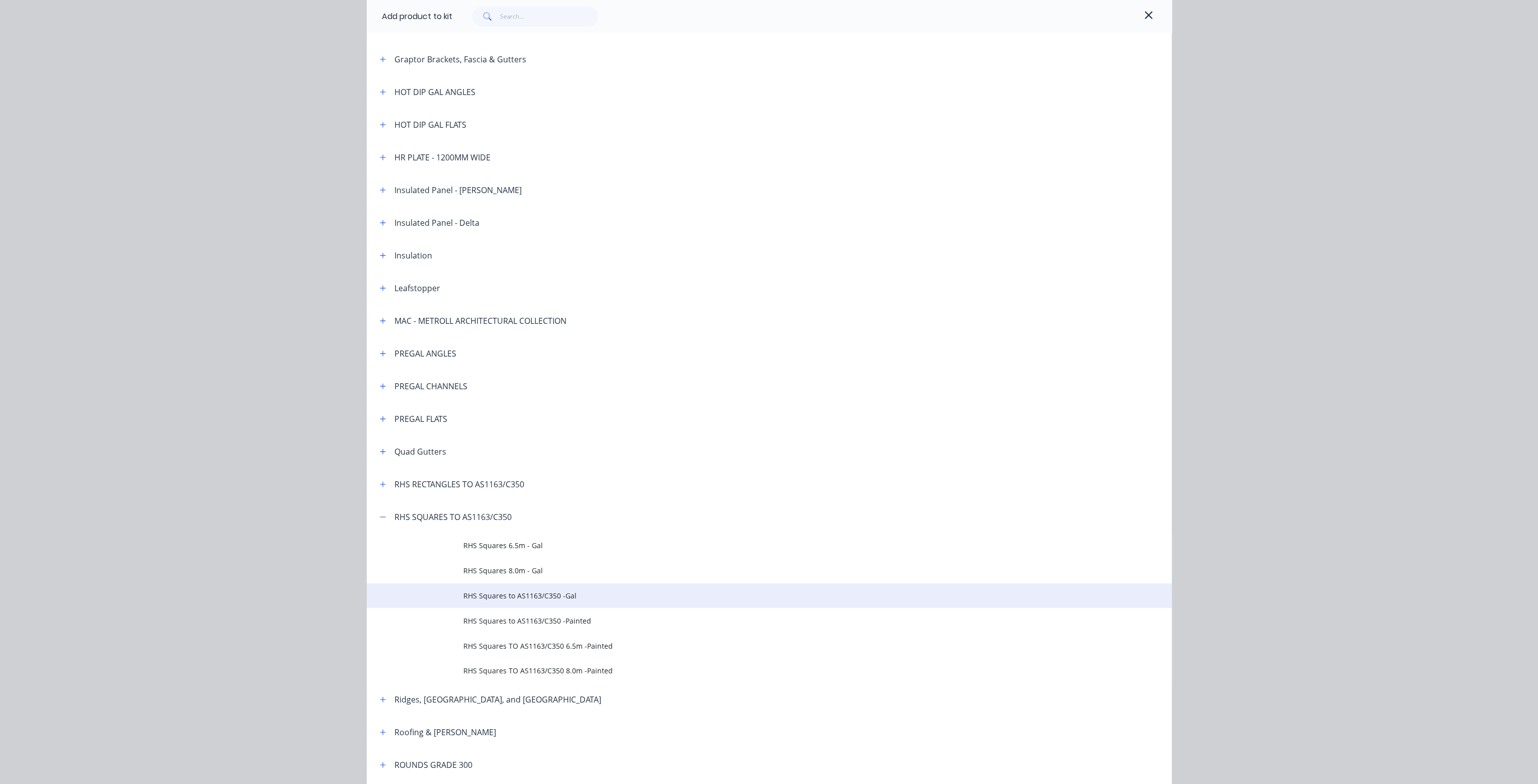
click at [520, 597] on span "RHS Squares to AS1163/C350 -Gal" at bounding box center [746, 596] width 566 height 11
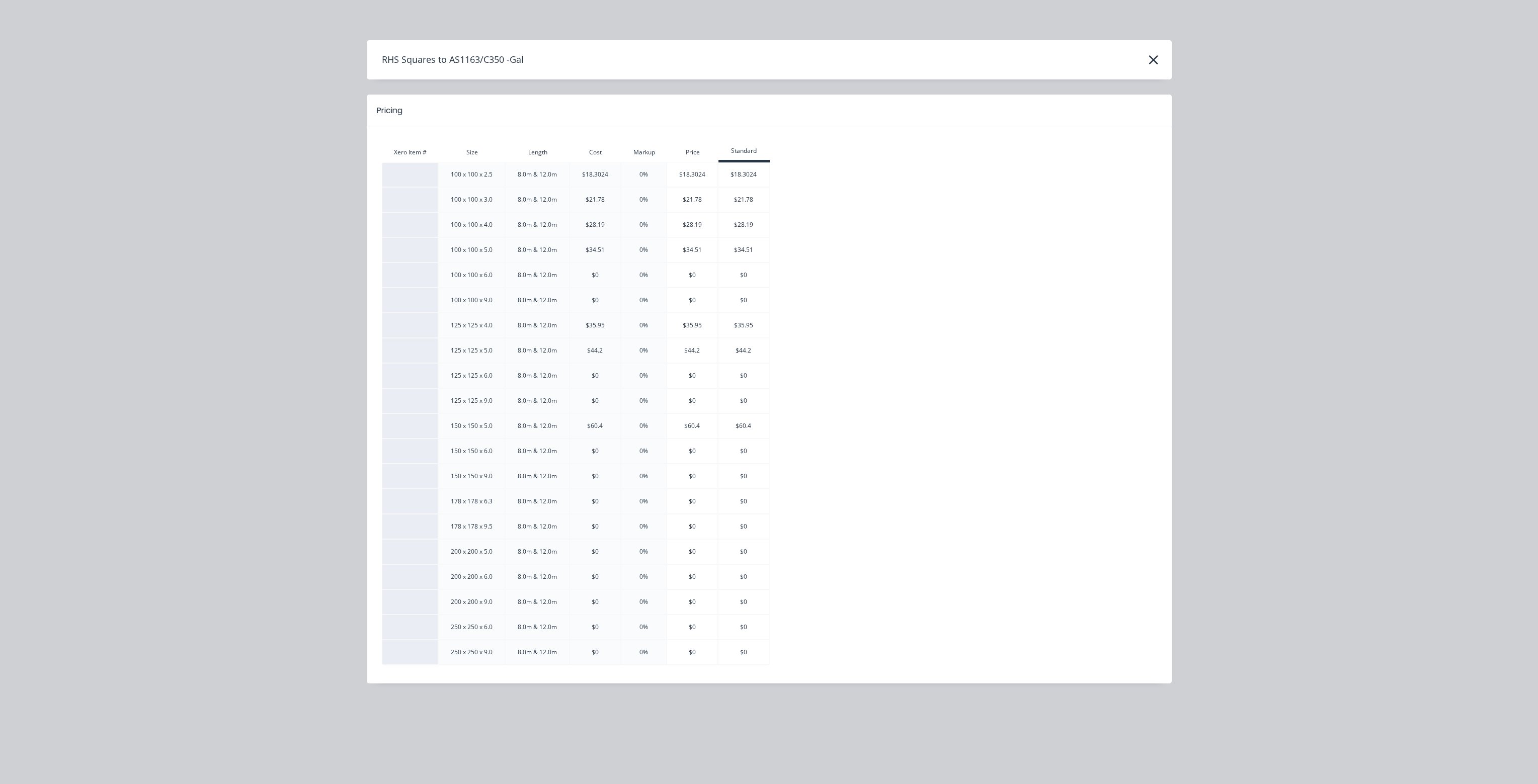
scroll to position [2988, 0]
click at [1153, 58] on icon "button" at bounding box center [1153, 59] width 9 height 9
click at [1152, 57] on icon "button" at bounding box center [1154, 59] width 11 height 14
click at [1153, 62] on icon "button" at bounding box center [1154, 59] width 11 height 14
click at [1236, 158] on div "RHS Squares to AS1163/C350 -Gal Pricing Xero Item # Size Length Cost Markup Pri…" at bounding box center [769, 392] width 1538 height 784
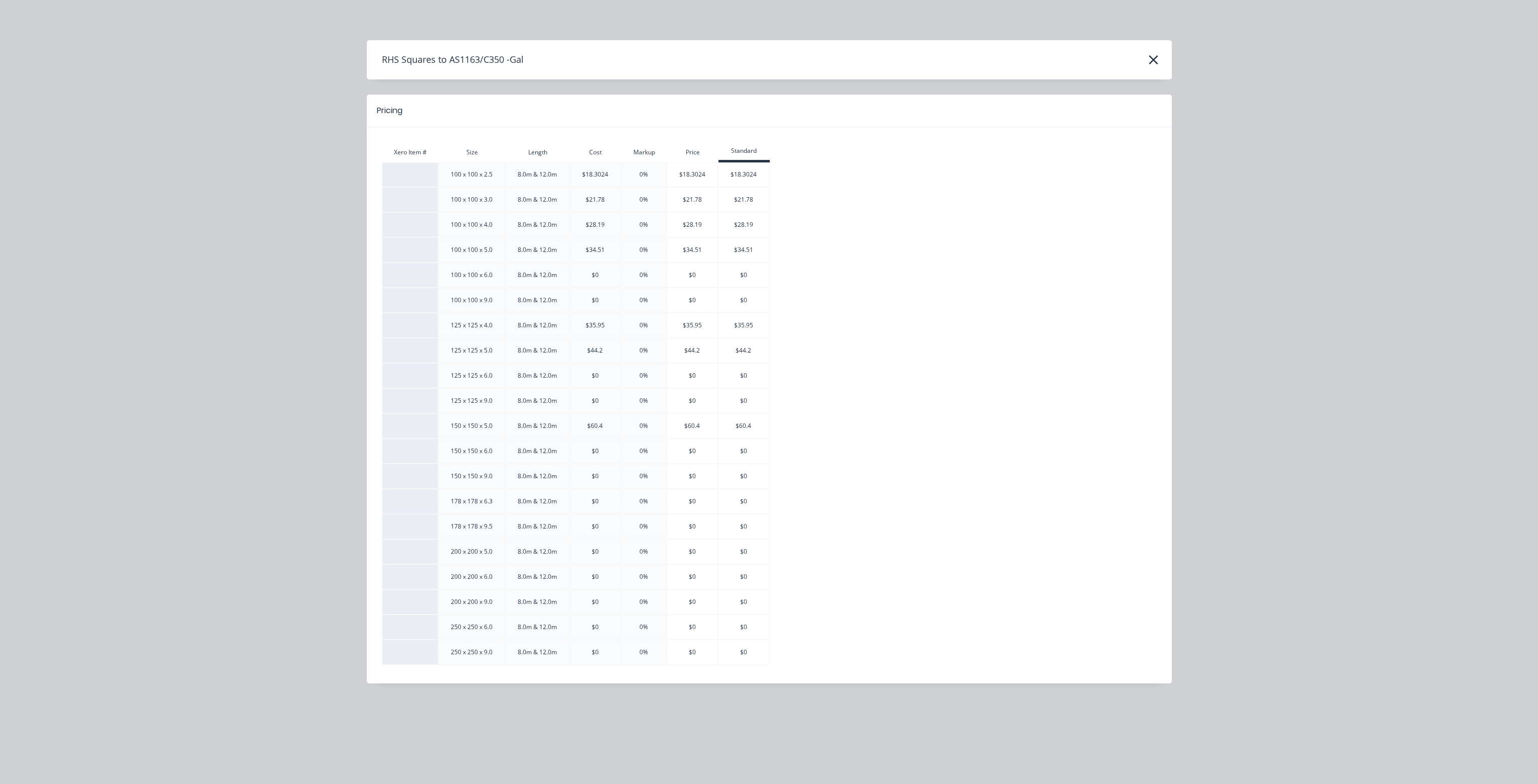
click at [398, 119] on header "Pricing" at bounding box center [769, 111] width 805 height 33
click at [427, 60] on h4 "RHS Squares to AS1163/C350 -Gal" at bounding box center [445, 60] width 157 height 19
click at [1152, 61] on icon "button" at bounding box center [1153, 59] width 9 height 9
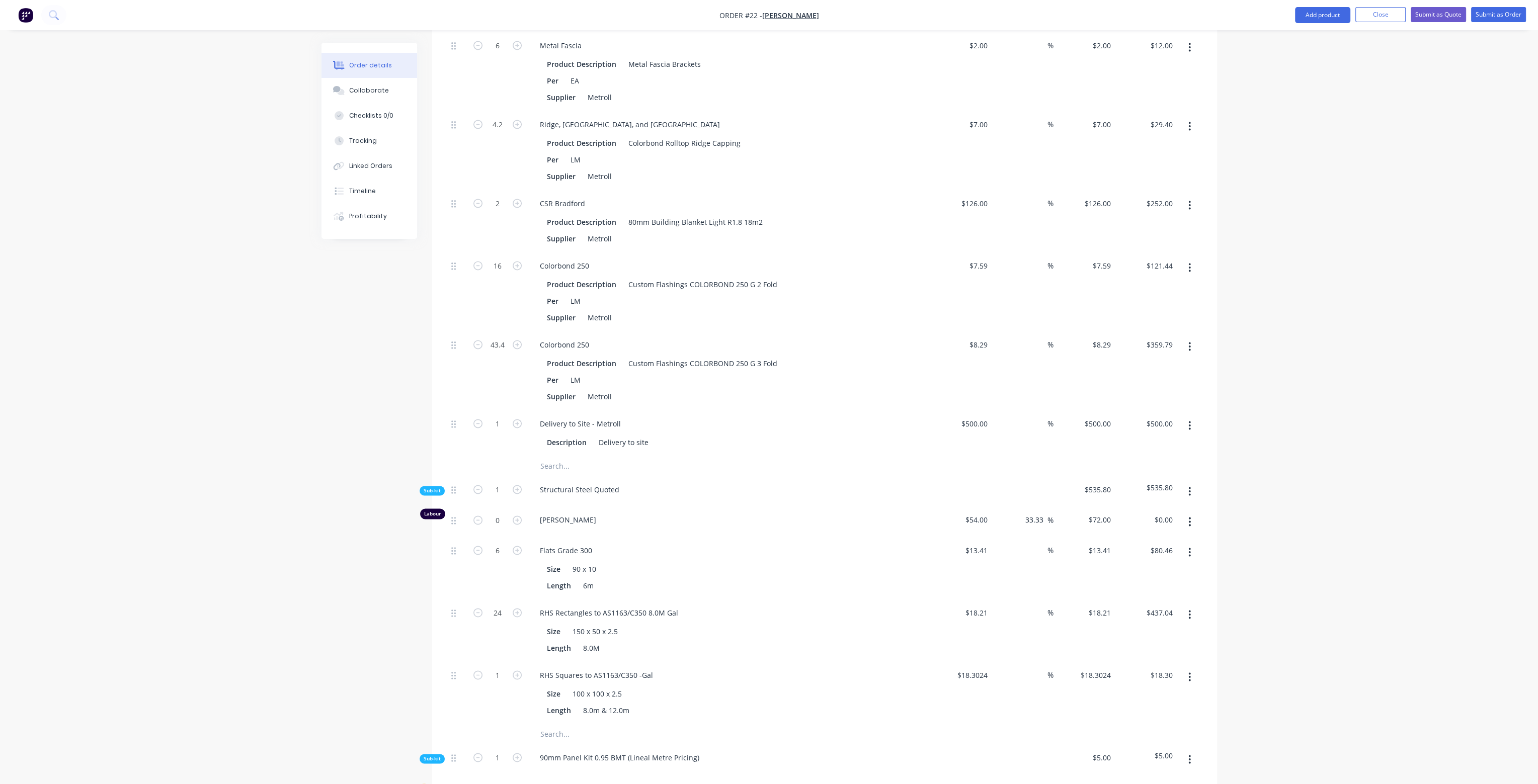
click at [1193, 668] on button "button" at bounding box center [1189, 677] width 23 height 18
click at [1162, 737] on div "Delete" at bounding box center [1154, 744] width 77 height 14
click at [1188, 482] on button "button" at bounding box center [1189, 491] width 23 height 18
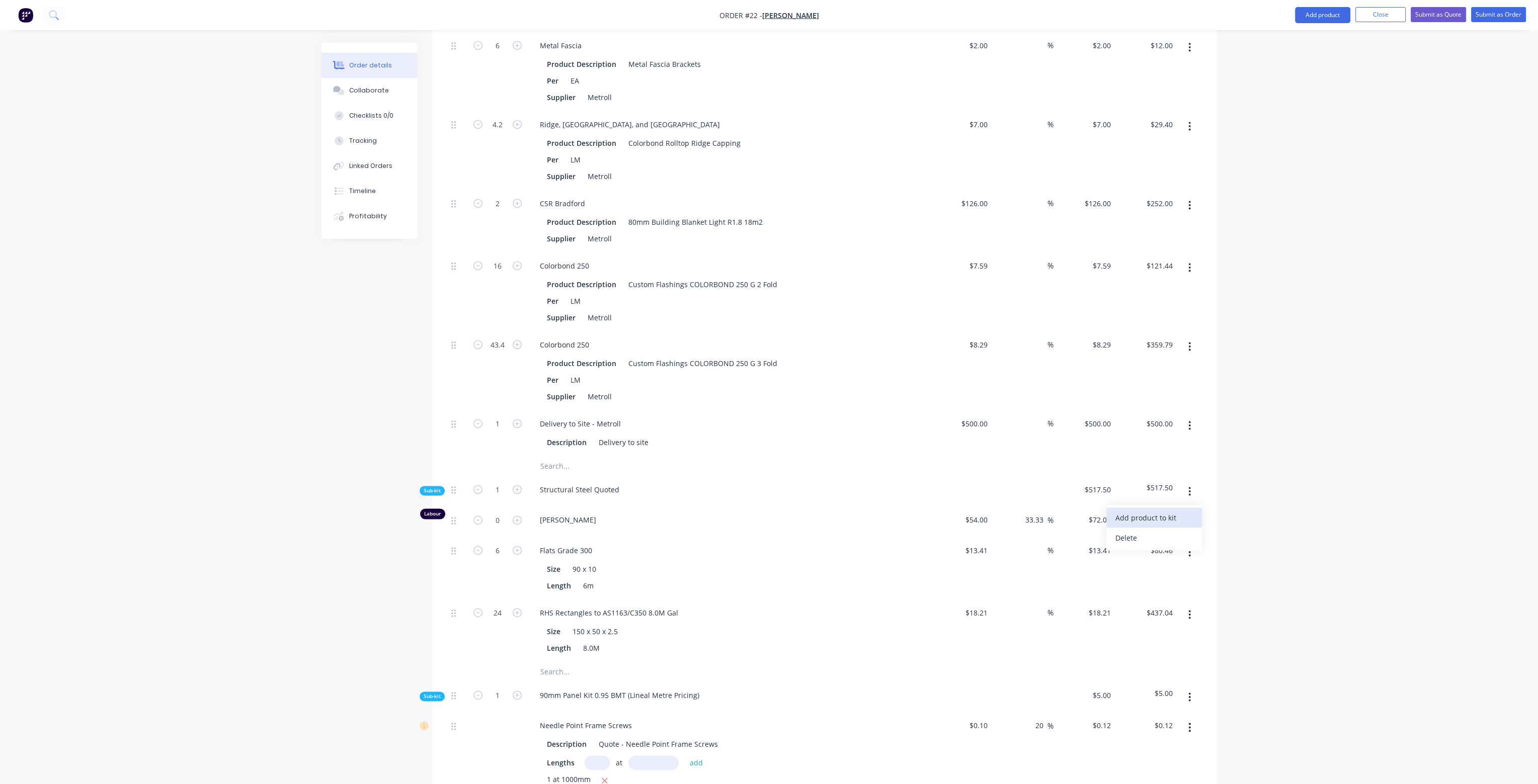
click at [1177, 510] on div "Add product to kit" at bounding box center [1154, 518] width 77 height 14
click at [1150, 551] on div "Product catalogue" at bounding box center [1154, 558] width 77 height 14
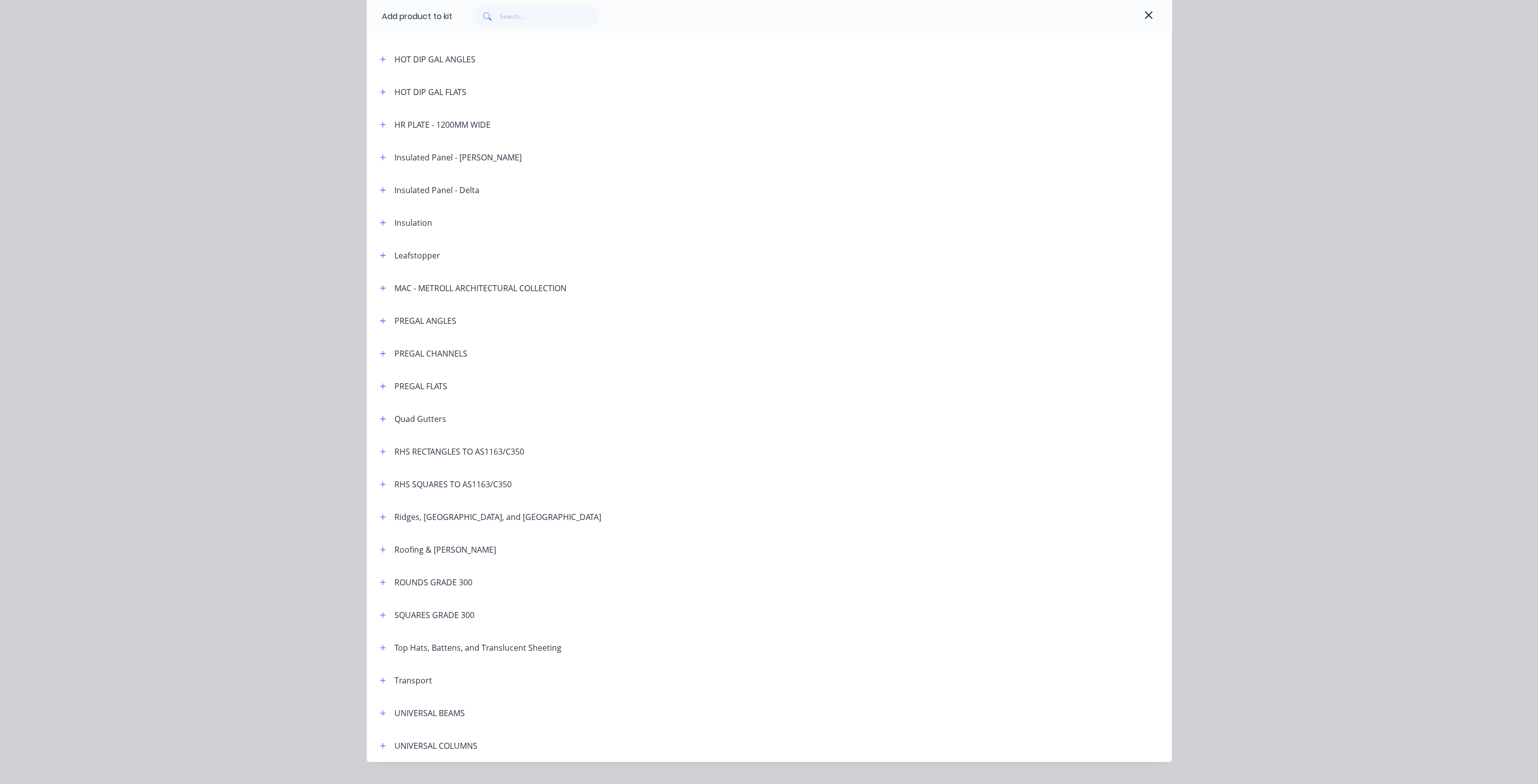
scroll to position [805, 0]
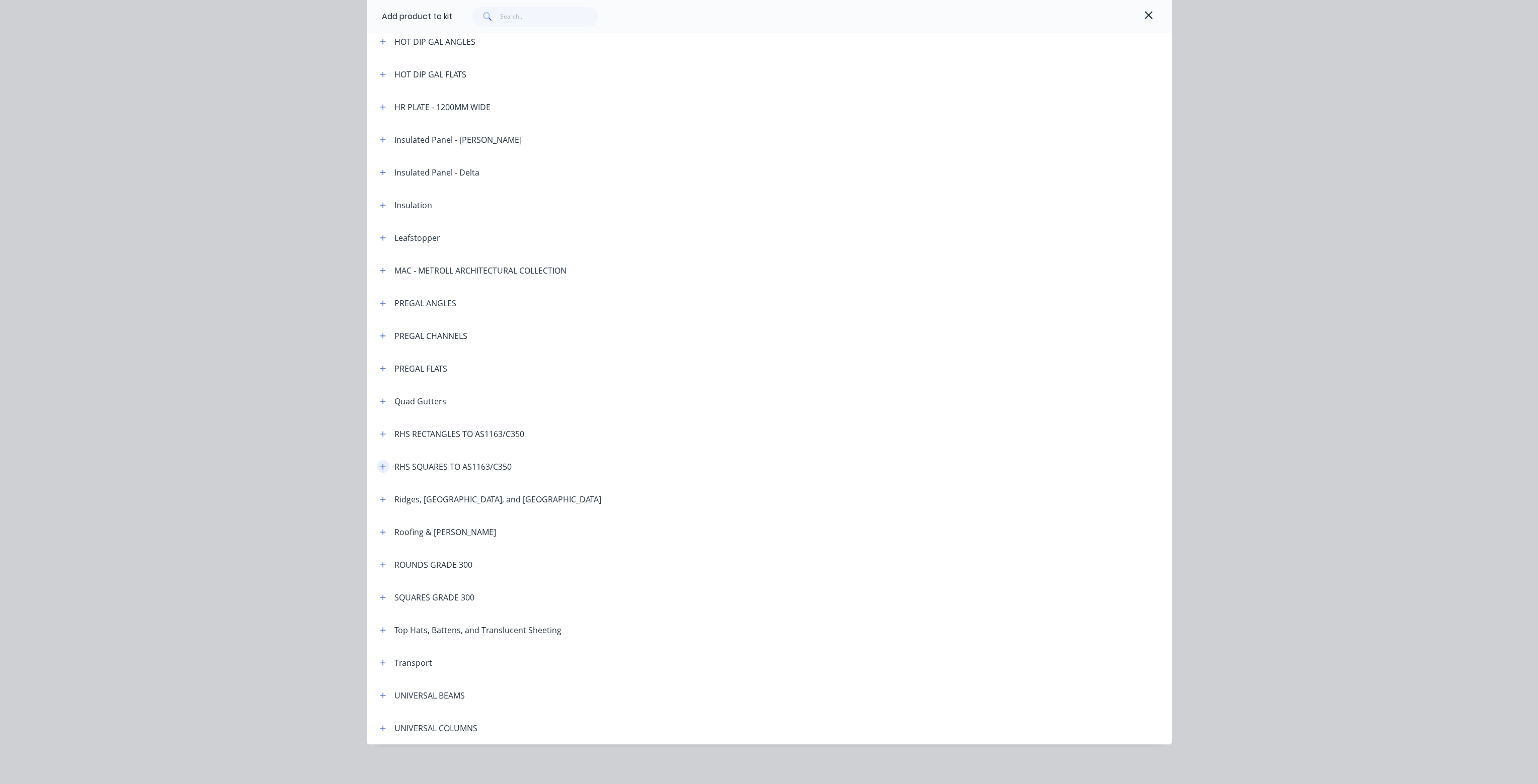
click at [380, 466] on icon "button" at bounding box center [382, 466] width 5 height 5
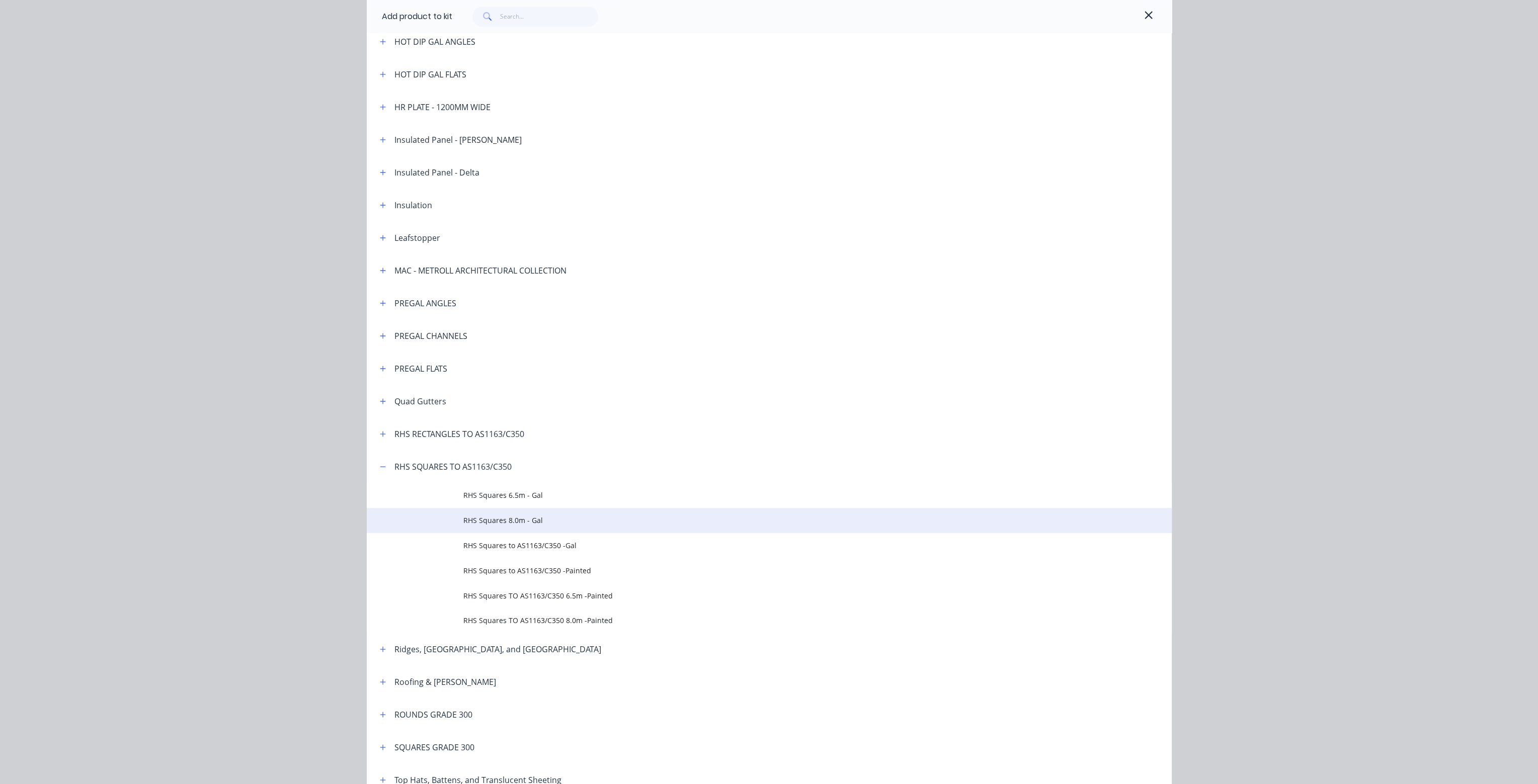
click at [497, 518] on span "RHS Squares 8.0m - Gal" at bounding box center [746, 521] width 566 height 11
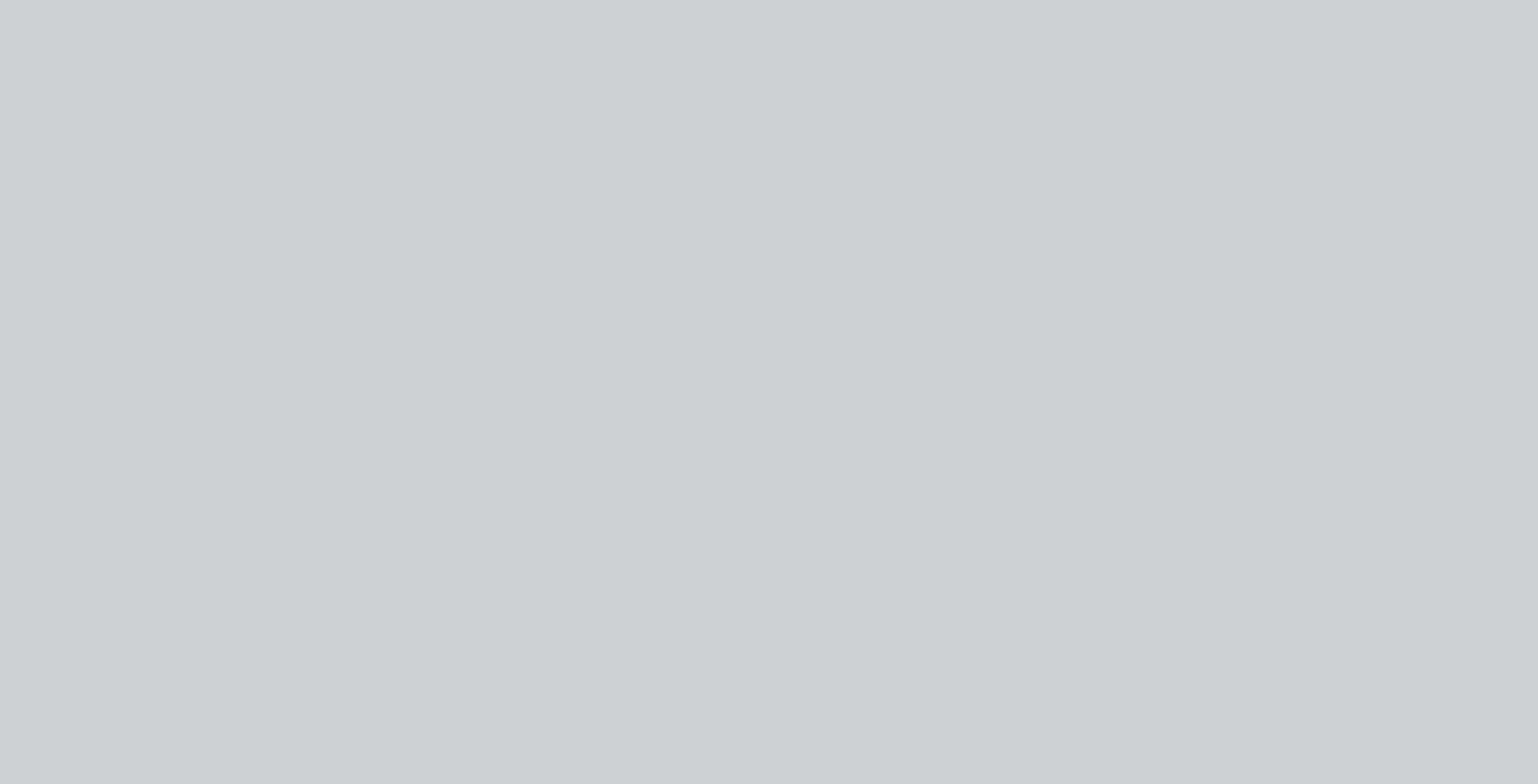
scroll to position [0, 0]
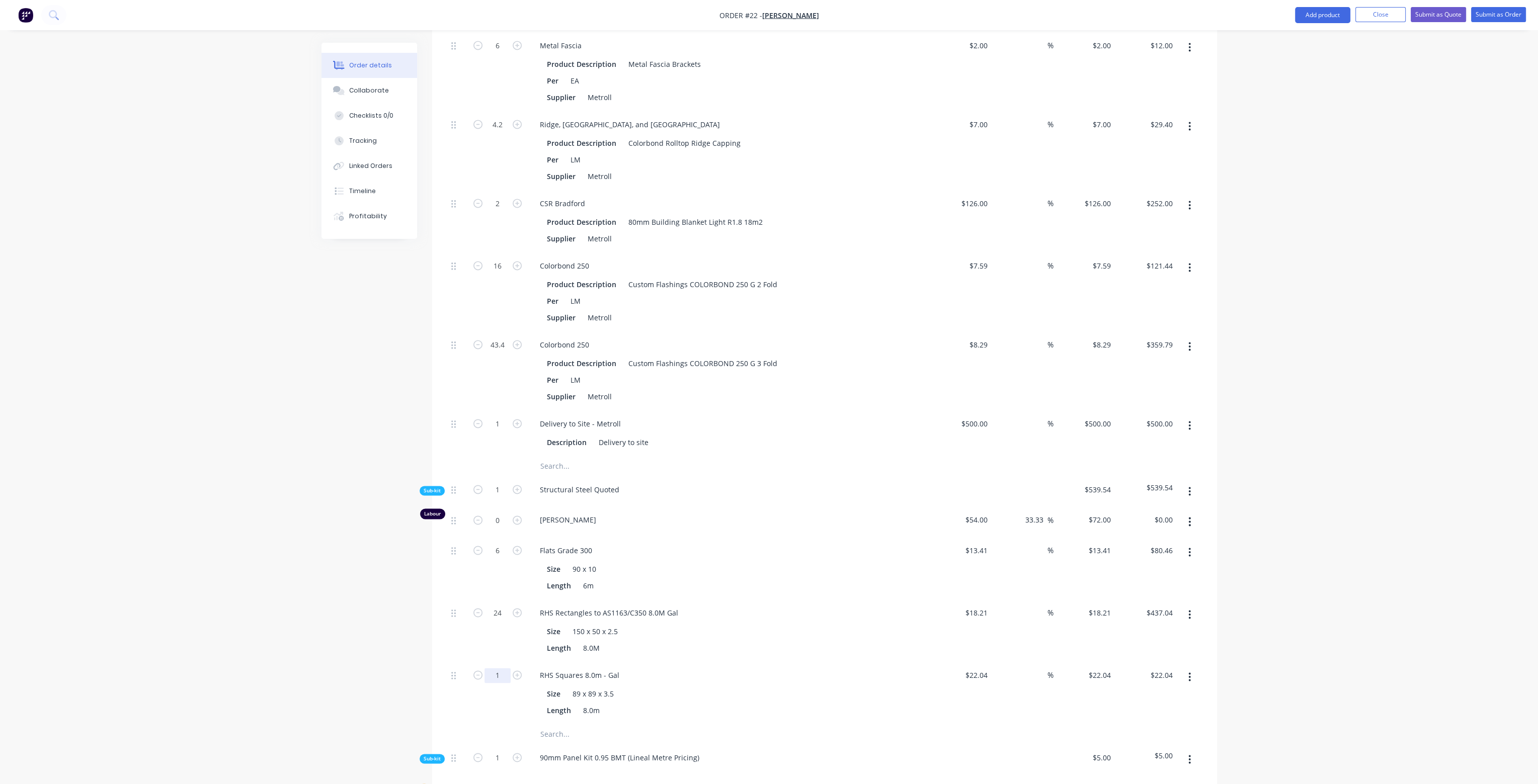
click at [504, 668] on input "1" at bounding box center [498, 675] width 26 height 15
click at [755, 506] on div "[PERSON_NAME]" at bounding box center [729, 521] width 403 height 31
click at [745, 515] on span "[PERSON_NAME]" at bounding box center [733, 520] width 386 height 11
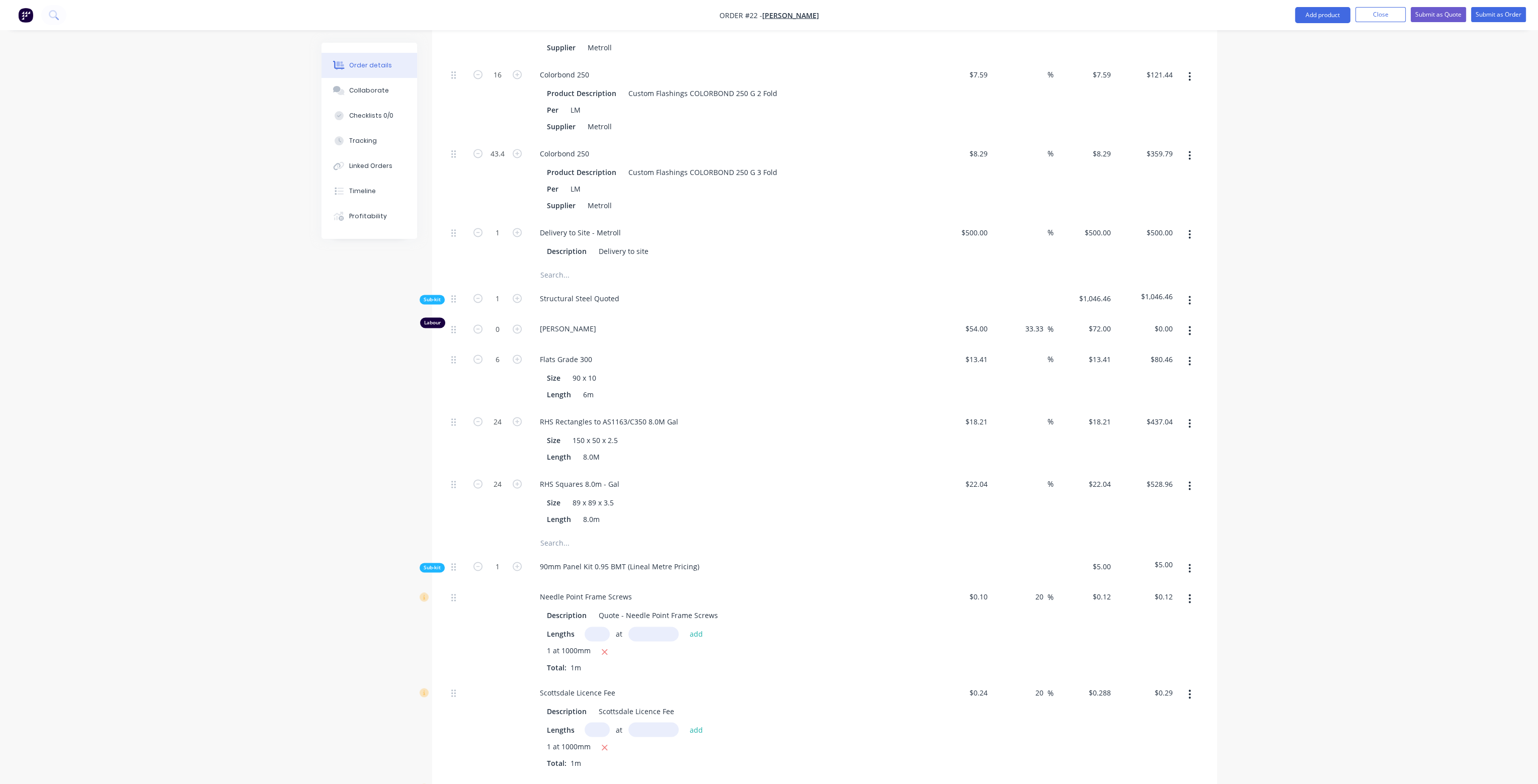
scroll to position [3189, 0]
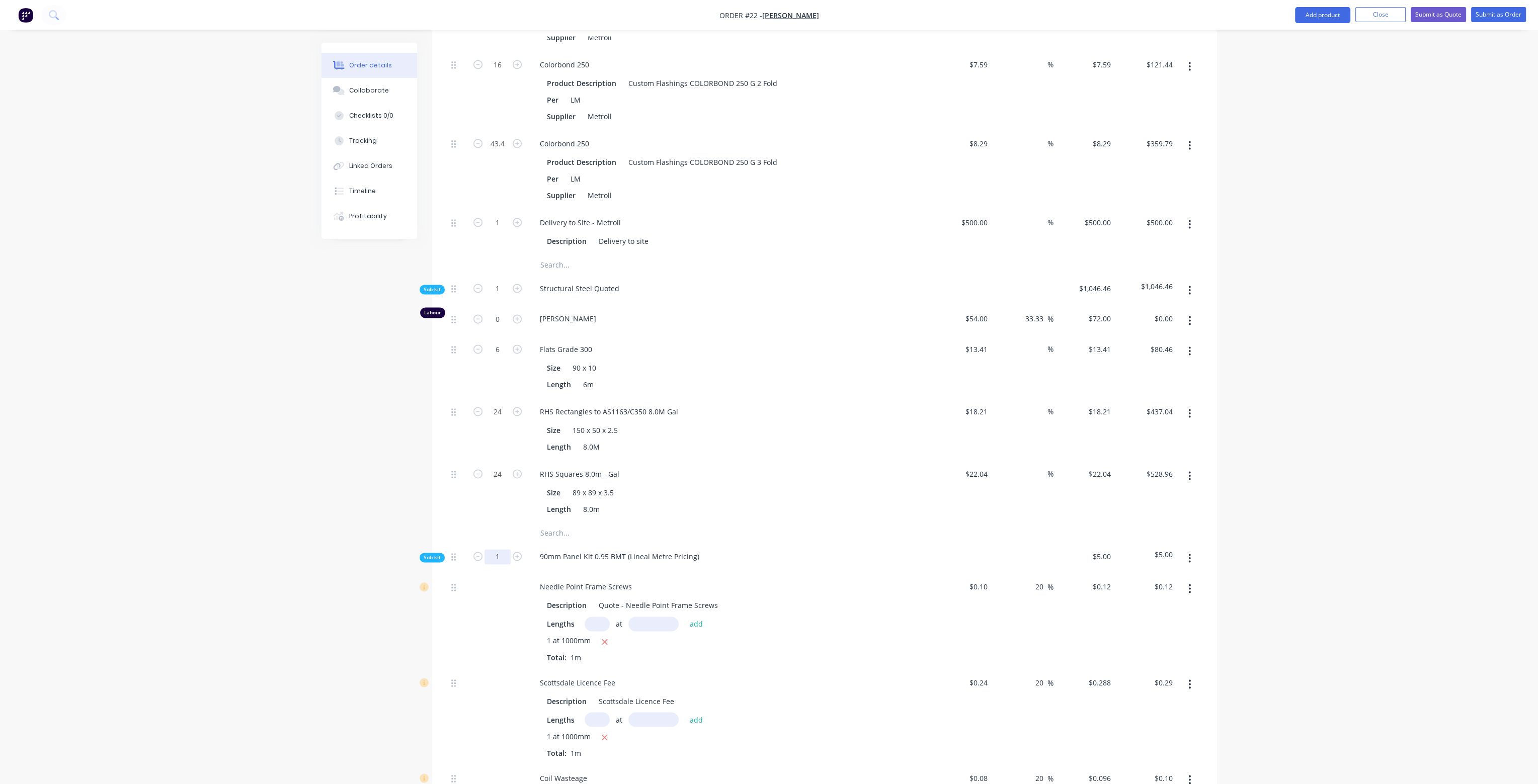
click at [497, 549] on input "1" at bounding box center [498, 557] width 26 height 15
click at [828, 461] on div "RHS Squares 8.0m - Gal Size 89 x 89 x 3.5 Length 8.0m" at bounding box center [729, 492] width 403 height 62
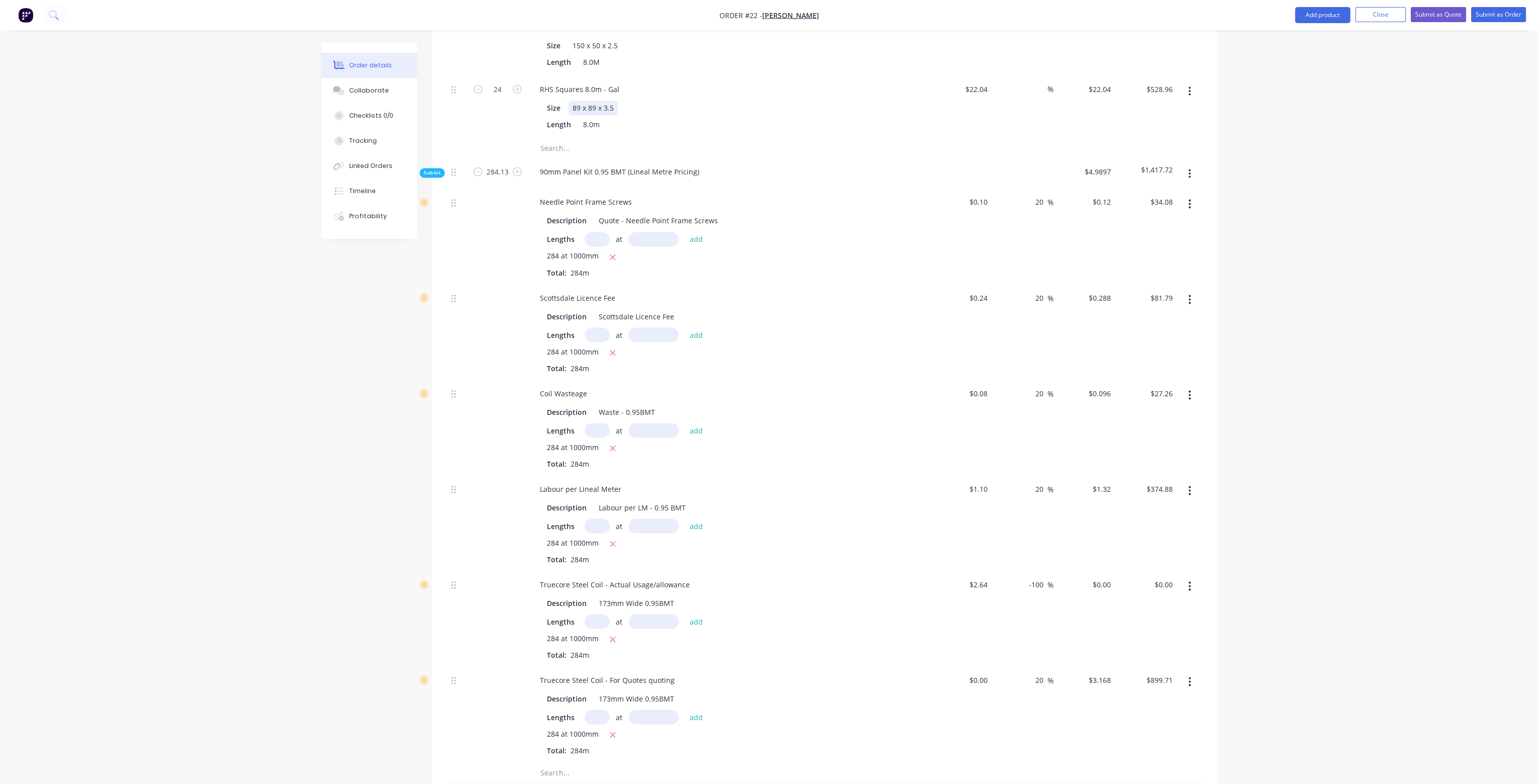
scroll to position [3591, 0]
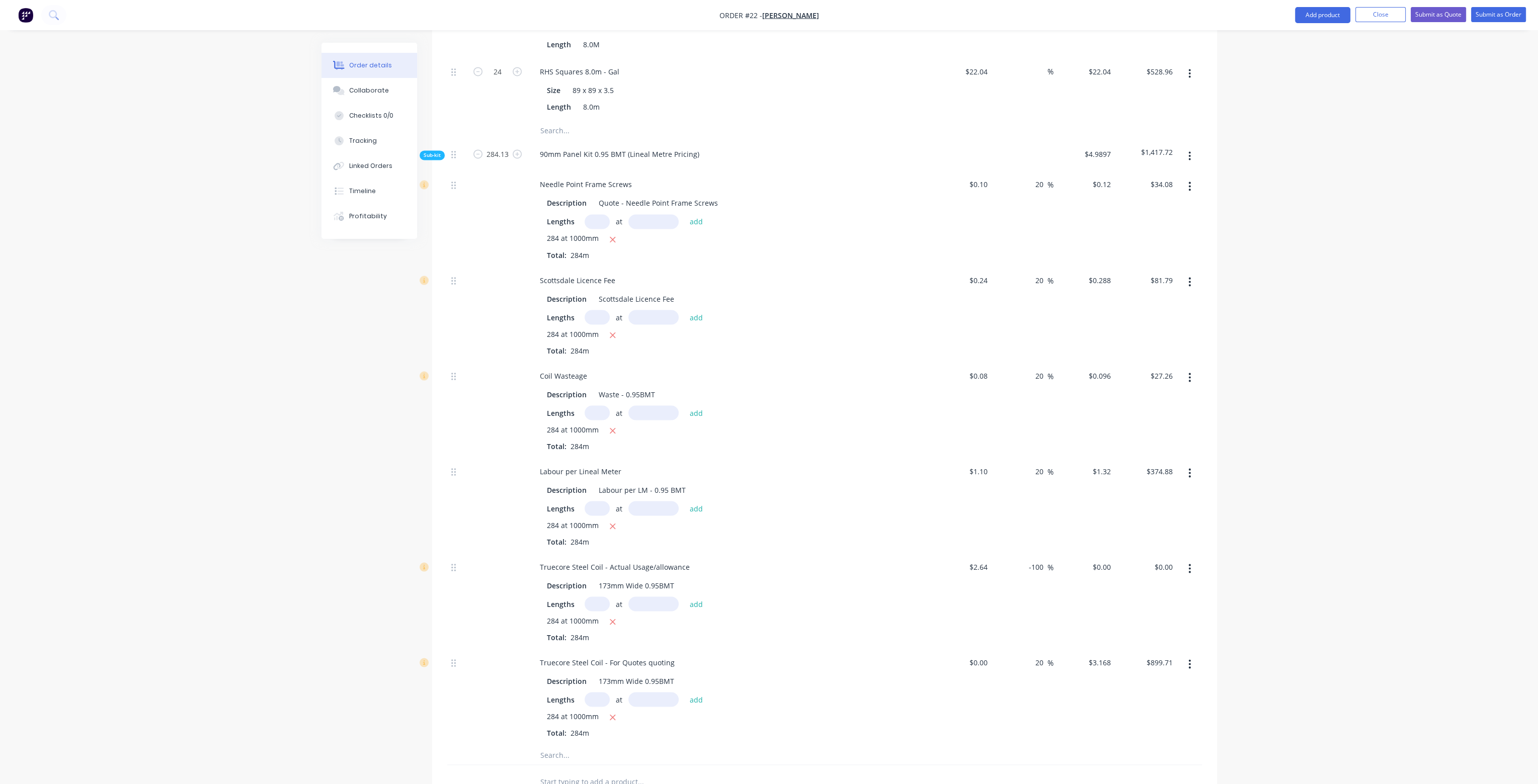
click at [1189, 564] on icon "button" at bounding box center [1189, 568] width 2 height 9
click at [1155, 627] on div "Delete" at bounding box center [1154, 635] width 77 height 14
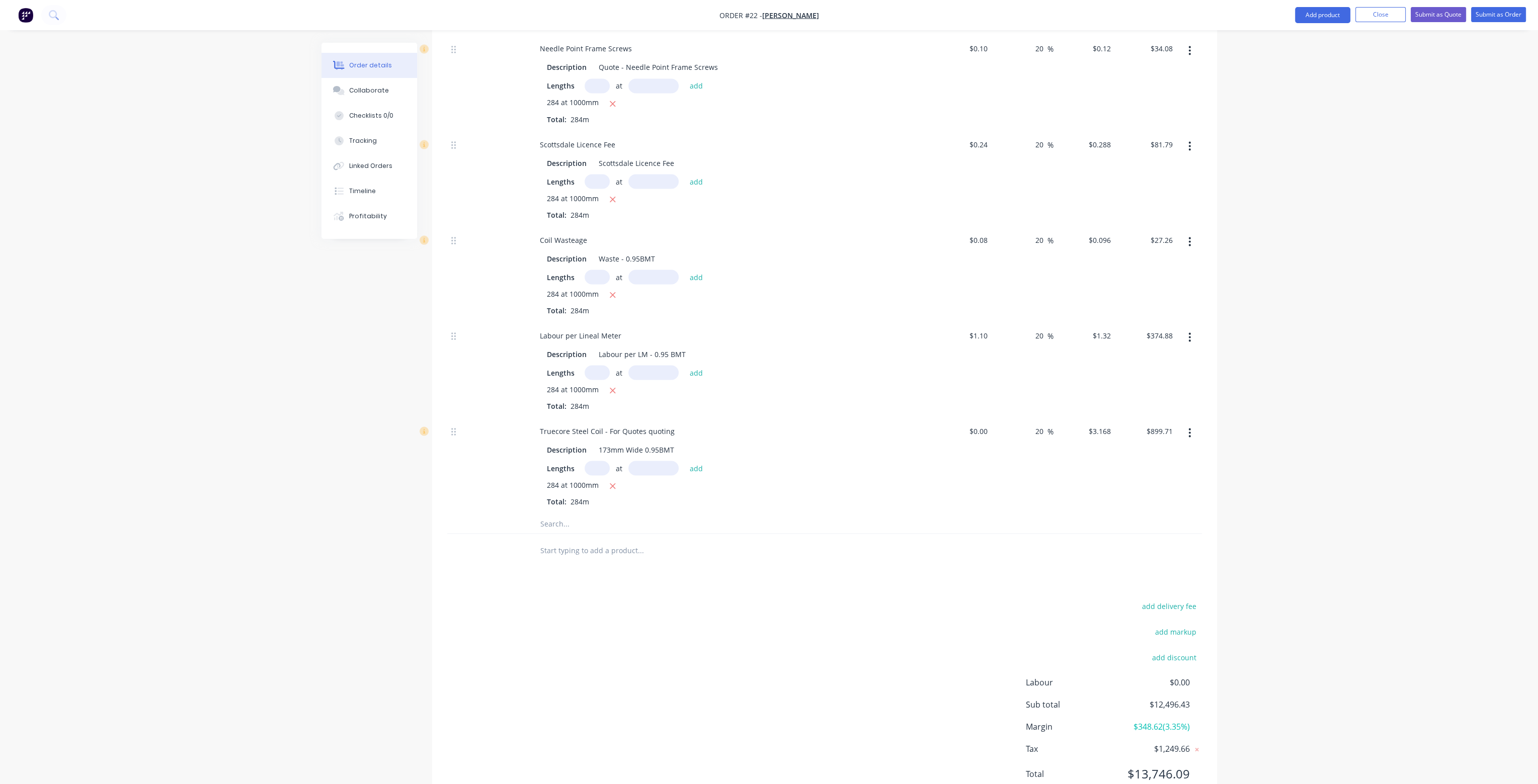
scroll to position [3733, 0]
click at [1174, 618] on button "add markup" at bounding box center [1176, 625] width 52 height 14
click at [1091, 621] on input at bounding box center [1082, 629] width 92 height 15
click at [1164, 621] on input at bounding box center [1162, 629] width 45 height 15
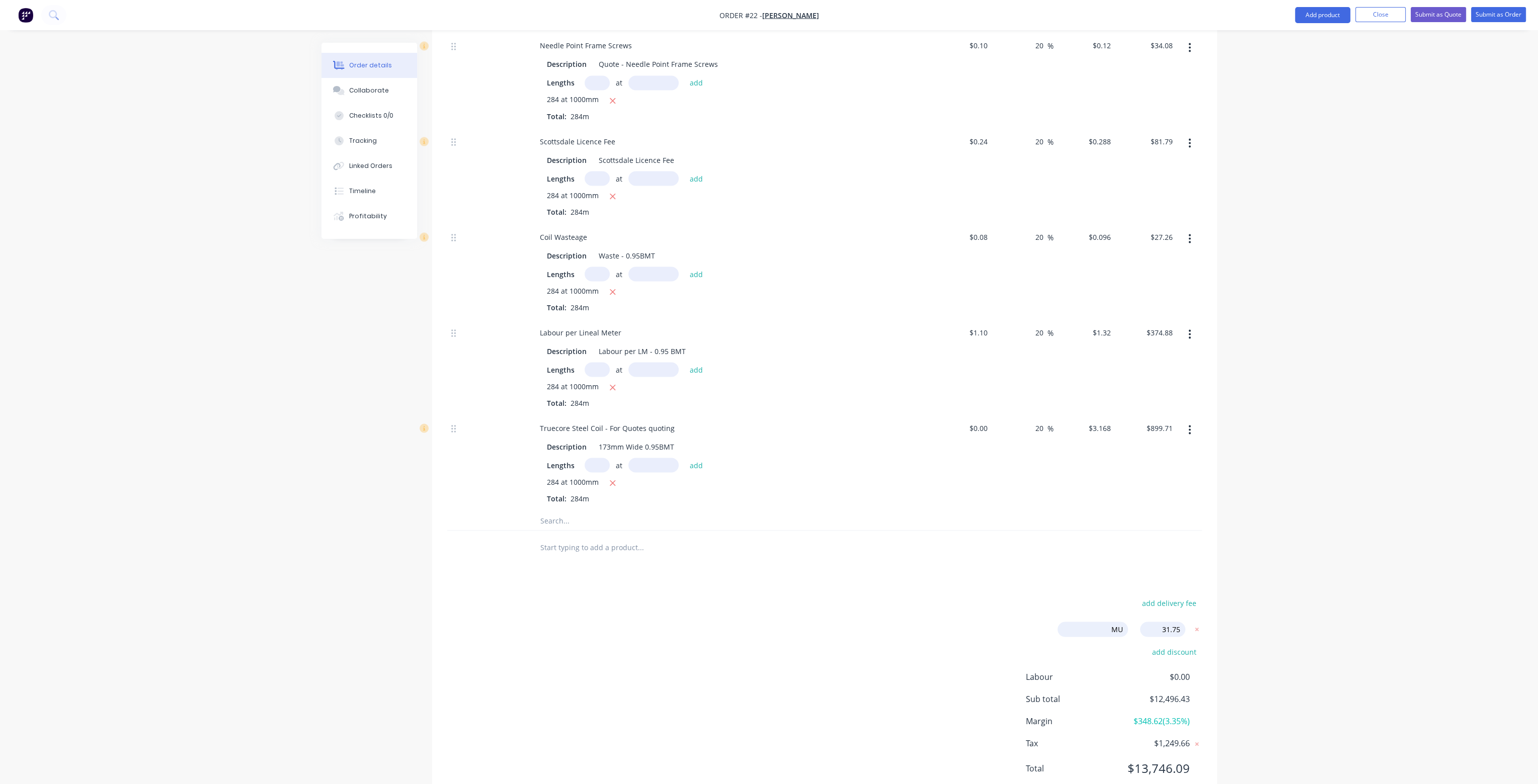
click at [1196, 623] on icon at bounding box center [1197, 628] width 10 height 10
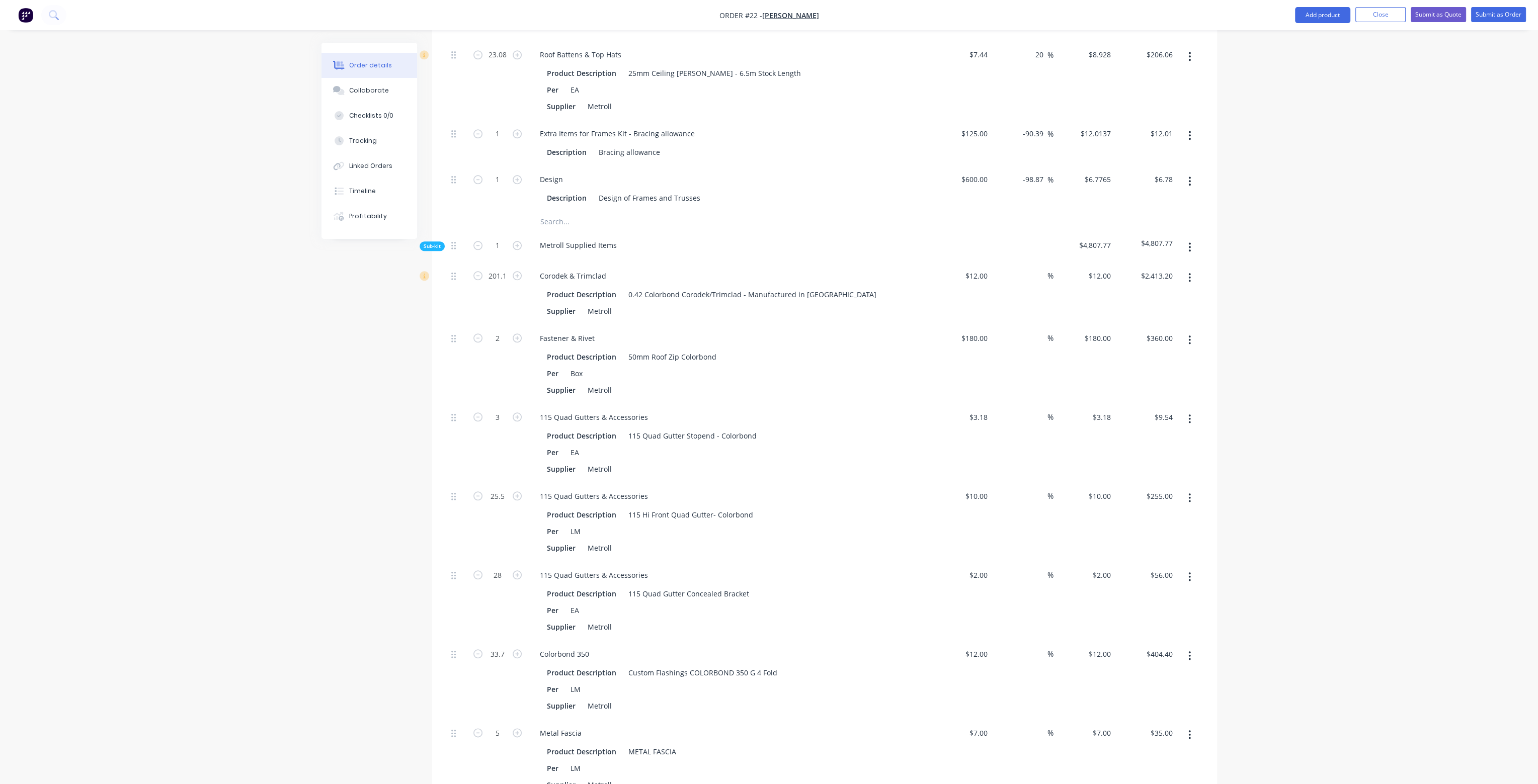
scroll to position [1970, 0]
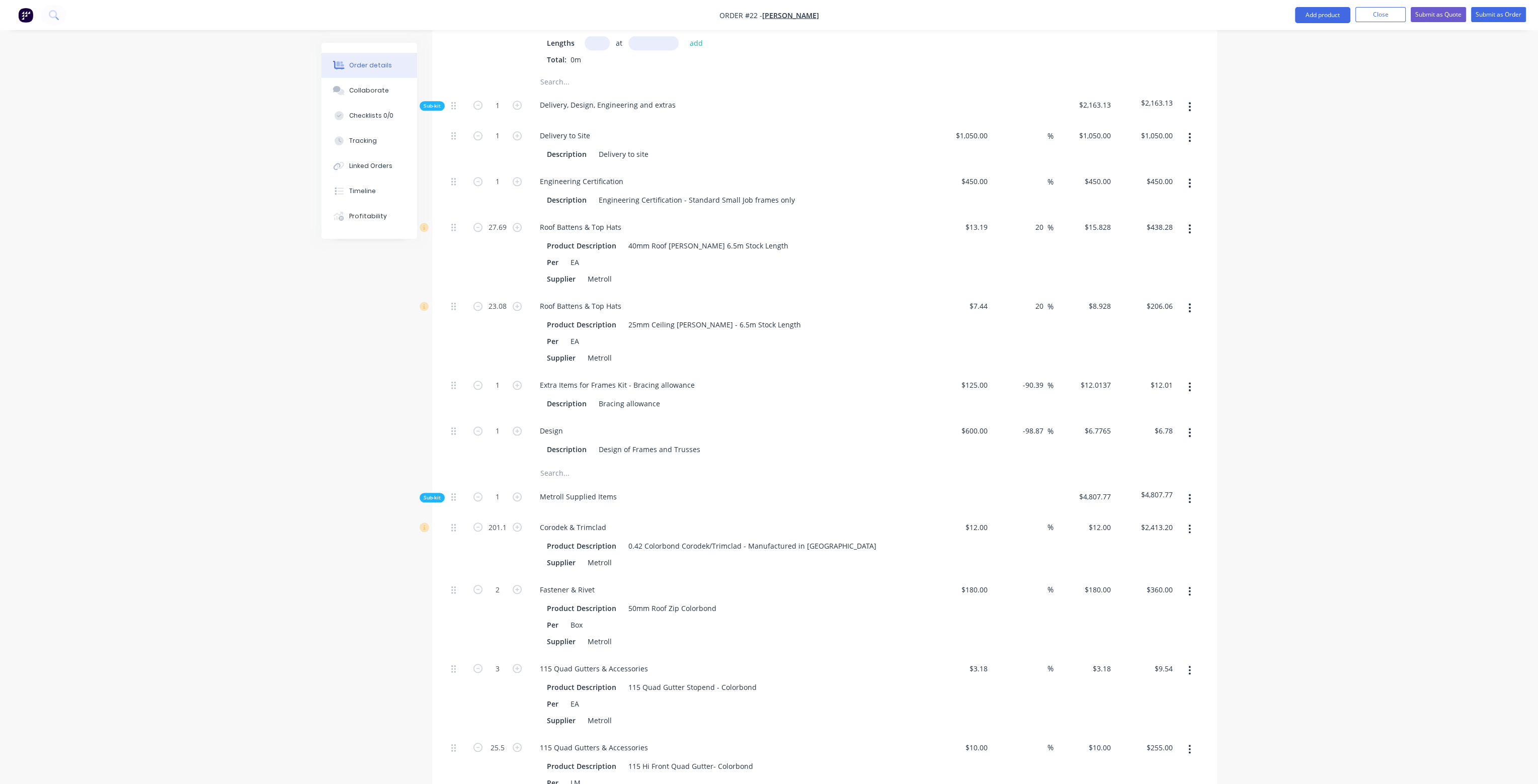
drag, startPoint x: 1023, startPoint y: 401, endPoint x: 1055, endPoint y: 402, distance: 32.0
click at [1055, 417] on div "1 Design Description Design of Frames and Trusses $600.00 $600.00 -98.87 -98.87…" at bounding box center [825, 440] width 755 height 46
drag, startPoint x: 1022, startPoint y: 355, endPoint x: 1051, endPoint y: 362, distance: 29.8
click at [1051, 372] on div "-90.39 -90.39 %" at bounding box center [1023, 395] width 62 height 46
click at [1045, 316] on div "20 20 %" at bounding box center [1023, 332] width 62 height 79
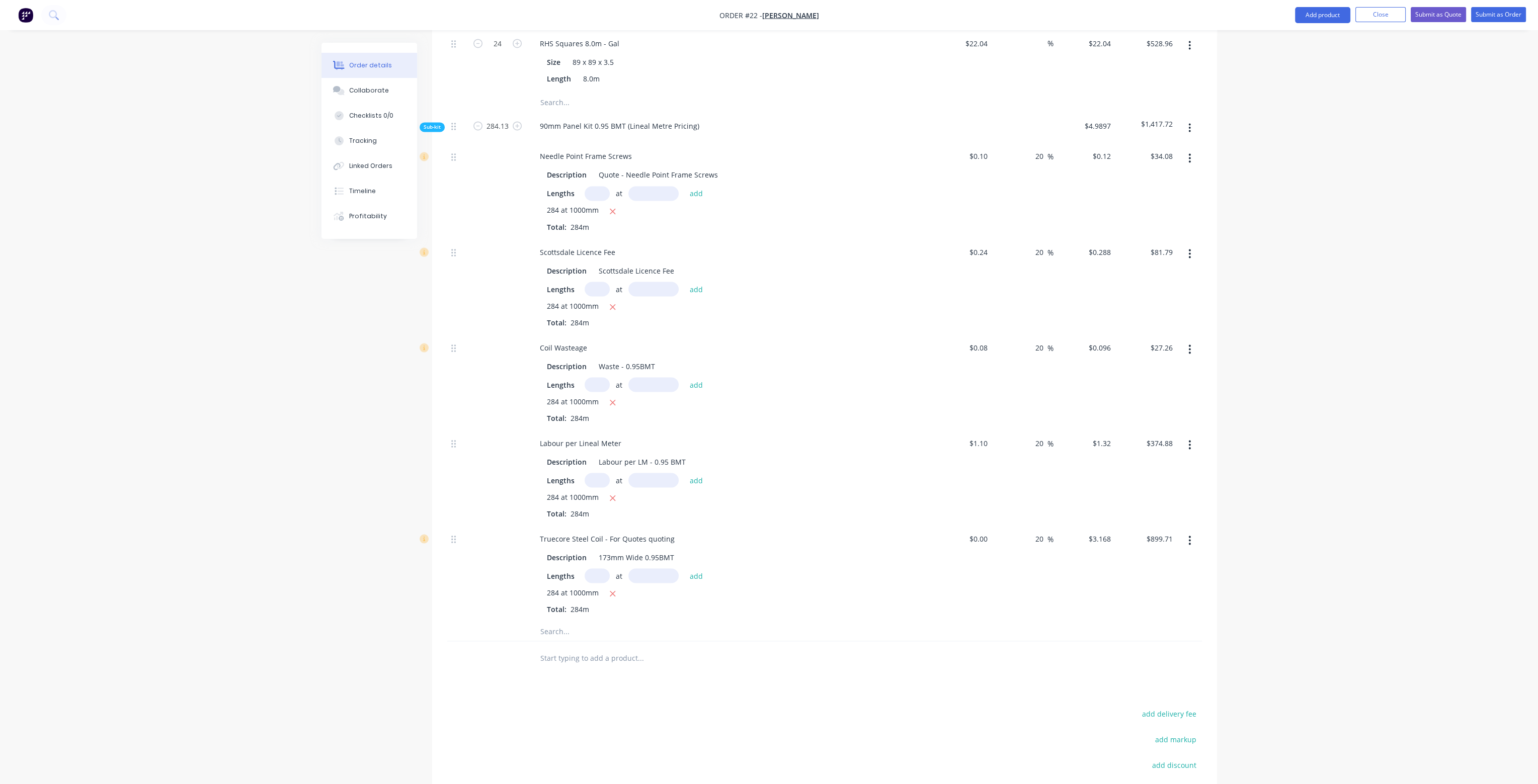
scroll to position [3622, 0]
drag, startPoint x: 1036, startPoint y: 506, endPoint x: 1045, endPoint y: 503, distance: 9.5
click at [1045, 529] on input "20" at bounding box center [1041, 536] width 13 height 14
click at [1039, 468] on div "20 20 %" at bounding box center [1023, 475] width 62 height 95
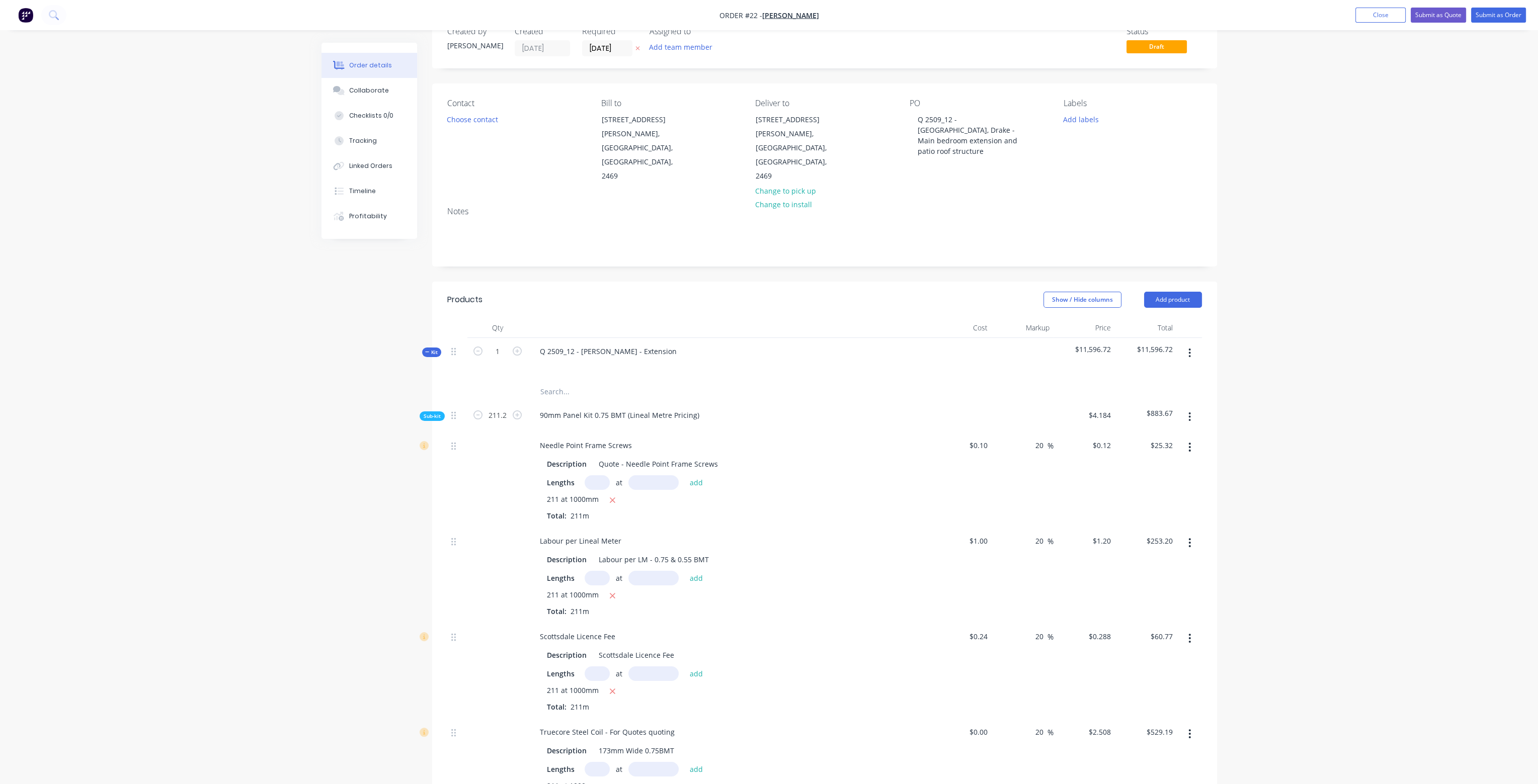
scroll to position [0, 0]
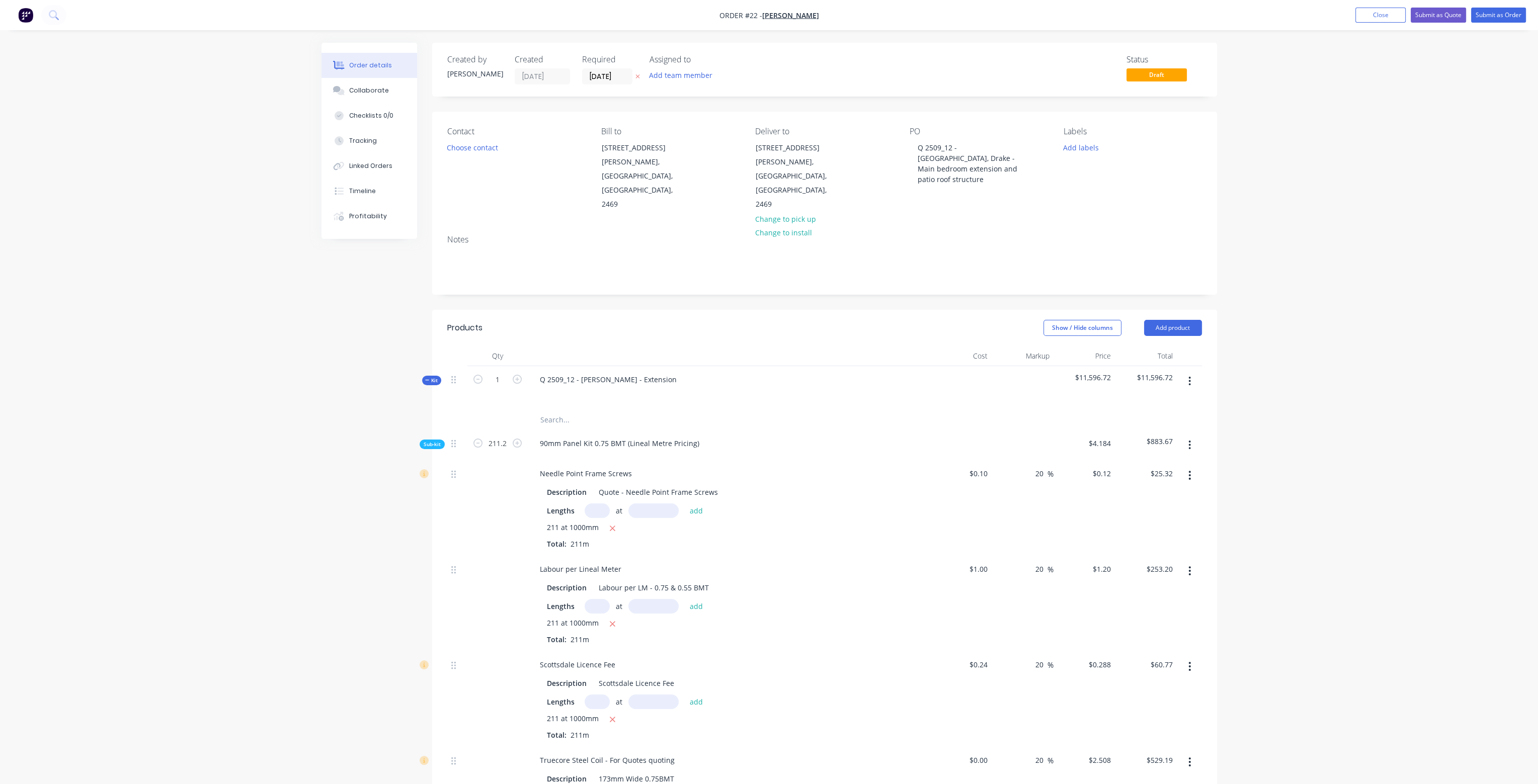
click at [1017, 374] on div at bounding box center [1023, 388] width 62 height 44
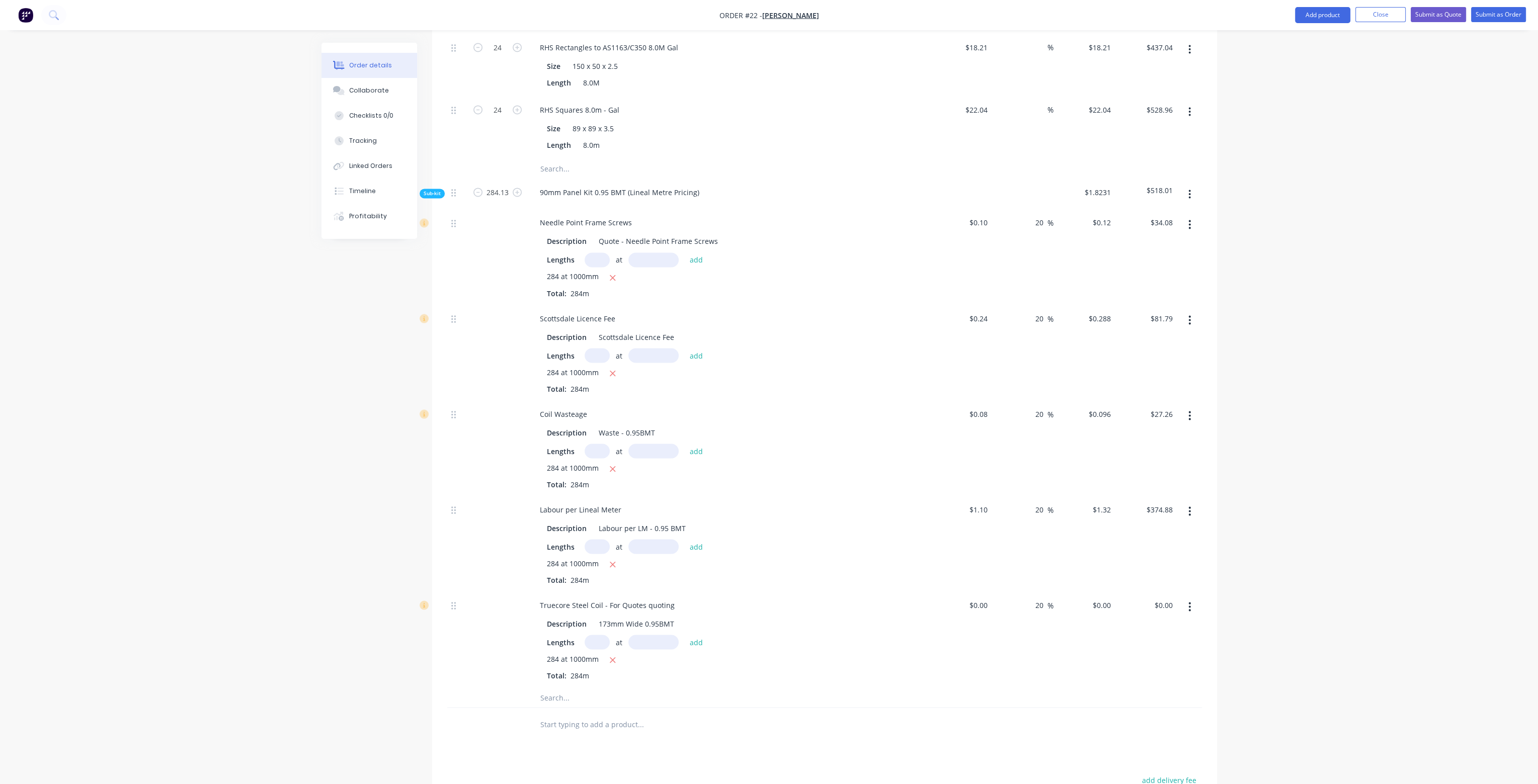
scroll to position [3571, 0]
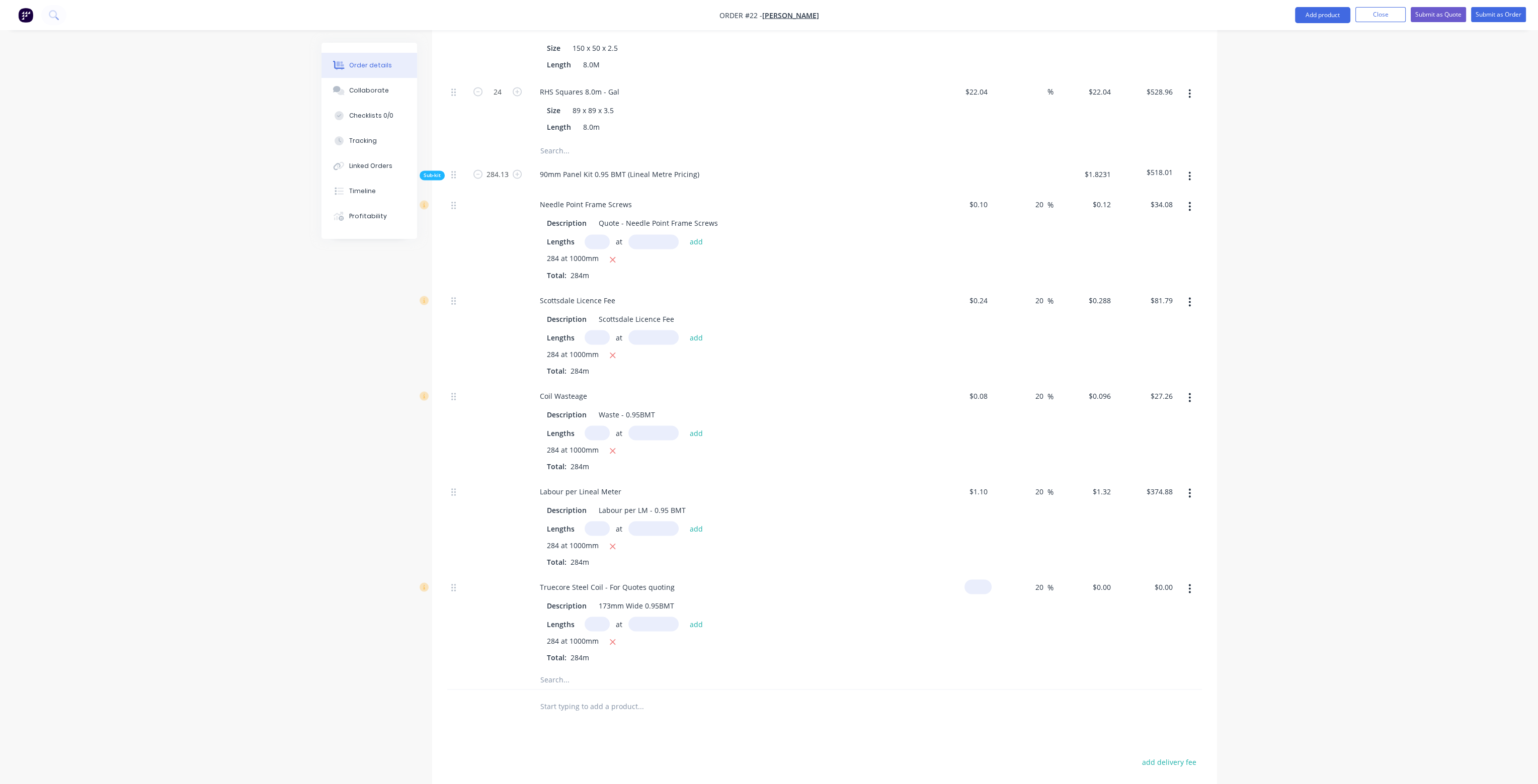
click at [987, 579] on input at bounding box center [980, 587] width 23 height 14
click at [987, 579] on input "0" at bounding box center [980, 587] width 23 height 14
click at [1006, 615] on div "20 20 %" at bounding box center [1023, 621] width 62 height 95
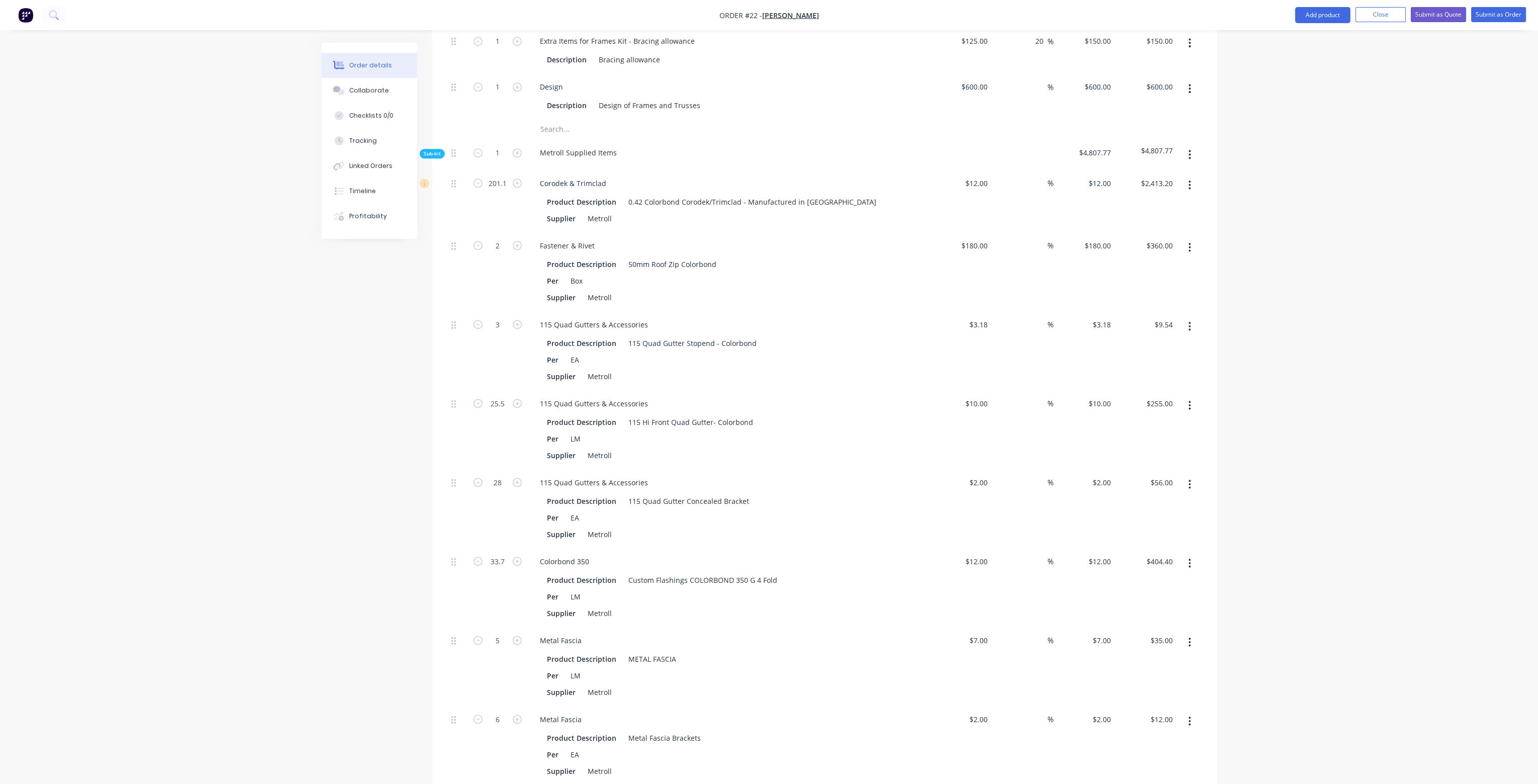
scroll to position [2213, 0]
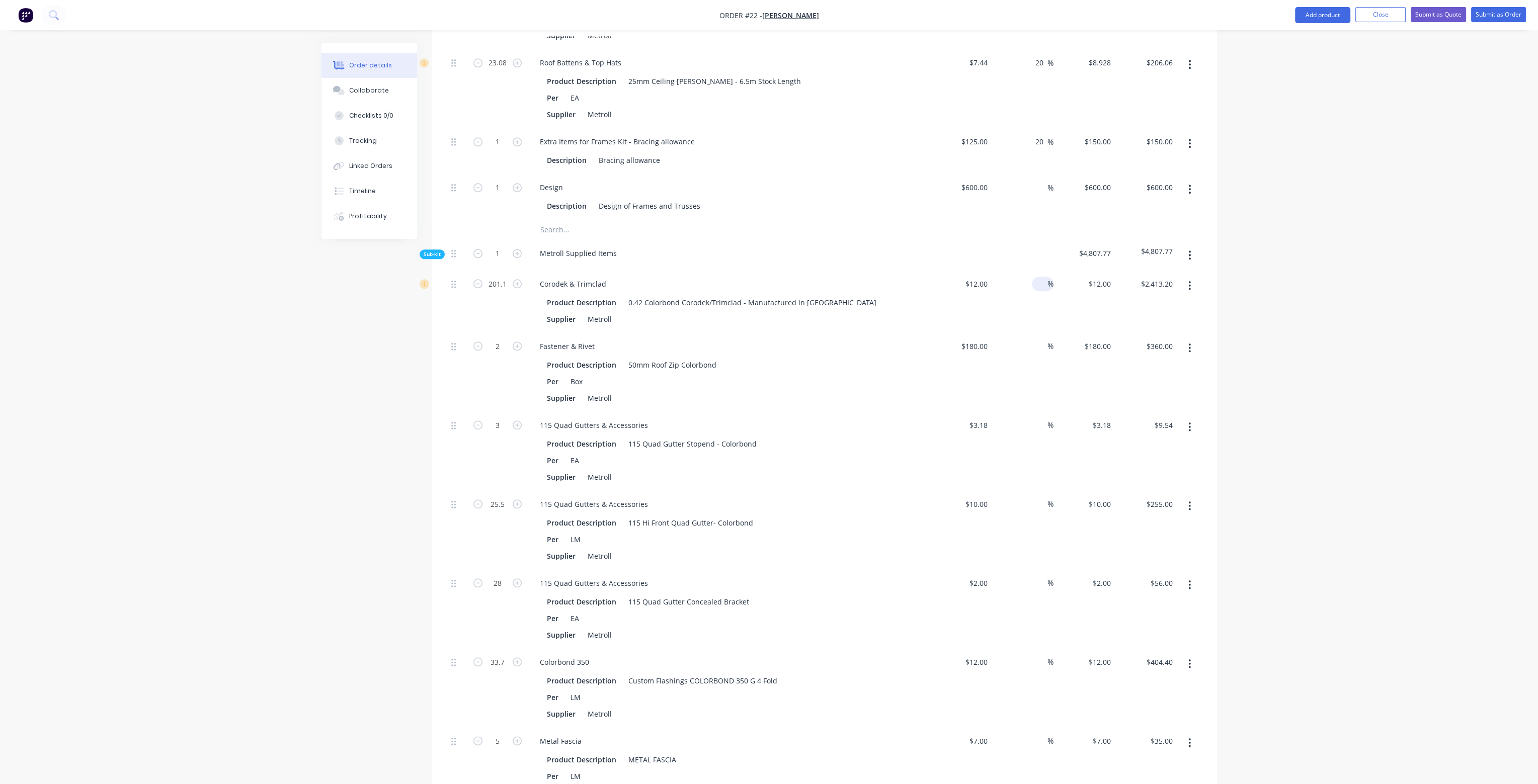
click at [1039, 277] on input at bounding box center [1042, 284] width 11 height 14
click at [1042, 339] on input at bounding box center [1042, 346] width 11 height 14
click at [1039, 418] on input at bounding box center [1042, 425] width 11 height 14
click at [1036, 497] on input at bounding box center [1042, 504] width 11 height 14
click at [1042, 576] on input at bounding box center [1042, 583] width 11 height 14
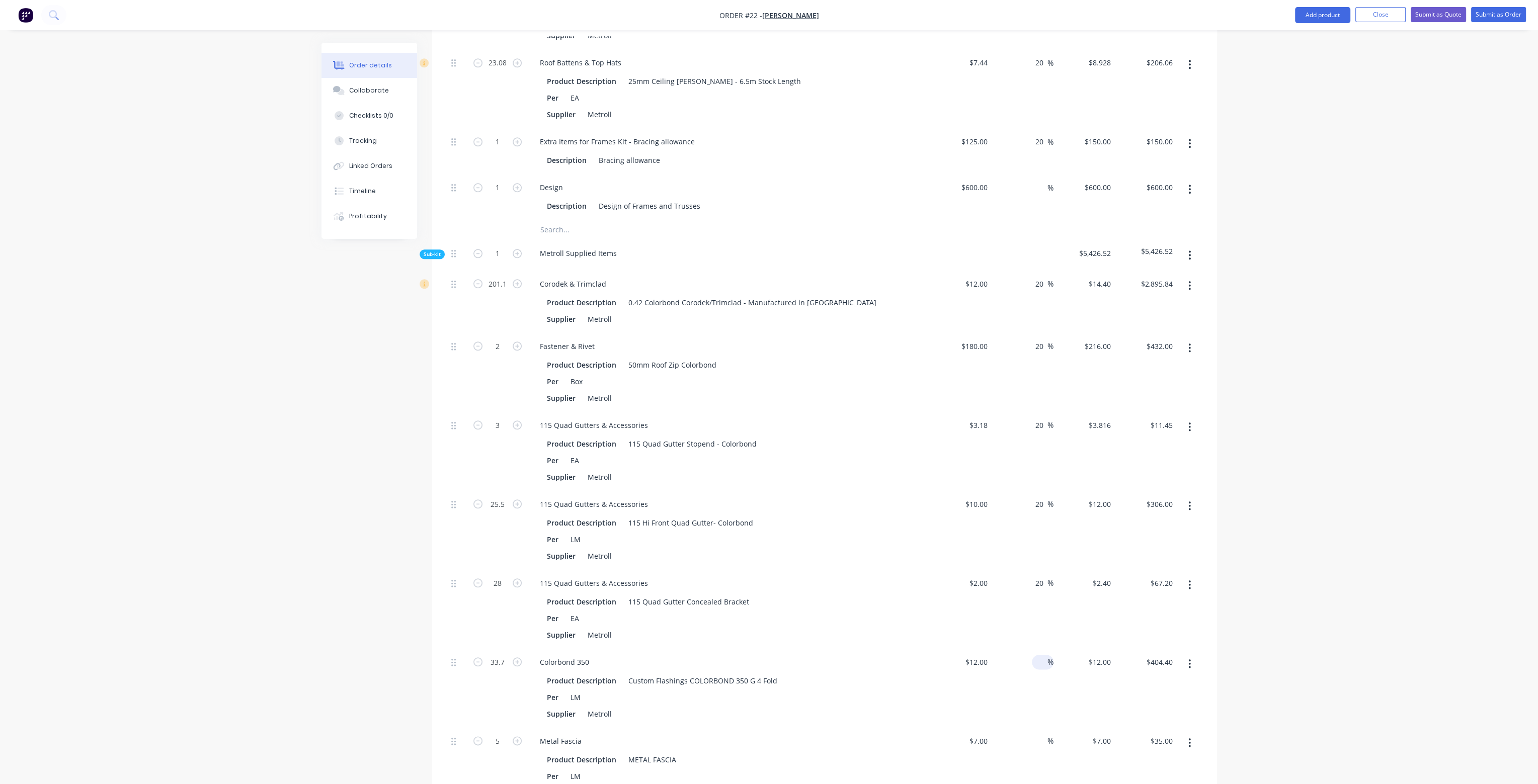
click at [1037, 655] on input at bounding box center [1042, 662] width 11 height 14
click at [1036, 685] on div "20 20 %" at bounding box center [1023, 689] width 62 height 79
click at [1039, 734] on input at bounding box center [1042, 741] width 11 height 14
click at [1042, 690] on div "20 20 %" at bounding box center [1023, 689] width 62 height 79
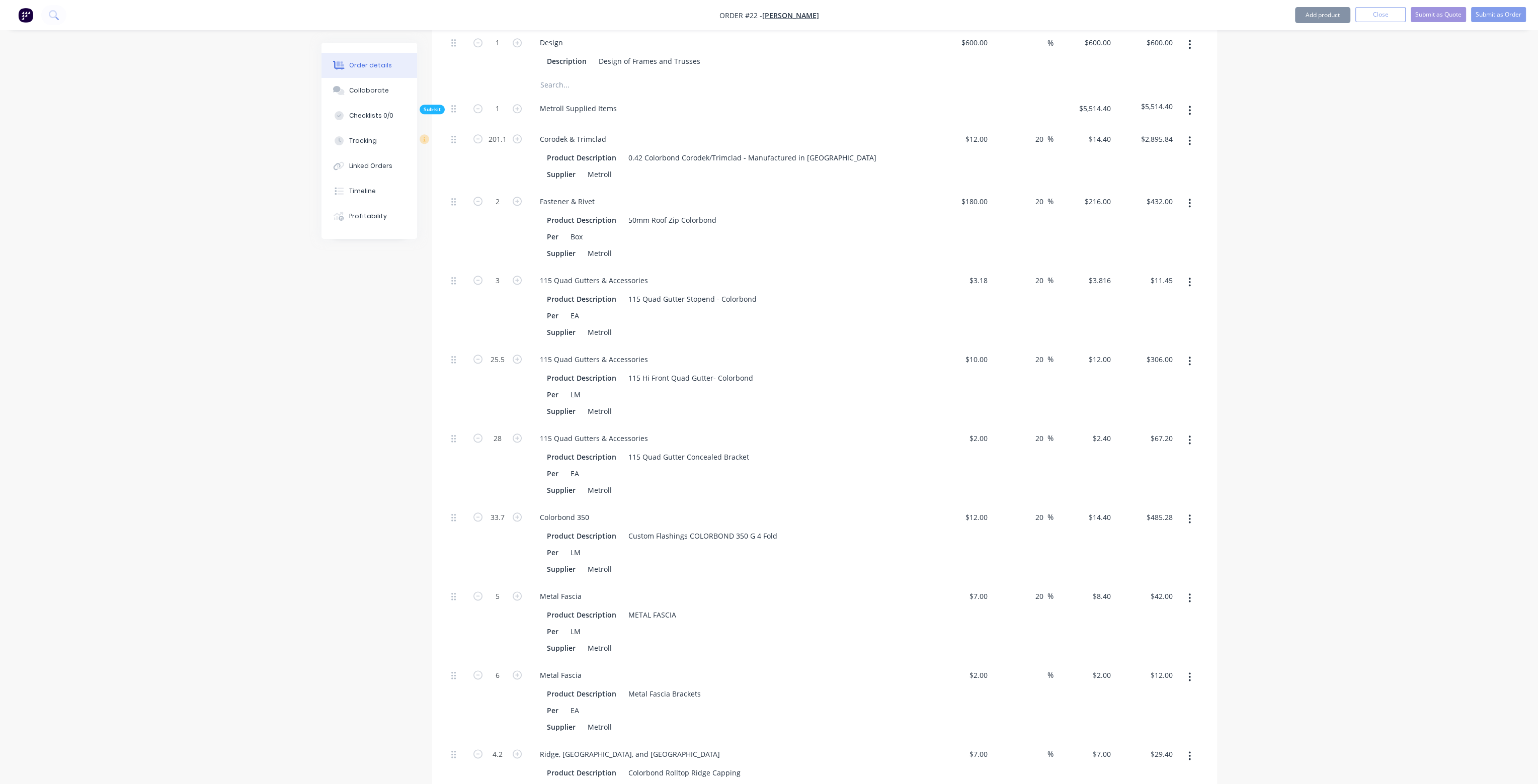
scroll to position [2414, 0]
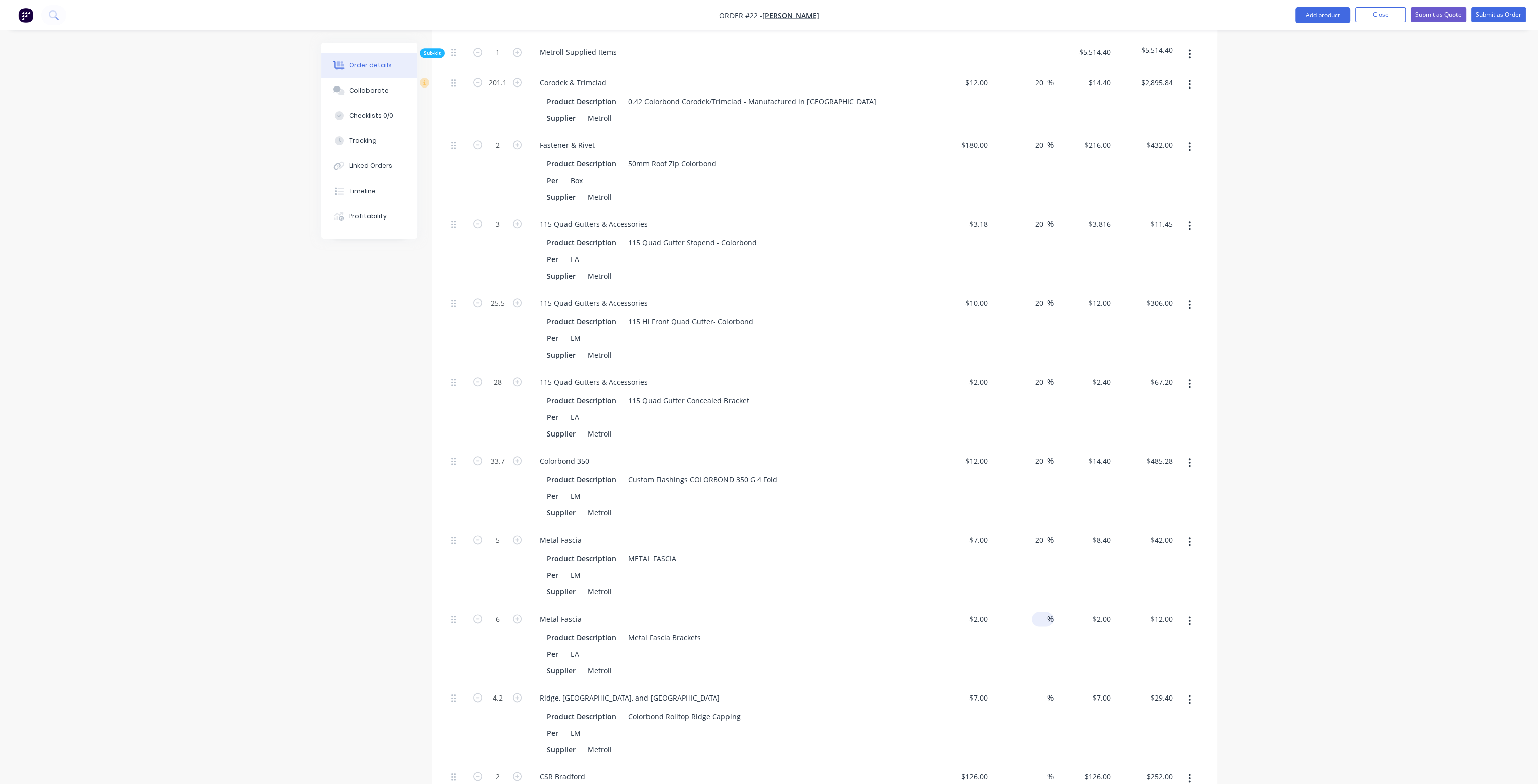
click at [1038, 612] on input at bounding box center [1042, 619] width 11 height 14
click at [1030, 535] on div "20 20 %" at bounding box center [1023, 566] width 62 height 79
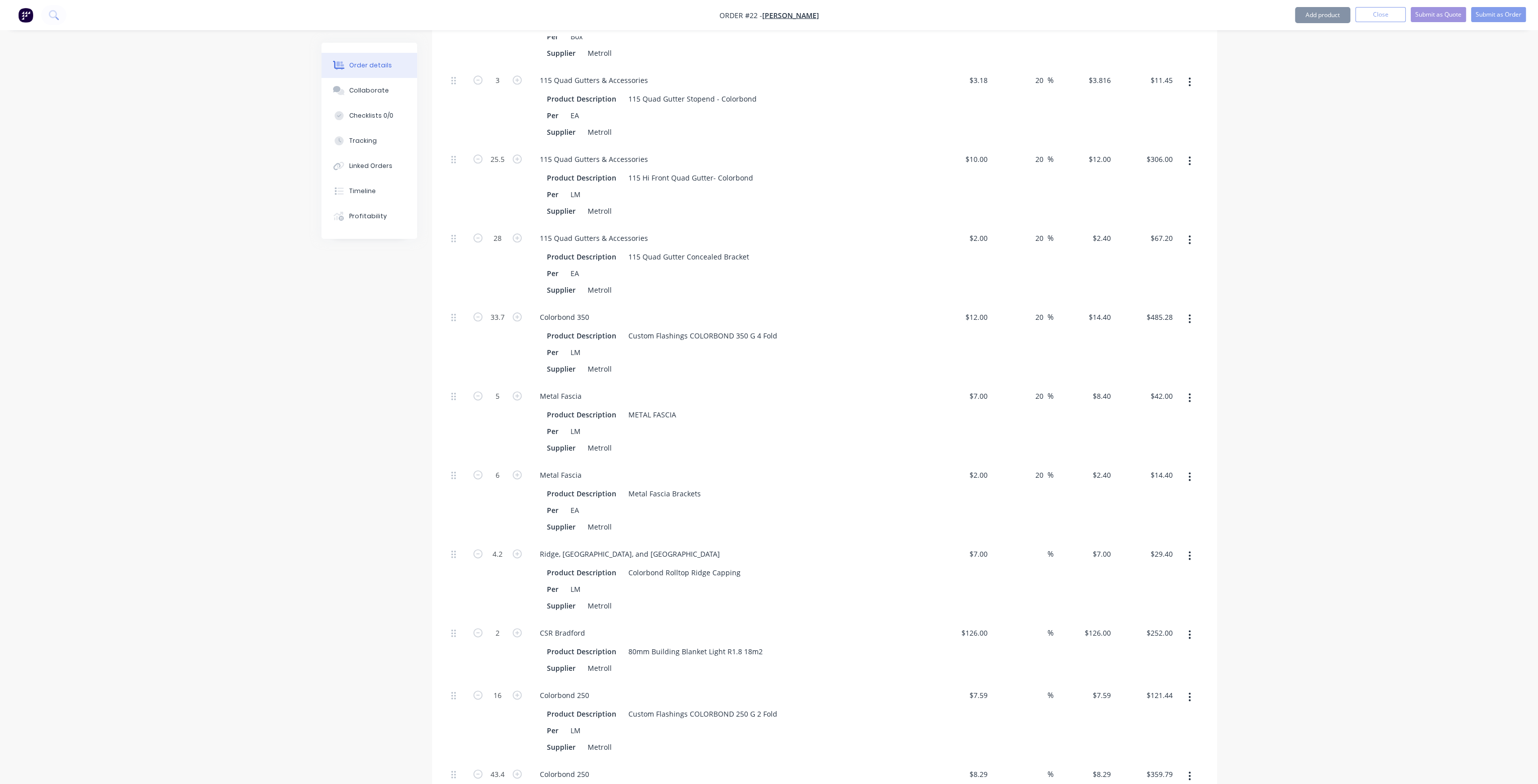
scroll to position [2566, 0]
click at [1038, 540] on input at bounding box center [1042, 547] width 11 height 14
click at [1045, 488] on div "20 20 %" at bounding box center [1023, 494] width 62 height 79
click at [1041, 618] on input at bounding box center [1042, 626] width 11 height 14
click at [1035, 558] on div "20 20 %" at bounding box center [1023, 573] width 62 height 79
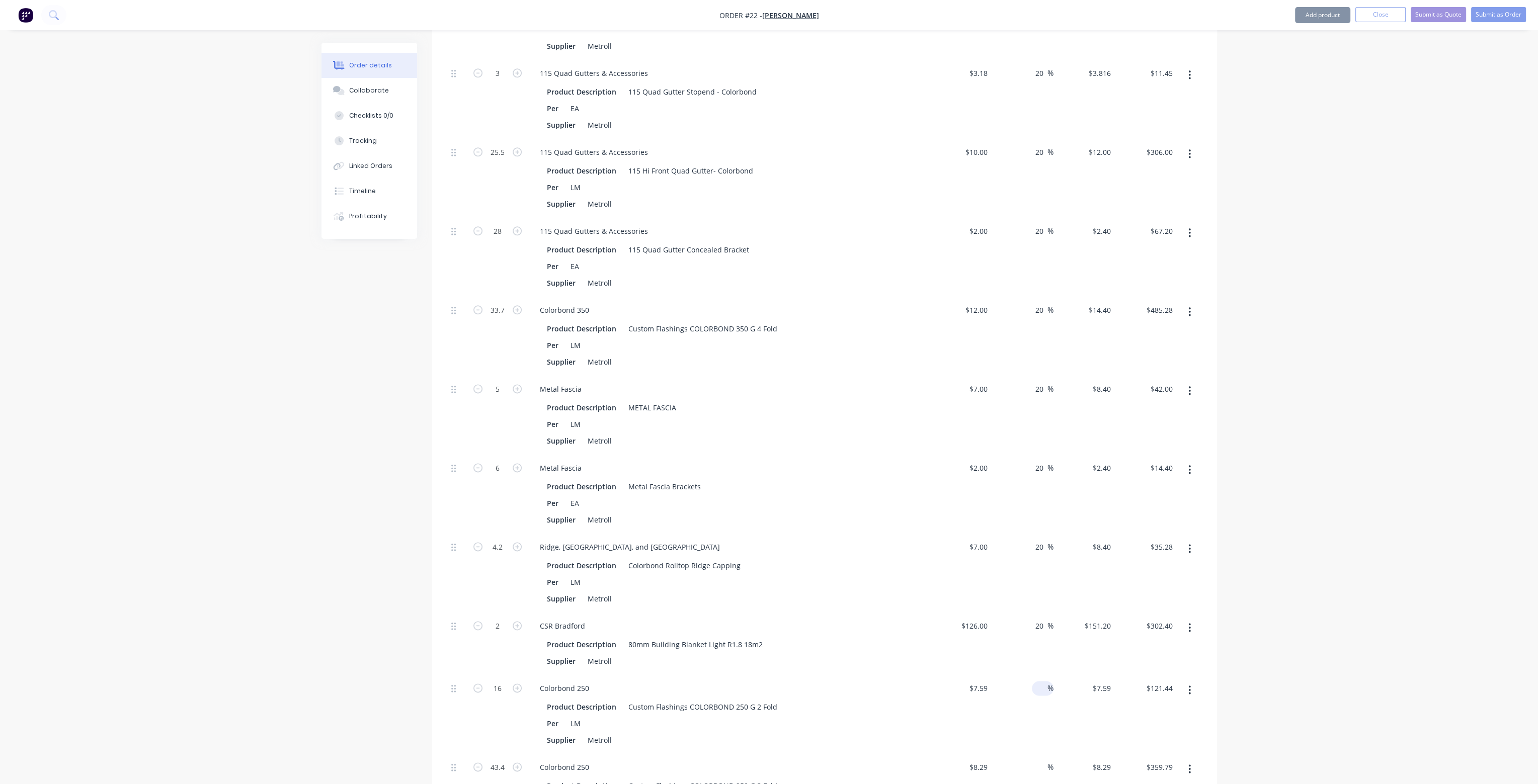
click at [1039, 681] on input at bounding box center [1042, 688] width 11 height 14
click at [1030, 619] on div "20 20 %" at bounding box center [1023, 644] width 62 height 62
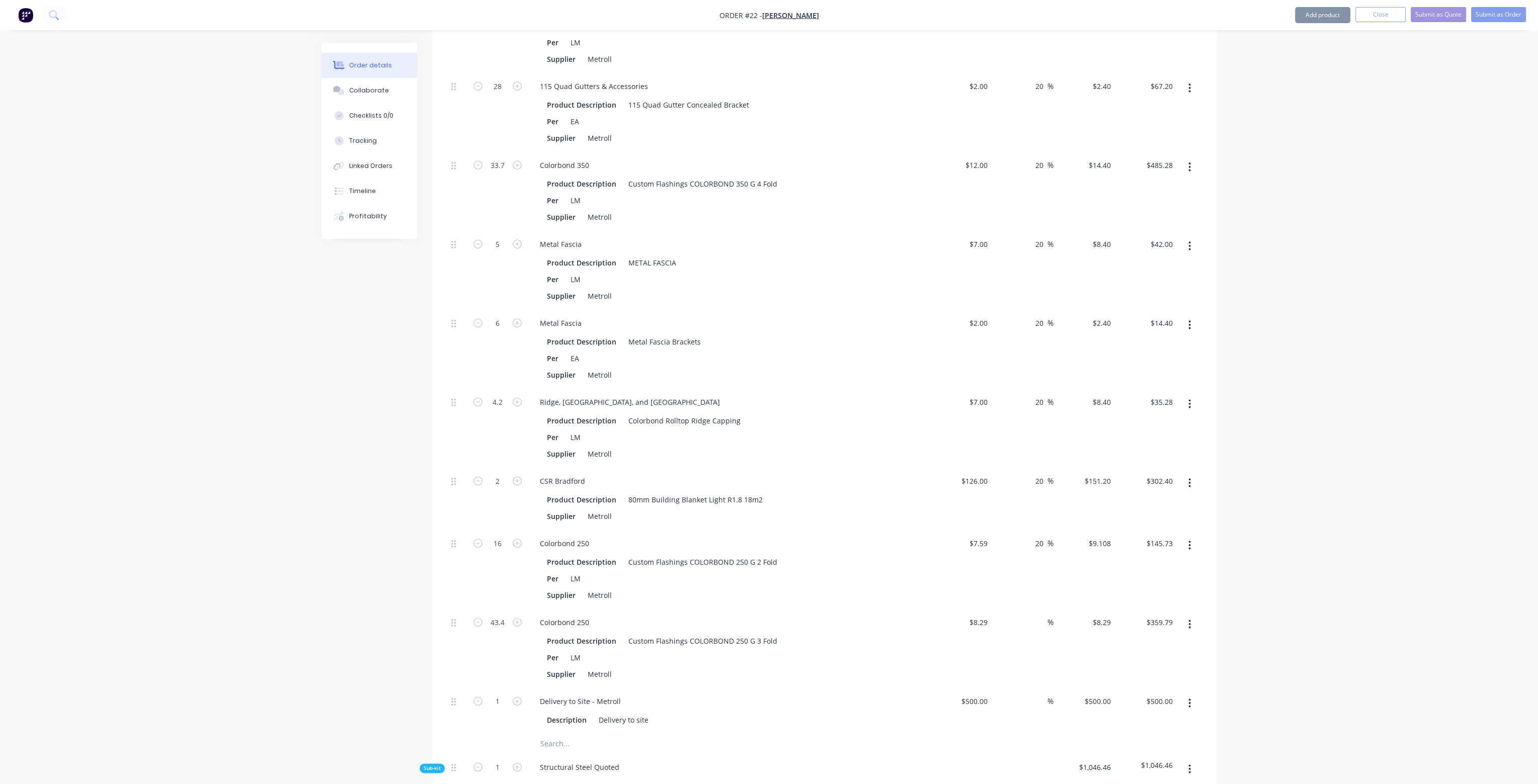
scroll to position [2716, 0]
click at [1039, 609] on input at bounding box center [1042, 616] width 11 height 14
click at [1044, 545] on div "20 20 %" at bounding box center [1023, 564] width 62 height 79
click at [1036, 688] on input at bounding box center [1042, 695] width 11 height 14
click at [1043, 633] on div "20 20 %" at bounding box center [1023, 642] width 62 height 79
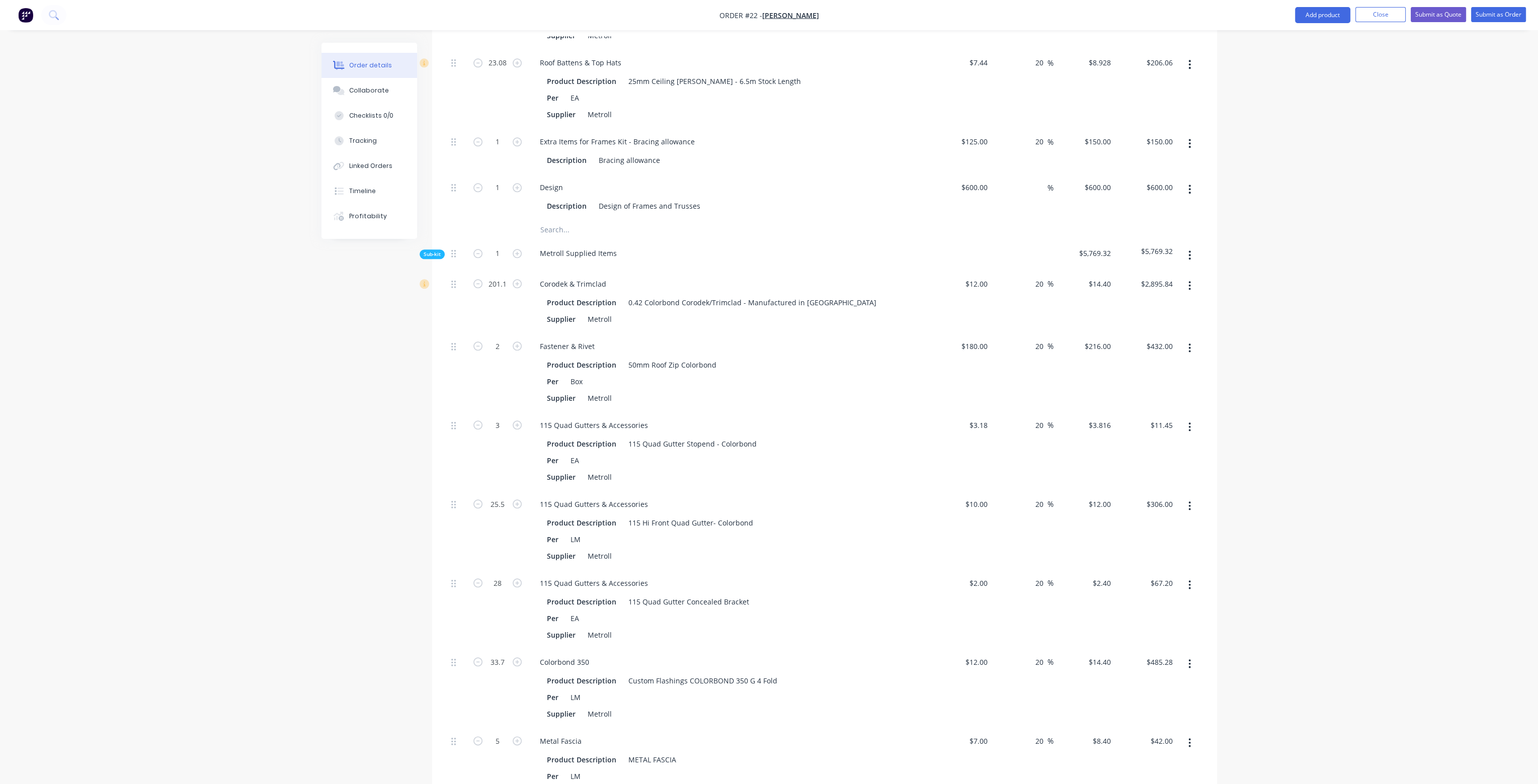
scroll to position [2163, 0]
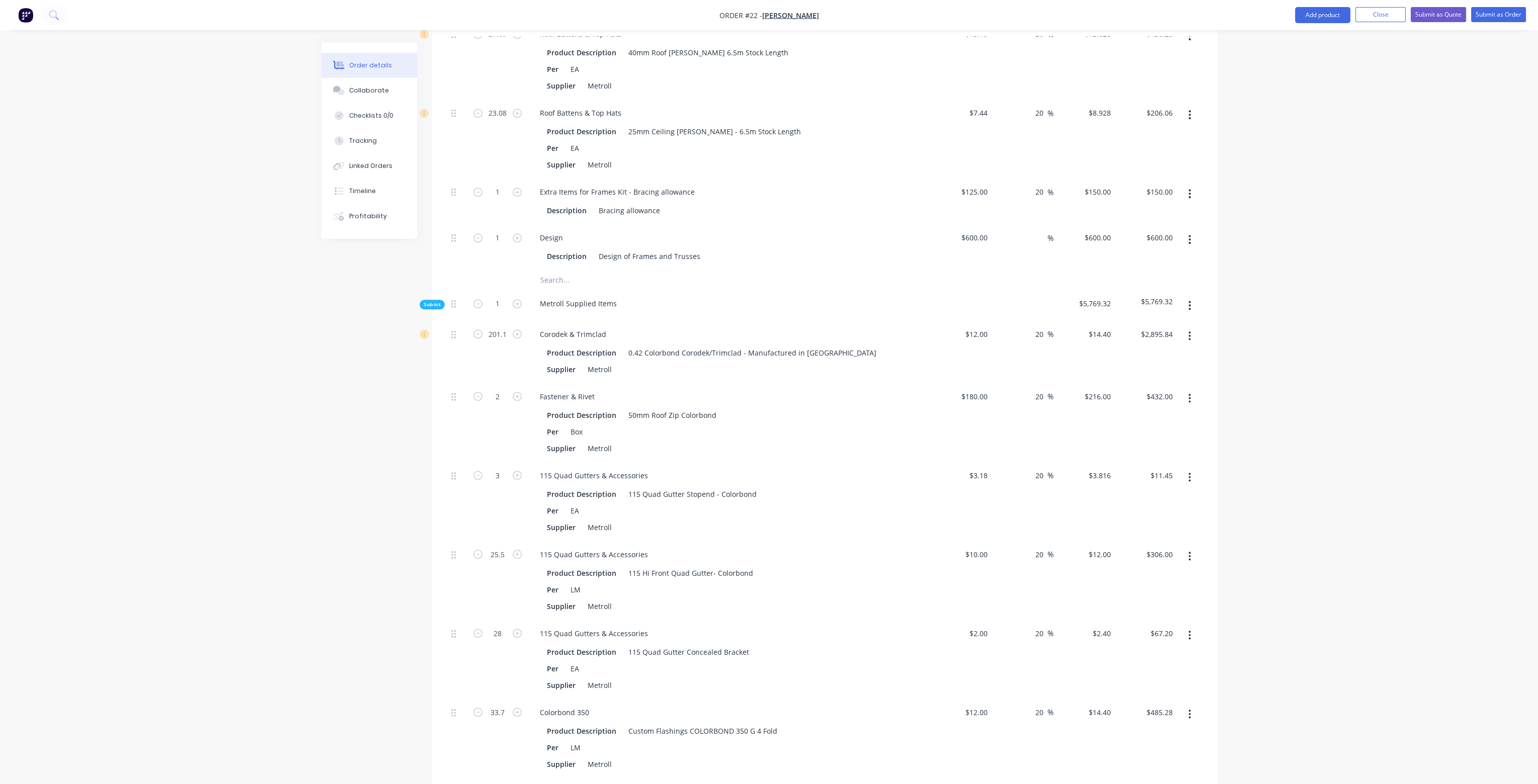
click at [1010, 270] on div at bounding box center [825, 280] width 755 height 20
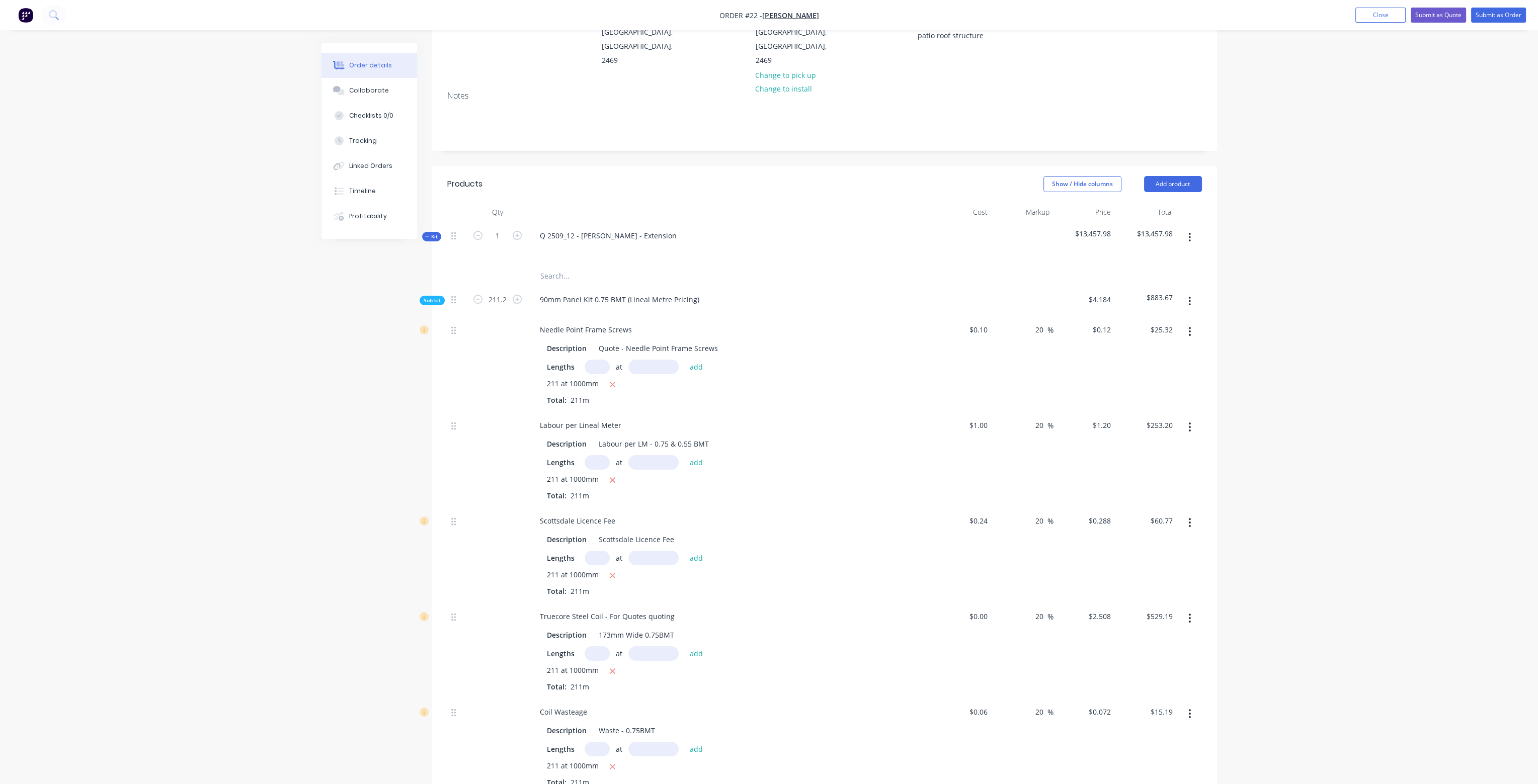
scroll to position [151, 0]
click at [1035, 316] on input "20" at bounding box center [1041, 323] width 13 height 14
drag, startPoint x: 1035, startPoint y: 296, endPoint x: 1044, endPoint y: 302, distance: 10.8
click at [1044, 316] on input "20" at bounding box center [1041, 323] width 13 height 14
click at [1036, 411] on input "20" at bounding box center [1041, 418] width 13 height 14
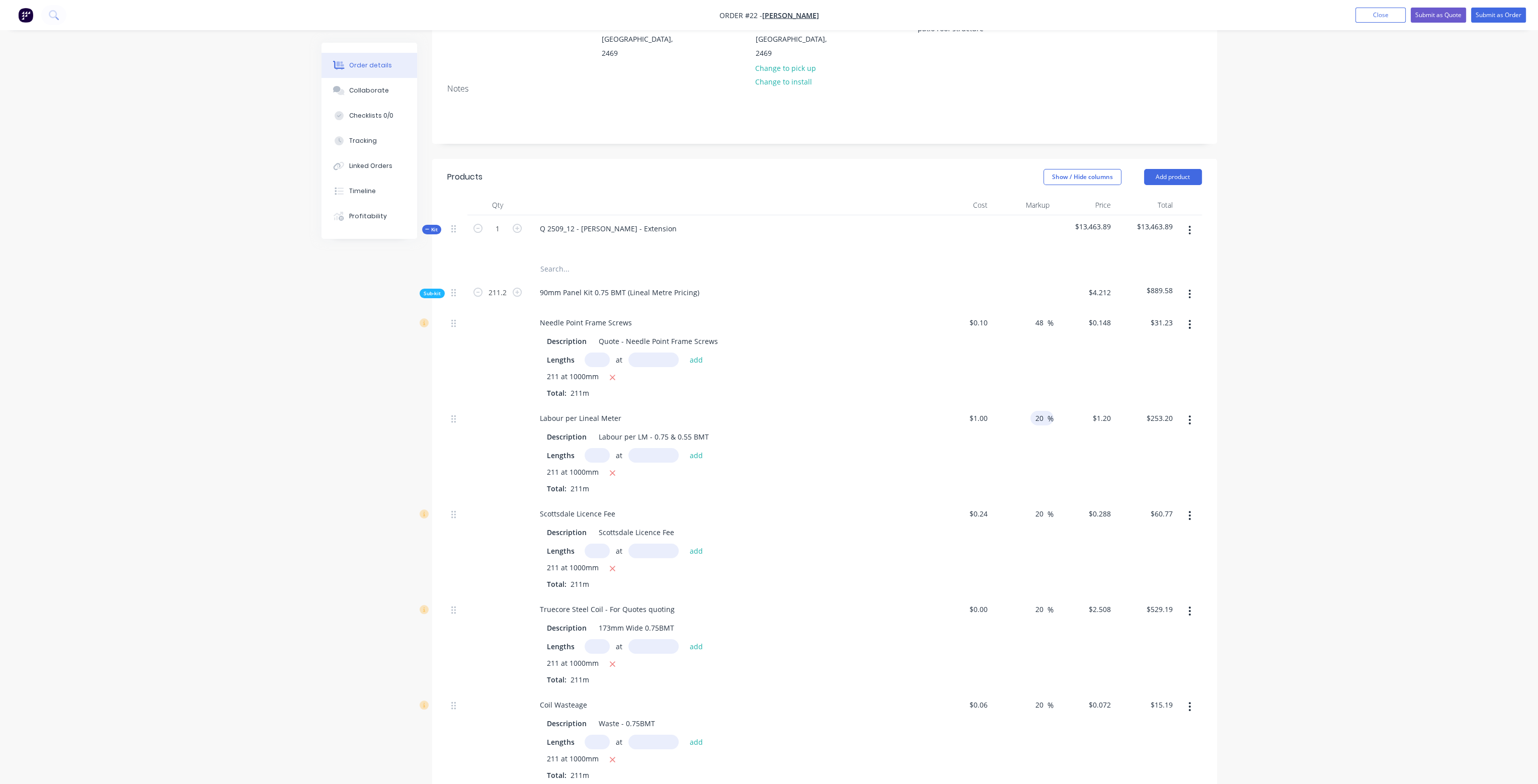
drag, startPoint x: 1036, startPoint y: 392, endPoint x: 1048, endPoint y: 398, distance: 13.4
click at [1048, 411] on div "20 20 %" at bounding box center [1042, 418] width 23 height 14
click at [1033, 506] on div "20 20 %" at bounding box center [1042, 513] width 23 height 14
drag, startPoint x: 1036, startPoint y: 488, endPoint x: 1045, endPoint y: 488, distance: 9.0
click at [1045, 506] on input "20" at bounding box center [1041, 513] width 13 height 14
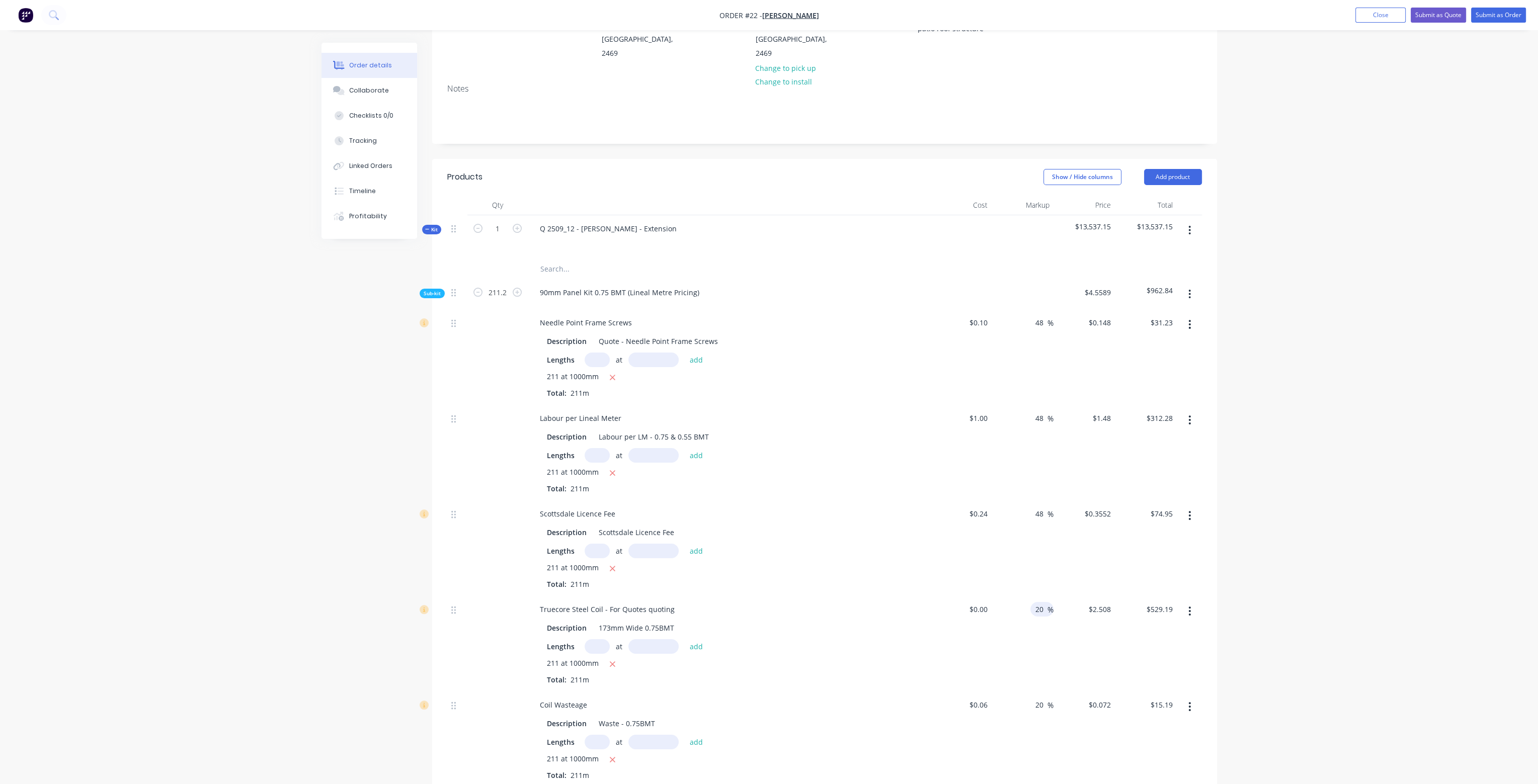
click at [1036, 602] on input "20" at bounding box center [1041, 609] width 13 height 14
drag, startPoint x: 1036, startPoint y: 584, endPoint x: 1061, endPoint y: 587, distance: 25.2
click at [1061, 596] on div "Truecore Steel Coil - For Quotes quoting Description 173mm Wide 0.75BMT Lengths…" at bounding box center [825, 644] width 755 height 95
click at [1059, 623] on div "$2.508 $0.00" at bounding box center [1084, 644] width 62 height 95
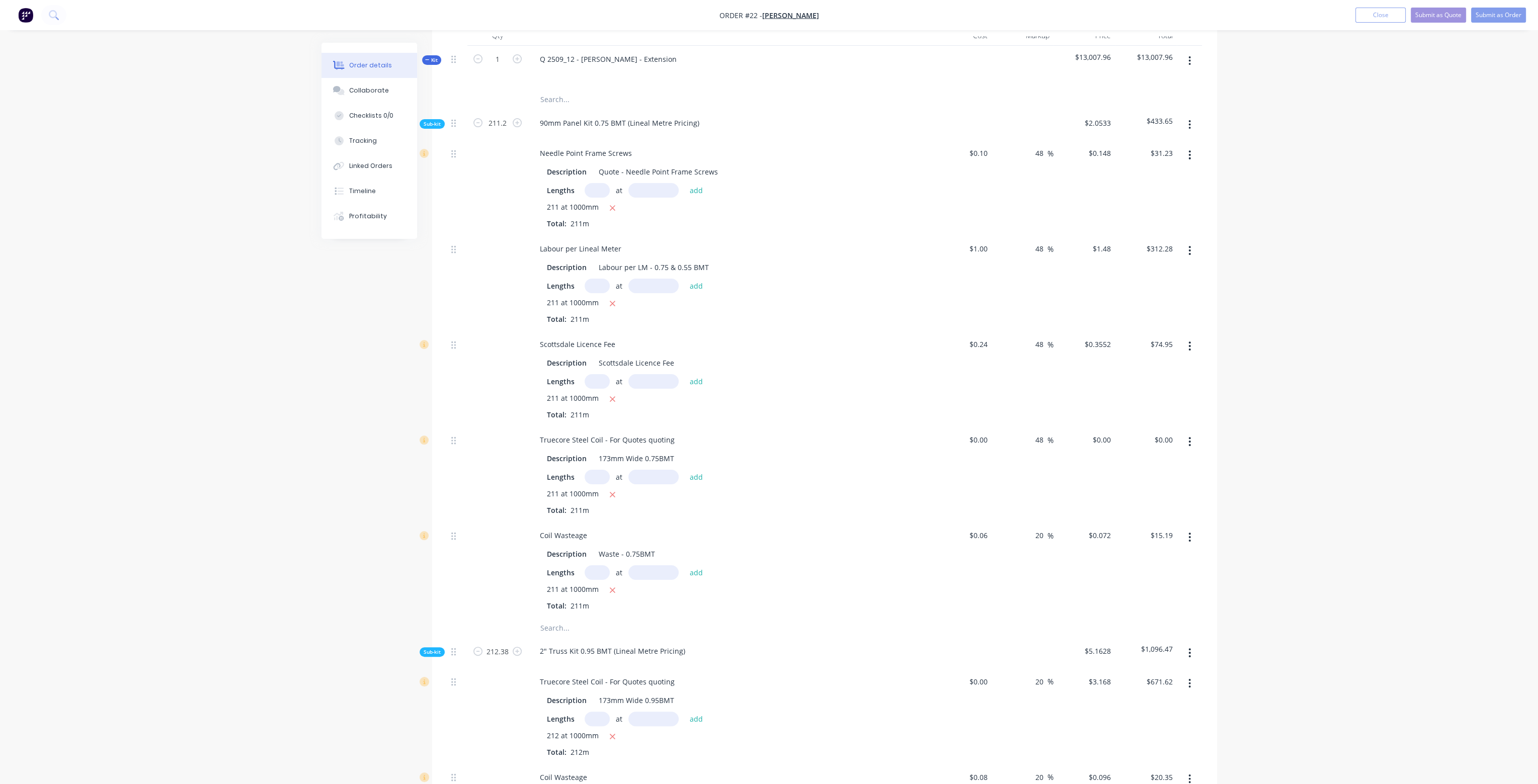
scroll to position [352, 0]
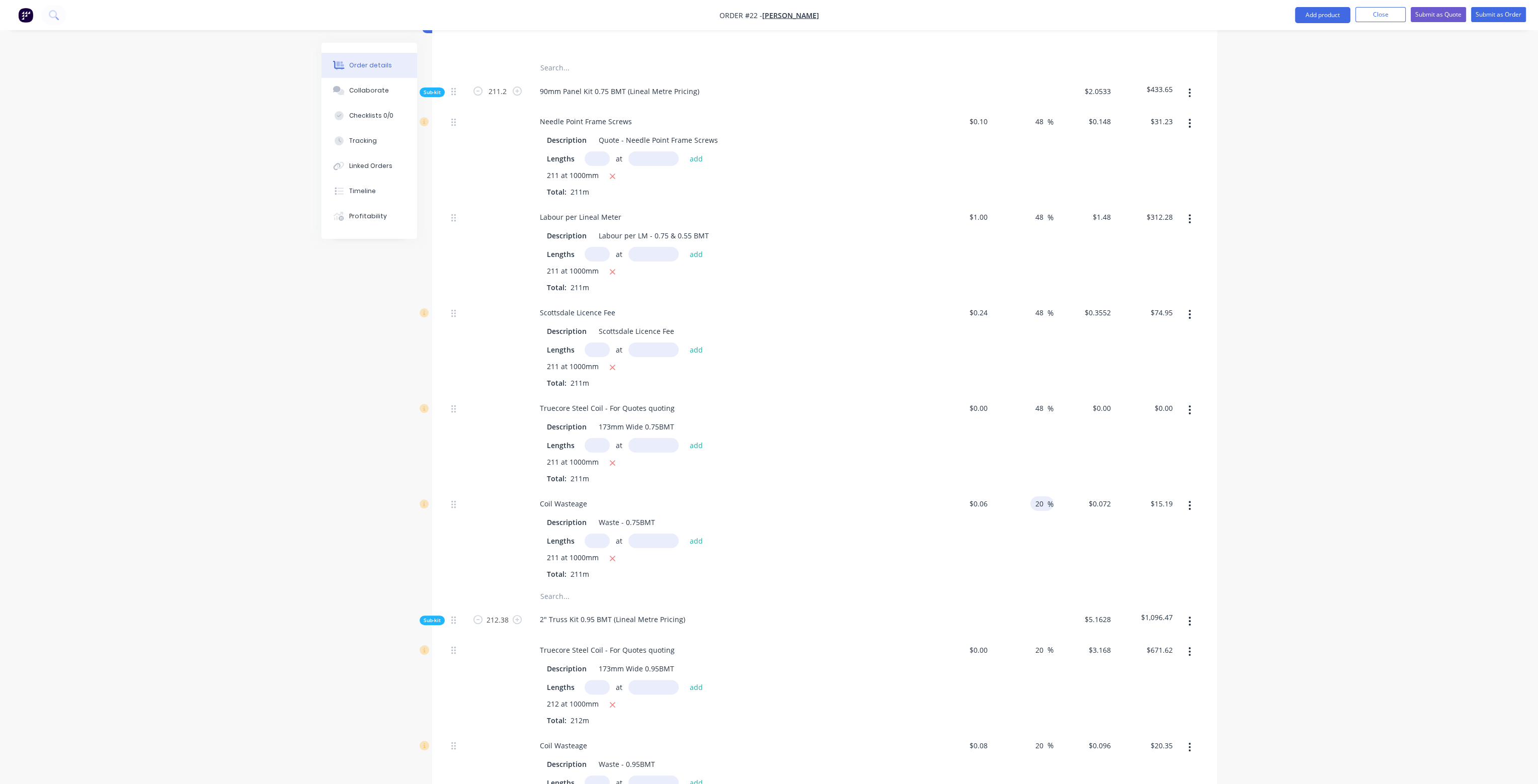
drag, startPoint x: 1035, startPoint y: 477, endPoint x: 1044, endPoint y: 473, distance: 9.8
click at [1044, 497] on input "20" at bounding box center [1041, 504] width 13 height 14
click at [1031, 530] on div "48 48 %" at bounding box center [1023, 538] width 62 height 95
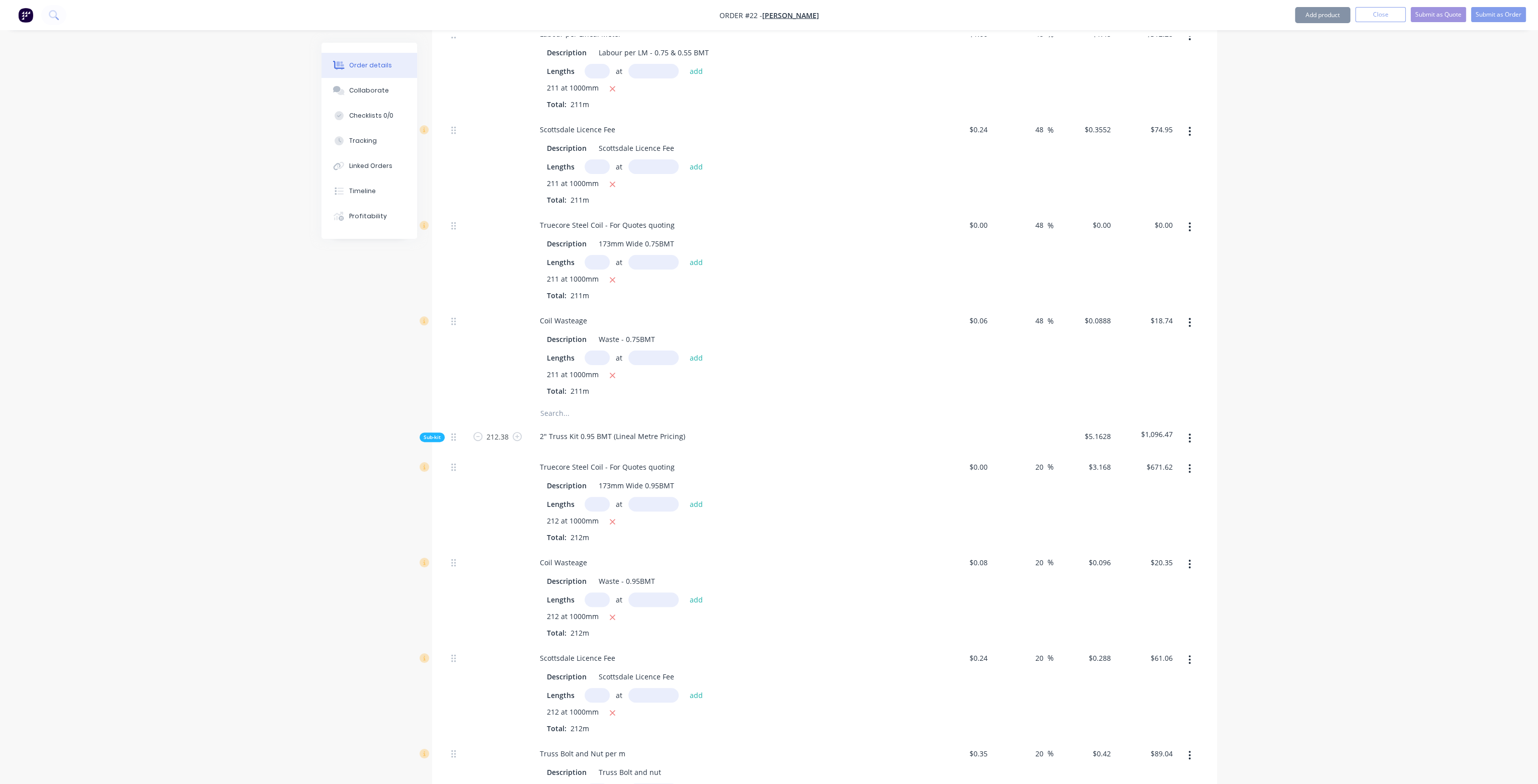
scroll to position [553, 0]
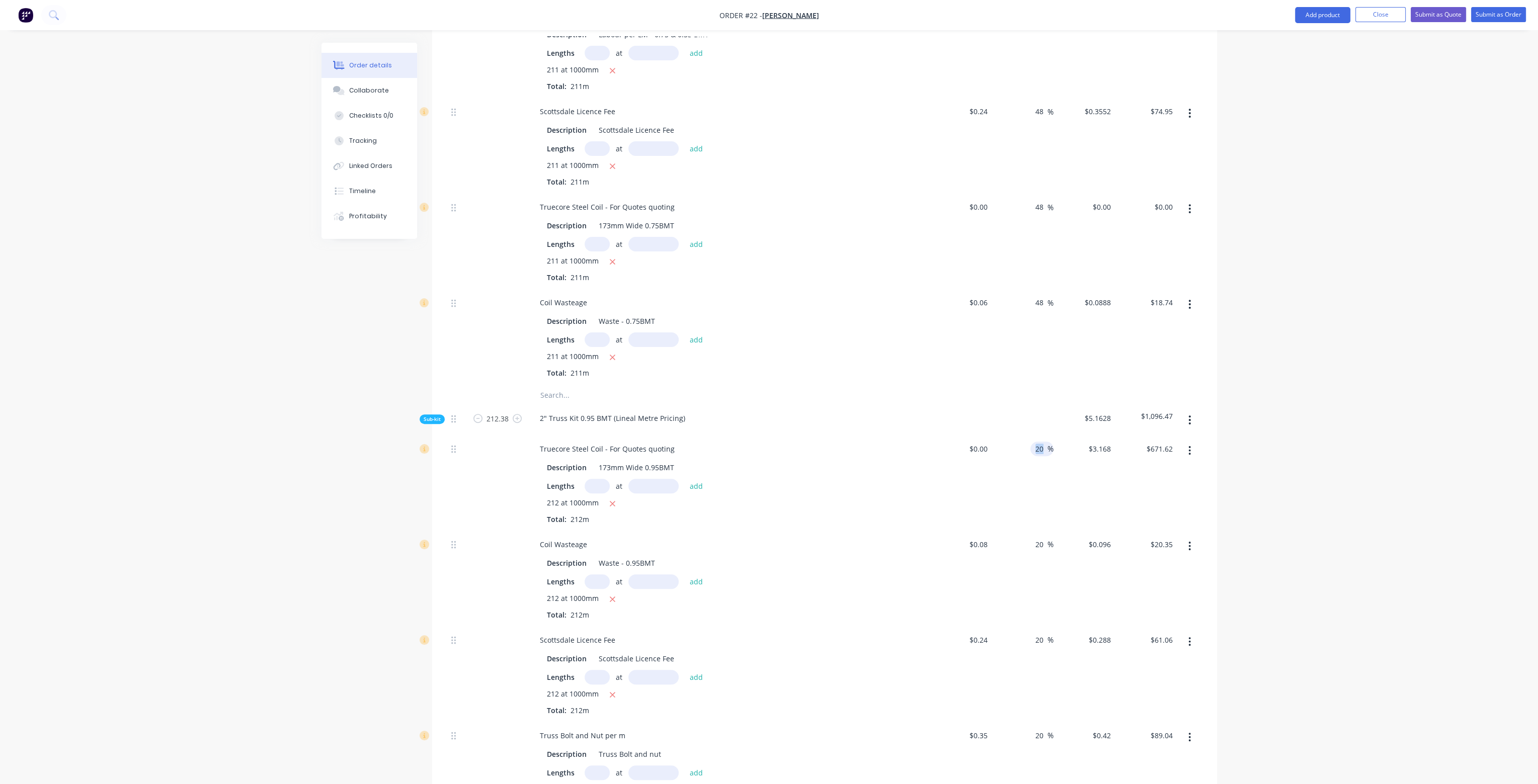
drag, startPoint x: 1033, startPoint y: 420, endPoint x: 1051, endPoint y: 419, distance: 18.0
click at [1051, 441] on div "20 20 %" at bounding box center [1042, 449] width 23 height 14
click at [1041, 488] on div "48 48 %" at bounding box center [1023, 483] width 62 height 95
drag, startPoint x: 1036, startPoint y: 521, endPoint x: 1047, endPoint y: 525, distance: 11.7
click at [1047, 531] on div "20 20 %" at bounding box center [1023, 579] width 62 height 95
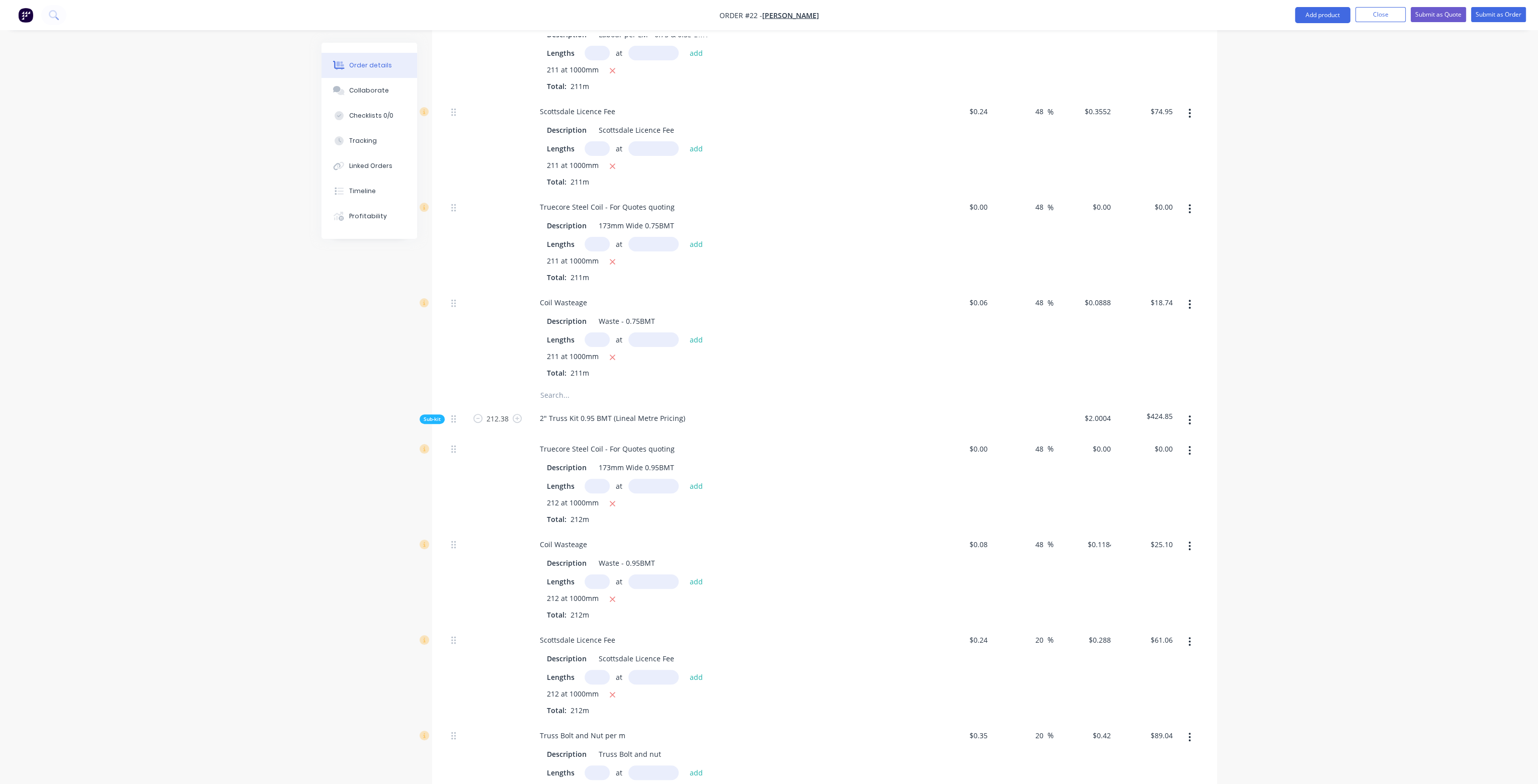
click at [1045, 573] on div "48 48 %" at bounding box center [1023, 579] width 62 height 95
drag, startPoint x: 1035, startPoint y: 612, endPoint x: 1052, endPoint y: 615, distance: 17.3
click at [1052, 633] on div "20 20 %" at bounding box center [1042, 640] width 23 height 14
click at [1050, 650] on div "48 48 %" at bounding box center [1023, 674] width 62 height 95
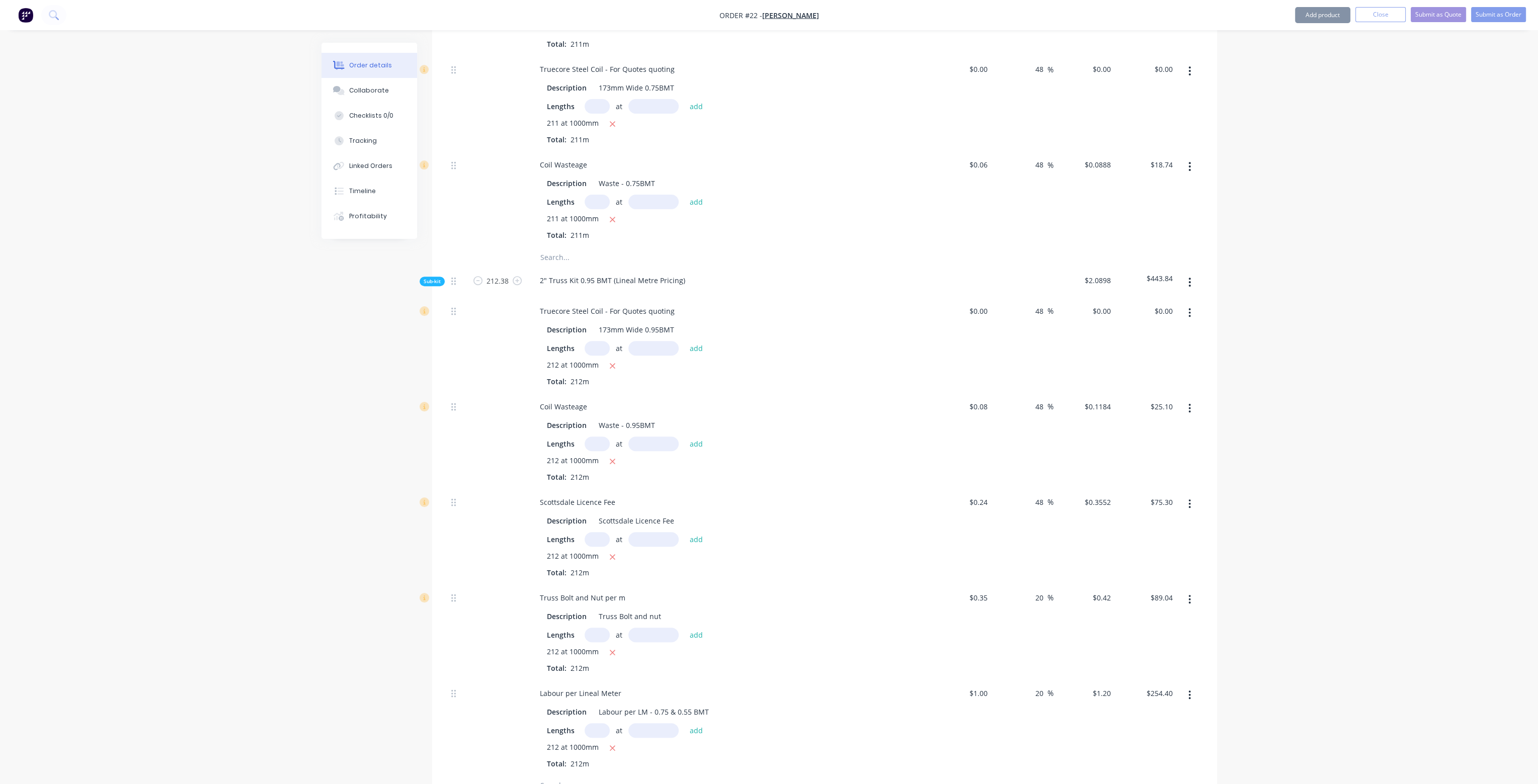
scroll to position [704, 0]
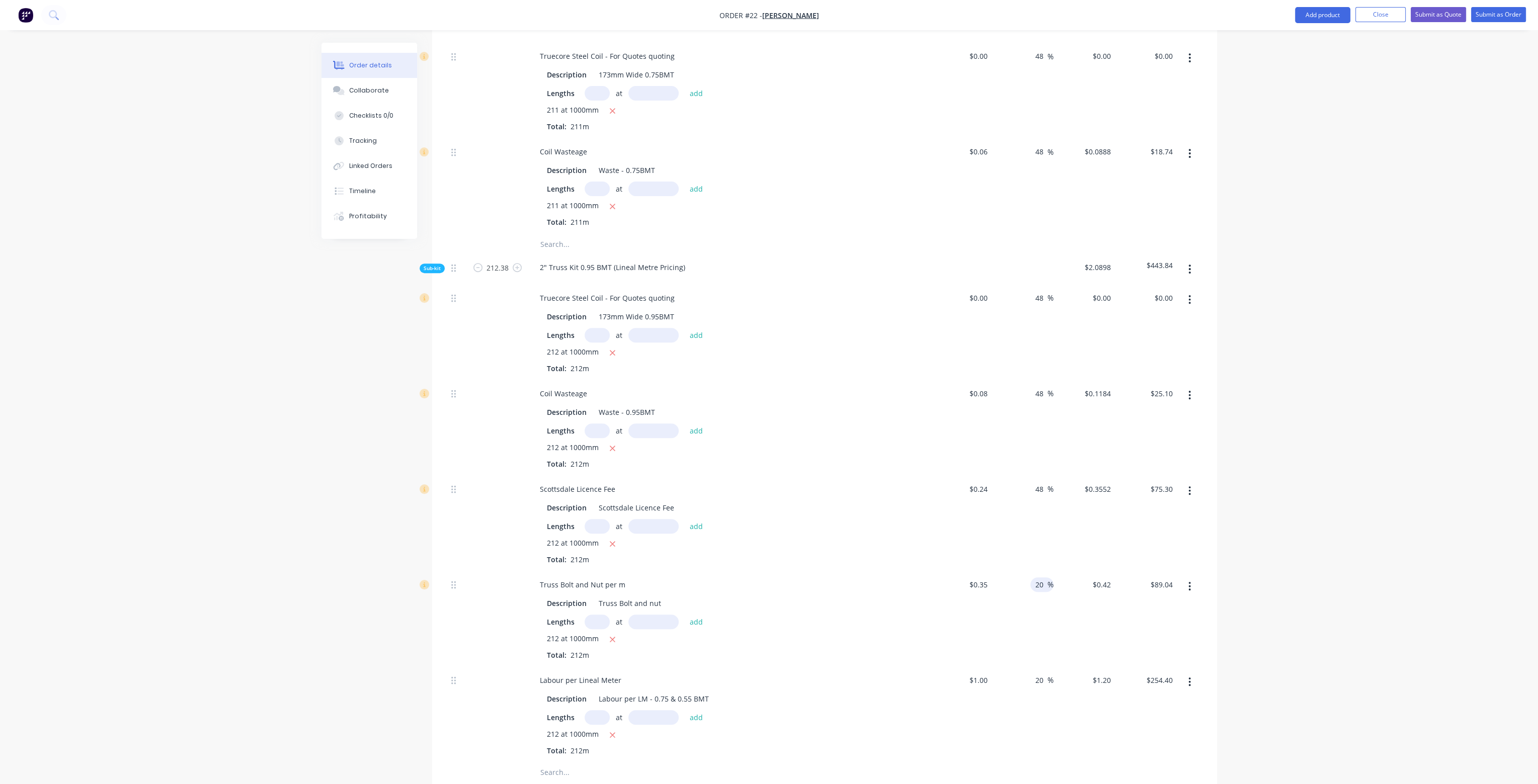
drag, startPoint x: 1035, startPoint y: 558, endPoint x: 1046, endPoint y: 553, distance: 12.1
click at [1046, 578] on div "20 20" at bounding box center [1041, 585] width 13 height 14
click at [1036, 619] on div "48 48 %" at bounding box center [1023, 619] width 62 height 95
drag, startPoint x: 1035, startPoint y: 653, endPoint x: 1047, endPoint y: 653, distance: 12.0
click at [1047, 673] on div "20 20 %" at bounding box center [1042, 680] width 23 height 14
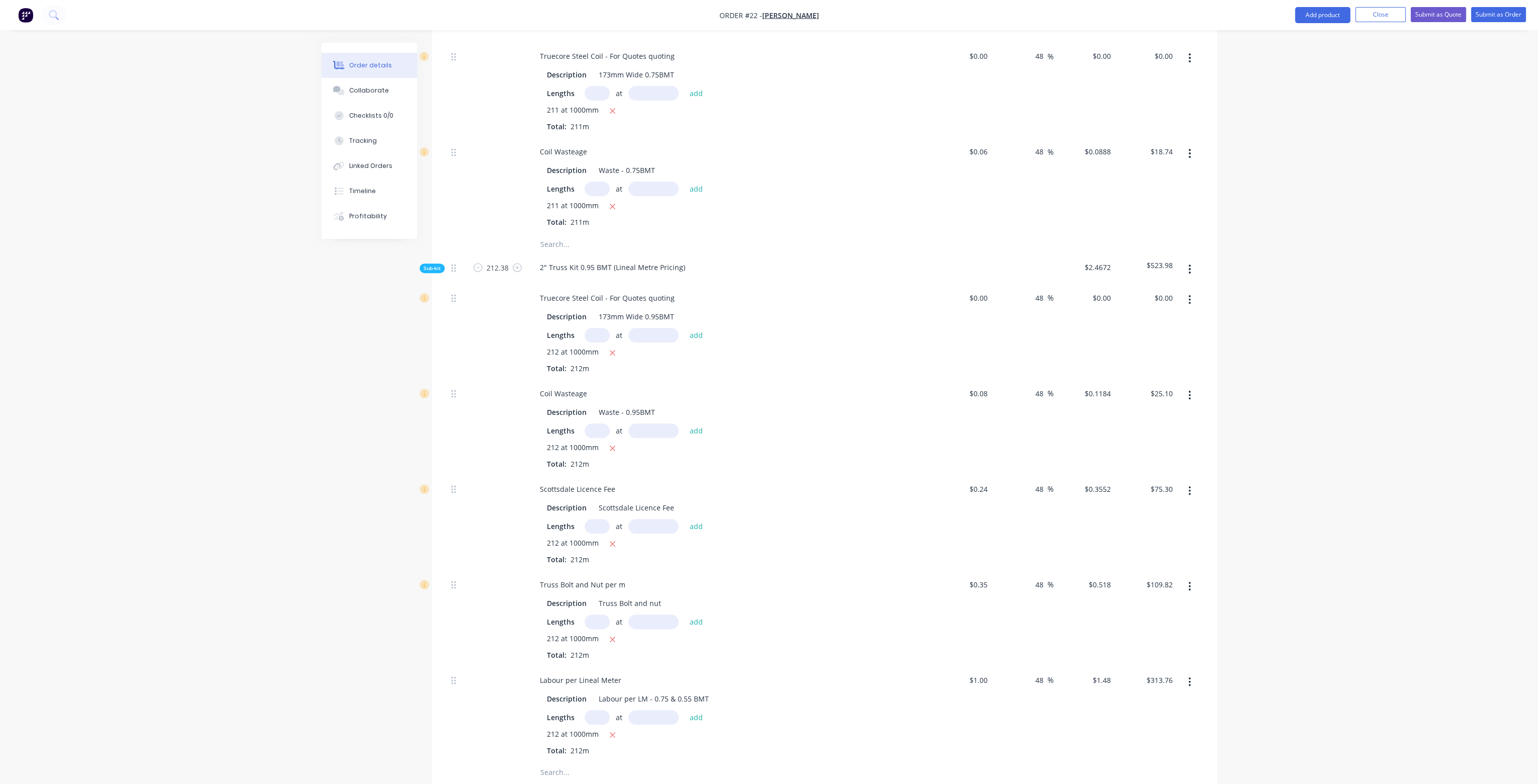
click at [1043, 615] on div "48 48 %" at bounding box center [1023, 619] width 62 height 95
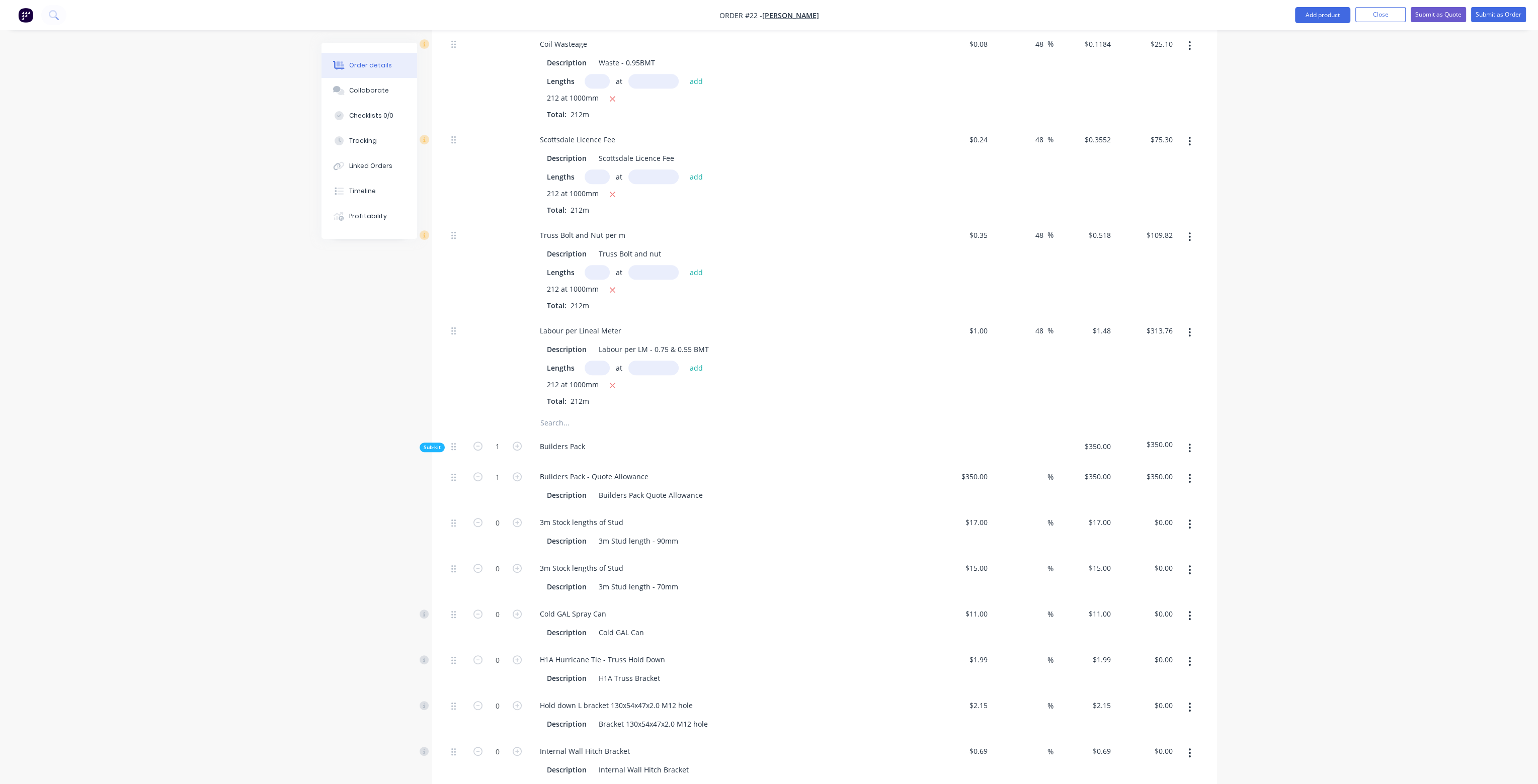
scroll to position [1107, 0]
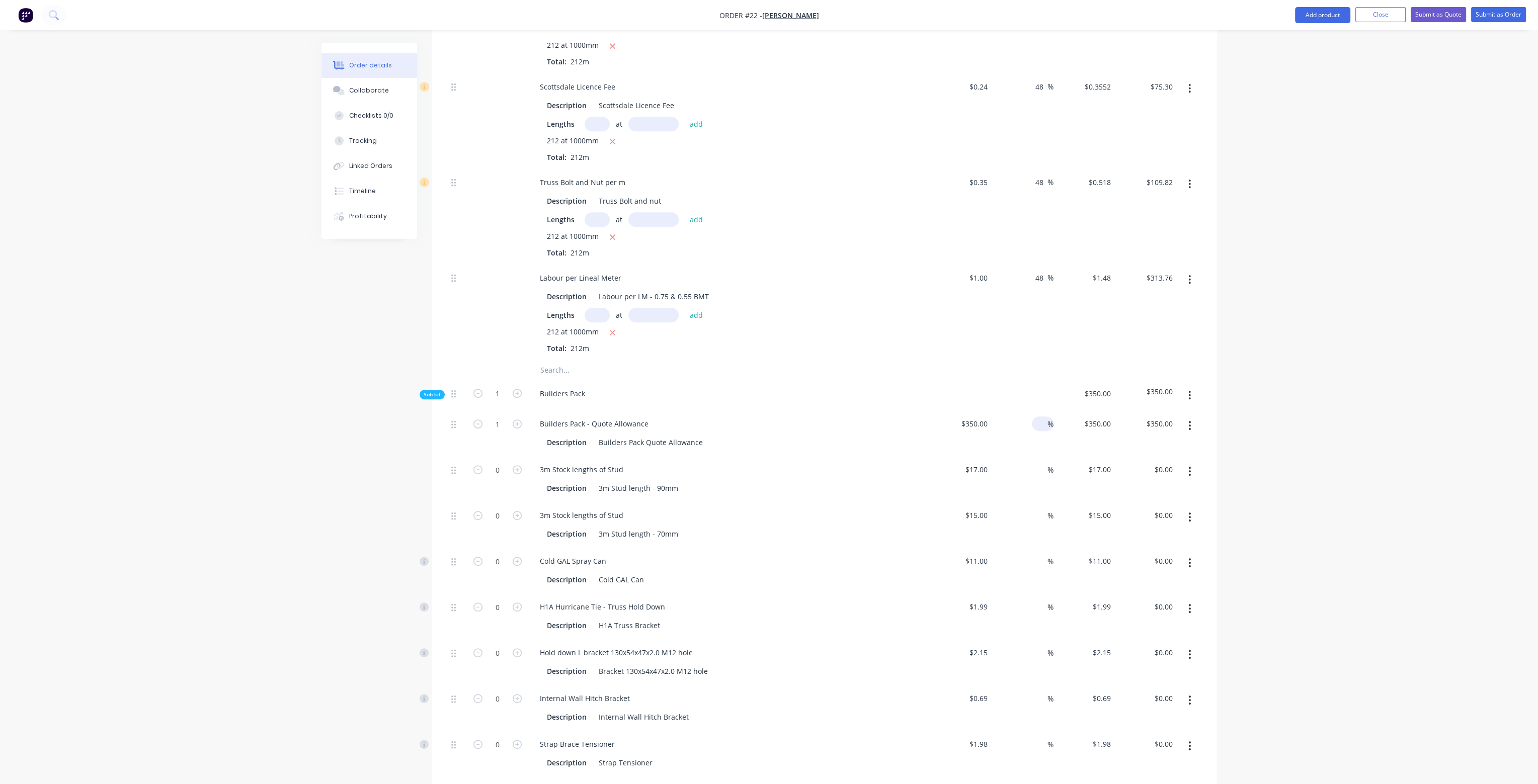
click at [1041, 416] on input at bounding box center [1042, 423] width 11 height 14
click at [1038, 360] on div at bounding box center [825, 370] width 755 height 20
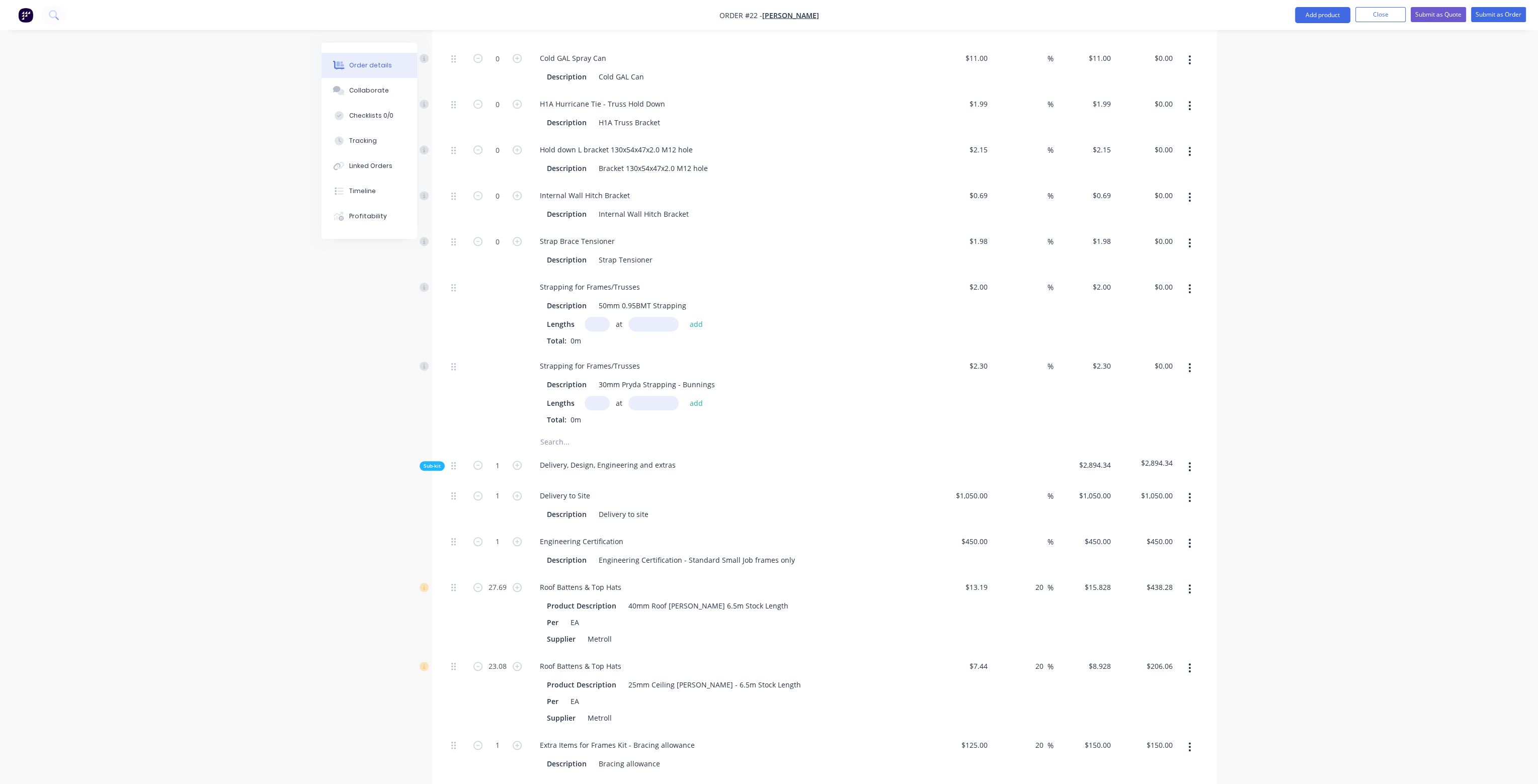
scroll to position [1660, 0]
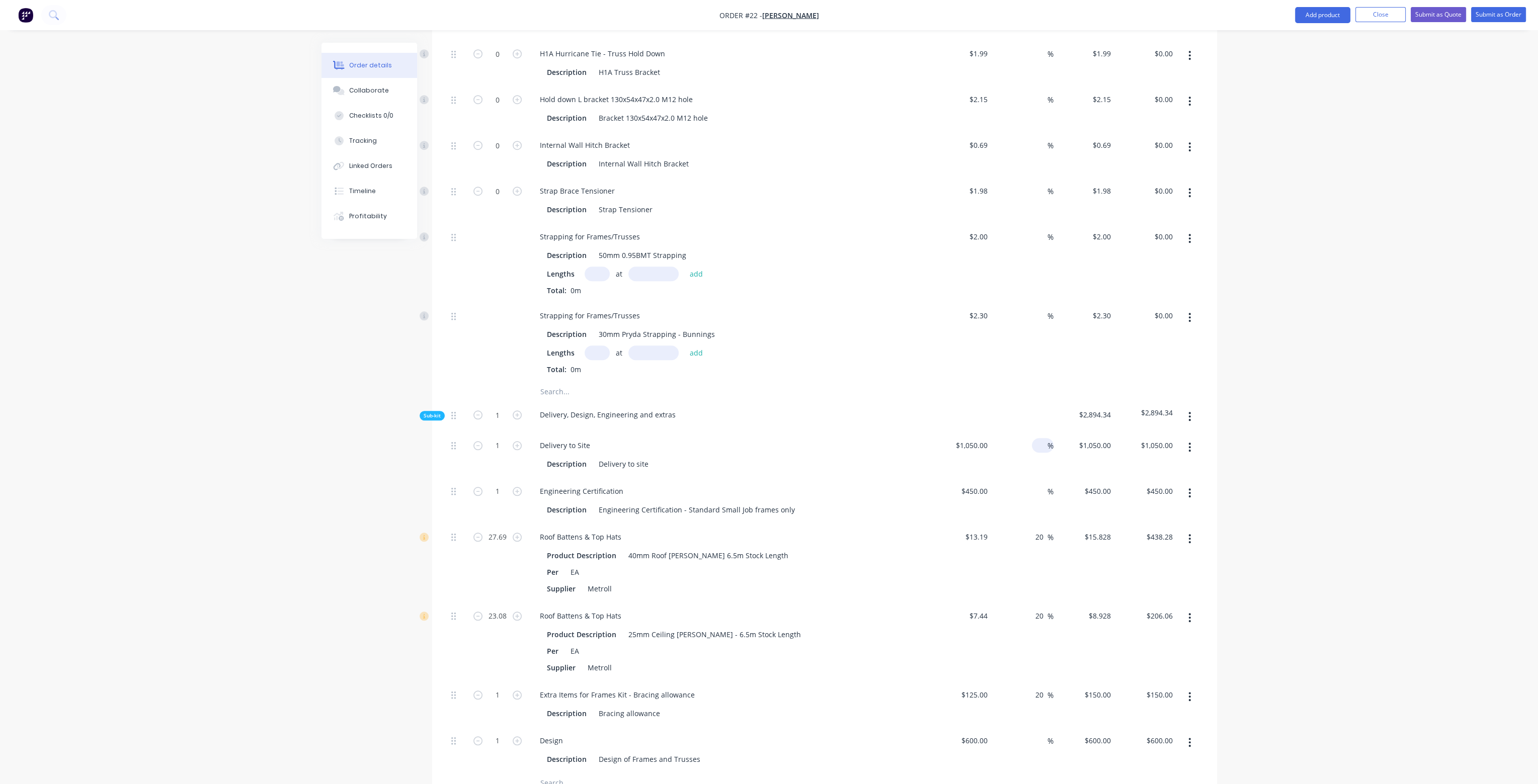
click at [1032, 432] on div "%" at bounding box center [1023, 455] width 62 height 46
click at [1038, 438] on input at bounding box center [1042, 445] width 11 height 14
click at [1043, 484] on input at bounding box center [1042, 491] width 11 height 14
click at [1031, 440] on div "40 40 %" at bounding box center [1023, 455] width 62 height 46
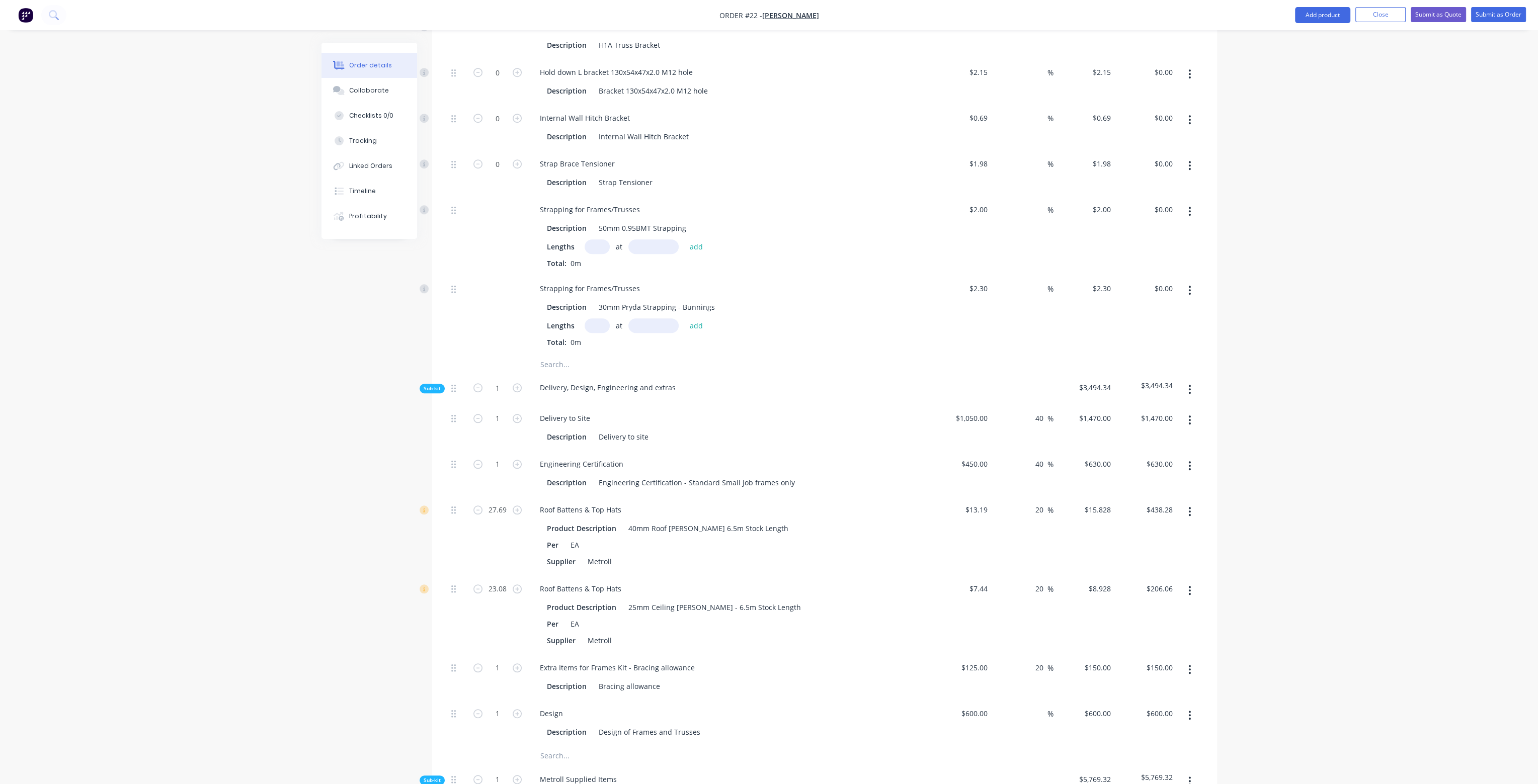
scroll to position [1761, 0]
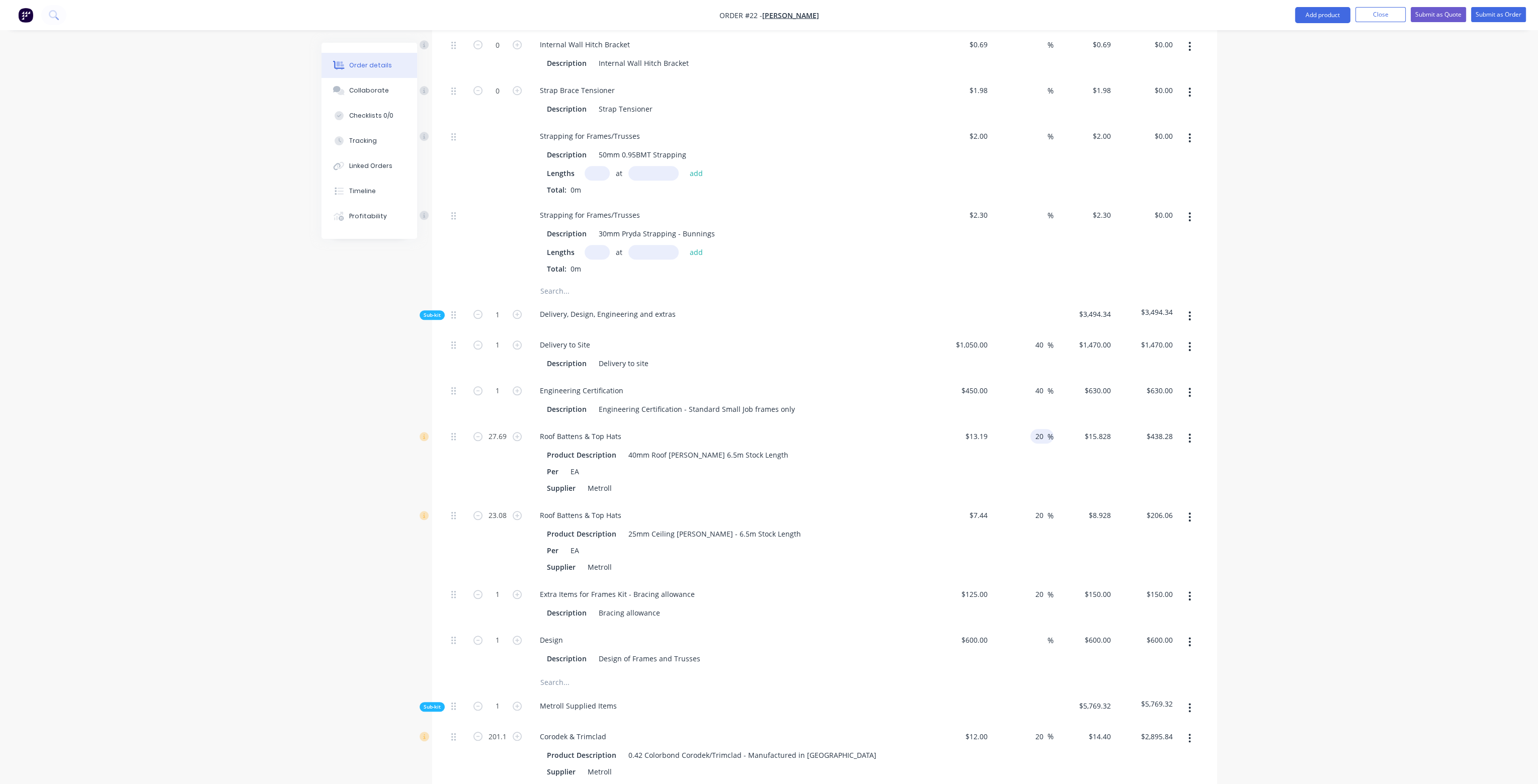
drag, startPoint x: 1035, startPoint y: 407, endPoint x: 1045, endPoint y: 410, distance: 10.4
click at [1045, 429] on input "20" at bounding box center [1041, 436] width 13 height 14
drag, startPoint x: 1036, startPoint y: 488, endPoint x: 1050, endPoint y: 489, distance: 14.0
click at [1049, 508] on div "20 20 %" at bounding box center [1042, 515] width 23 height 14
drag, startPoint x: 1035, startPoint y: 564, endPoint x: 1057, endPoint y: 569, distance: 22.6
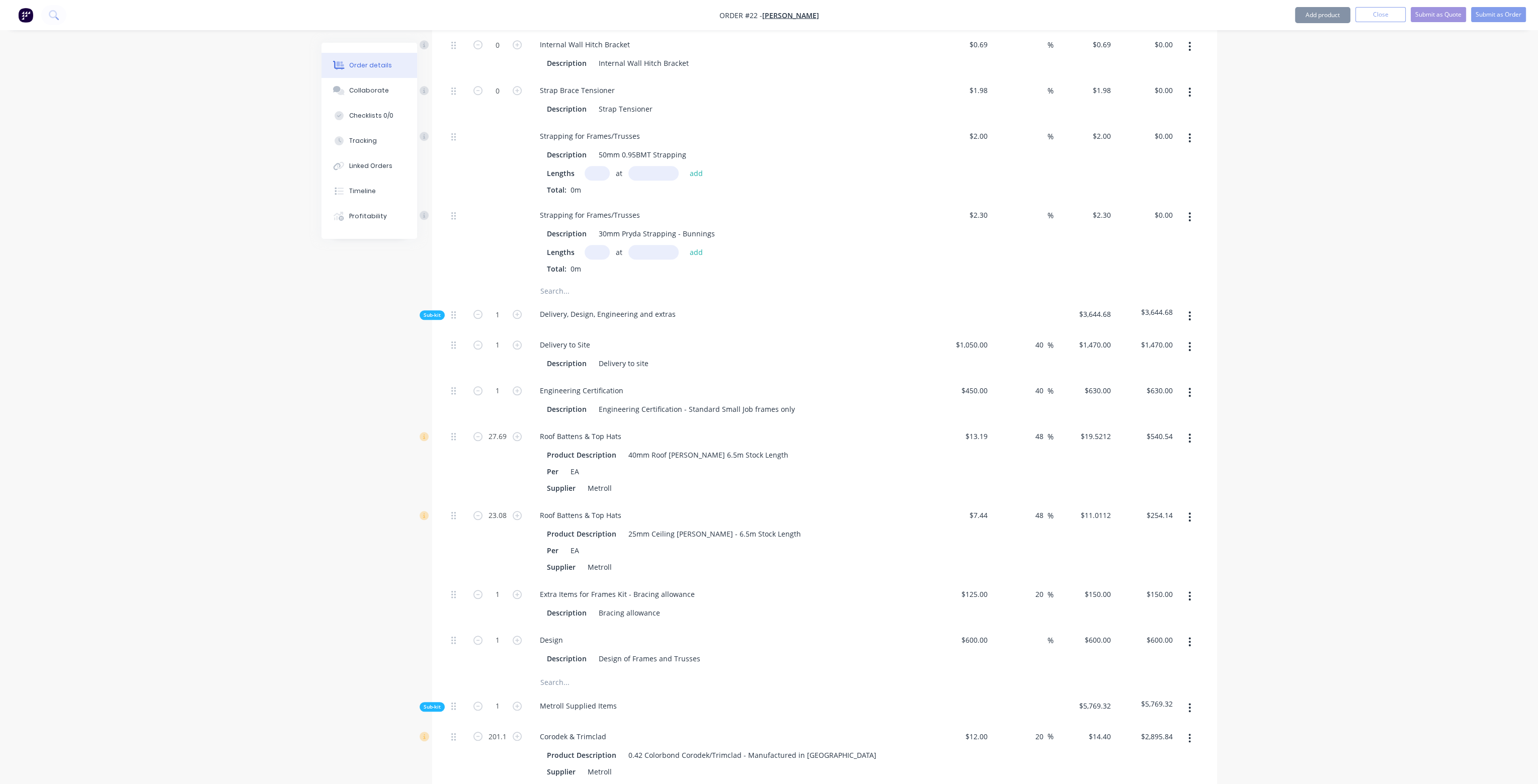
click at [1057, 581] on div "1 Extra Items for Frames Kit - Bracing allowance Description Bracing allowance …" at bounding box center [825, 604] width 755 height 46
click at [1051, 531] on div "48 48 %" at bounding box center [1023, 542] width 62 height 79
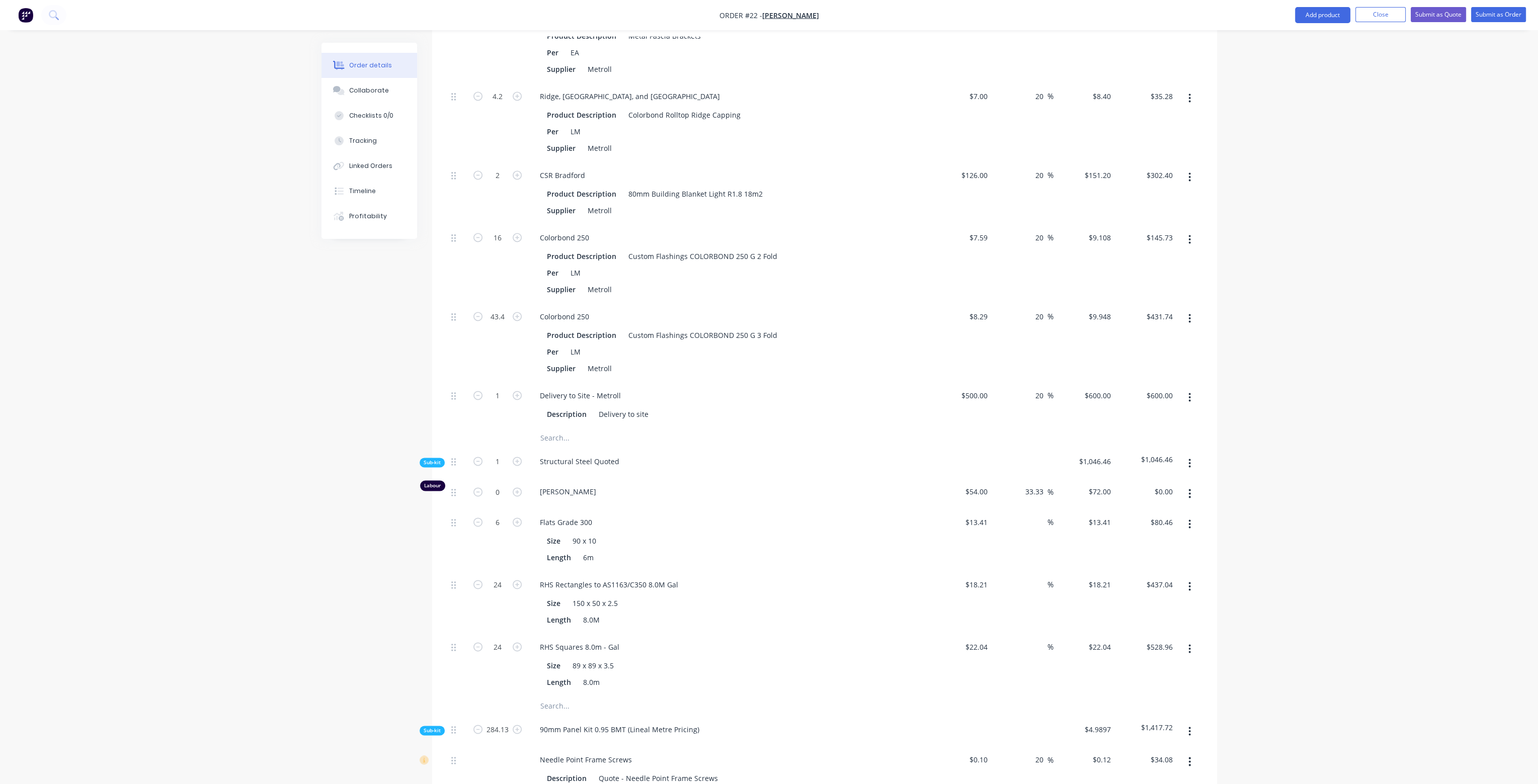
scroll to position [3018, 0]
click at [1042, 513] on input at bounding box center [1042, 520] width 11 height 14
click at [1044, 575] on input at bounding box center [1042, 582] width 11 height 14
click at [1044, 525] on div "40 40 %" at bounding box center [1023, 538] width 62 height 62
click at [1041, 638] on input at bounding box center [1042, 645] width 11 height 14
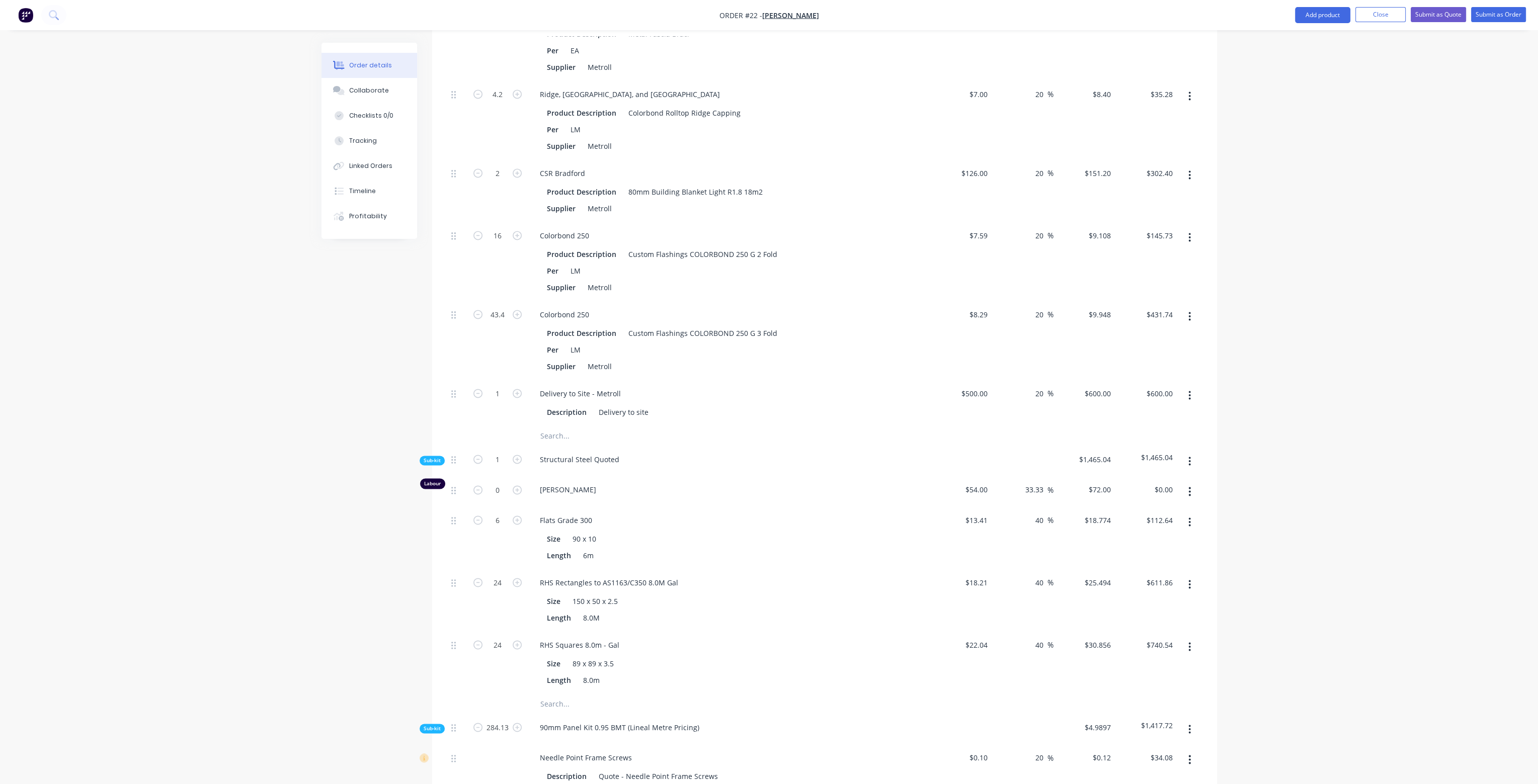
click at [1041, 581] on div "40 40 %" at bounding box center [1023, 600] width 62 height 62
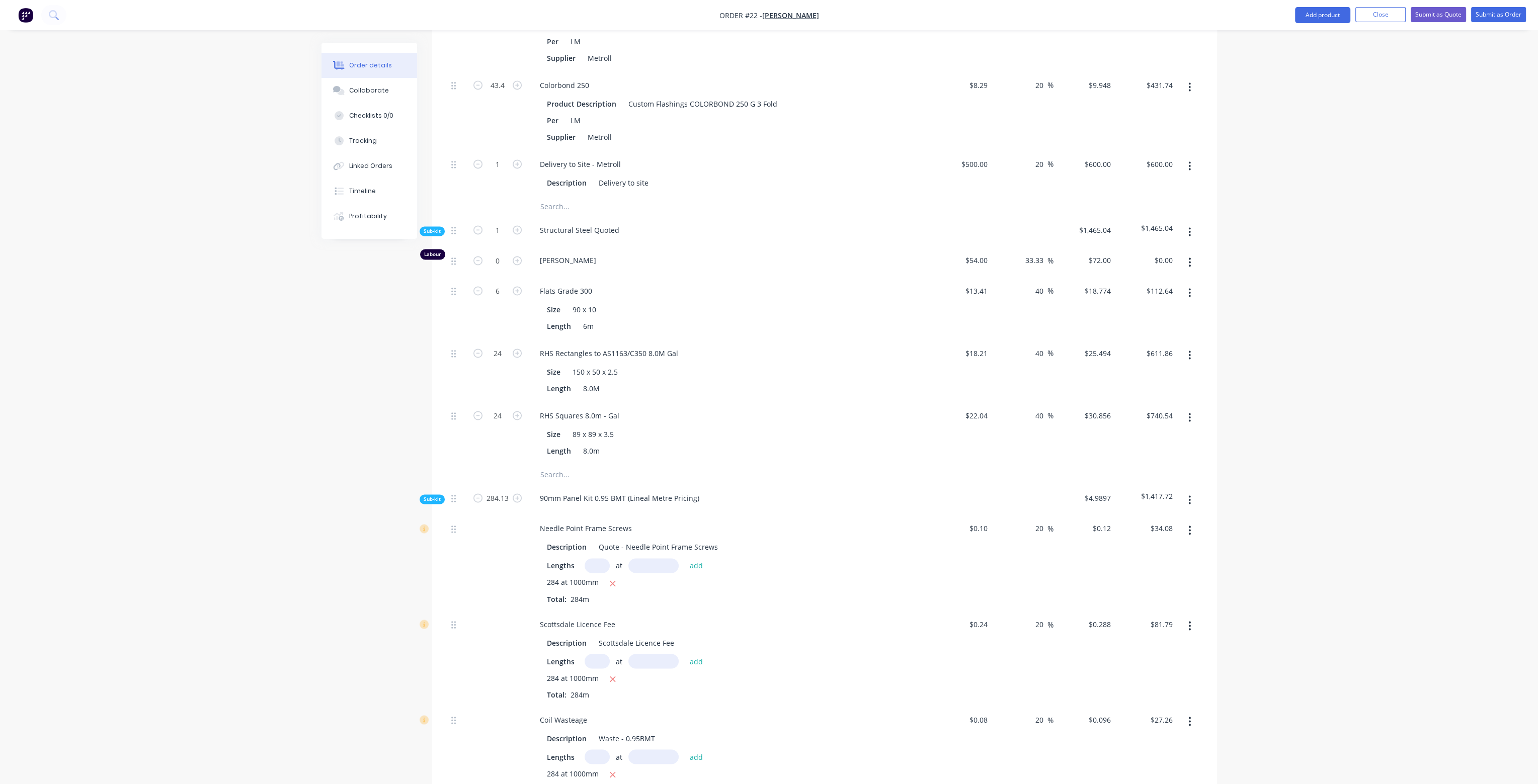
scroll to position [3270, 0]
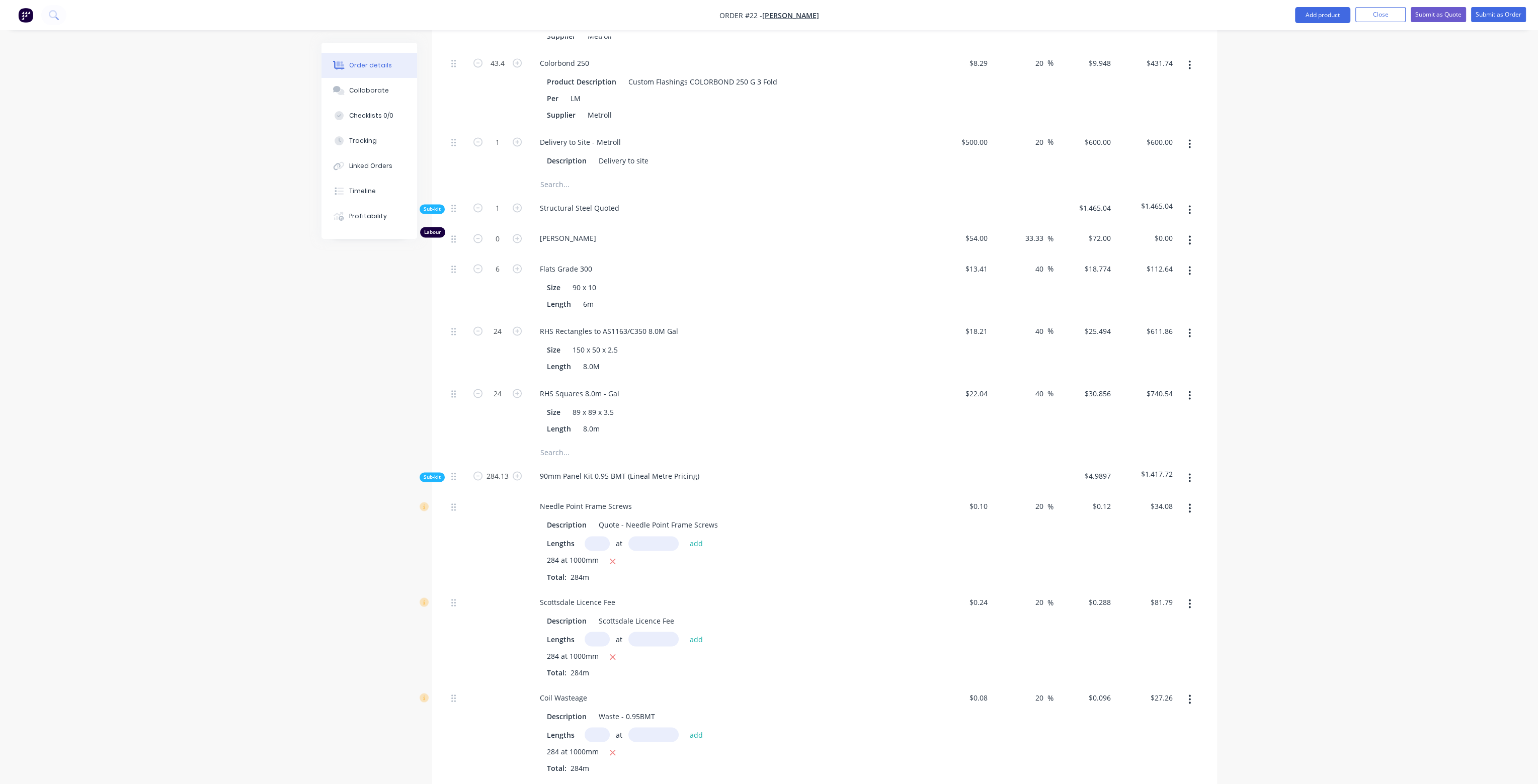
drag, startPoint x: 1034, startPoint y: 475, endPoint x: 1074, endPoint y: 487, distance: 41.8
click at [1074, 493] on div "Needle Point Frame Screws Description Quote - Needle Point Frame Screws Lengths…" at bounding box center [825, 540] width 755 height 95
click at [1037, 527] on div "48 48 %" at bounding box center [1023, 540] width 62 height 95
drag, startPoint x: 1033, startPoint y: 569, endPoint x: 1042, endPoint y: 571, distance: 9.2
click at [1042, 594] on div "20 20 %" at bounding box center [1042, 602] width 23 height 14
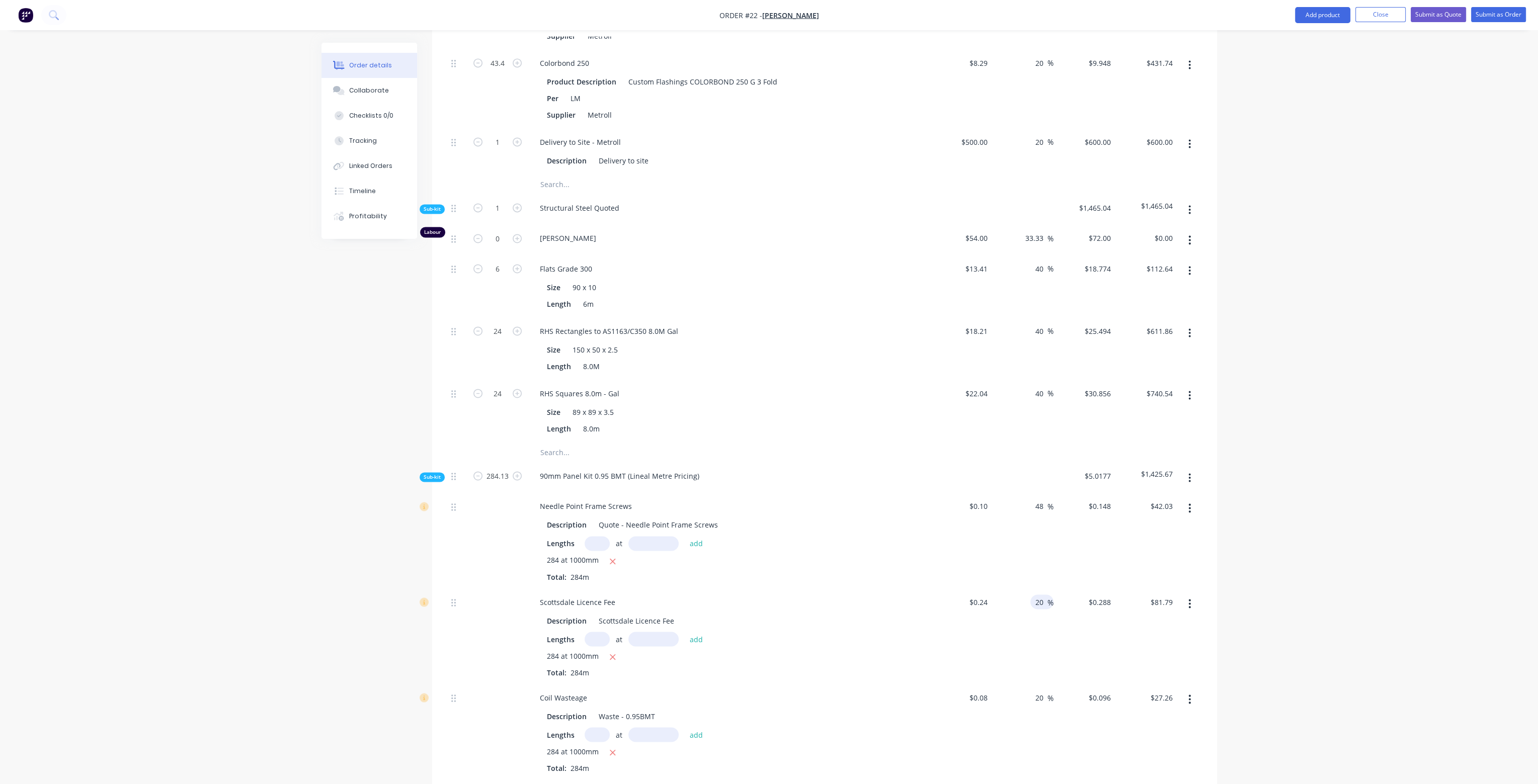
drag, startPoint x: 1042, startPoint y: 570, endPoint x: 1032, endPoint y: 569, distance: 10.0
click at [1032, 594] on div "20 20 %" at bounding box center [1042, 602] width 23 height 14
click at [977, 515] on div "$0.10 $0.10" at bounding box center [961, 540] width 62 height 95
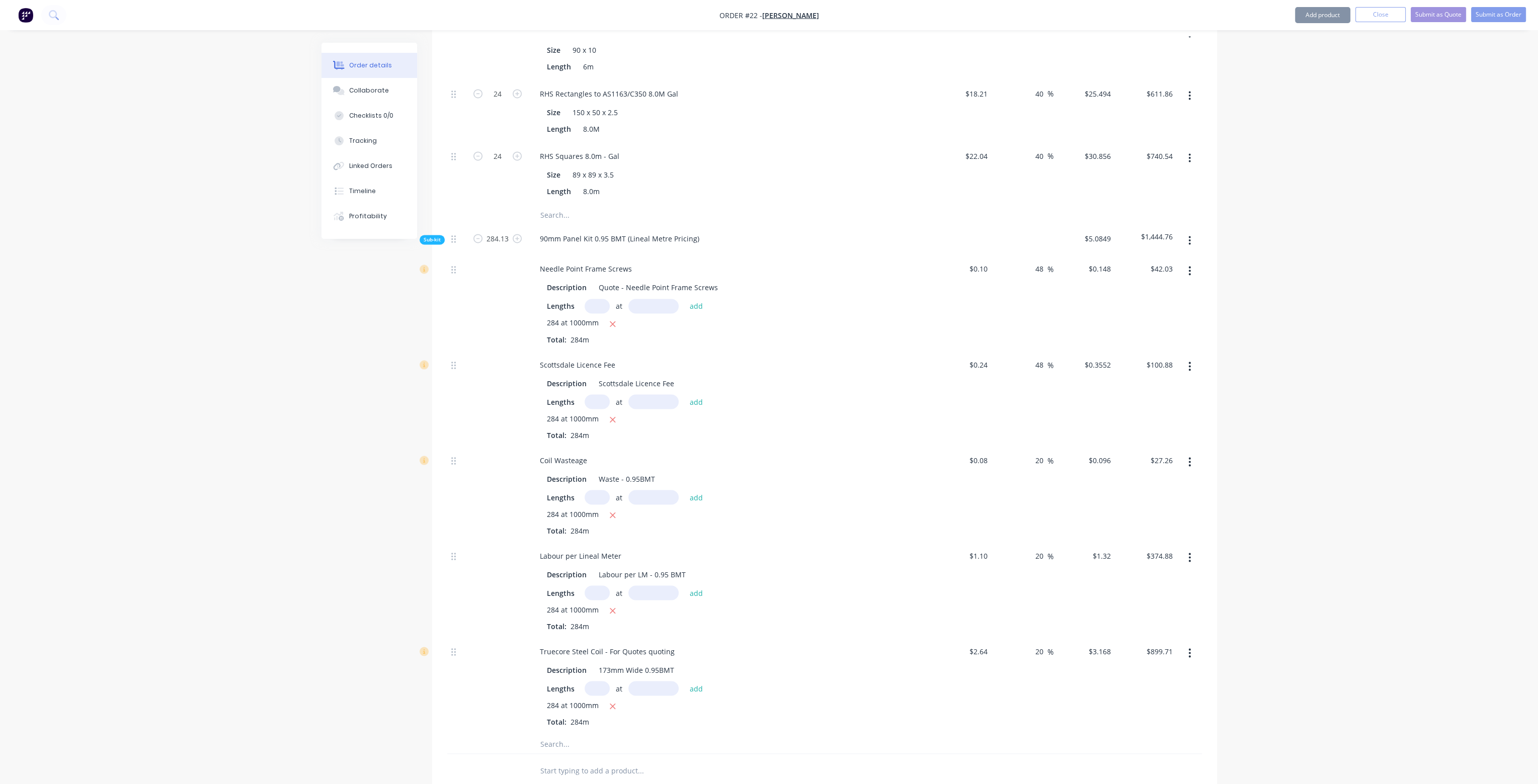
scroll to position [3521, 0]
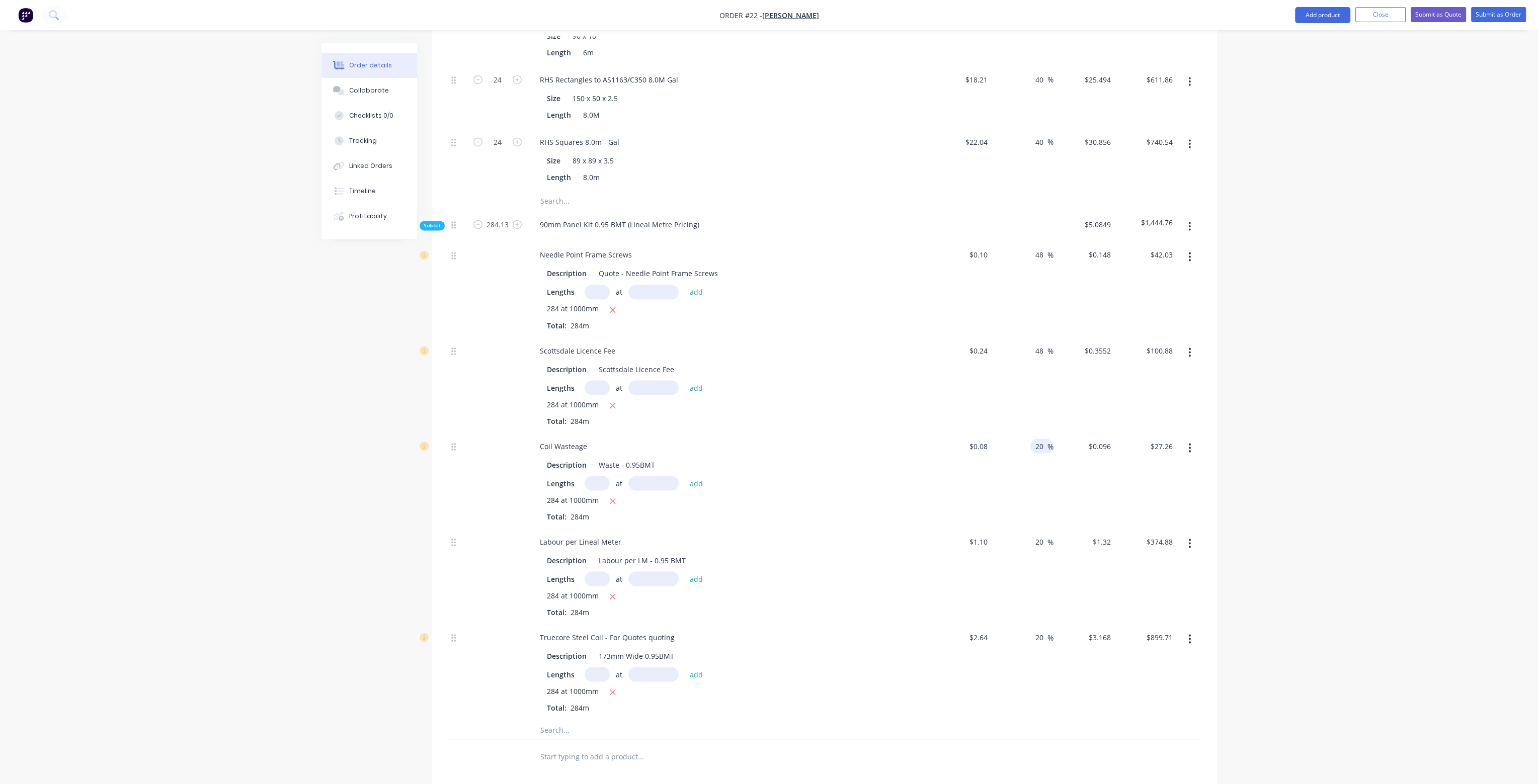
drag, startPoint x: 1035, startPoint y: 410, endPoint x: 1049, endPoint y: 416, distance: 15.2
click at [1049, 438] on div "20 20 %" at bounding box center [1042, 446] width 23 height 14
click at [1030, 477] on div "48 48 %" at bounding box center [1023, 480] width 62 height 95
drag, startPoint x: 1038, startPoint y: 509, endPoint x: 1048, endPoint y: 510, distance: 10.0
click at [1048, 534] on div "20 20 %" at bounding box center [1042, 542] width 23 height 14
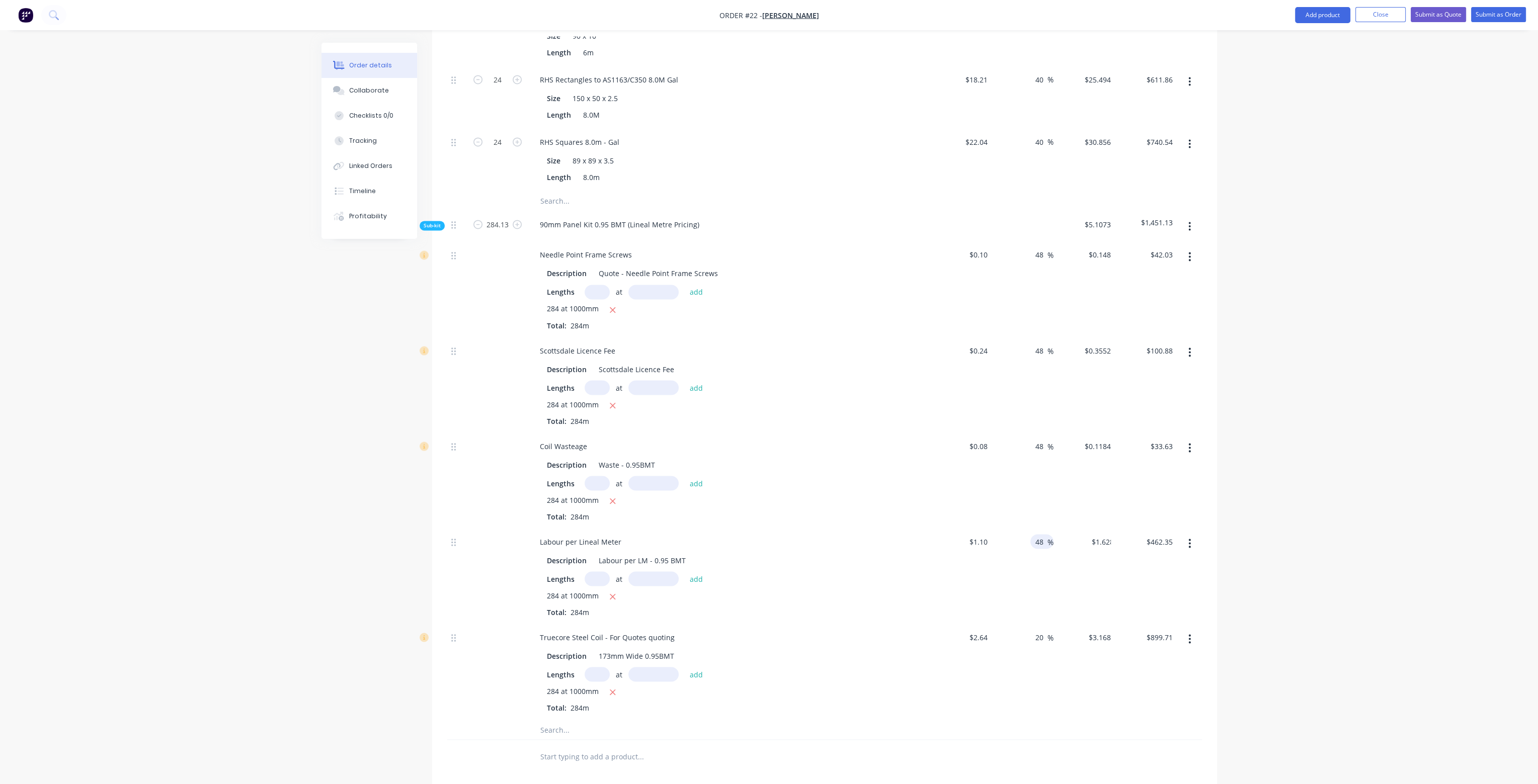
click at [1055, 474] on div "$0.1184 $0.1184" at bounding box center [1084, 480] width 62 height 95
drag, startPoint x: 1036, startPoint y: 605, endPoint x: 1055, endPoint y: 605, distance: 19.0
click at [1055, 624] on div "Truecore Steel Coil - For Quotes quoting Description 173mm Wide 0.95BMT Lengths…" at bounding box center [825, 671] width 755 height 95
click at [1024, 547] on div "48 48 %" at bounding box center [1023, 575] width 62 height 95
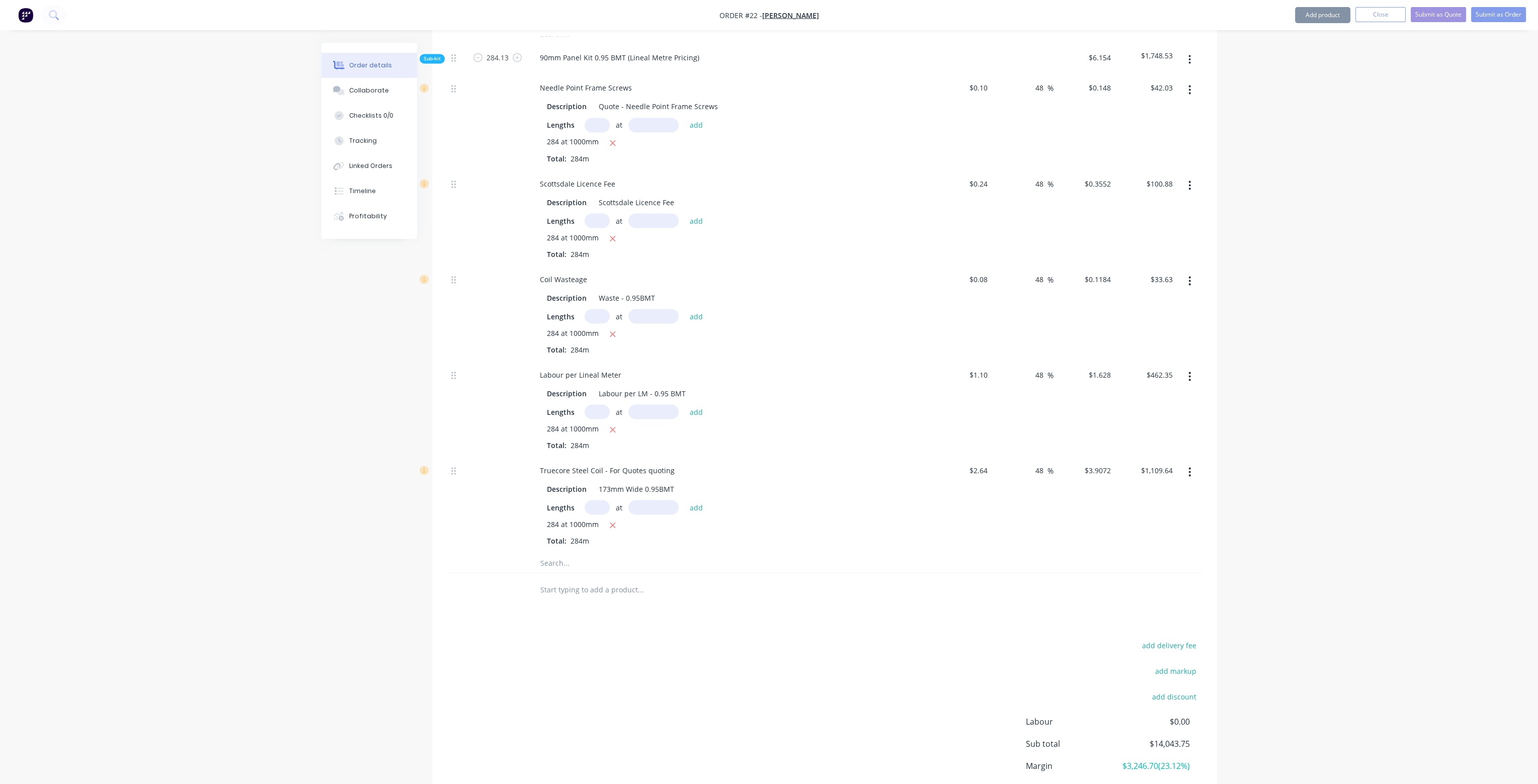
scroll to position [3722, 0]
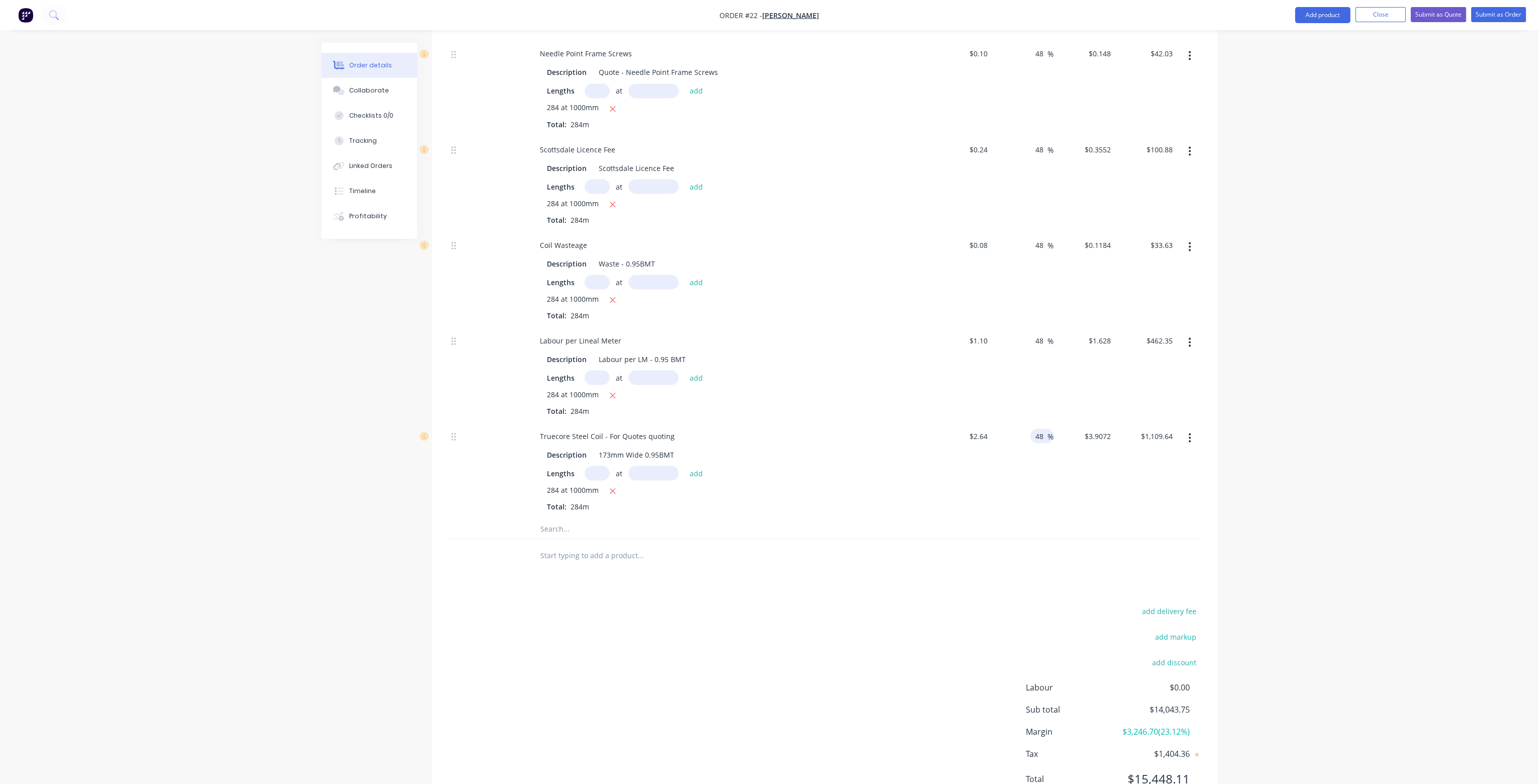
drag, startPoint x: 1045, startPoint y: 404, endPoint x: 1030, endPoint y: 404, distance: 15.0
click at [1030, 428] on div "48 48 %" at bounding box center [1042, 435] width 23 height 14
click at [1046, 356] on div "48 48 %" at bounding box center [1023, 374] width 62 height 95
drag, startPoint x: 1042, startPoint y: 308, endPoint x: 1027, endPoint y: 308, distance: 15.0
click at [1027, 327] on div "48 48 %" at bounding box center [1023, 374] width 62 height 95
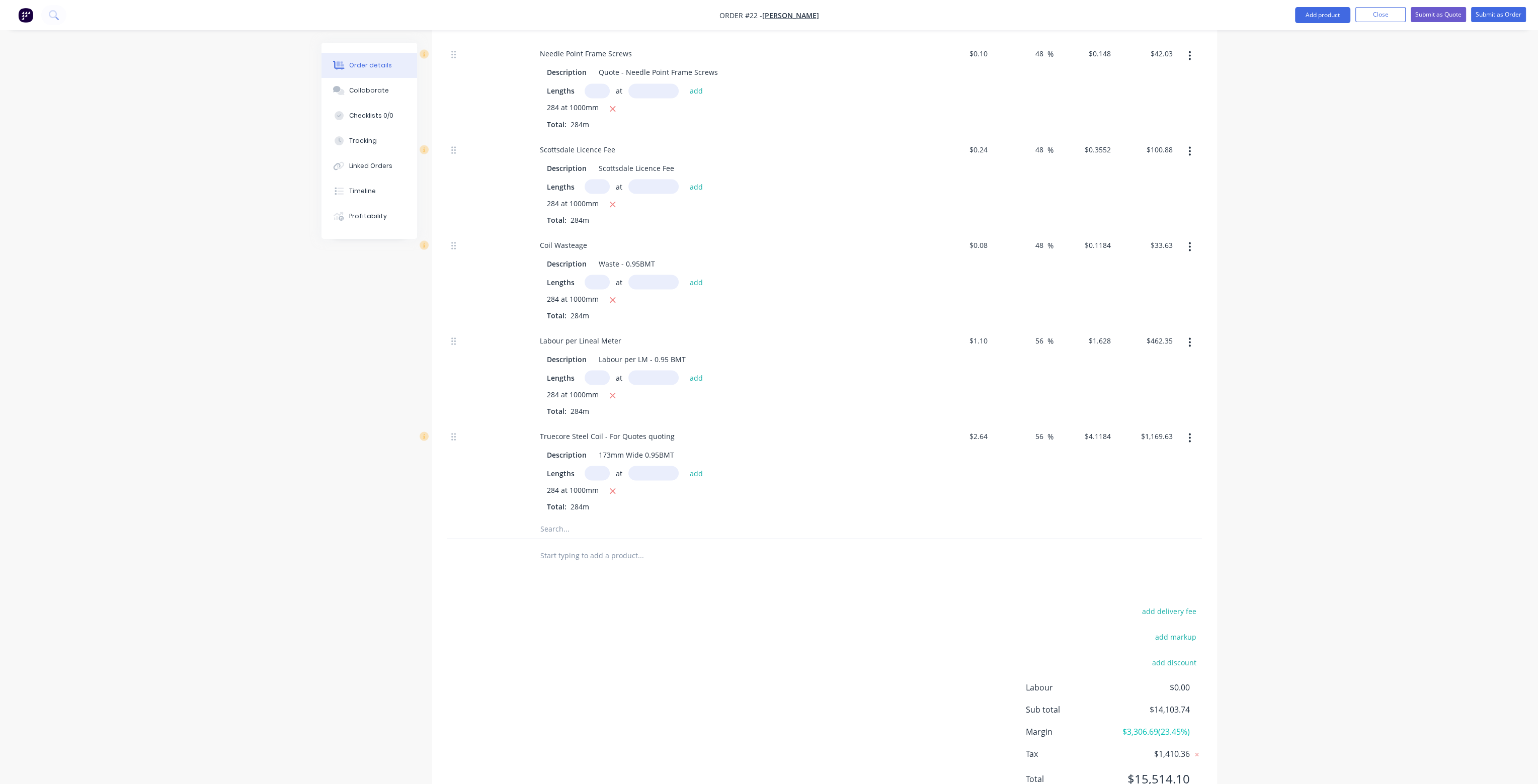
click at [1037, 265] on div "48 48 %" at bounding box center [1023, 279] width 62 height 95
drag, startPoint x: 1042, startPoint y: 212, endPoint x: 1027, endPoint y: 212, distance: 15.0
click at [1028, 232] on div "48 48 %" at bounding box center [1023, 279] width 62 height 95
click at [1050, 253] on div "56 56 %" at bounding box center [1023, 279] width 62 height 95
drag, startPoint x: 1044, startPoint y: 115, endPoint x: 1017, endPoint y: 117, distance: 27.1
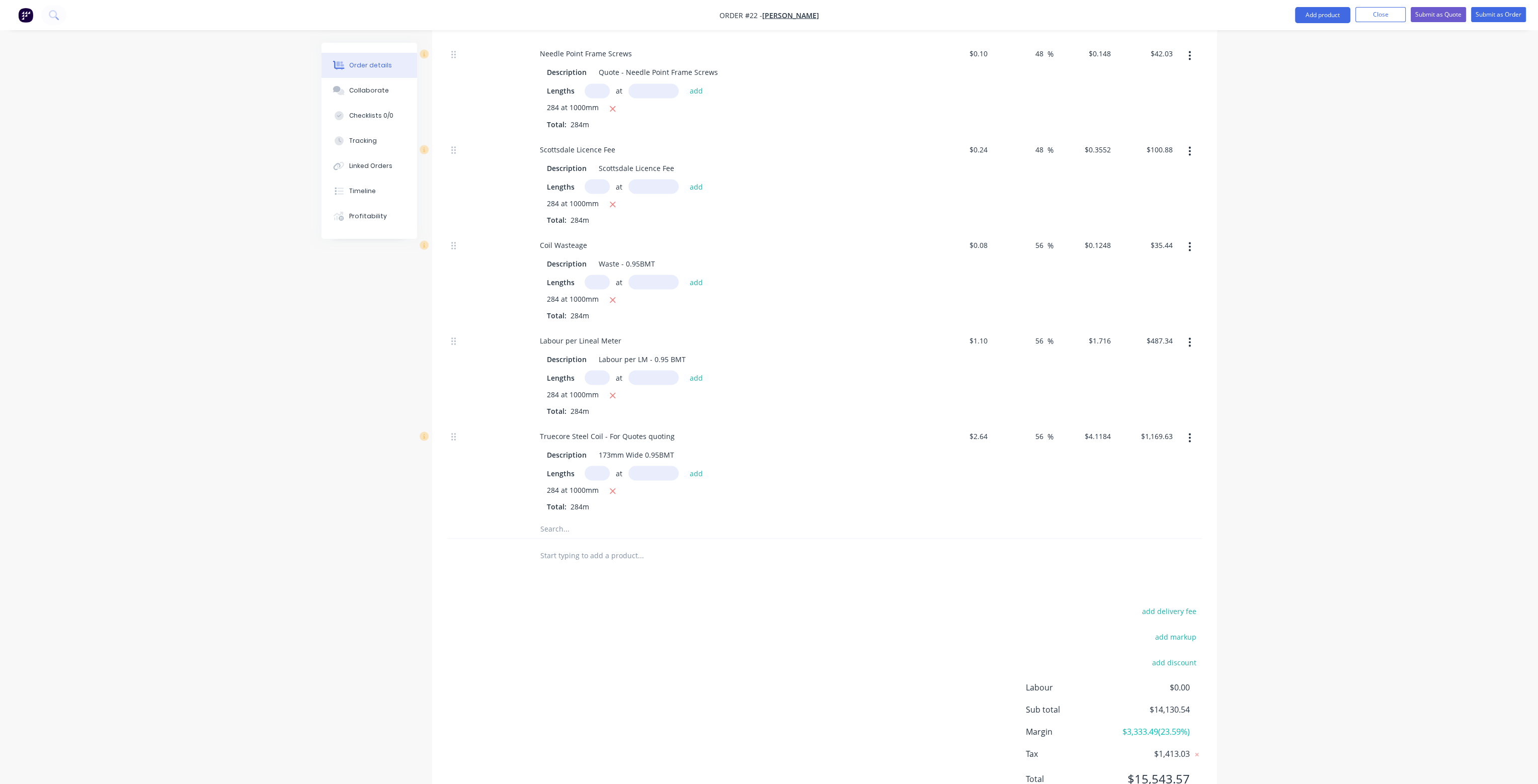
click at [1017, 136] on div "48 48 %" at bounding box center [1023, 183] width 62 height 95
click at [1036, 160] on div "56 56 %" at bounding box center [1023, 183] width 62 height 95
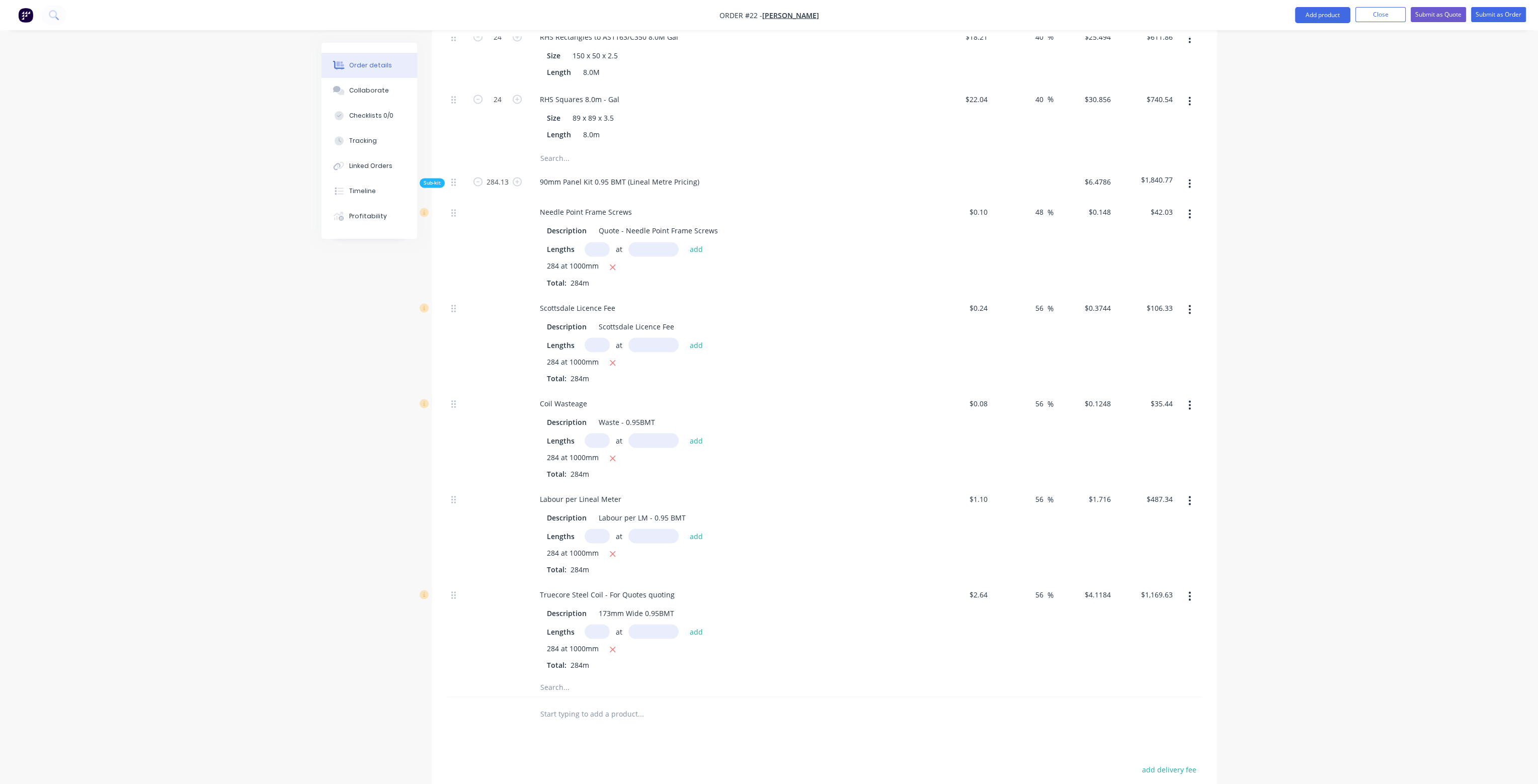
scroll to position [3521, 0]
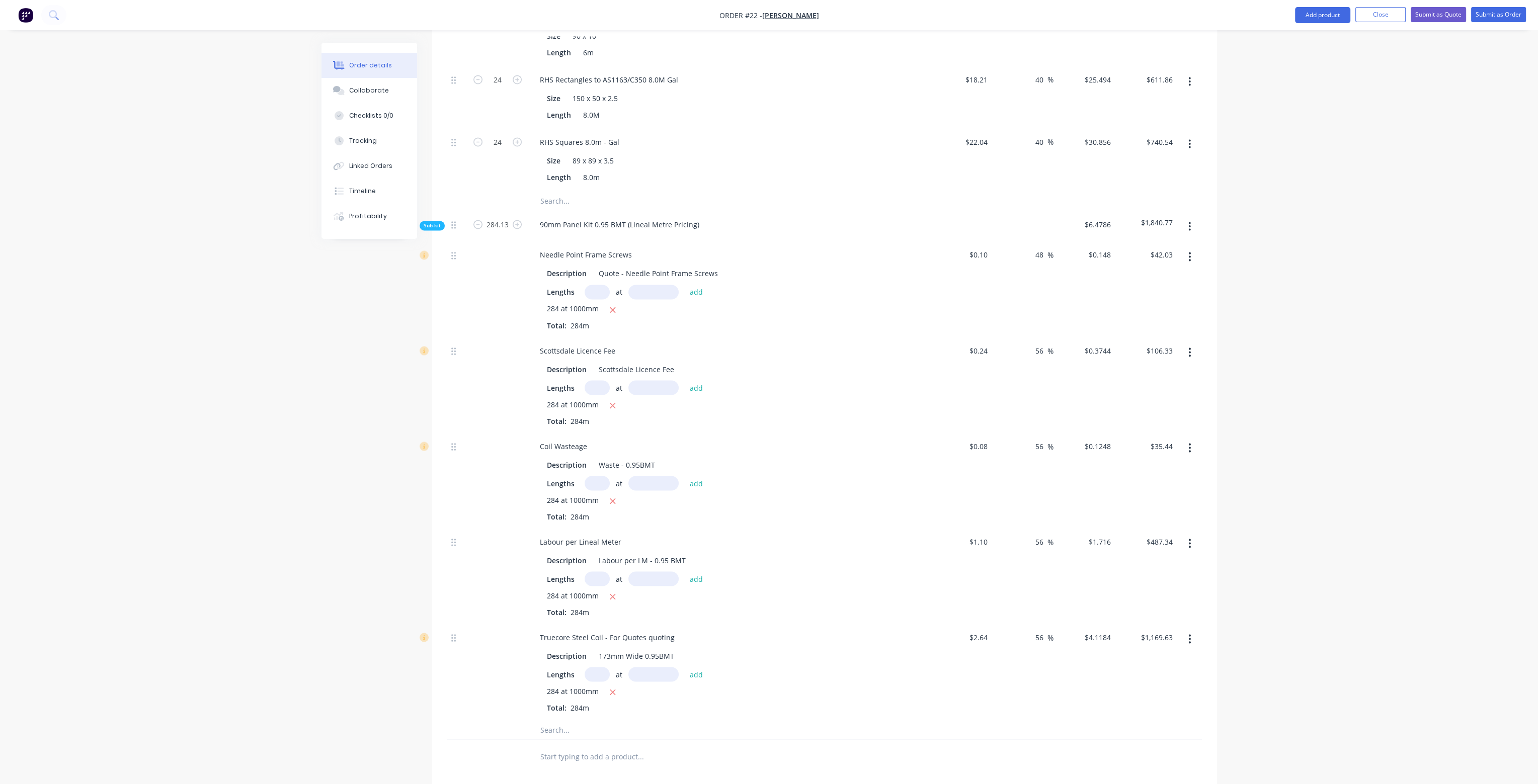
drag, startPoint x: 1044, startPoint y: 220, endPoint x: 1027, endPoint y: 221, distance: 17.0
click at [1027, 241] on div "48 48 %" at bounding box center [1023, 289] width 62 height 95
click at [1041, 191] on div at bounding box center [825, 202] width 755 height 20
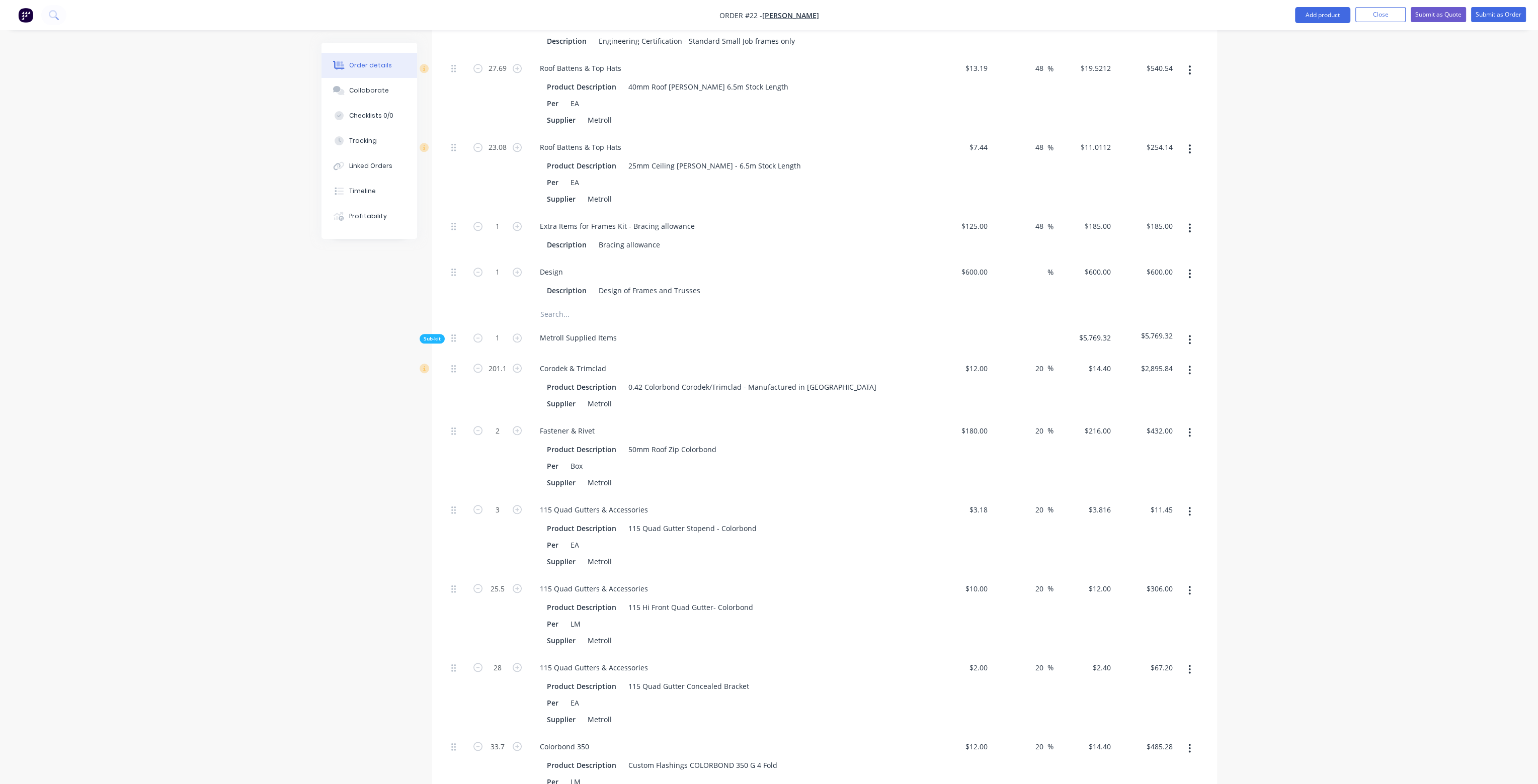
scroll to position [2113, 0]
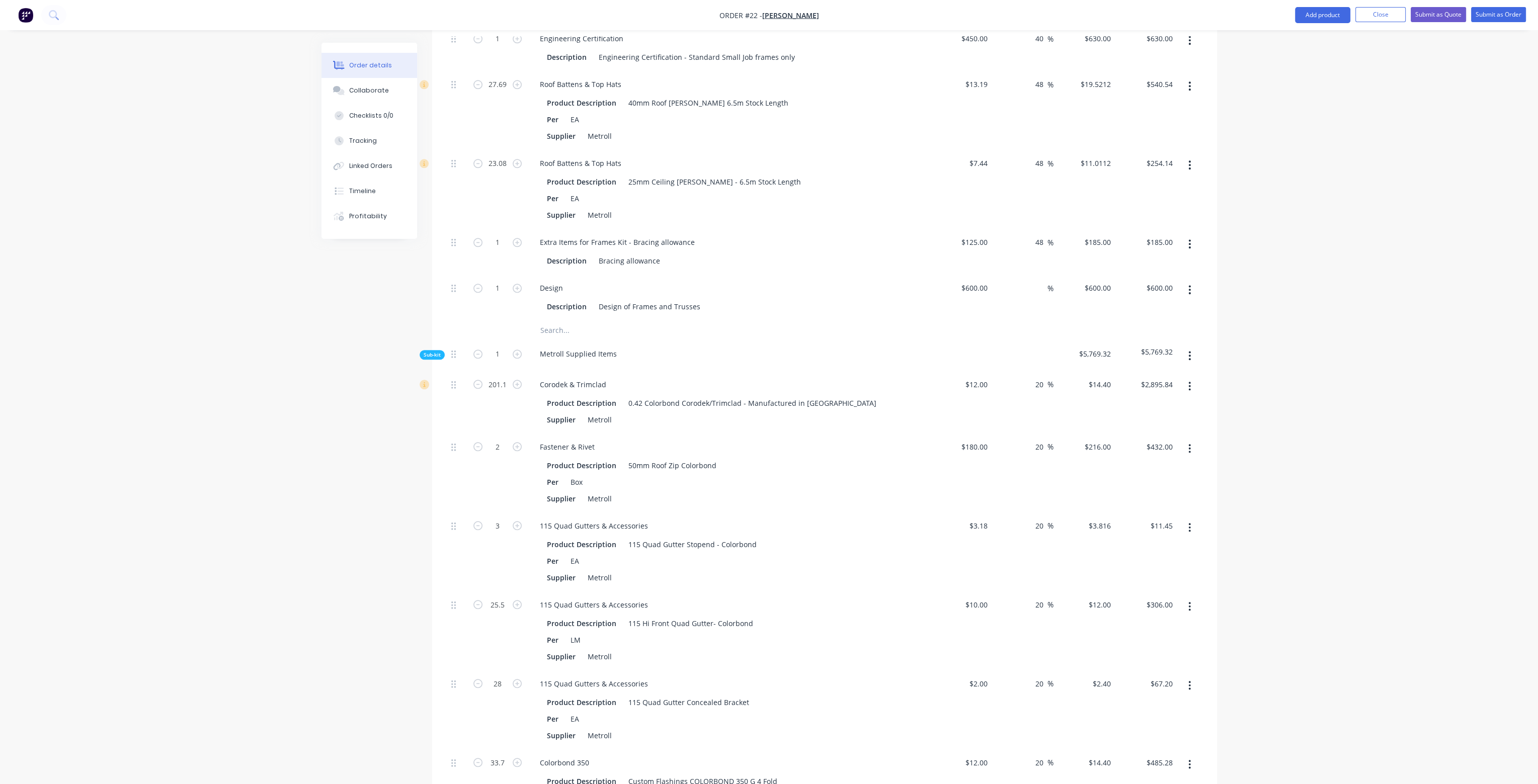
drag, startPoint x: 1042, startPoint y: 215, endPoint x: 1027, endPoint y: 216, distance: 15.0
click at [1027, 229] on div "48 48 %" at bounding box center [1023, 252] width 62 height 46
click at [1030, 168] on div "48 48 %" at bounding box center [1023, 190] width 62 height 79
drag, startPoint x: 1042, startPoint y: 134, endPoint x: 1027, endPoint y: 134, distance: 15.0
click at [1027, 150] on div "48 48 %" at bounding box center [1023, 190] width 62 height 79
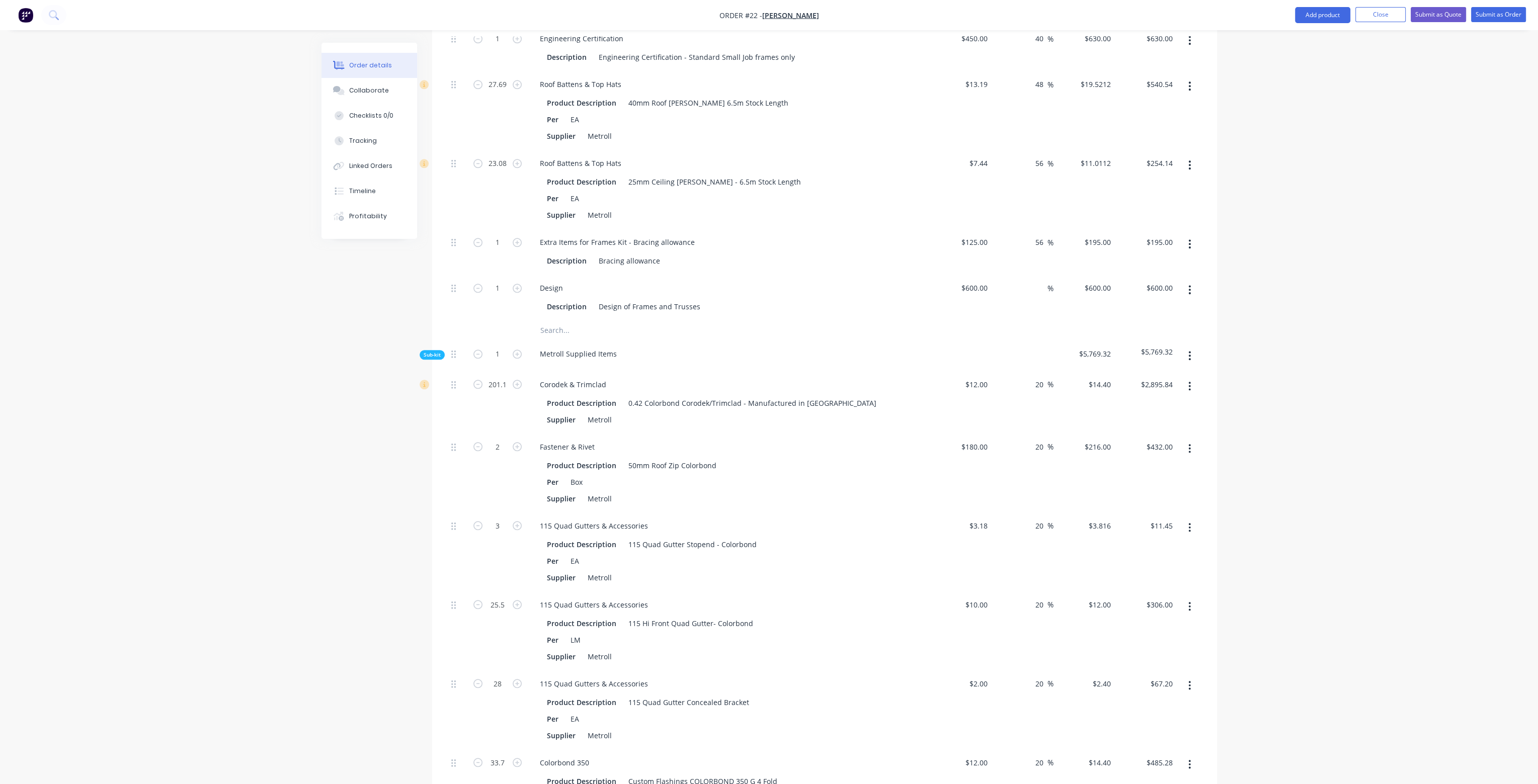
click at [1024, 96] on div "48 48 %" at bounding box center [1023, 110] width 62 height 79
drag, startPoint x: 1045, startPoint y: 58, endPoint x: 1027, endPoint y: 58, distance: 18.0
click at [1027, 71] on div "48 48 %" at bounding box center [1023, 110] width 62 height 79
click at [1039, 107] on div "56 56 %" at bounding box center [1023, 110] width 62 height 79
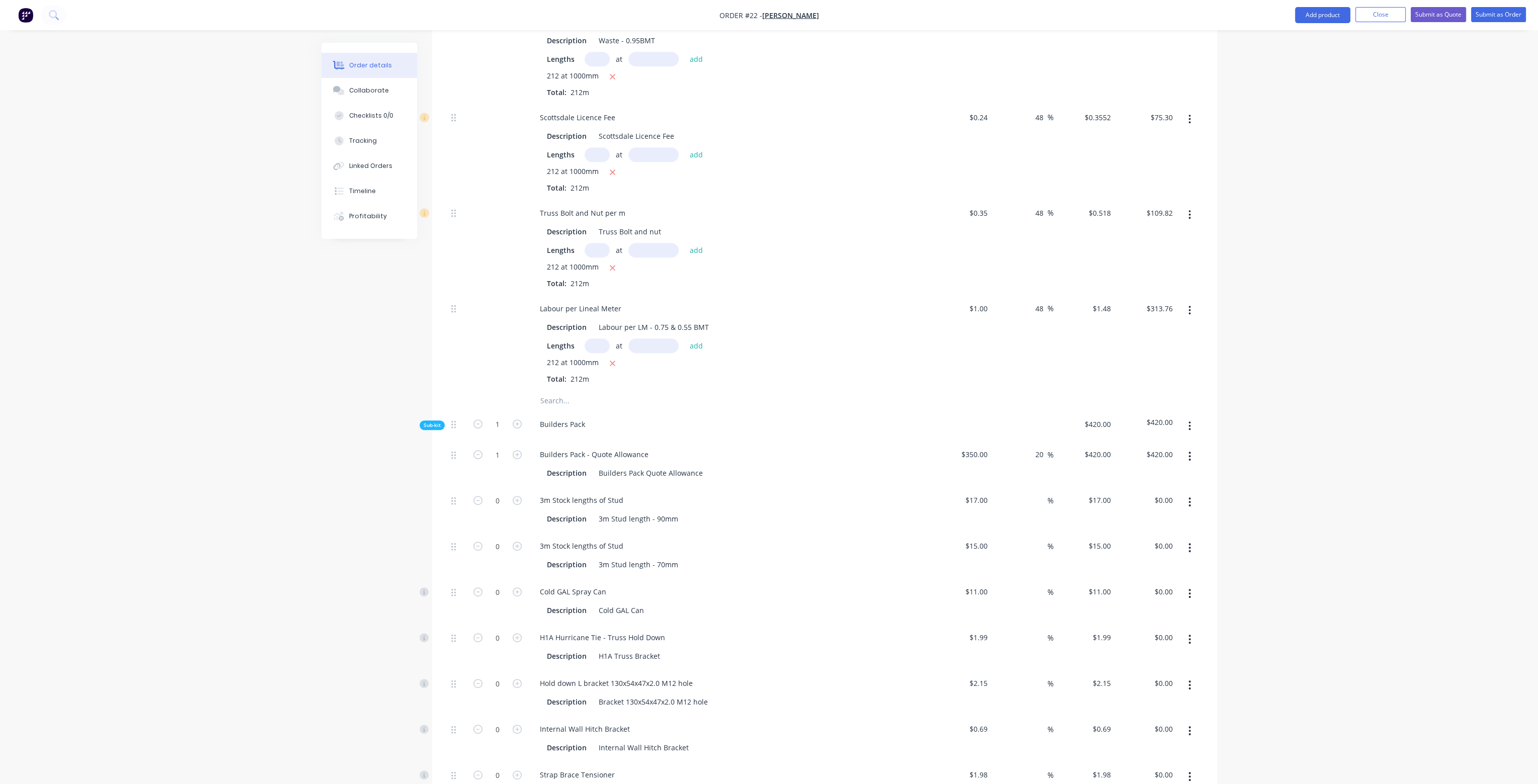
scroll to position [1056, 0]
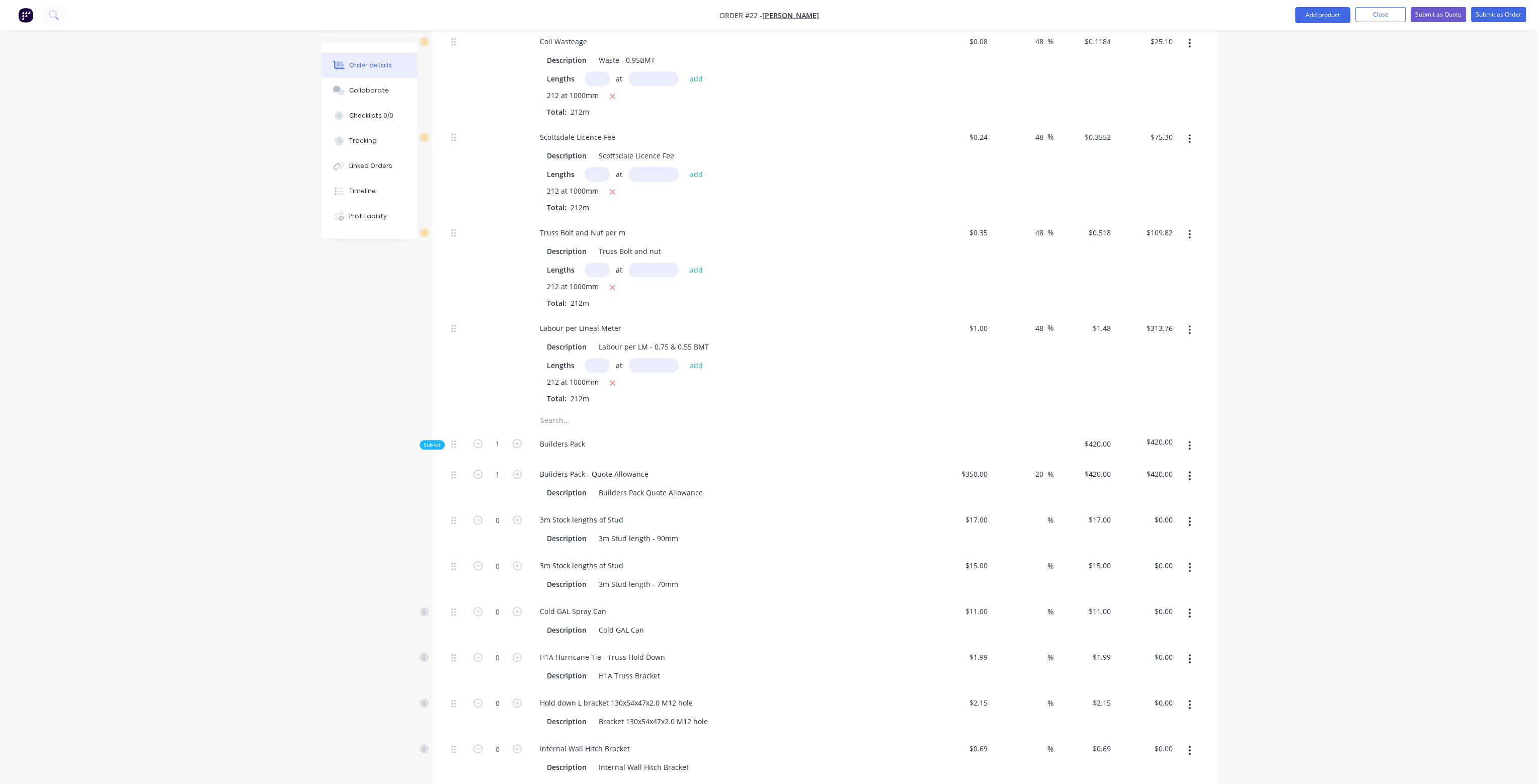
drag, startPoint x: 1041, startPoint y: 303, endPoint x: 1021, endPoint y: 301, distance: 20.1
click at [1023, 315] on div "48 48 %" at bounding box center [1023, 362] width 62 height 95
click at [1035, 249] on div "48 48 %" at bounding box center [1023, 267] width 62 height 95
drag, startPoint x: 1042, startPoint y: 207, endPoint x: 1030, endPoint y: 207, distance: 12.0
click at [1030, 220] on div "48 48 %" at bounding box center [1023, 267] width 62 height 95
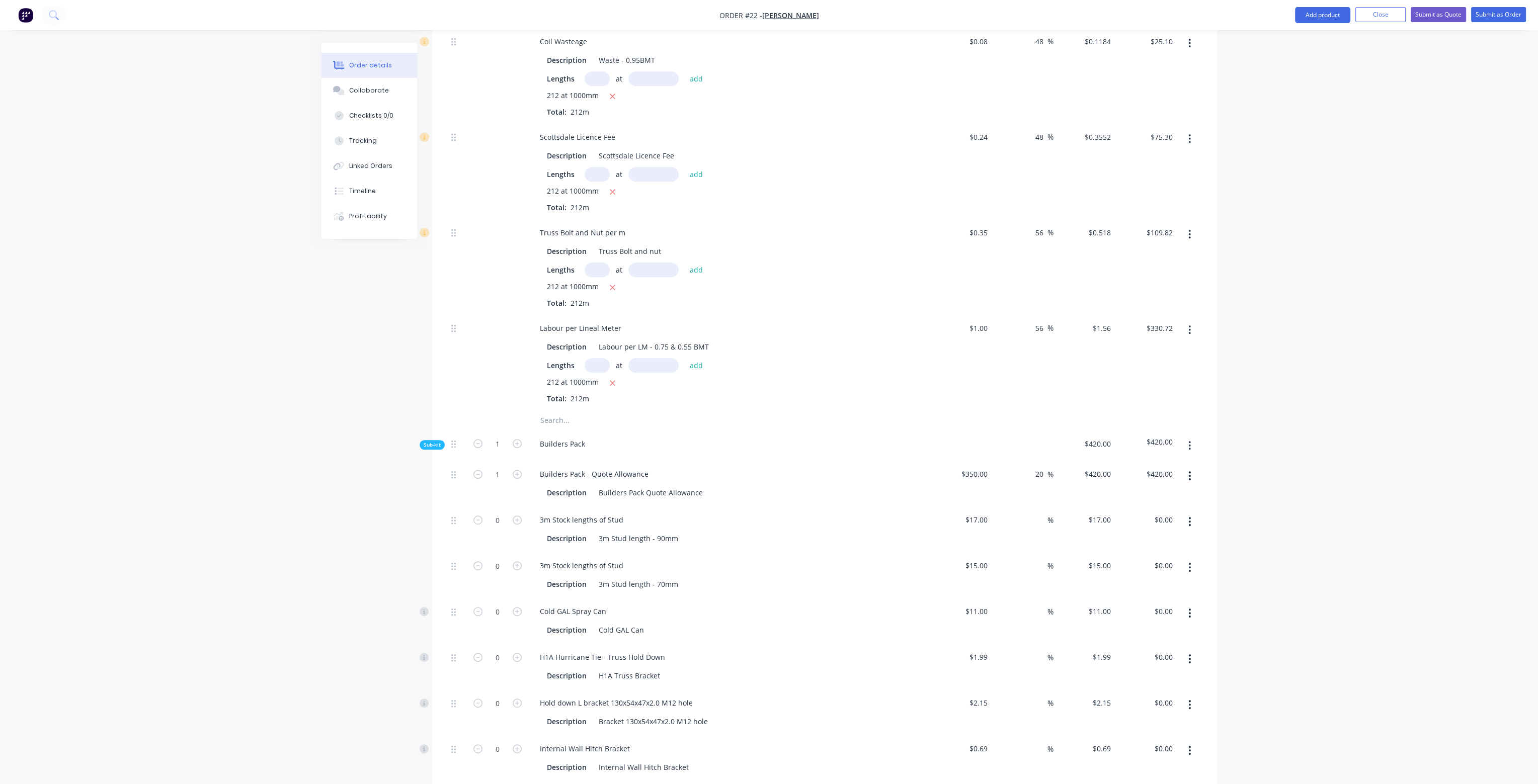
click at [1056, 169] on div "$0.3552 $0.3552" at bounding box center [1084, 171] width 62 height 95
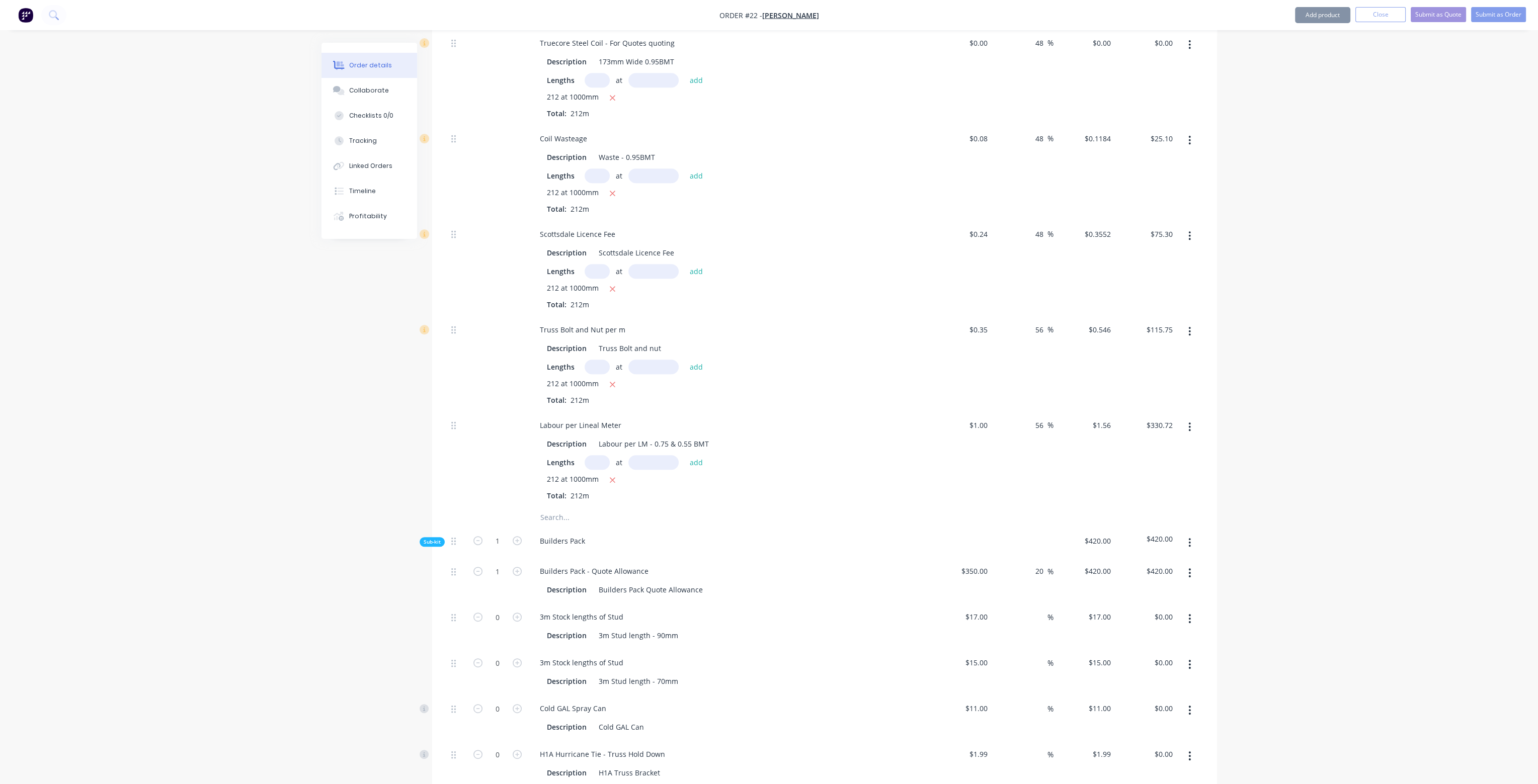
scroll to position [905, 0]
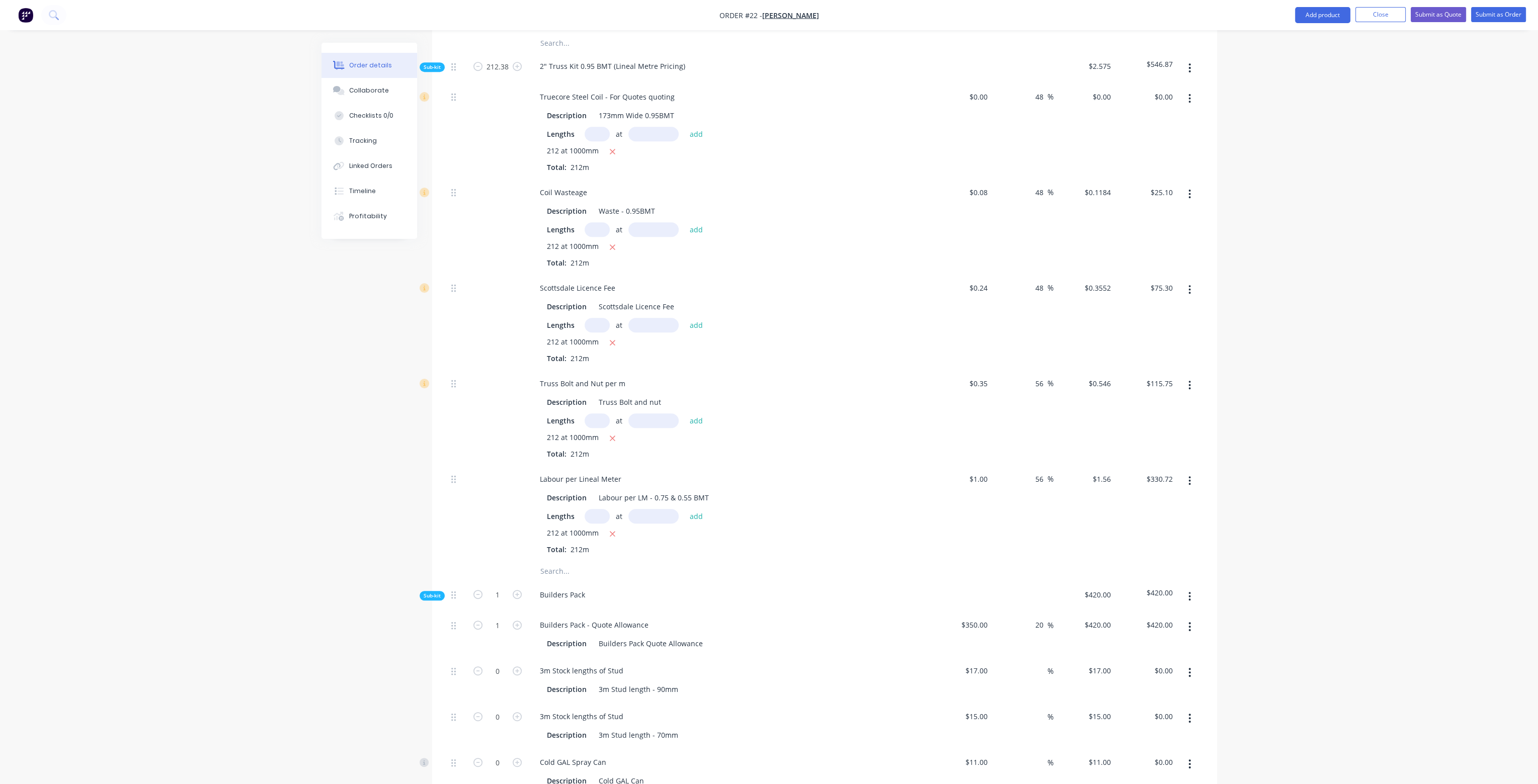
drag, startPoint x: 1042, startPoint y: 263, endPoint x: 1027, endPoint y: 263, distance: 15.0
click at [1030, 275] on div "48 48 %" at bounding box center [1023, 322] width 62 height 95
click at [1026, 220] on div "48 48 %" at bounding box center [1023, 227] width 62 height 95
drag, startPoint x: 1045, startPoint y: 168, endPoint x: 1027, endPoint y: 168, distance: 18.0
click at [1027, 179] on div "48 48 %" at bounding box center [1023, 227] width 62 height 95
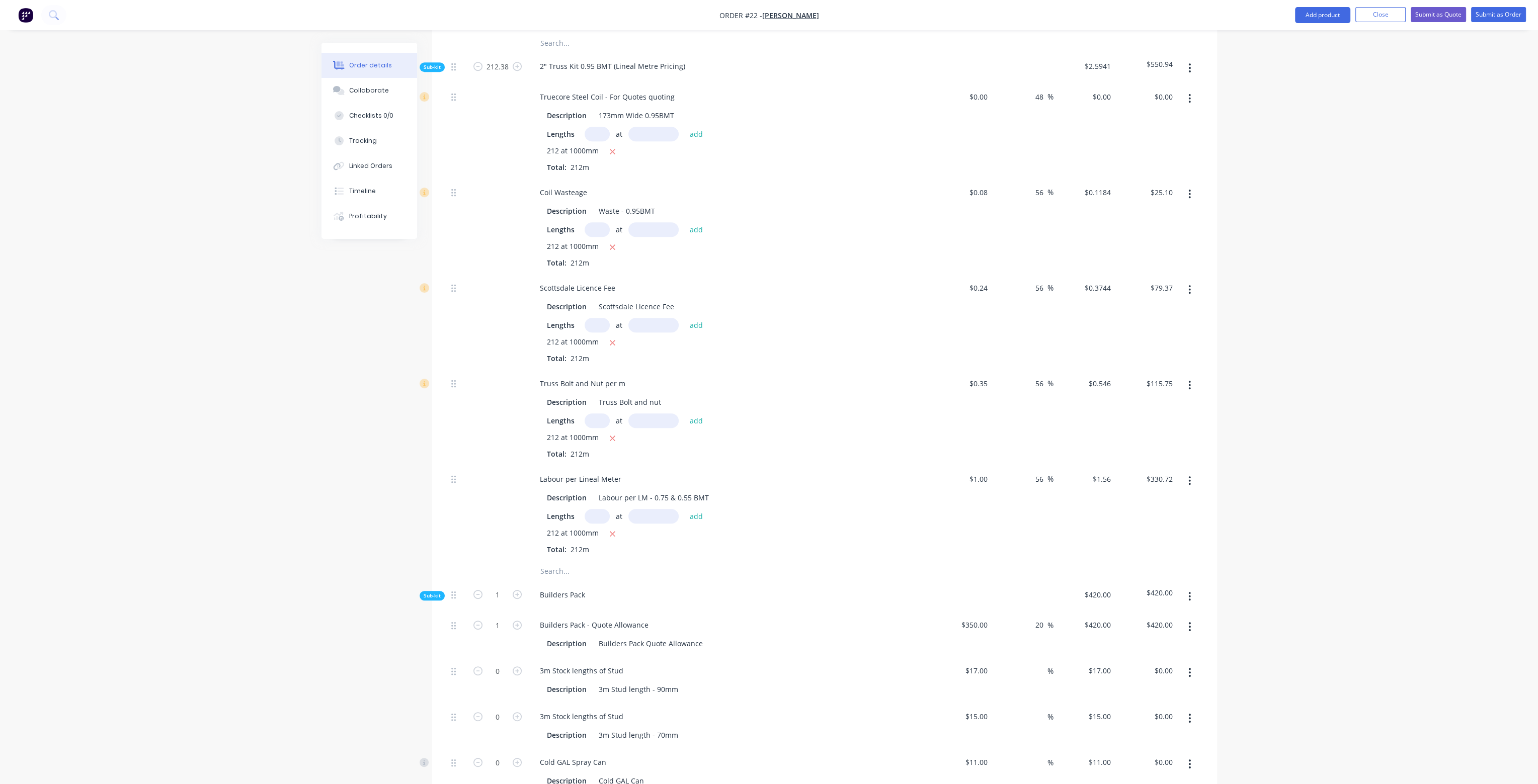
click at [1031, 125] on div "48 48 %" at bounding box center [1023, 131] width 62 height 95
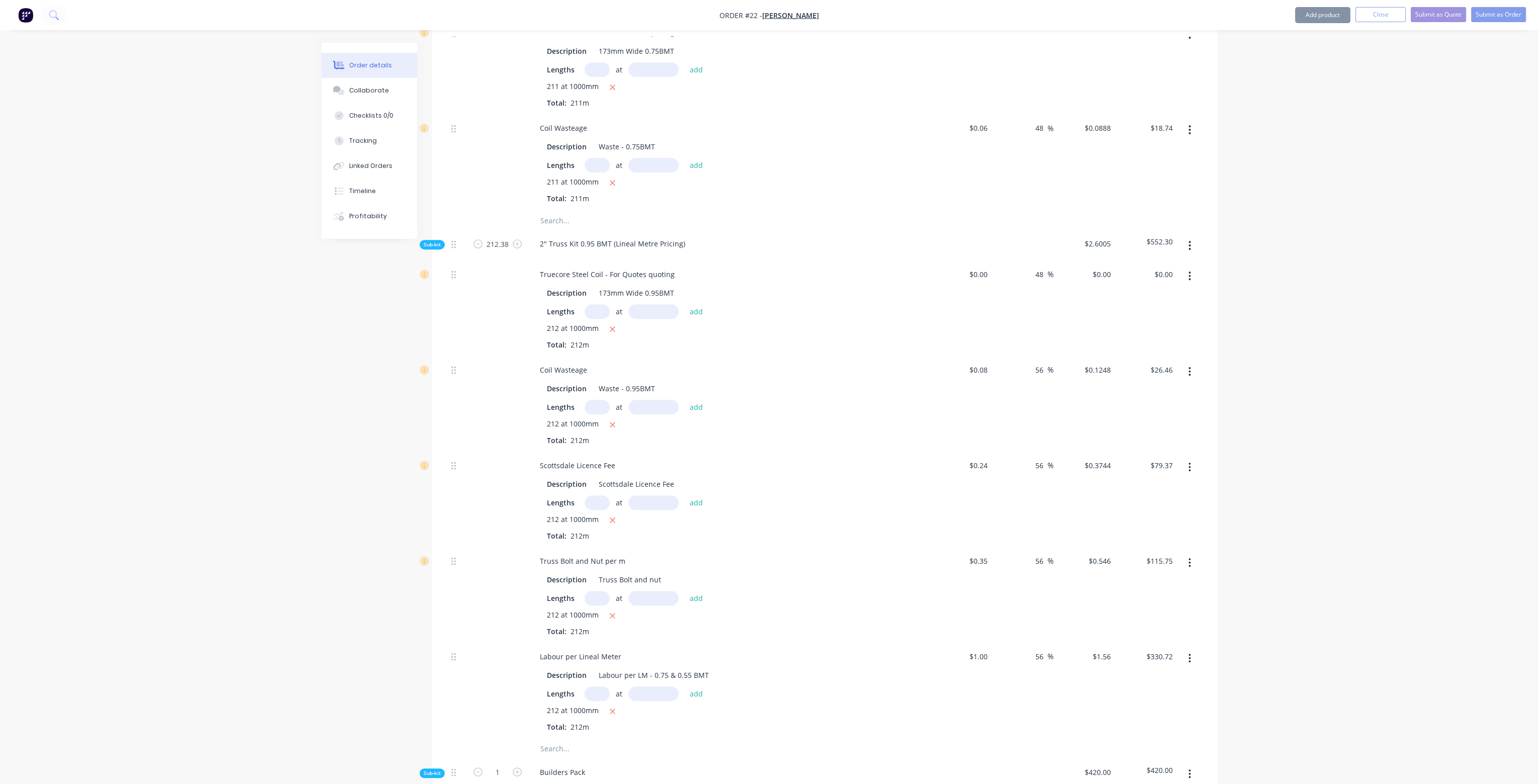
scroll to position [704, 0]
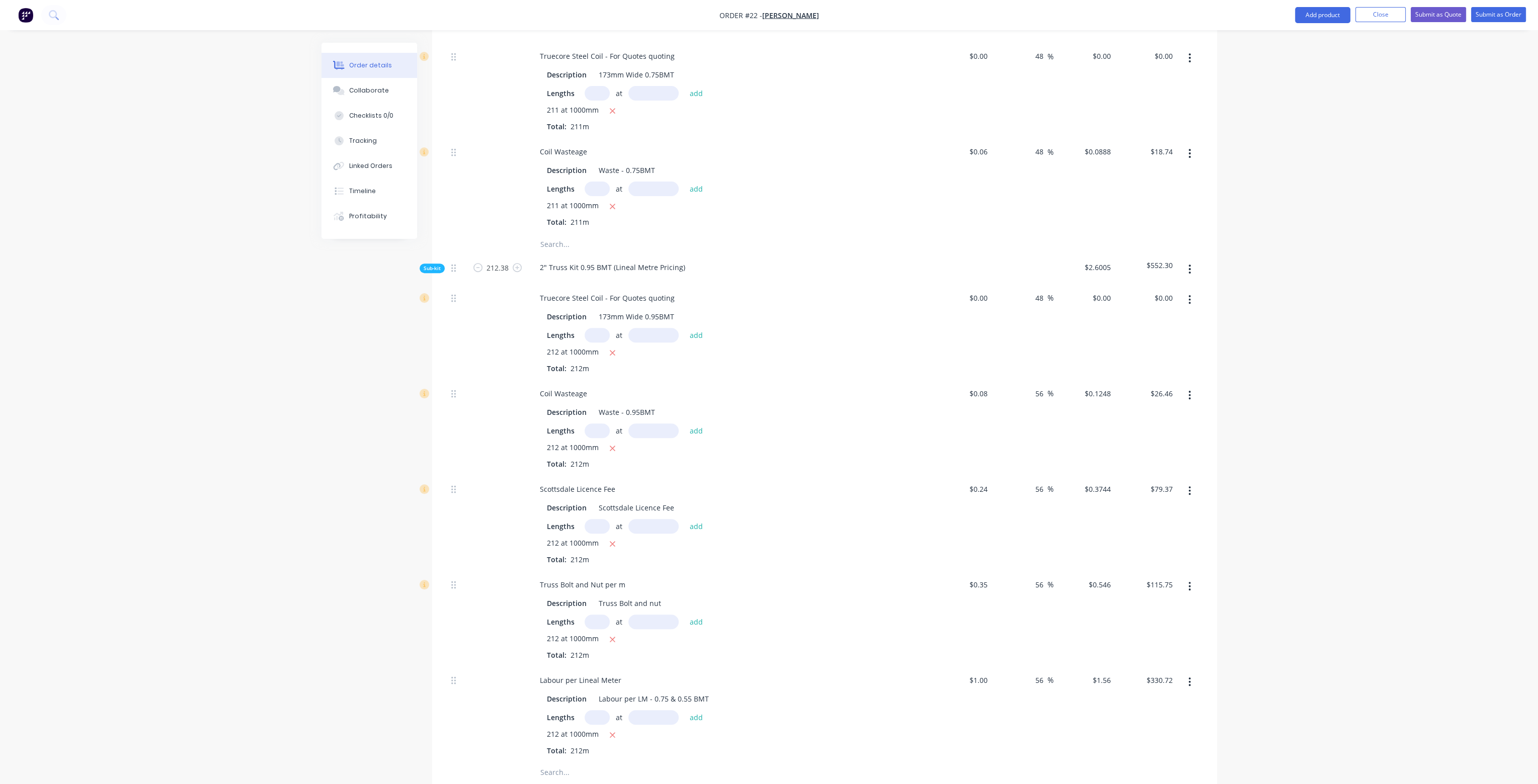
drag, startPoint x: 1043, startPoint y: 271, endPoint x: 1025, endPoint y: 269, distance: 18.1
click at [1025, 285] on div "48 48 %" at bounding box center [1023, 332] width 62 height 95
click at [1035, 234] on div at bounding box center [825, 244] width 755 height 20
drag, startPoint x: 1042, startPoint y: 124, endPoint x: 1027, endPoint y: 125, distance: 15.0
click at [1027, 139] on div "48 48 %" at bounding box center [1023, 186] width 62 height 95
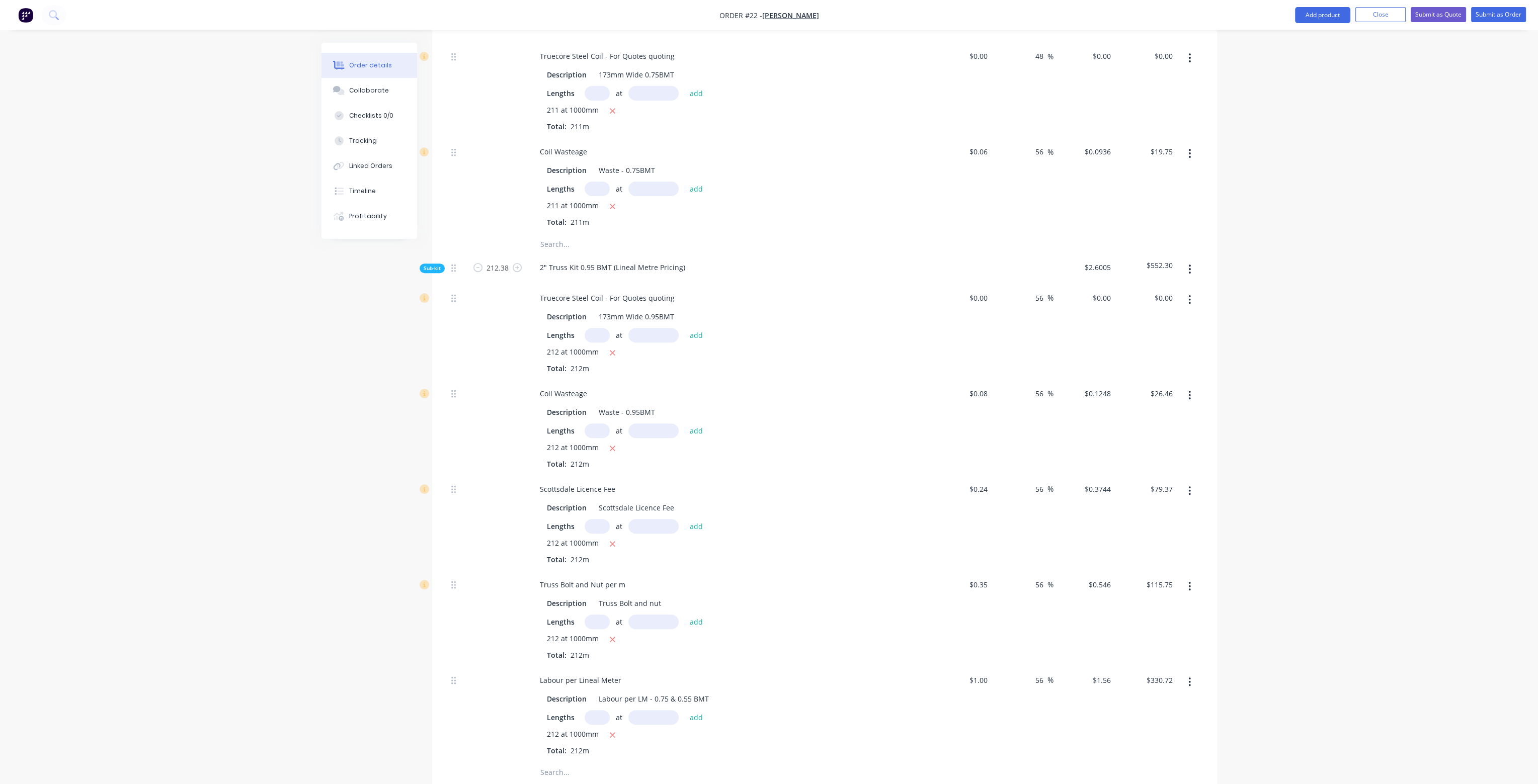
click at [1046, 83] on div "48 48 %" at bounding box center [1023, 90] width 62 height 95
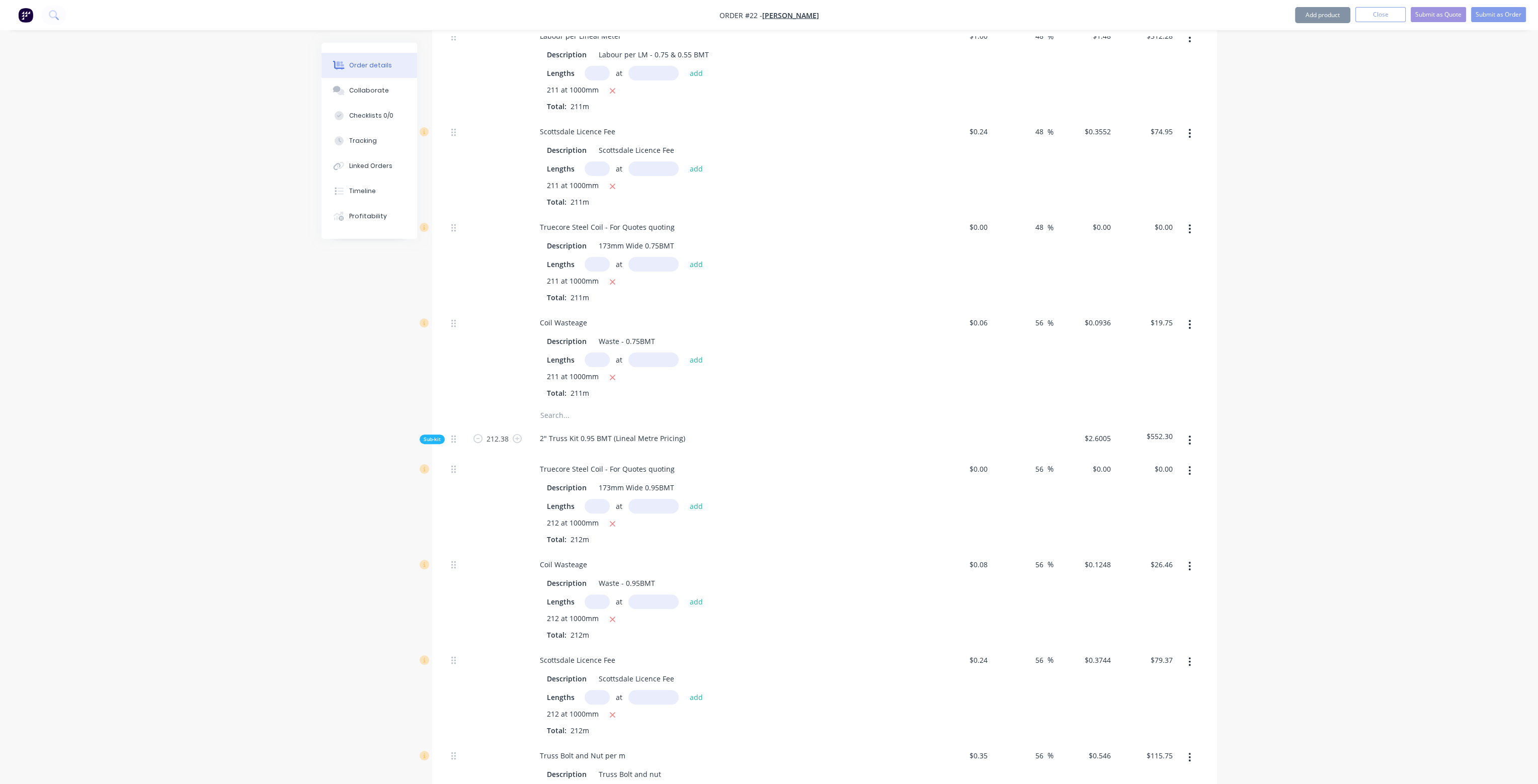
scroll to position [503, 0]
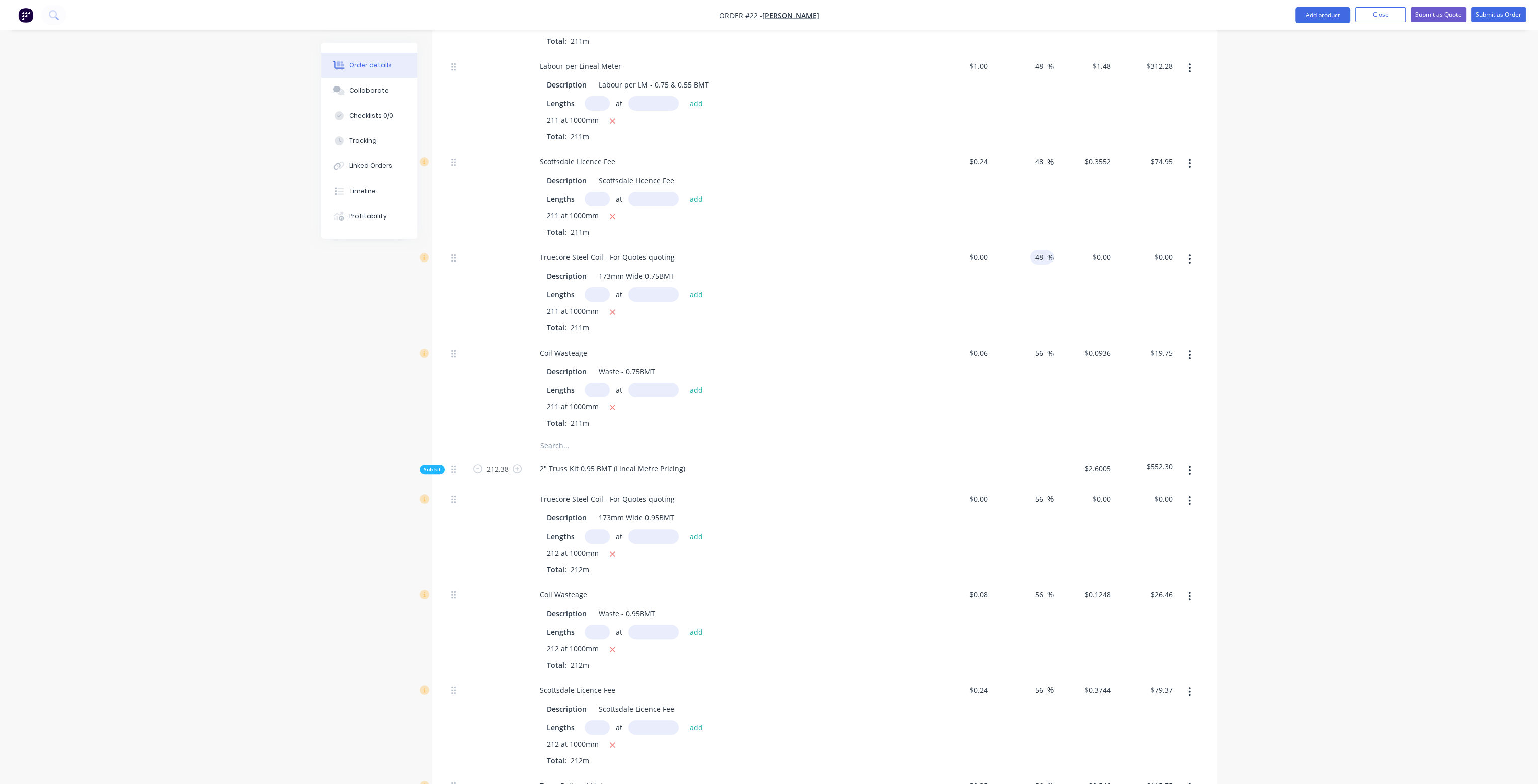
click at [1029, 244] on div "48 48 %" at bounding box center [1023, 292] width 62 height 95
click at [1038, 185] on div "48 48 %" at bounding box center [1023, 196] width 62 height 95
drag, startPoint x: 1042, startPoint y: 134, endPoint x: 1030, endPoint y: 134, distance: 12.0
click at [1029, 148] on div "48 48 %" at bounding box center [1023, 196] width 62 height 95
click at [1041, 99] on div "48 48 %" at bounding box center [1023, 100] width 62 height 95
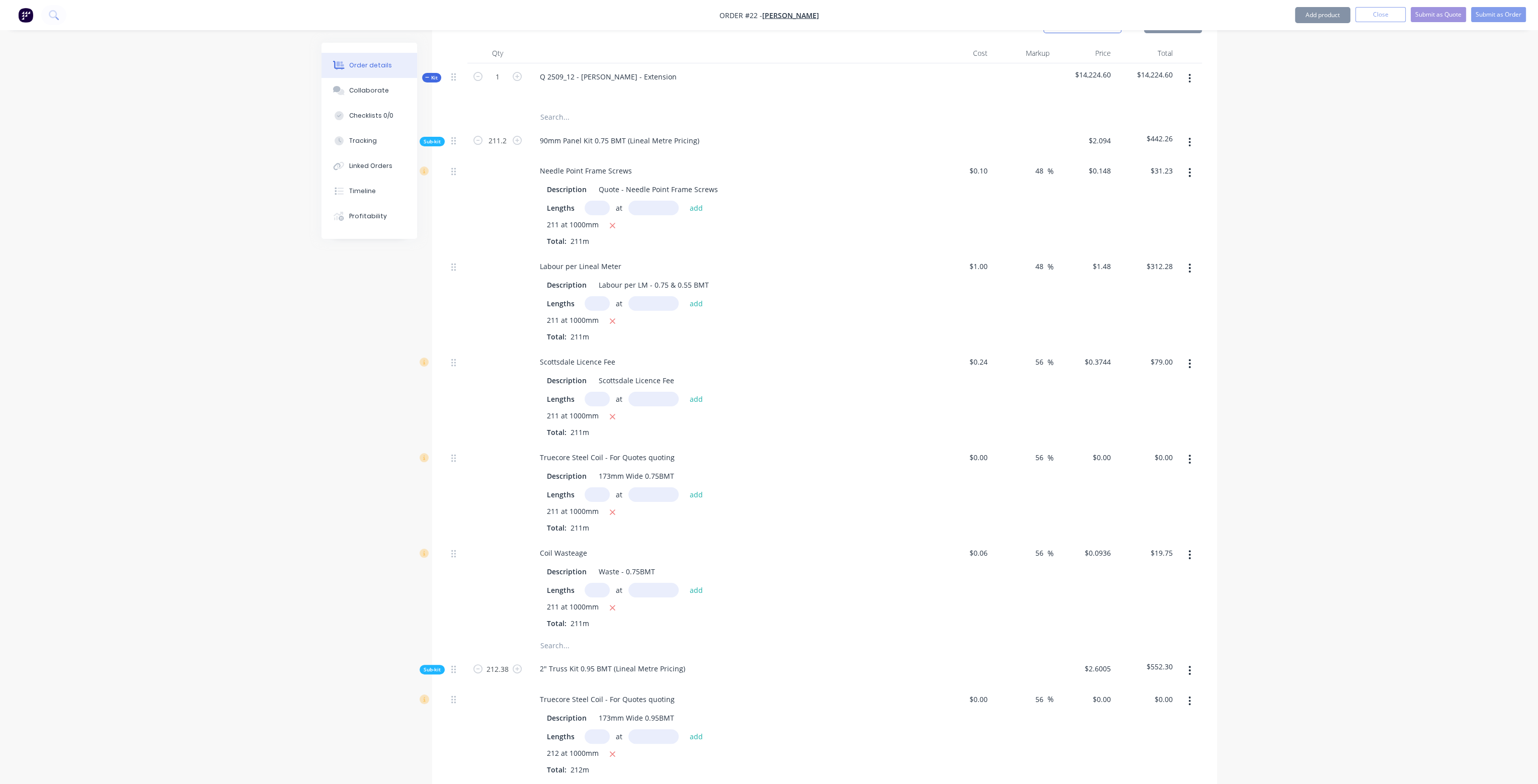
scroll to position [302, 0]
click at [1039, 260] on input "48" at bounding box center [1041, 268] width 13 height 14
drag, startPoint x: 1043, startPoint y: 241, endPoint x: 1027, endPoint y: 239, distance: 16.1
click at [1026, 254] on div "48 48 %" at bounding box center [1023, 301] width 62 height 95
click at [1040, 188] on div "48 48 %" at bounding box center [1023, 206] width 62 height 95
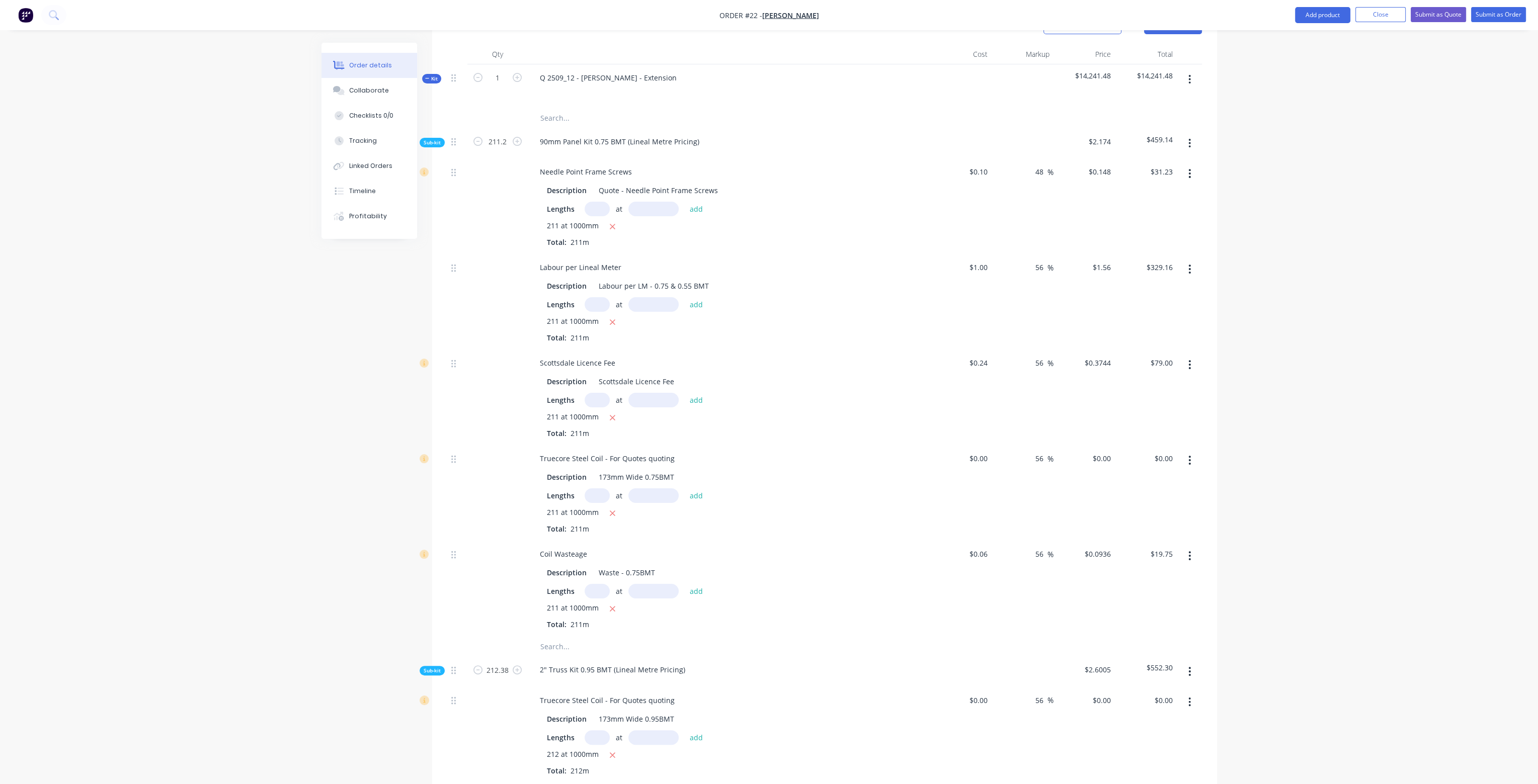
drag, startPoint x: 1044, startPoint y: 144, endPoint x: 1028, endPoint y: 144, distance: 16.0
click at [1029, 158] on div "48 48 %" at bounding box center [1023, 206] width 62 height 95
click at [1030, 128] on div at bounding box center [1023, 143] width 62 height 31
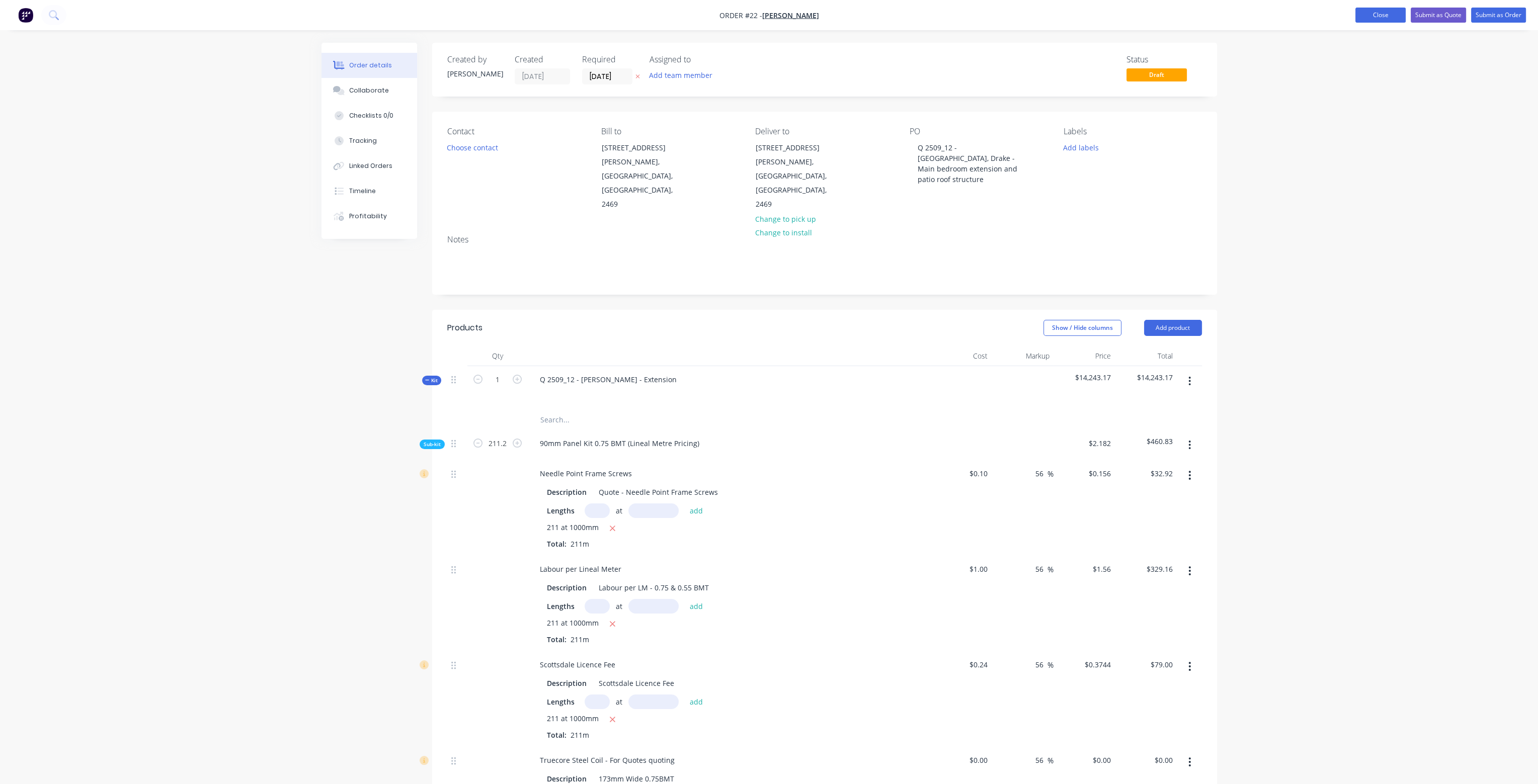
click at [1381, 16] on button "Close" at bounding box center [1381, 15] width 50 height 15
